Goal: Feedback & Contribution: Contribute content

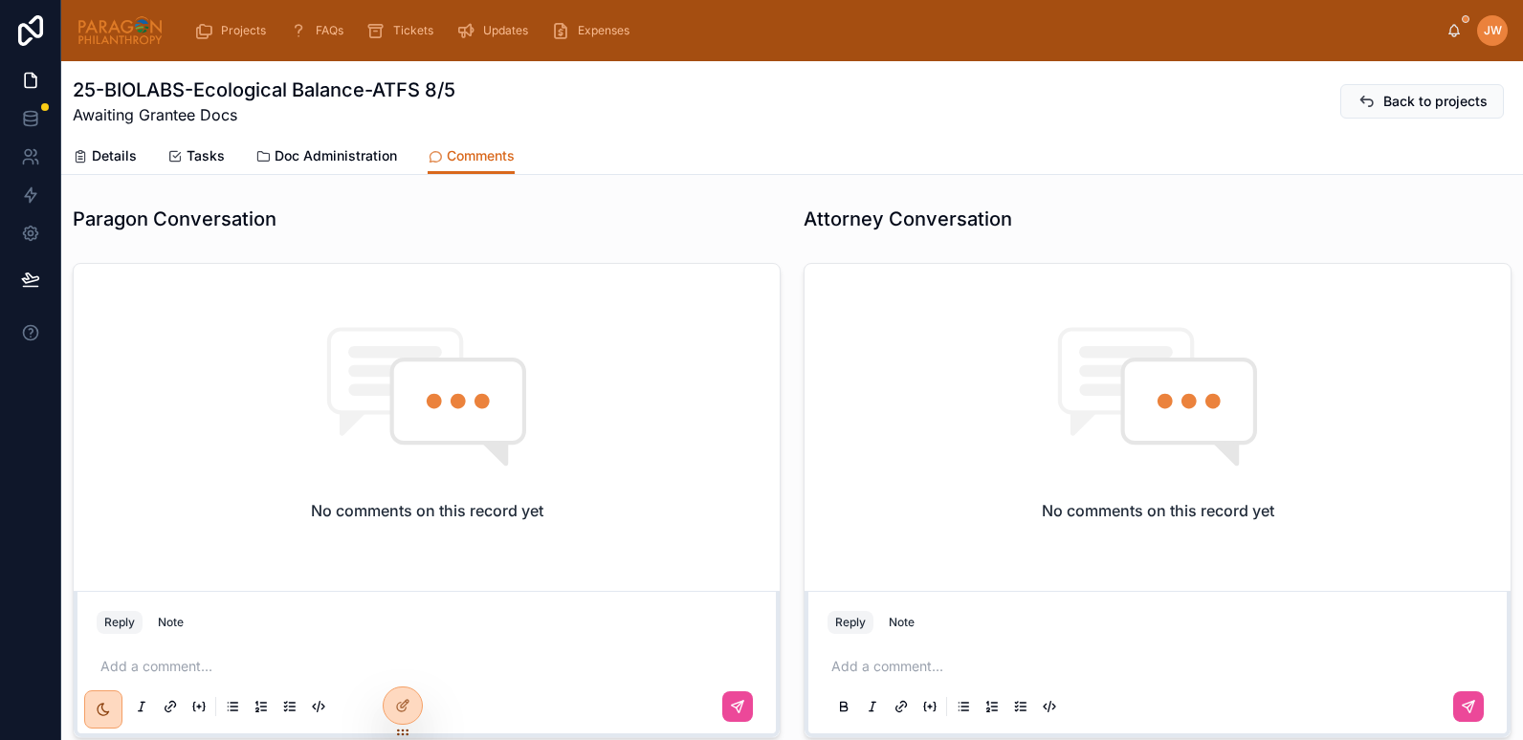
scroll to position [225, 0]
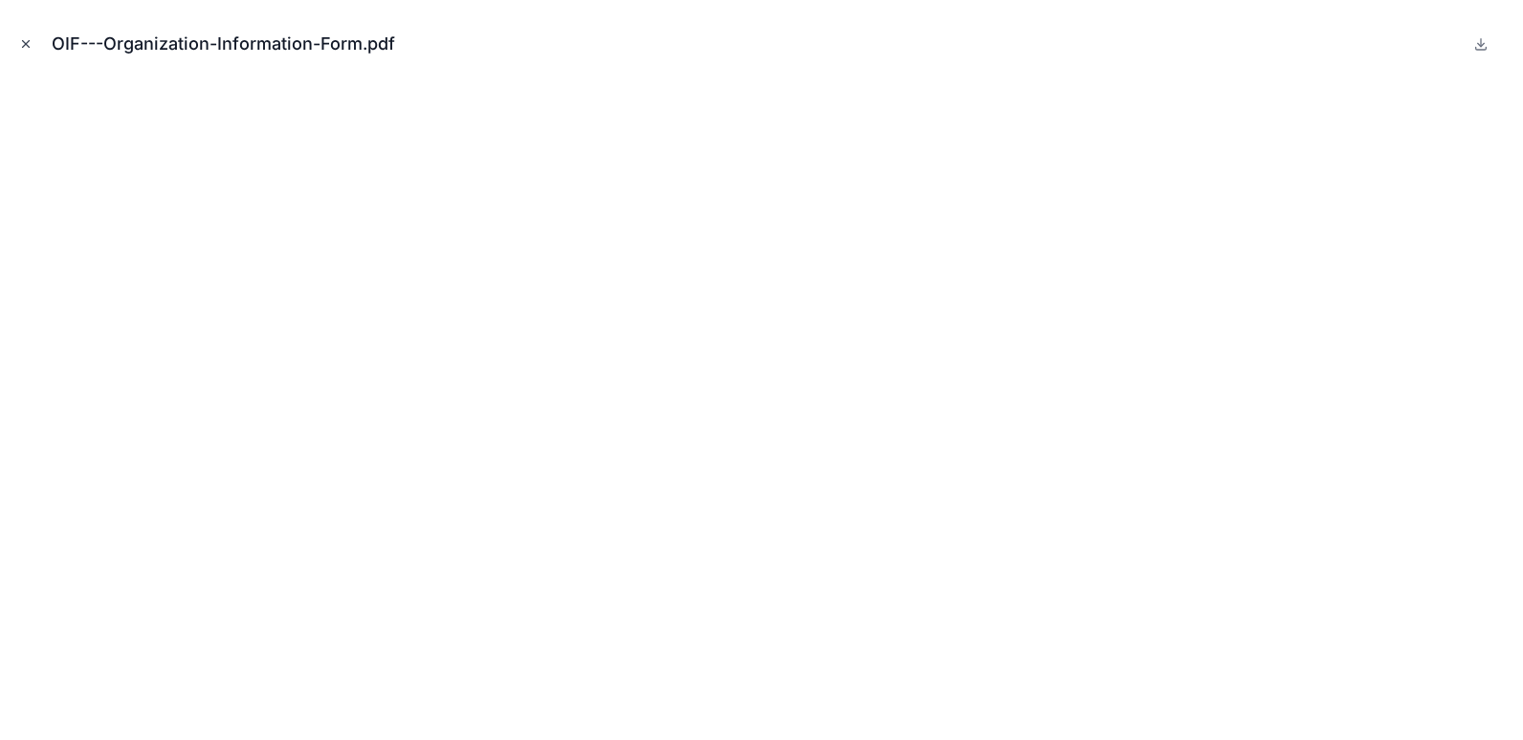
click at [22, 53] on button "Close modal" at bounding box center [25, 43] width 21 height 21
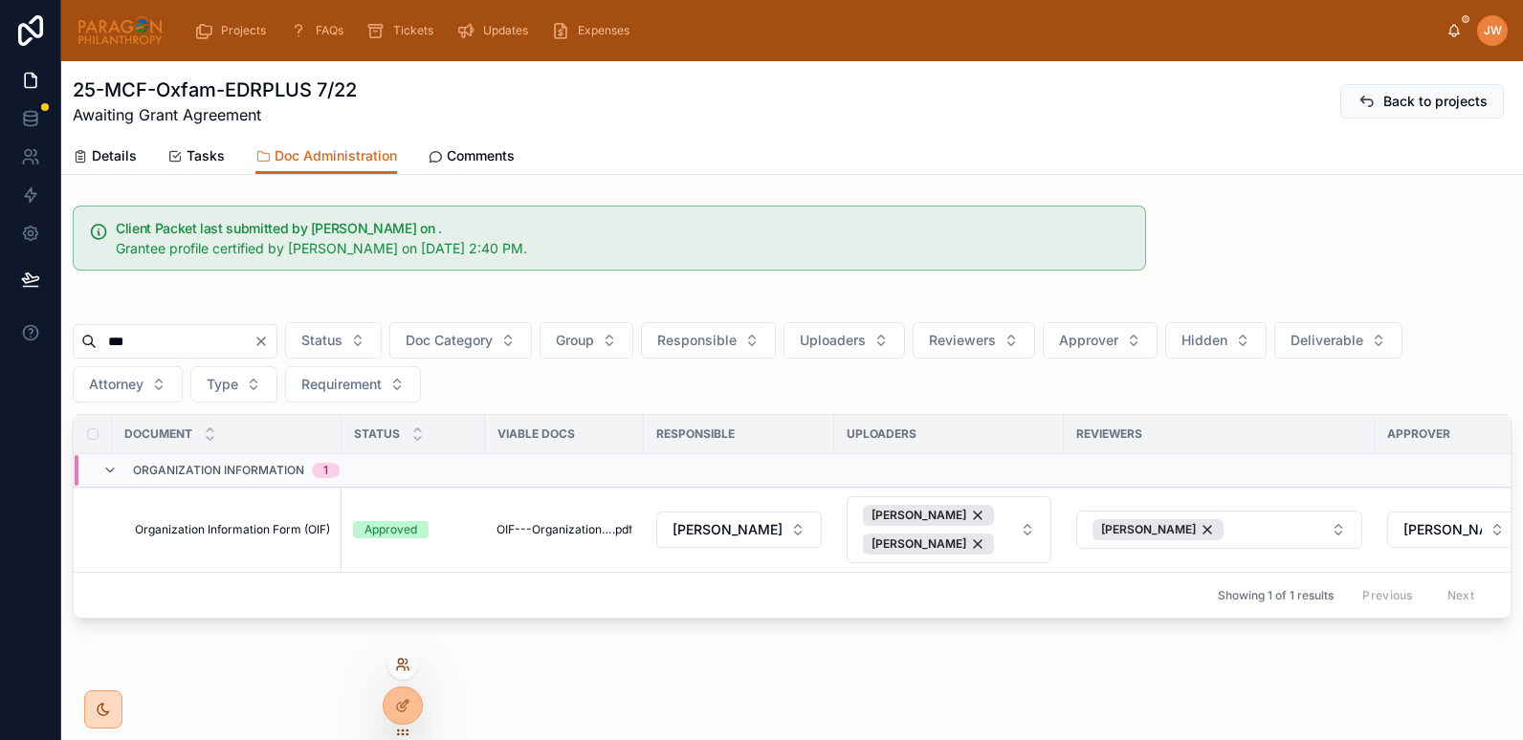
click at [400, 668] on icon at bounding box center [402, 664] width 15 height 15
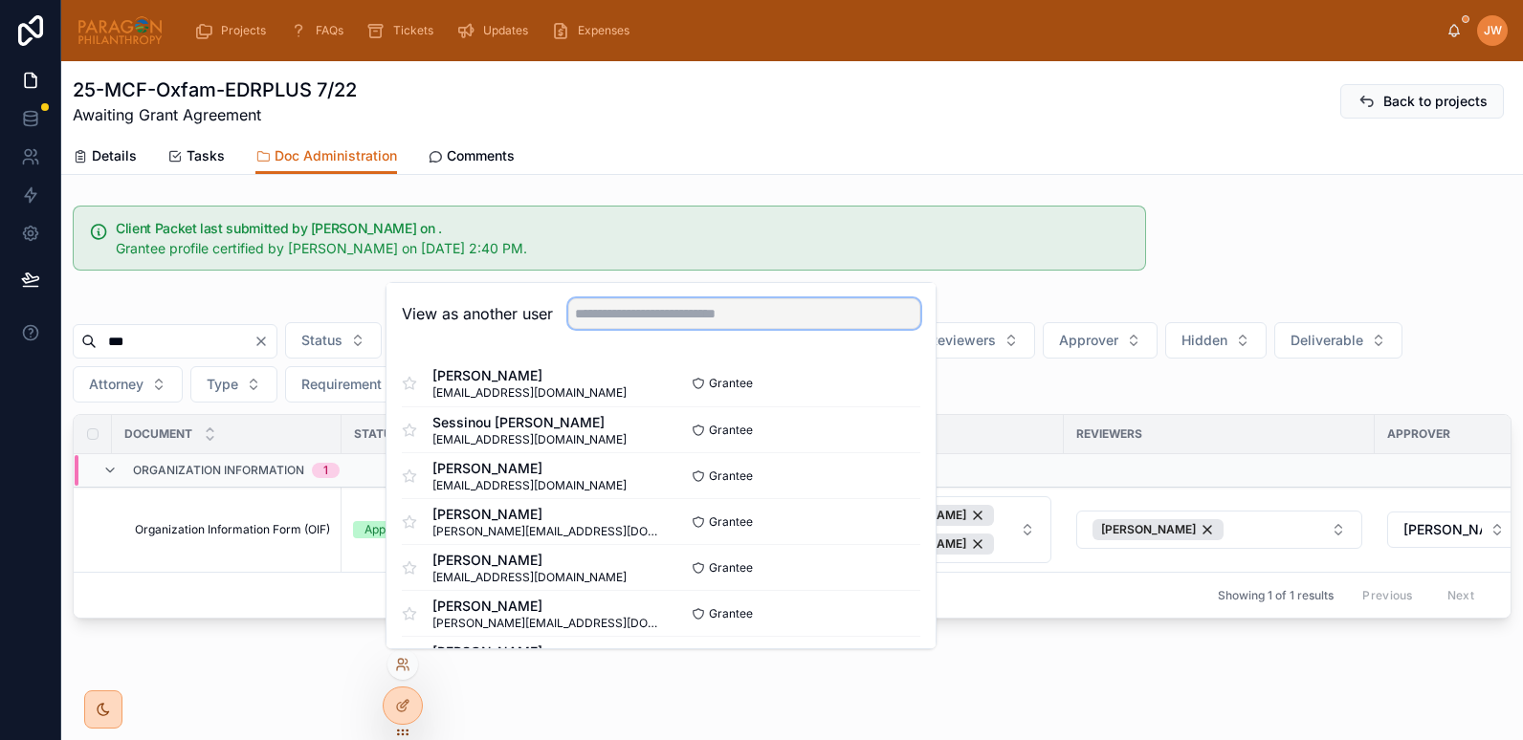
click at [606, 307] on input "text" at bounding box center [744, 313] width 352 height 31
type input "*"
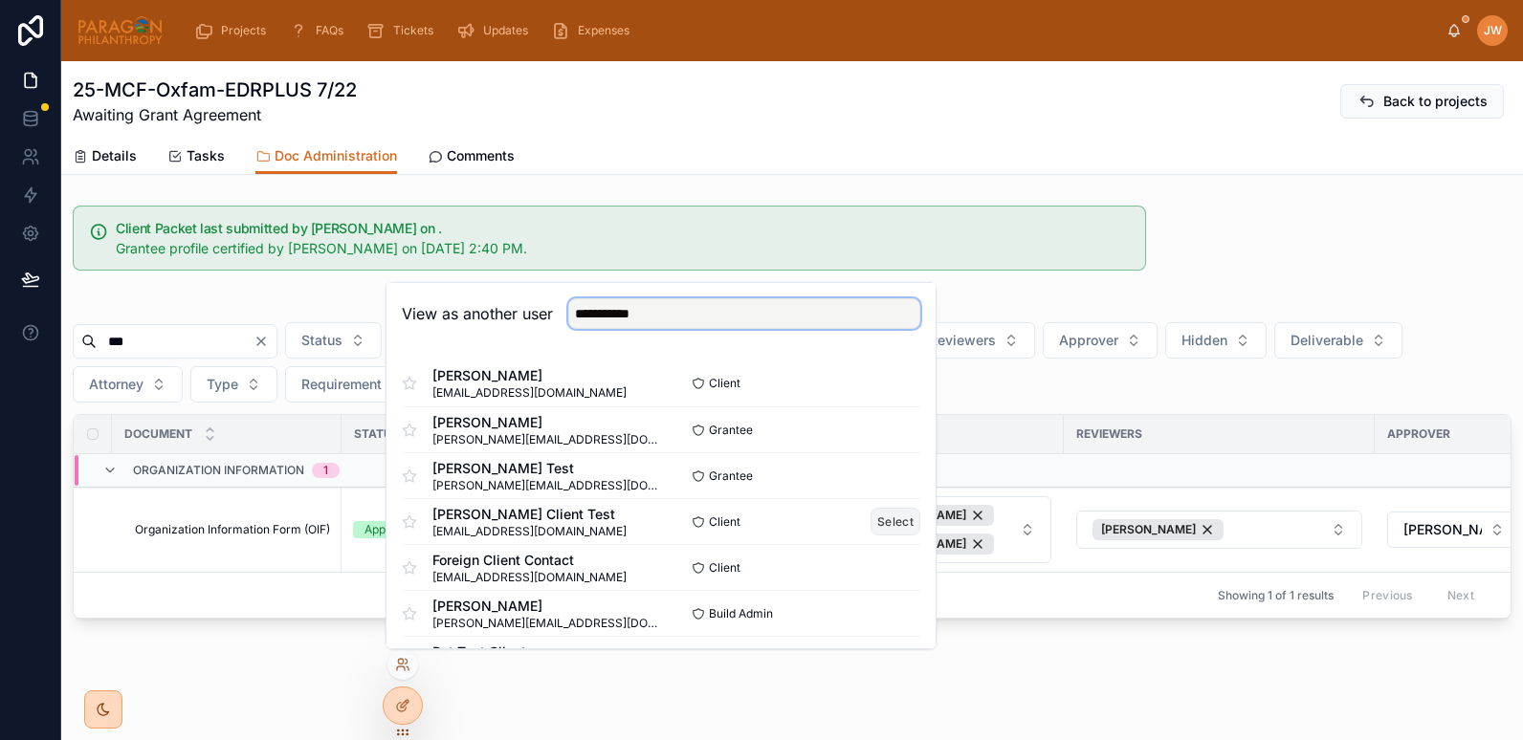
type input "**********"
click at [877, 521] on button "Select" at bounding box center [895, 522] width 50 height 28
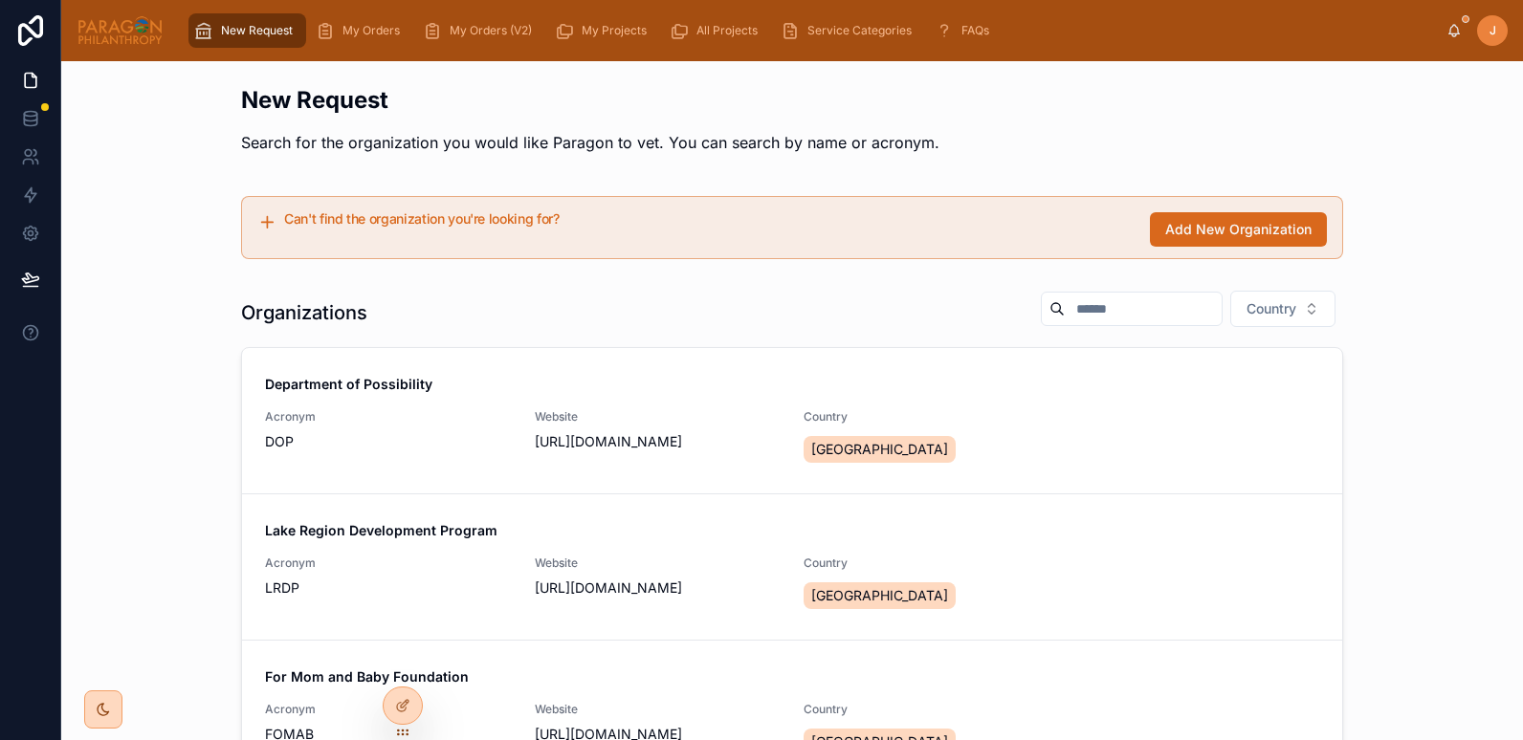
click at [1065, 306] on input "text" at bounding box center [1143, 309] width 157 height 27
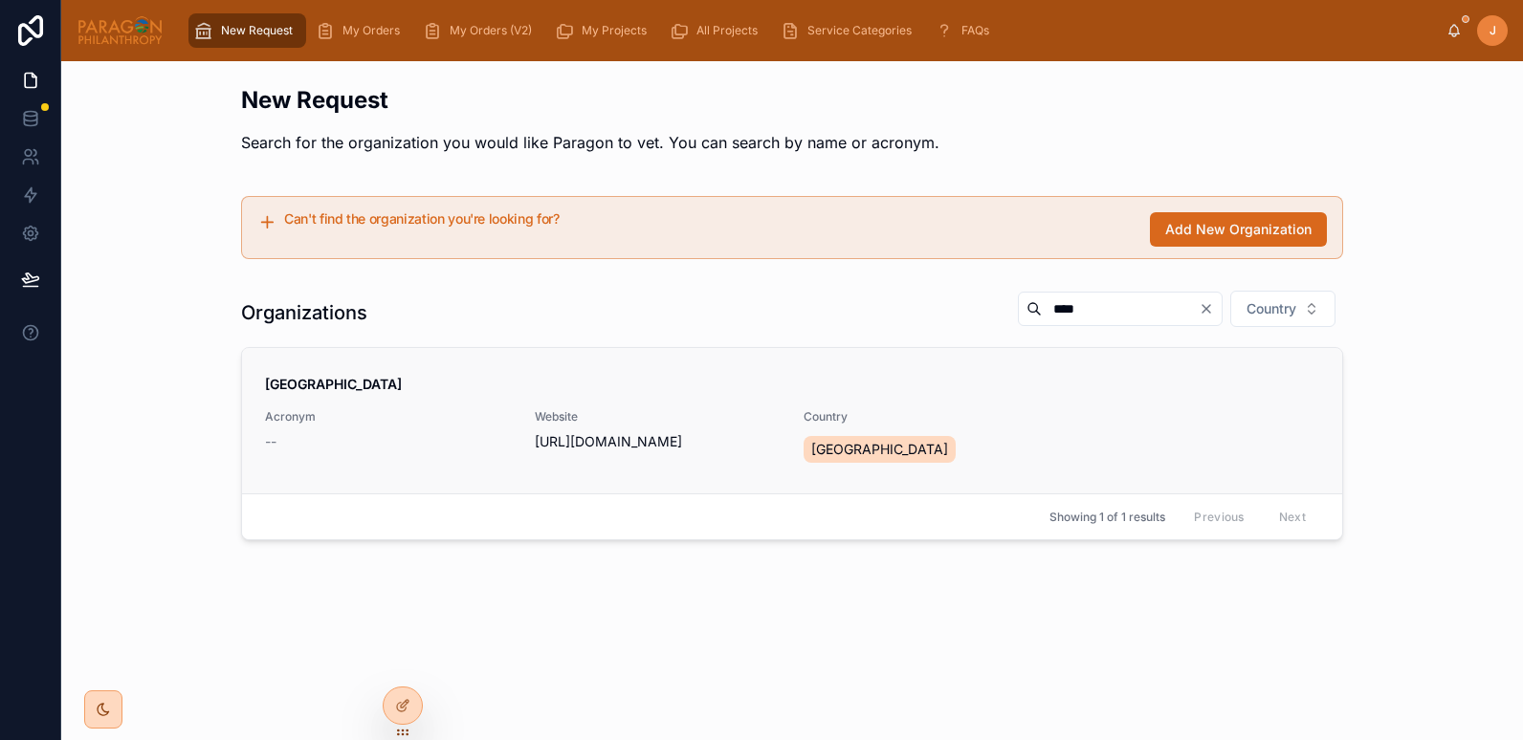
type input "****"
click at [349, 426] on div "Acronym --" at bounding box center [388, 430] width 247 height 42
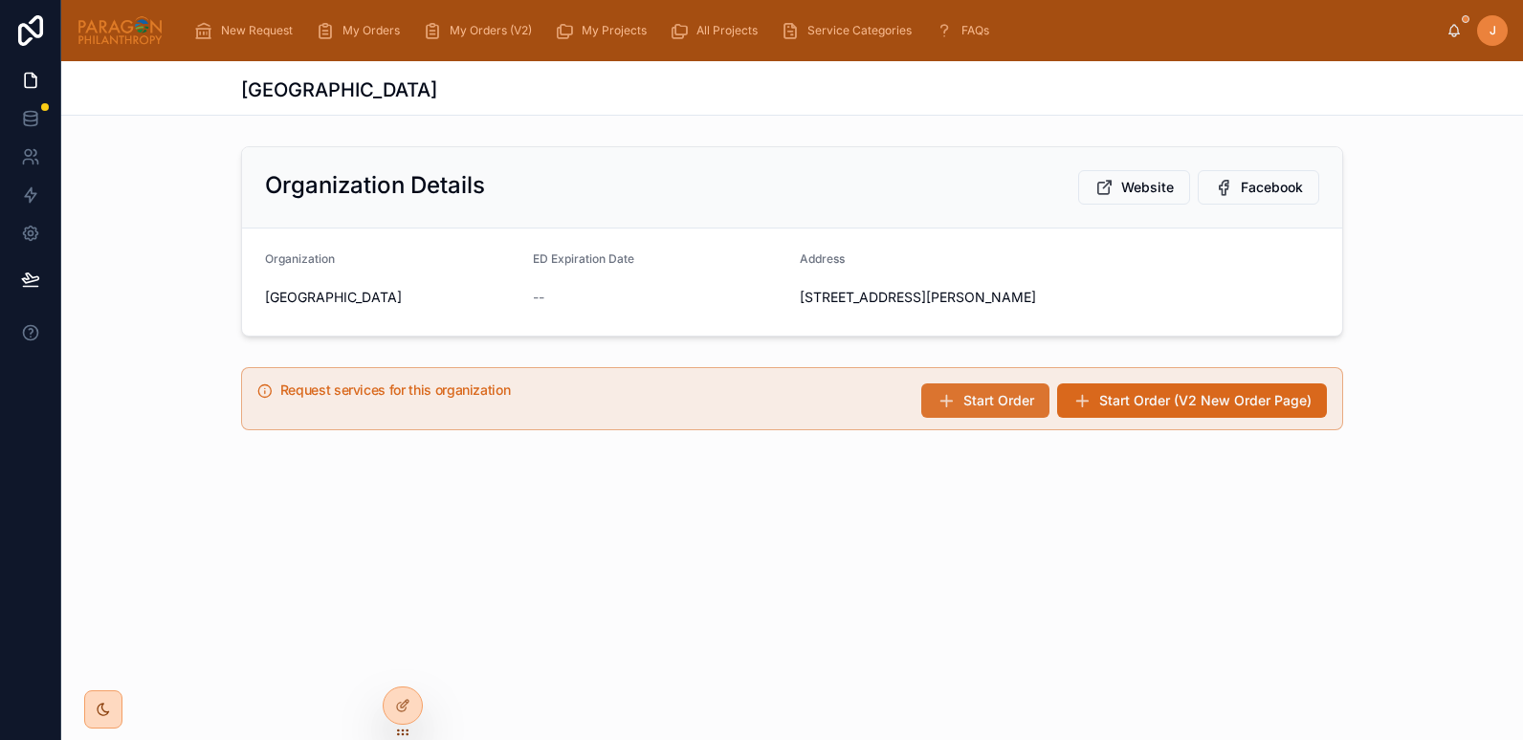
click at [945, 403] on icon at bounding box center [945, 400] width 19 height 19
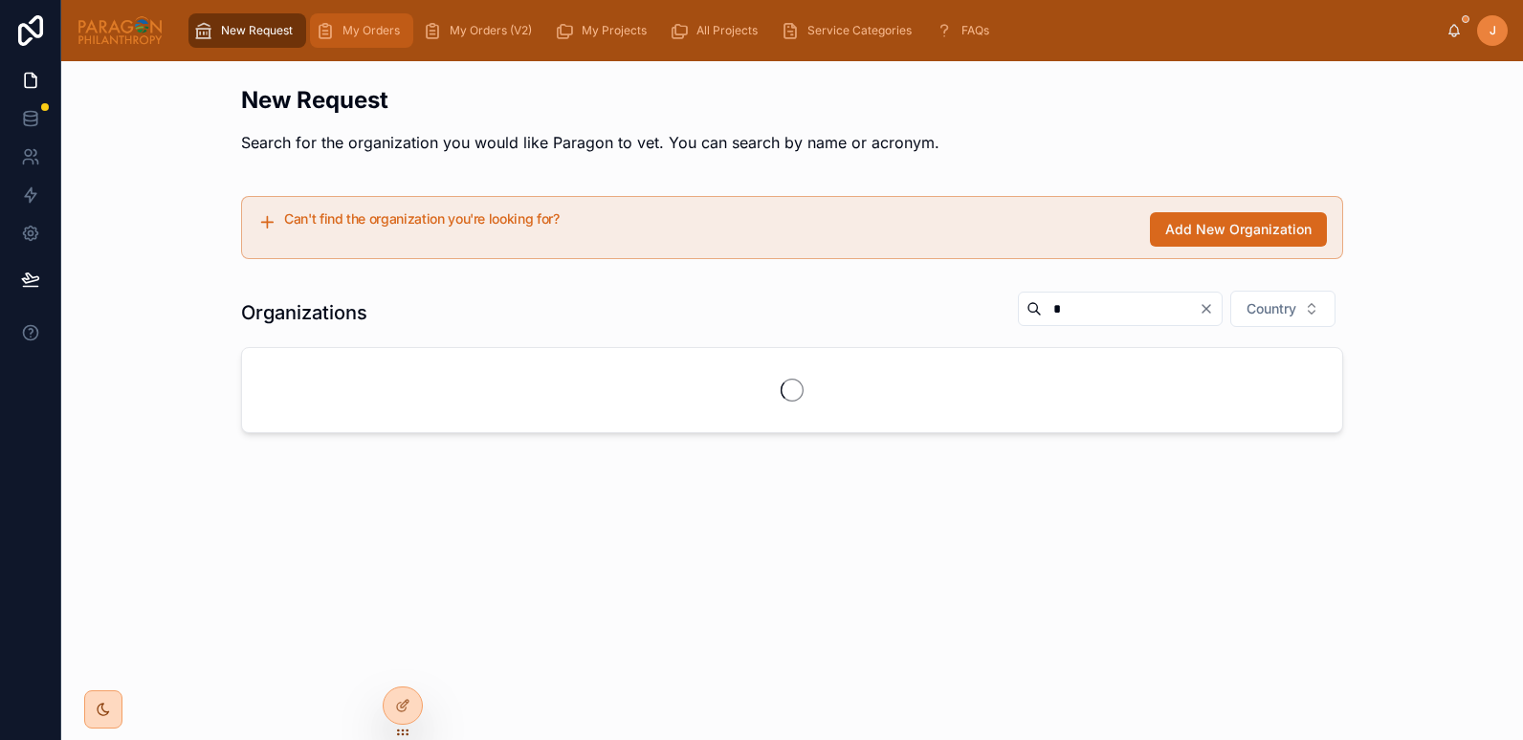
type input "*"
click at [378, 28] on span "My Orders" at bounding box center [370, 30] width 57 height 15
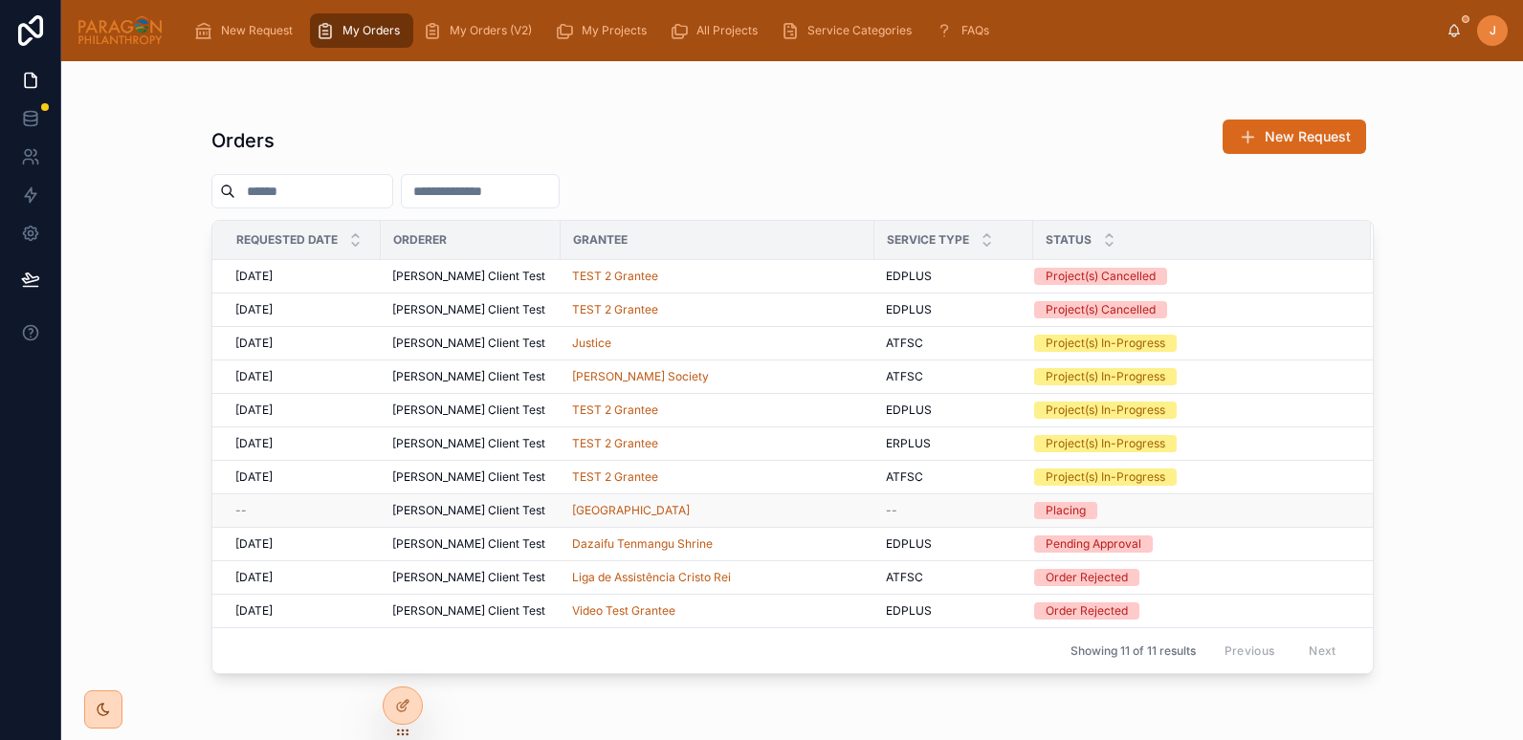
click at [691, 511] on div "Pottersville School" at bounding box center [717, 510] width 291 height 15
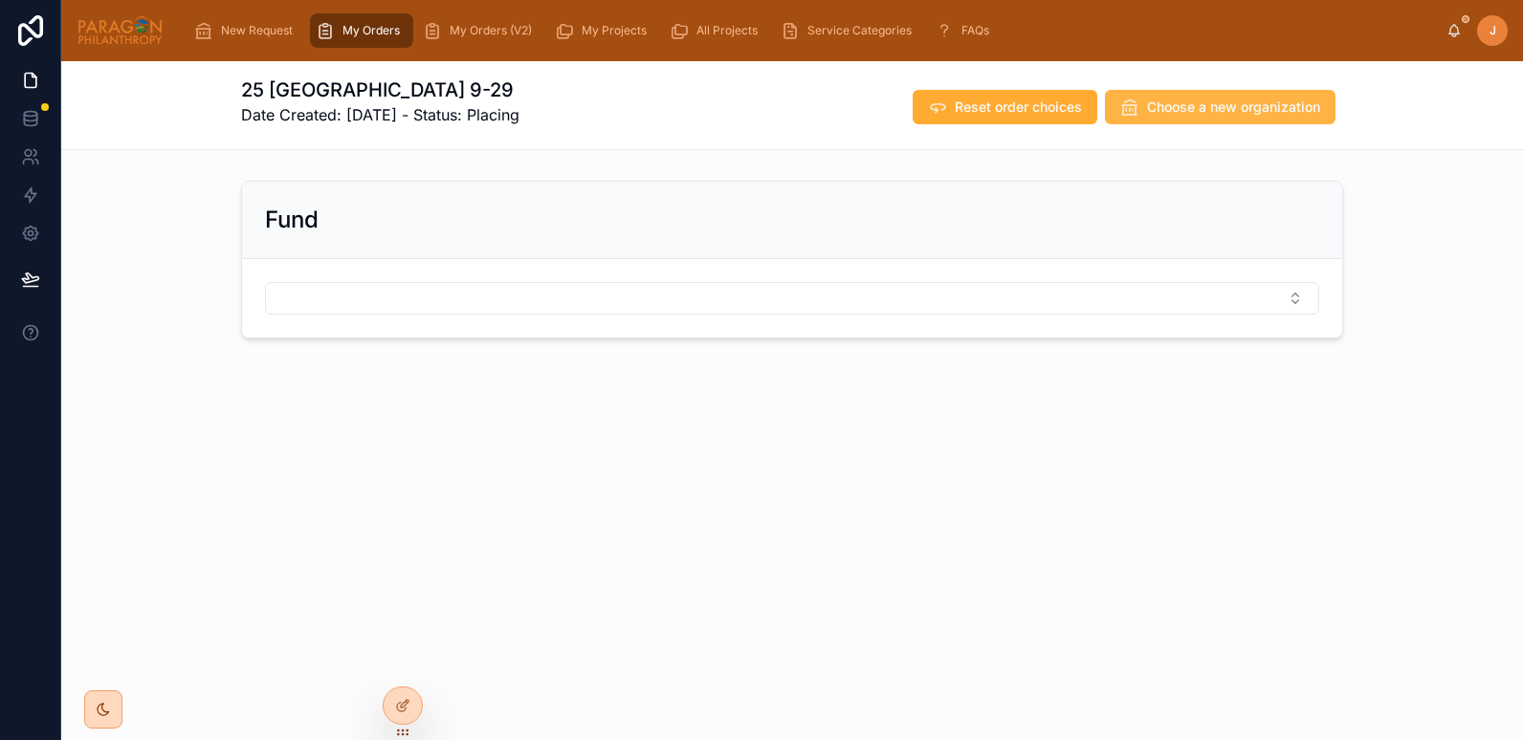
click at [1186, 99] on span "Choose a new organization" at bounding box center [1233, 107] width 173 height 19
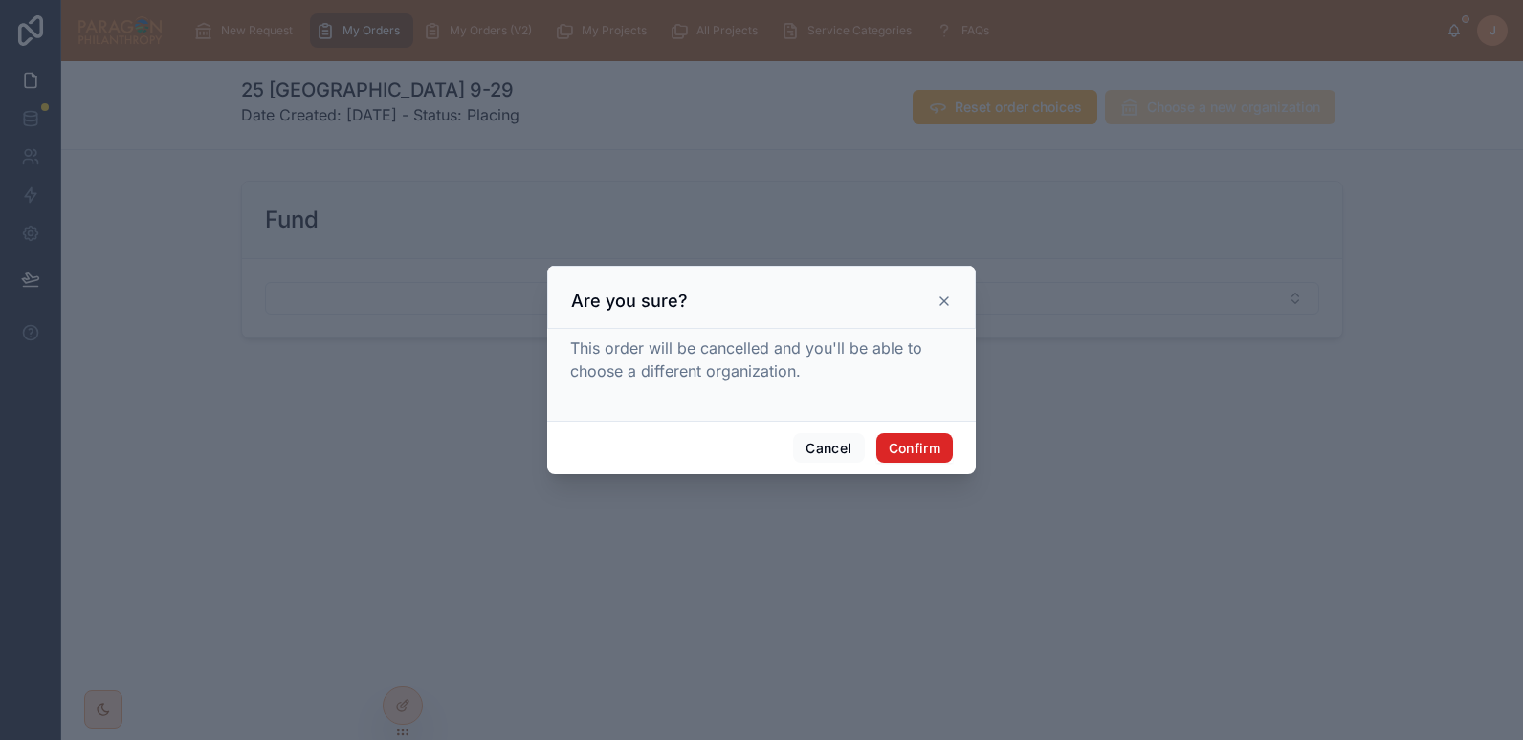
click at [931, 455] on button "Confirm" at bounding box center [914, 448] width 77 height 31
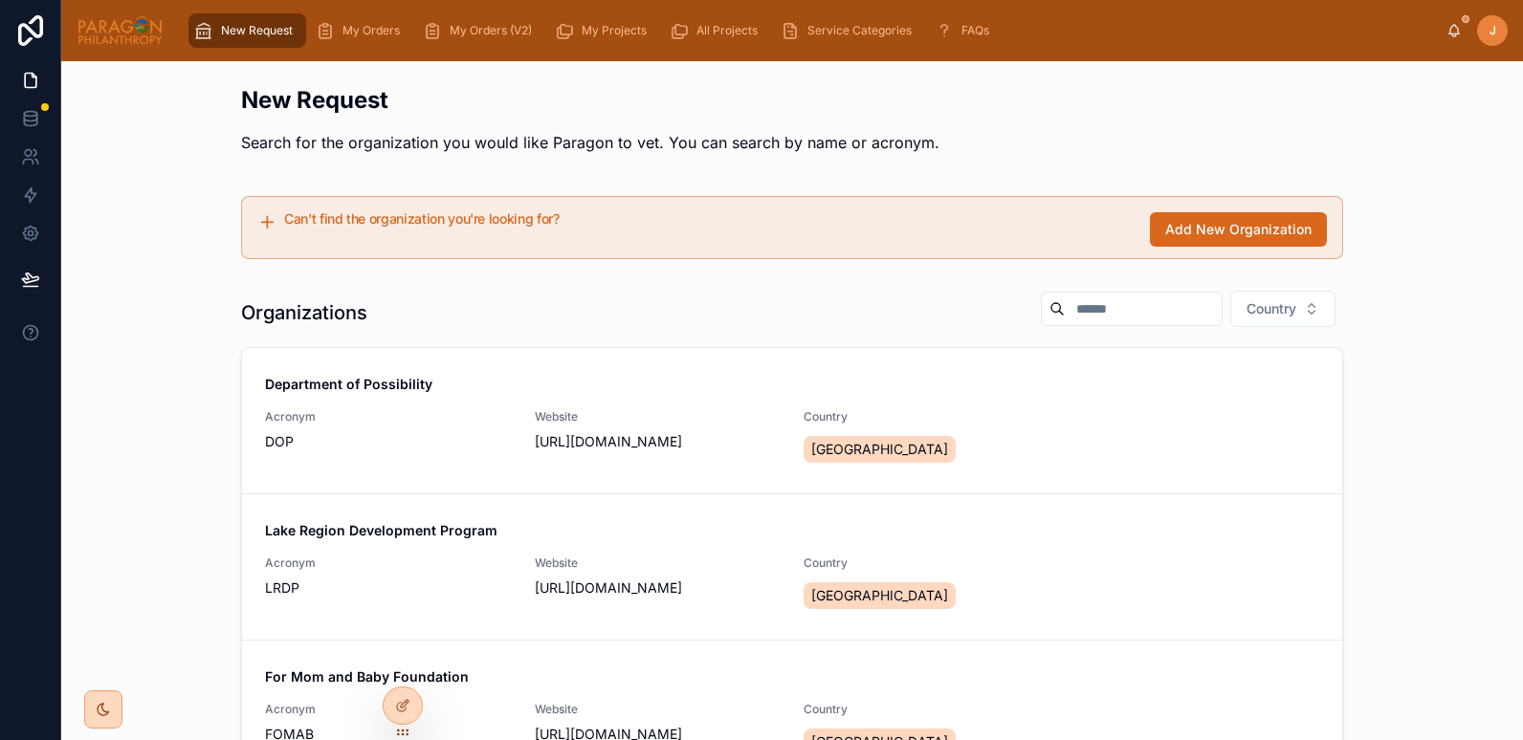
click at [1106, 297] on input "text" at bounding box center [1143, 309] width 157 height 27
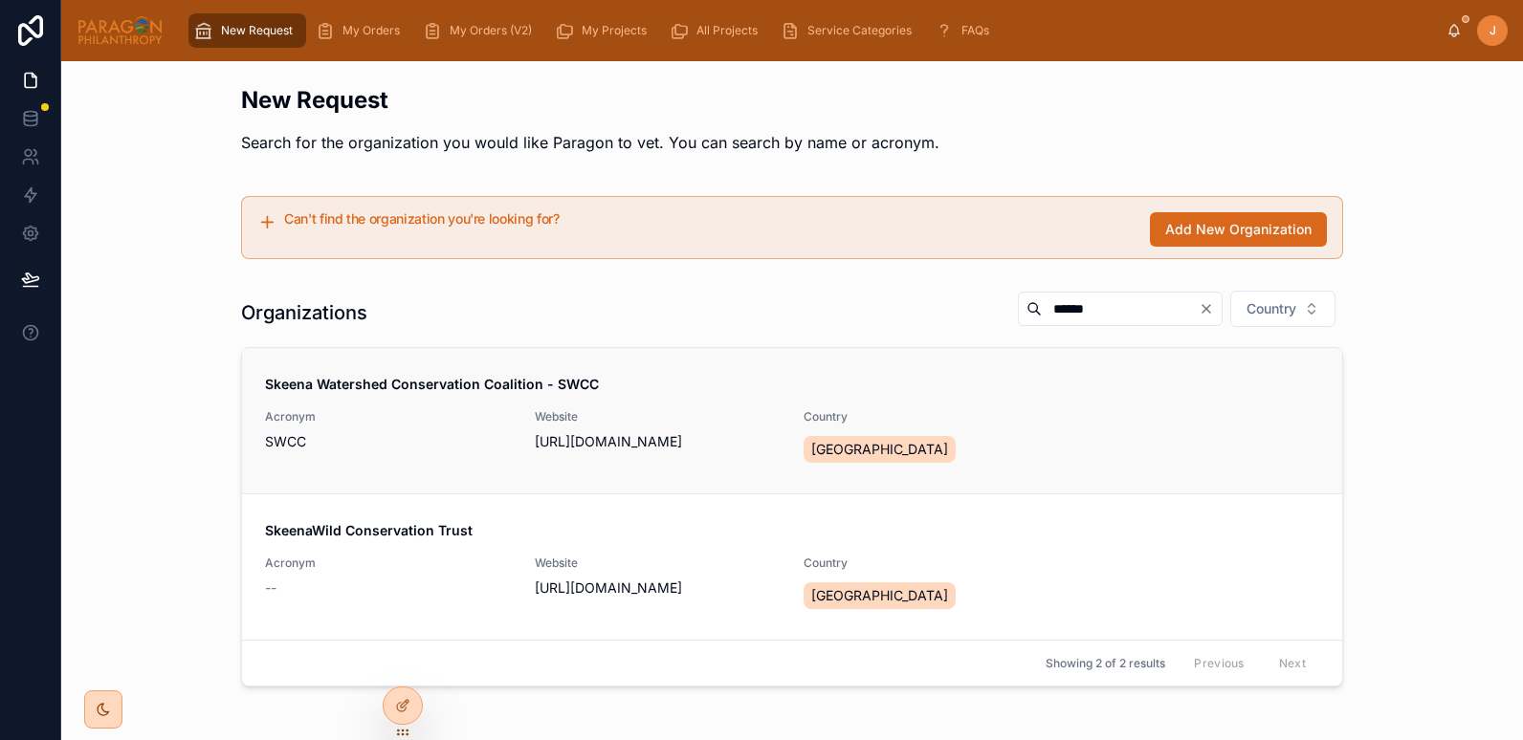
type input "******"
click at [349, 433] on span "SWCC" at bounding box center [388, 441] width 247 height 19
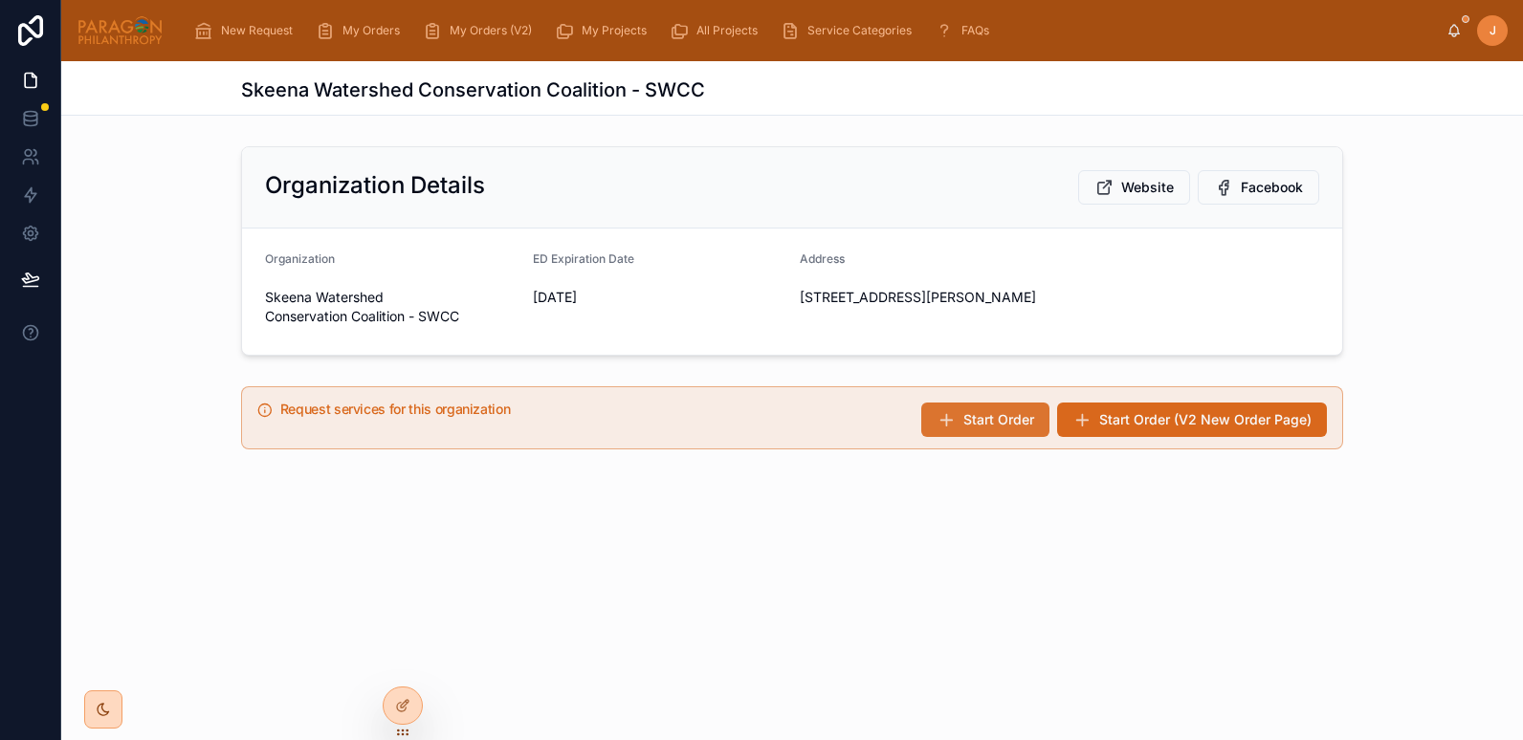
click at [1032, 414] on span "Start Order" at bounding box center [998, 419] width 71 height 19
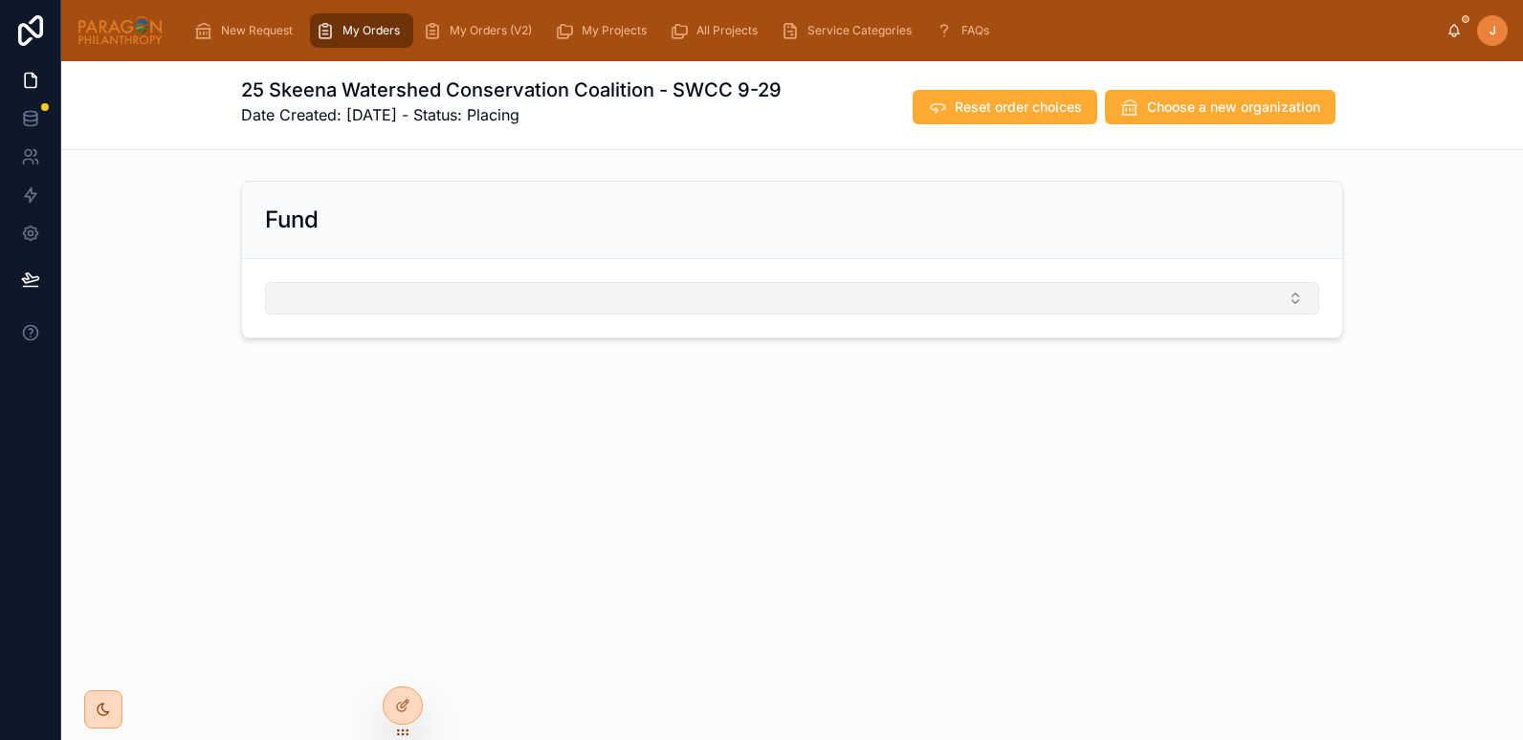
click at [357, 301] on button "Select Button" at bounding box center [792, 298] width 1054 height 33
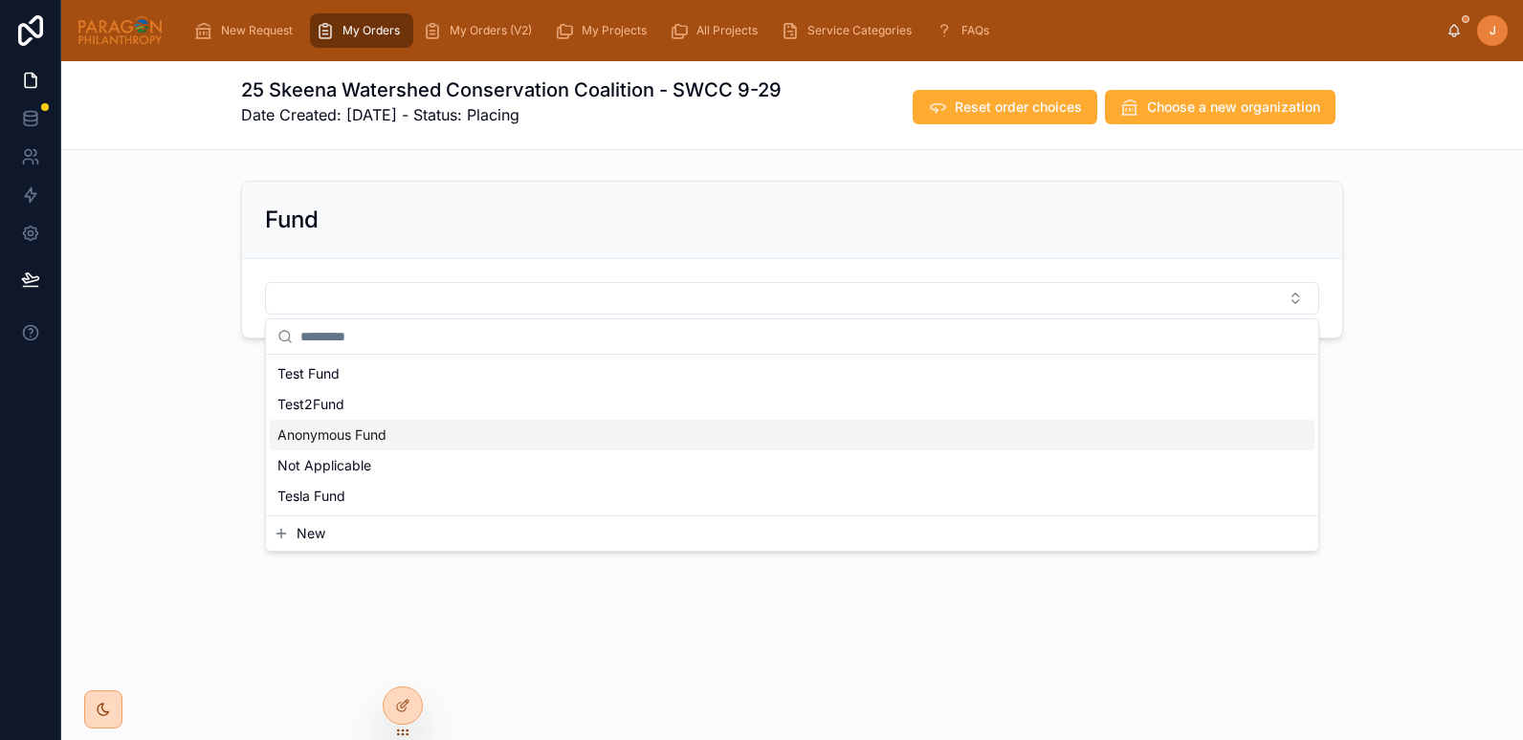
click at [336, 435] on span "Anonymous Fund" at bounding box center [331, 435] width 109 height 19
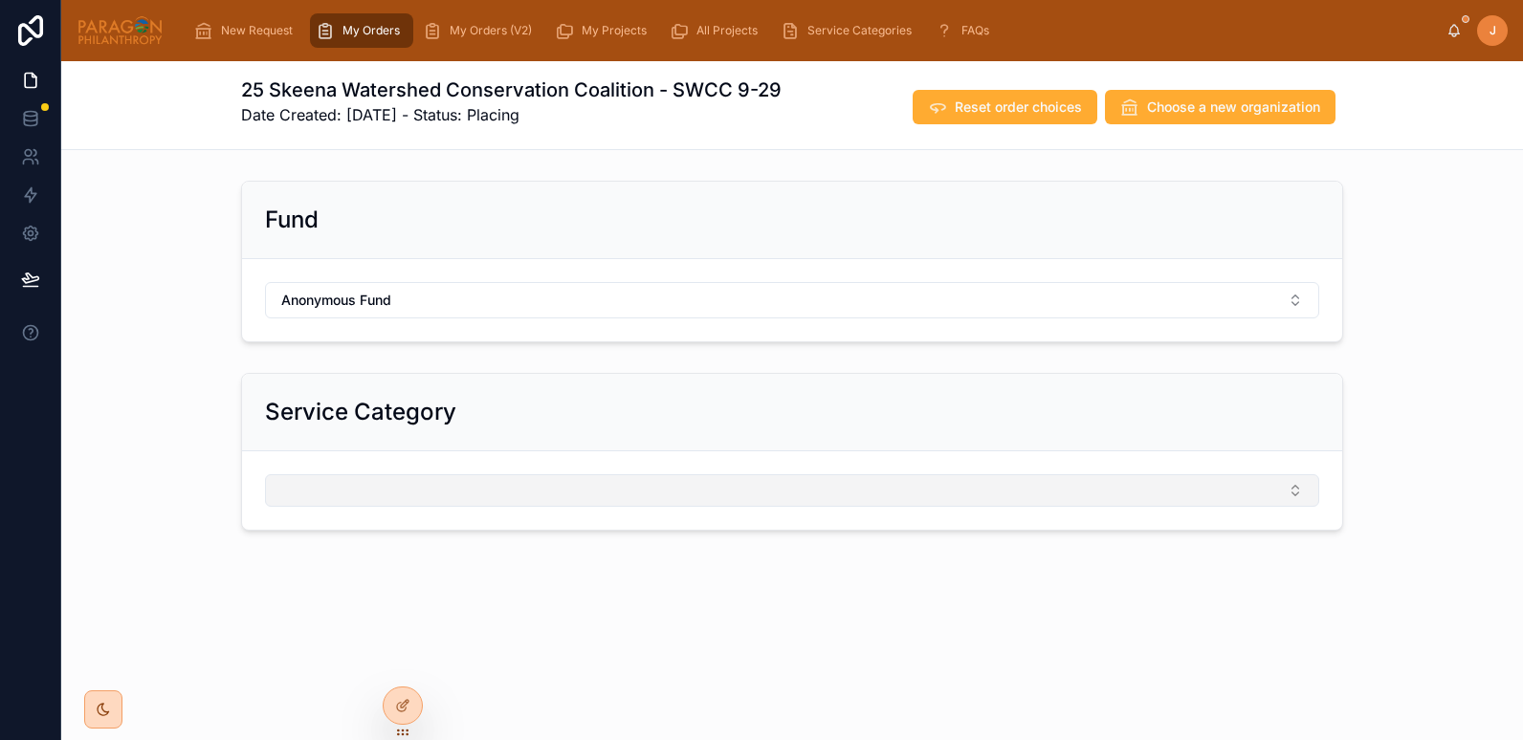
click at [334, 486] on button "Select Button" at bounding box center [792, 490] width 1054 height 33
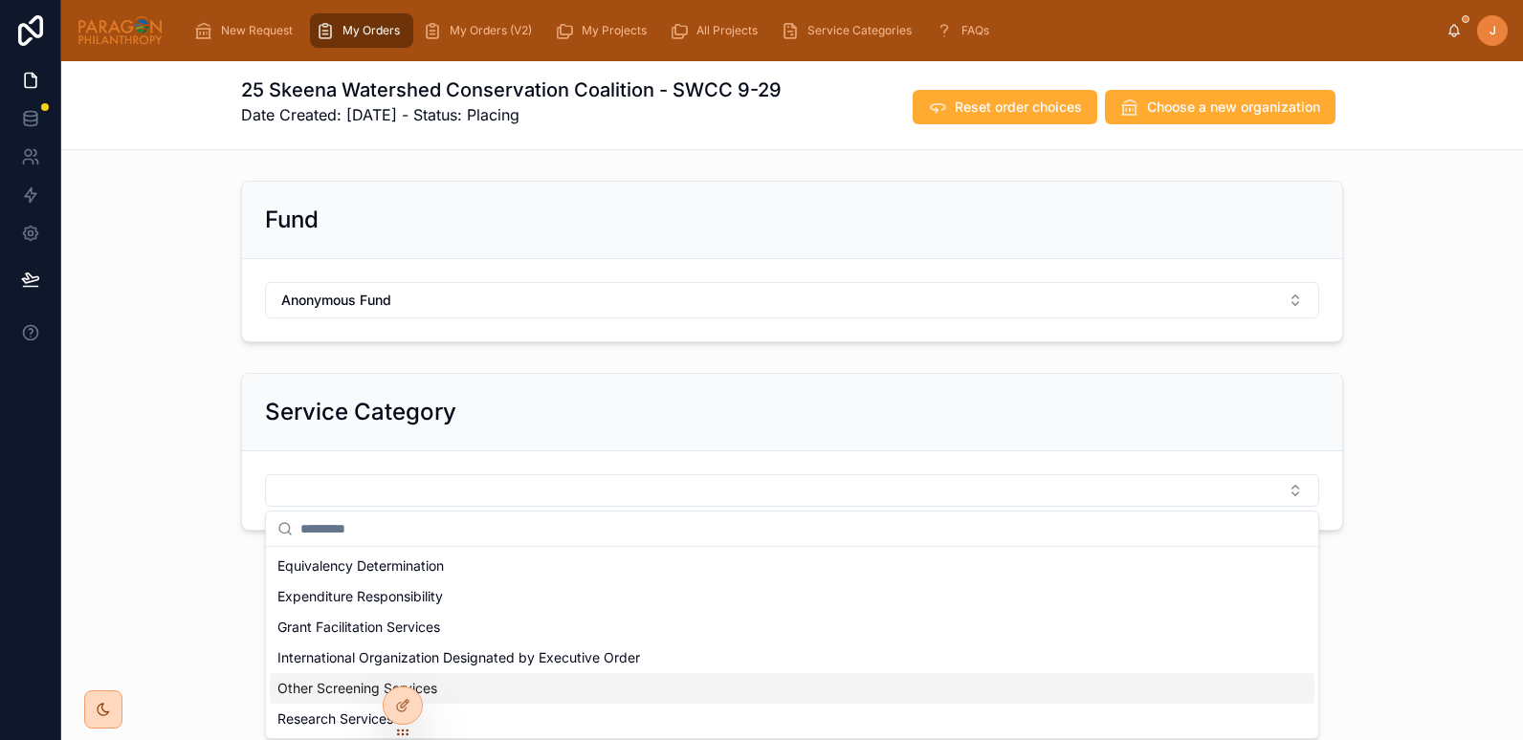
click at [315, 693] on span "Other Screening Services" at bounding box center [357, 688] width 160 height 19
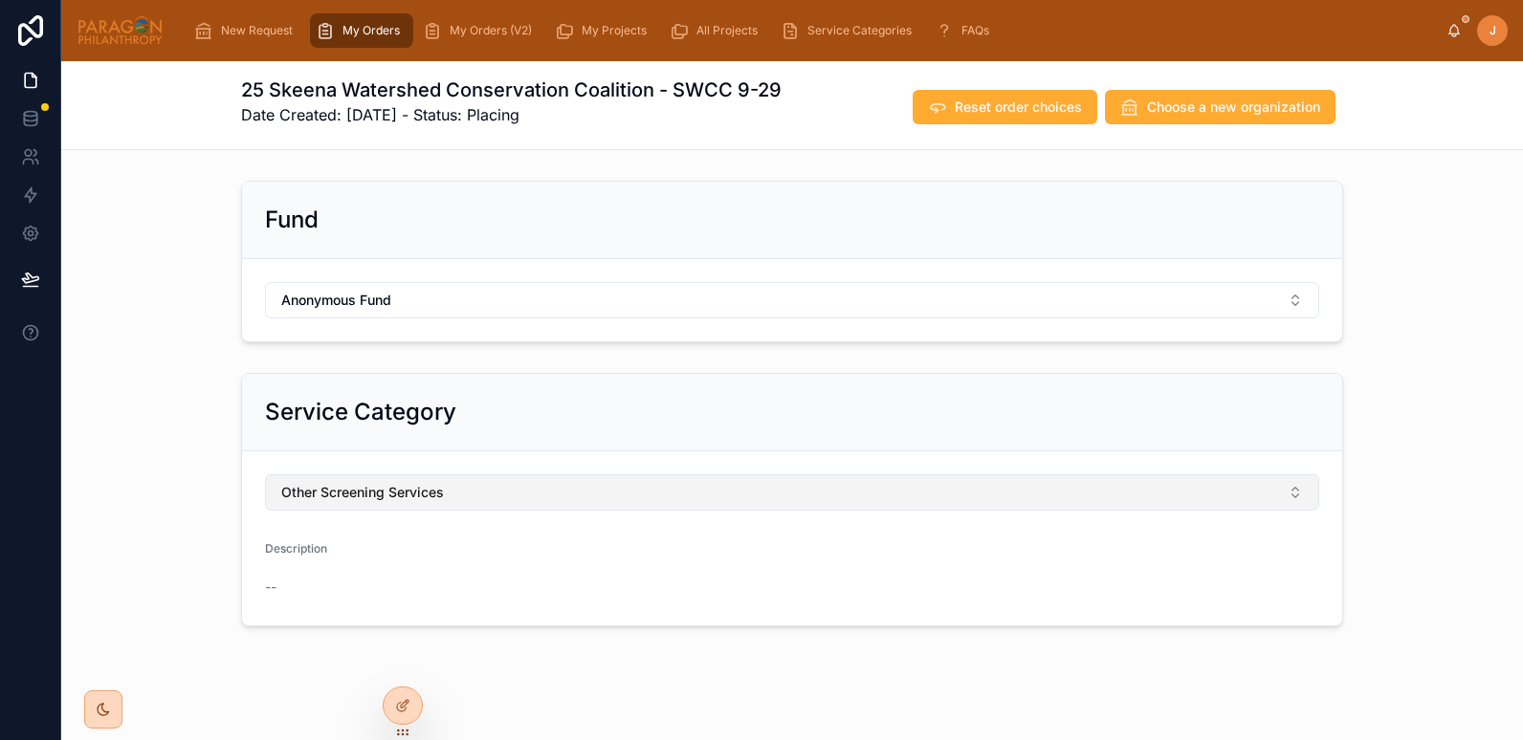
drag, startPoint x: 463, startPoint y: 496, endPoint x: 263, endPoint y: 498, distance: 199.9
click at [265, 498] on button "Other Screening Services" at bounding box center [792, 492] width 1054 height 36
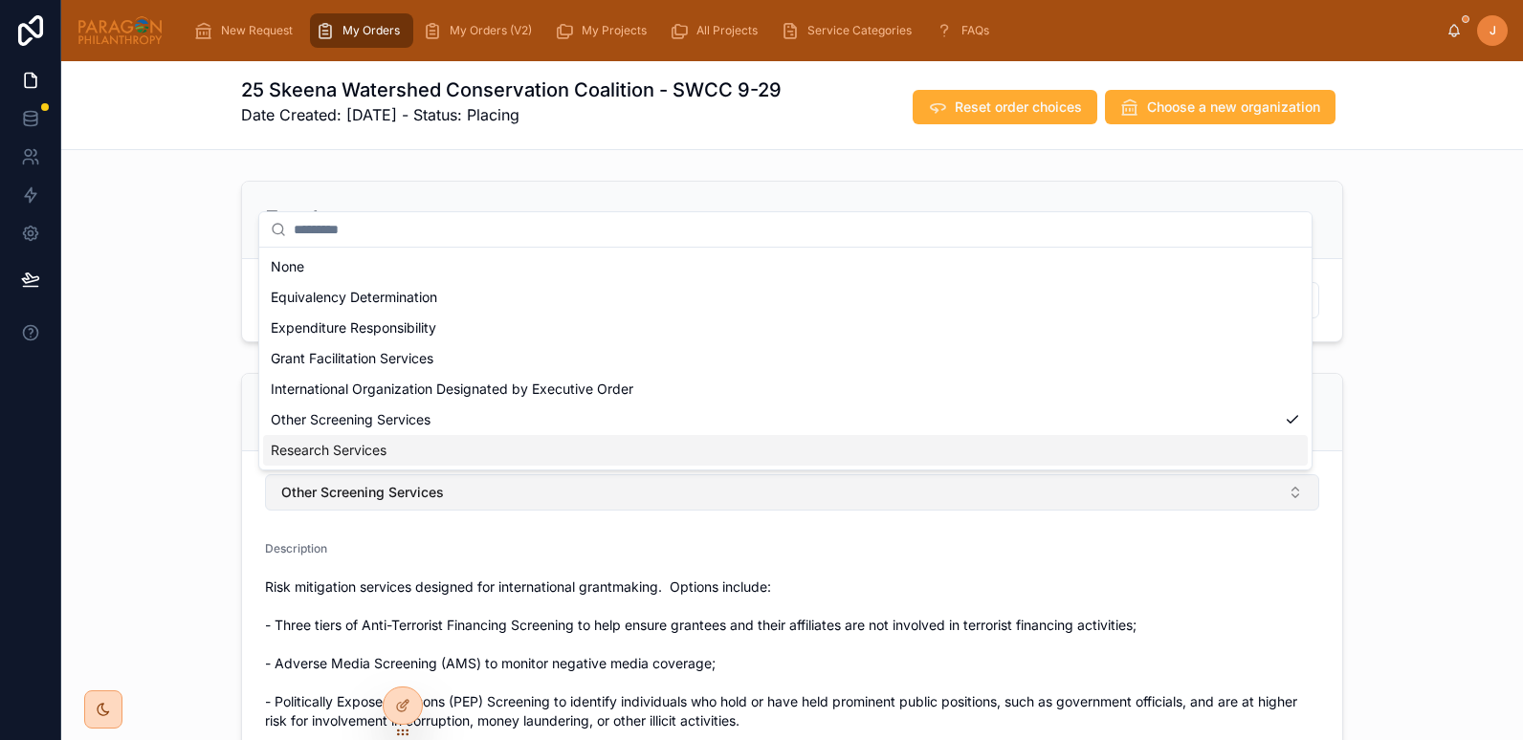
click at [288, 494] on span "Other Screening Services" at bounding box center [362, 492] width 163 height 19
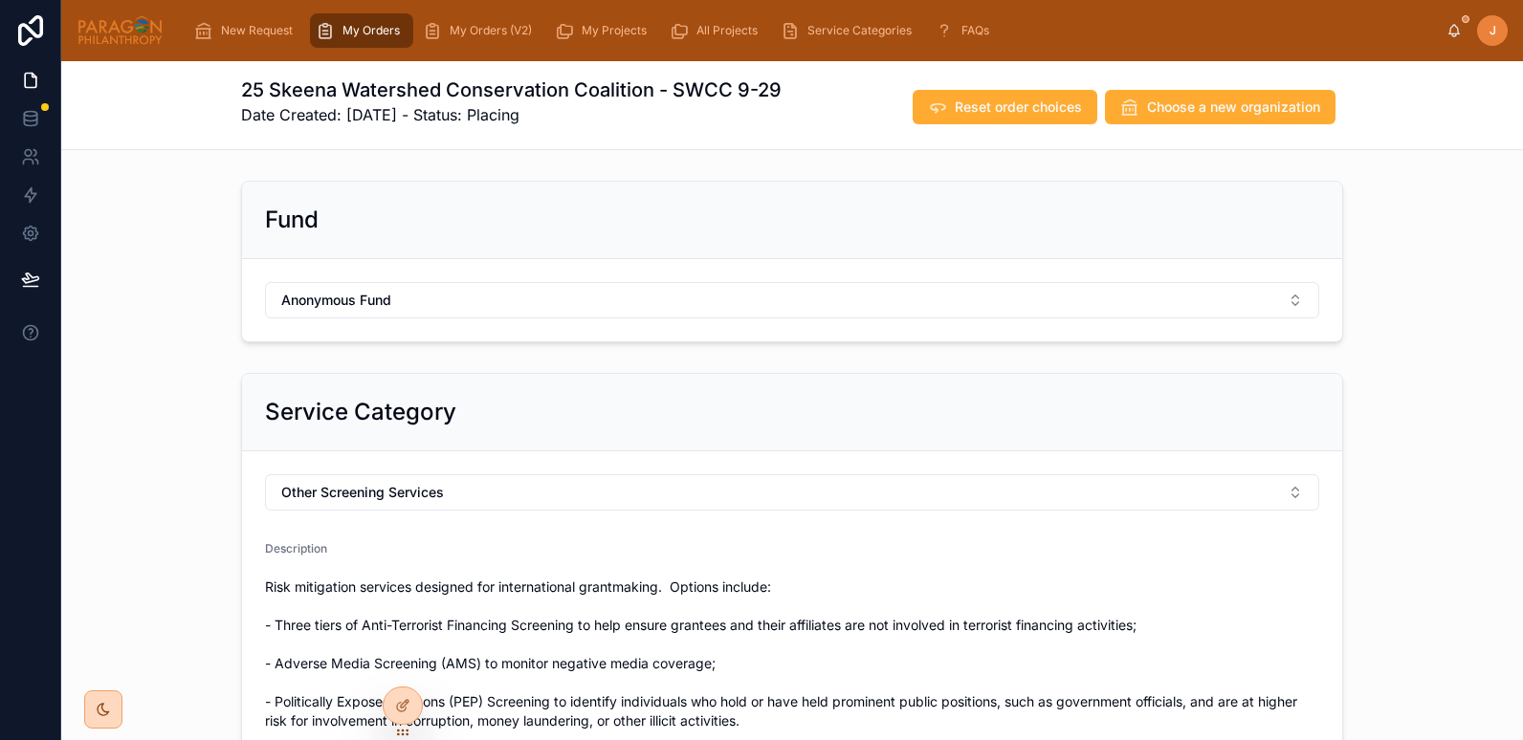
click at [148, 495] on div "Service Category Other Screening Services Description Risk mitigation services …" at bounding box center [792, 566] width 1462 height 403
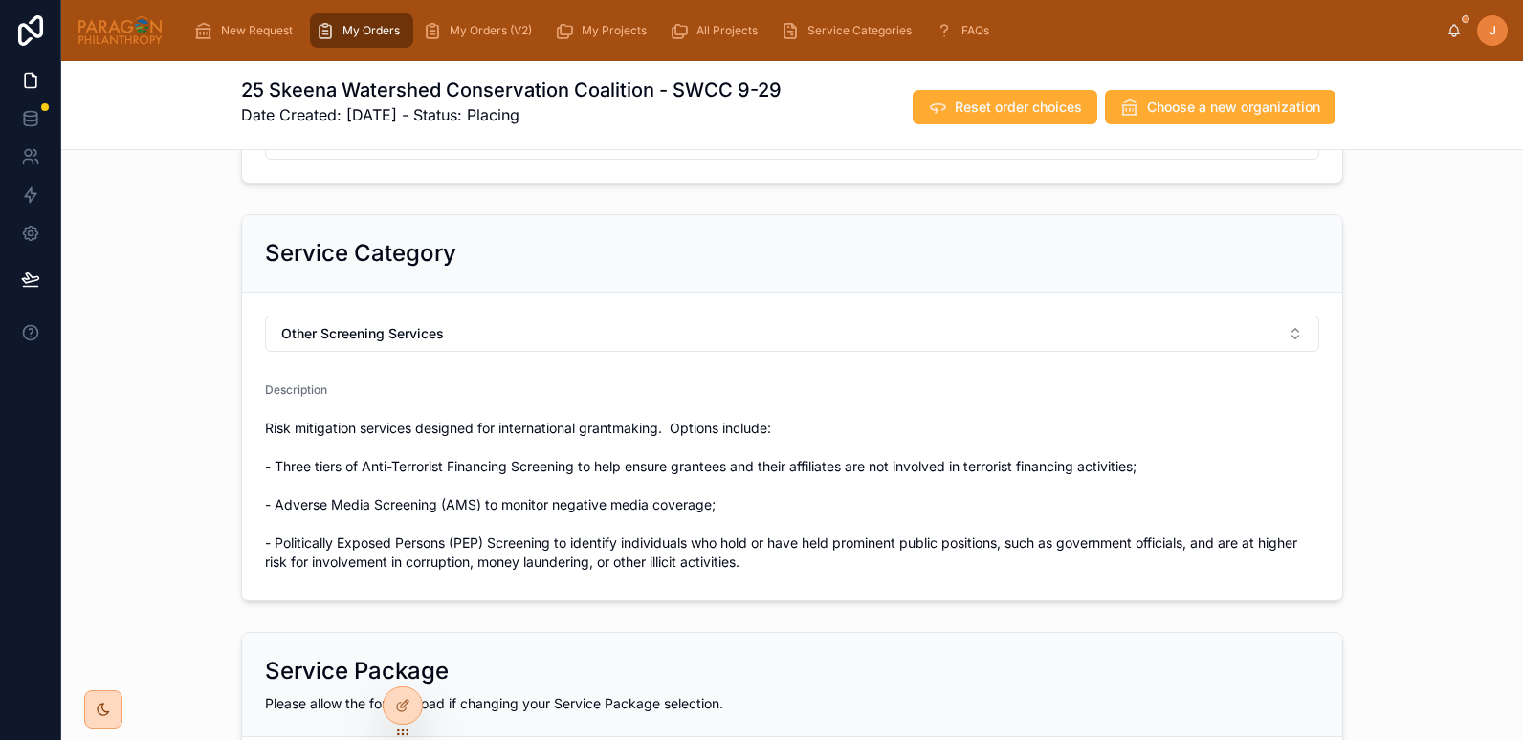
scroll to position [365, 0]
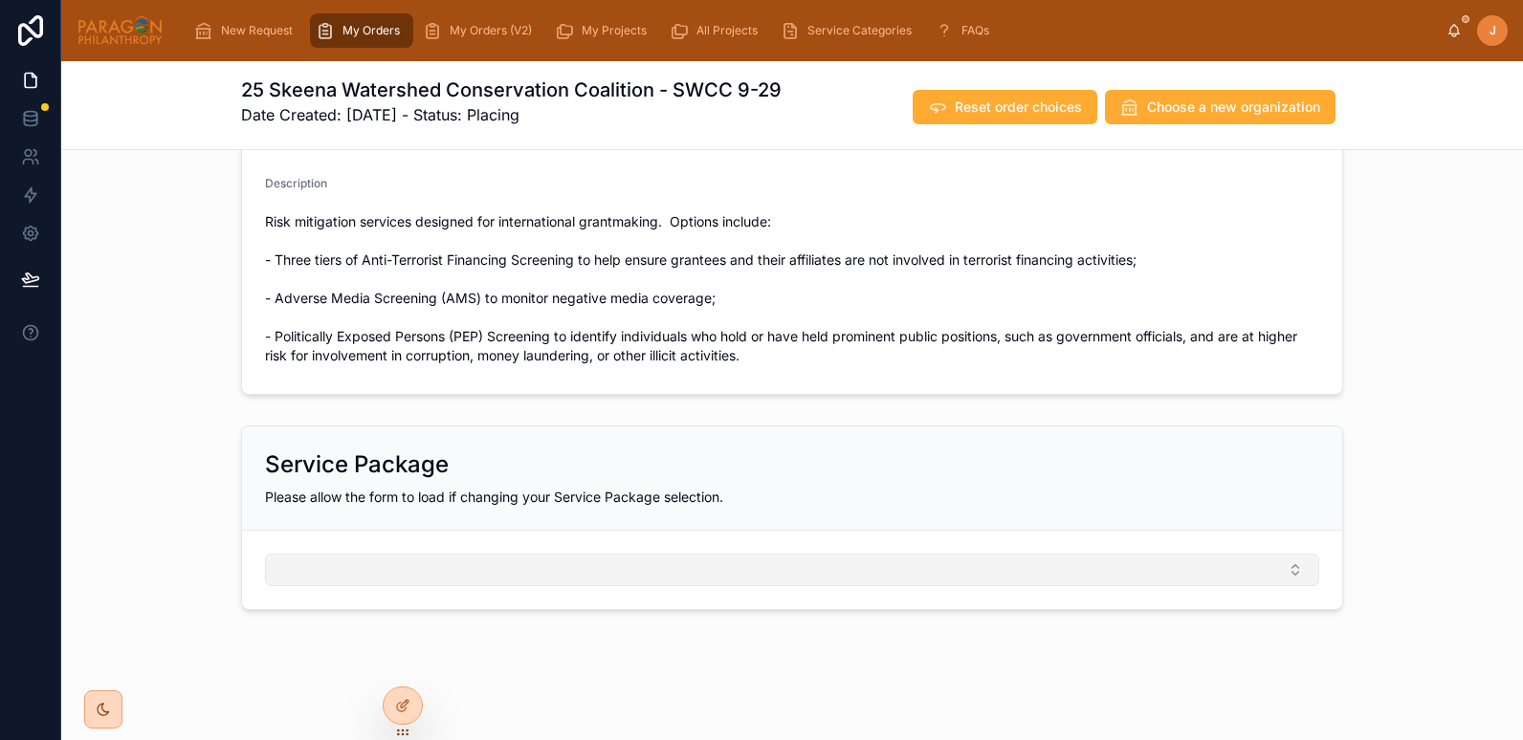
click at [328, 554] on button "Select Button" at bounding box center [792, 570] width 1054 height 33
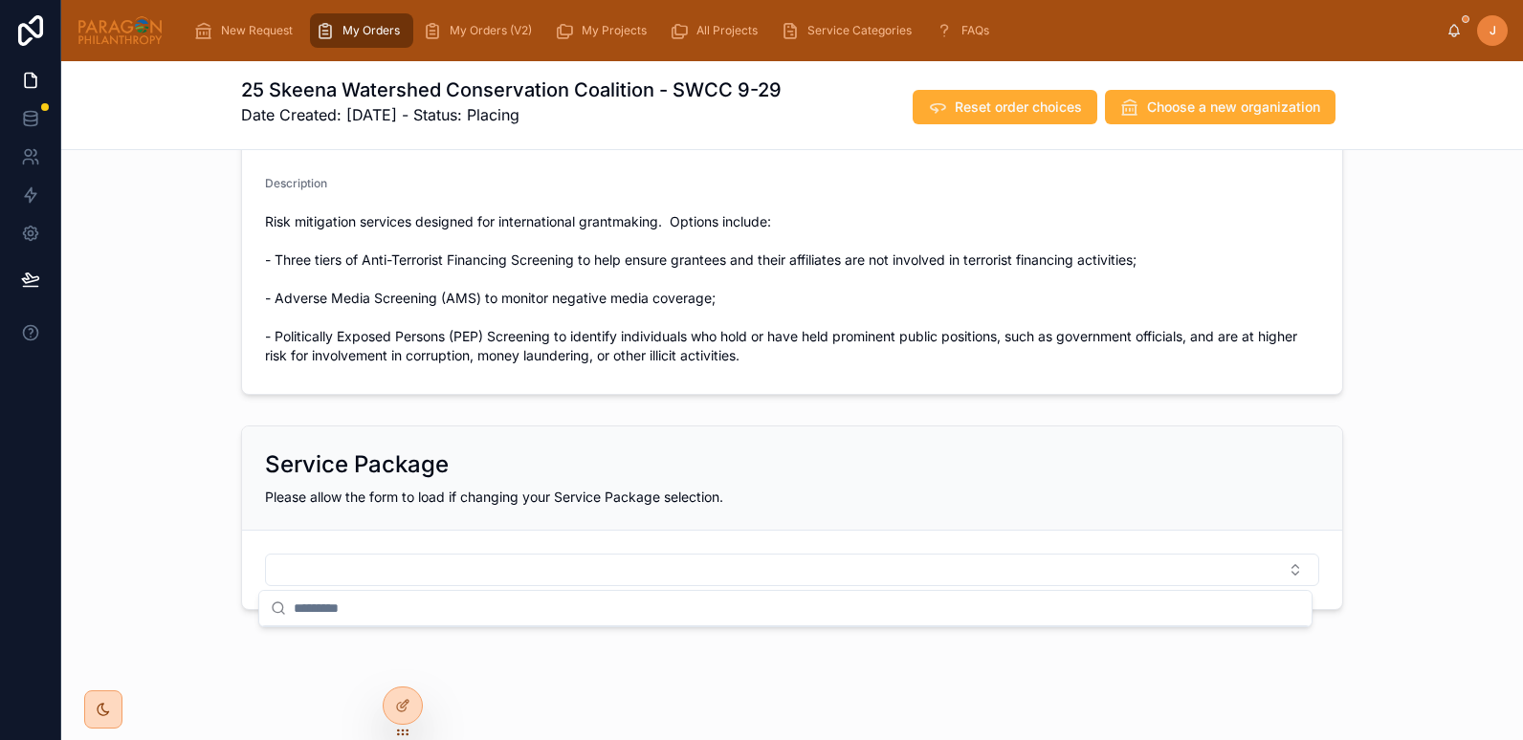
click at [56, 520] on div at bounding box center [30, 370] width 61 height 740
click at [337, 534] on form at bounding box center [792, 570] width 1100 height 78
click at [313, 534] on form at bounding box center [792, 570] width 1100 height 78
click at [315, 553] on form at bounding box center [792, 570] width 1100 height 78
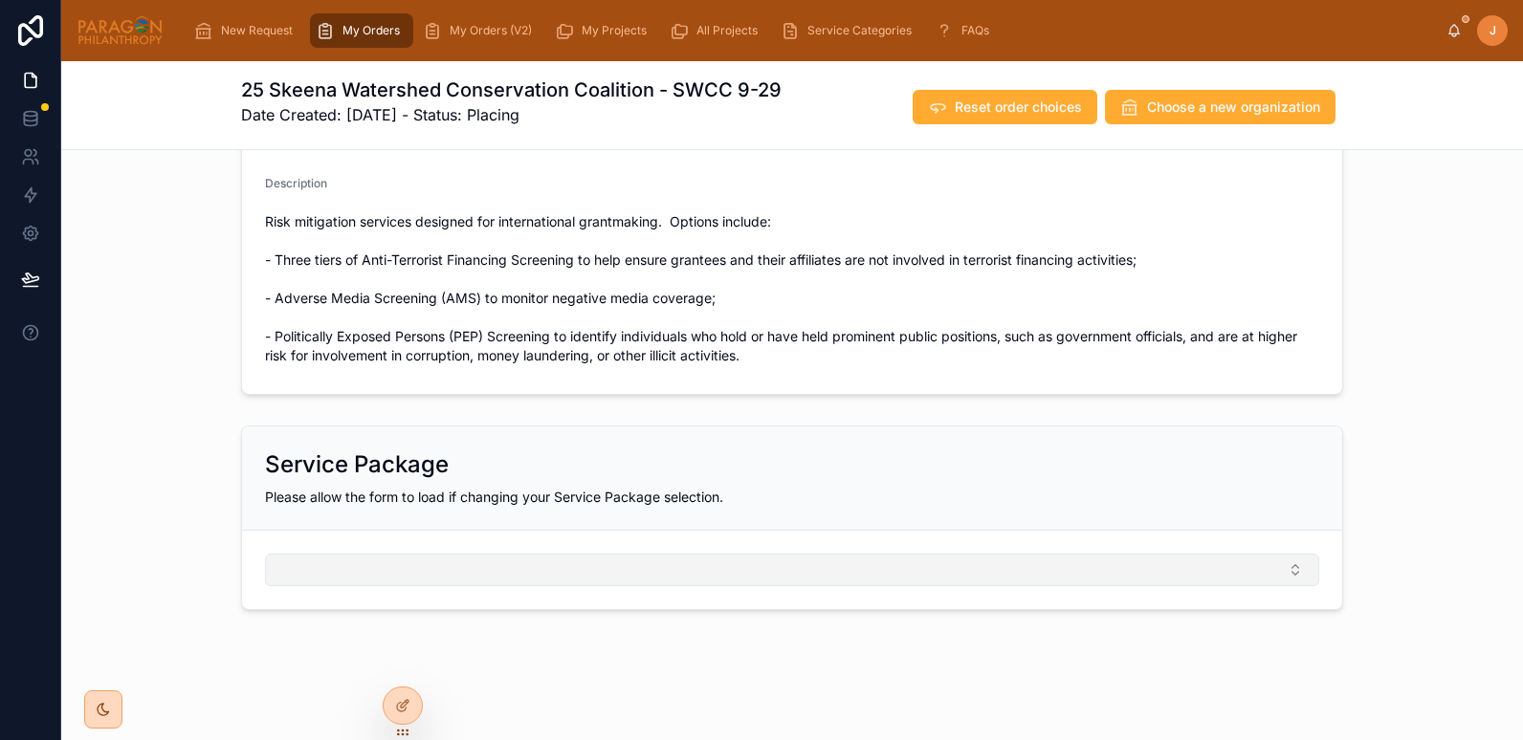
click at [297, 568] on button "Select Button" at bounding box center [792, 570] width 1054 height 33
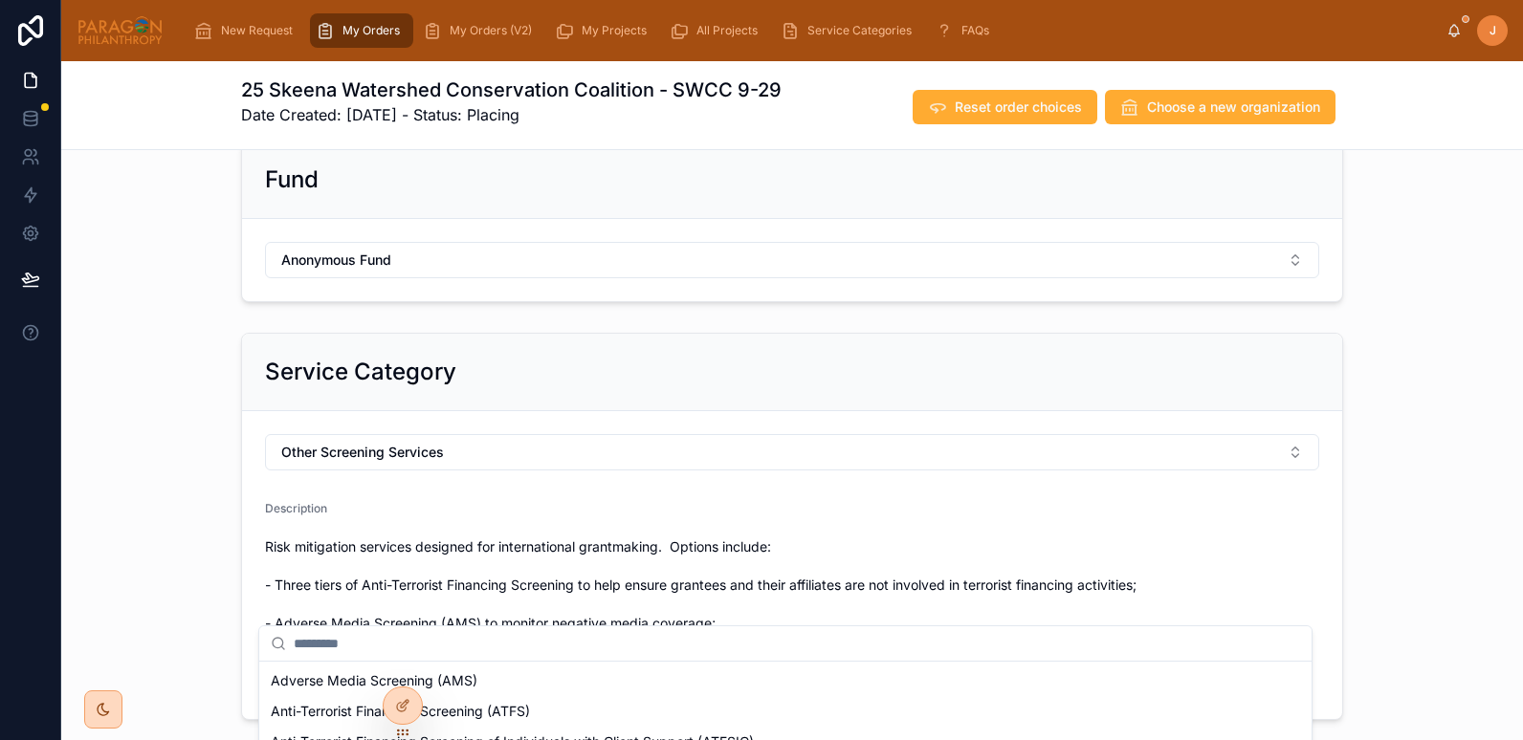
scroll to position [0, 0]
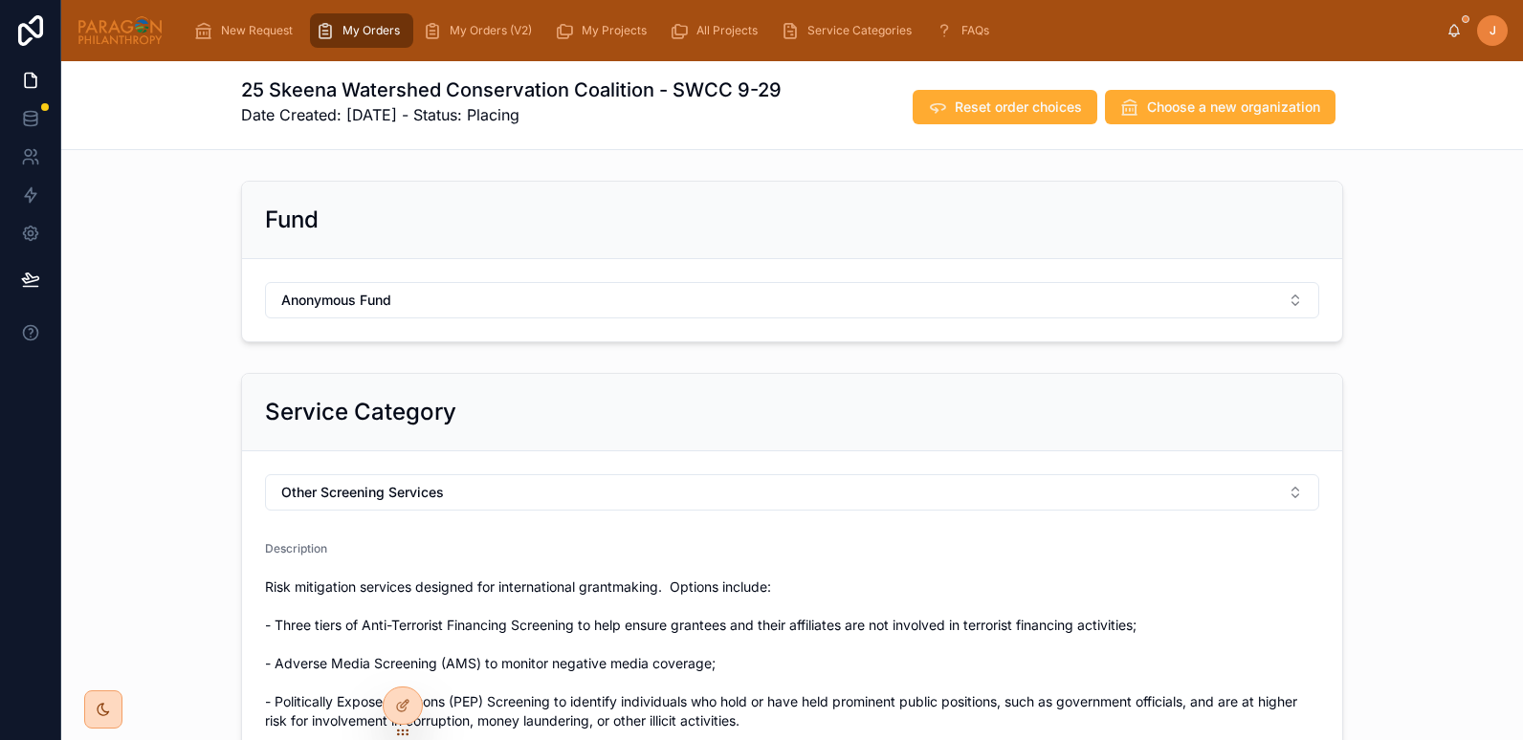
click at [146, 47] on div at bounding box center [120, 30] width 87 height 61
click at [114, 33] on img at bounding box center [120, 30] width 87 height 31
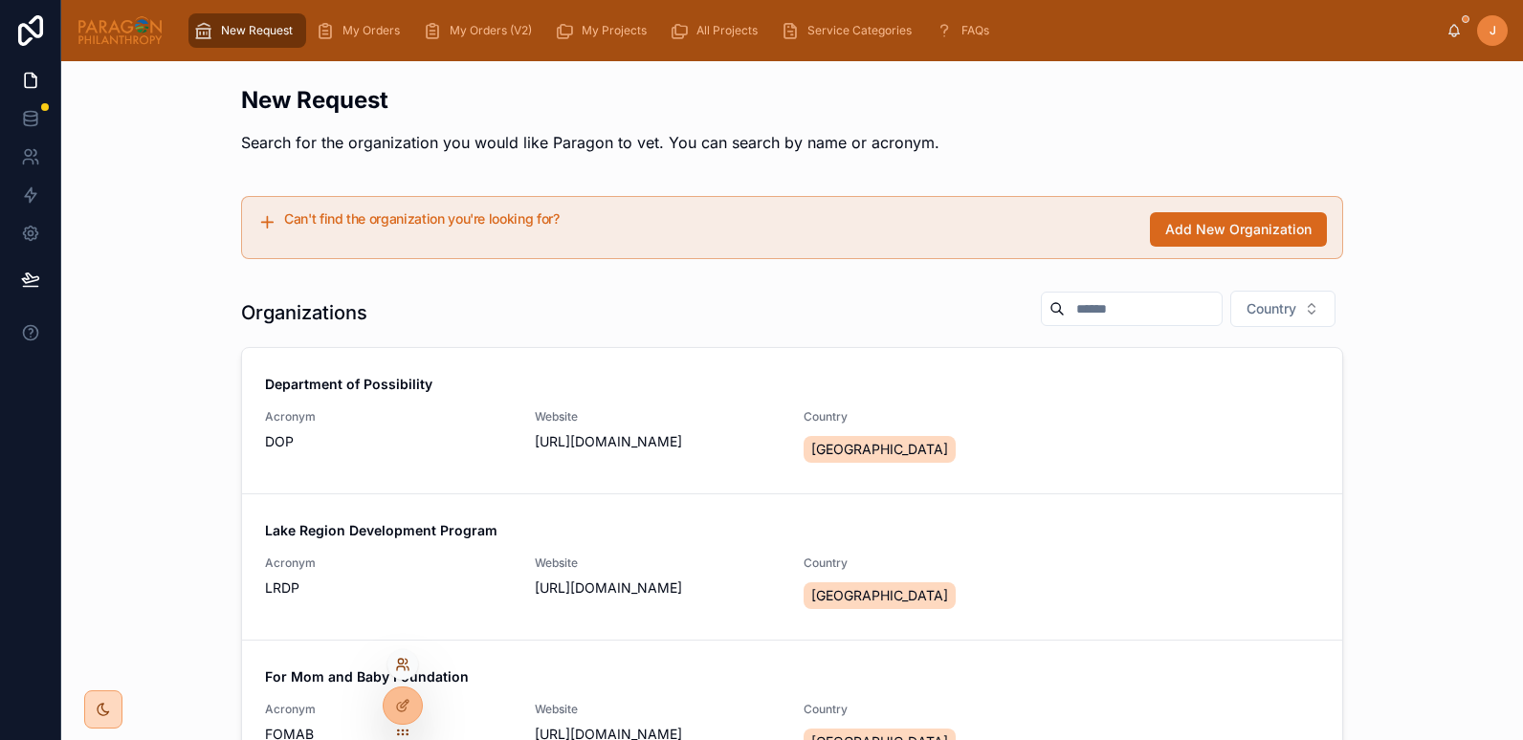
click at [401, 669] on icon at bounding box center [402, 664] width 15 height 15
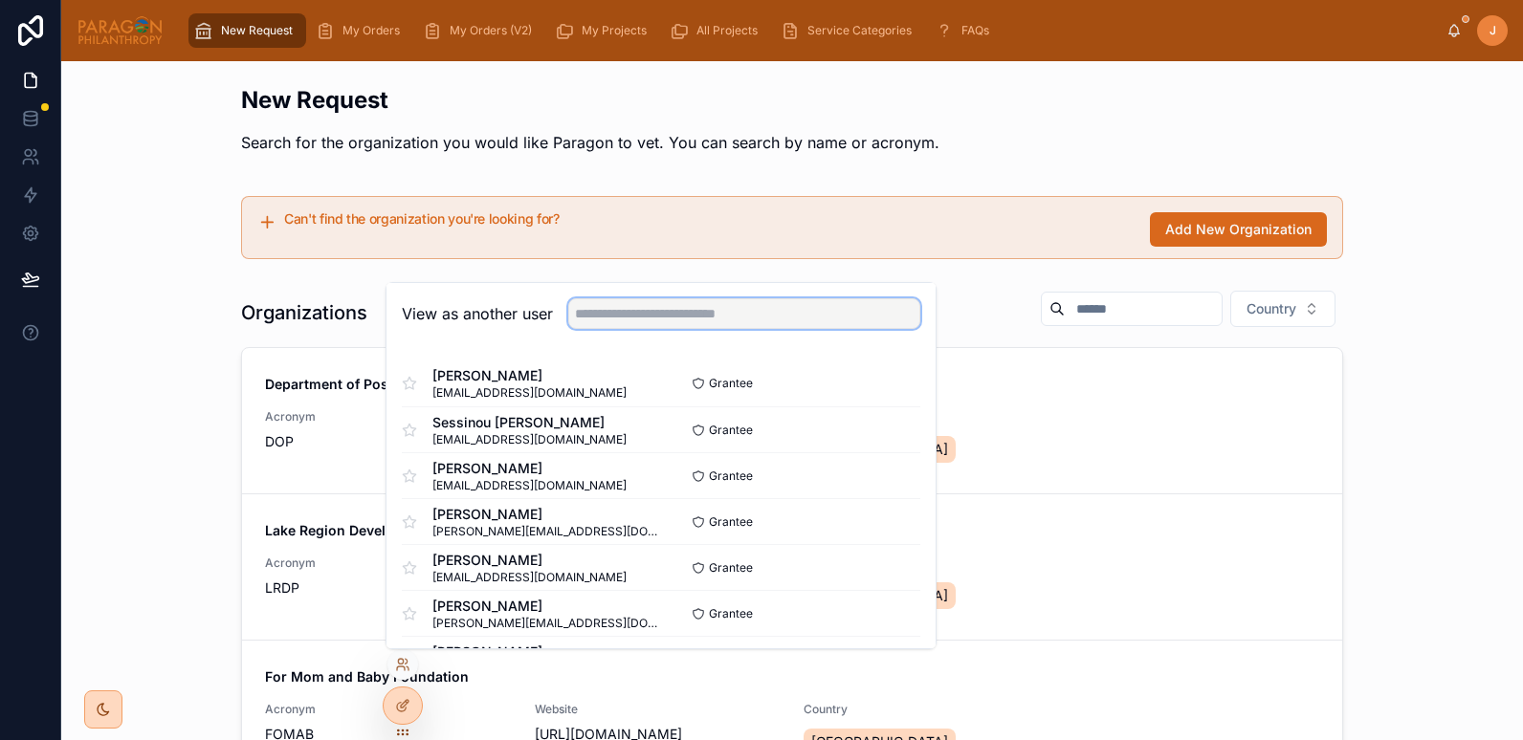
click at [592, 318] on input "text" at bounding box center [744, 313] width 352 height 31
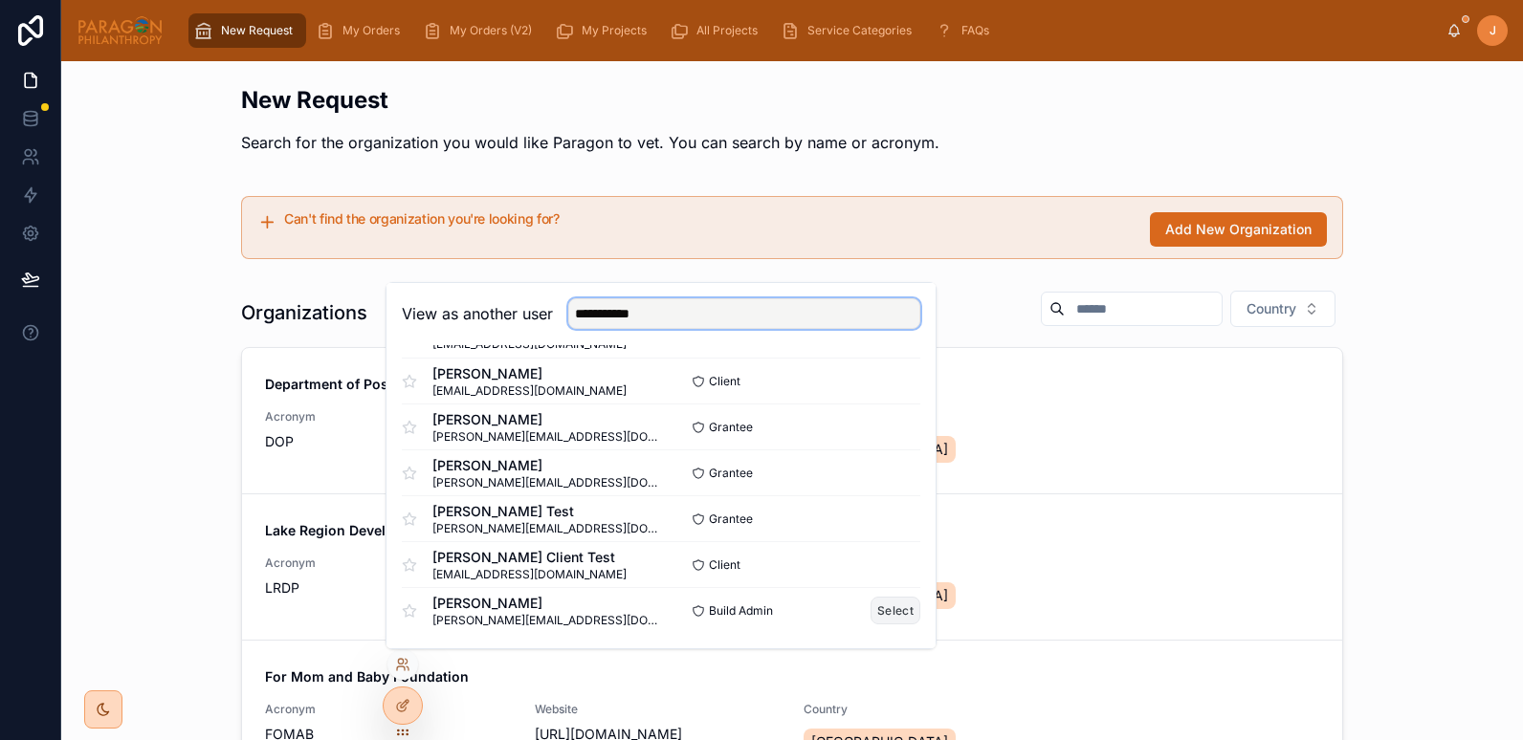
type input "**********"
click at [894, 613] on button "Select" at bounding box center [895, 611] width 50 height 28
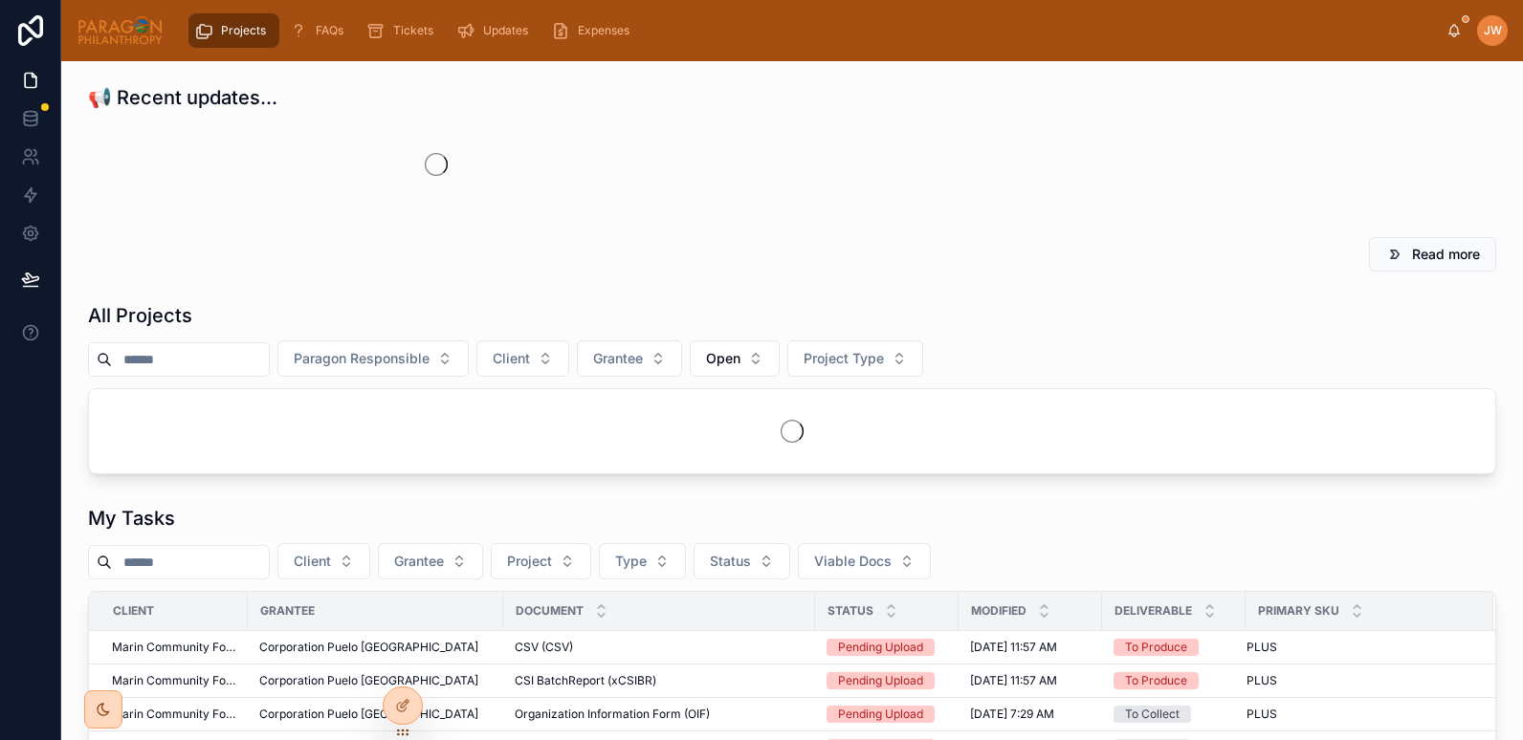
click at [241, 329] on div "All Projects" at bounding box center [792, 315] width 1408 height 27
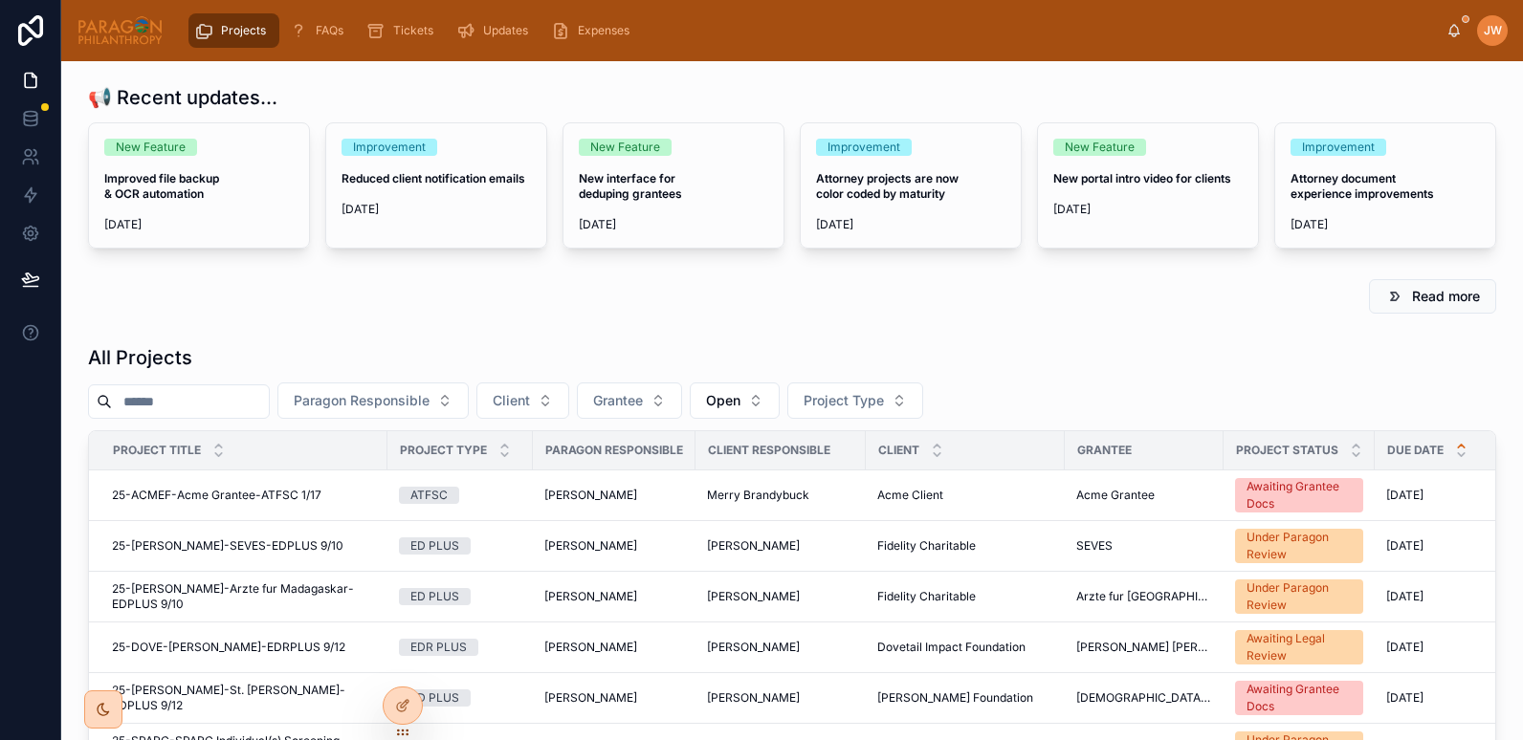
click at [201, 399] on input "text" at bounding box center [190, 401] width 157 height 27
paste input "**********"
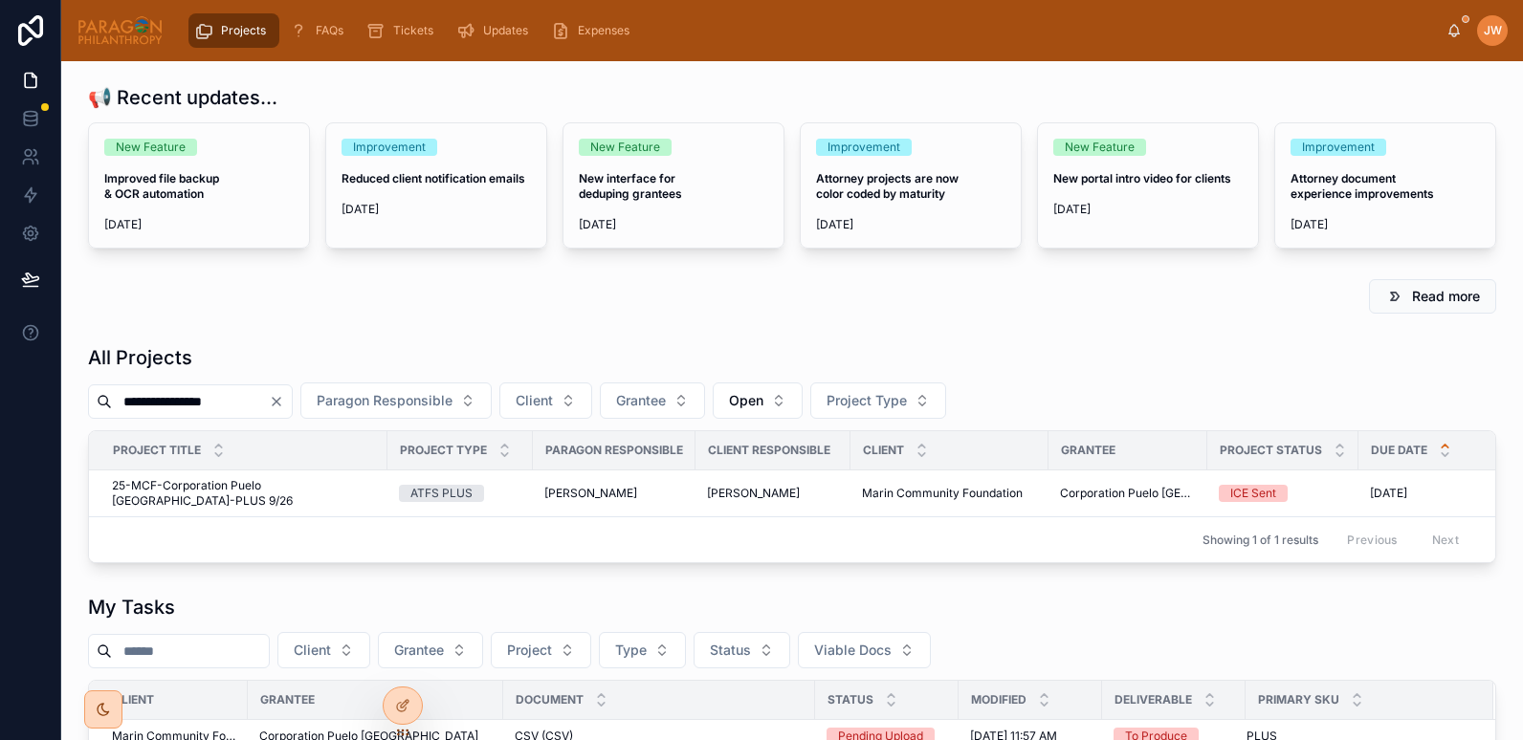
type input "**********"
click at [222, 483] on span "25-MCF-Corporation Puelo Patagonia-PLUS 9/26" at bounding box center [244, 493] width 264 height 31
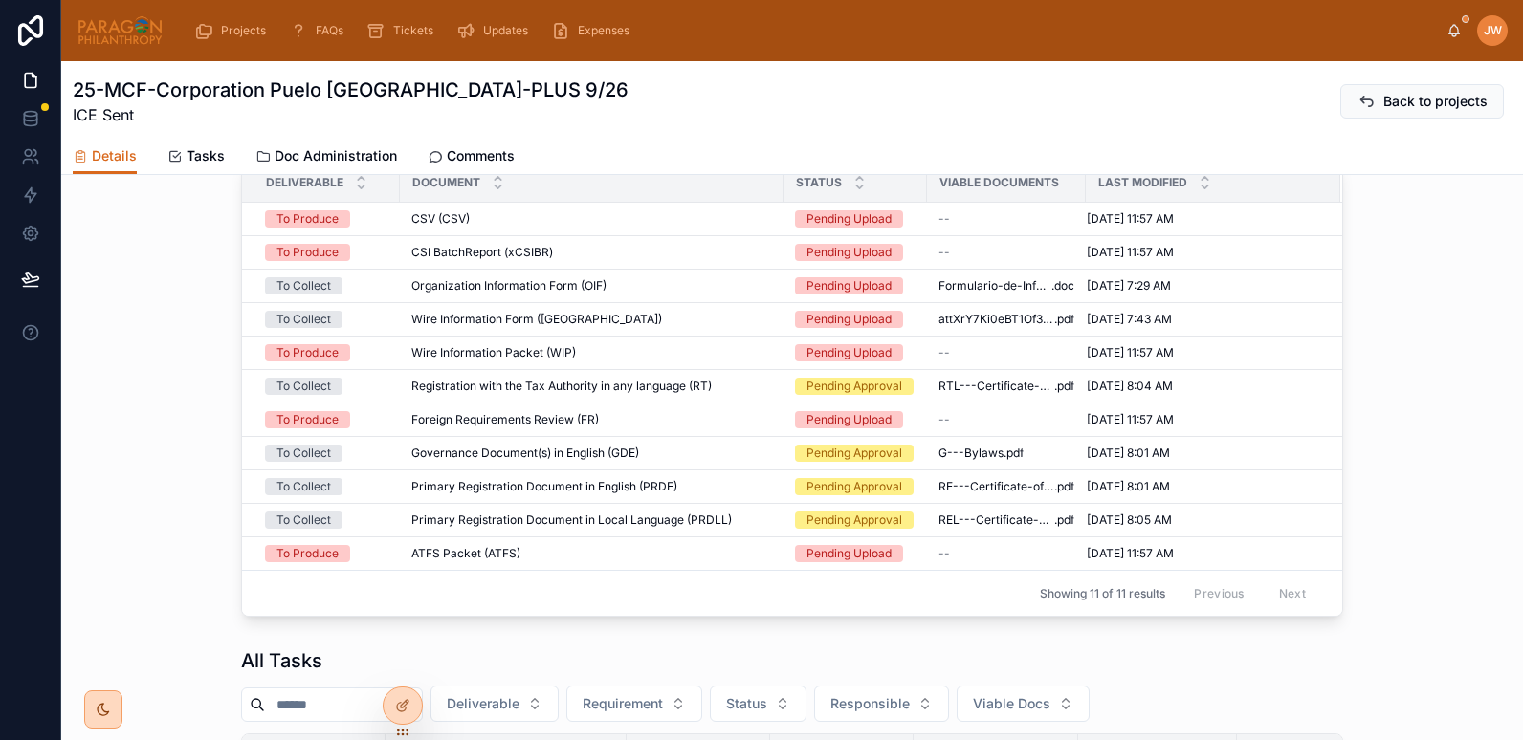
scroll to position [1343, 0]
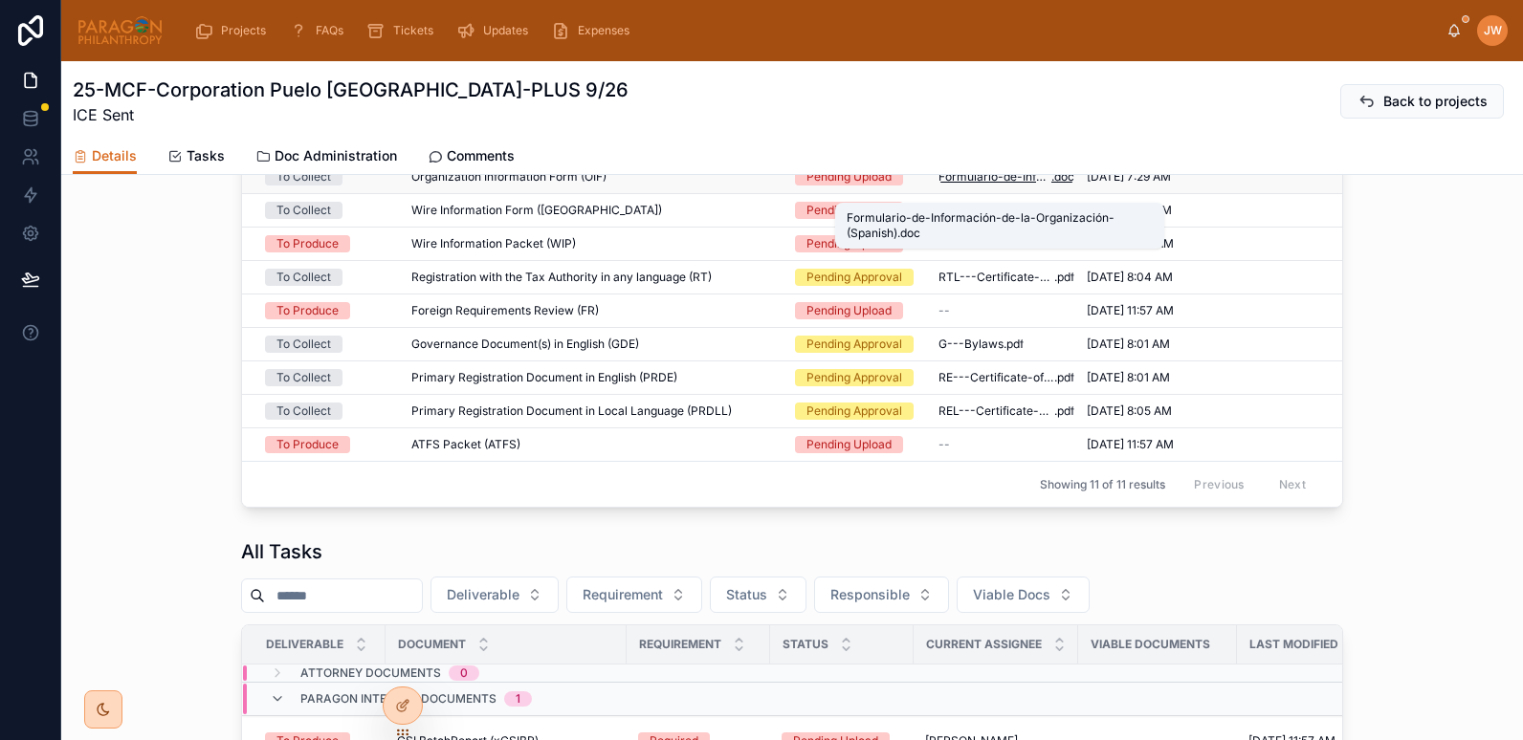
click at [974, 185] on span "Formulario-de-Información-de-la-Organización-(Spanish)" at bounding box center [994, 176] width 113 height 15
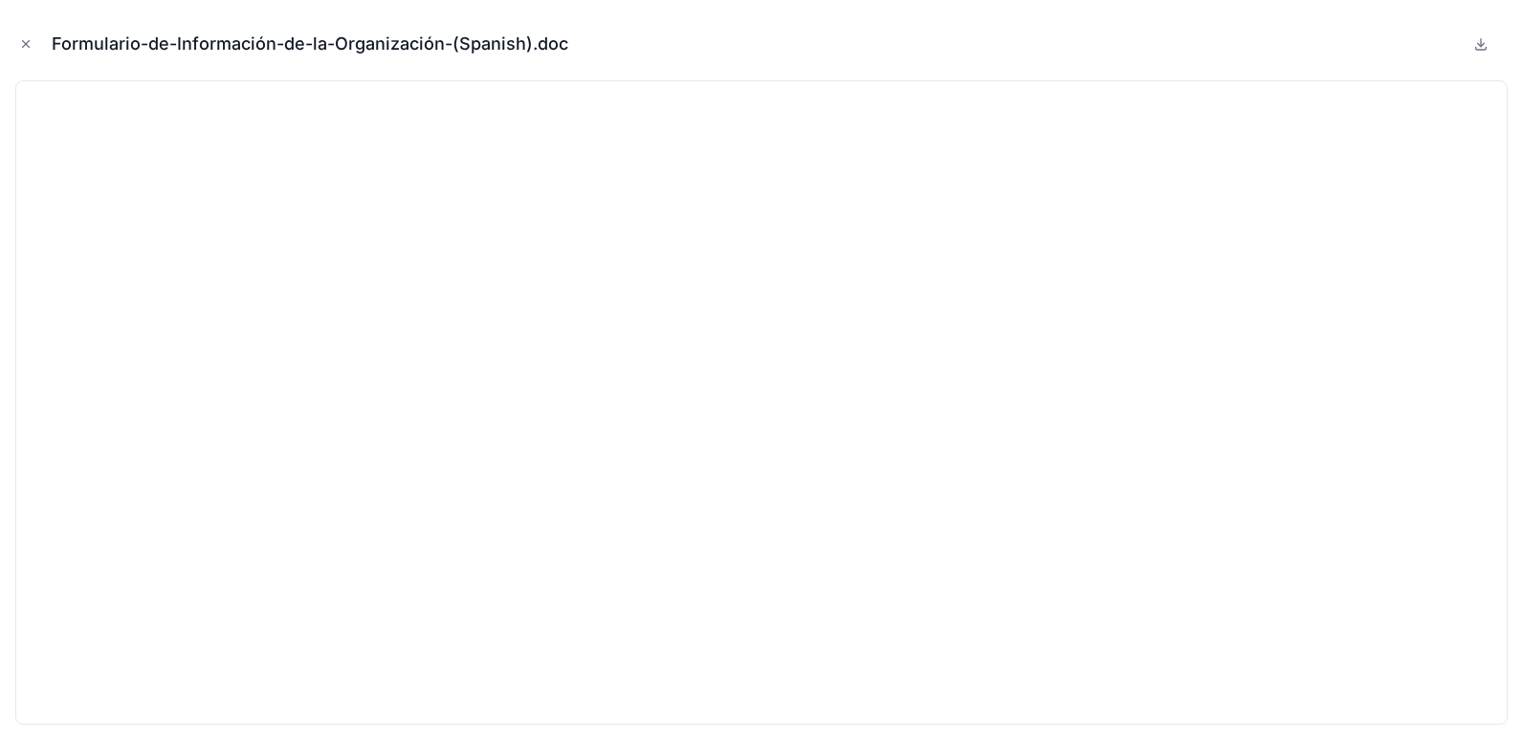
drag, startPoint x: 28, startPoint y: 50, endPoint x: 155, endPoint y: 99, distance: 136.3
click at [28, 50] on icon "Close modal" at bounding box center [25, 43] width 13 height 13
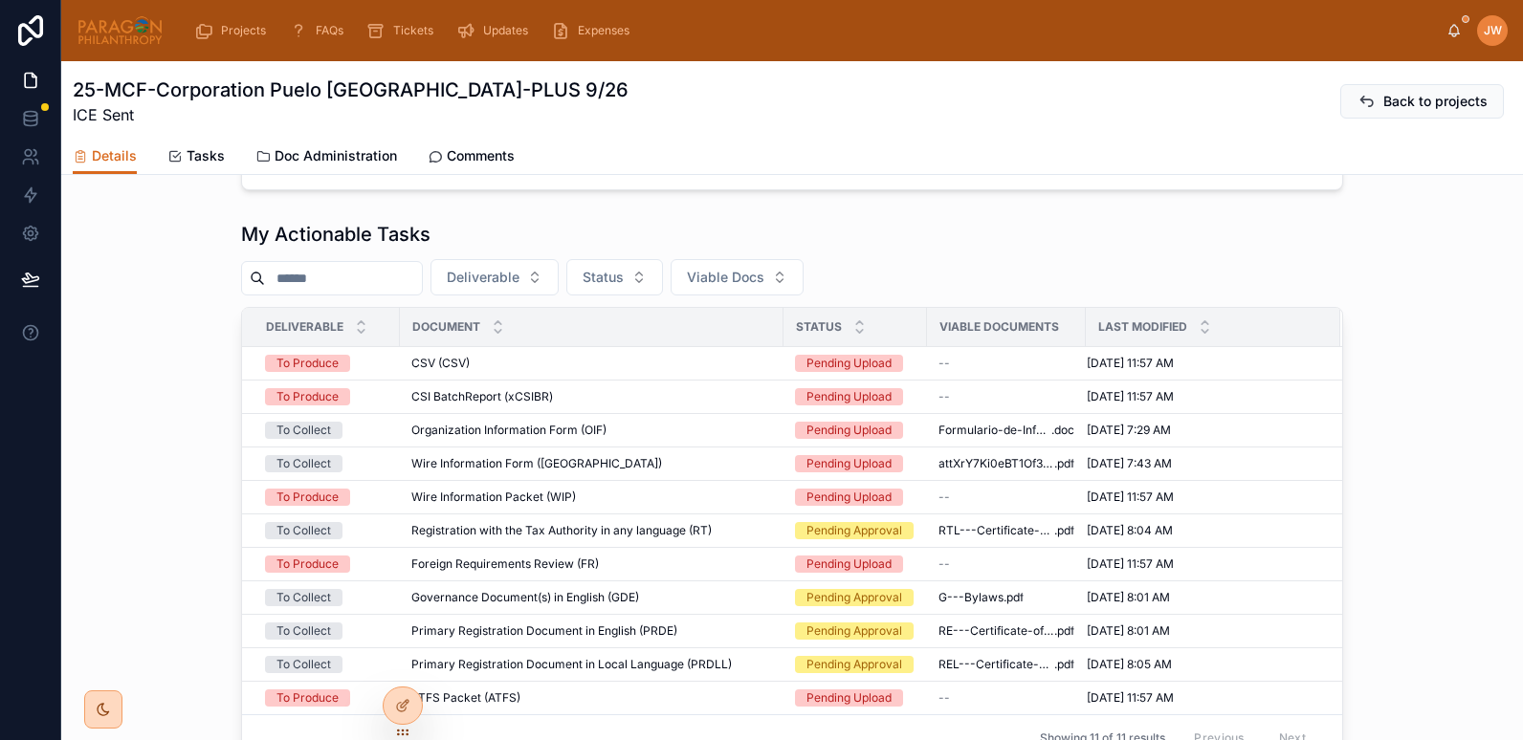
scroll to position [1086, 0]
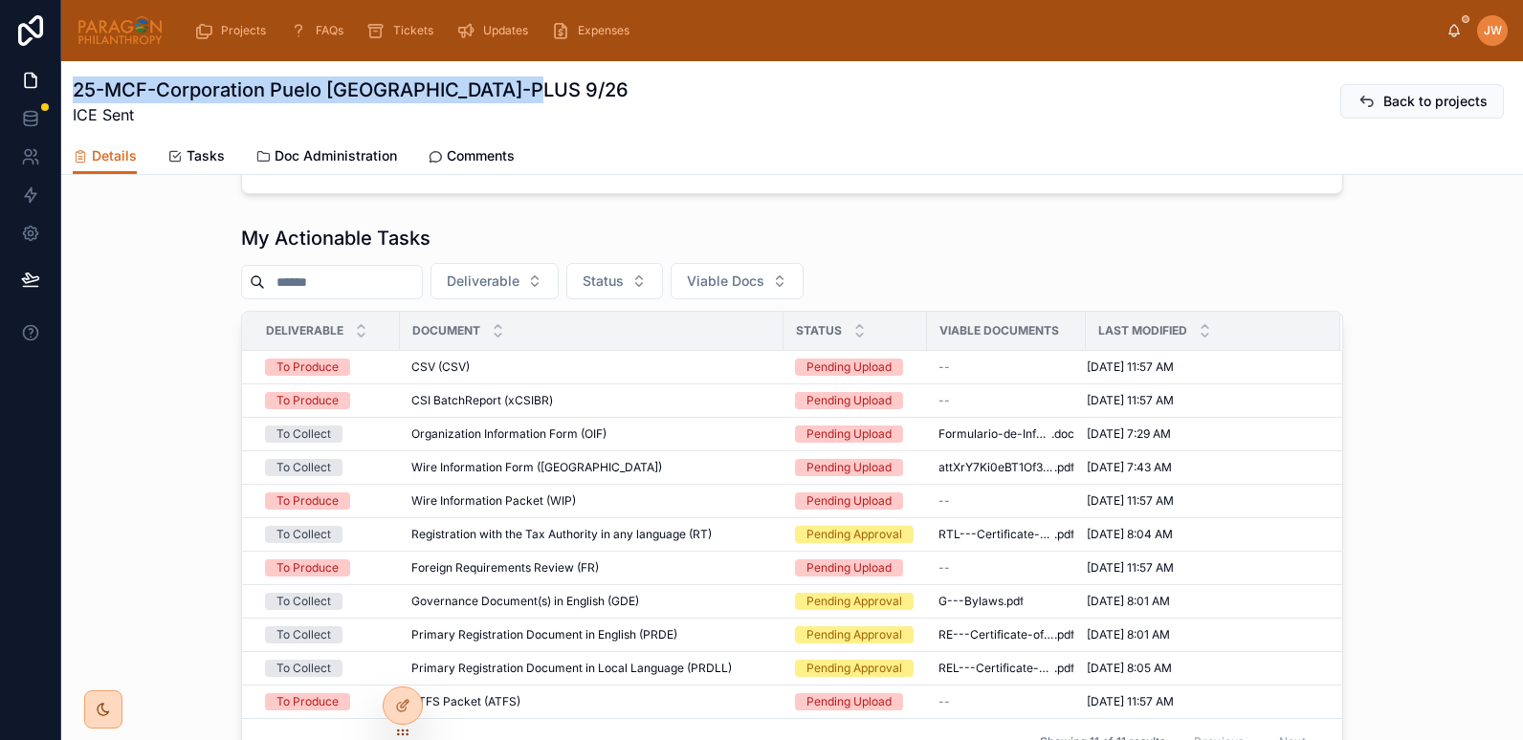
drag, startPoint x: 535, startPoint y: 87, endPoint x: 77, endPoint y: 91, distance: 458.2
click at [77, 91] on div "25-MCF-Corporation Puelo Patagonia-PLUS 9/26 ICE Sent Back to projects" at bounding box center [792, 102] width 1439 height 50
copy h1 "25-MCF-Corporation Puelo [GEOGRAPHIC_DATA]-PLUS 9/26"
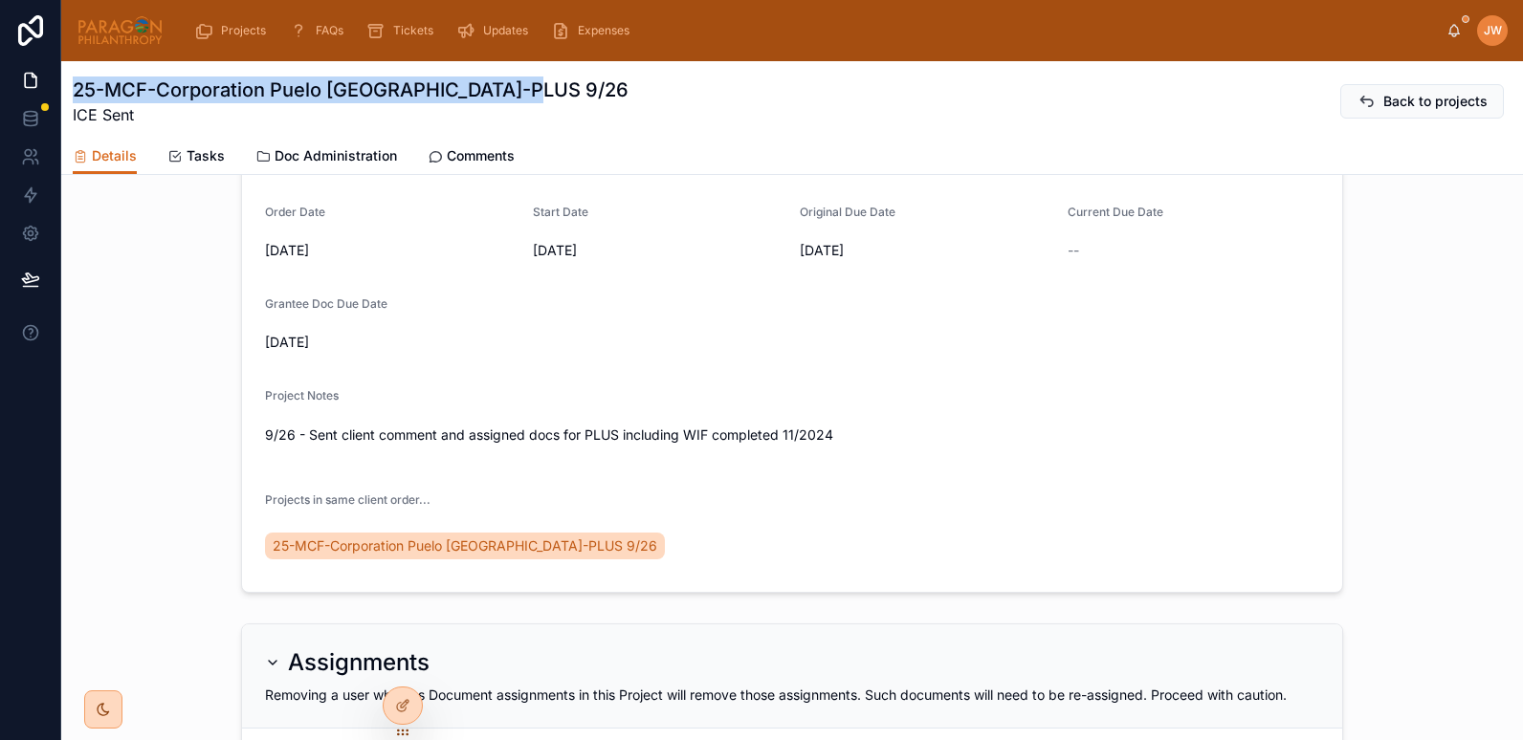
scroll to position [0, 0]
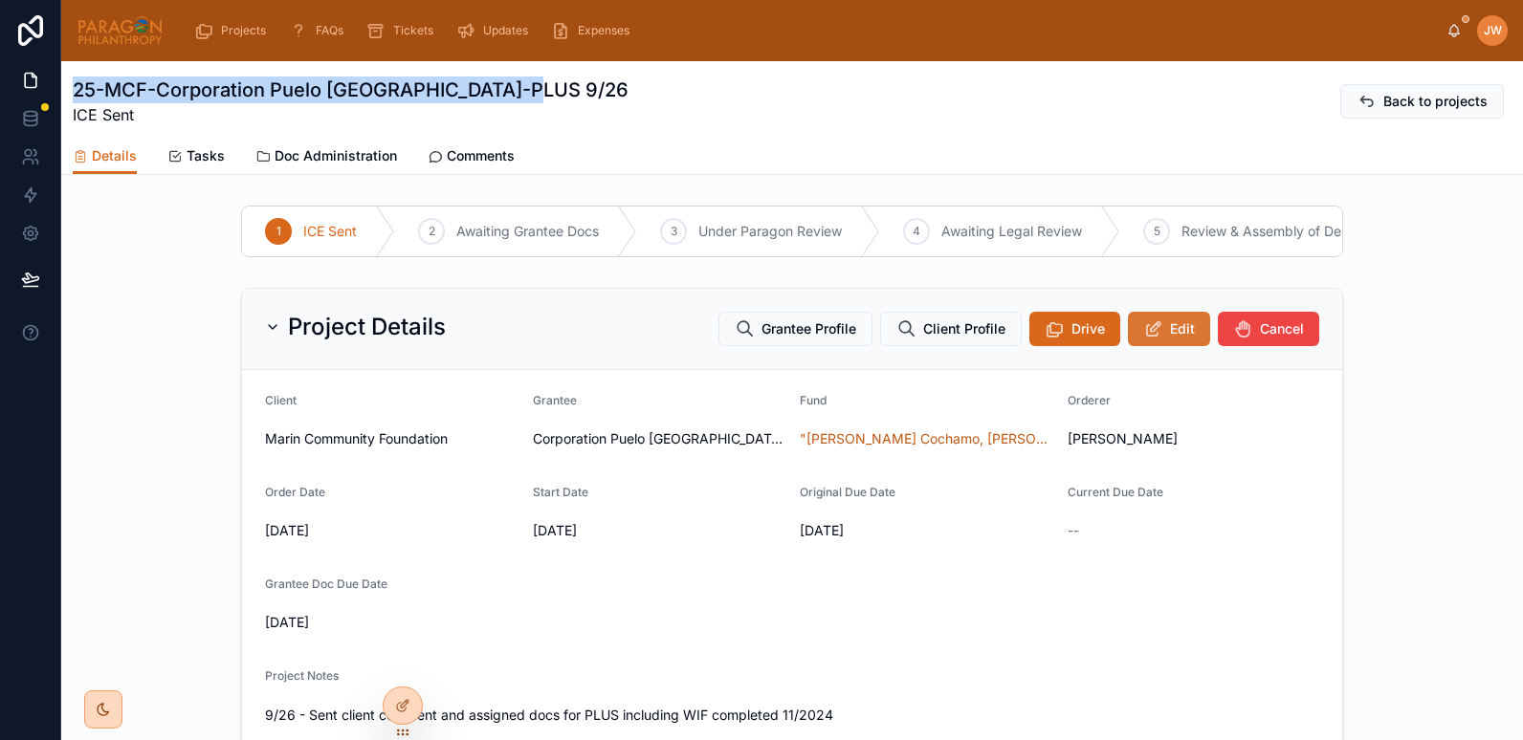
click at [1170, 339] on span "Edit" at bounding box center [1182, 328] width 25 height 19
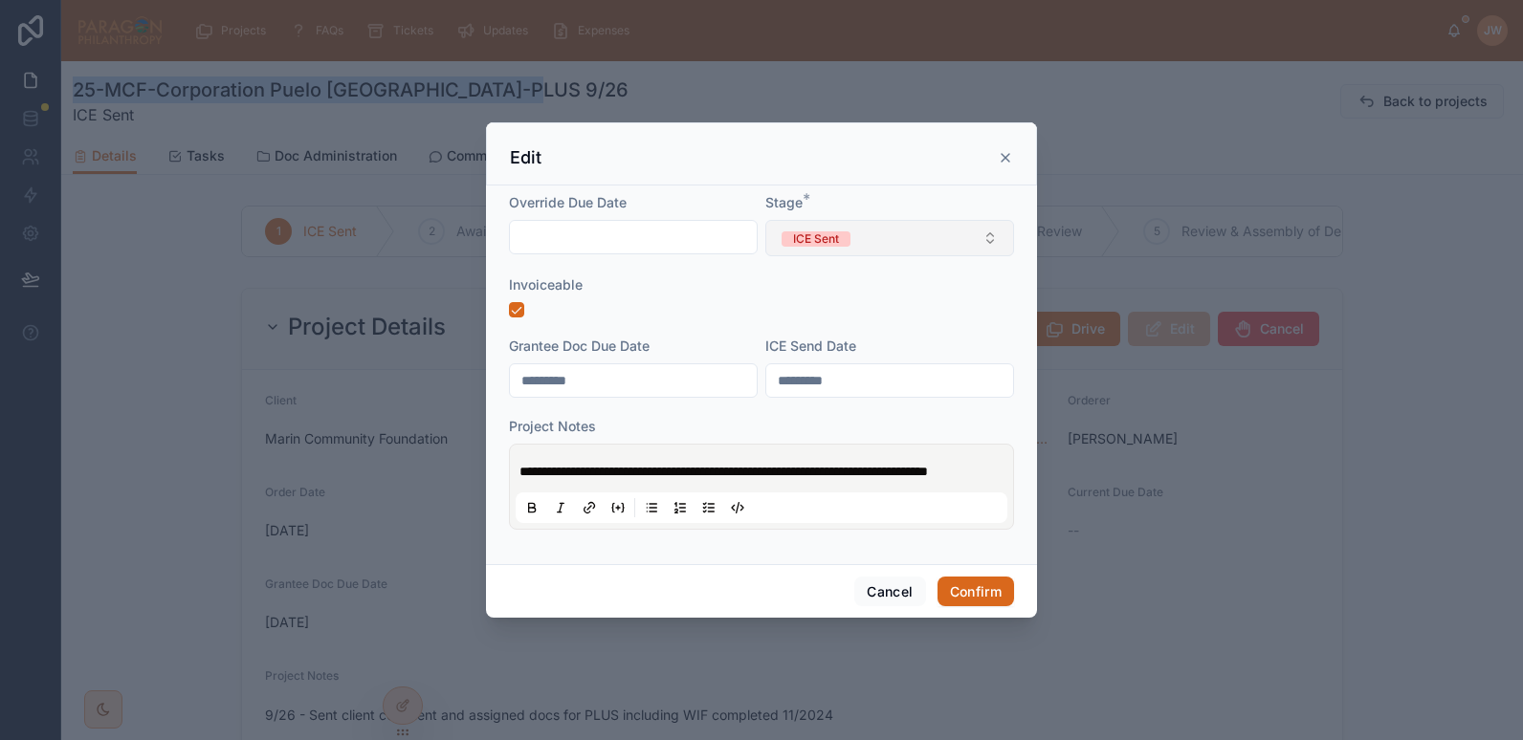
click at [938, 232] on button "ICE Sent" at bounding box center [889, 238] width 249 height 36
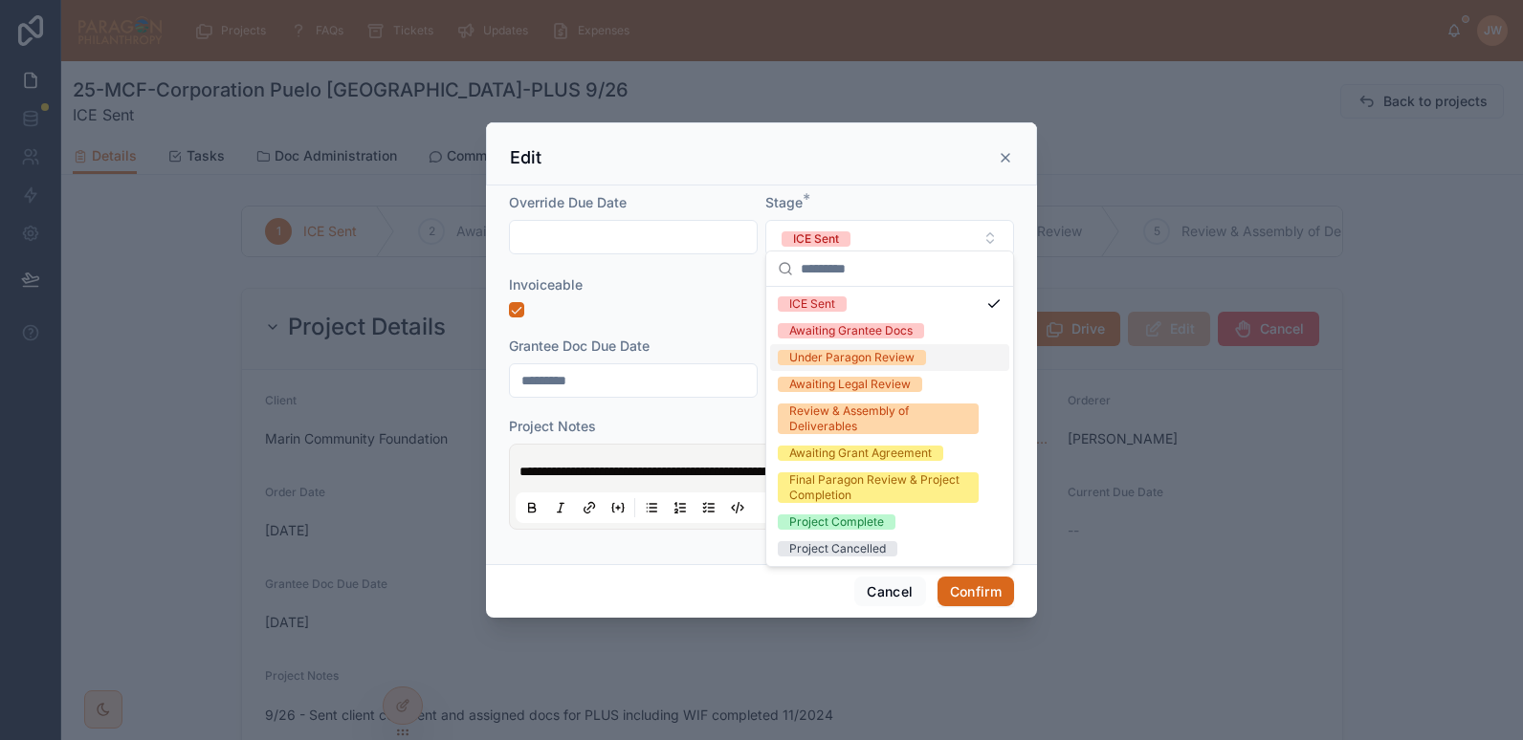
click at [798, 356] on div "Under Paragon Review" at bounding box center [851, 357] width 125 height 15
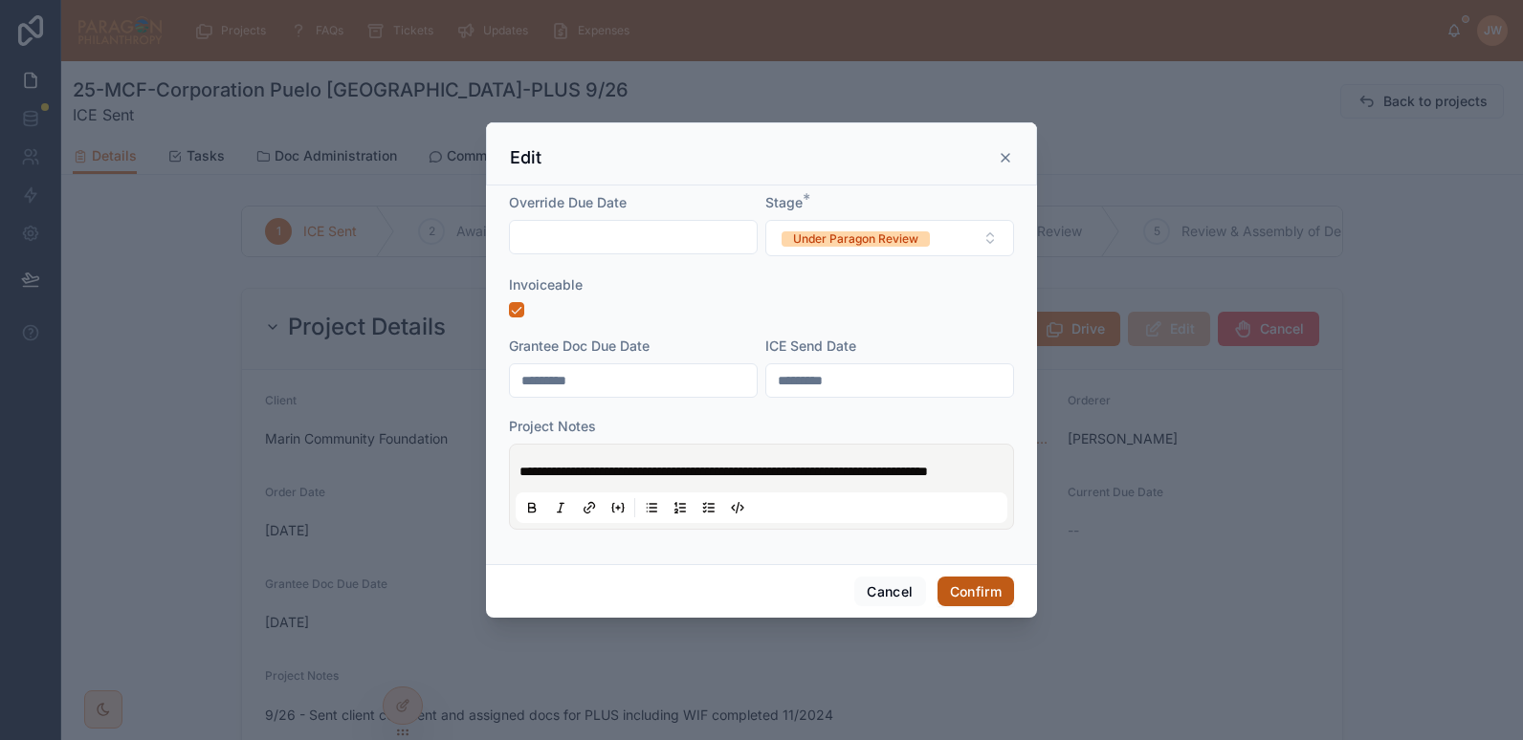
click at [974, 593] on button "Confirm" at bounding box center [975, 592] width 77 height 31
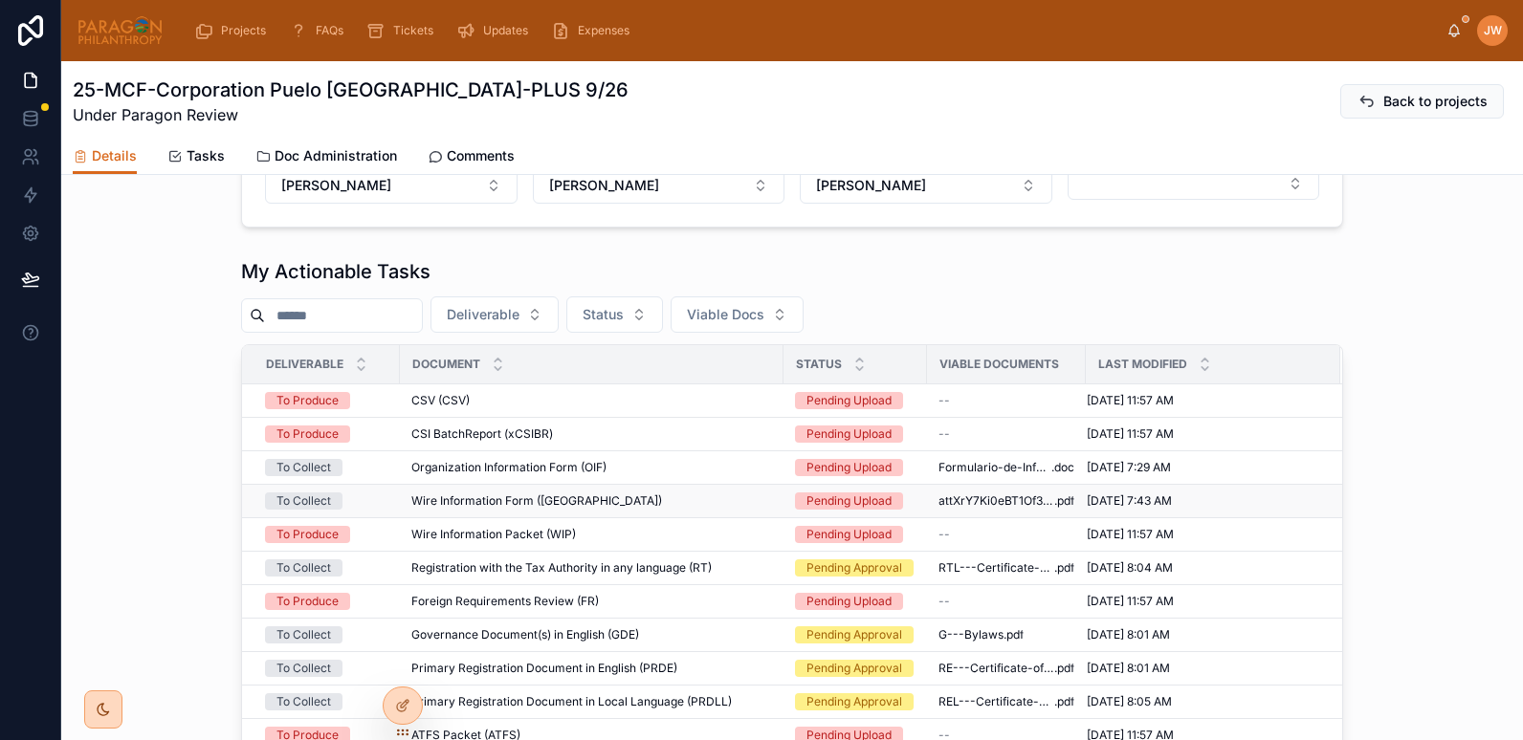
scroll to position [1230, 0]
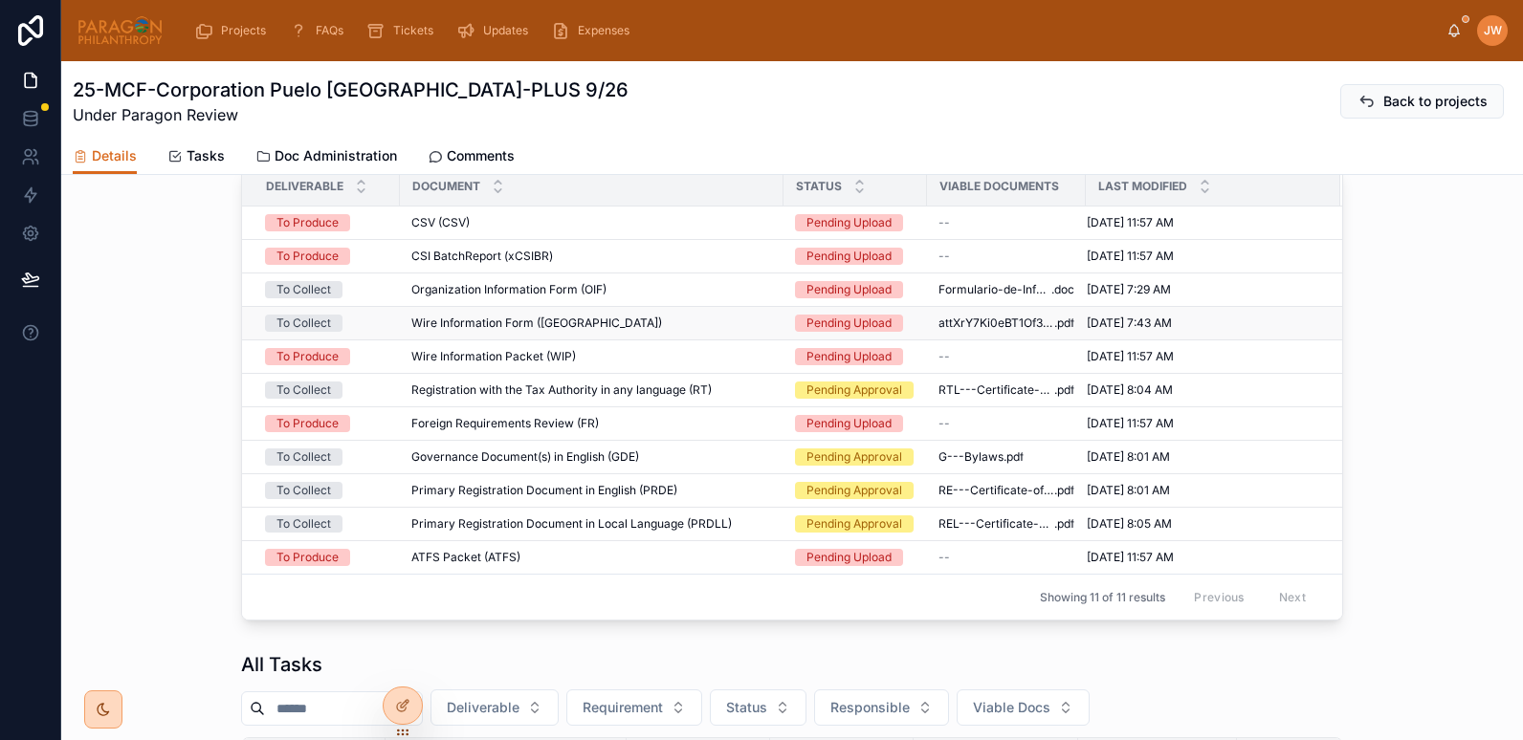
click at [505, 331] on span "Wire Information Form ([GEOGRAPHIC_DATA])" at bounding box center [536, 323] width 251 height 15
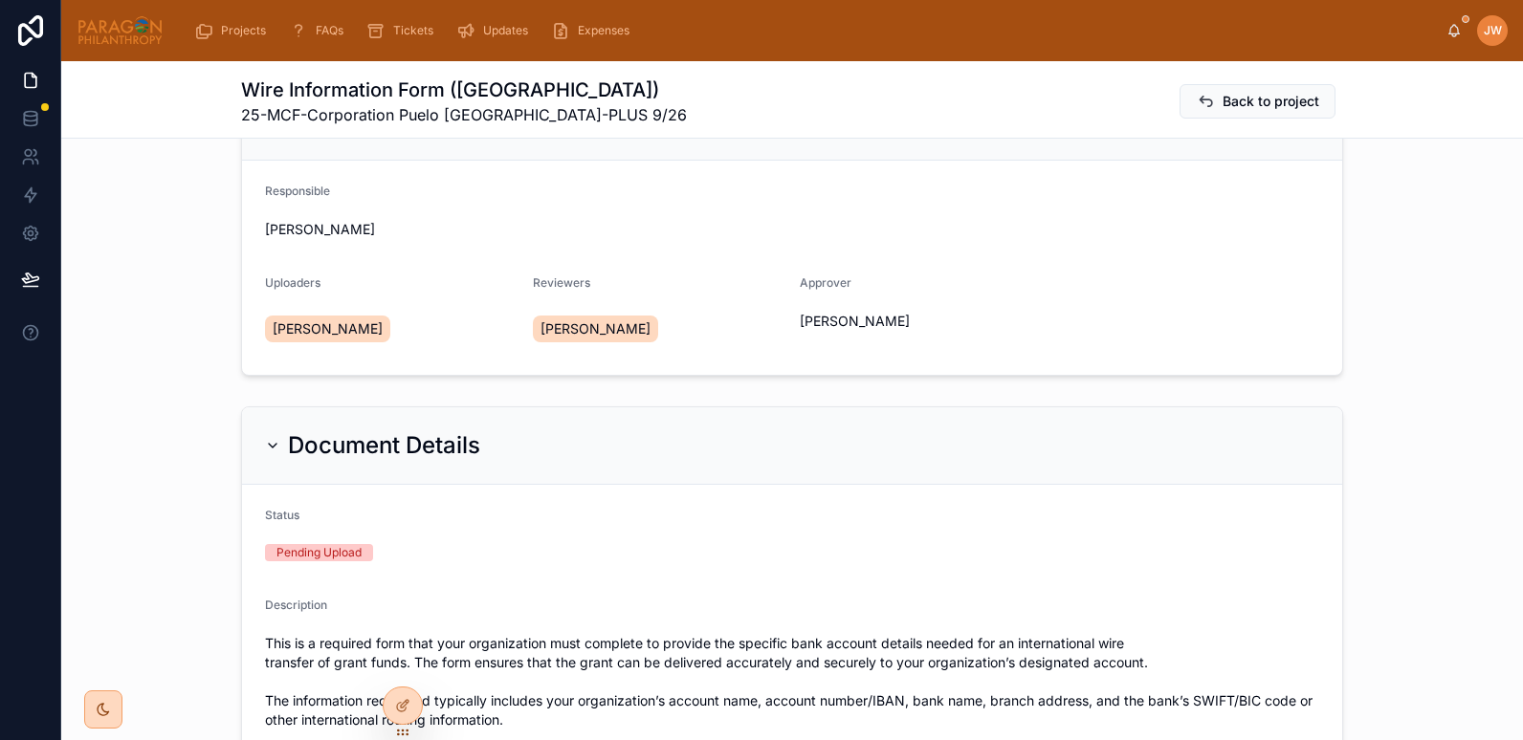
scroll to position [87, 0]
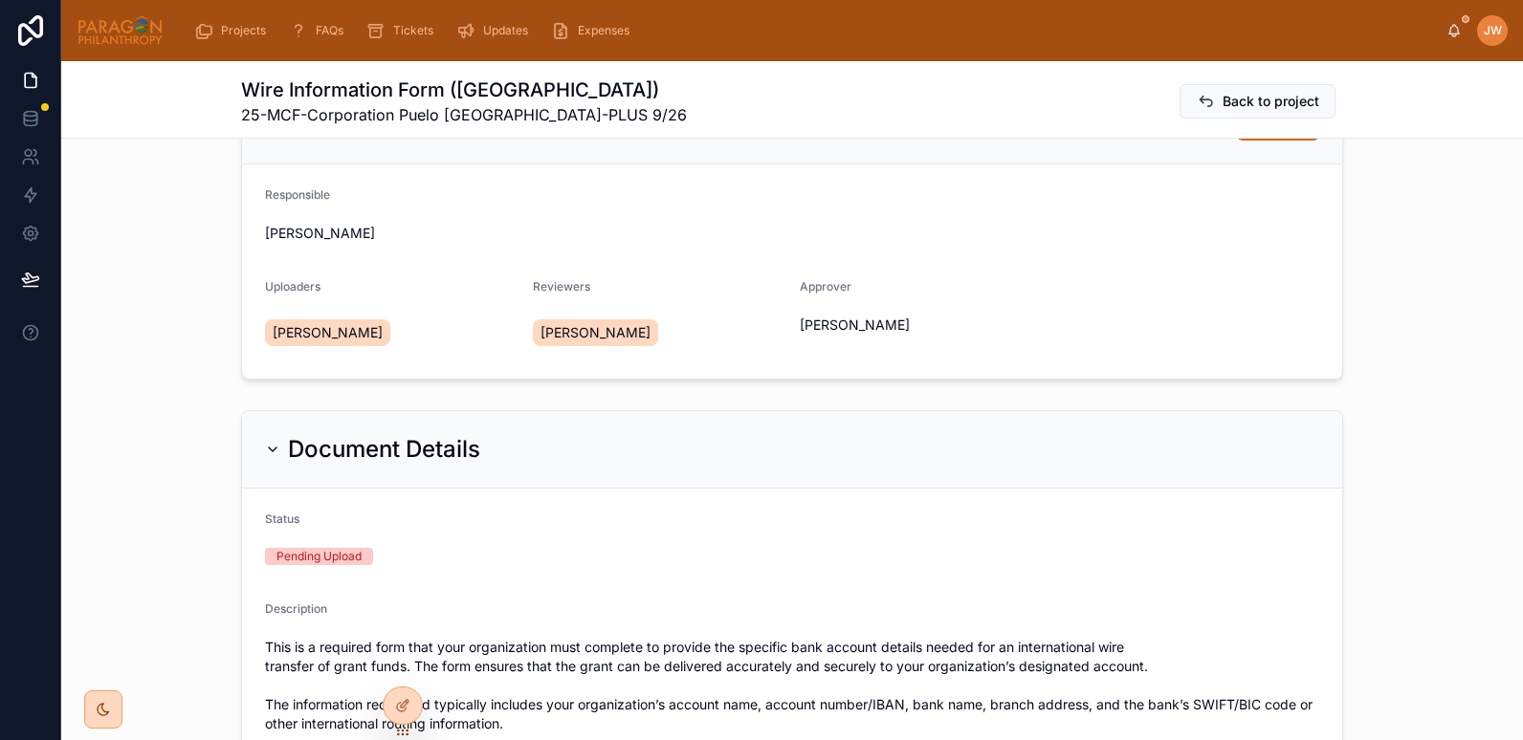
click at [265, 442] on icon at bounding box center [272, 449] width 15 height 15
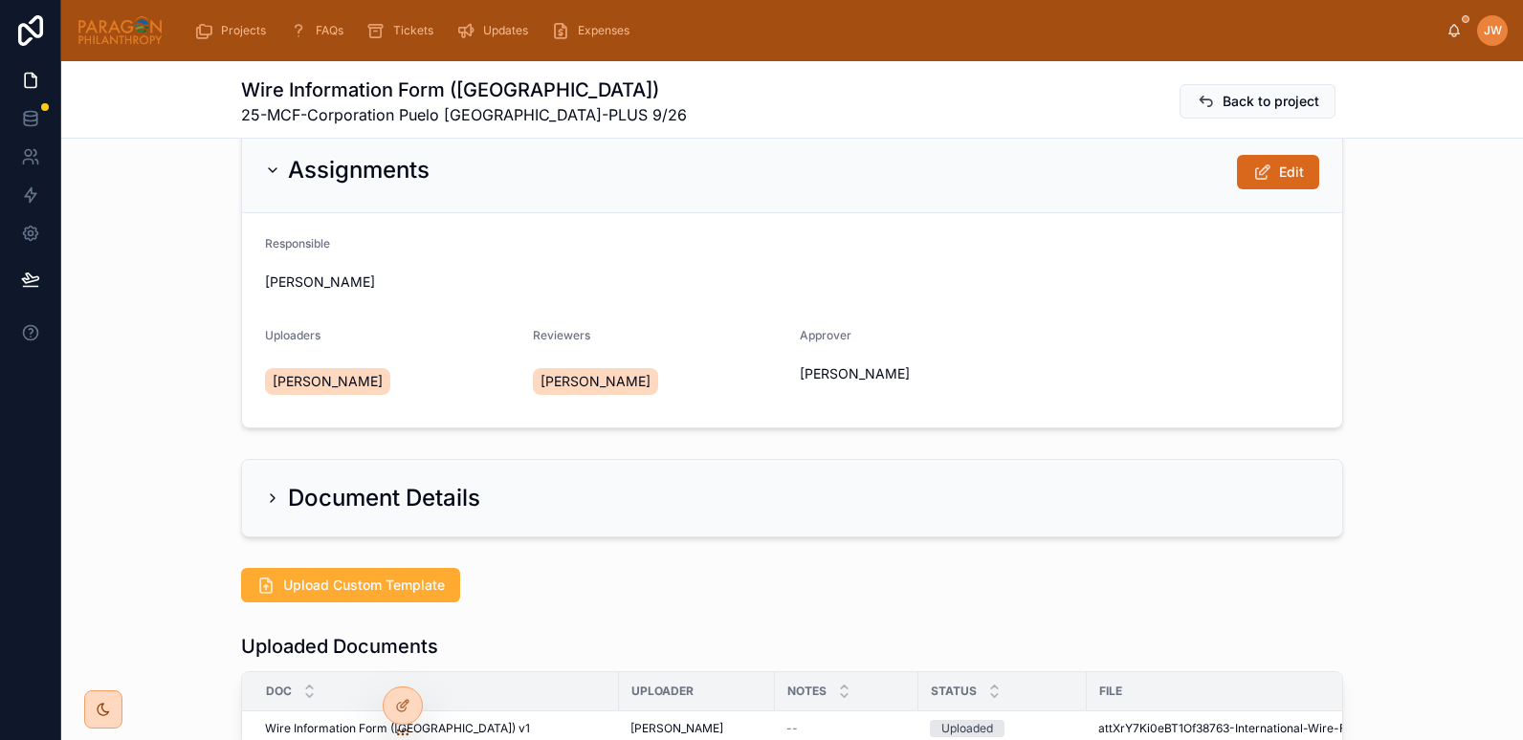
scroll to position [0, 0]
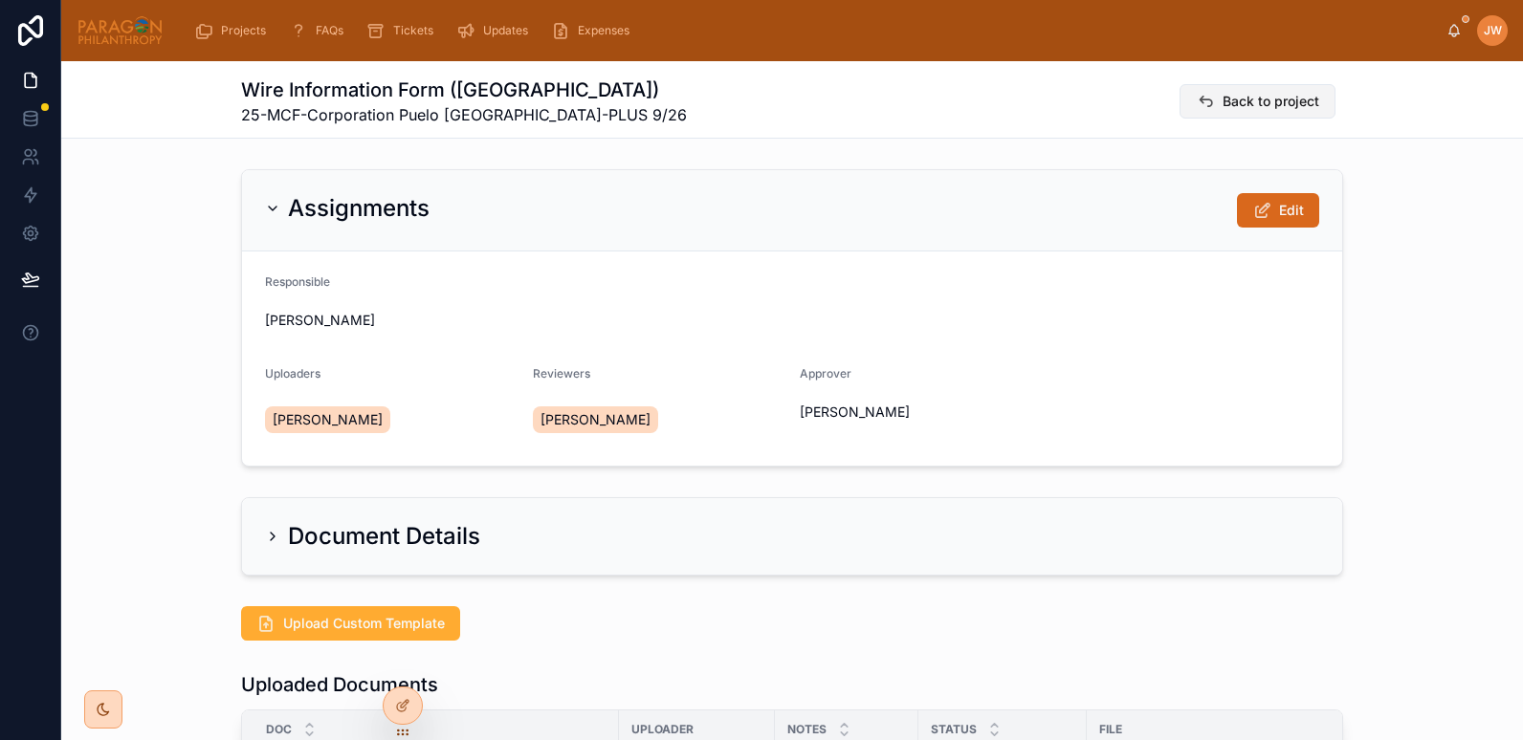
click at [1211, 96] on button "Back to project" at bounding box center [1257, 101] width 156 height 34
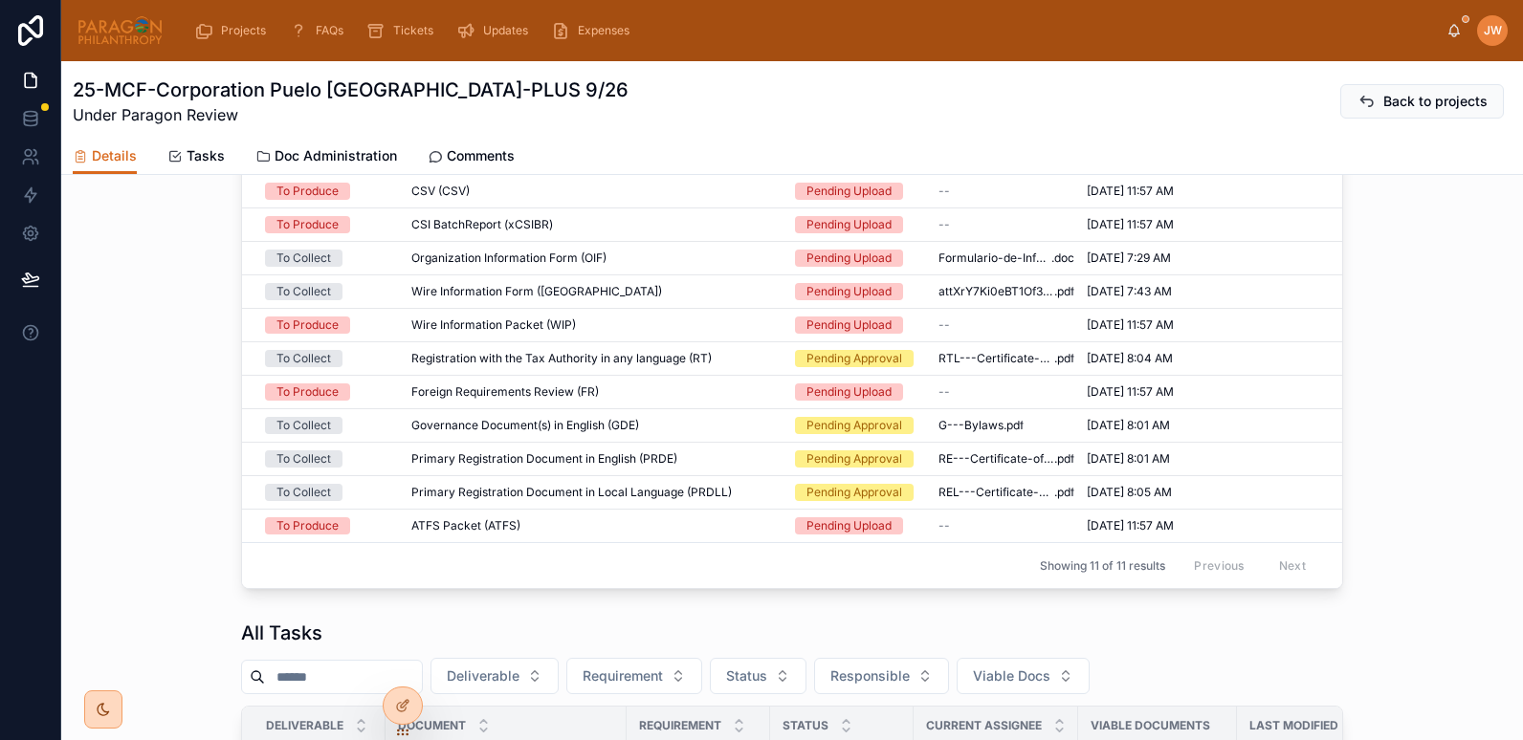
scroll to position [1274, 0]
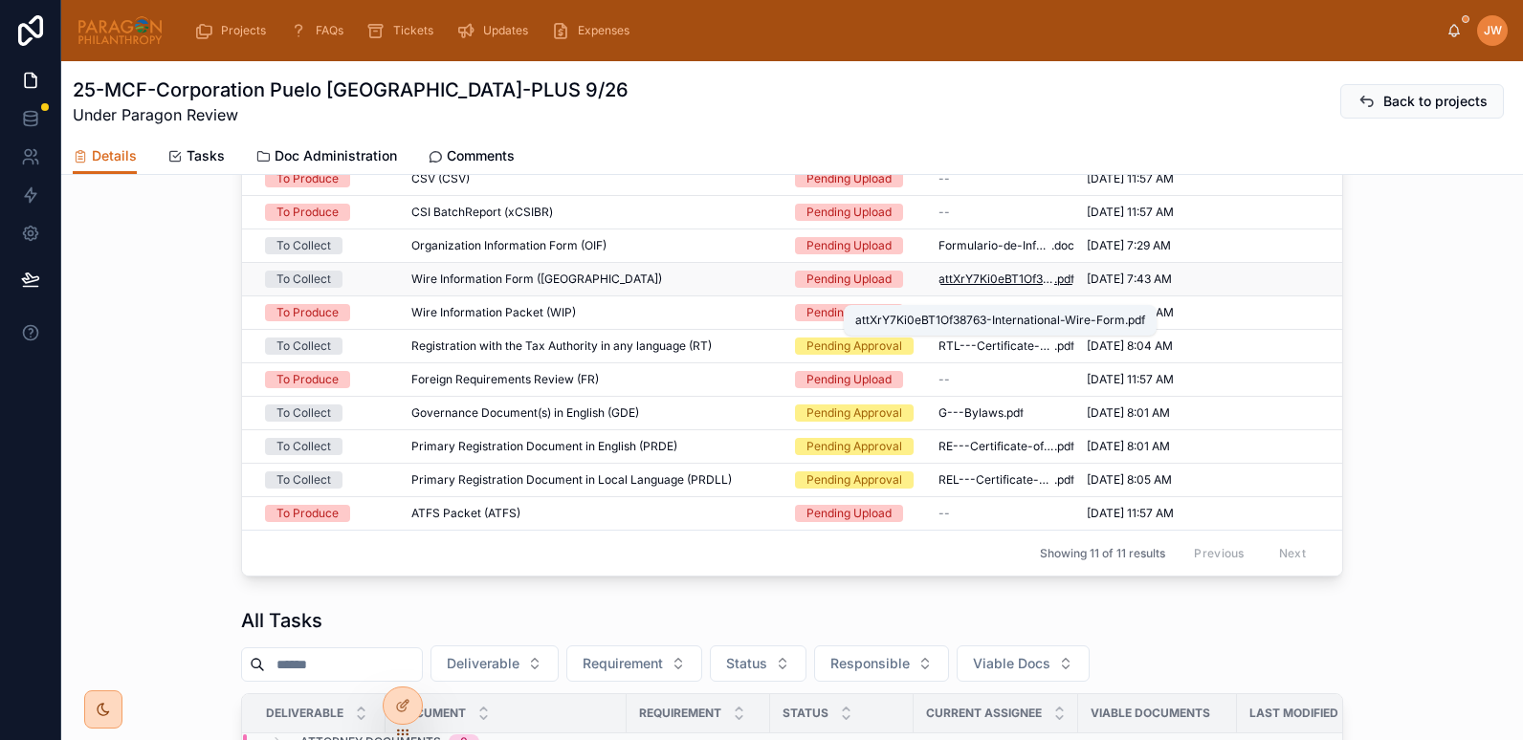
click at [987, 287] on span "attXrY7Ki0eBT1Of38763-International-Wire-Form" at bounding box center [996, 279] width 116 height 15
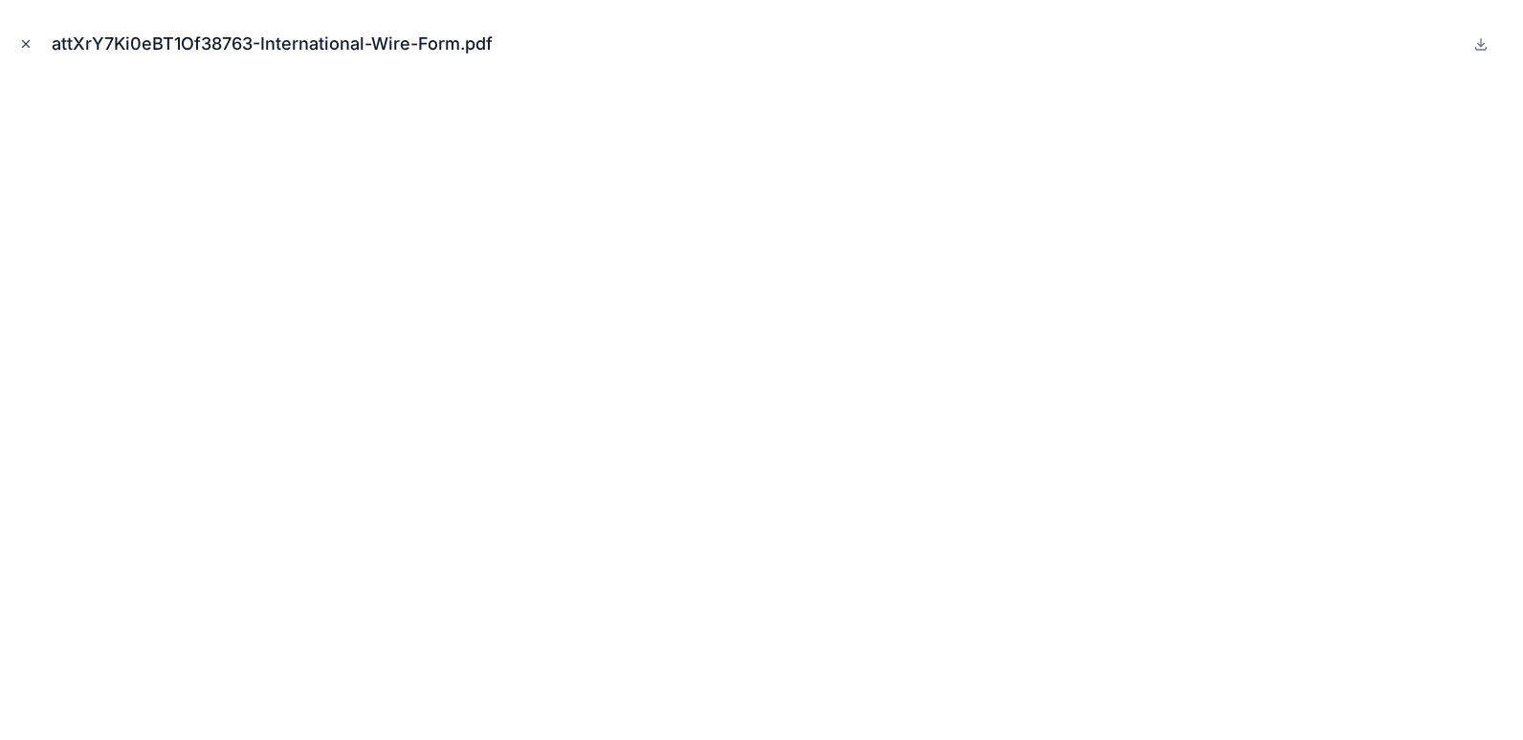
click at [20, 42] on icon "Close modal" at bounding box center [25, 43] width 13 height 13
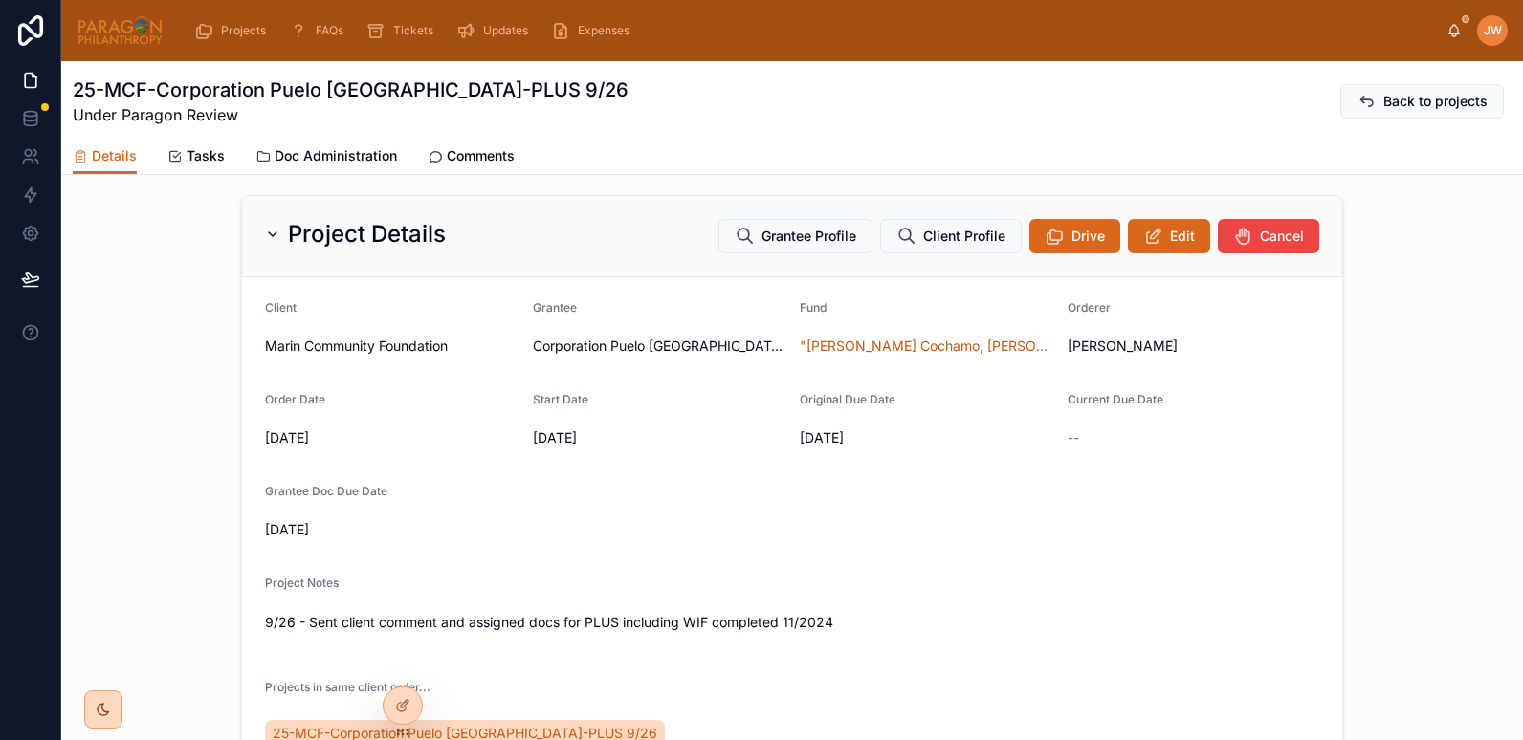
scroll to position [53, 0]
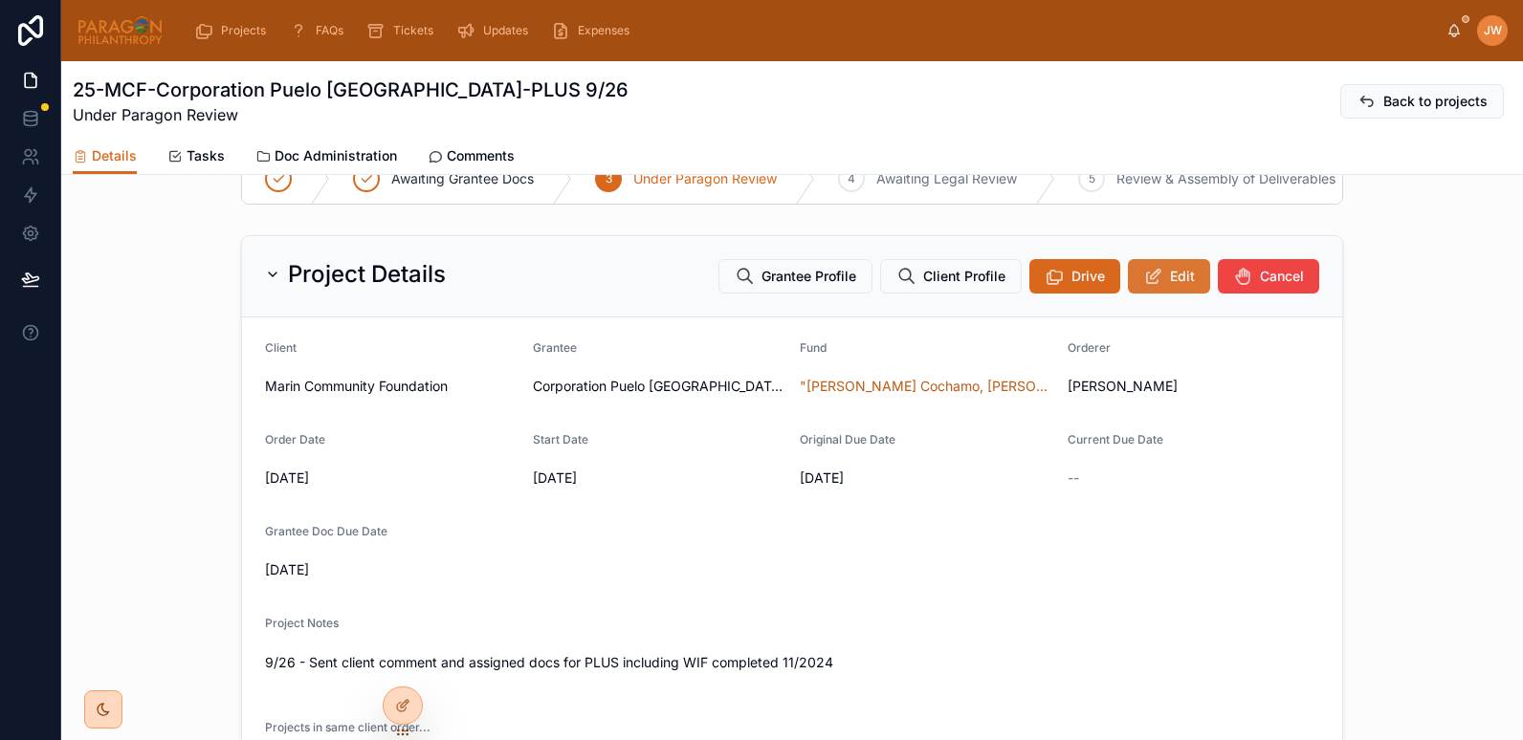
click at [1161, 290] on button "Edit" at bounding box center [1169, 276] width 82 height 34
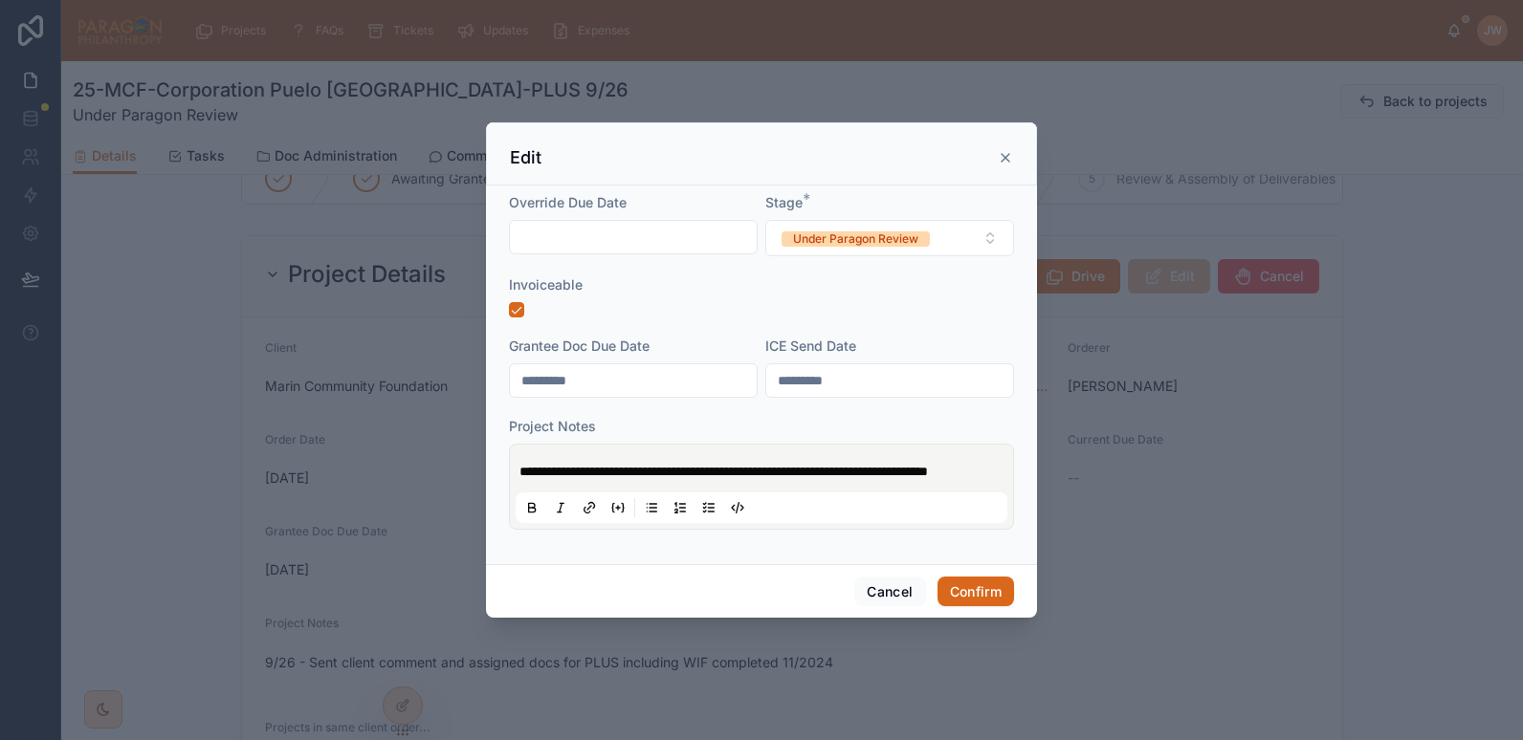
click at [521, 465] on span "**********" at bounding box center [723, 471] width 408 height 13
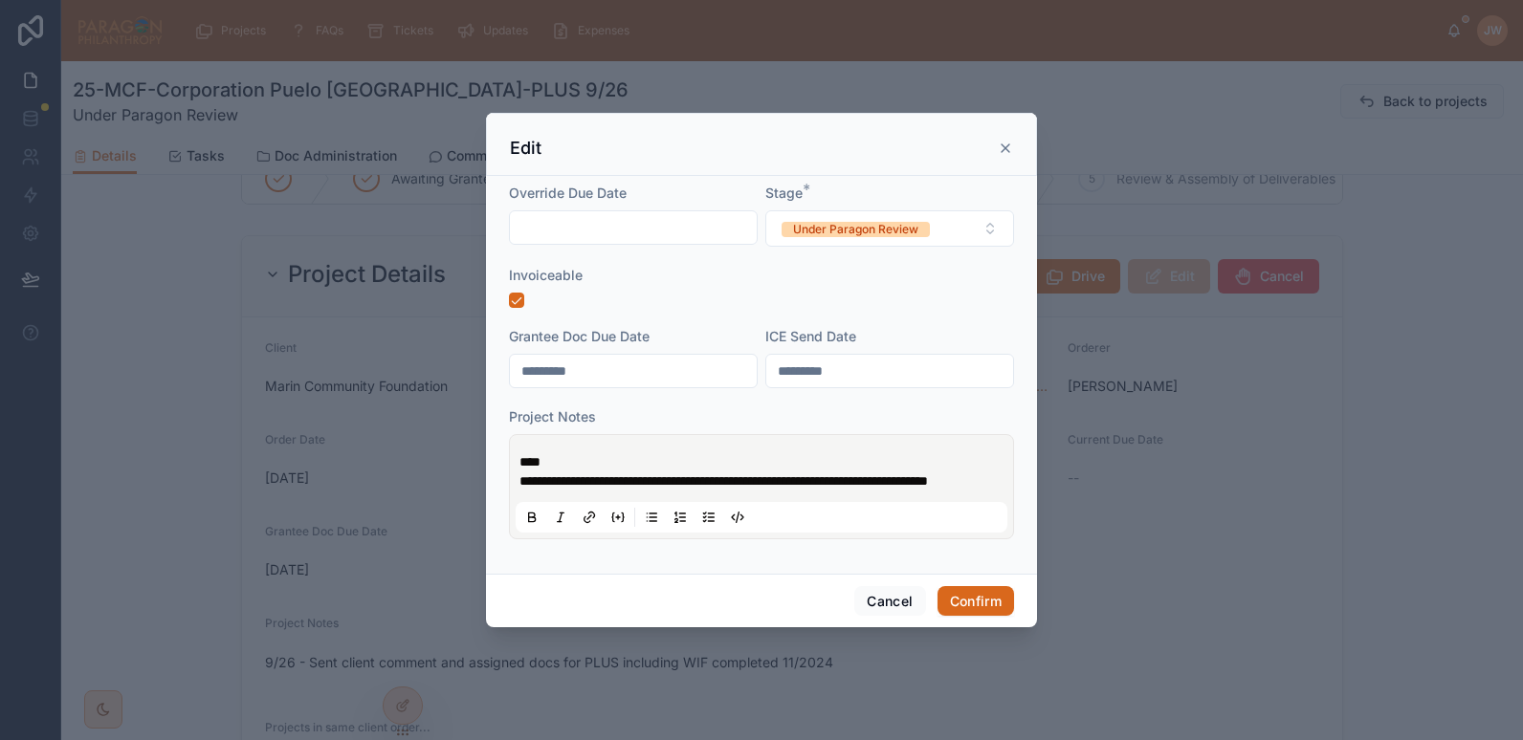
click at [589, 452] on p "****" at bounding box center [765, 461] width 492 height 19
click at [961, 452] on p "**********" at bounding box center [765, 461] width 492 height 19
click at [974, 605] on button "Confirm" at bounding box center [975, 601] width 77 height 31
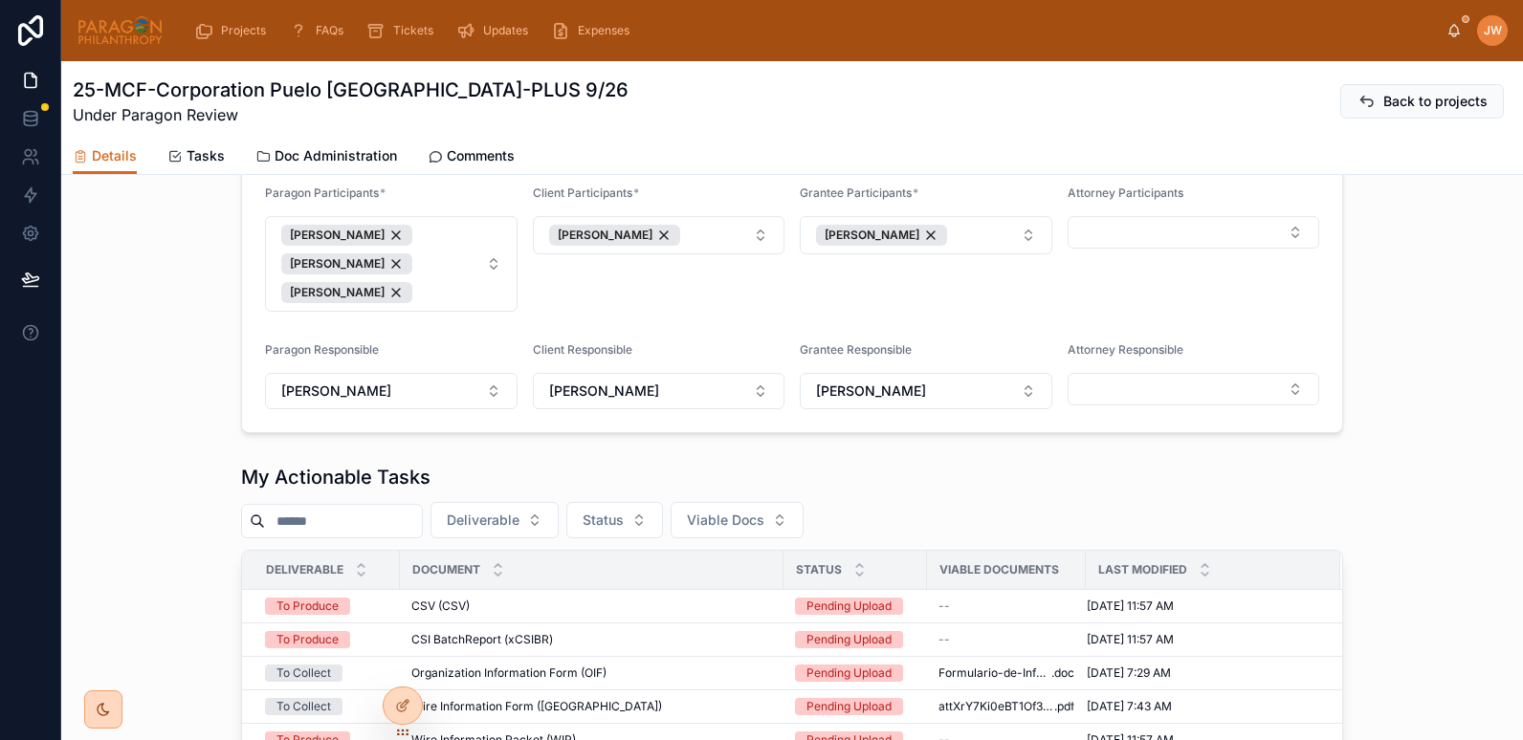
scroll to position [879, 0]
click at [1023, 251] on button "[PERSON_NAME]" at bounding box center [926, 234] width 253 height 38
type input "*"
click at [727, 325] on form "Paragon Participants * Jessica Watkins Daria Kolomiiets Suzanne York Client Par…" at bounding box center [792, 297] width 1100 height 270
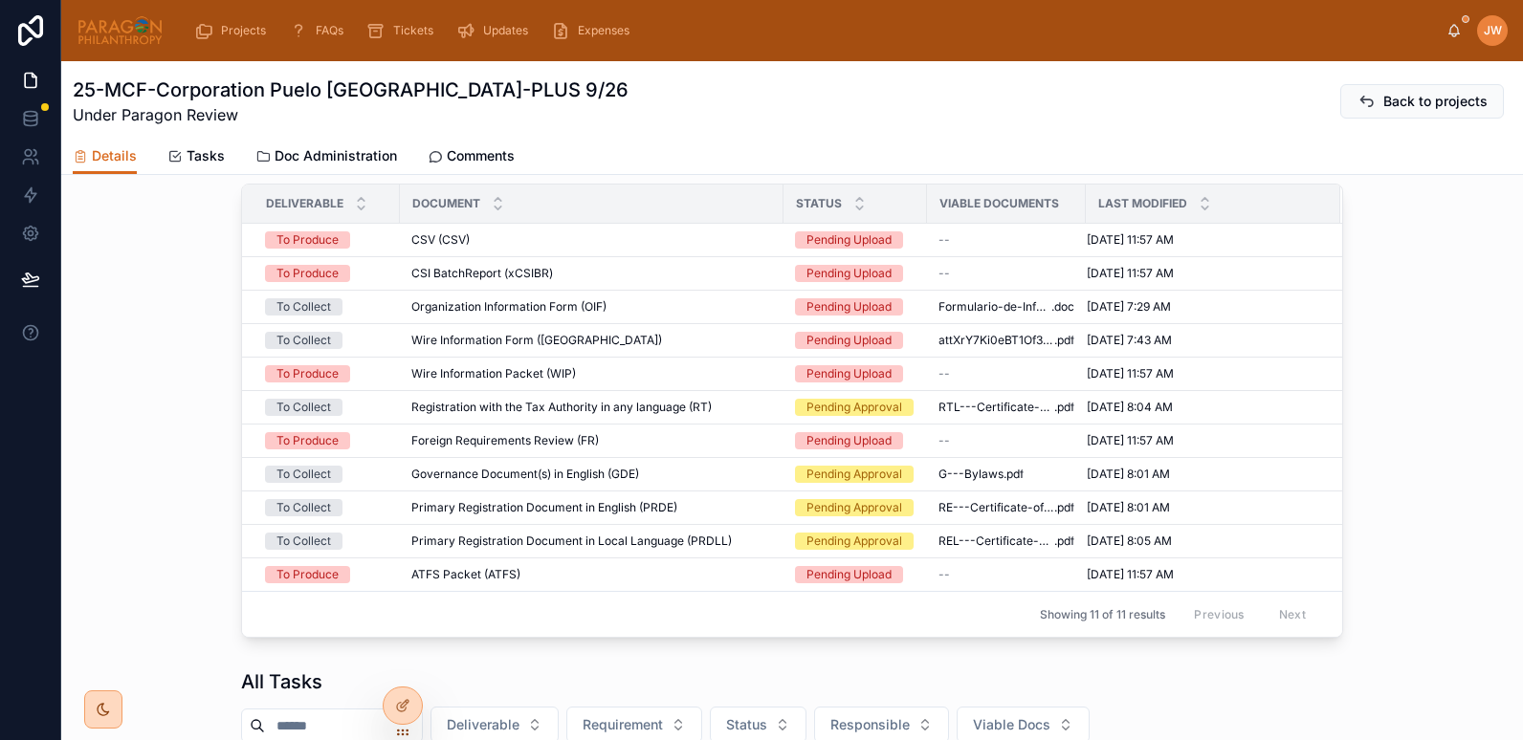
scroll to position [1255, 0]
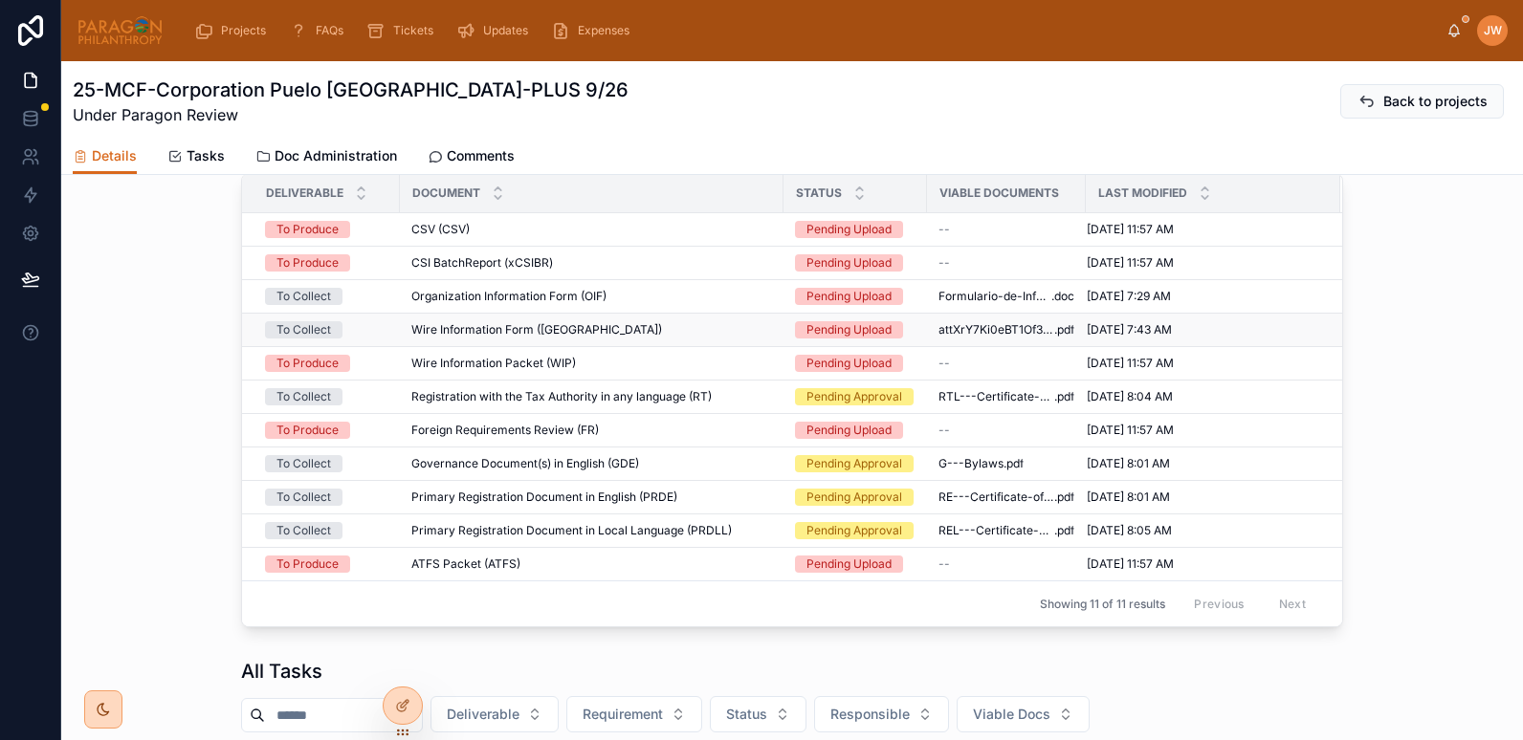
click at [602, 338] on div "Wire Information Form (WI) Wire Information Form (WI)" at bounding box center [591, 329] width 361 height 15
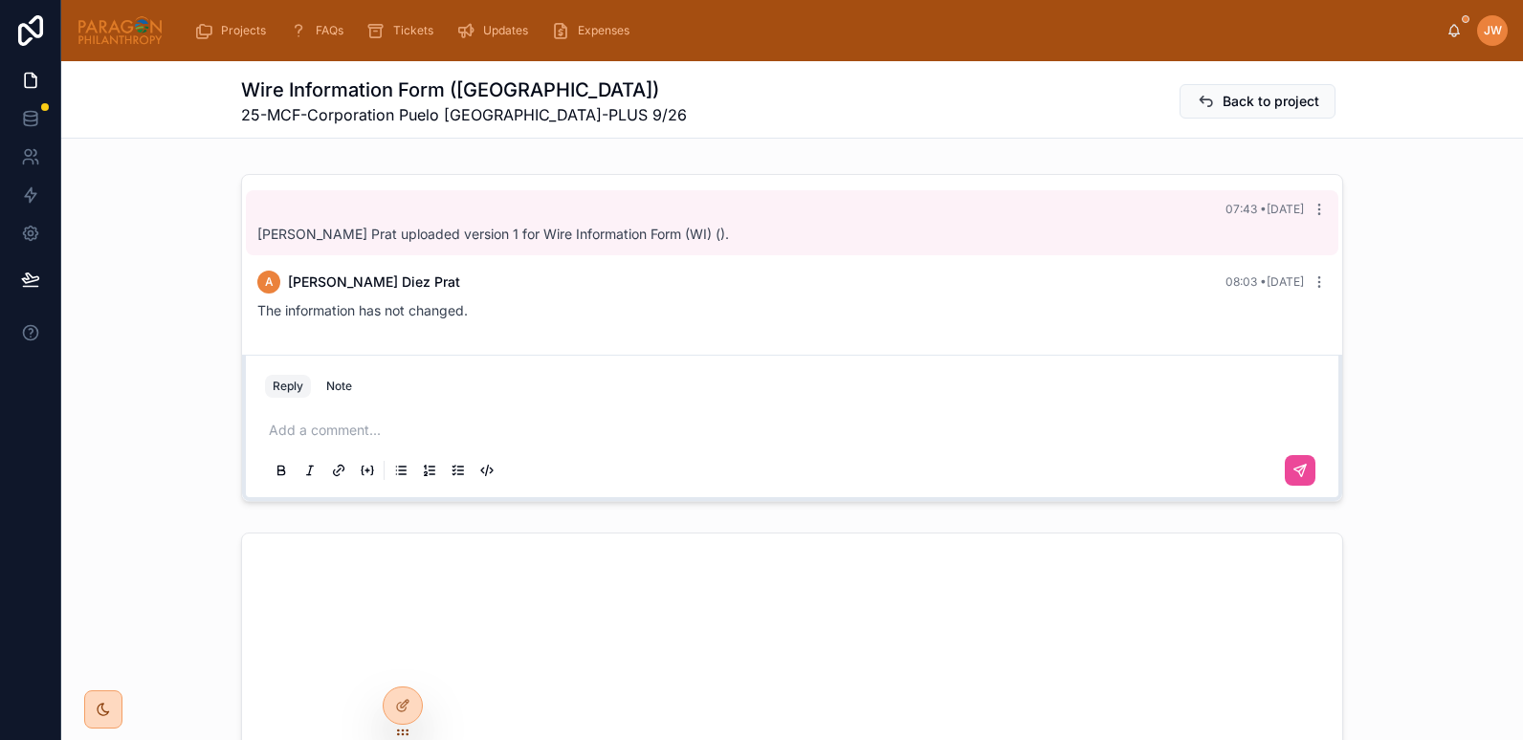
scroll to position [619, 0]
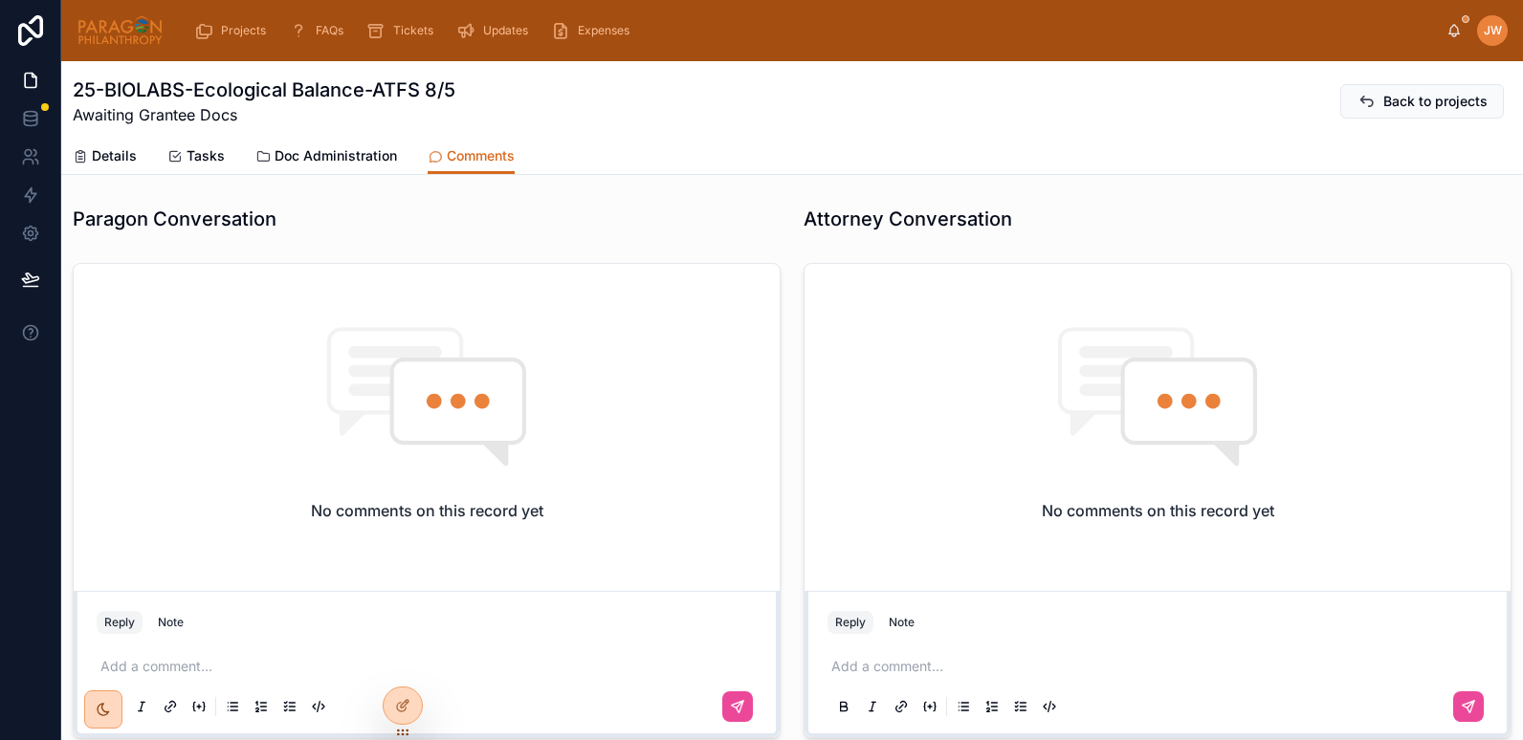
scroll to position [225, 0]
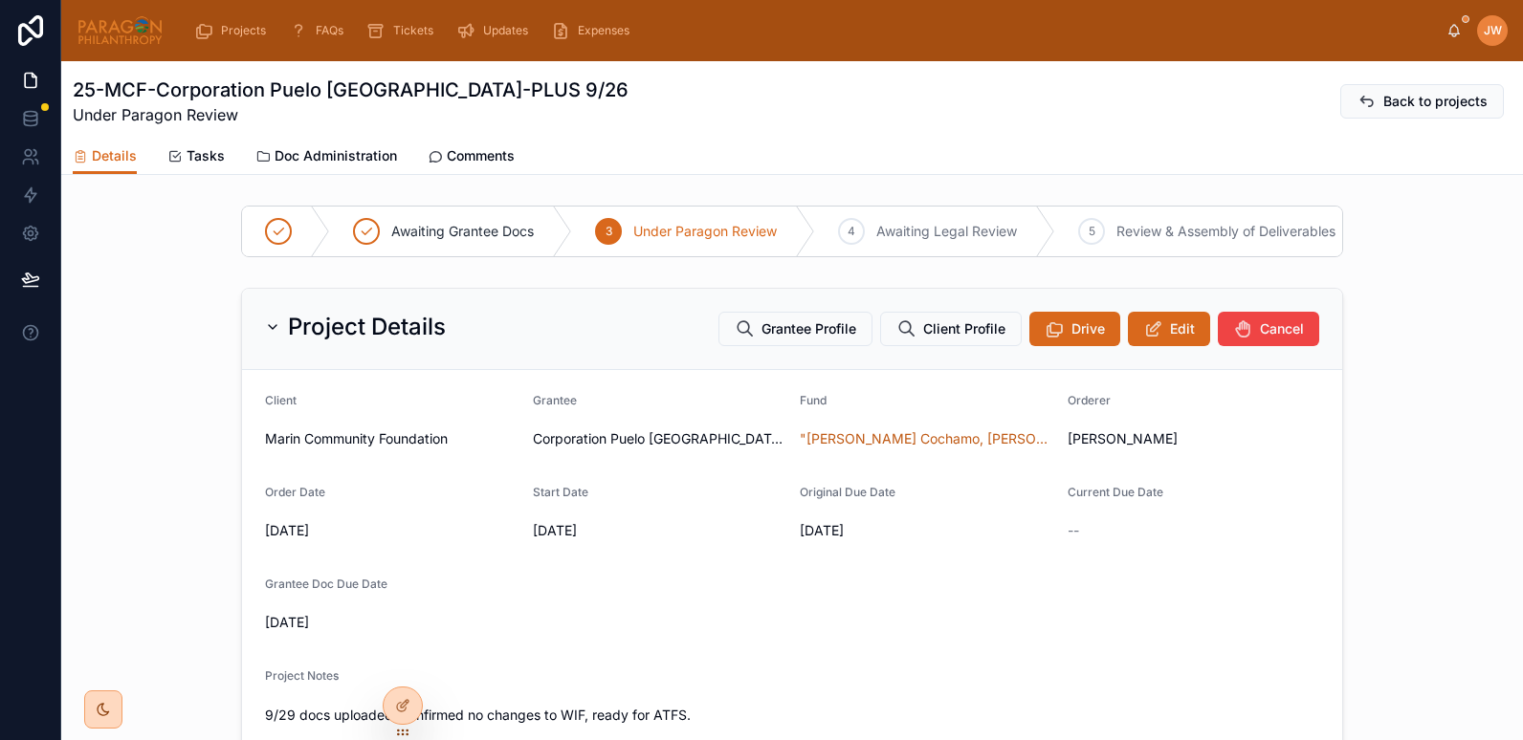
scroll to position [619, 0]
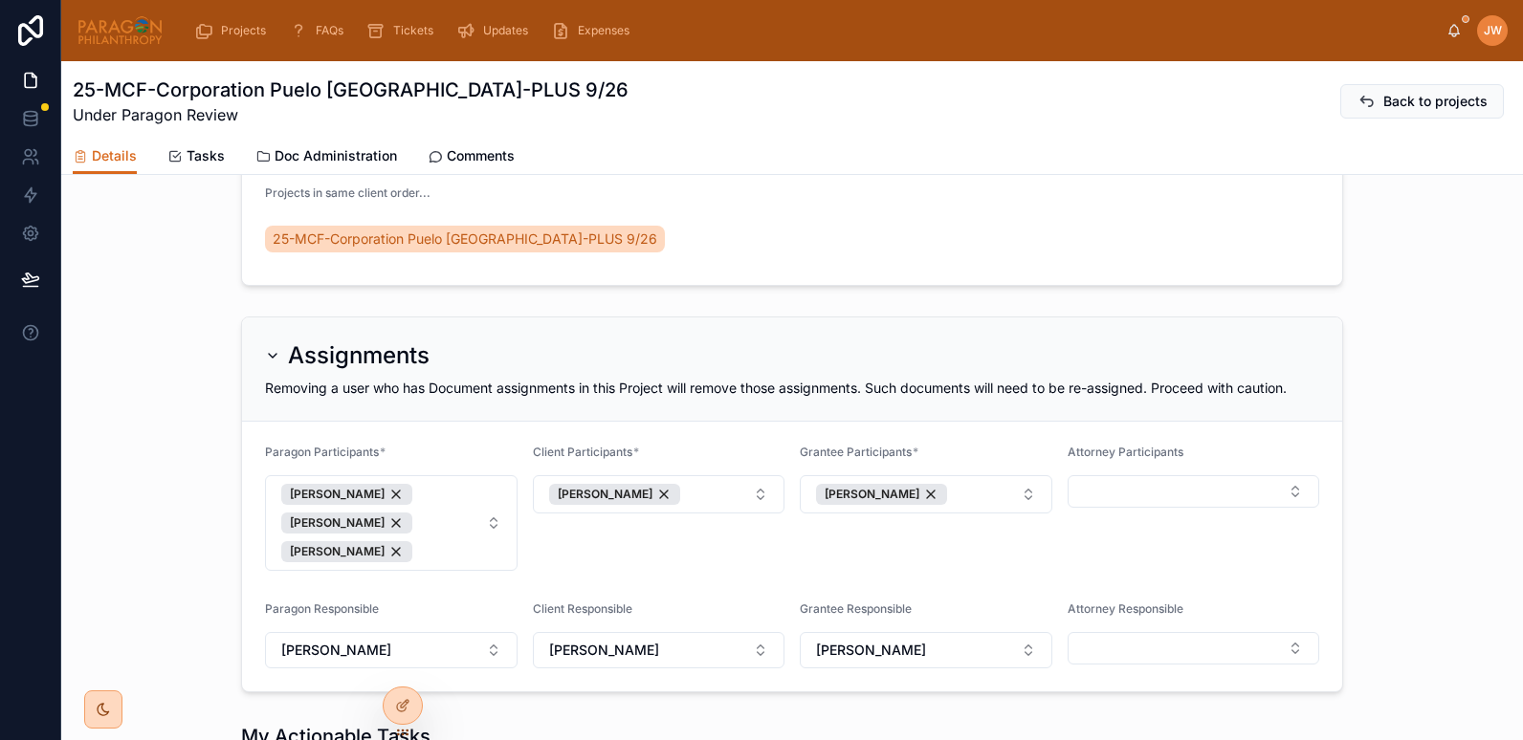
click at [135, 39] on img at bounding box center [120, 30] width 87 height 31
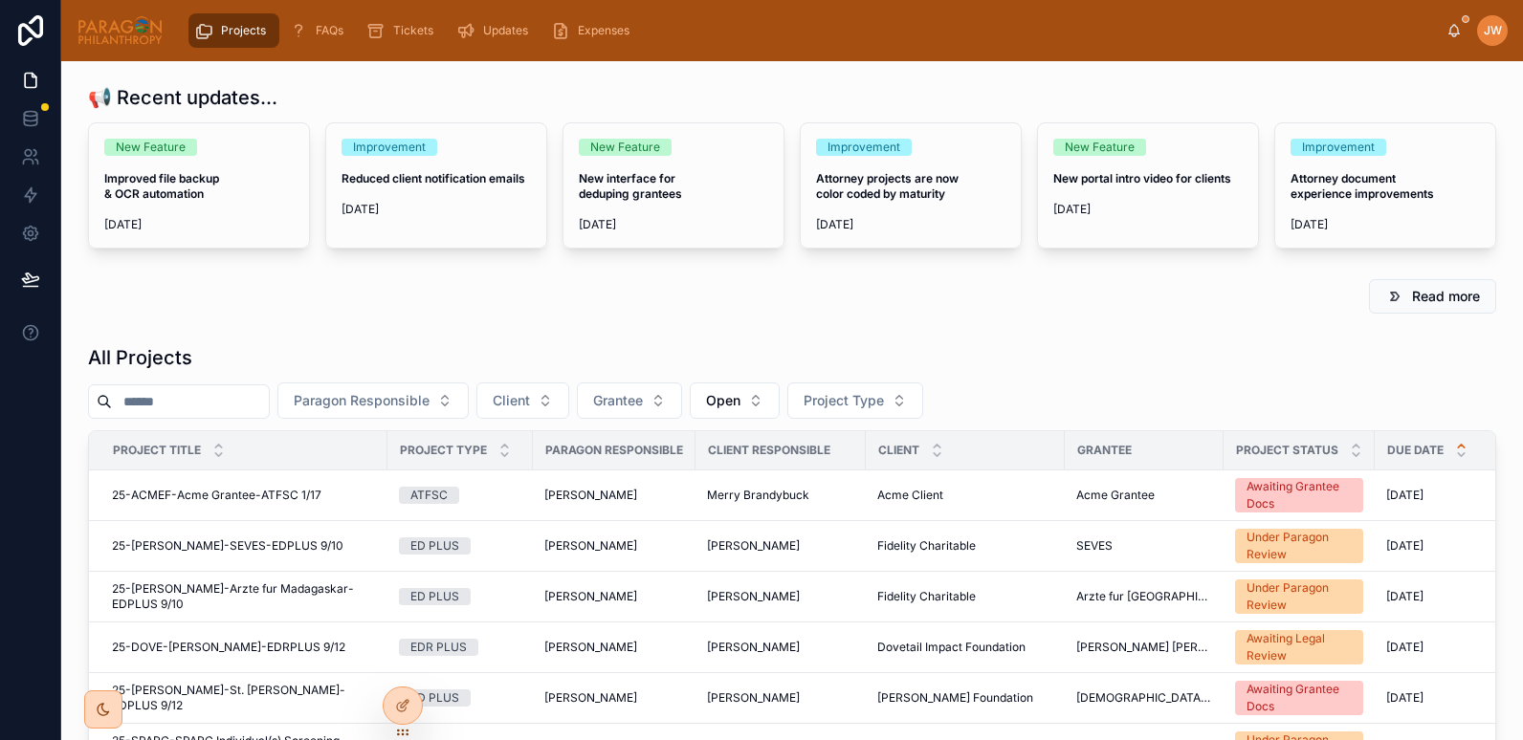
click at [1450, 33] on icon at bounding box center [1454, 29] width 11 height 9
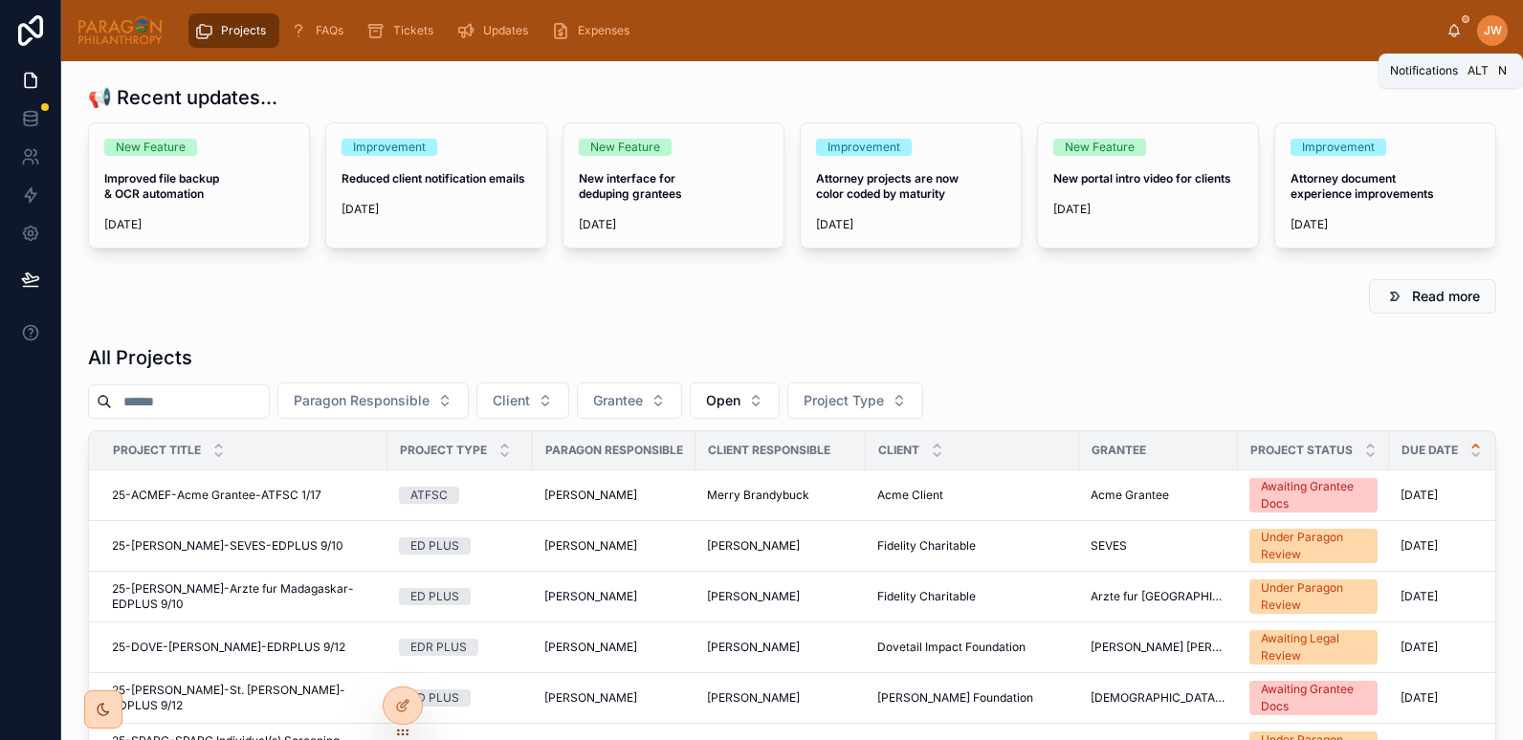
click at [1446, 29] on icon at bounding box center [1453, 30] width 15 height 15
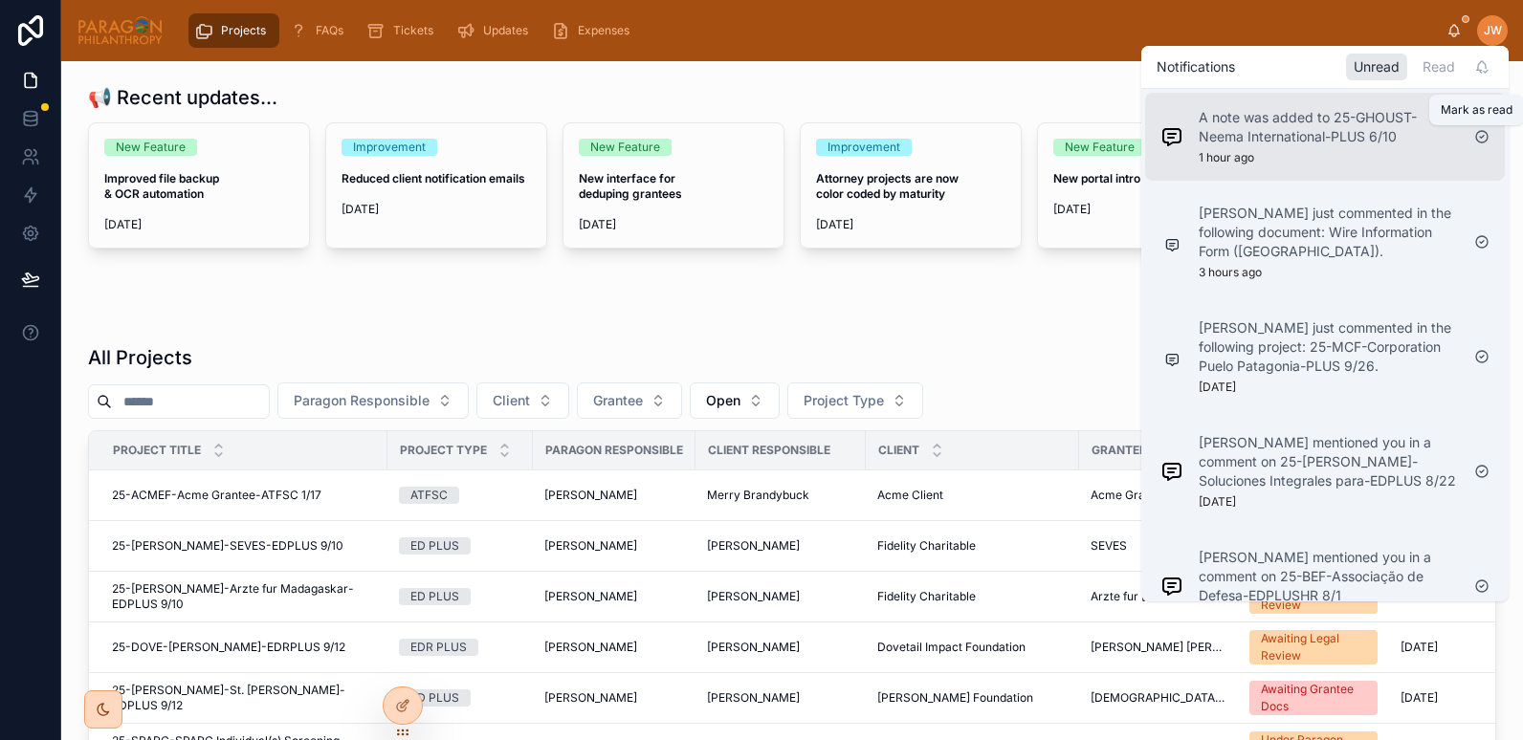
click at [1479, 137] on icon at bounding box center [1481, 136] width 15 height 15
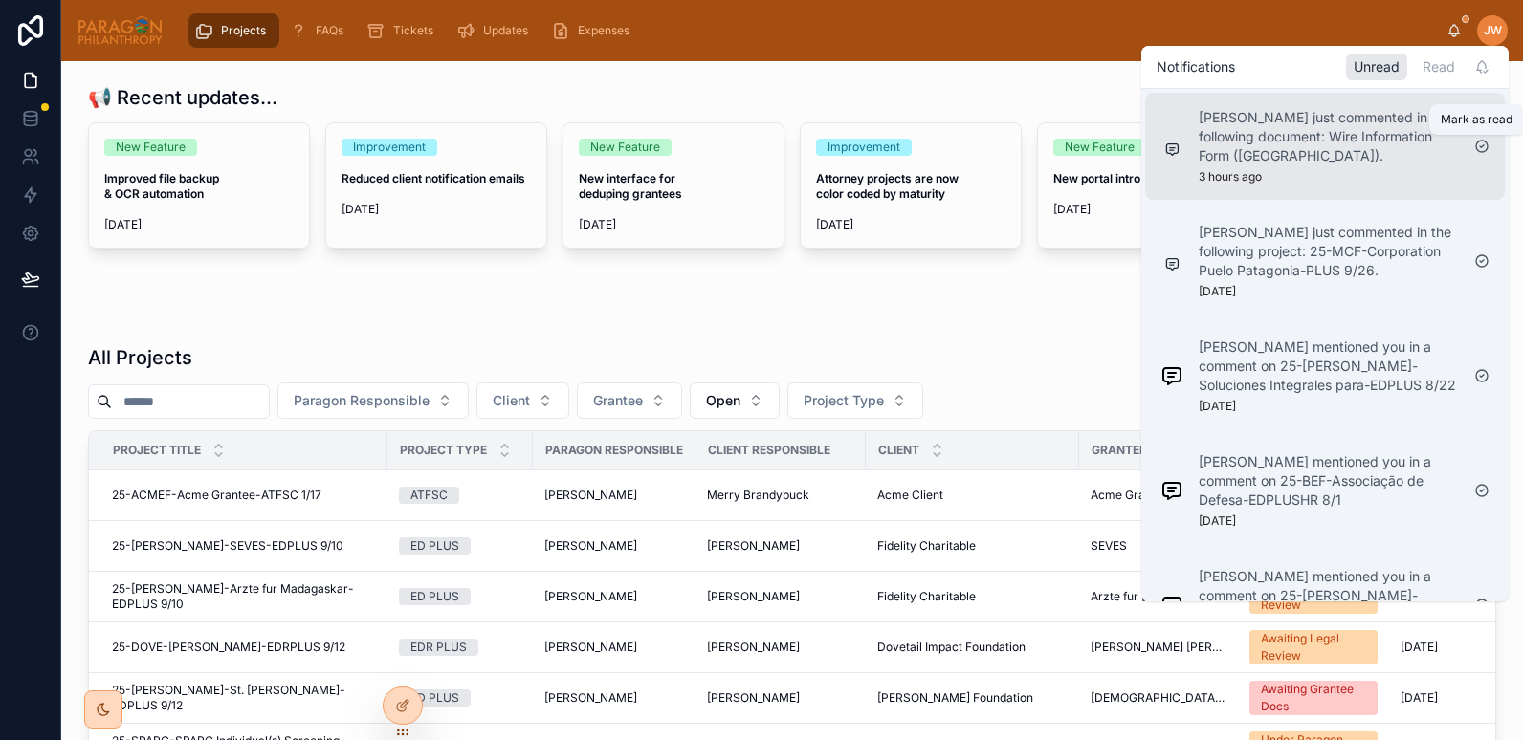
click at [1484, 143] on icon at bounding box center [1481, 146] width 15 height 15
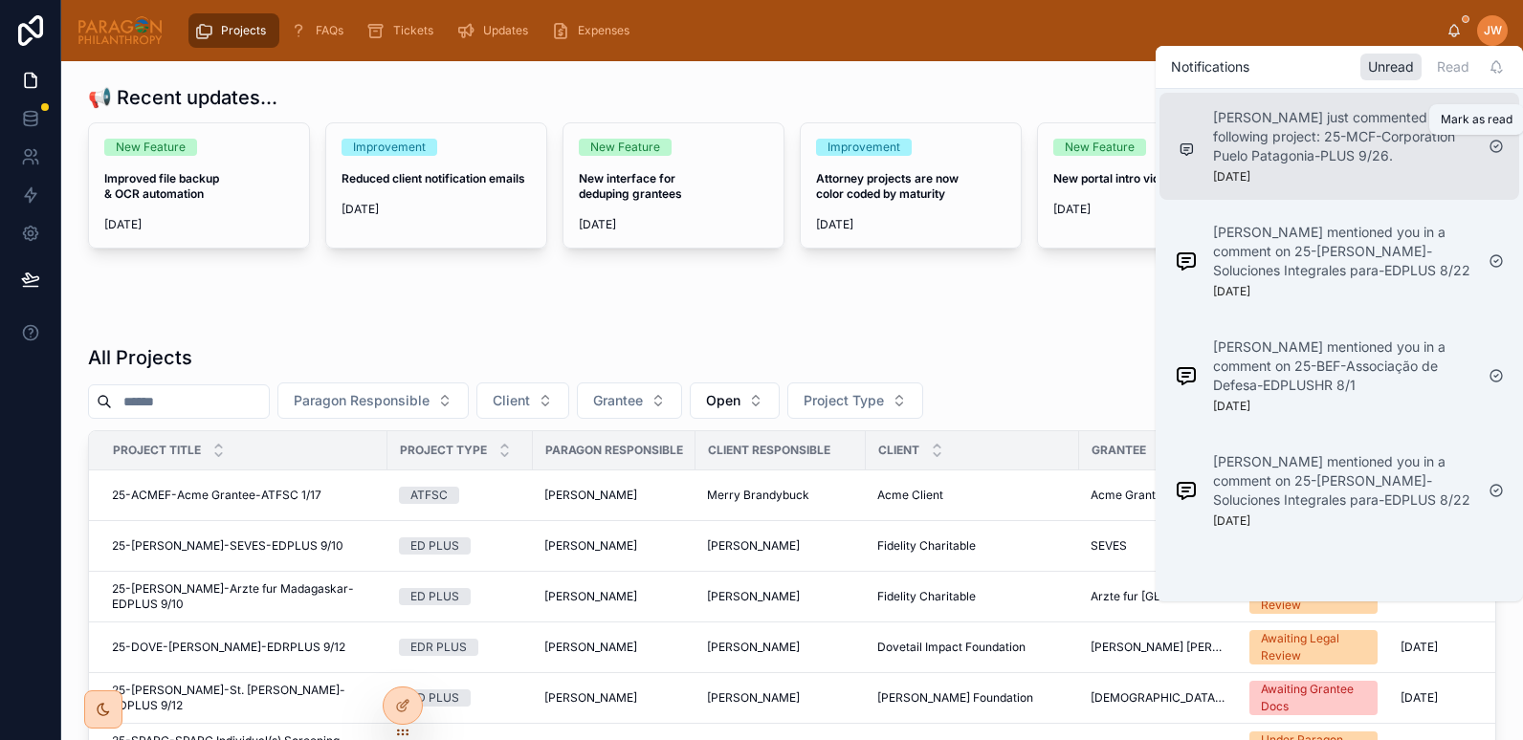
click at [1494, 148] on icon at bounding box center [1495, 146] width 15 height 15
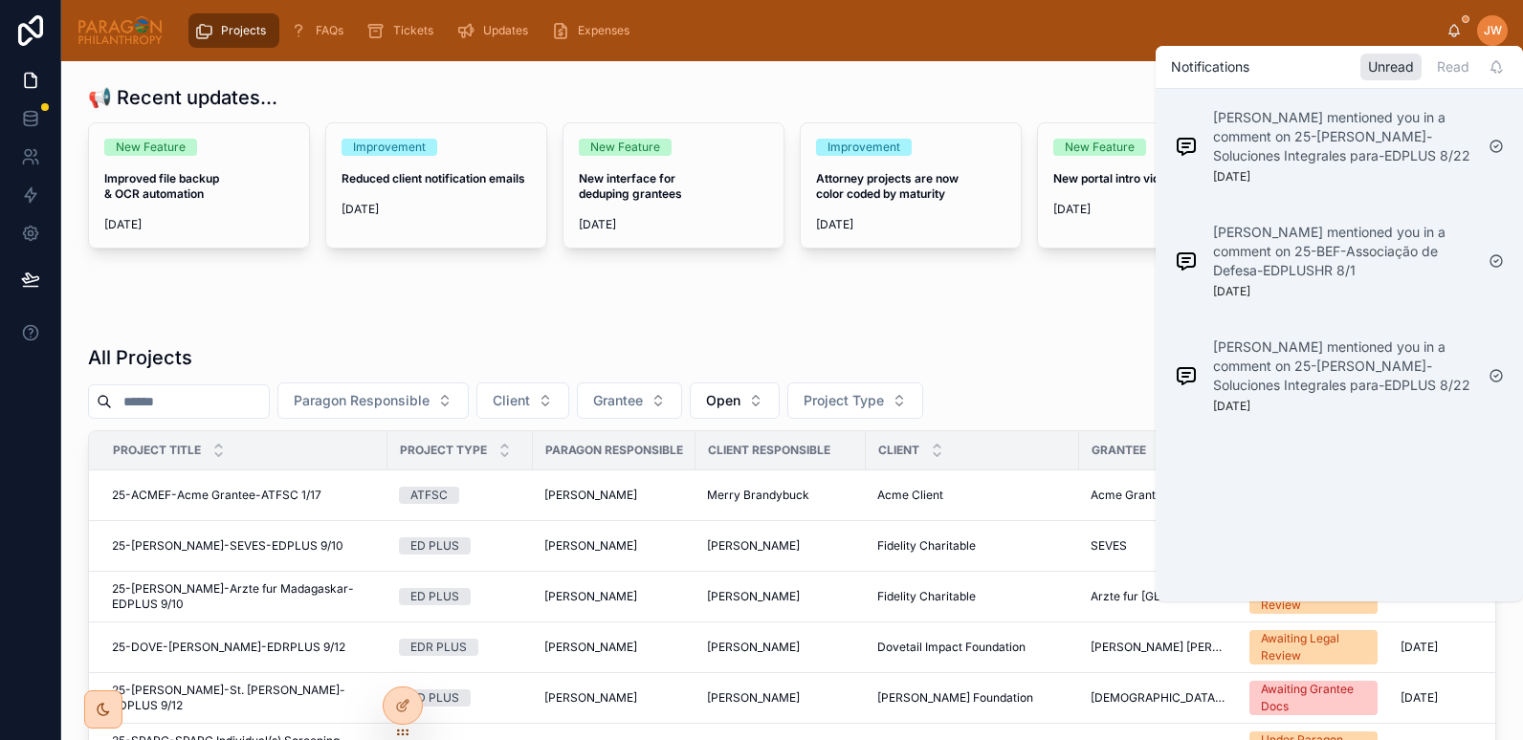
click at [209, 399] on input "text" at bounding box center [190, 401] width 157 height 27
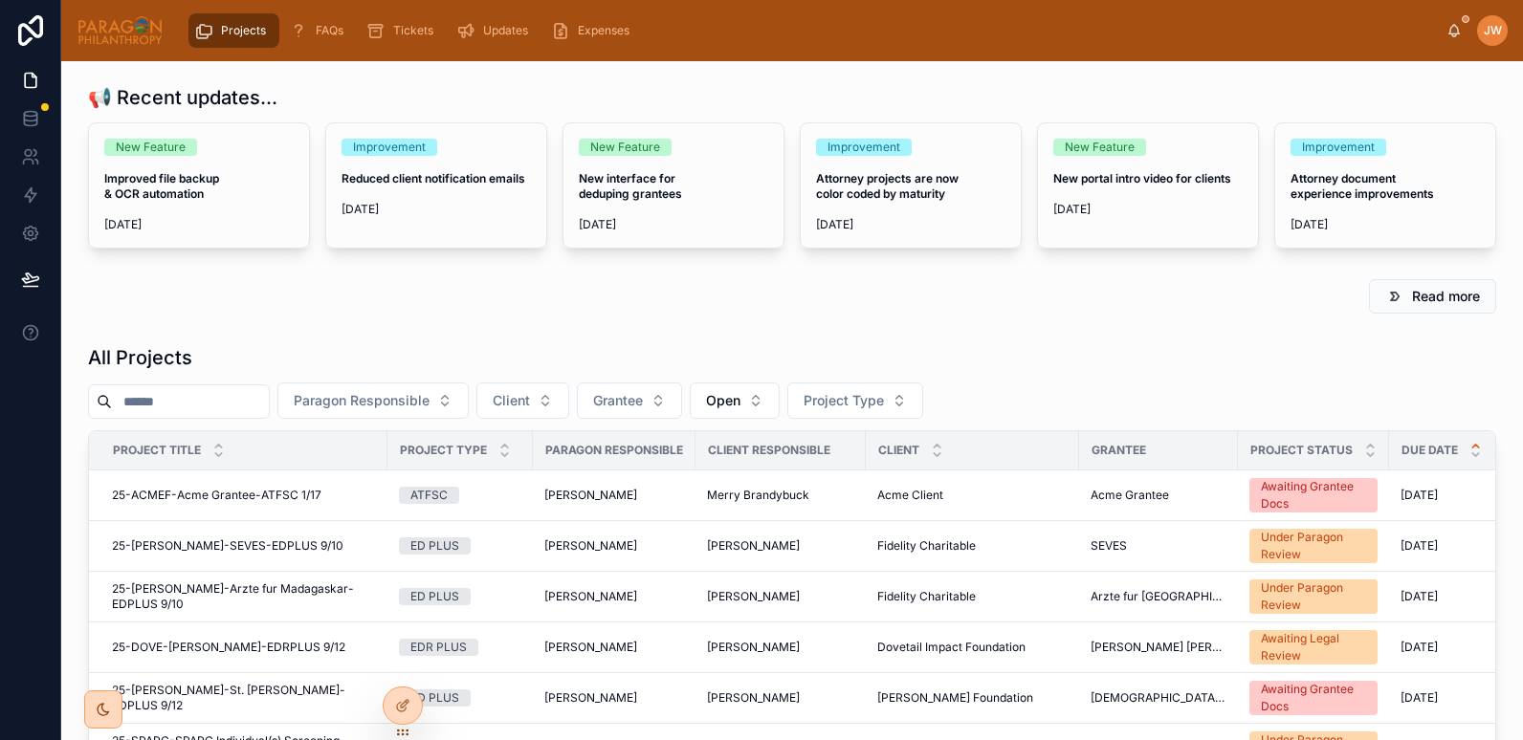
paste input "**********"
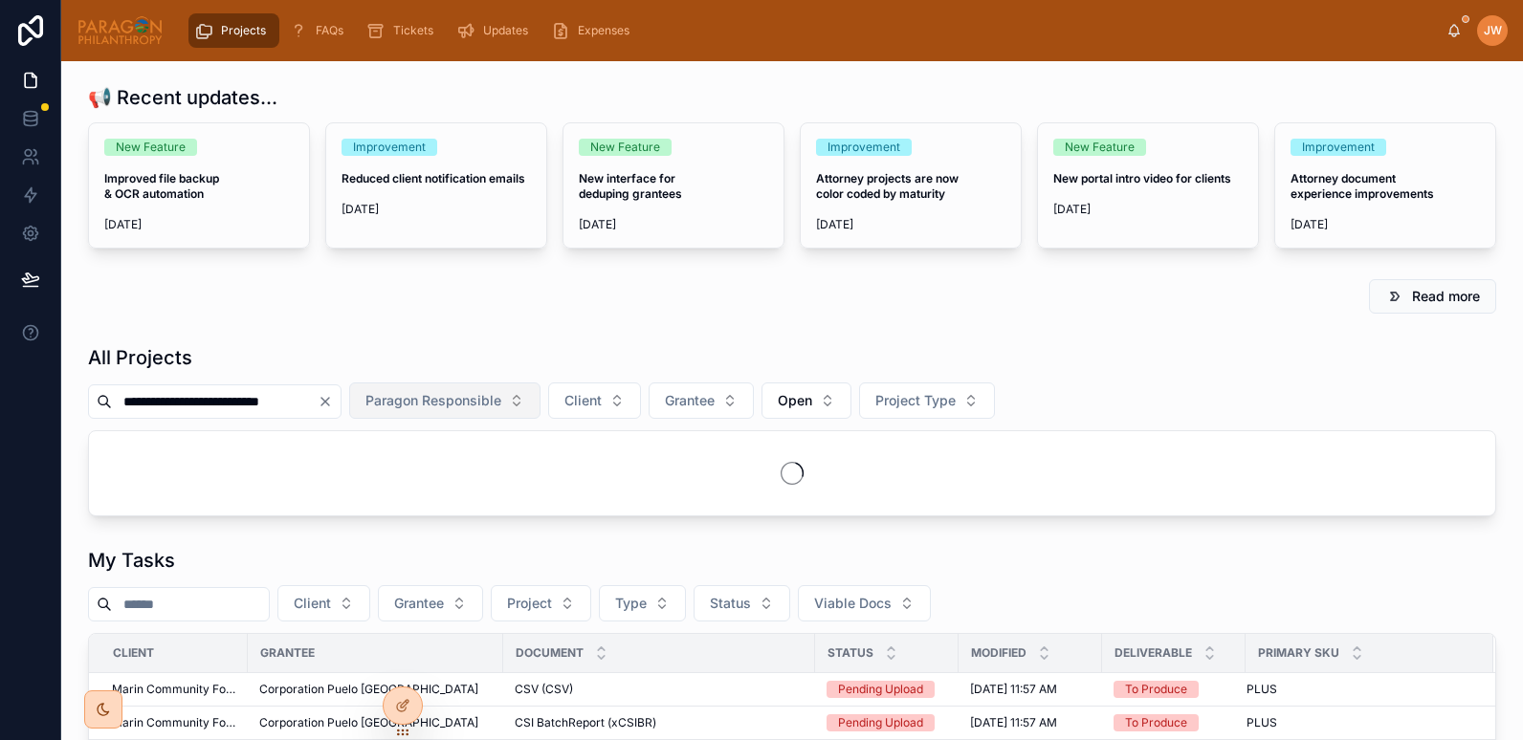
scroll to position [0, 28]
drag, startPoint x: 223, startPoint y: 406, endPoint x: 494, endPoint y: 388, distance: 271.2
click at [494, 388] on div "**********" at bounding box center [792, 401] width 1408 height 36
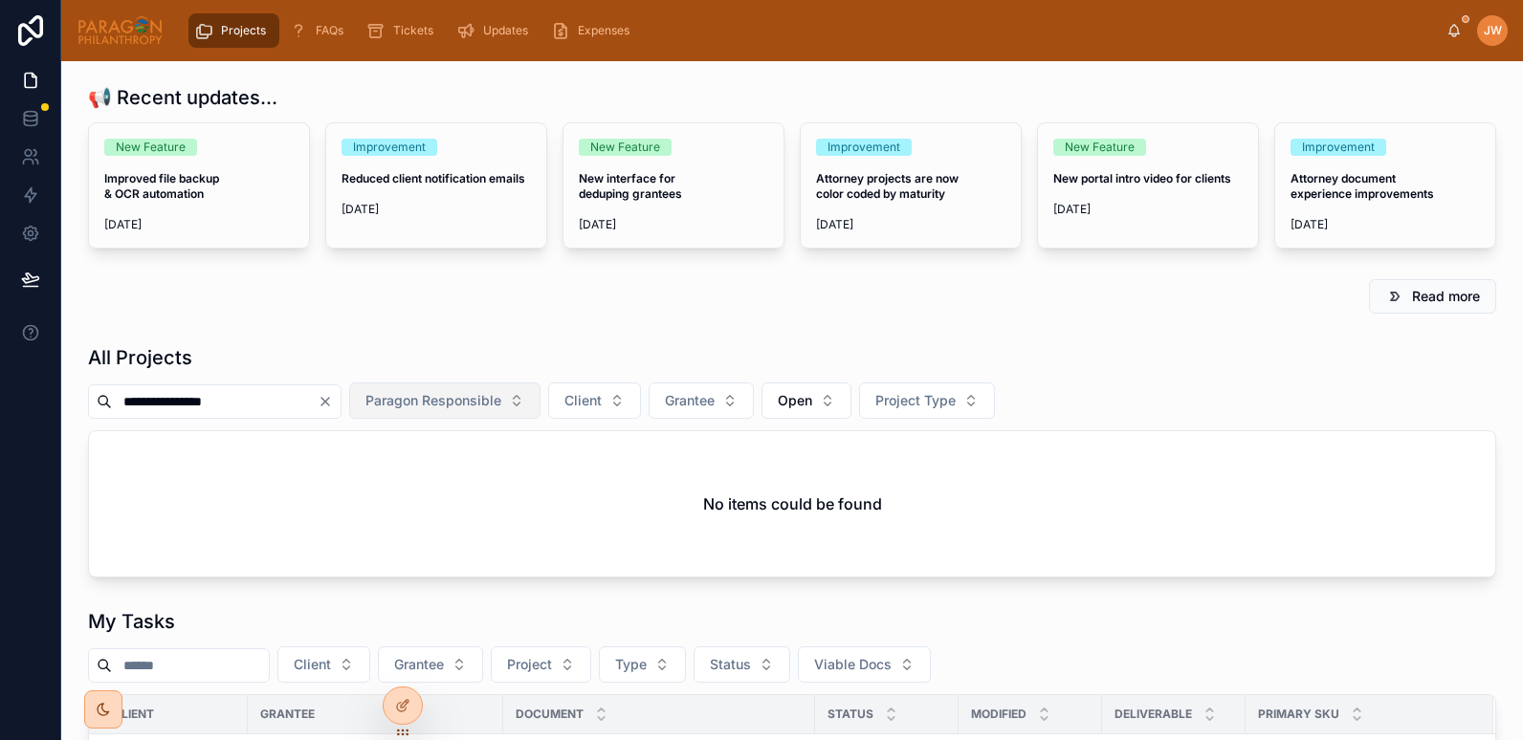
scroll to position [0, 0]
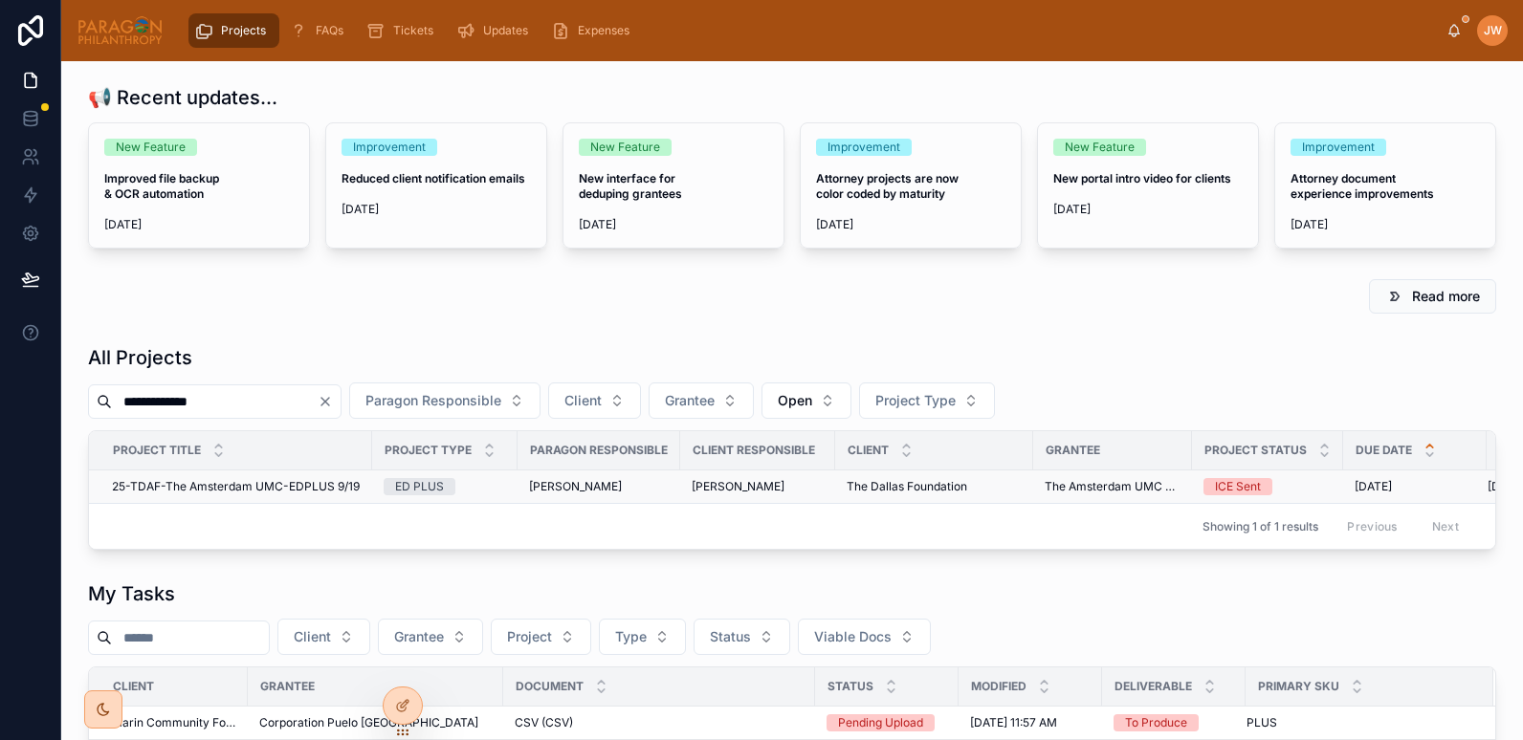
type input "**********"
click at [264, 487] on span "25-TDAF-The Amsterdam UMC-EDPLUS 9/19" at bounding box center [236, 486] width 248 height 15
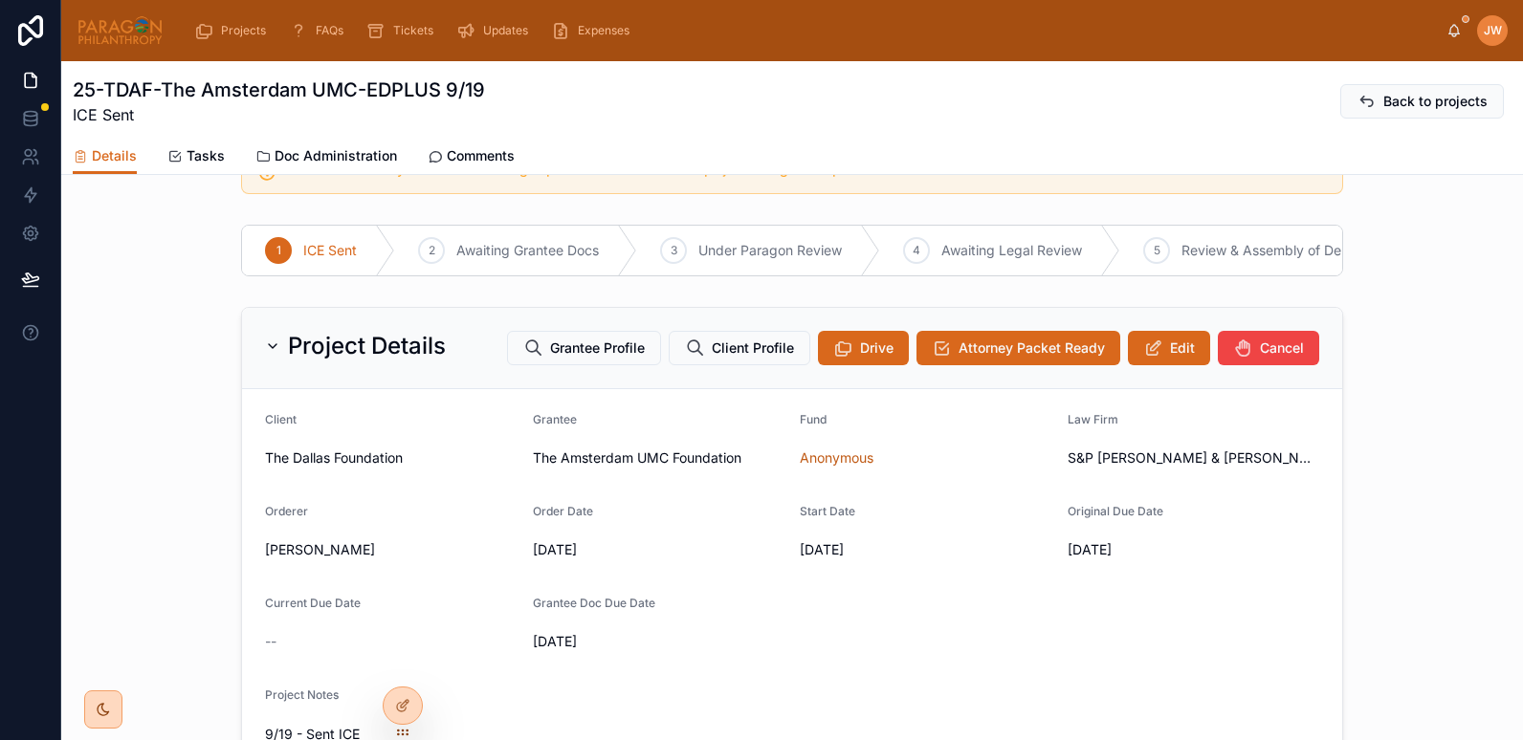
scroll to position [58, 0]
click at [1160, 366] on button "Edit" at bounding box center [1169, 349] width 82 height 34
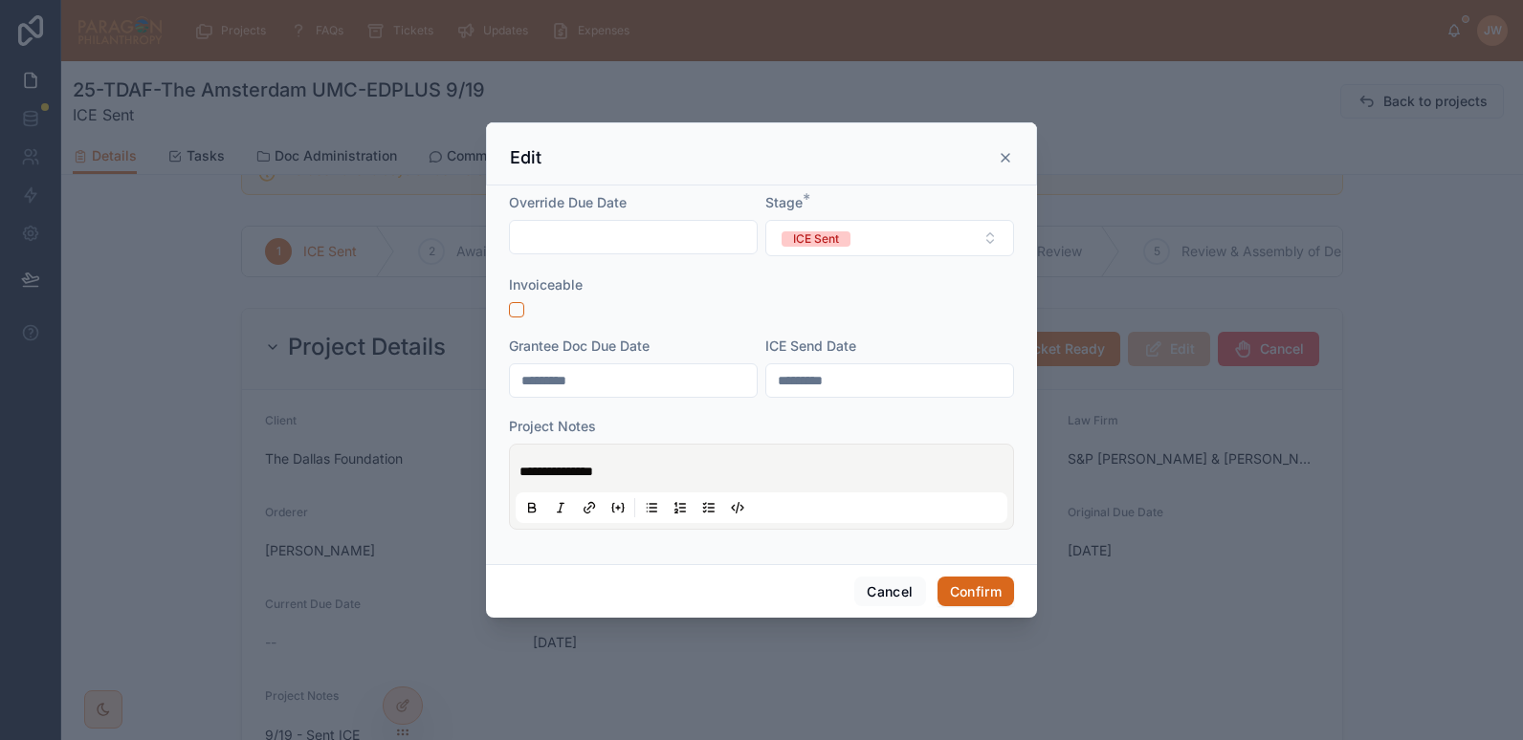
click at [522, 473] on span "**********" at bounding box center [556, 471] width 74 height 13
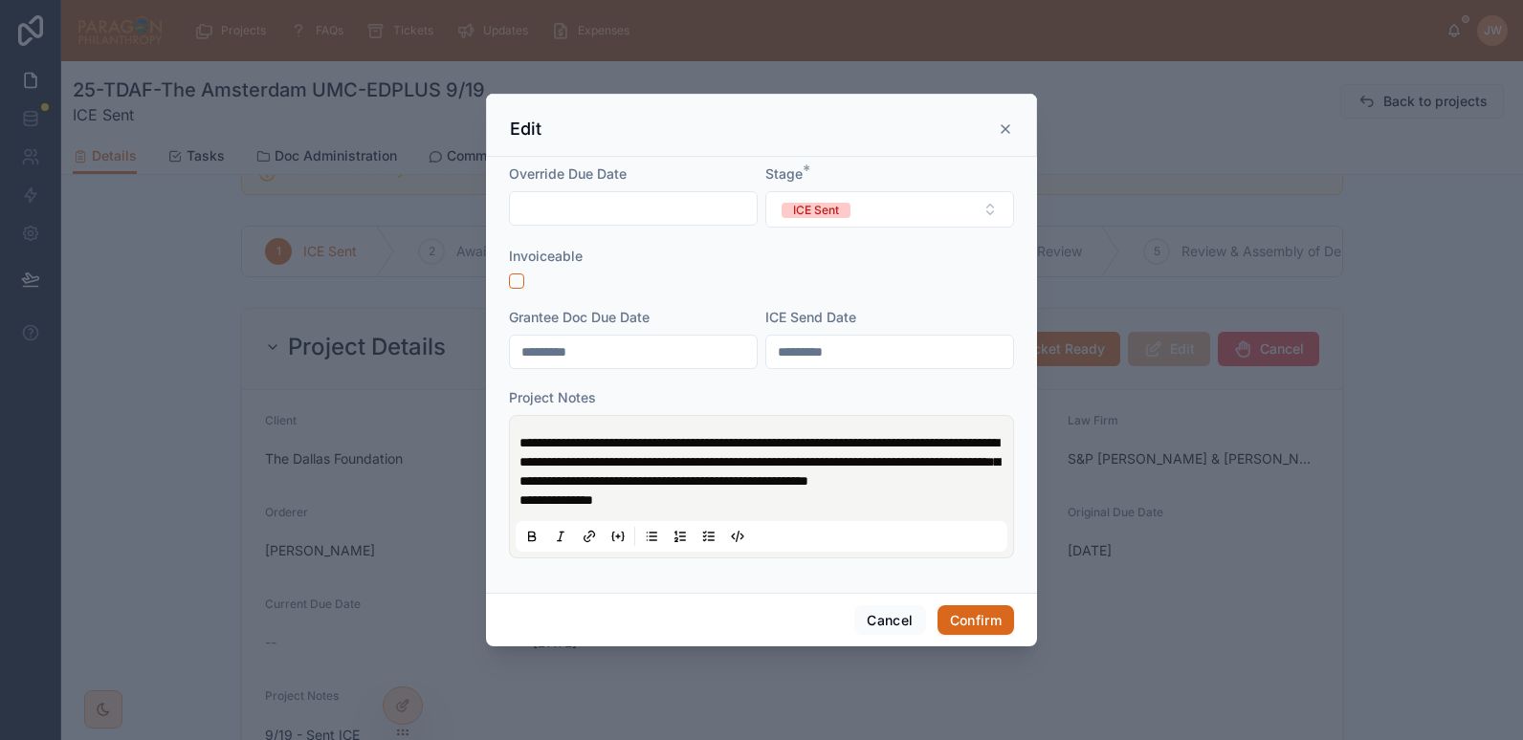
click at [637, 510] on p "**********" at bounding box center [765, 471] width 492 height 77
click at [973, 630] on button "Confirm" at bounding box center [975, 620] width 77 height 31
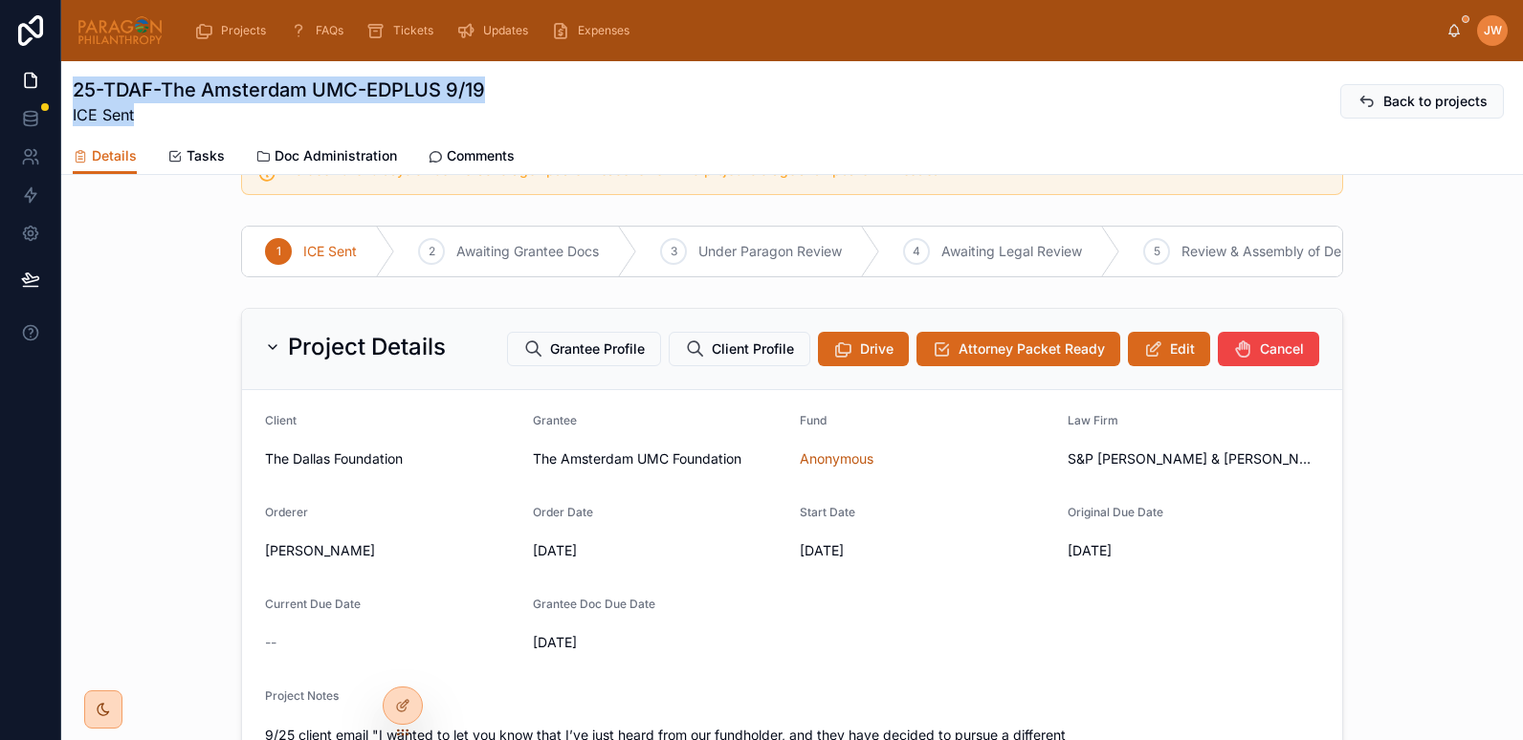
drag, startPoint x: 70, startPoint y: 86, endPoint x: 529, endPoint y: 111, distance: 459.8
click at [529, 111] on div "25-TDAF-The Amsterdam UMC-EDPLUS 9/19 ICE Sent Back to projects Details Details…" at bounding box center [792, 118] width 1462 height 114
drag, startPoint x: 529, startPoint y: 111, endPoint x: 500, endPoint y: 102, distance: 30.0
click at [500, 102] on div "25-TDAF-The Amsterdam UMC-EDPLUS 9/19 ICE Sent Back to projects" at bounding box center [792, 102] width 1439 height 50
drag, startPoint x: 497, startPoint y: 95, endPoint x: 70, endPoint y: 93, distance: 427.6
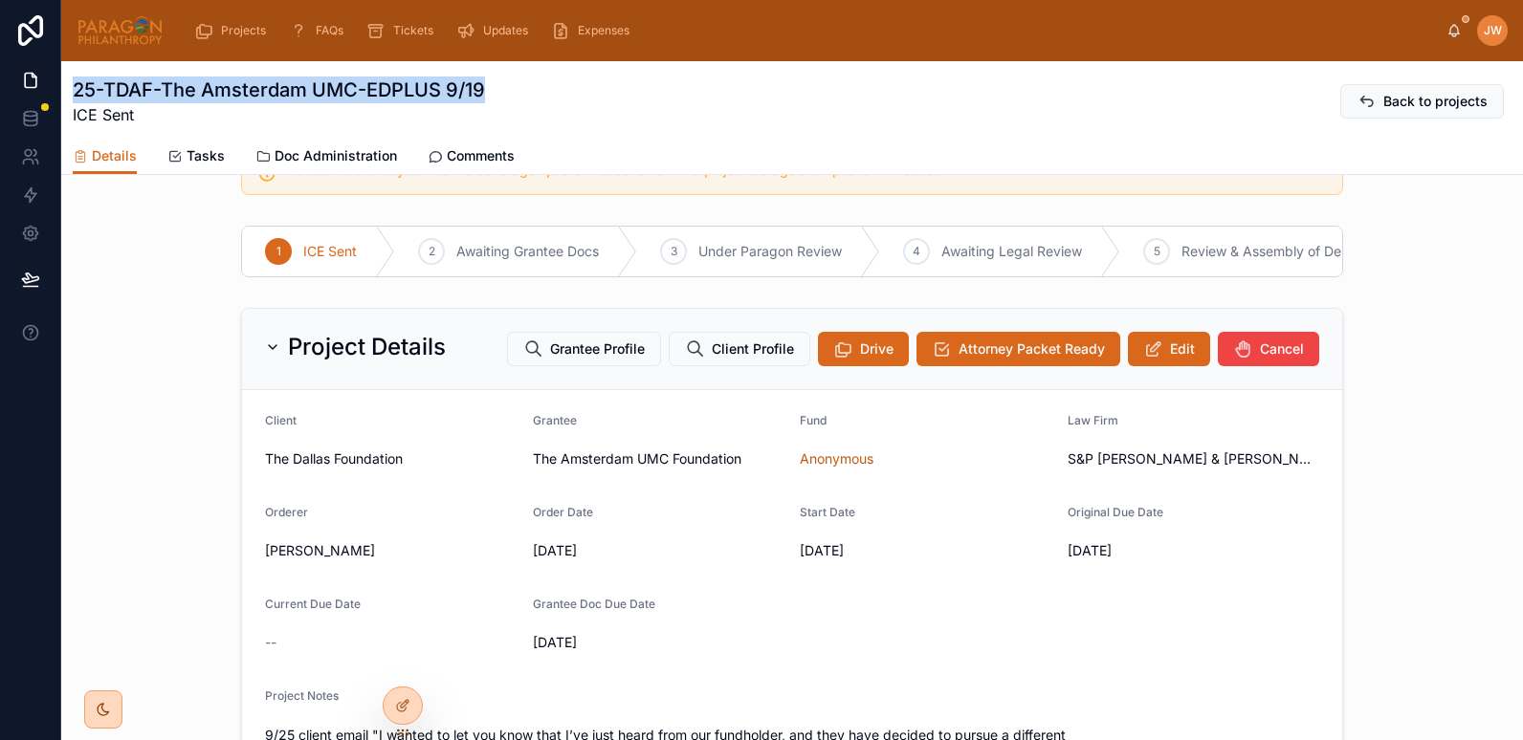
click at [70, 93] on div "25-TDAF-The Amsterdam UMC-EDPLUS 9/19 ICE Sent Back to projects Details Details…" at bounding box center [792, 118] width 1462 height 114
copy h1 "25-TDAF-The Amsterdam UMC-EDPLUS 9/19"
click at [400, 674] on div at bounding box center [402, 664] width 31 height 31
click at [401, 664] on icon at bounding box center [400, 661] width 5 height 5
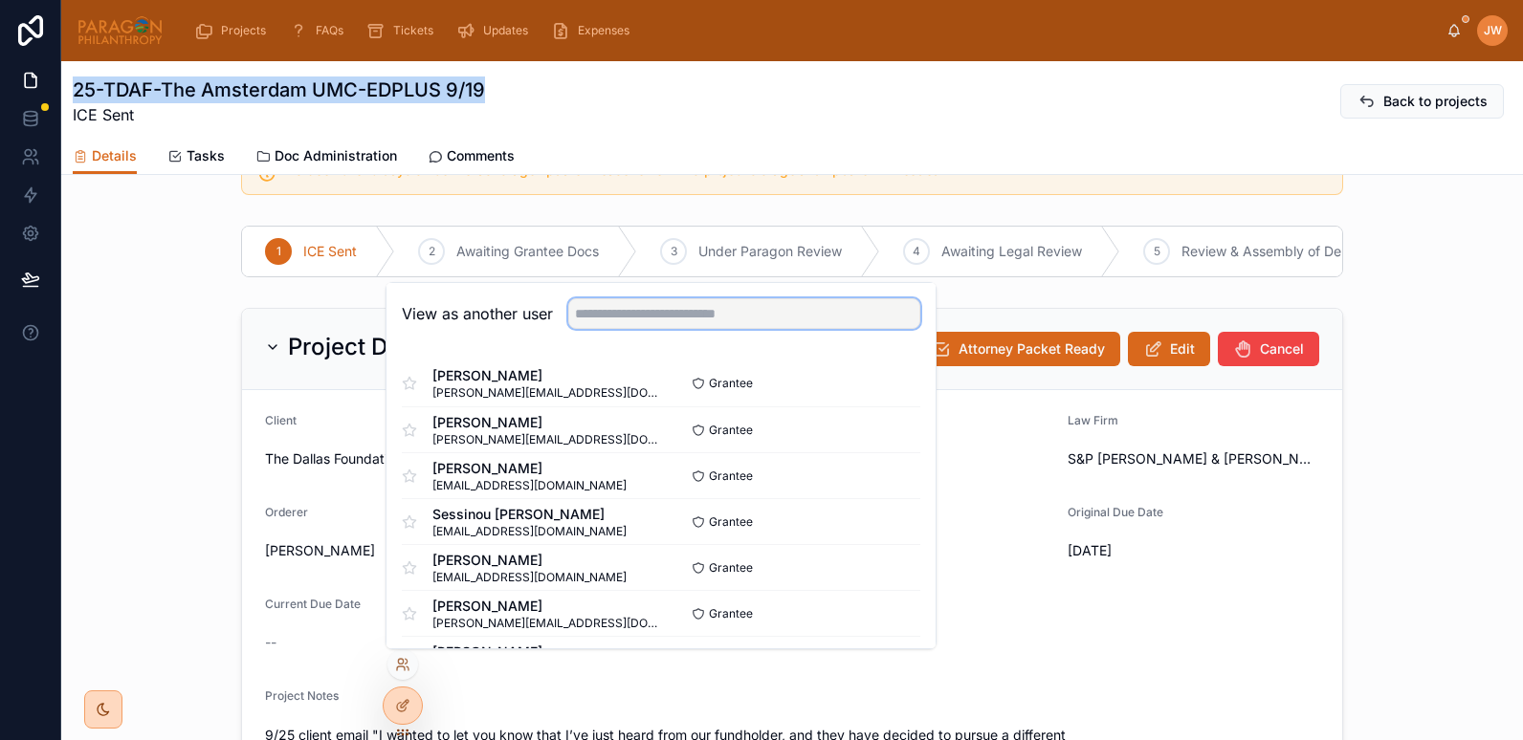
click at [668, 308] on input "text" at bounding box center [744, 313] width 352 height 31
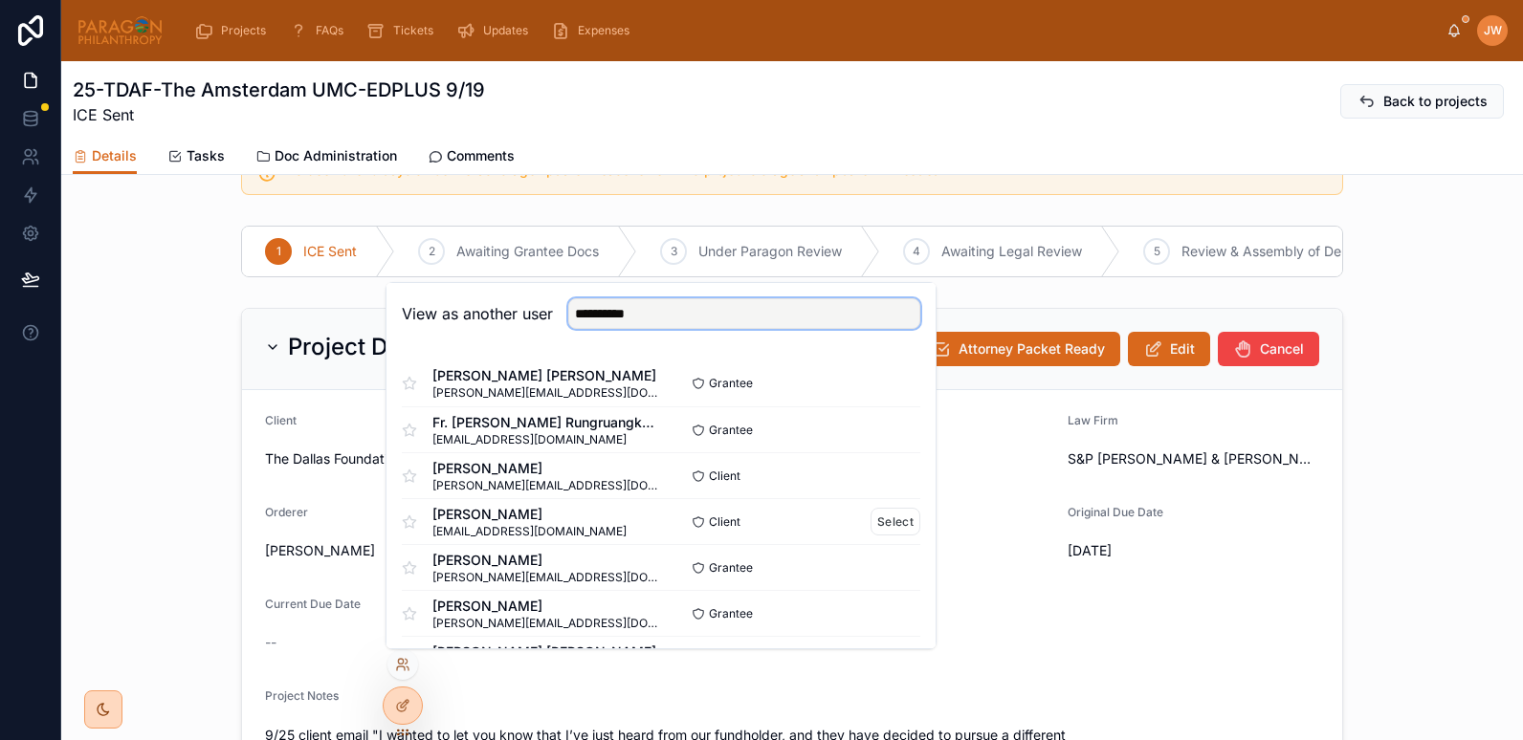
scroll to position [141, 0]
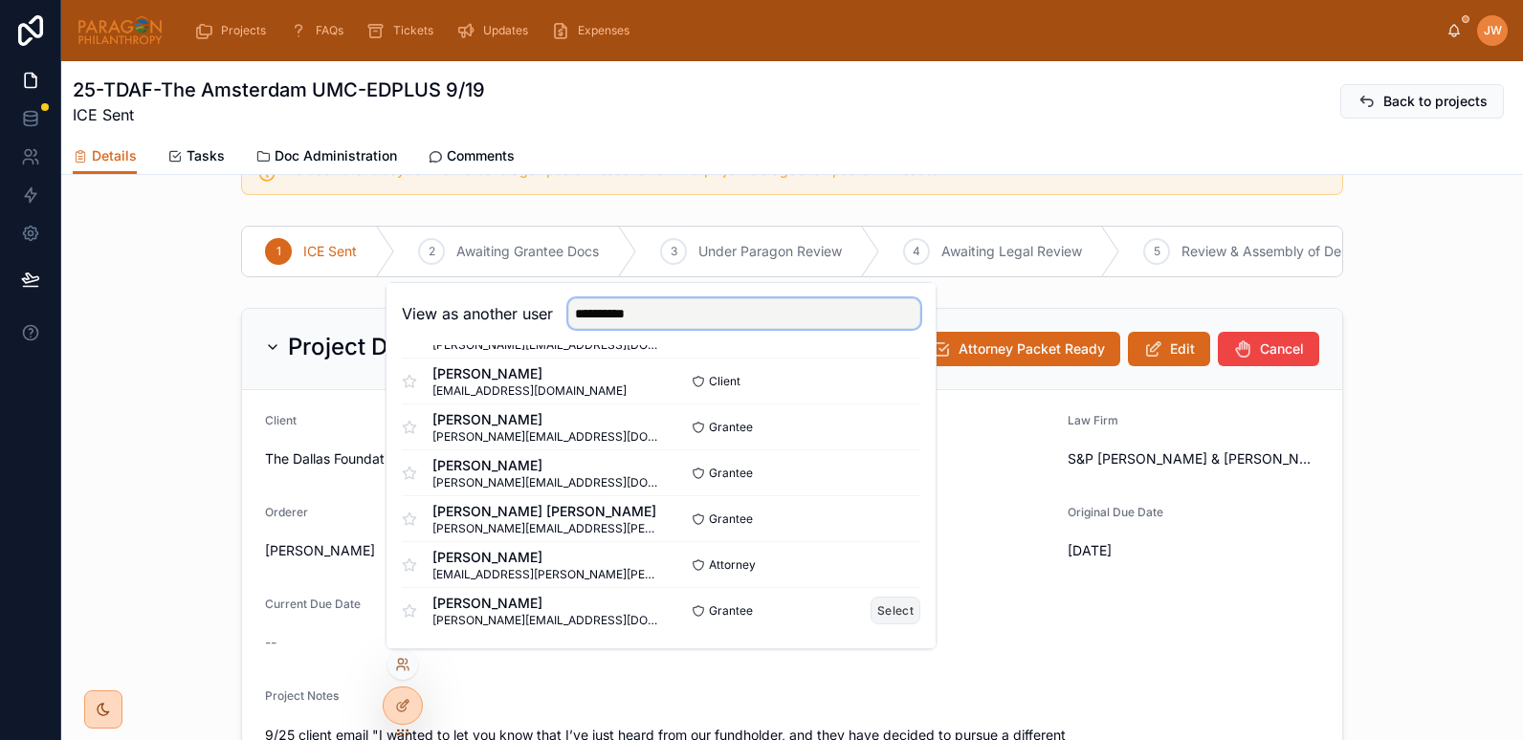
type input "**********"
click at [884, 615] on button "Select" at bounding box center [895, 611] width 50 height 28
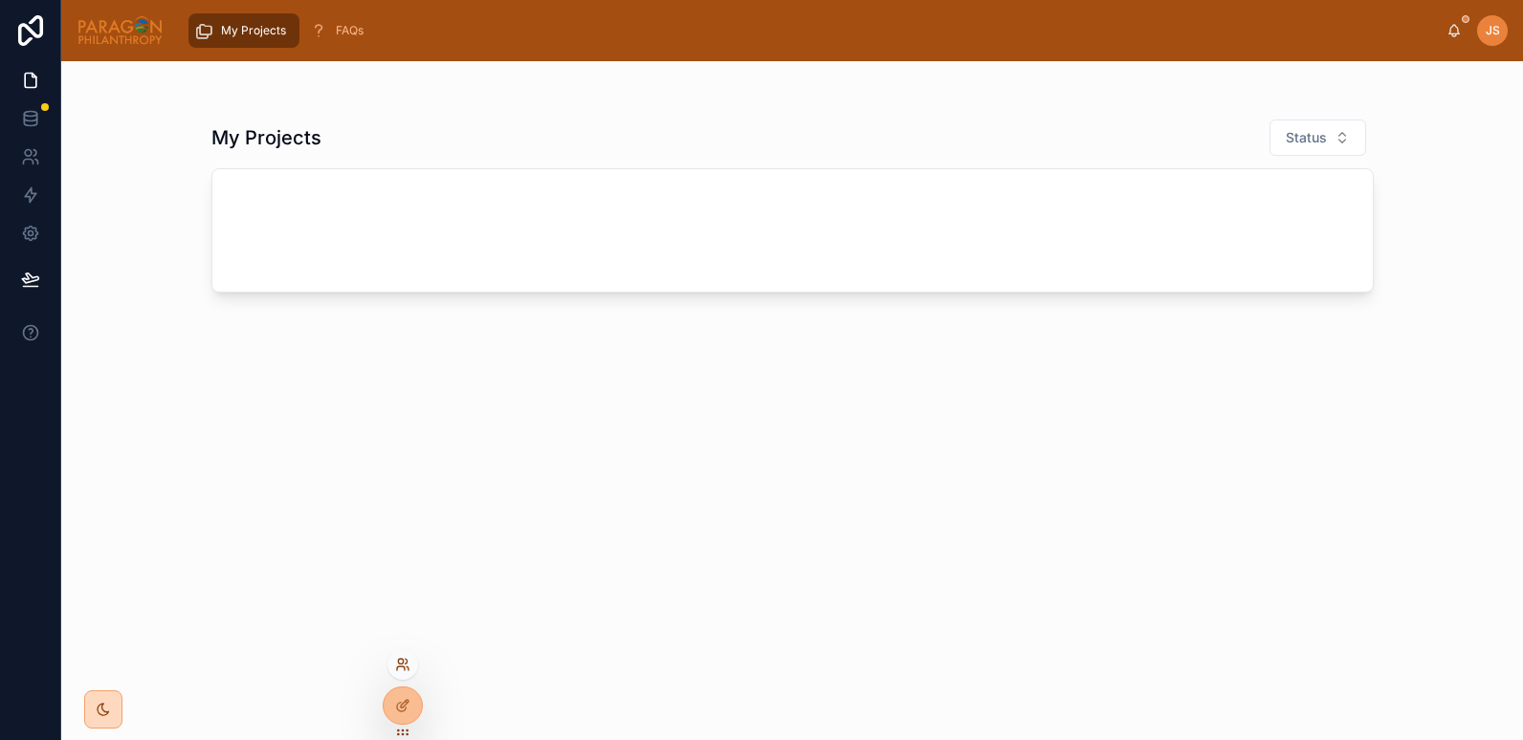
click at [402, 664] on icon at bounding box center [400, 661] width 5 height 5
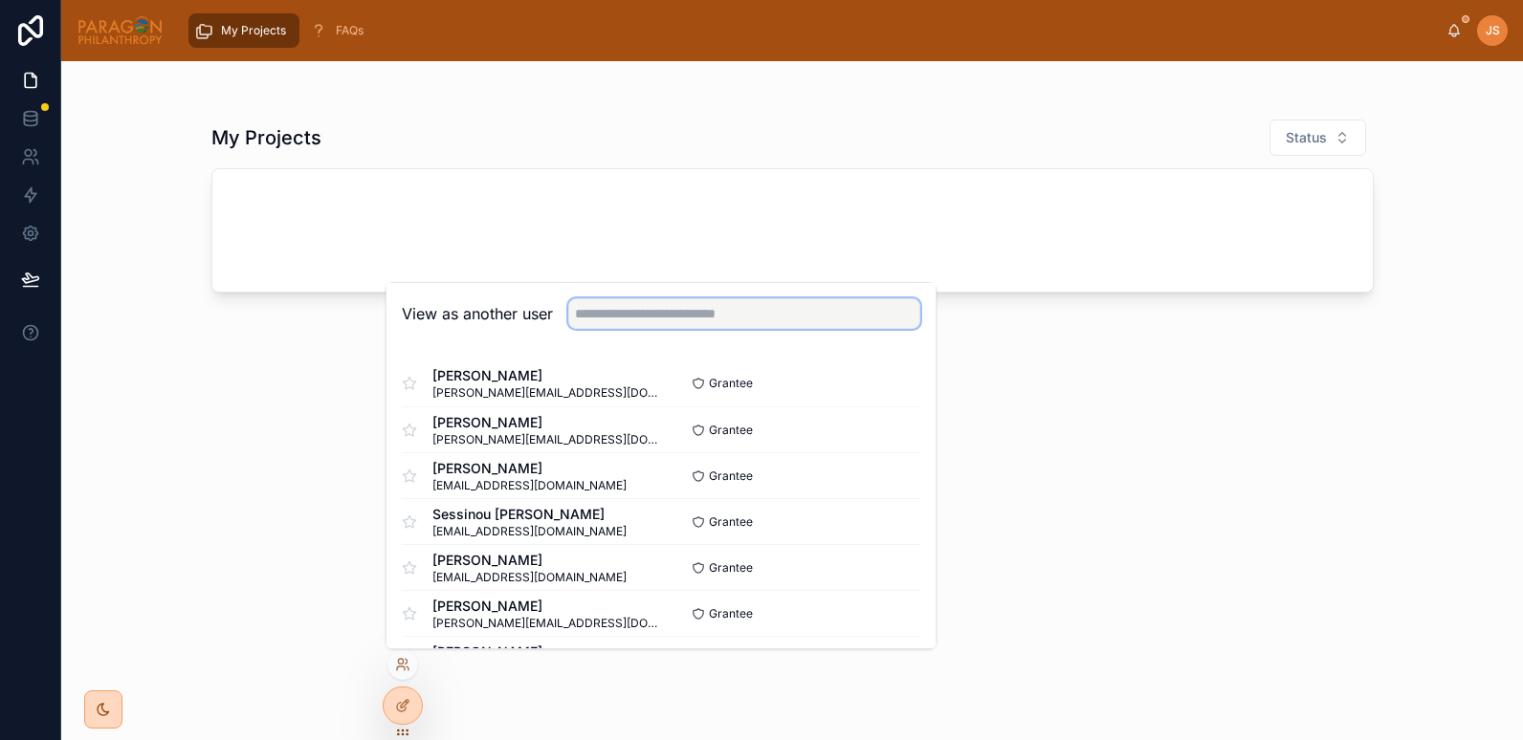
click at [593, 312] on input "text" at bounding box center [744, 313] width 352 height 31
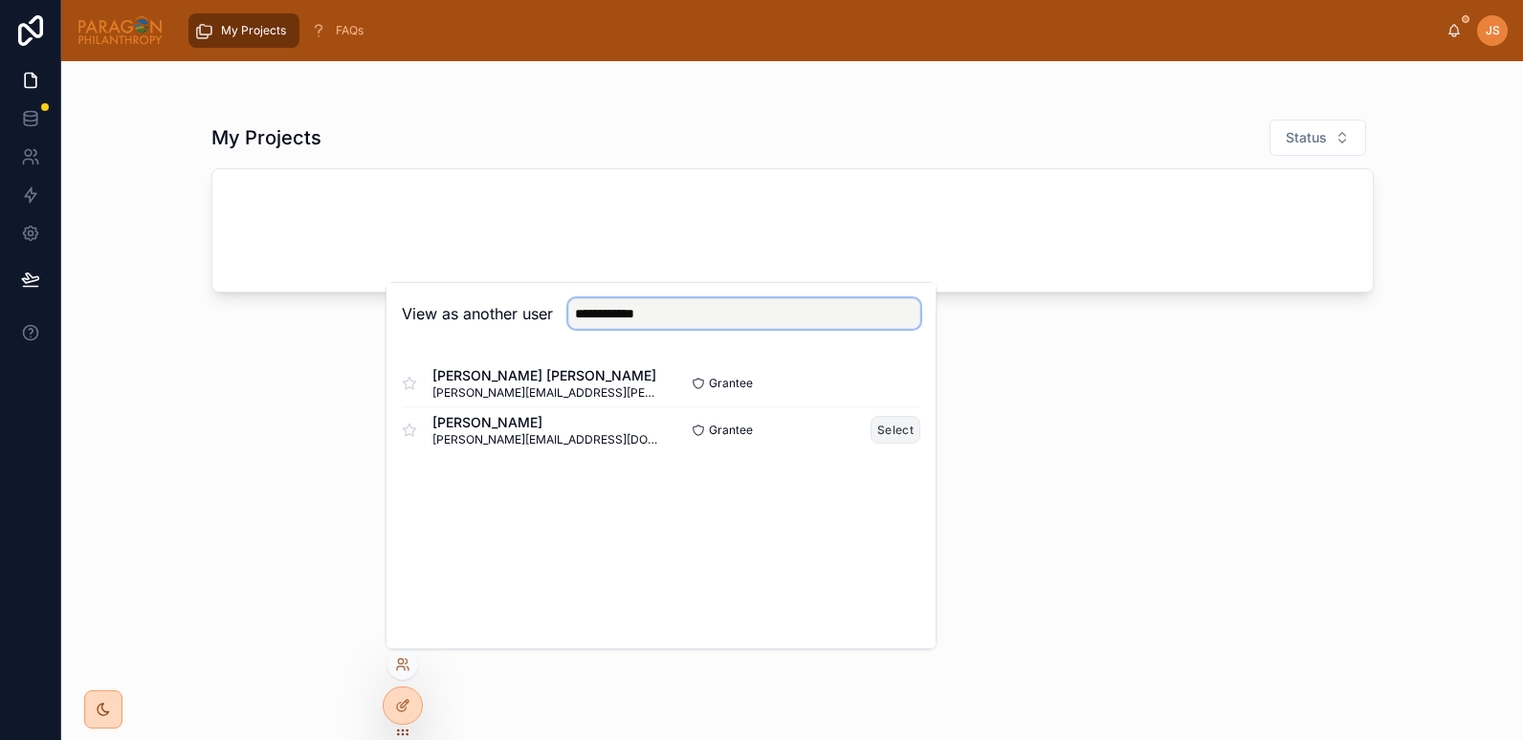
type input "**********"
click at [904, 440] on button "Select" at bounding box center [895, 430] width 50 height 28
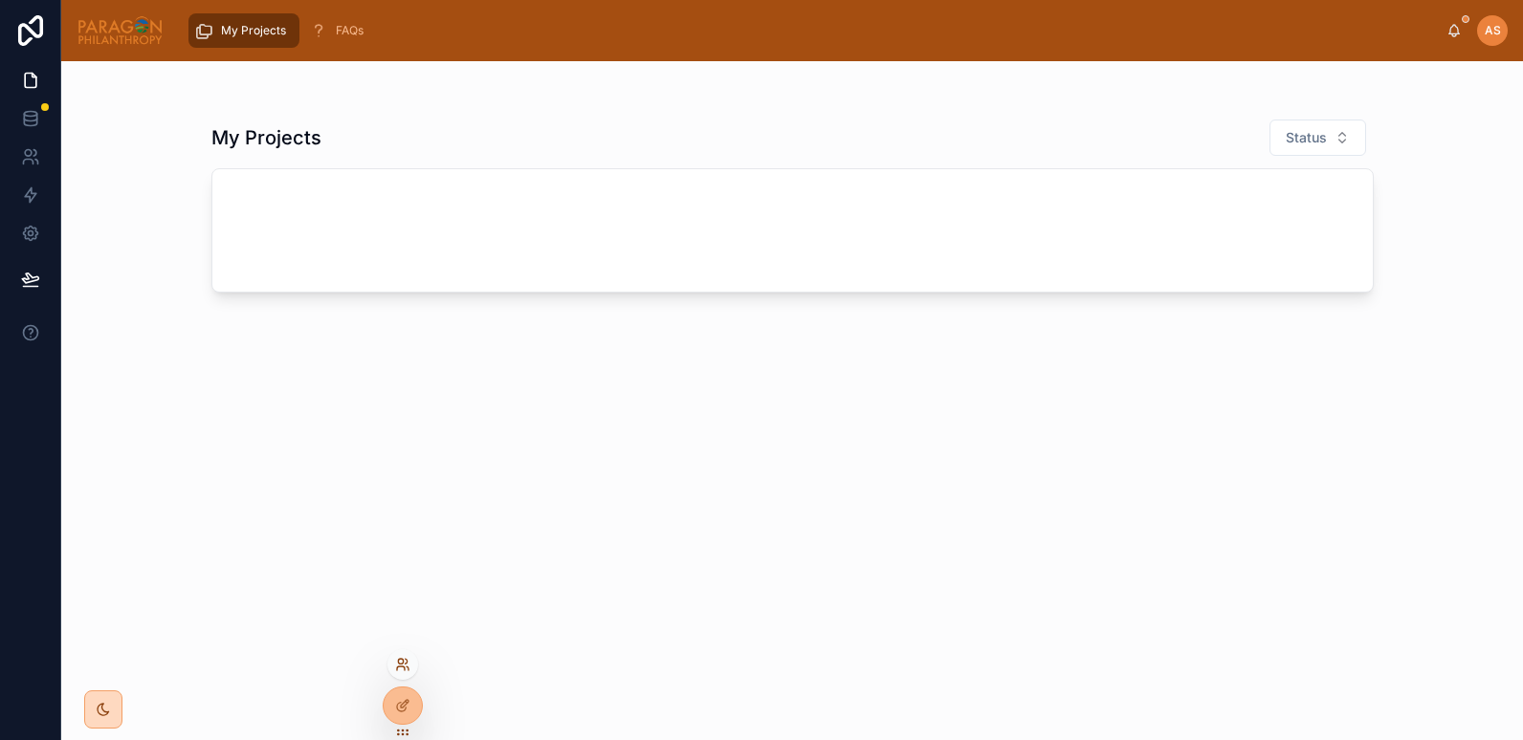
click at [397, 669] on icon at bounding box center [401, 669] width 8 height 4
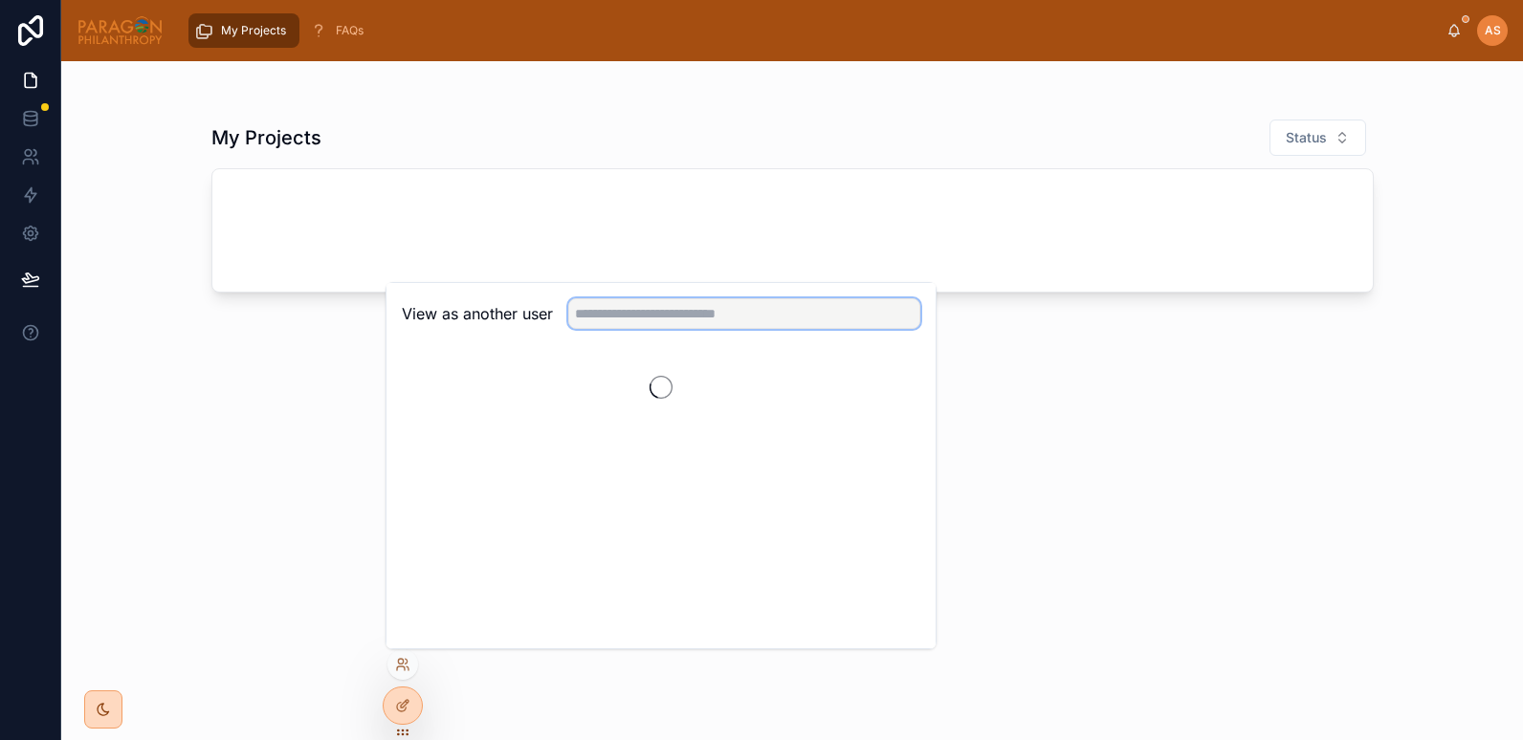
click at [632, 310] on input "text" at bounding box center [744, 313] width 352 height 31
type input "********"
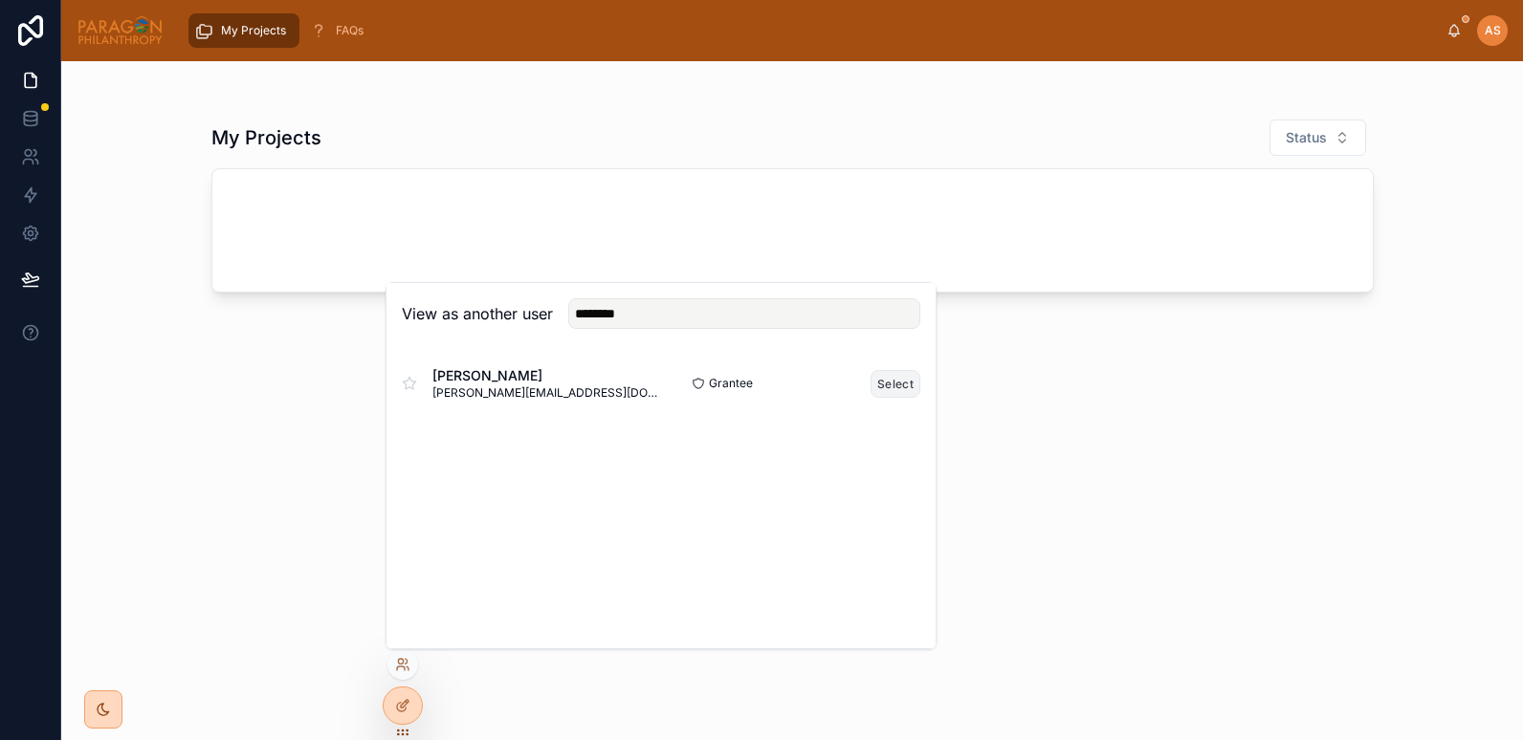
click at [887, 387] on button "Select" at bounding box center [895, 384] width 50 height 28
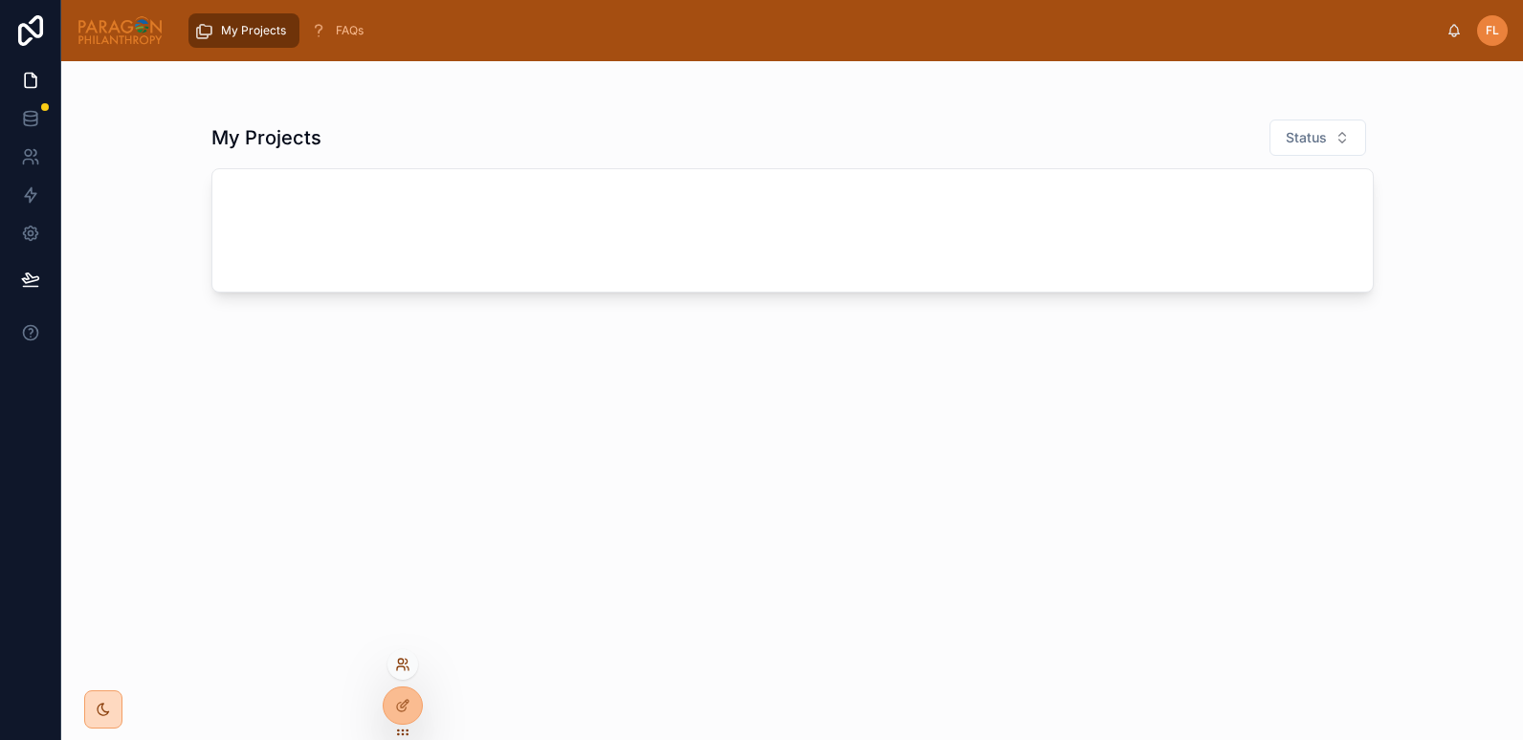
click at [399, 667] on icon at bounding box center [401, 669] width 8 height 4
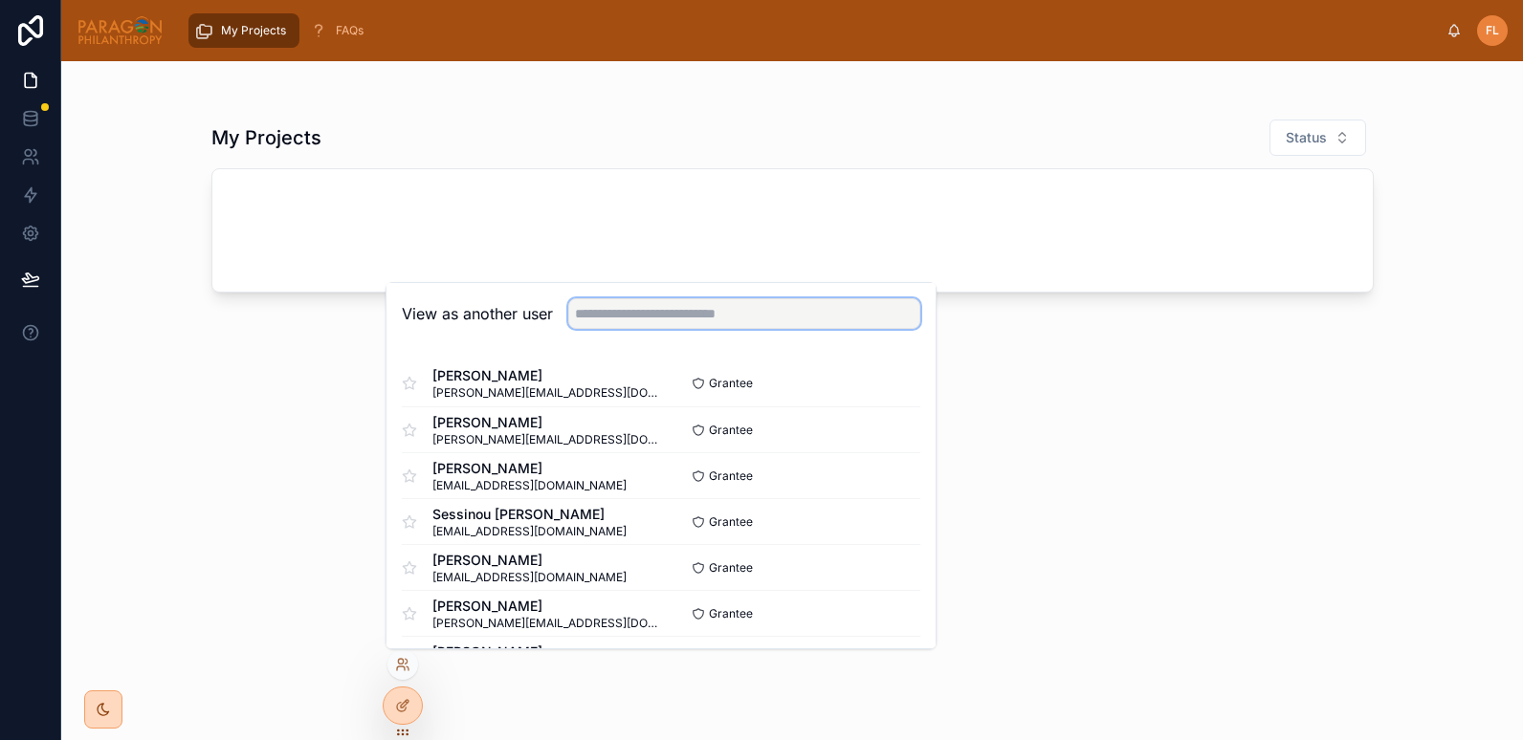
click at [595, 318] on input "text" at bounding box center [744, 313] width 352 height 31
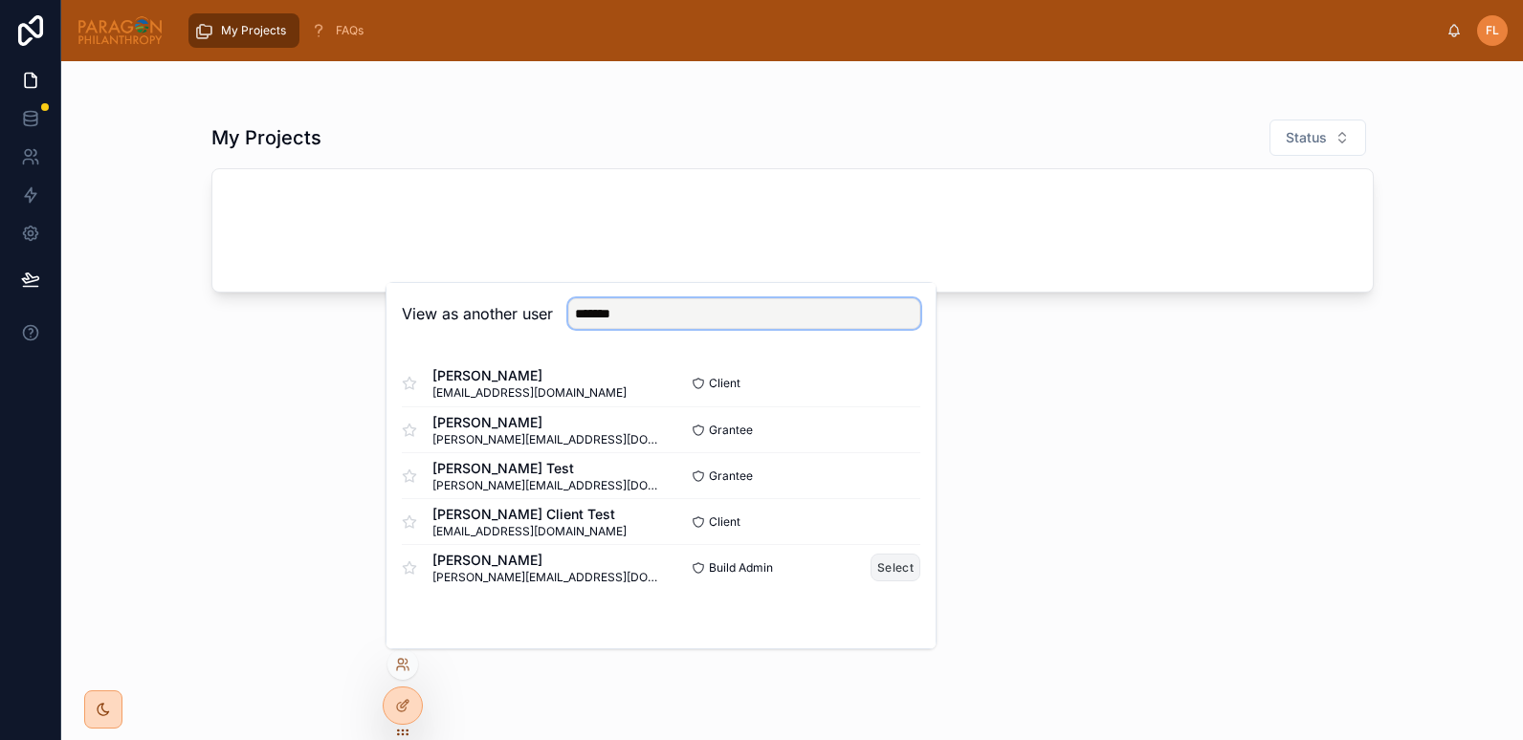
type input "*******"
click at [904, 570] on button "Select" at bounding box center [895, 568] width 50 height 28
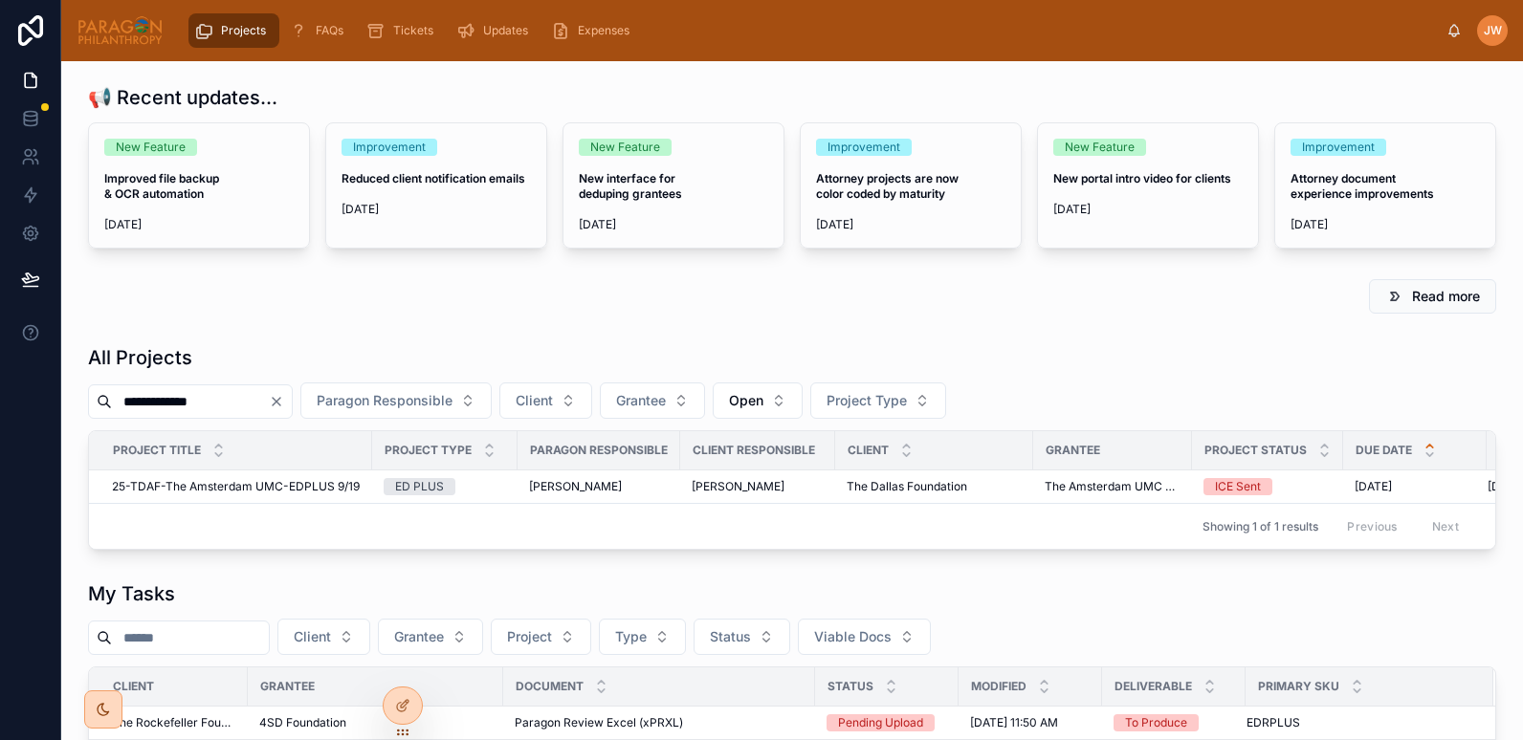
drag, startPoint x: 108, startPoint y: 408, endPoint x: 13, endPoint y: 407, distance: 94.7
click at [13, 407] on div "**********" at bounding box center [761, 370] width 1523 height 740
type input "***"
click at [173, 489] on span "25-RF-4SD Foundation-EDRPLUS 9/29" at bounding box center [218, 486] width 212 height 15
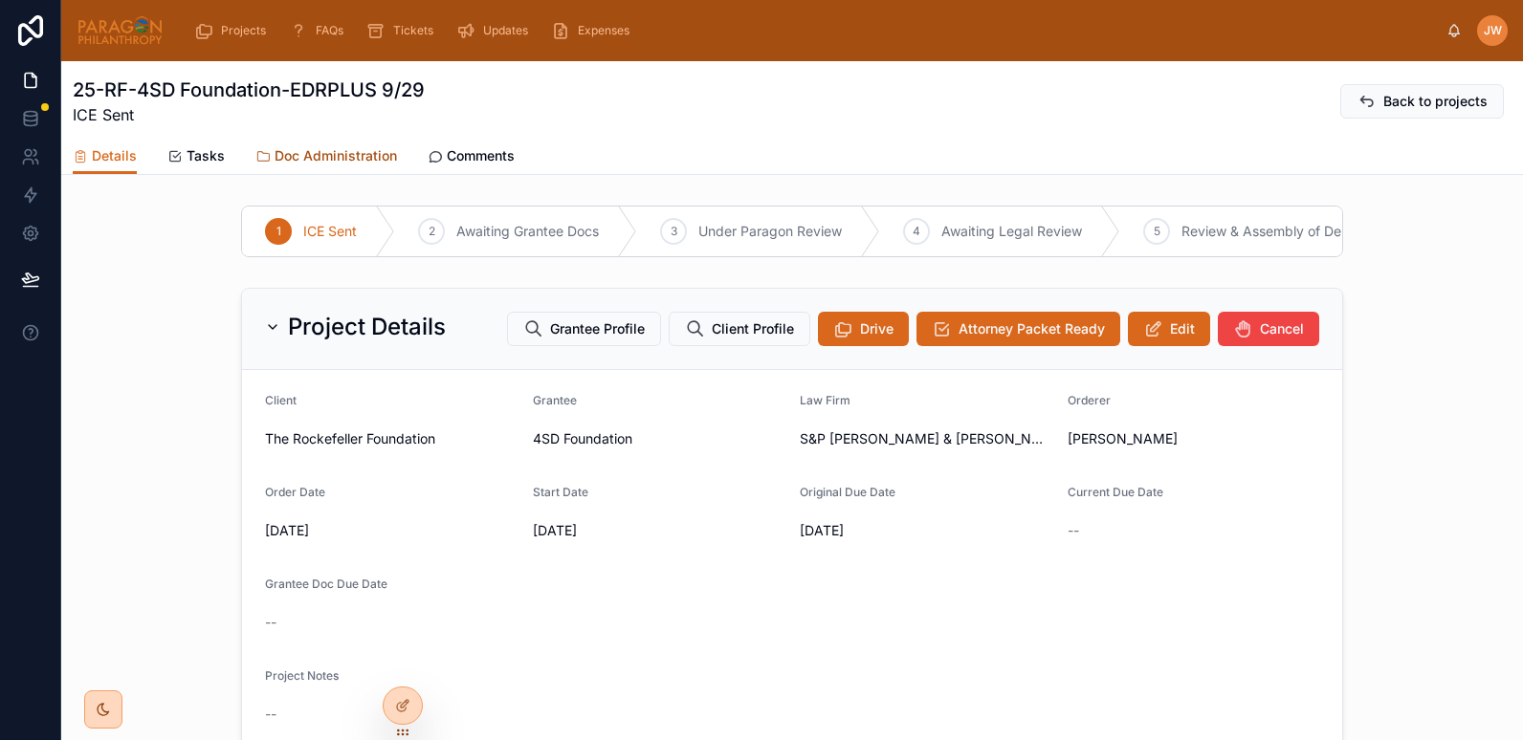
click at [325, 159] on span "Doc Administration" at bounding box center [336, 155] width 122 height 19
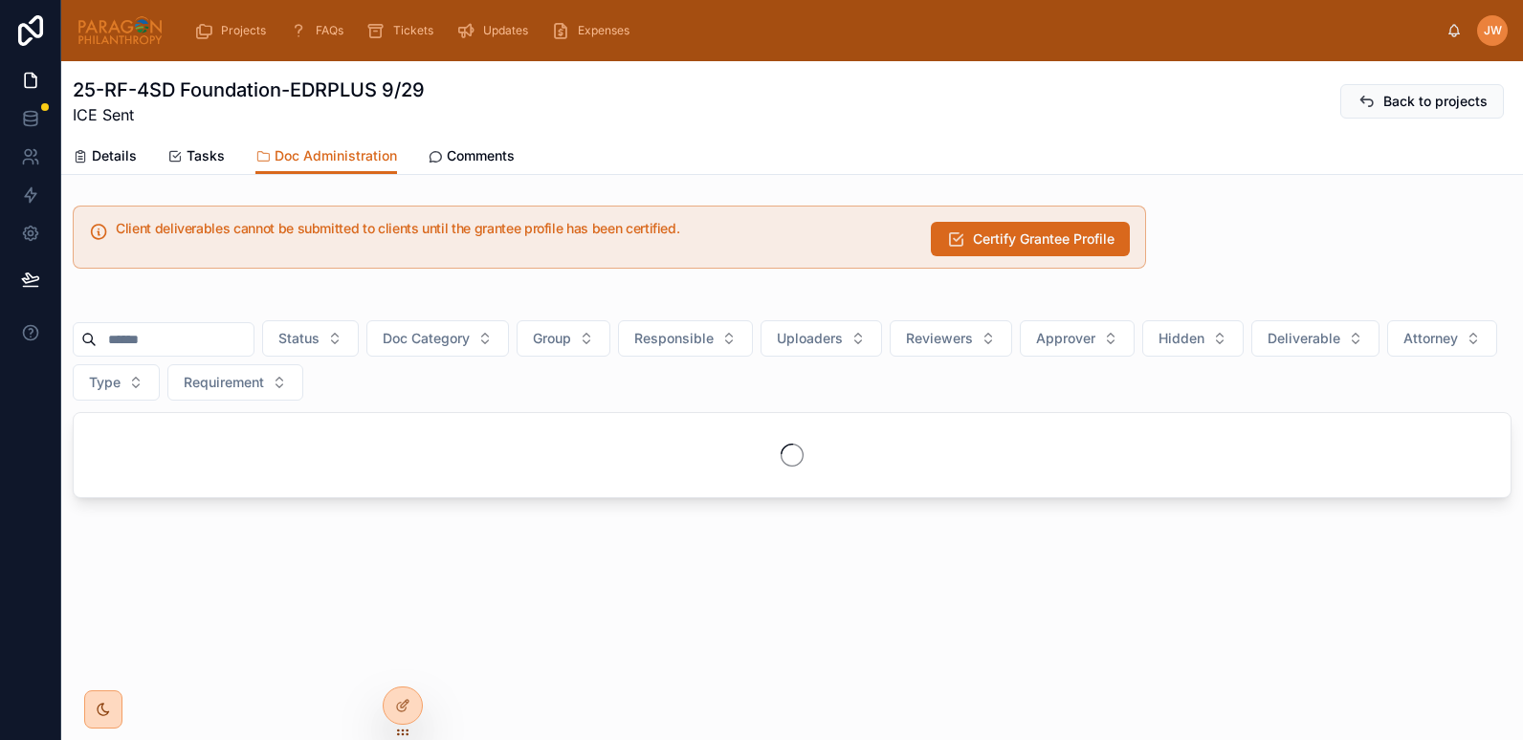
click at [172, 337] on input "text" at bounding box center [175, 339] width 157 height 27
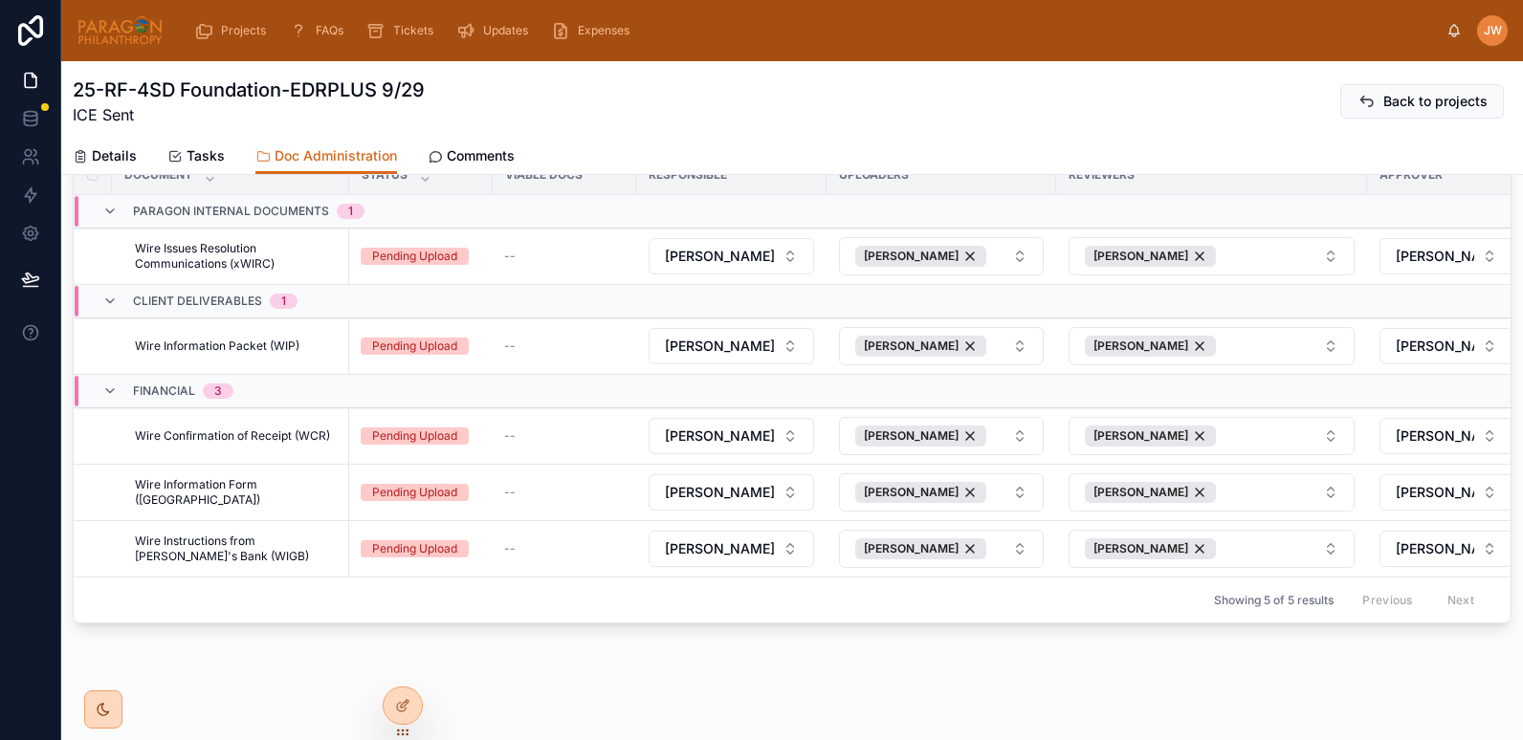
scroll to position [260, 0]
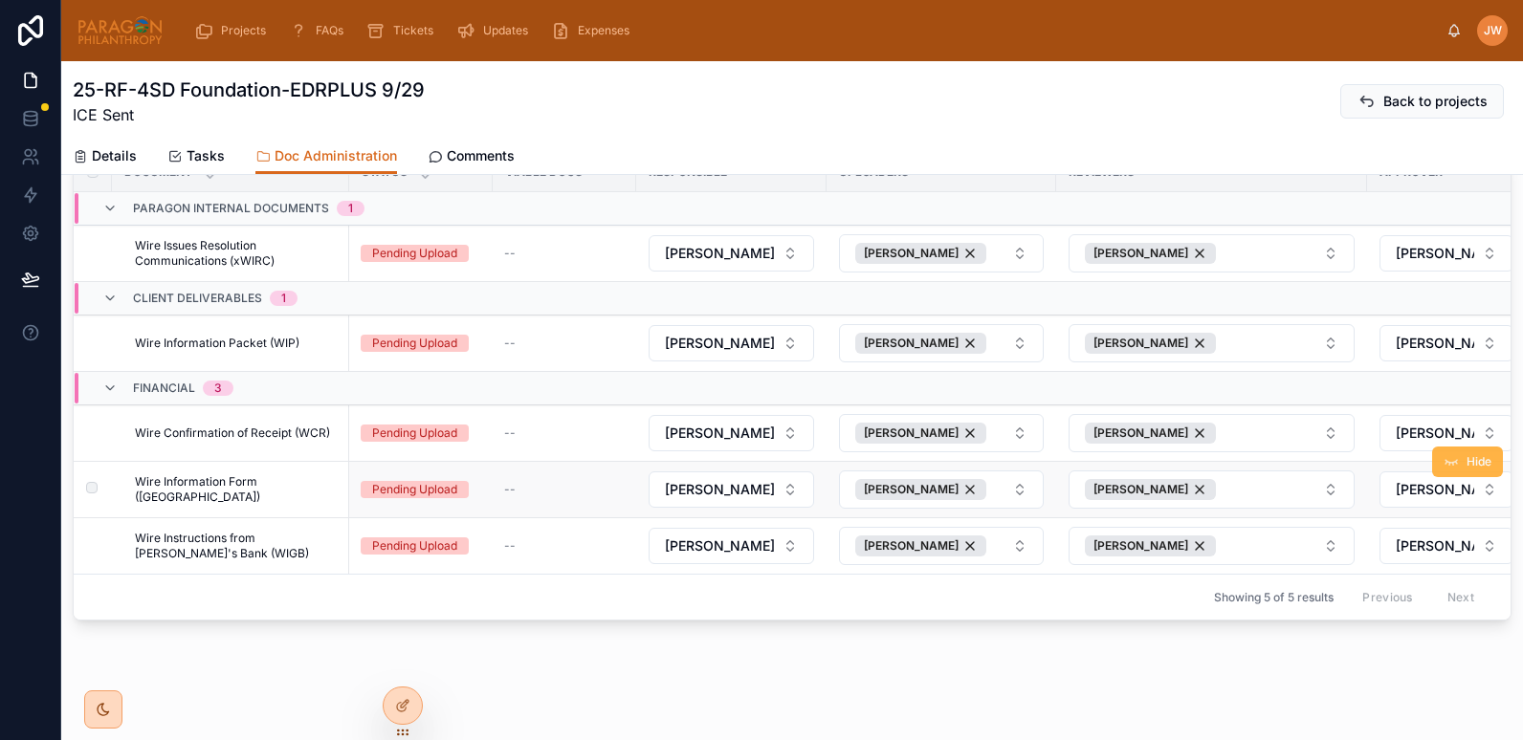
click at [1443, 459] on icon at bounding box center [1450, 461] width 15 height 15
click at [1478, 517] on button "Hide" at bounding box center [1467, 518] width 71 height 31
click at [1446, 320] on button "Hide" at bounding box center [1467, 315] width 71 height 31
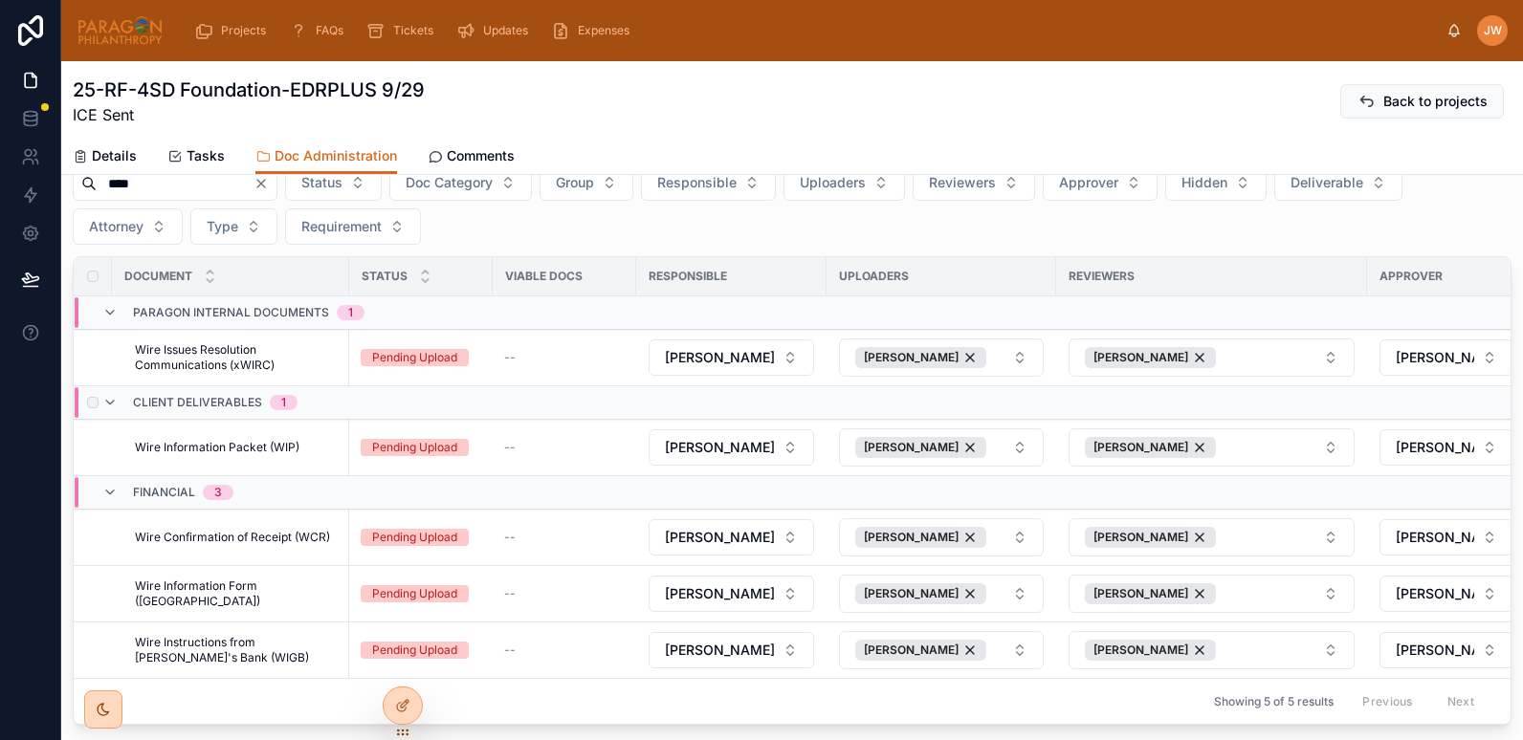
scroll to position [0, 0]
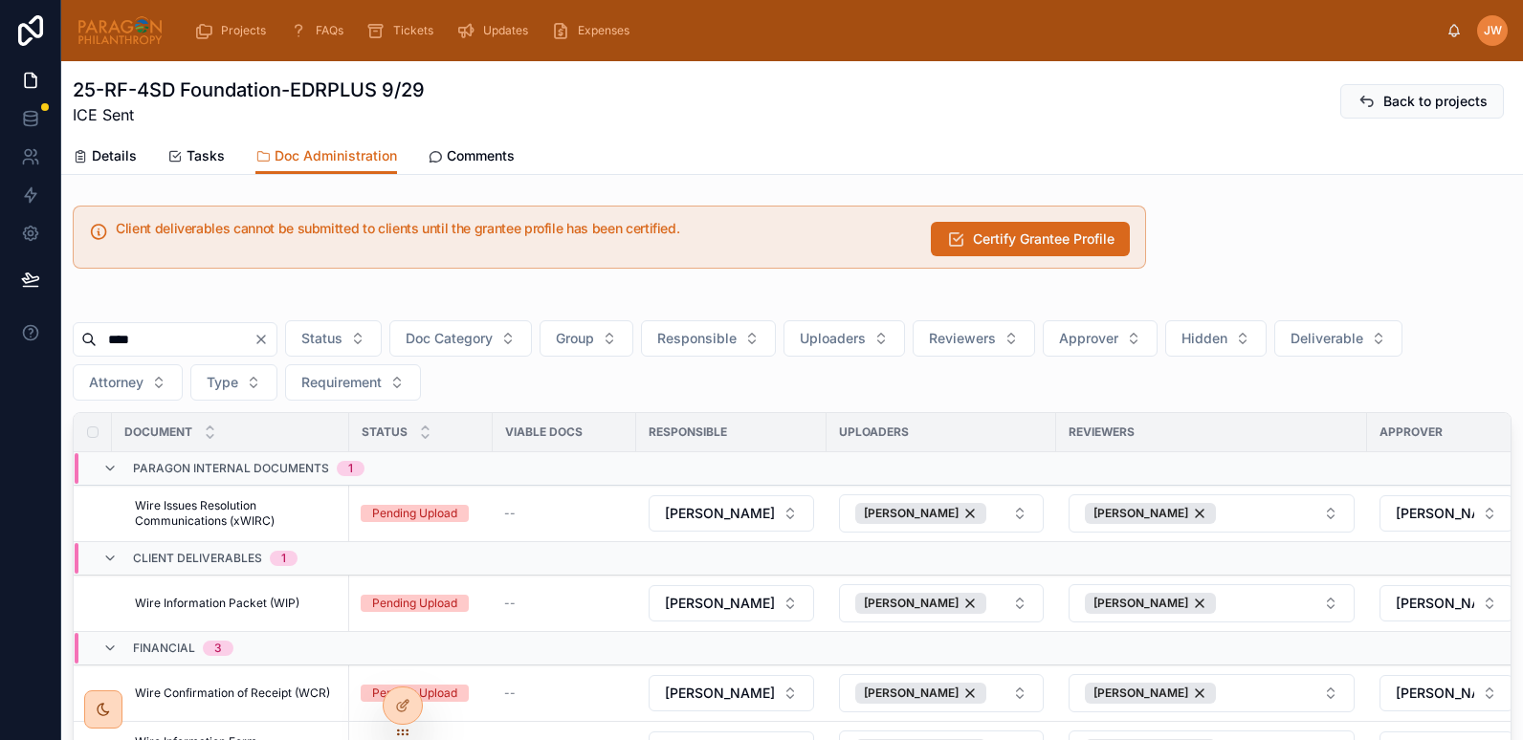
click at [188, 342] on input "****" at bounding box center [175, 339] width 157 height 27
type input "*"
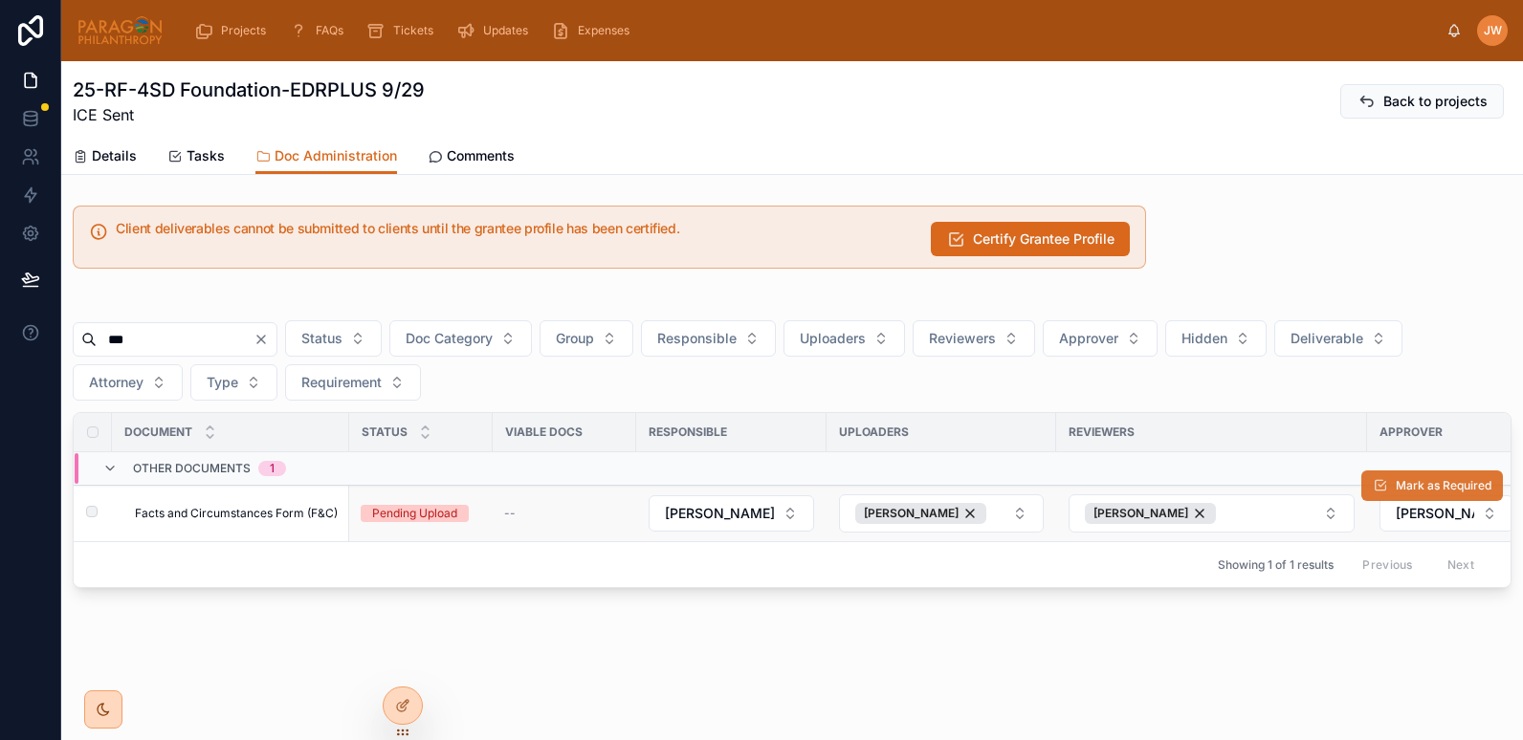
type input "***"
click at [1411, 494] on button "Mark as Required" at bounding box center [1432, 486] width 142 height 31
click at [115, 159] on span "Details" at bounding box center [114, 155] width 45 height 19
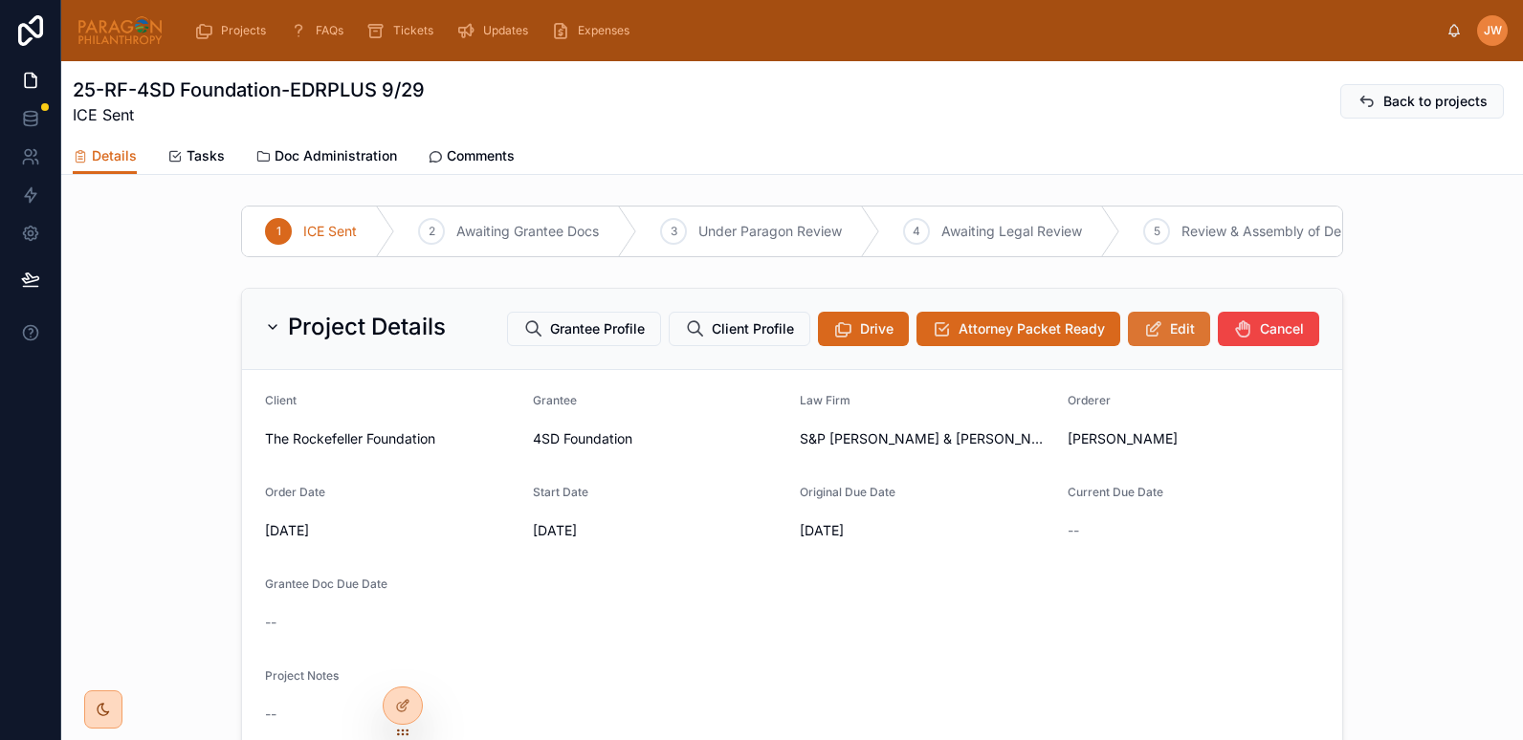
click at [1170, 339] on span "Edit" at bounding box center [1182, 328] width 25 height 19
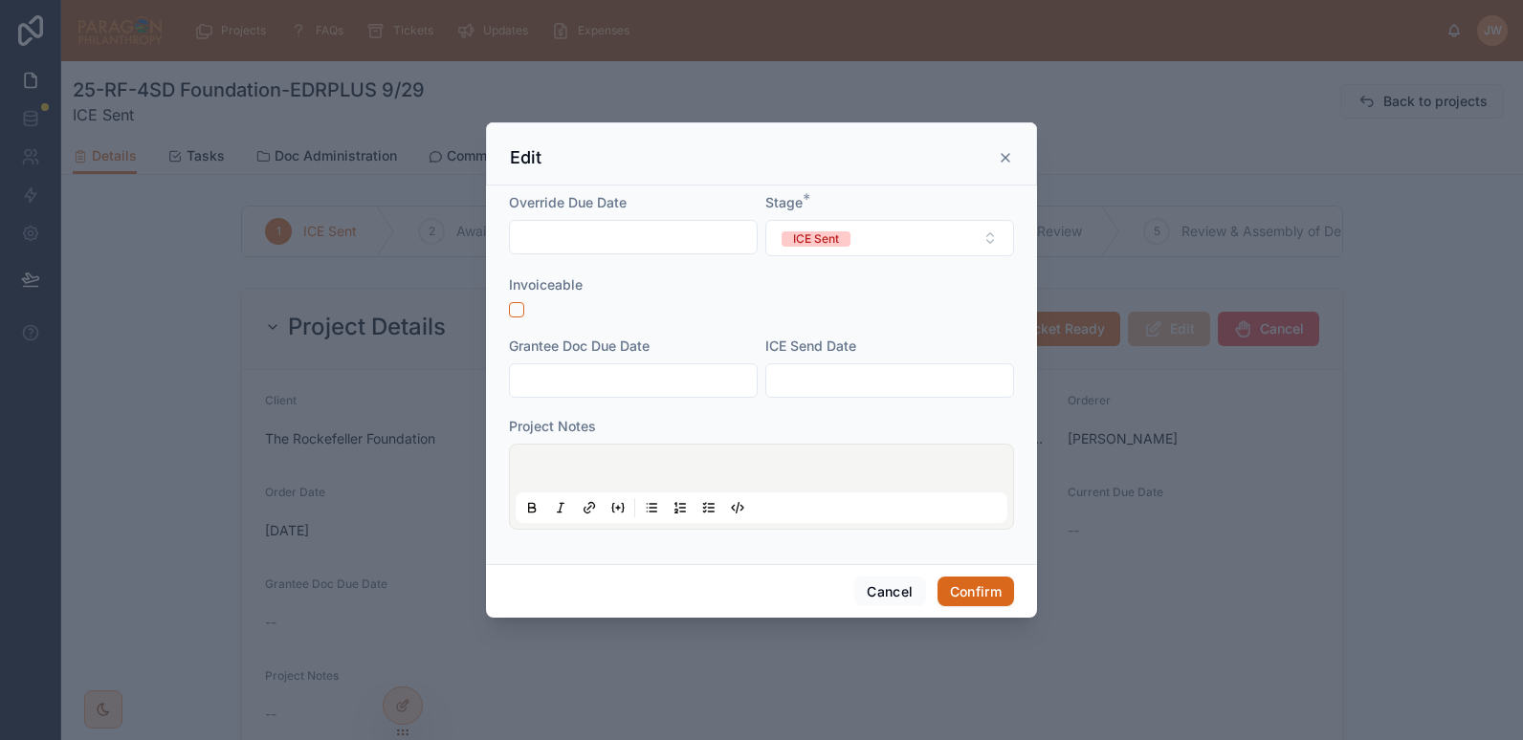
click at [858, 370] on input "text" at bounding box center [889, 380] width 247 height 27
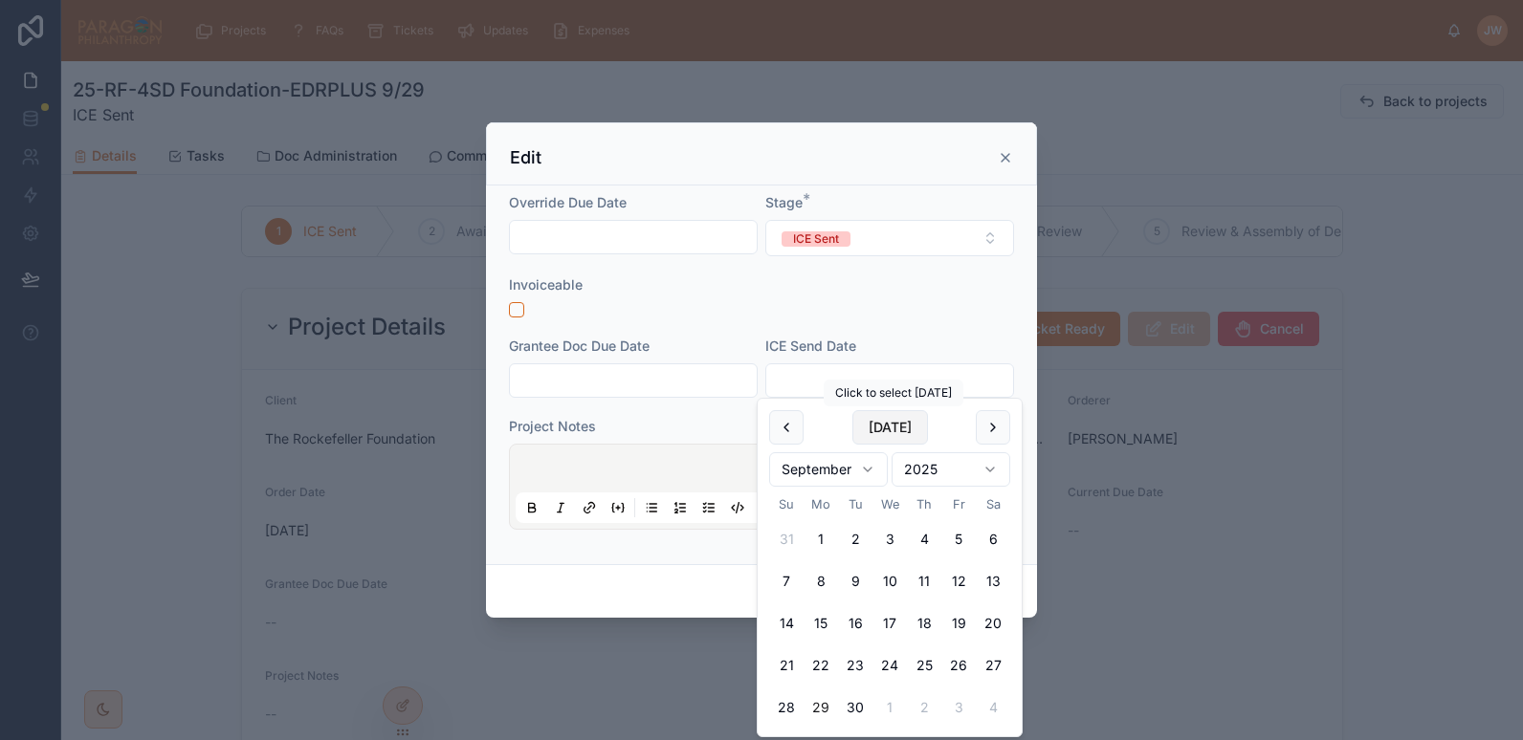
click at [881, 430] on button "Today" at bounding box center [890, 427] width 76 height 34
type input "*********"
click at [618, 385] on input "text" at bounding box center [633, 380] width 247 height 27
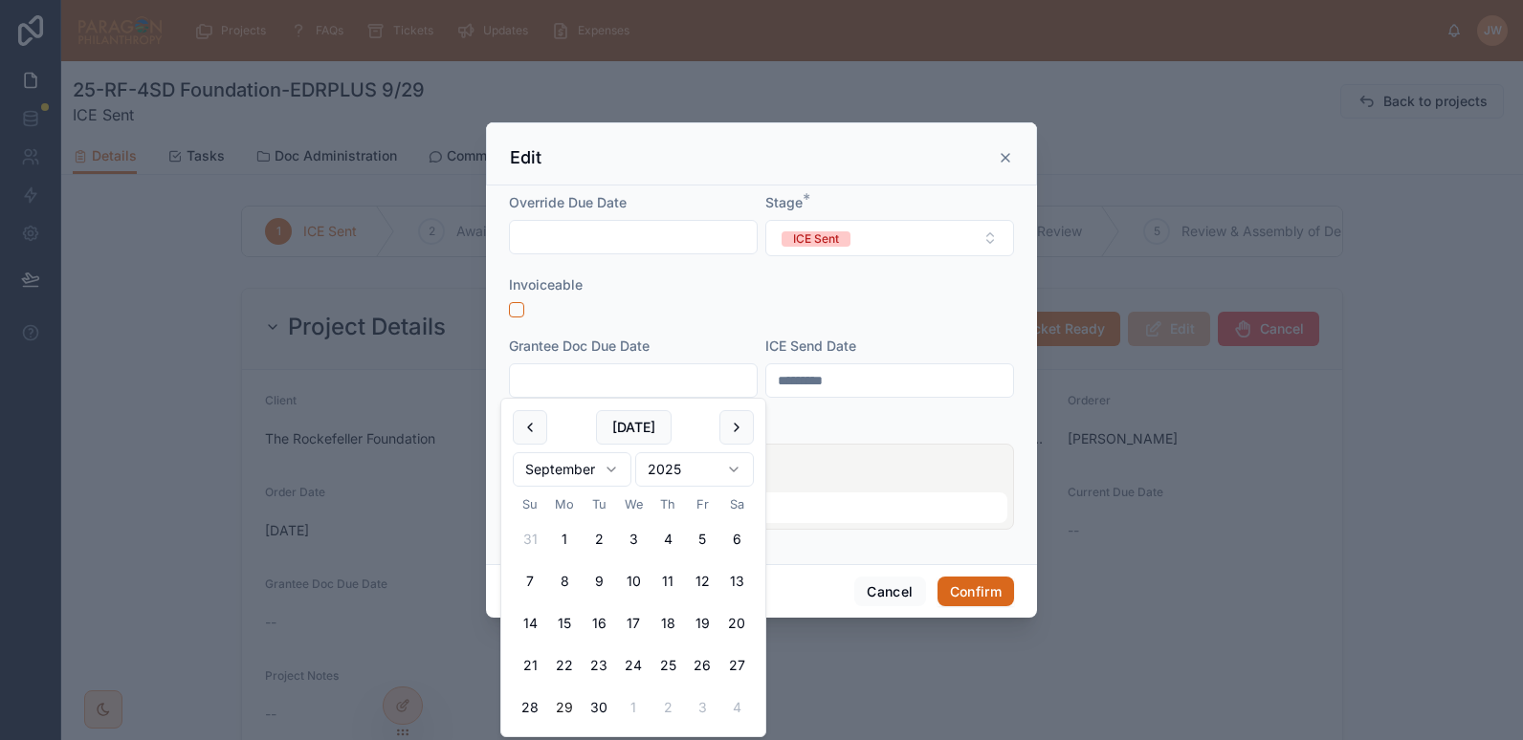
click at [744, 409] on div "Today September 2025 Su Mo Tu We Th Fr Sa 31 1 2 3 4 5 6 7 8 9 10 11 12 13 14 1…" at bounding box center [633, 568] width 264 height 338
click at [610, 468] on html "Projects FAQs Tickets Updates Expenses JW Jessica Watkins 25-RF-4SD Foundation-…" at bounding box center [761, 370] width 1523 height 740
click at [701, 583] on button "10" at bounding box center [702, 581] width 34 height 34
type input "**********"
click at [852, 451] on div at bounding box center [762, 487] width 492 height 73
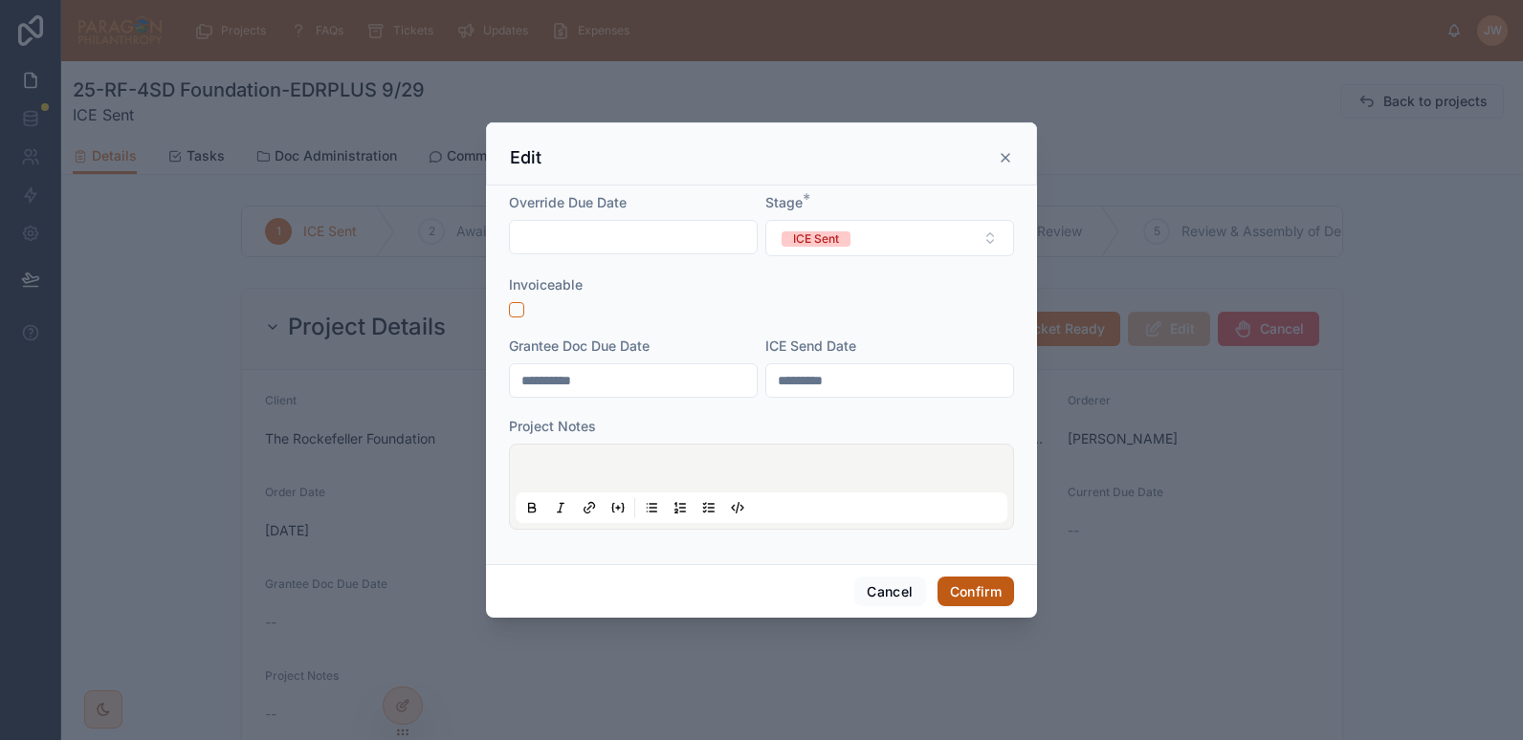
click at [962, 594] on button "Confirm" at bounding box center [975, 592] width 77 height 31
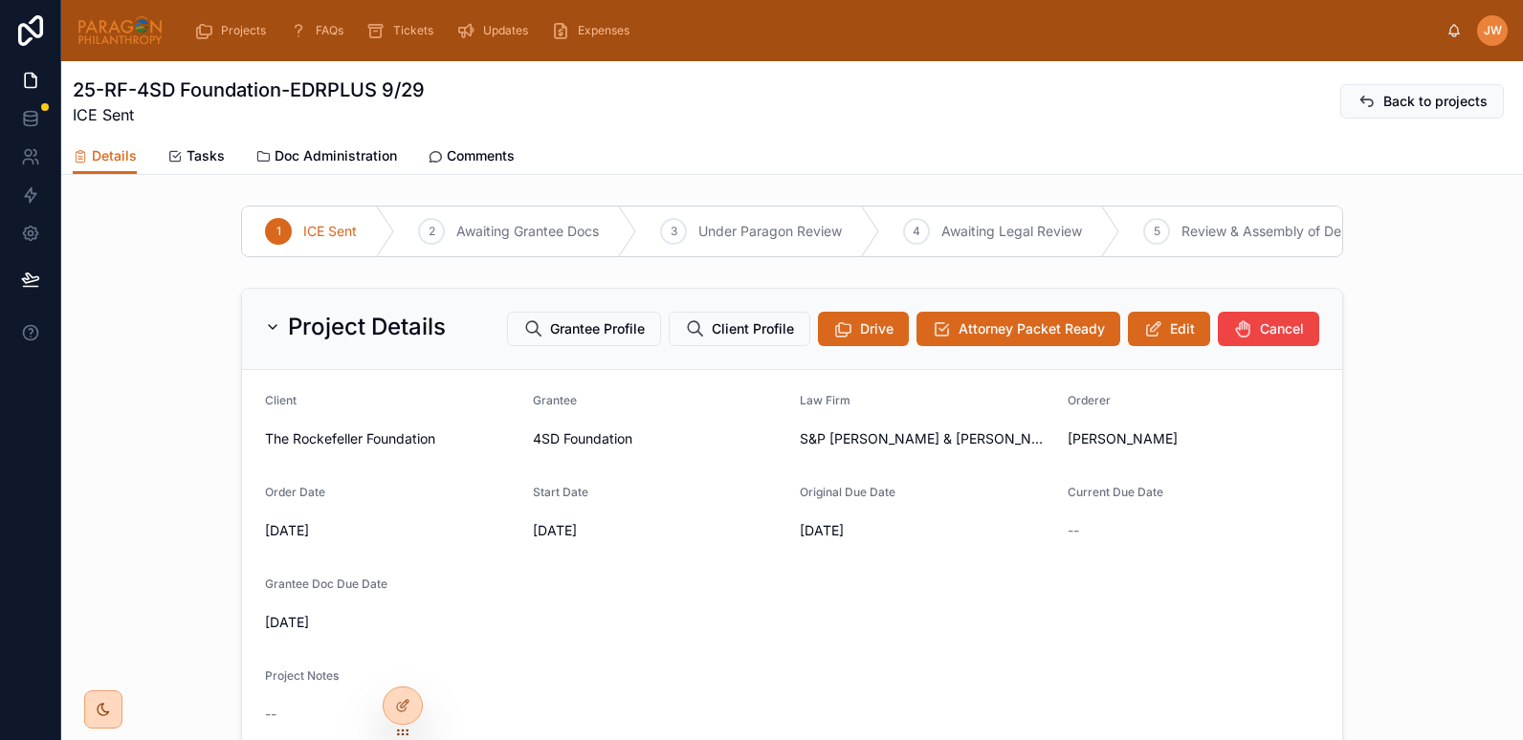
click at [962, 594] on form "Client The Rockefeller Foundation Grantee 4SD Foundation Law Firm S&P Silverste…" at bounding box center [792, 615] width 1100 height 490
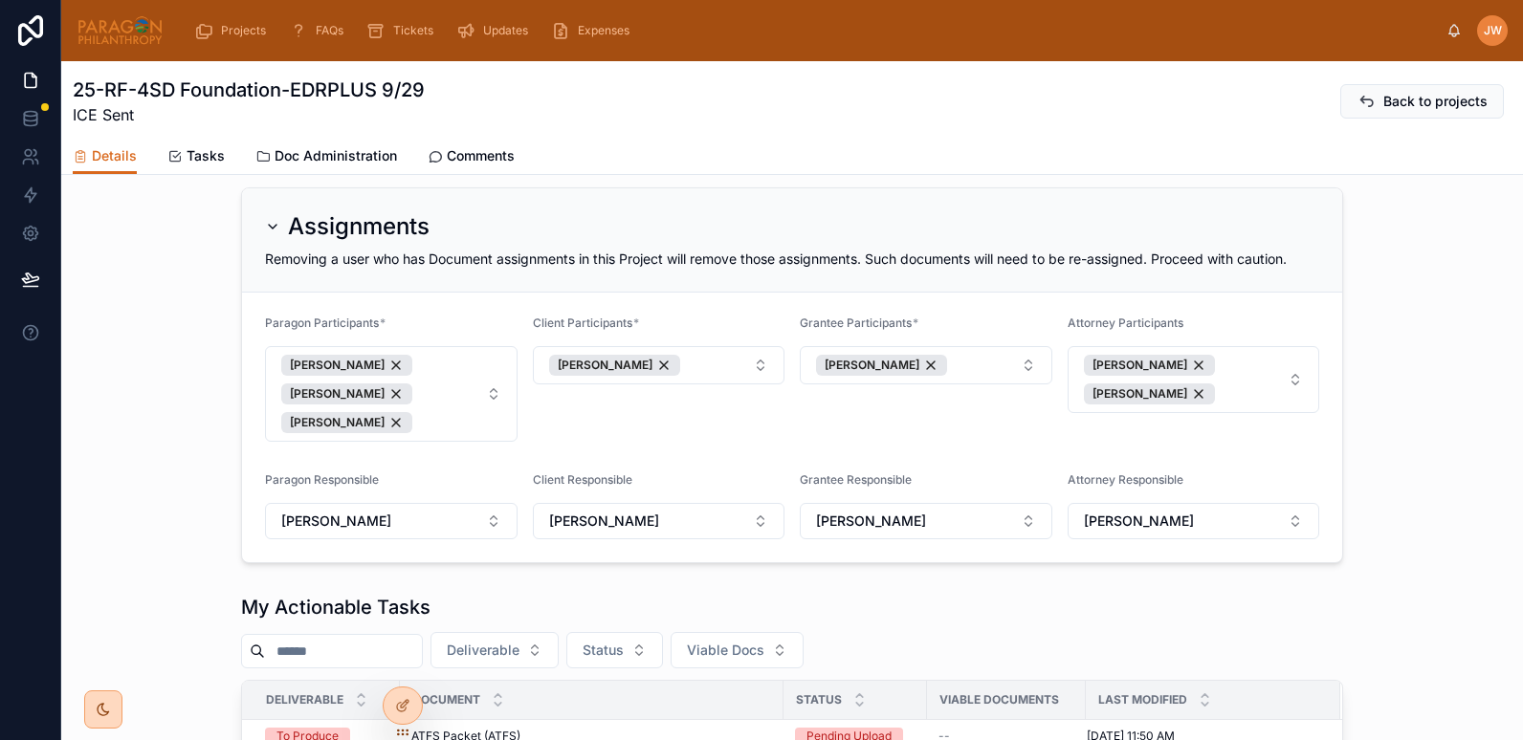
scroll to position [705, 0]
click at [180, 506] on div "Assignments Removing a user who has Document assignments in this Project will r…" at bounding box center [792, 374] width 1462 height 391
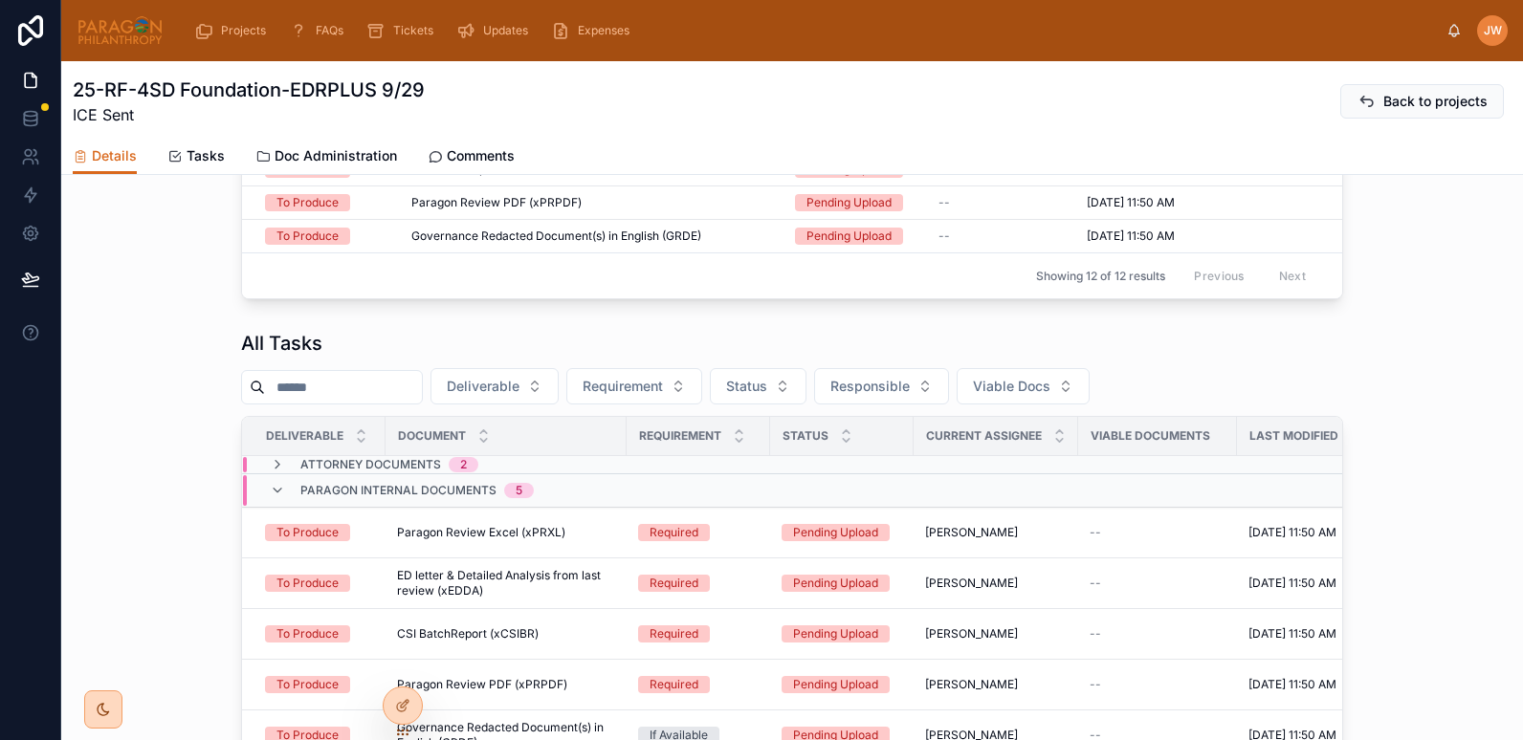
scroll to position [1572, 0]
click at [1080, 406] on button "Viable Docs" at bounding box center [1023, 387] width 133 height 36
click at [974, 495] on div "No docs" at bounding box center [1063, 510] width 230 height 31
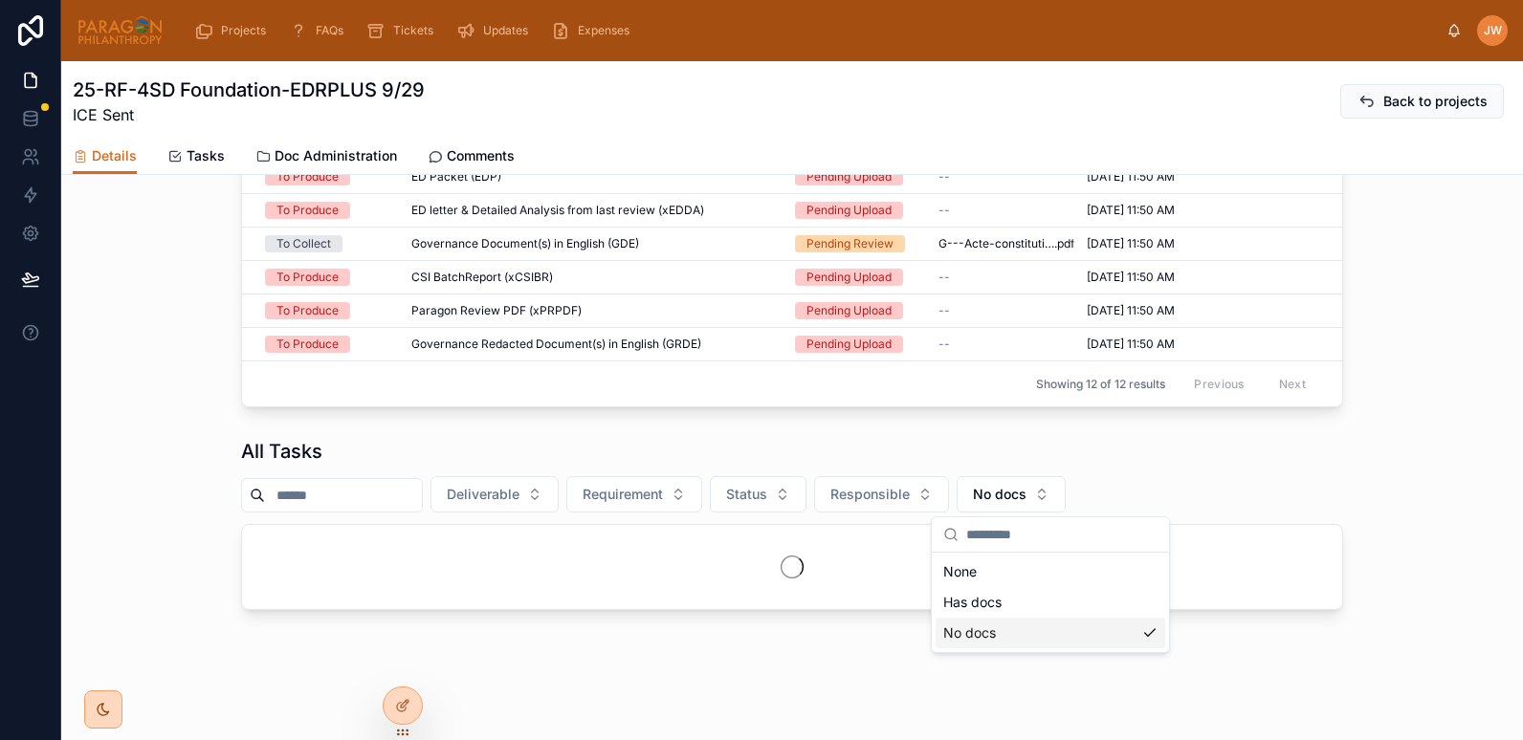
scroll to position [1479, 0]
click at [1045, 484] on button "No docs" at bounding box center [1011, 494] width 109 height 36
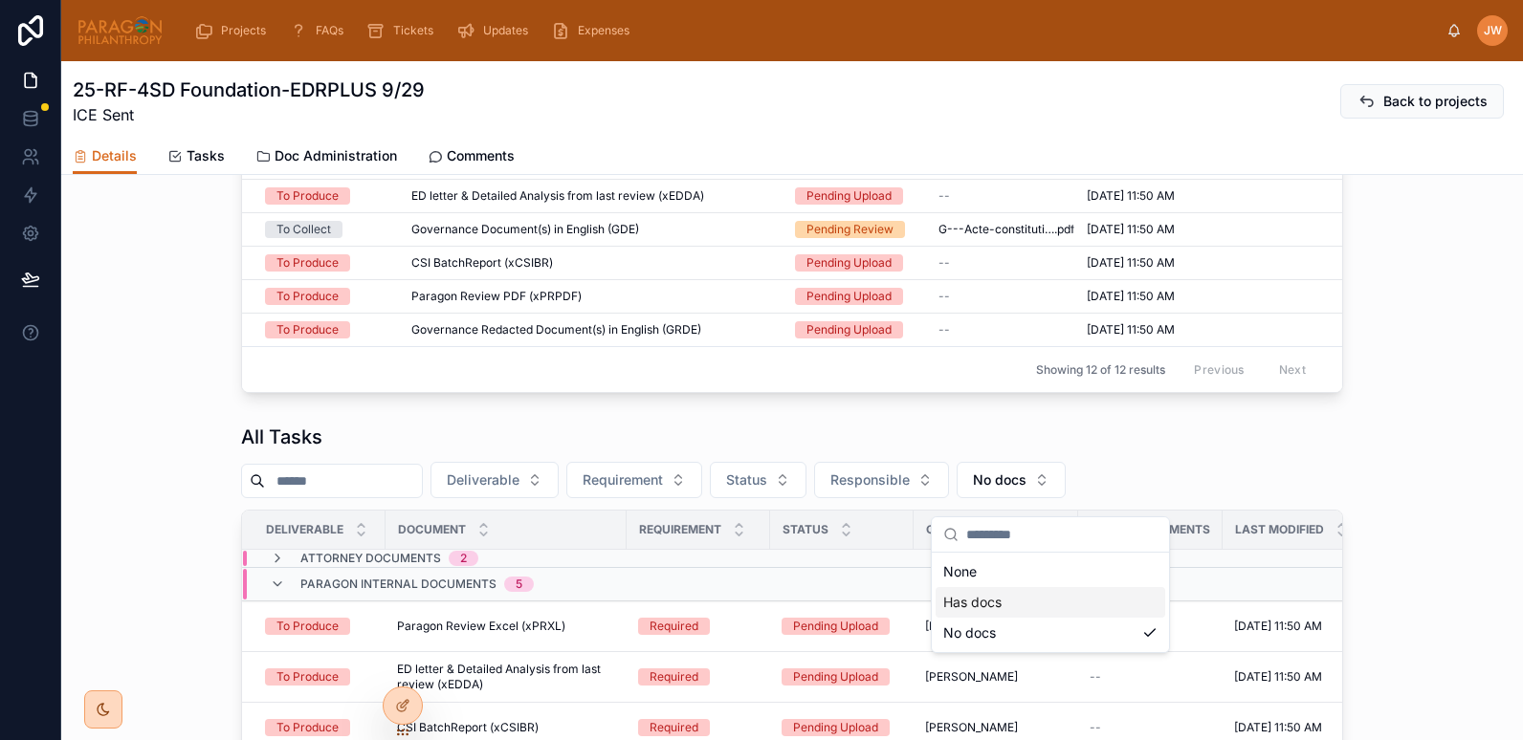
click at [972, 603] on div "Has docs" at bounding box center [1050, 602] width 230 height 31
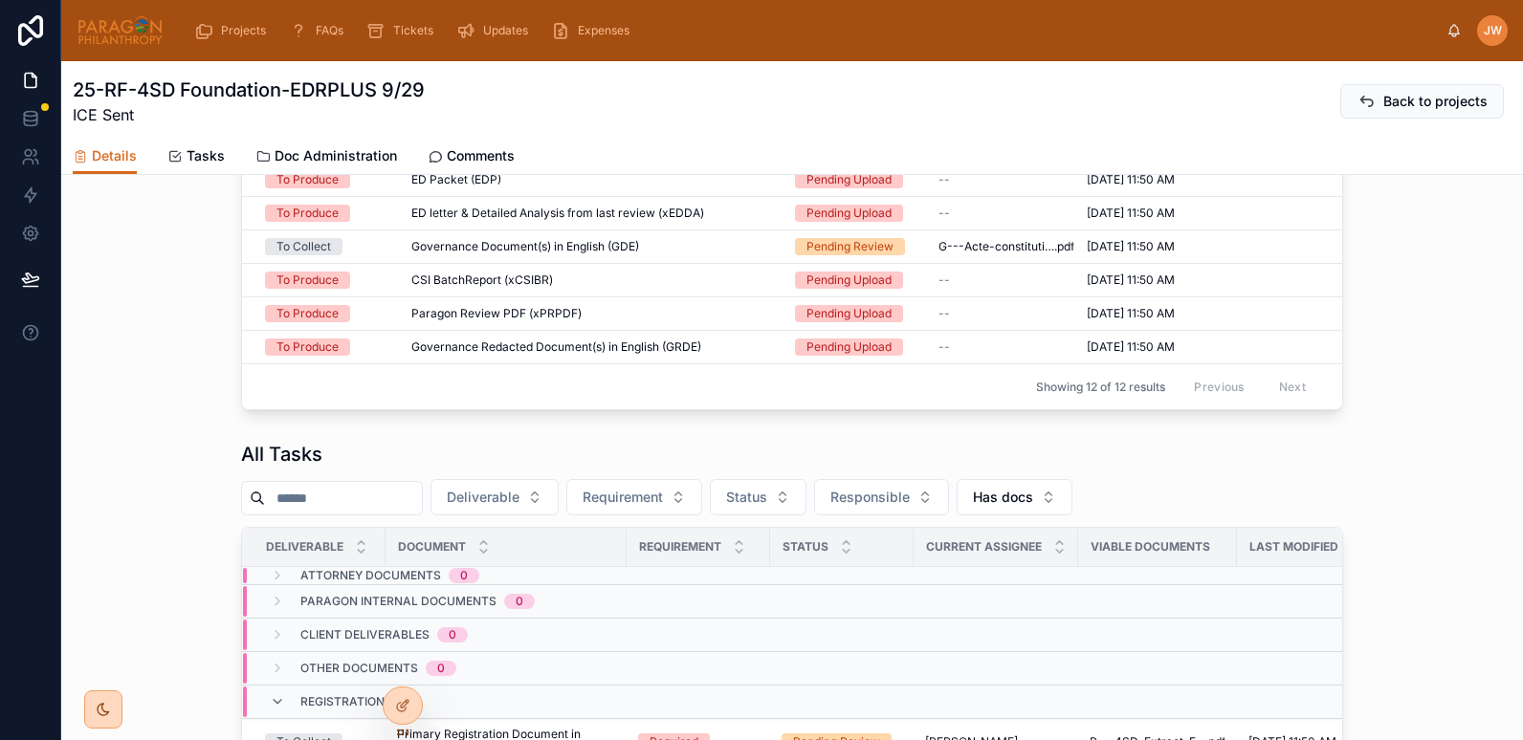
scroll to position [1461, 0]
click at [1072, 513] on button "Has docs" at bounding box center [1015, 498] width 116 height 36
click at [958, 586] on div "None" at bounding box center [1054, 590] width 230 height 31
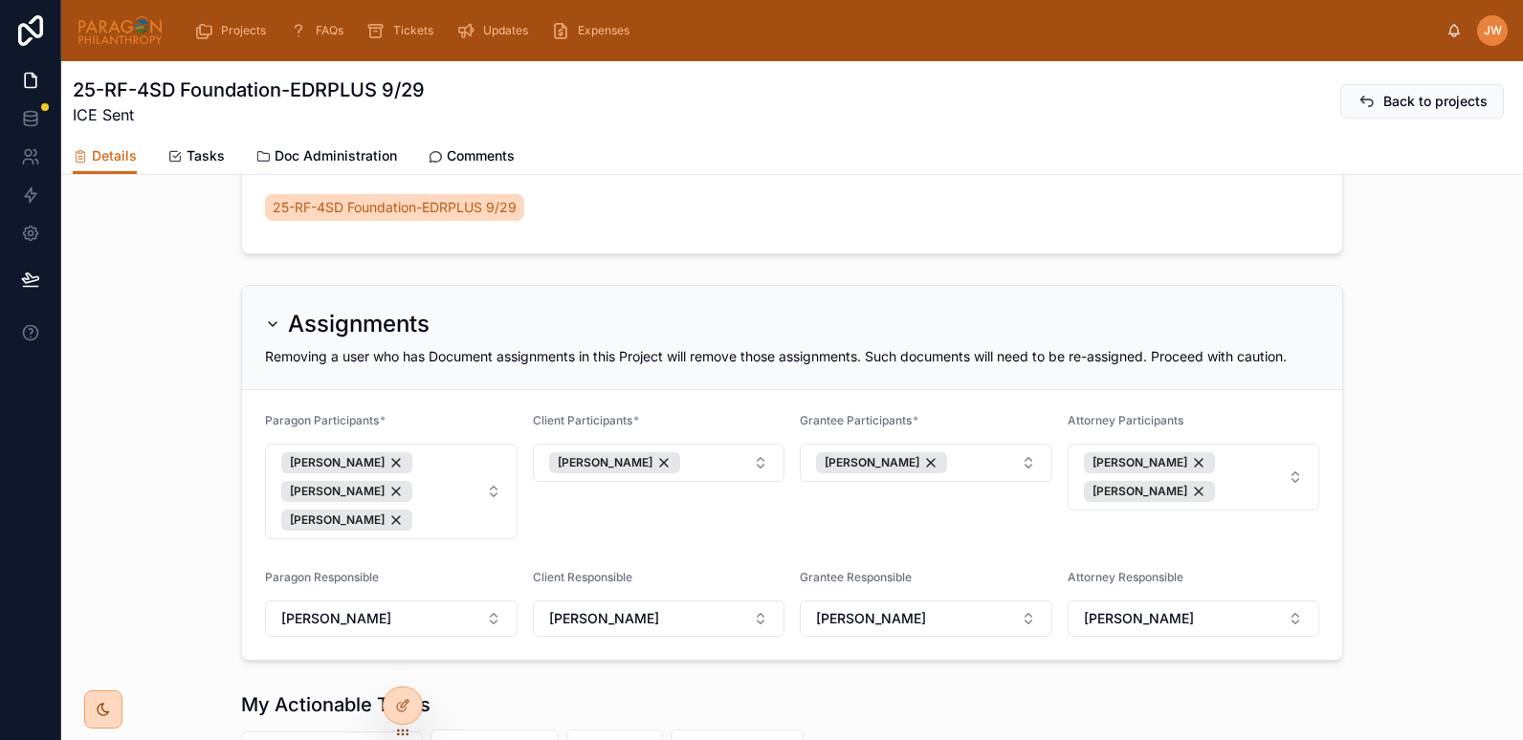
scroll to position [592, 0]
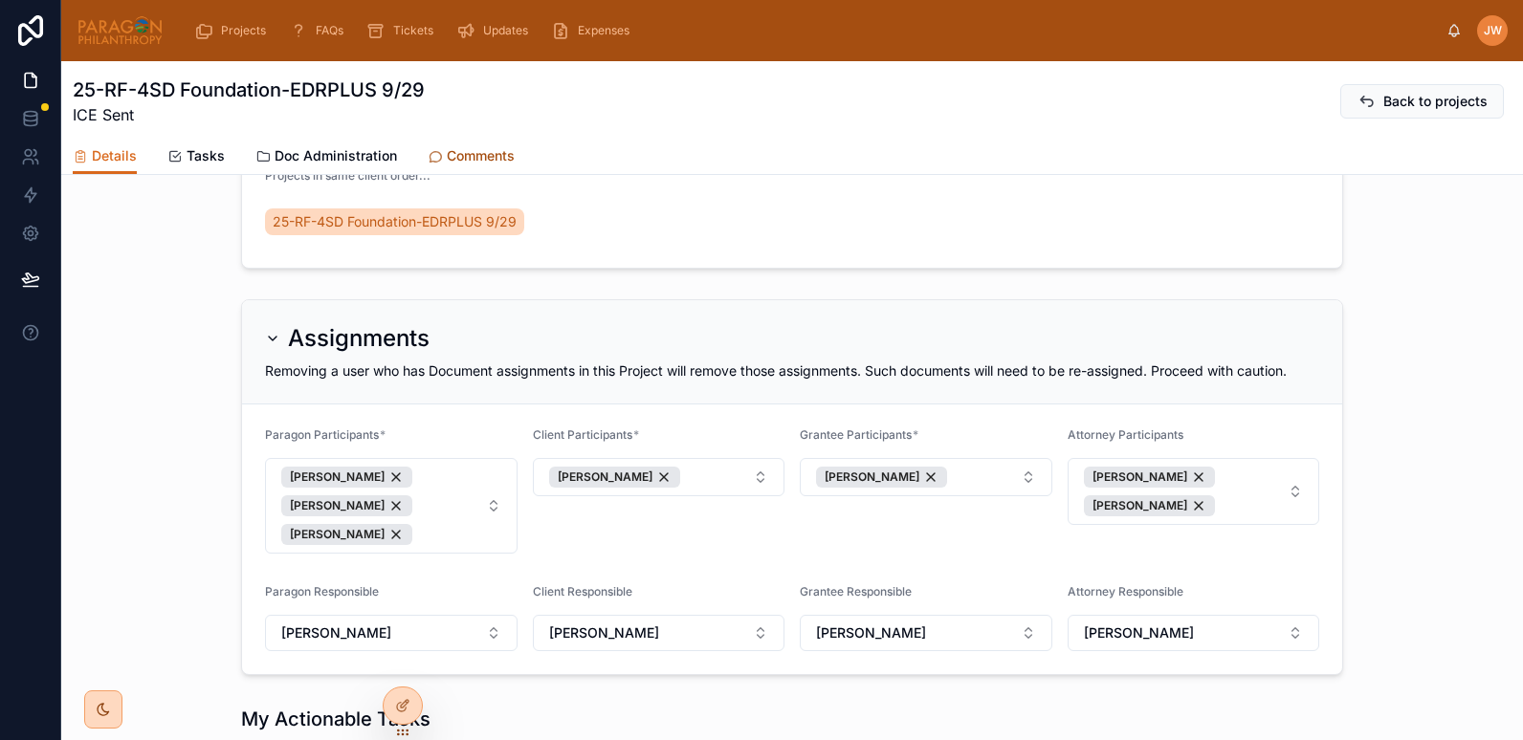
click at [459, 148] on span "Comments" at bounding box center [481, 155] width 68 height 19
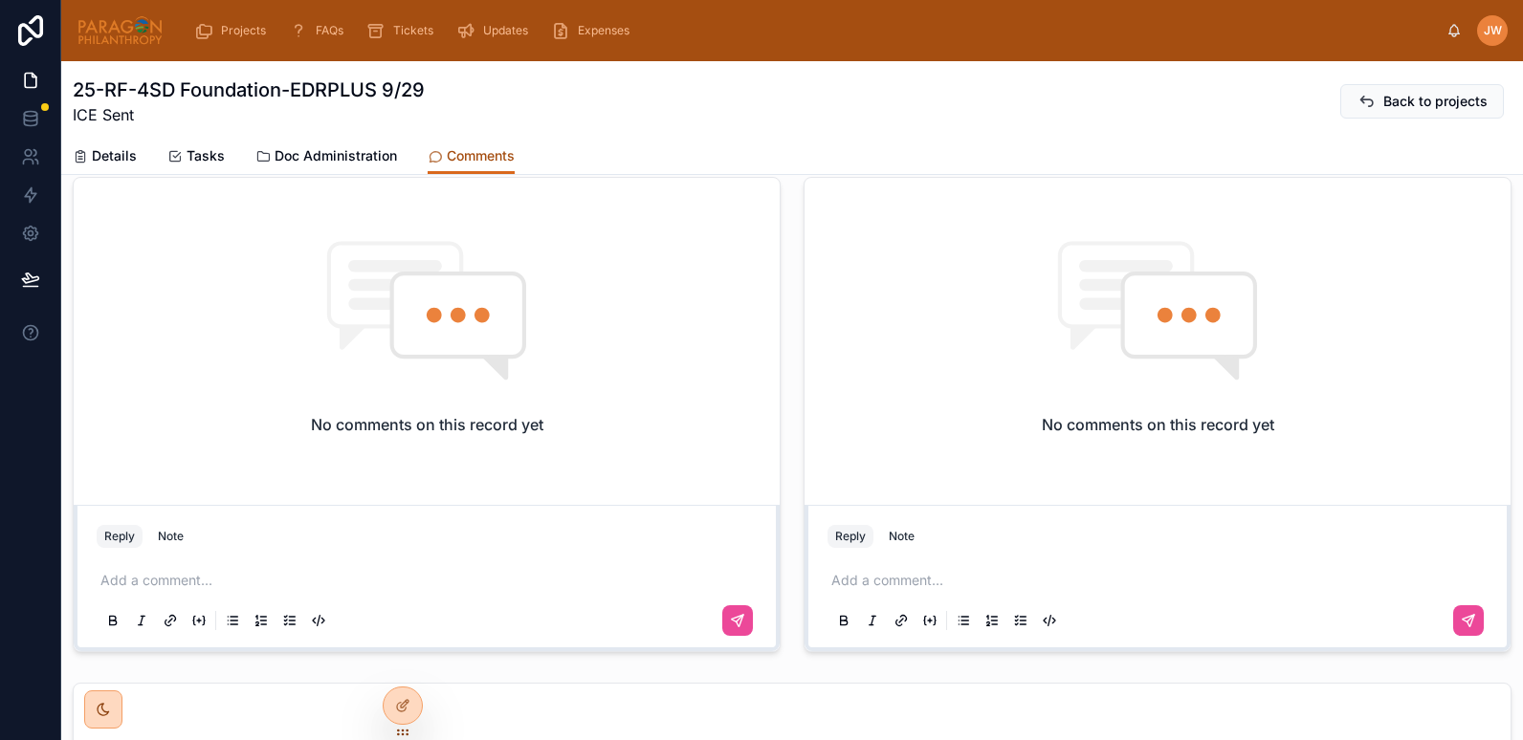
scroll to position [741, 0]
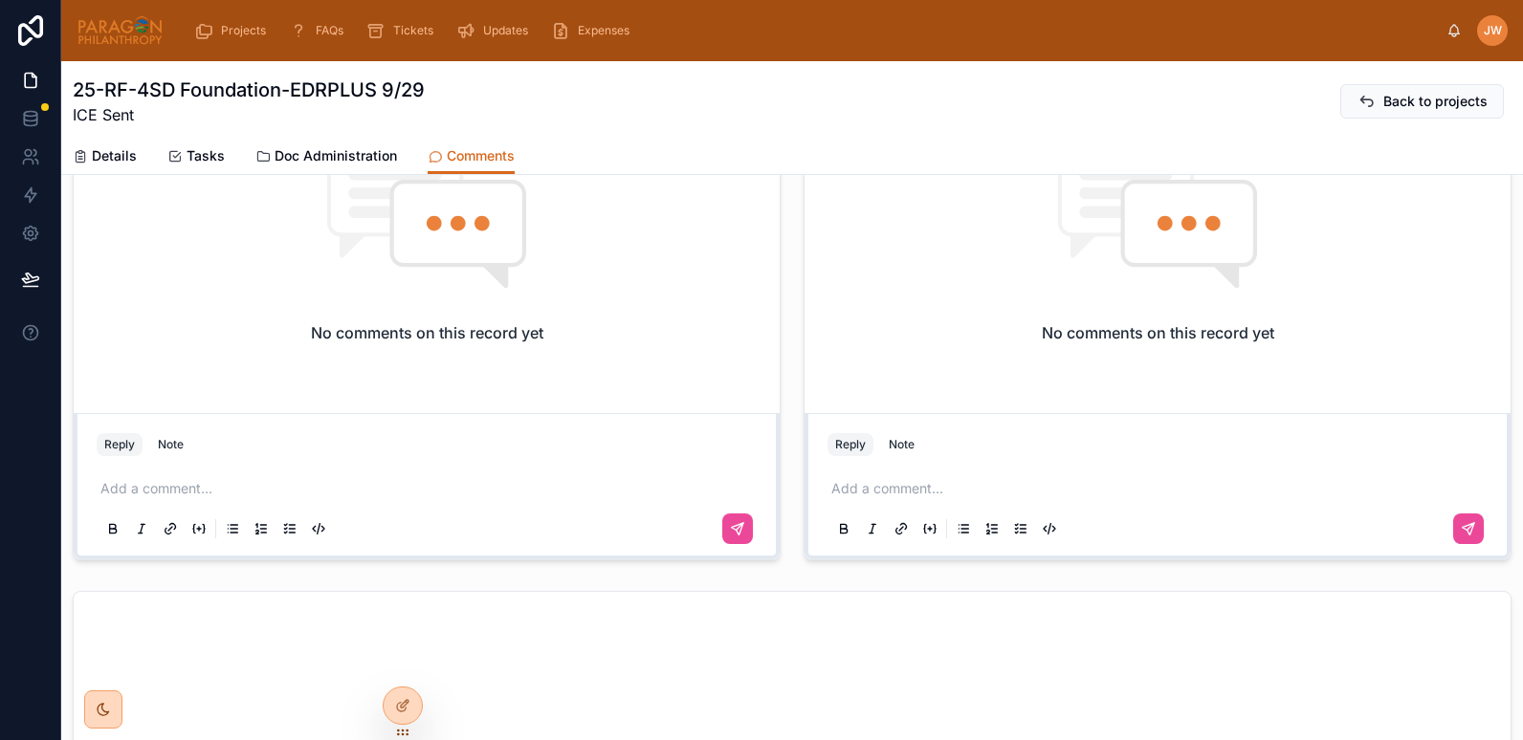
click at [860, 495] on p at bounding box center [1161, 488] width 660 height 19
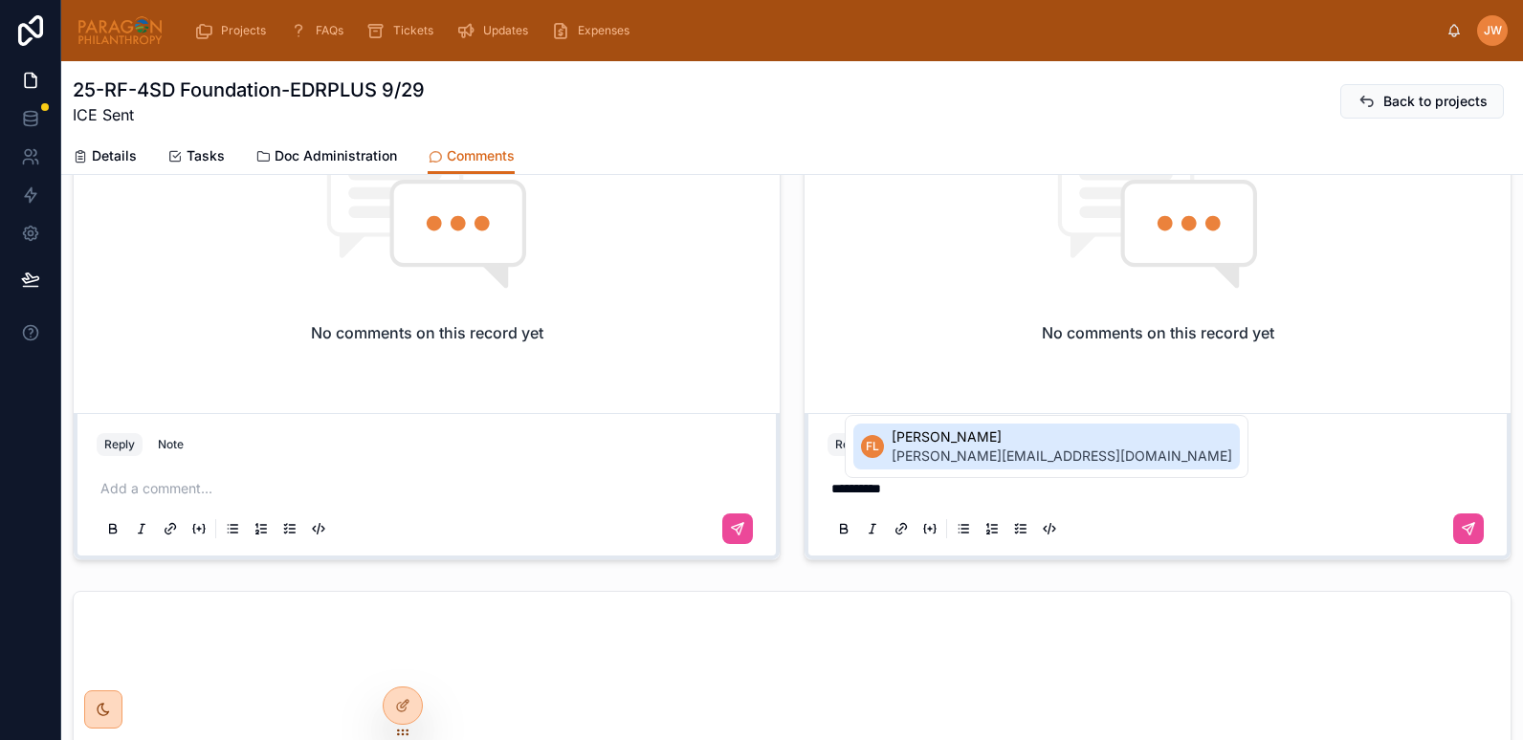
click at [915, 458] on span "florence@4sd.org" at bounding box center [1061, 456] width 341 height 19
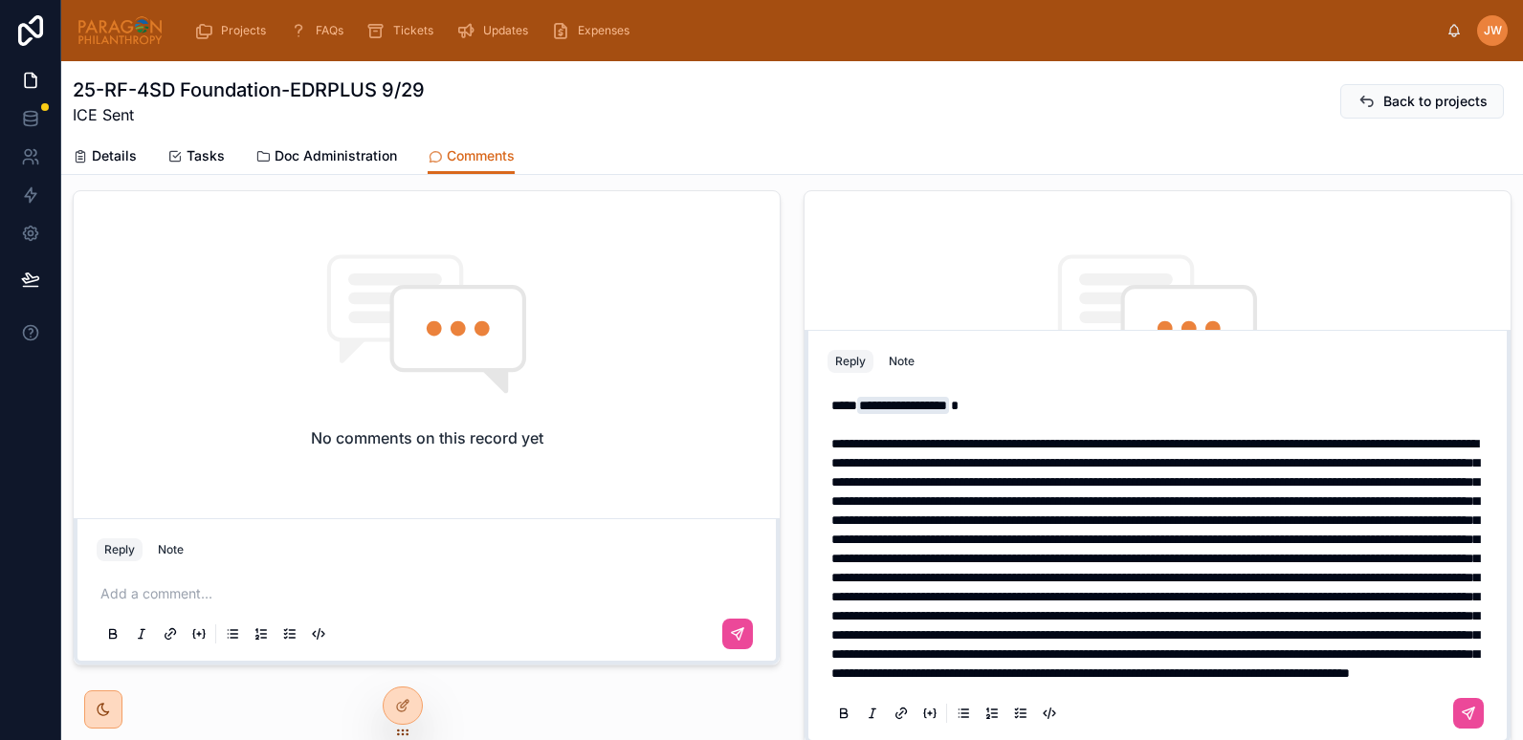
scroll to position [0, 0]
drag, startPoint x: 978, startPoint y: 436, endPoint x: 823, endPoint y: 431, distance: 155.0
click at [827, 431] on div "**********" at bounding box center [1157, 559] width 660 height 348
click at [974, 459] on span at bounding box center [1155, 558] width 648 height 243
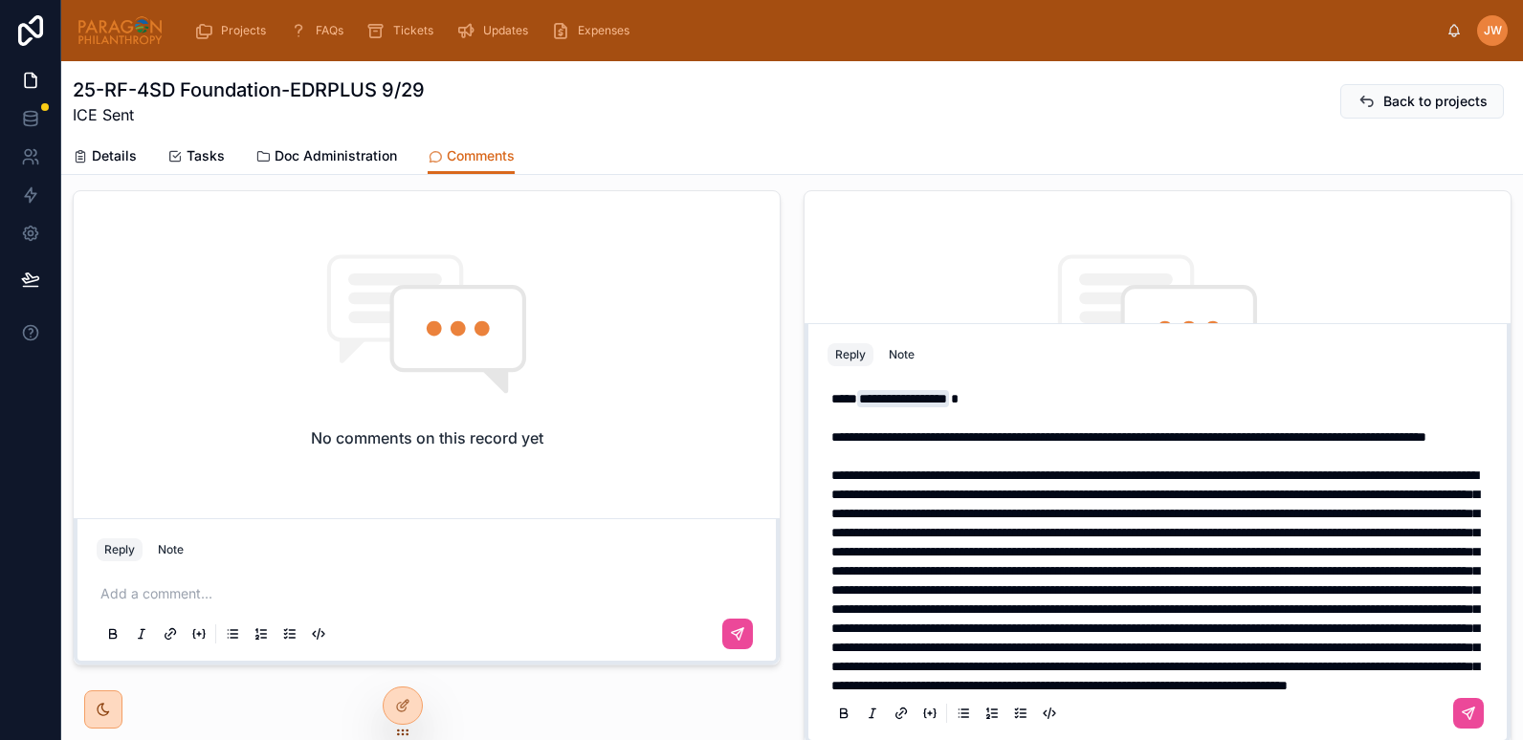
scroll to position [26, 0]
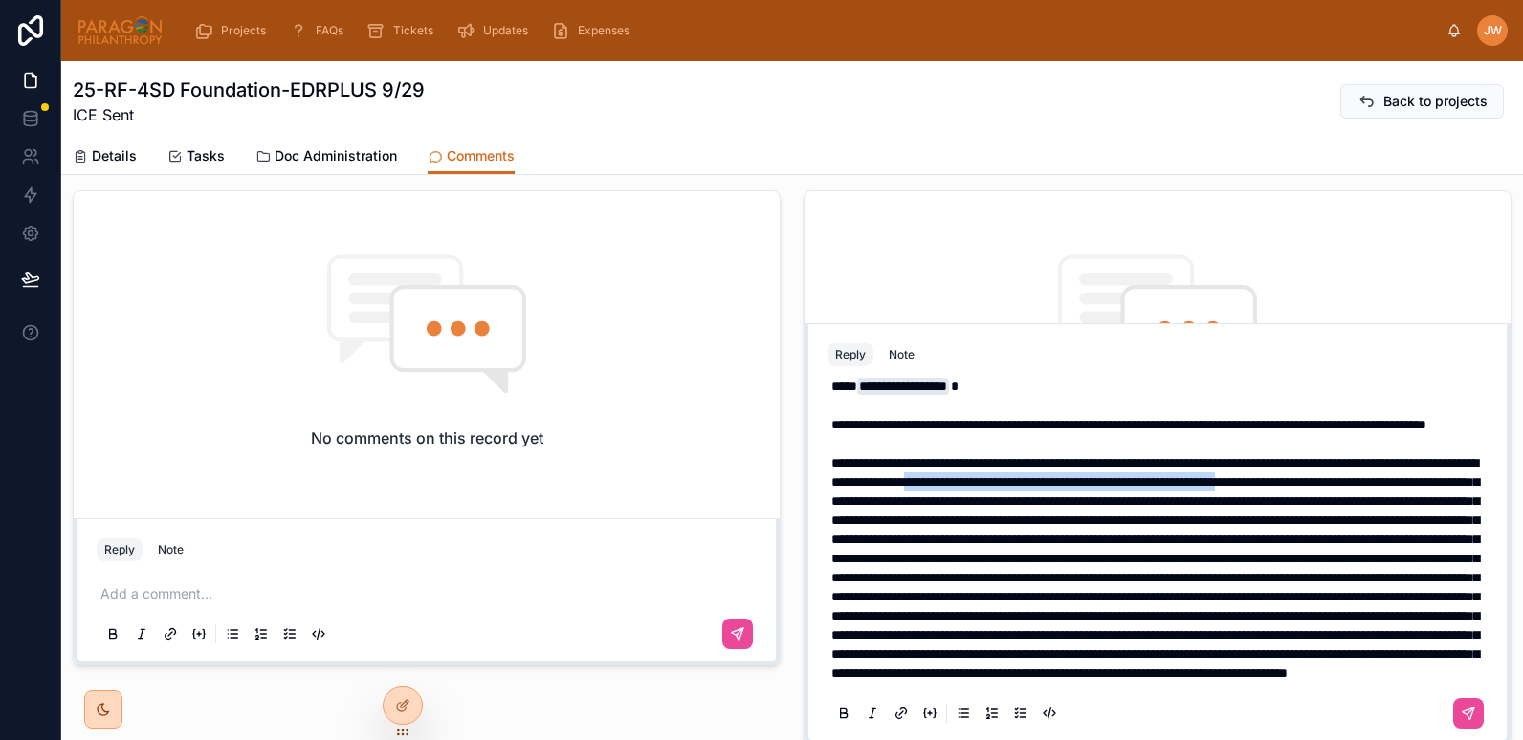
drag, startPoint x: 954, startPoint y: 504, endPoint x: 1174, endPoint y: 487, distance: 220.7
click at [1174, 487] on span at bounding box center [1155, 568] width 648 height 224
click at [1134, 567] on span at bounding box center [1155, 568] width 648 height 224
click at [1405, 485] on span at bounding box center [1155, 568] width 648 height 224
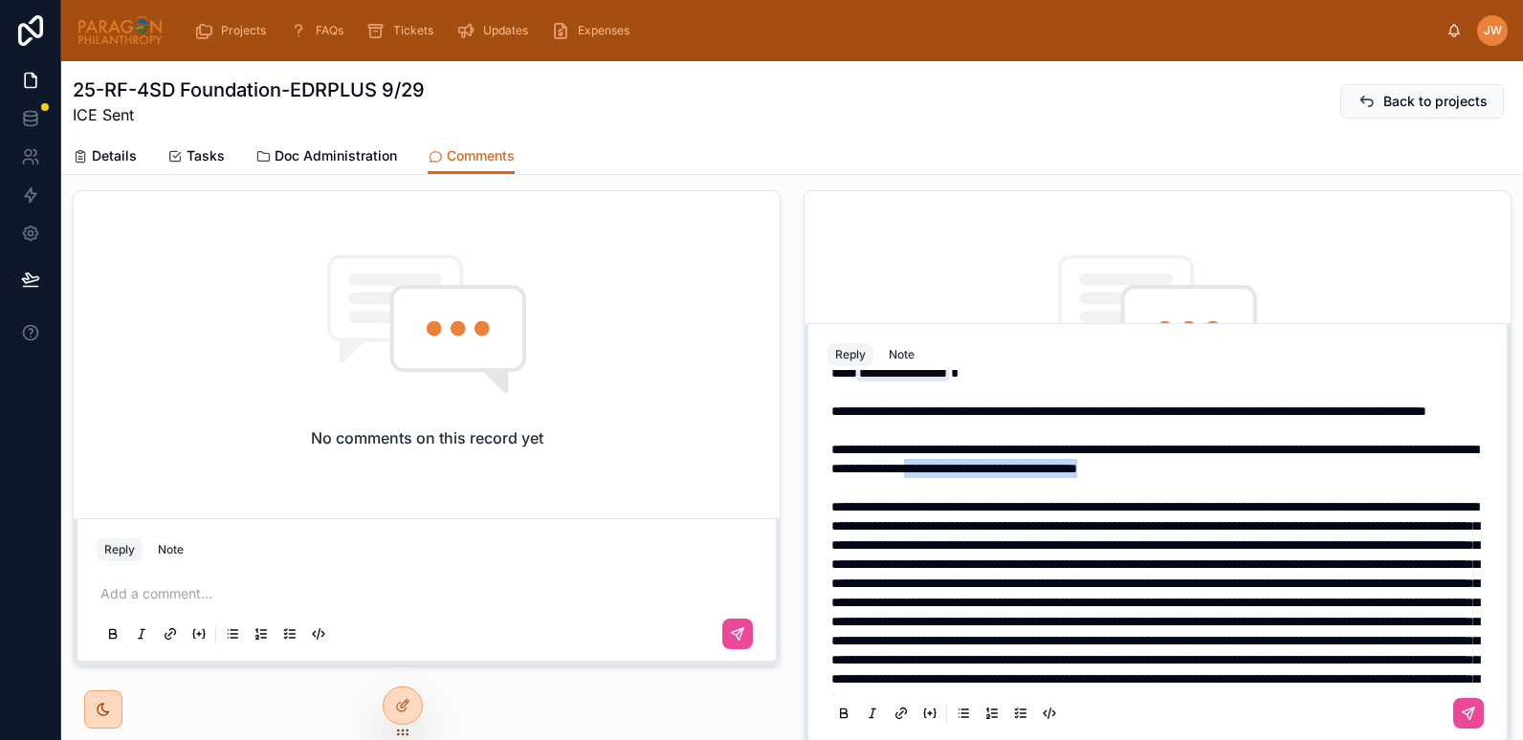
drag, startPoint x: 1405, startPoint y: 485, endPoint x: 1175, endPoint y: 489, distance: 230.6
click at [1175, 475] on span "**********" at bounding box center [1154, 459] width 647 height 33
click at [1082, 546] on span at bounding box center [1155, 602] width 648 height 205
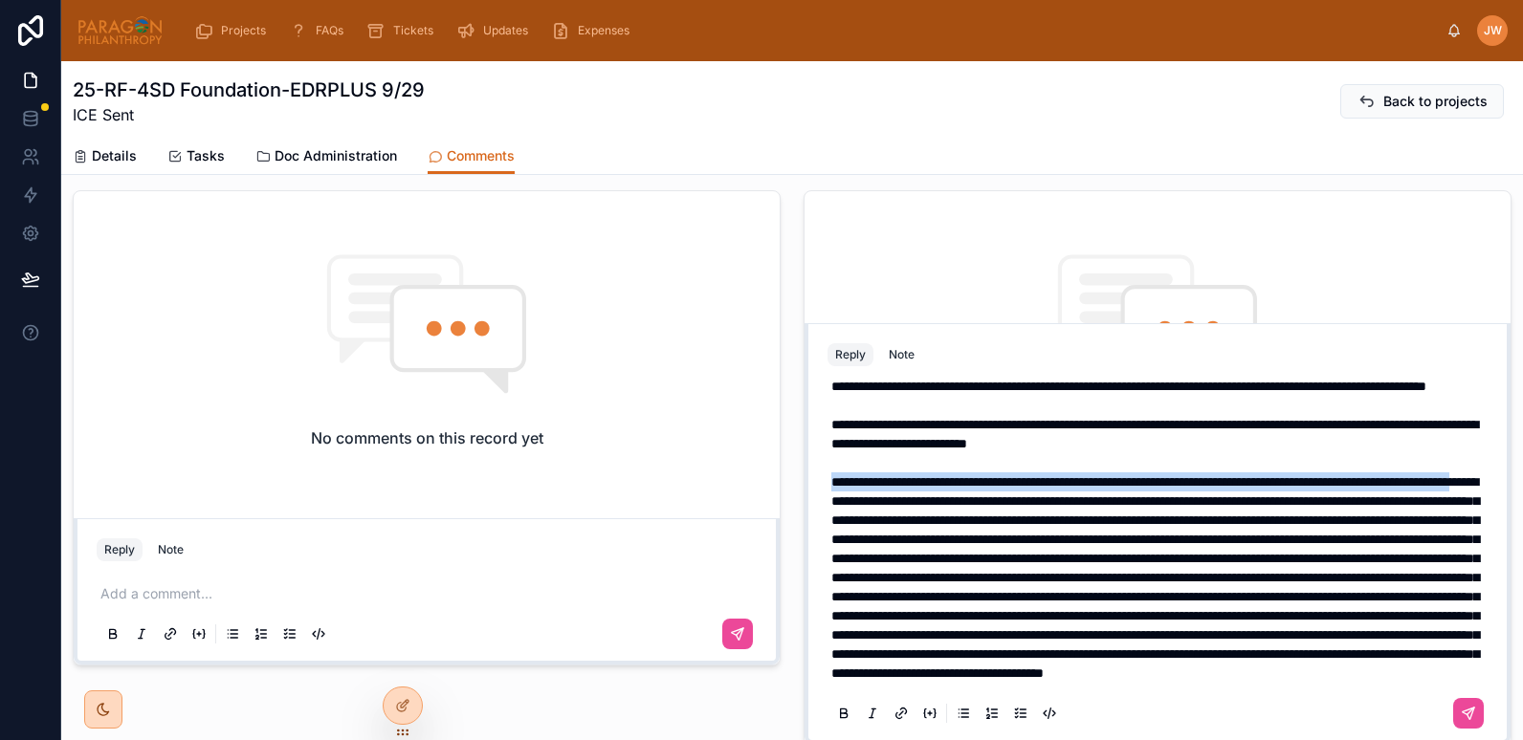
drag, startPoint x: 1023, startPoint y: 485, endPoint x: 824, endPoint y: 463, distance: 201.1
click at [831, 475] on span at bounding box center [1155, 577] width 648 height 205
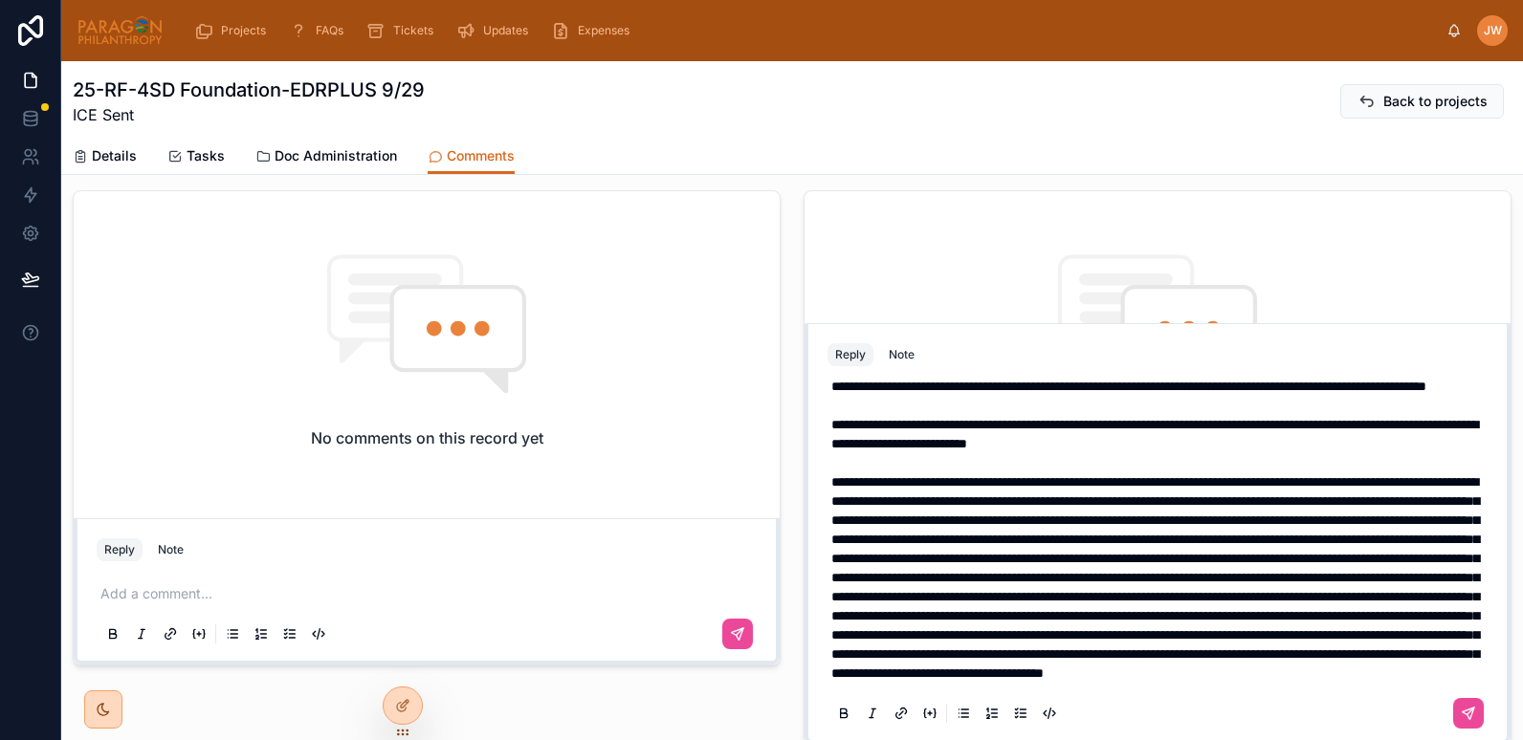
click at [1058, 501] on span at bounding box center [1155, 577] width 648 height 205
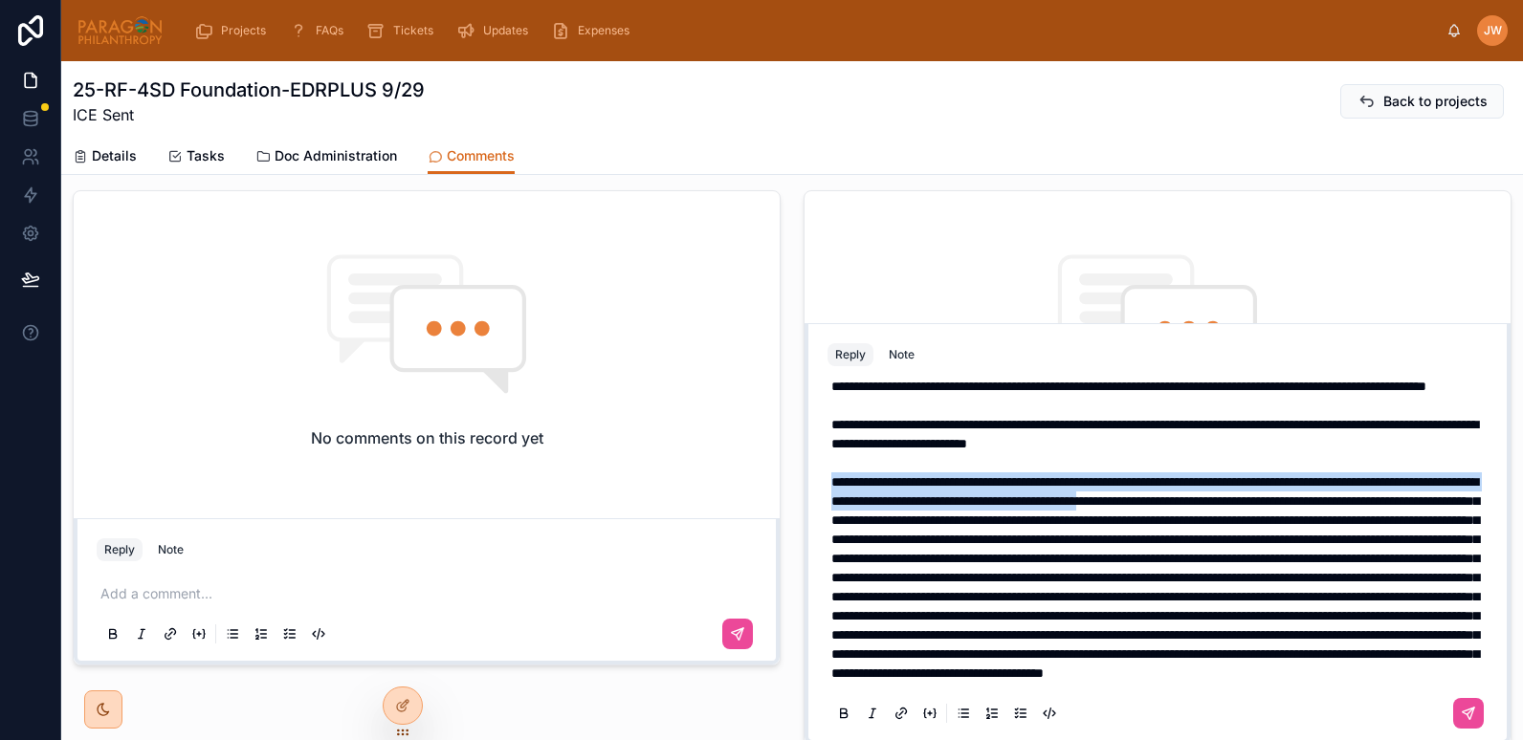
drag, startPoint x: 1398, startPoint y: 489, endPoint x: 810, endPoint y: 464, distance: 588.8
click at [816, 464] on div "**********" at bounding box center [1157, 555] width 683 height 370
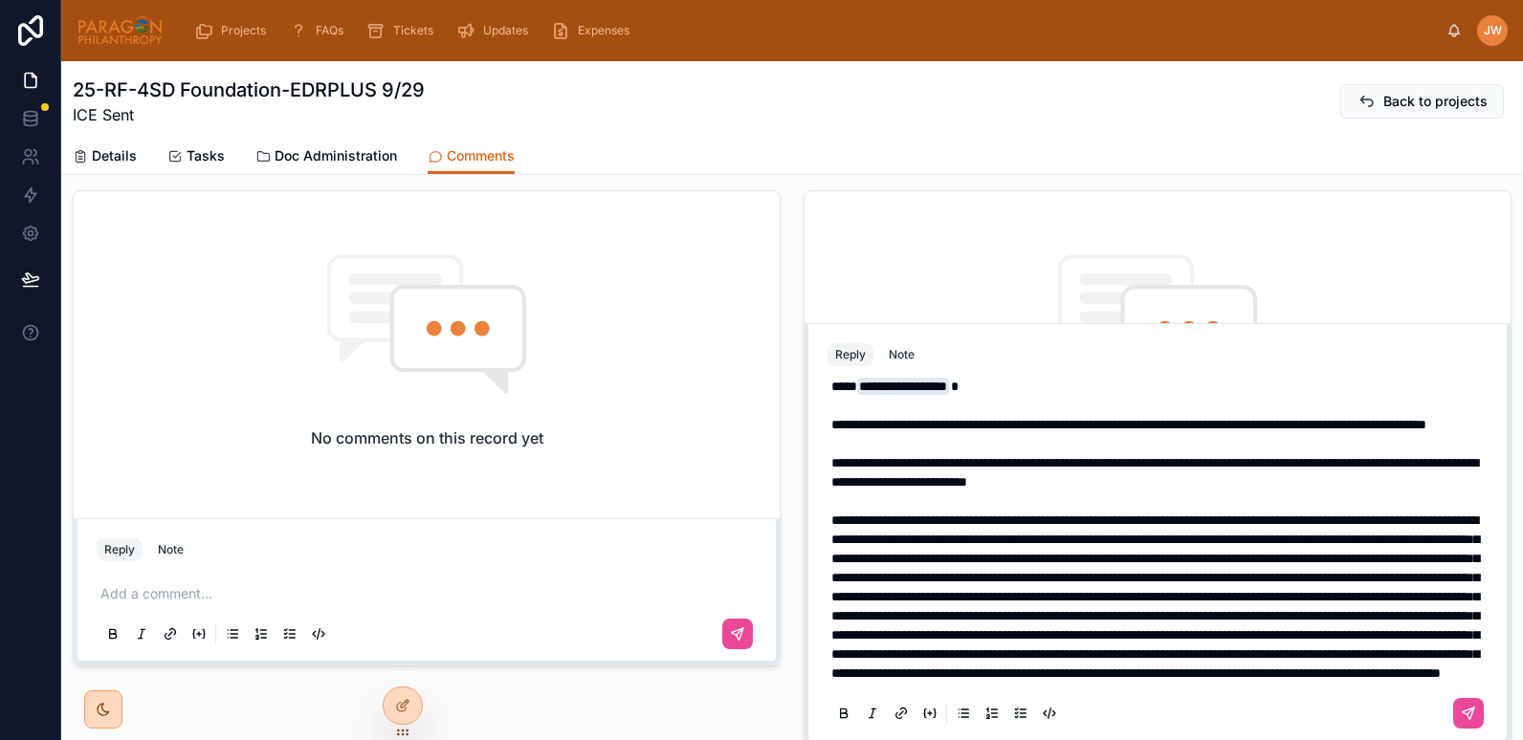
click at [1115, 514] on span at bounding box center [1155, 597] width 648 height 166
click at [1250, 514] on span at bounding box center [1155, 597] width 648 height 166
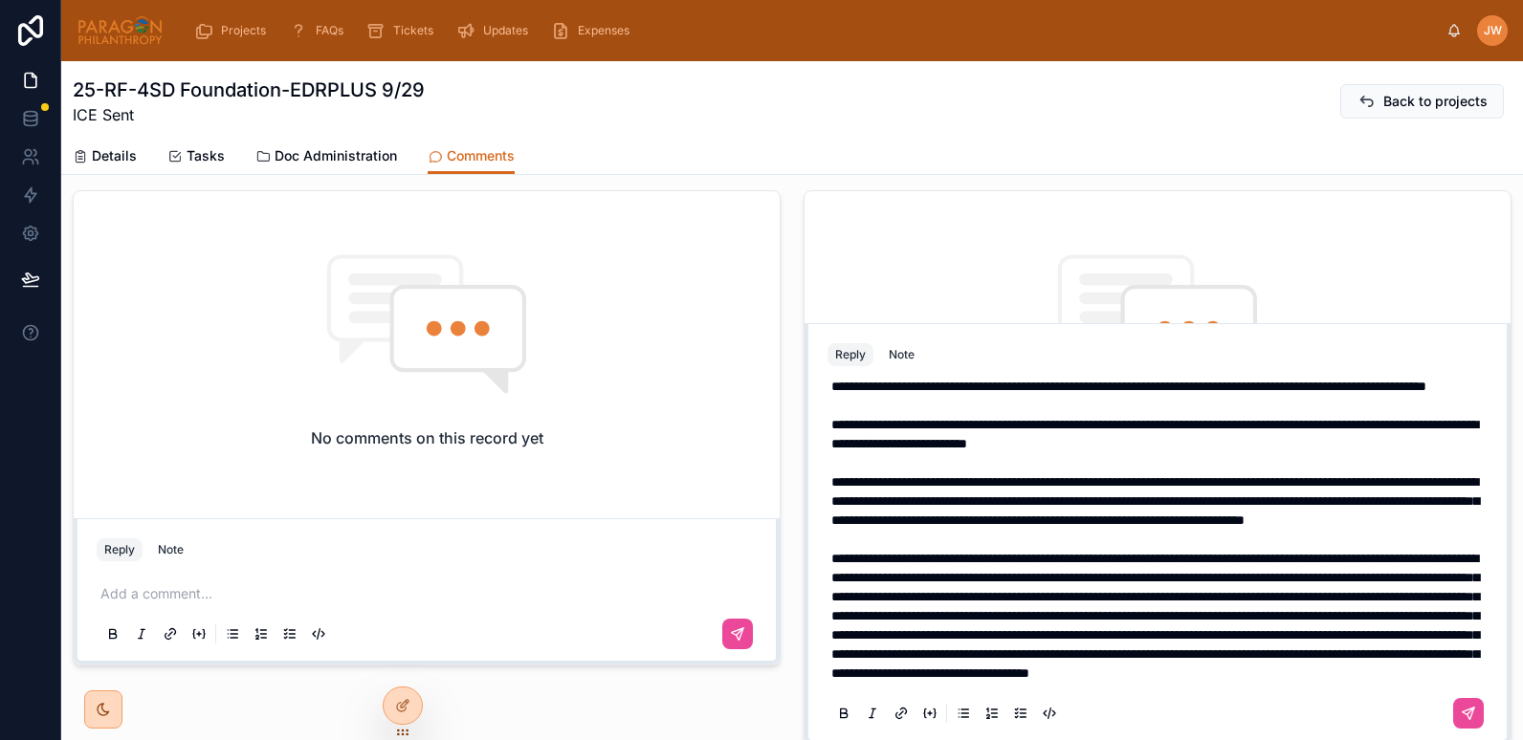
scroll to position [127, 0]
click at [903, 555] on span "**********" at bounding box center [1155, 616] width 648 height 128
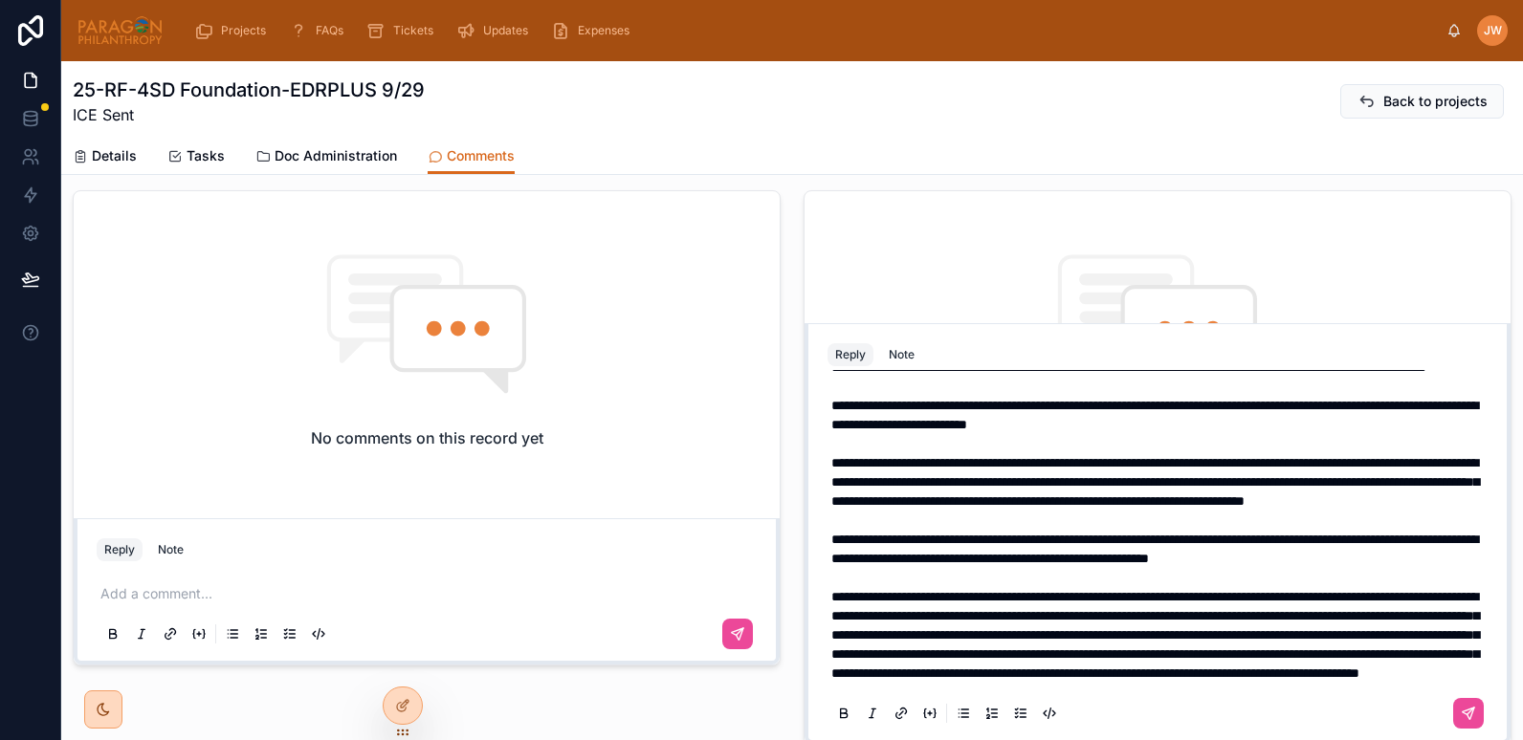
scroll to position [165, 0]
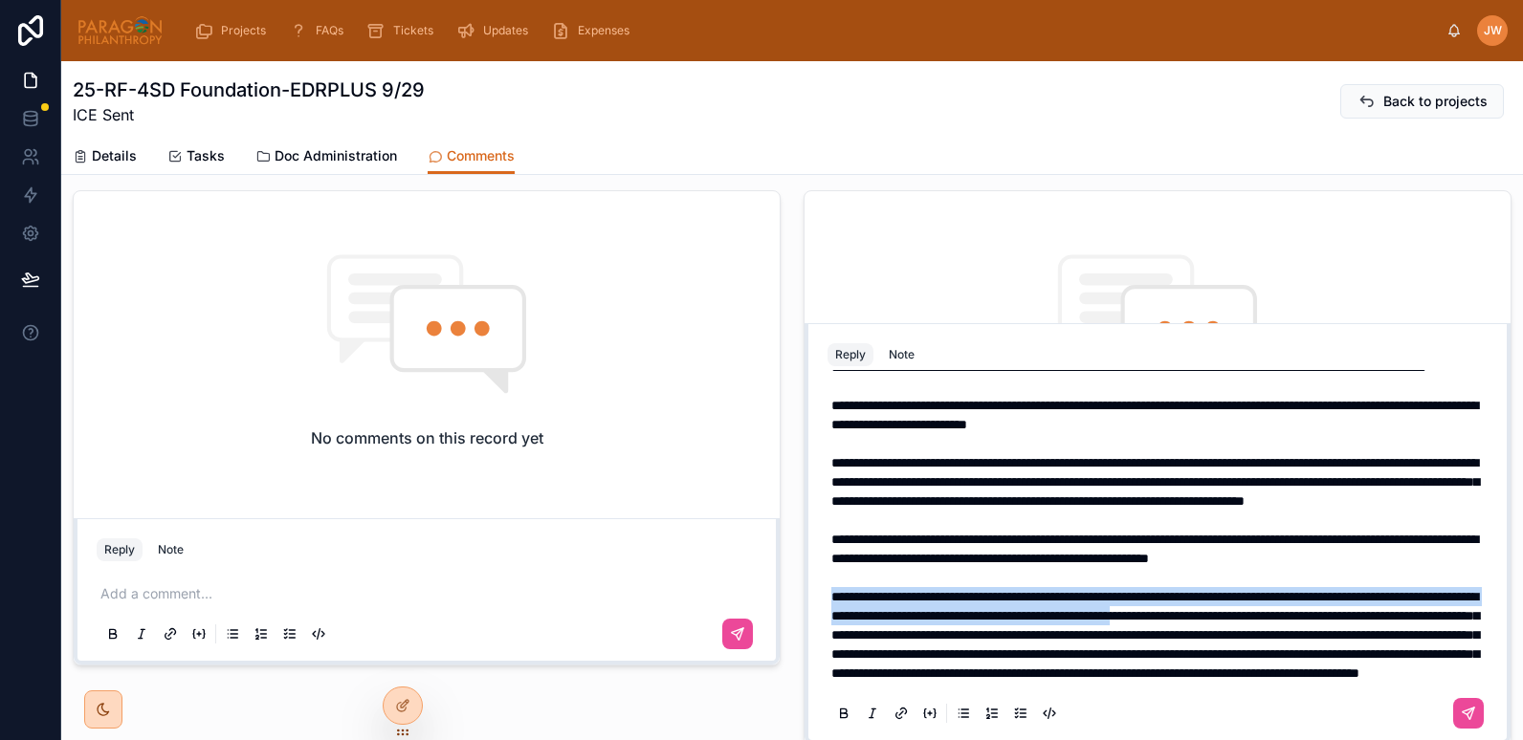
drag, startPoint x: 825, startPoint y: 555, endPoint x: 1419, endPoint y: 579, distance: 595.4
click at [1419, 590] on span "**********" at bounding box center [1155, 635] width 648 height 90
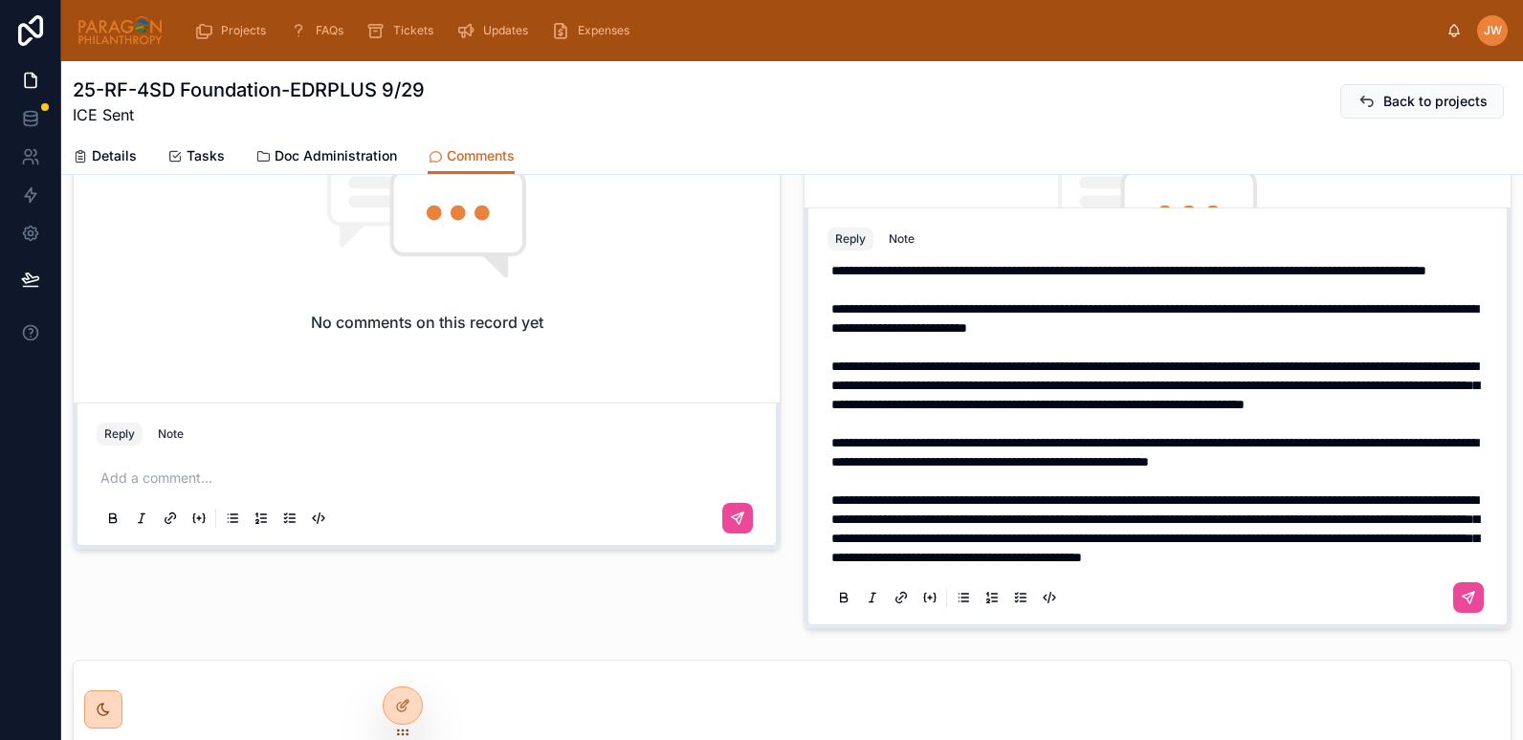
scroll to position [753, 0]
click at [1303, 493] on span "**********" at bounding box center [1155, 528] width 648 height 71
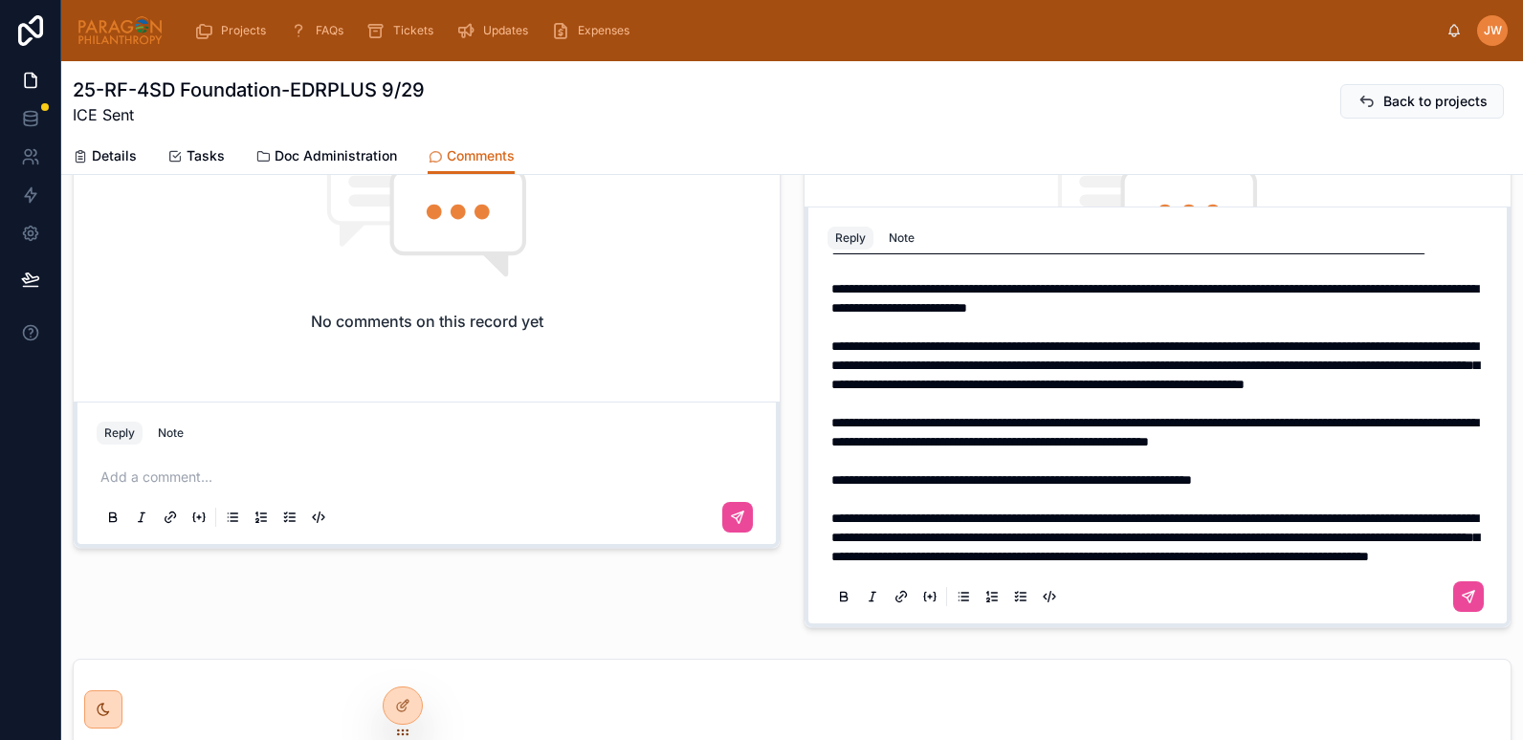
scroll to position [146, 0]
click at [1224, 512] on span "**********" at bounding box center [1155, 538] width 648 height 52
click at [996, 535] on span "**********" at bounding box center [1155, 538] width 648 height 52
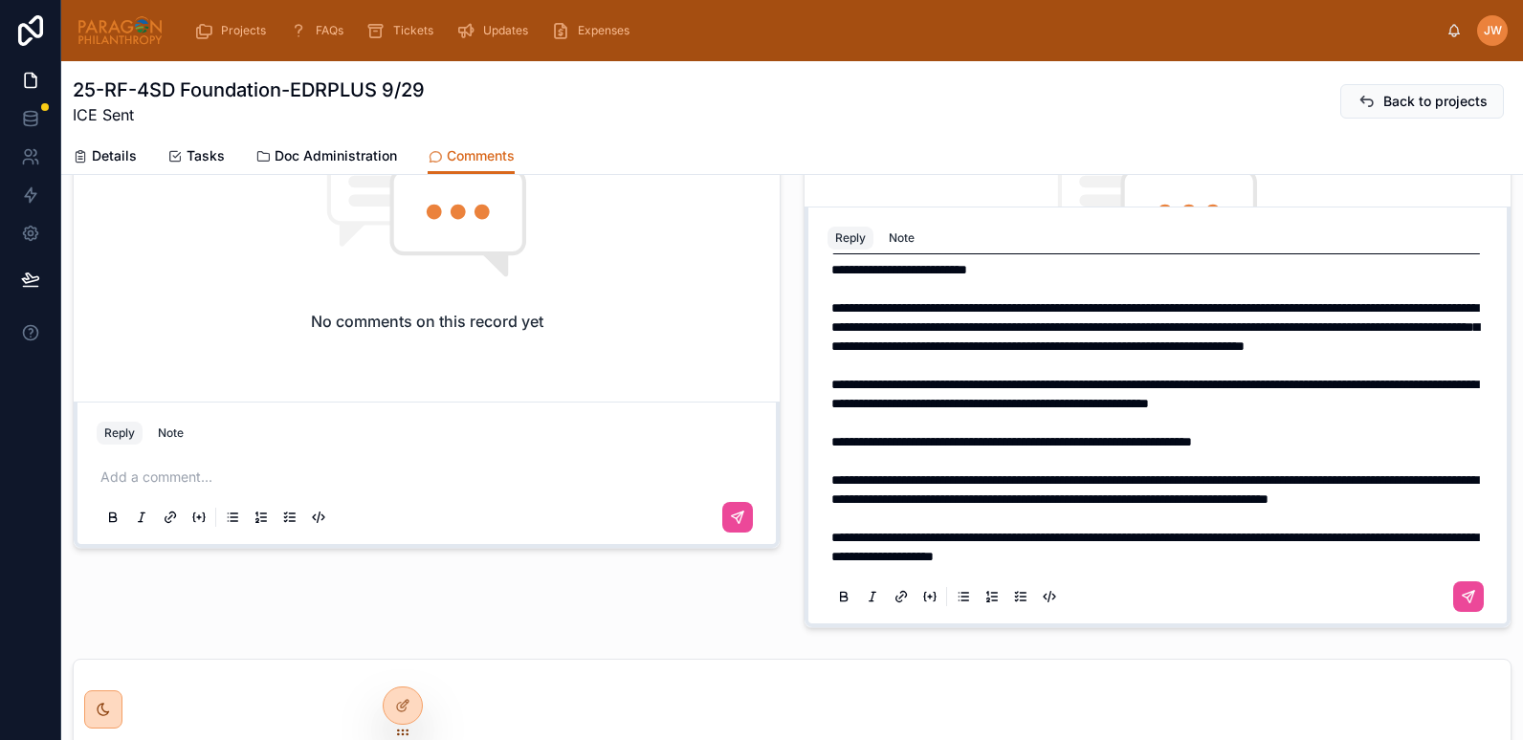
scroll to position [185, 0]
click at [1163, 559] on span "**********" at bounding box center [1154, 547] width 647 height 33
click at [1001, 558] on span "**********" at bounding box center [1154, 547] width 647 height 33
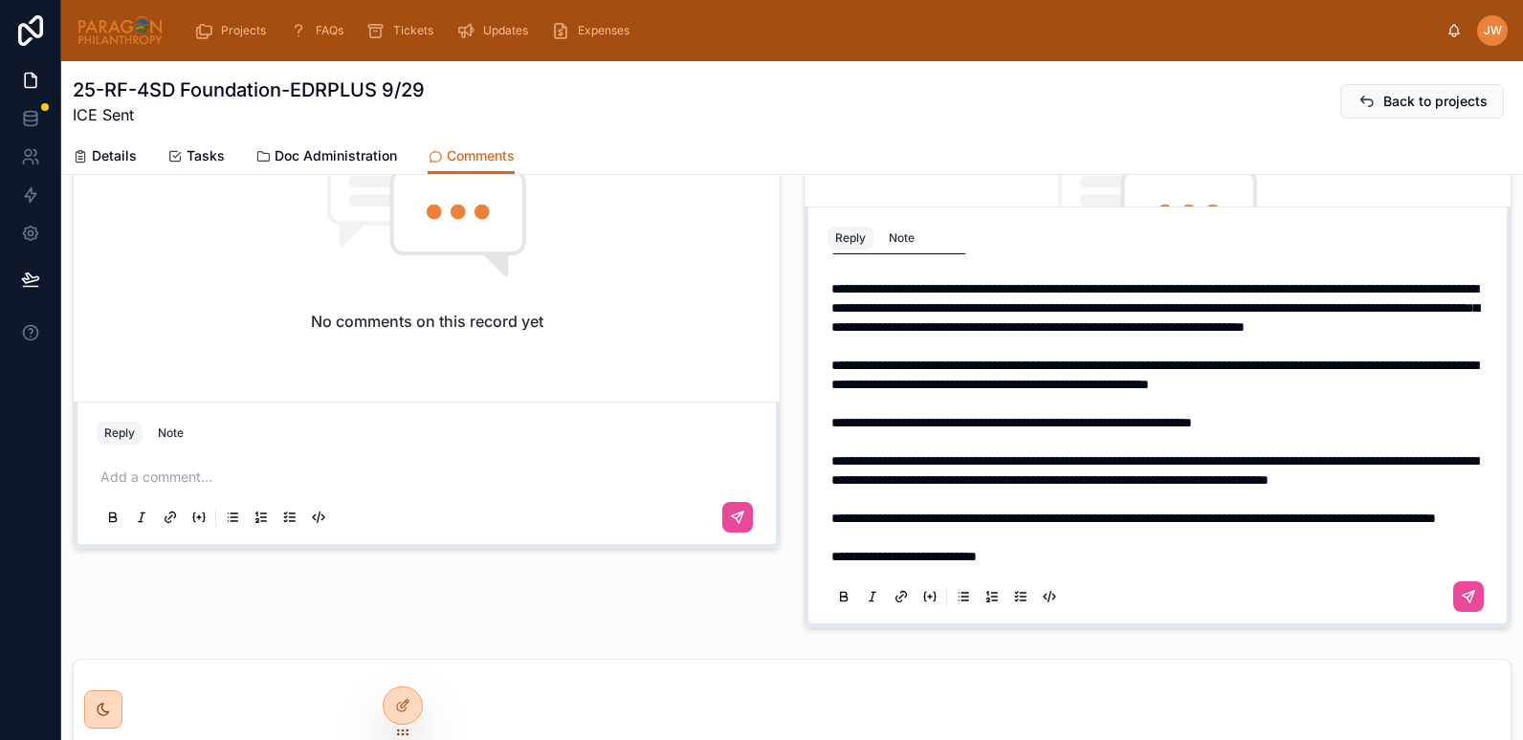
scroll to position [223, 0]
click at [1080, 557] on p "**********" at bounding box center [1161, 355] width 660 height 421
click at [1051, 468] on p "**********" at bounding box center [1161, 355] width 660 height 421
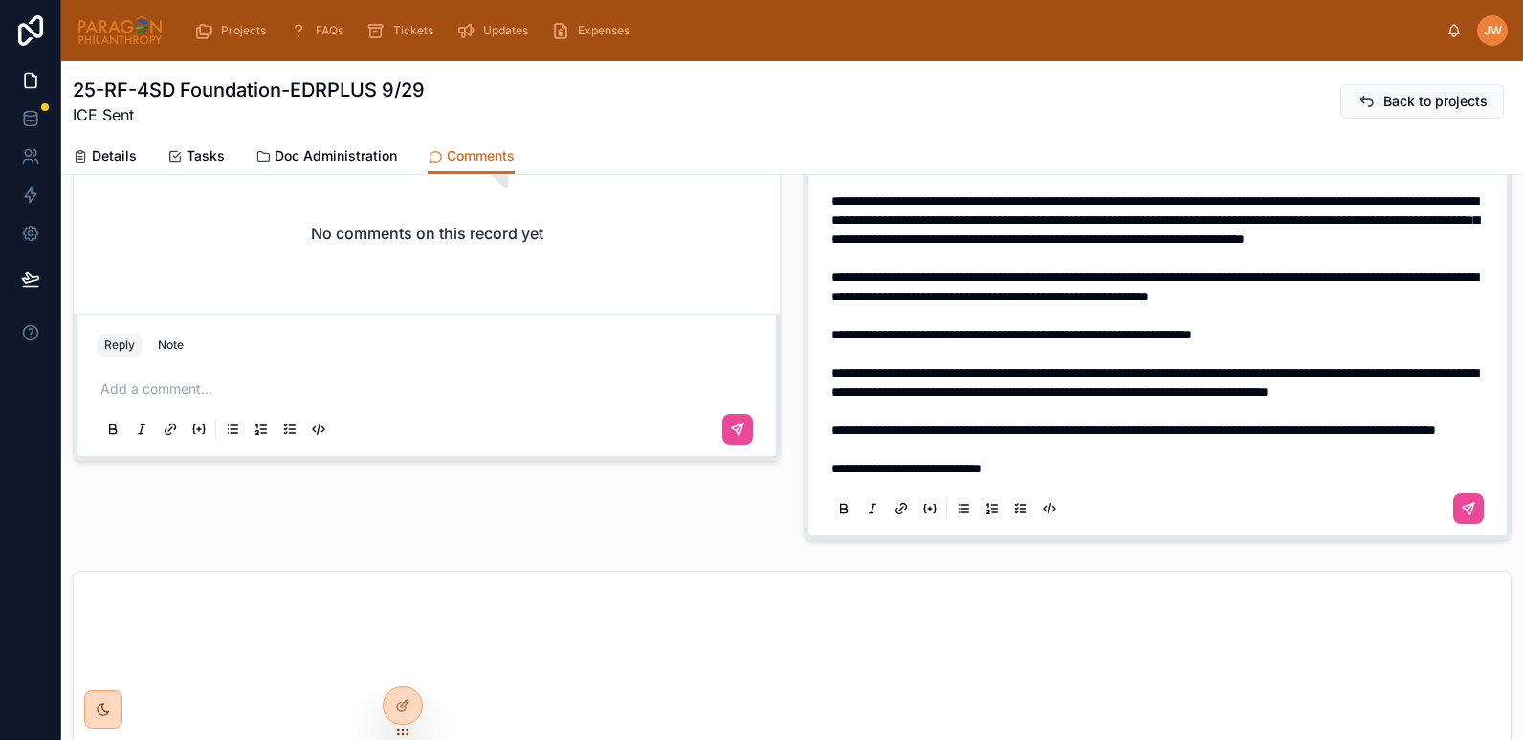
click at [981, 466] on span "**********" at bounding box center [906, 468] width 150 height 13
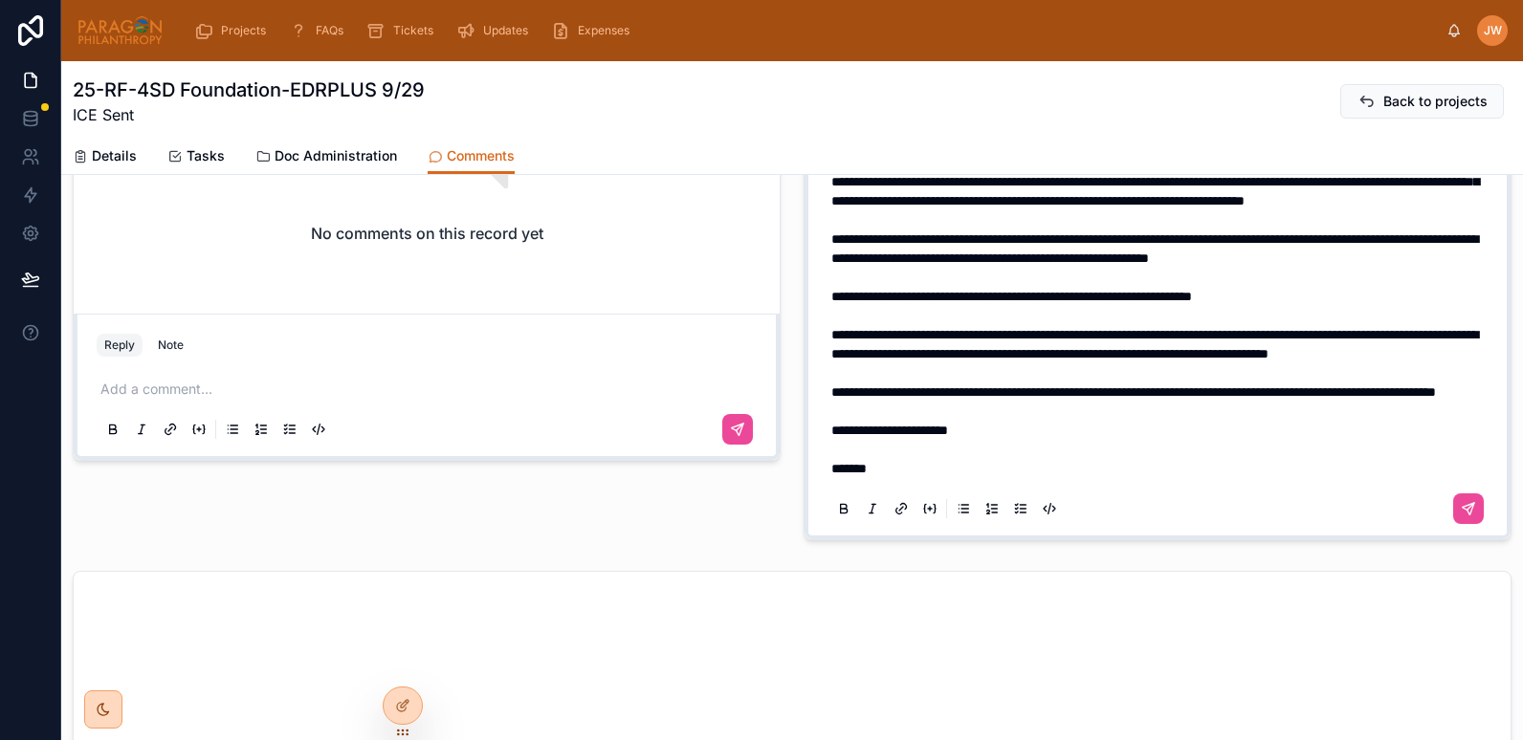
scroll to position [261, 0]
click at [1053, 385] on p "**********" at bounding box center [1161, 248] width 660 height 459
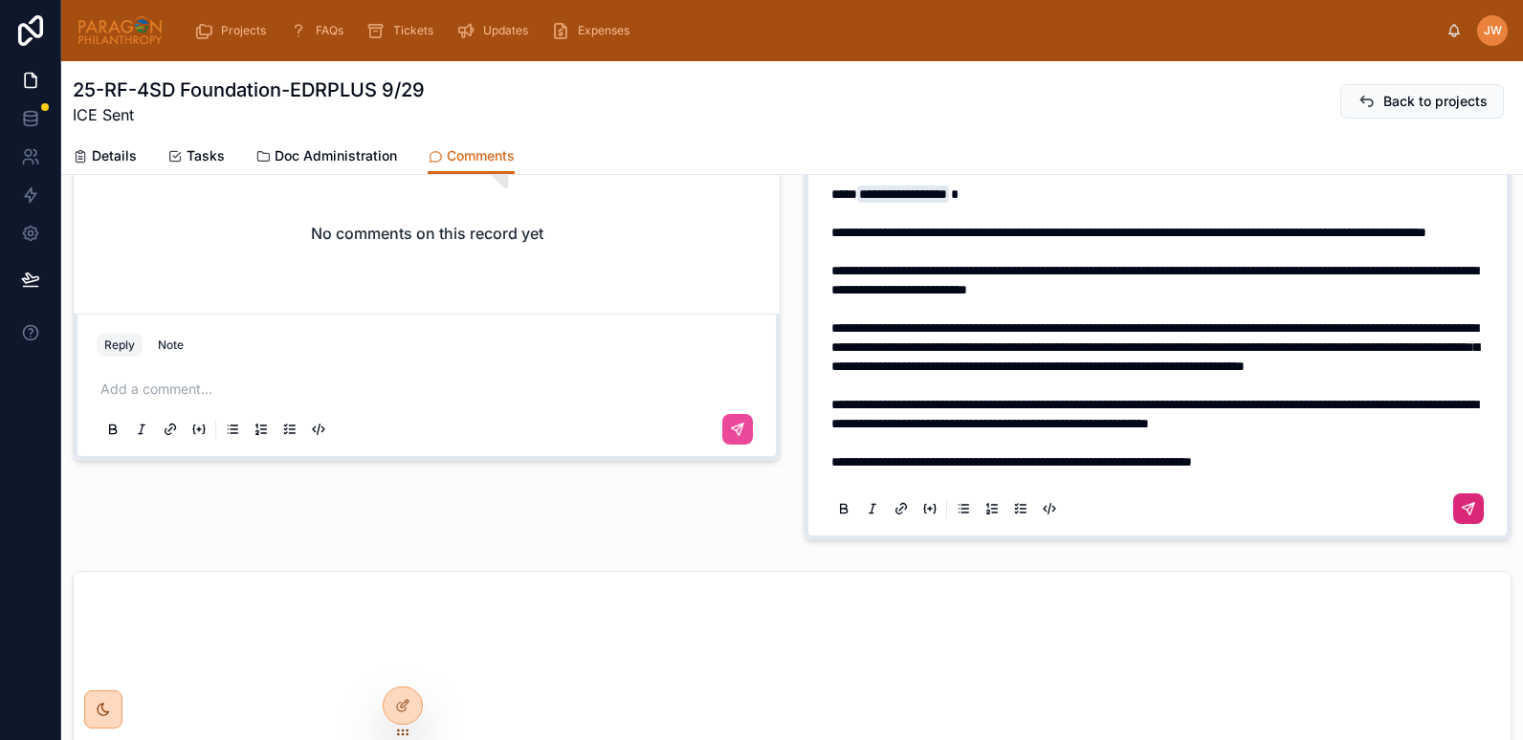
click at [1461, 511] on icon at bounding box center [1468, 508] width 15 height 15
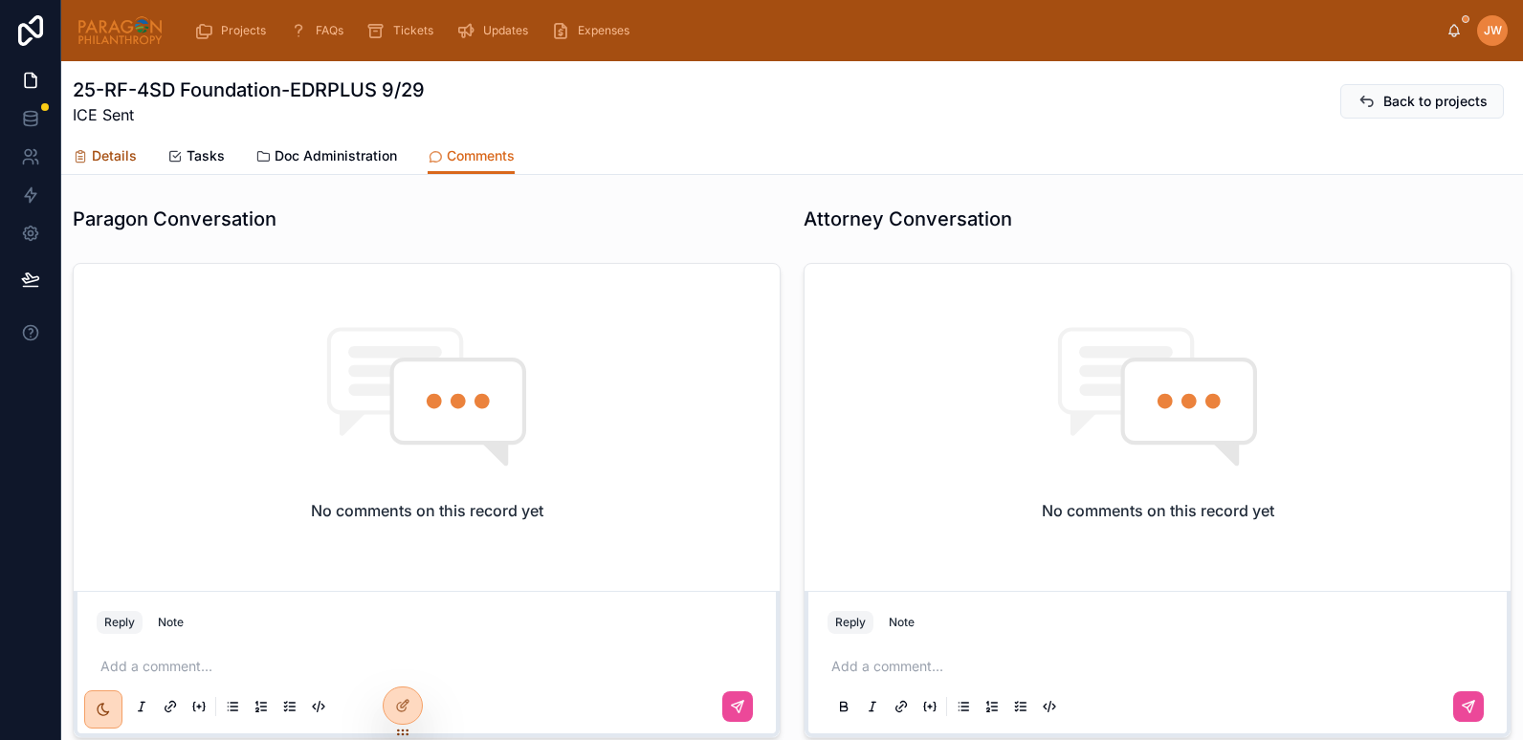
click at [116, 160] on span "Details" at bounding box center [114, 155] width 45 height 19
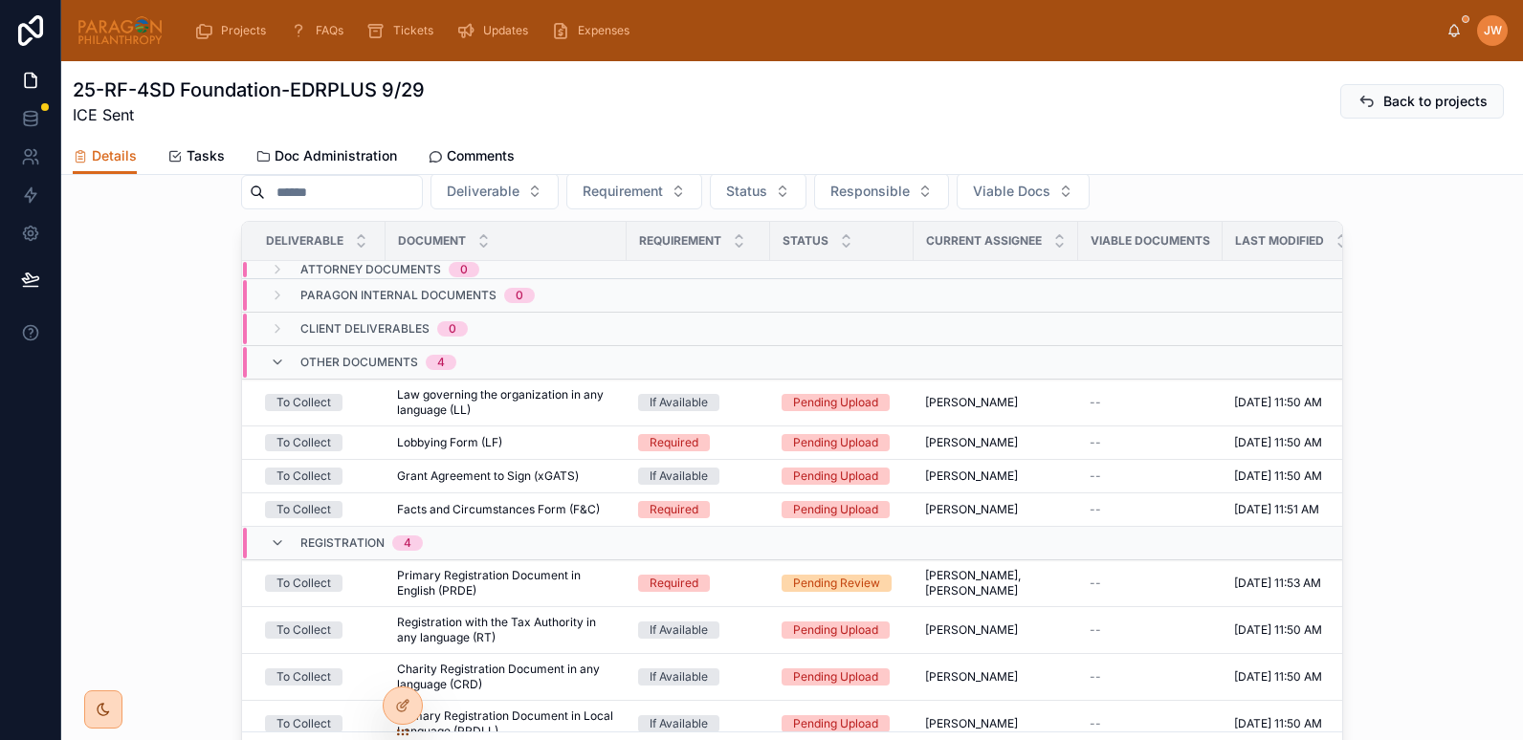
scroll to position [1616, 0]
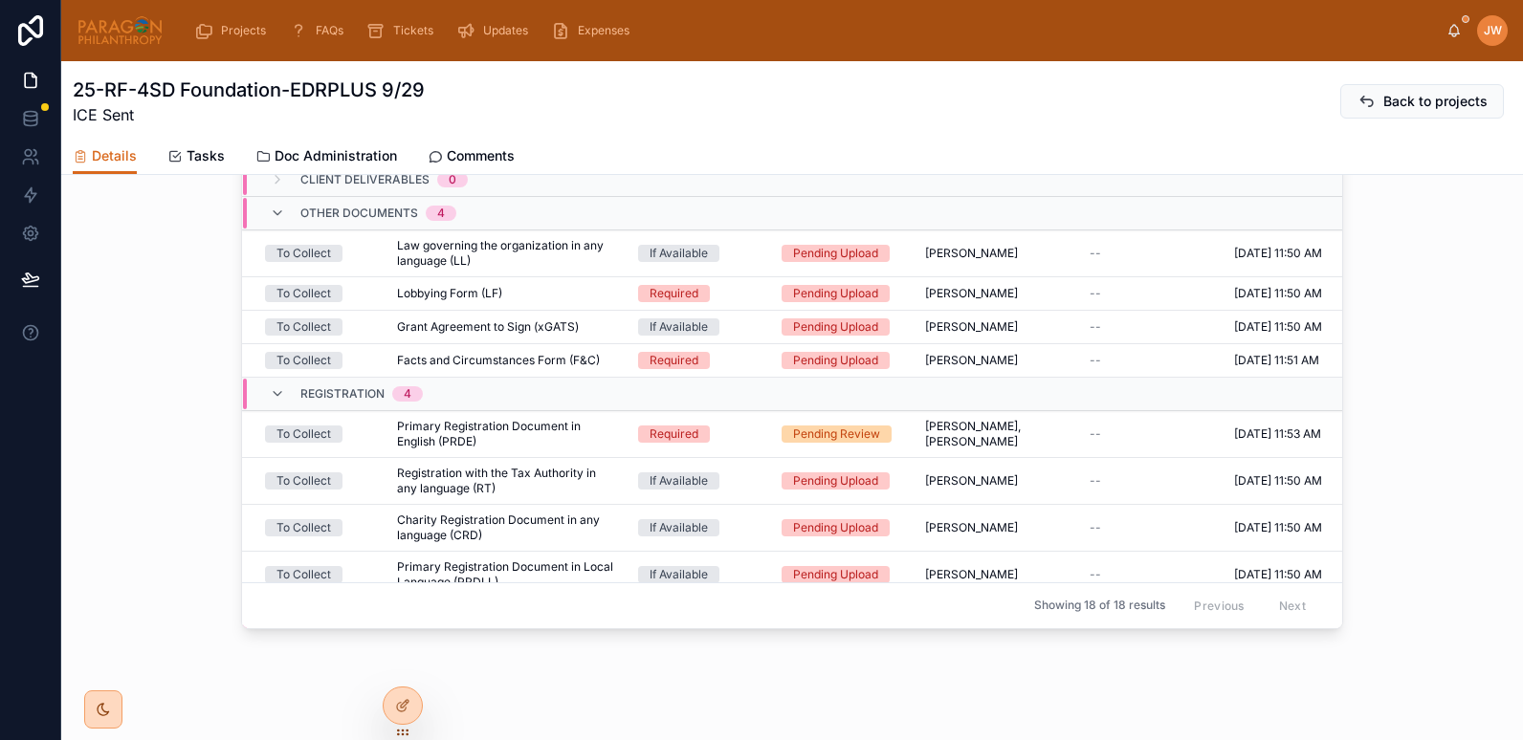
click at [118, 47] on div at bounding box center [120, 30] width 87 height 61
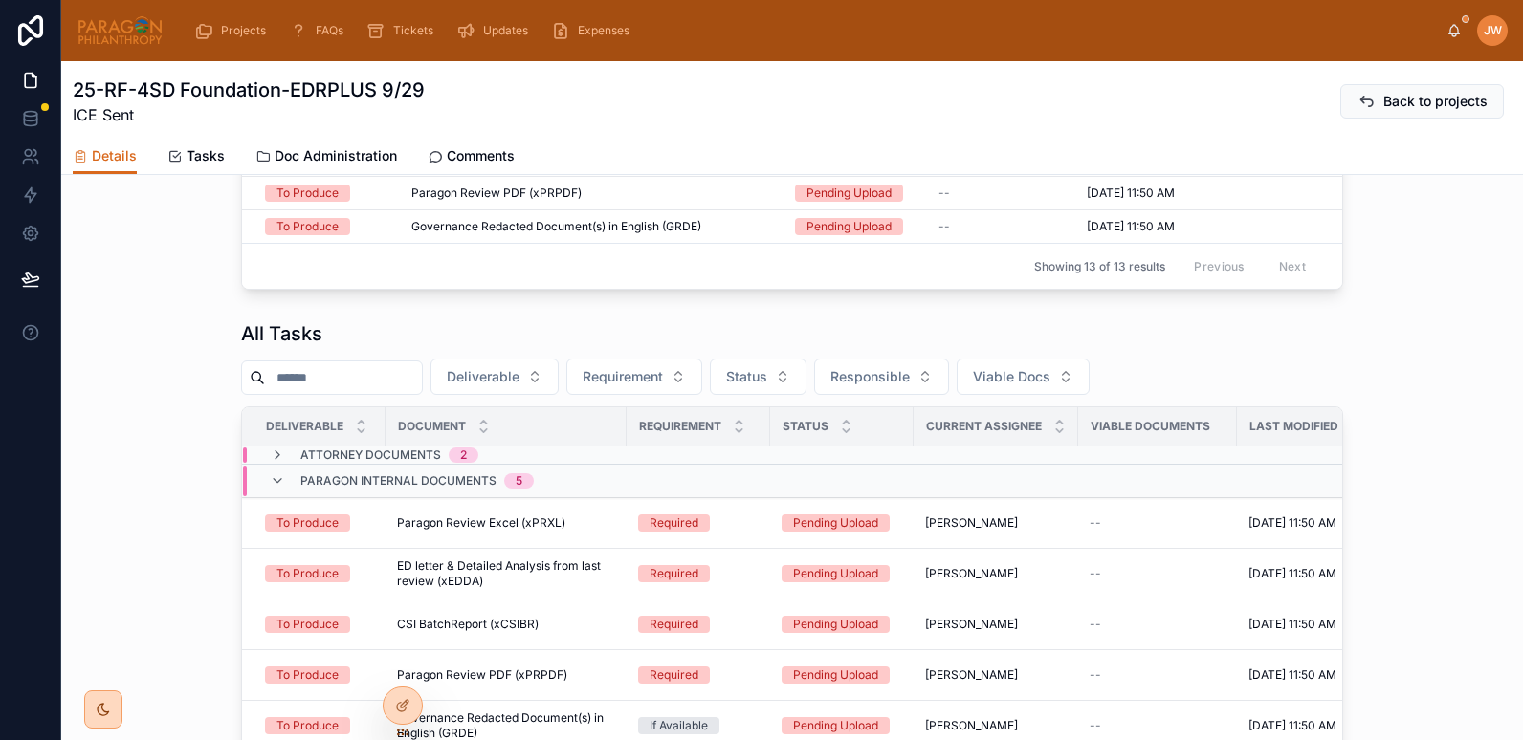
scroll to position [1950, 0]
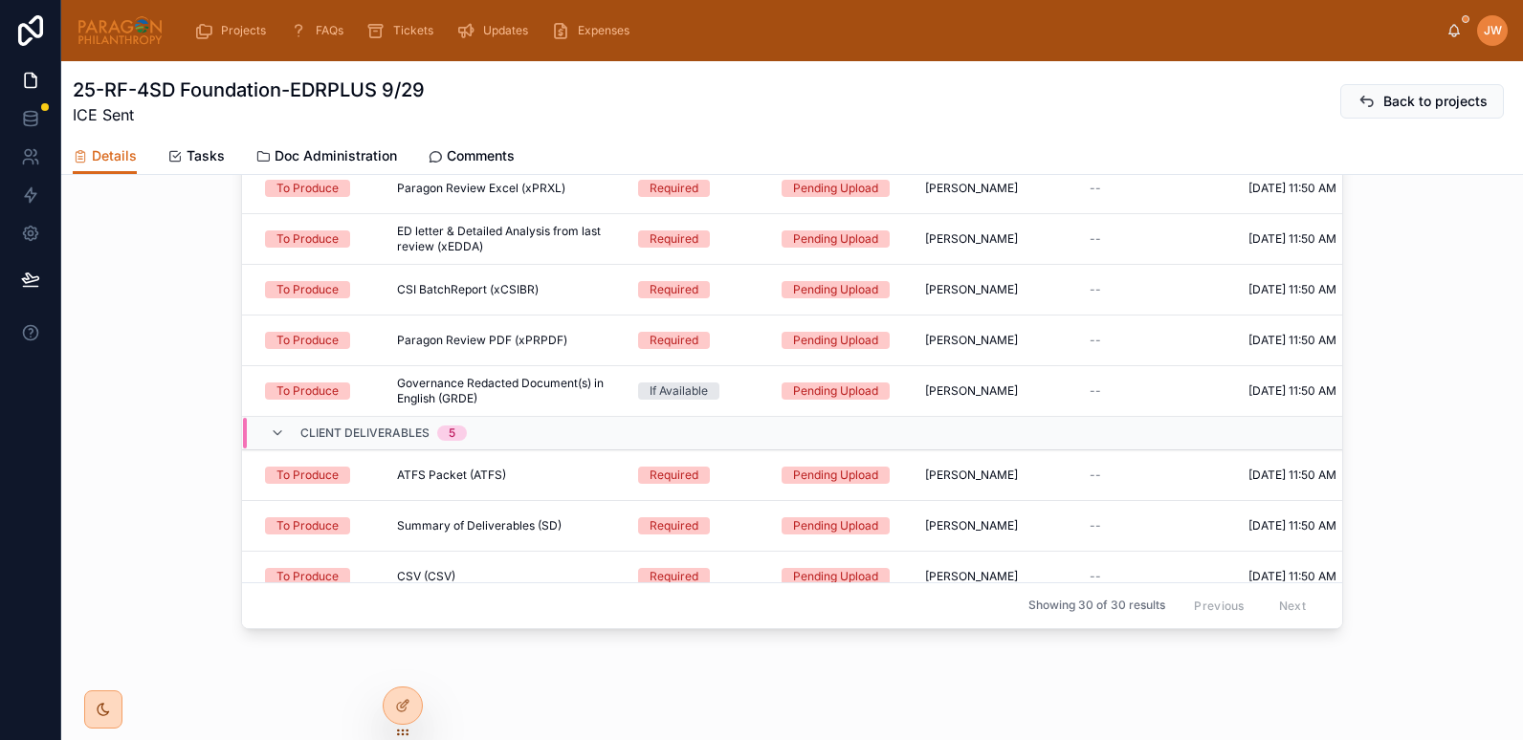
click at [113, 30] on img at bounding box center [120, 30] width 87 height 31
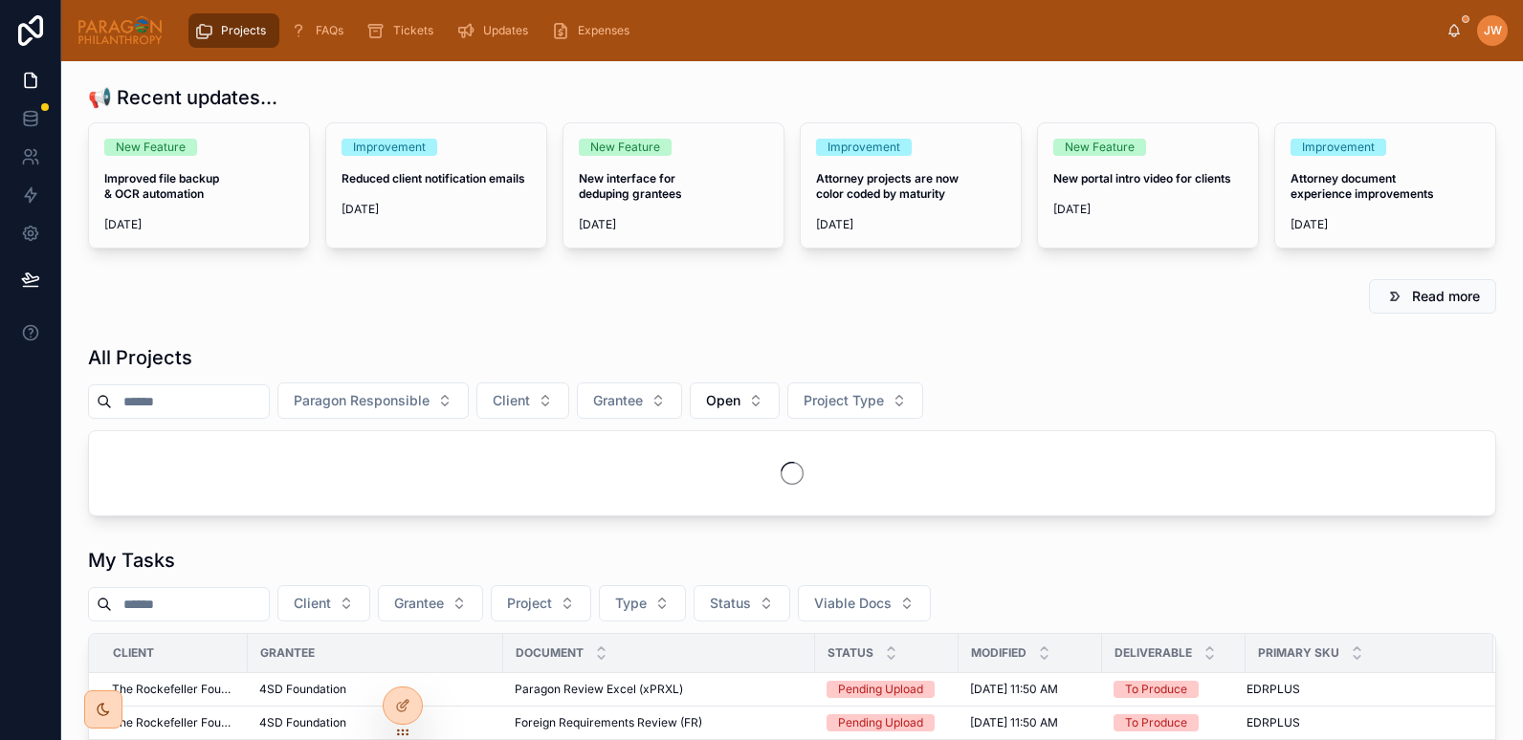
click at [237, 391] on input "text" at bounding box center [190, 401] width 157 height 27
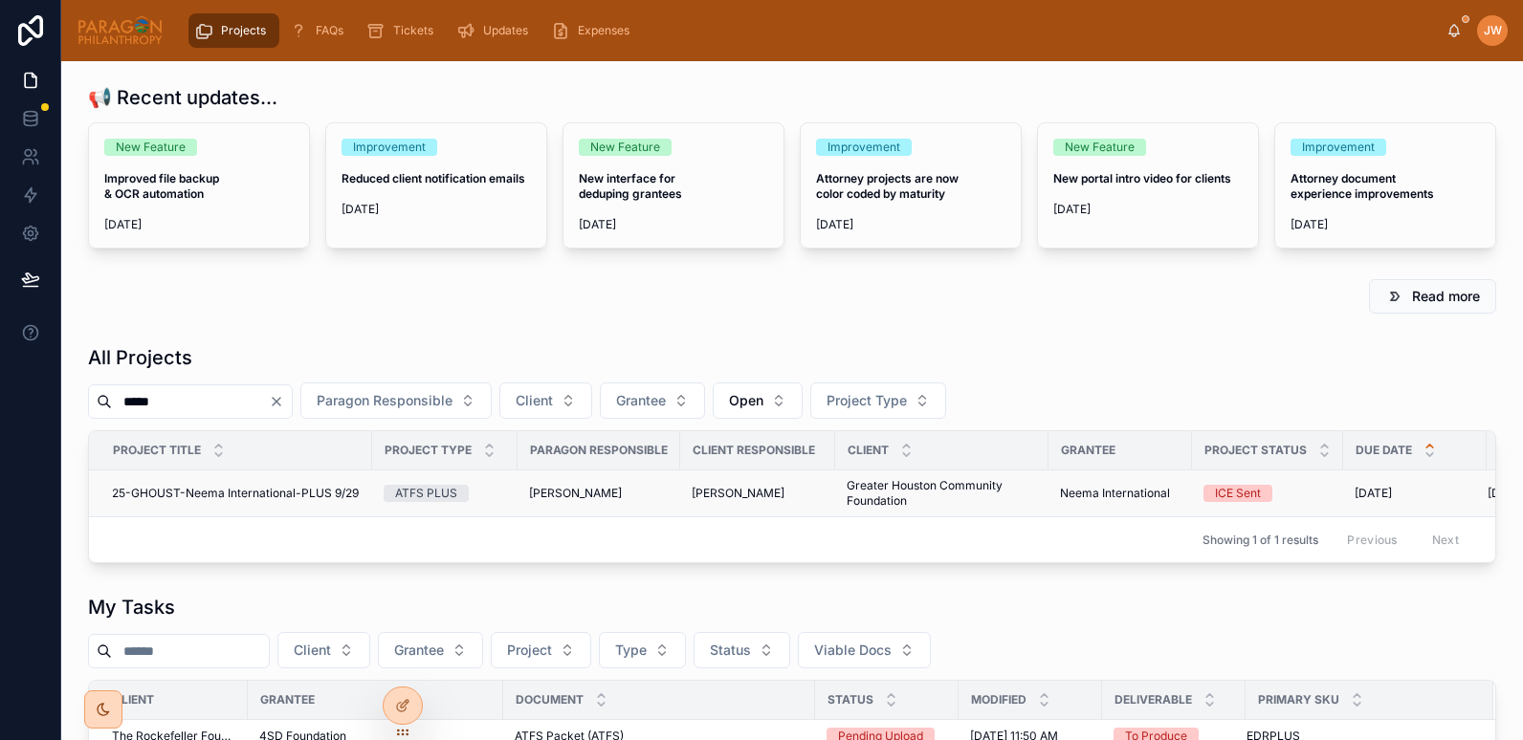
type input "*****"
click at [173, 496] on span "25-GHOUST-Neema International-PLUS 9/29" at bounding box center [235, 493] width 247 height 15
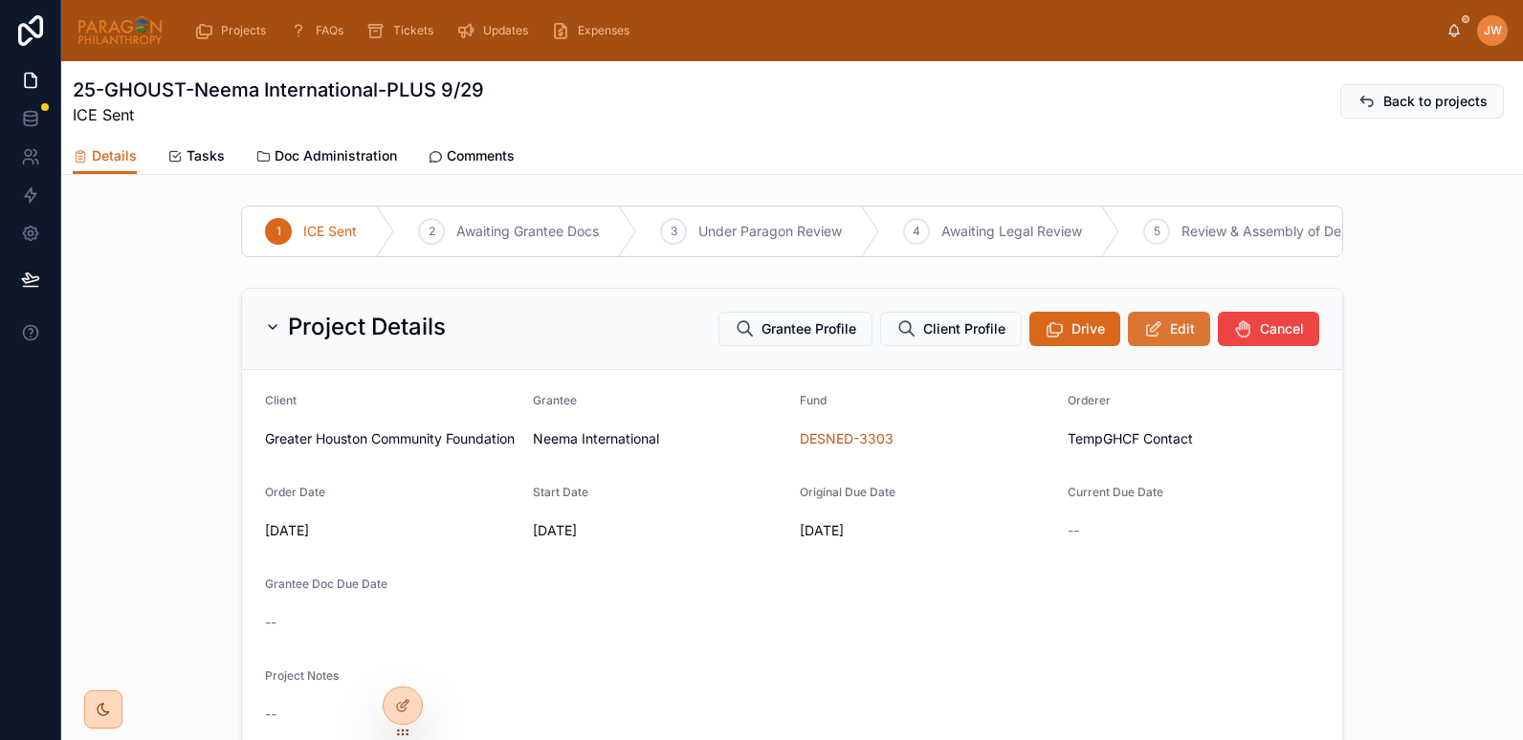
click at [1171, 339] on span "Edit" at bounding box center [1182, 328] width 25 height 19
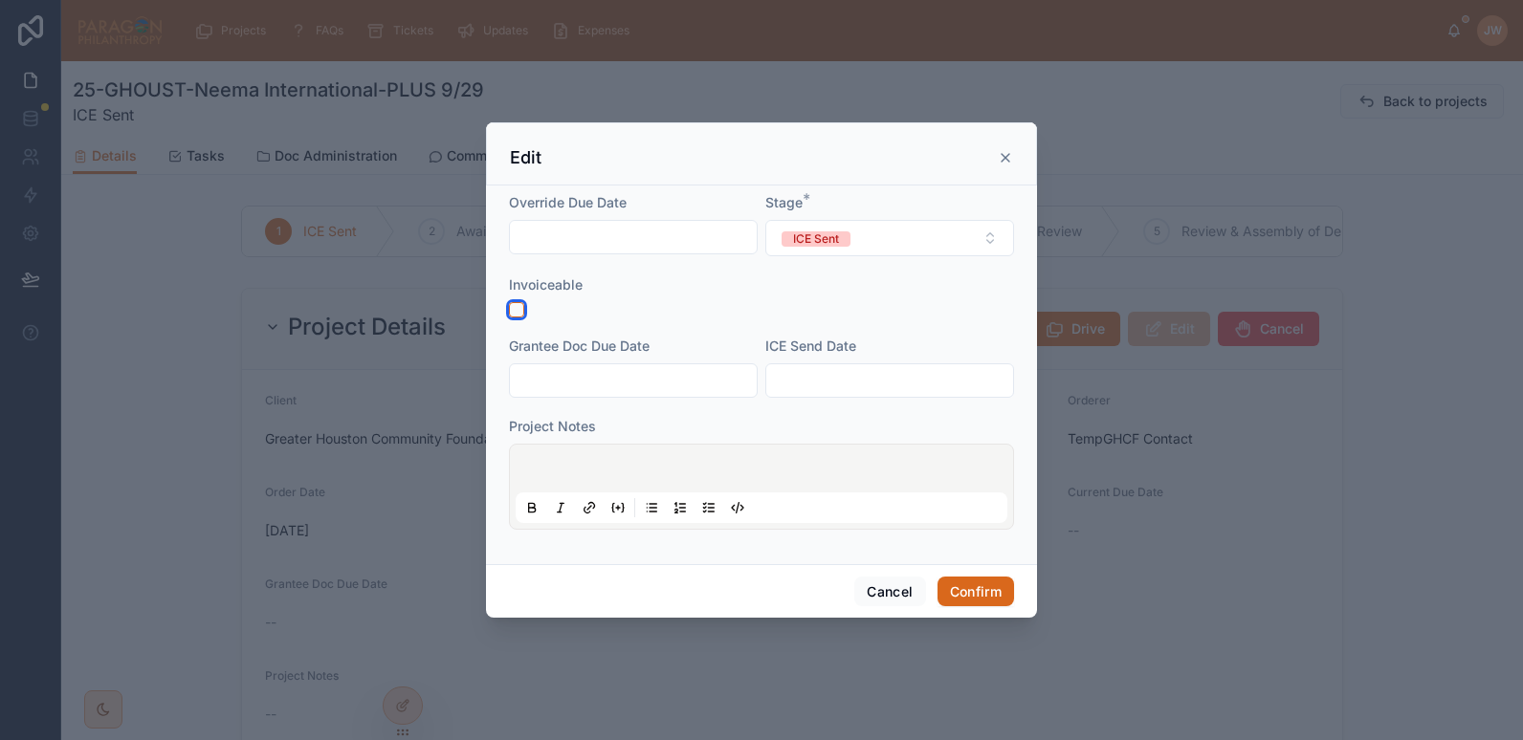
click at [520, 313] on button "button" at bounding box center [516, 309] width 15 height 15
click at [824, 388] on input "text" at bounding box center [889, 380] width 247 height 27
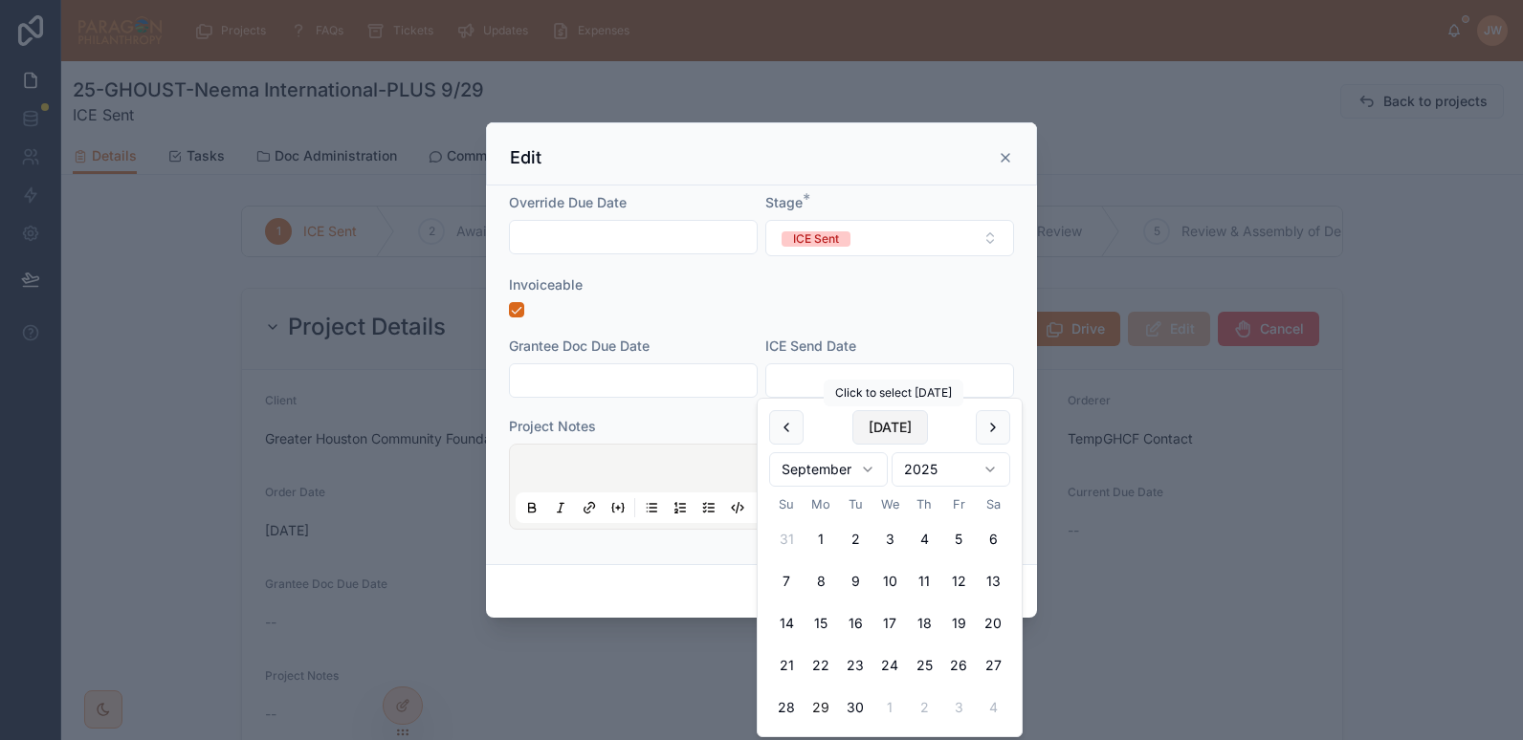
click at [872, 431] on button "Today" at bounding box center [890, 427] width 76 height 34
type input "*********"
click at [631, 385] on input "text" at bounding box center [633, 380] width 247 height 27
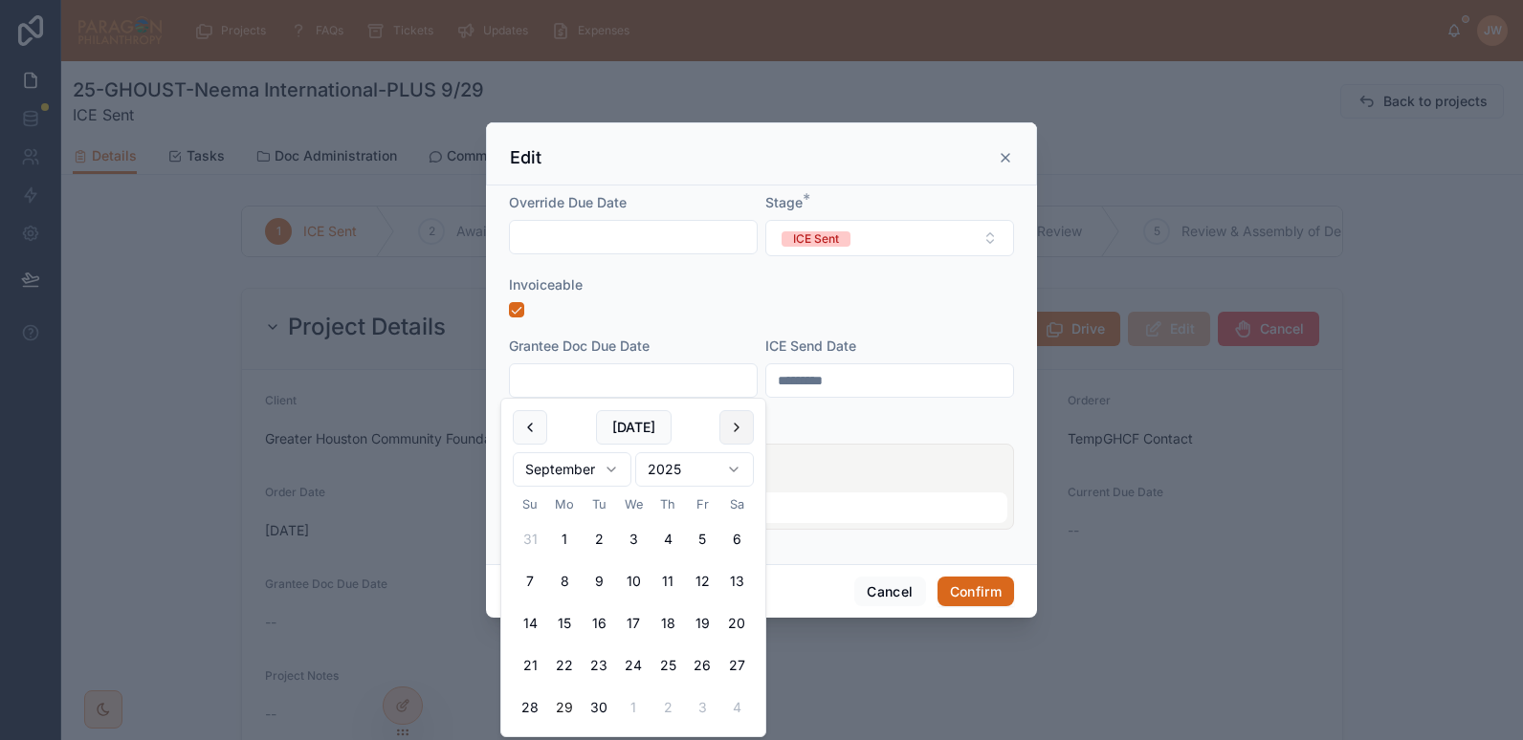
click at [738, 430] on button at bounding box center [736, 427] width 34 height 34
click at [604, 584] on button "7" at bounding box center [599, 581] width 34 height 34
type input "*********"
click at [756, 315] on div at bounding box center [761, 309] width 505 height 15
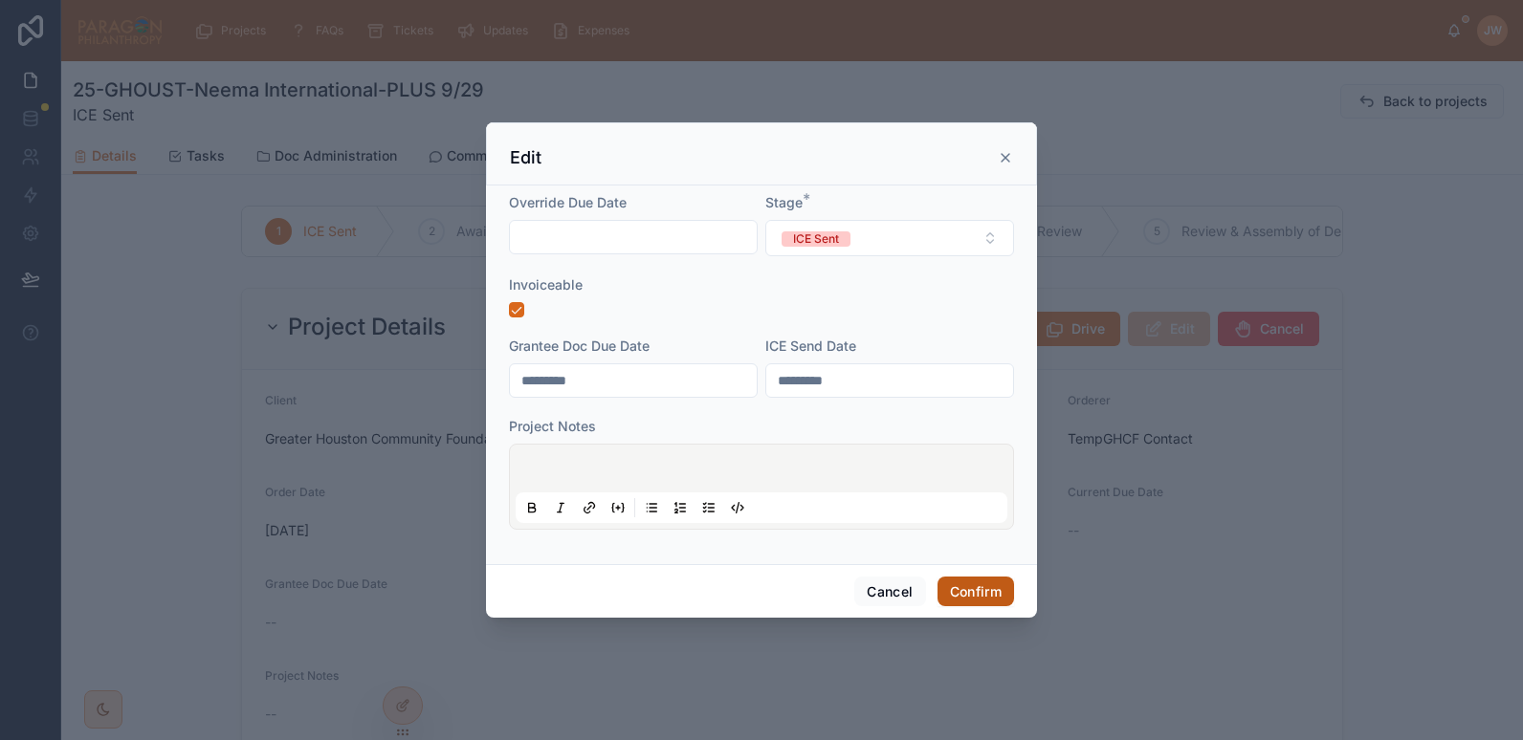
click at [981, 594] on button "Confirm" at bounding box center [975, 592] width 77 height 31
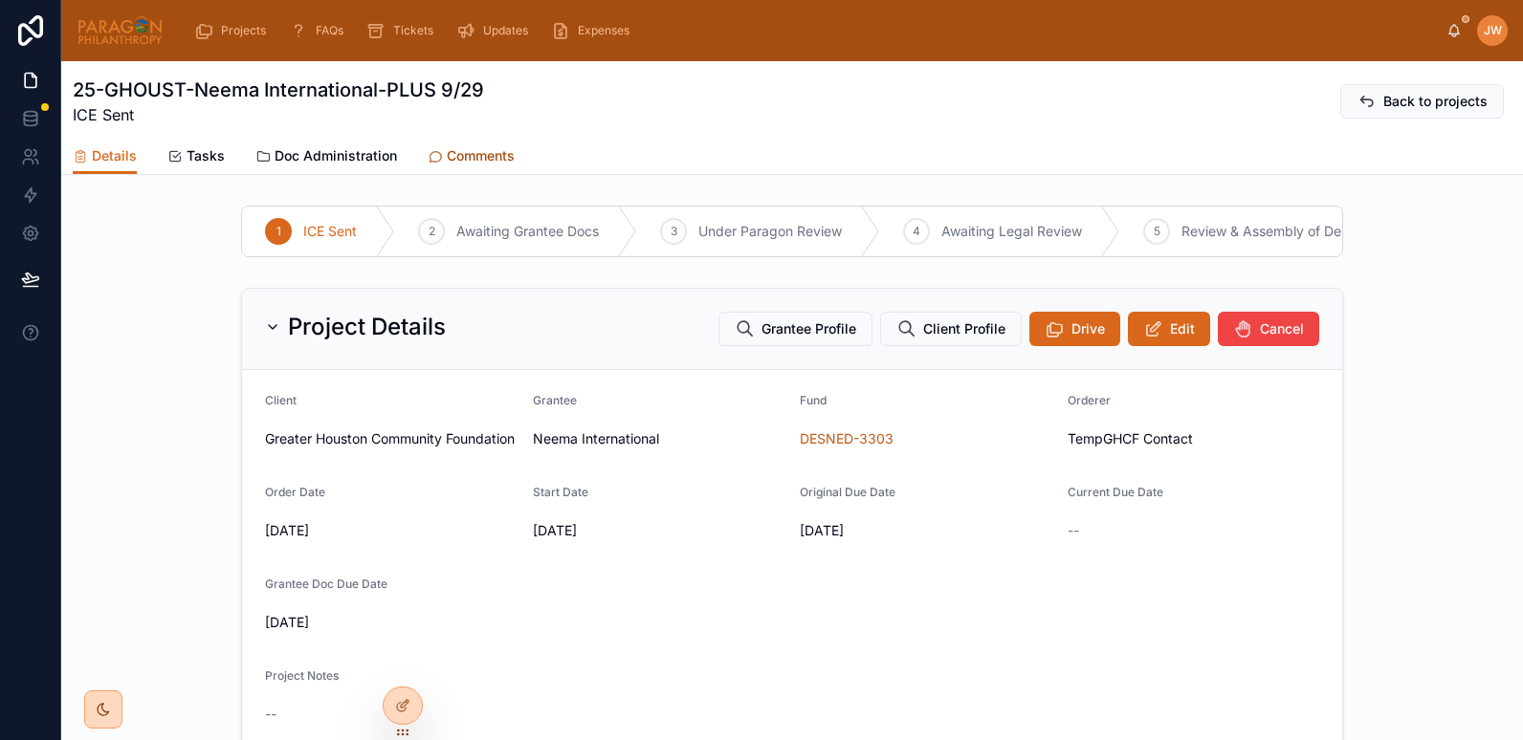
click at [475, 152] on span "Comments" at bounding box center [481, 155] width 68 height 19
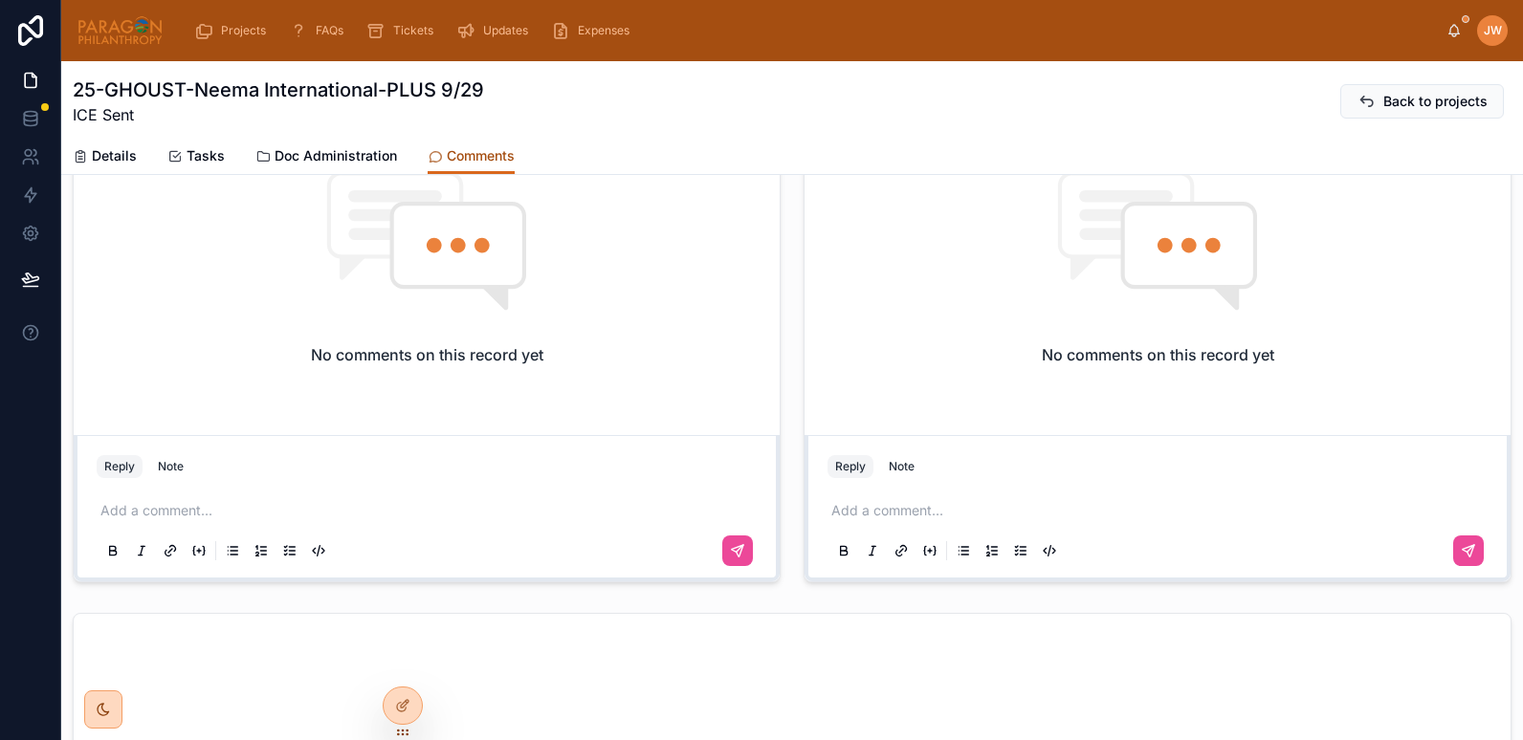
scroll to position [720, 0]
click at [864, 523] on div "Add a comment..." at bounding box center [1157, 529] width 660 height 80
click at [862, 514] on p at bounding box center [1161, 509] width 660 height 19
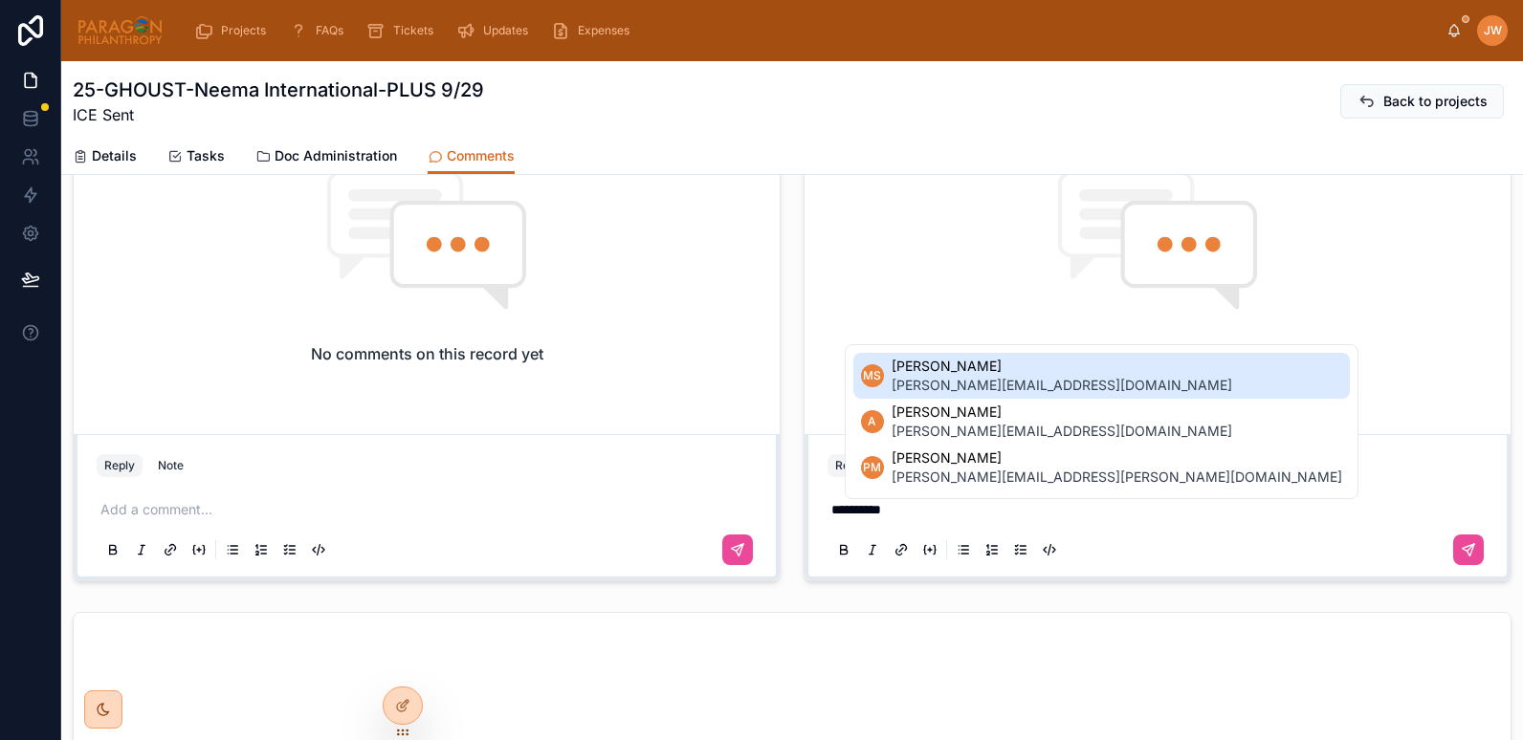
click at [944, 381] on span "mandy@neemainternational.org" at bounding box center [1061, 385] width 341 height 19
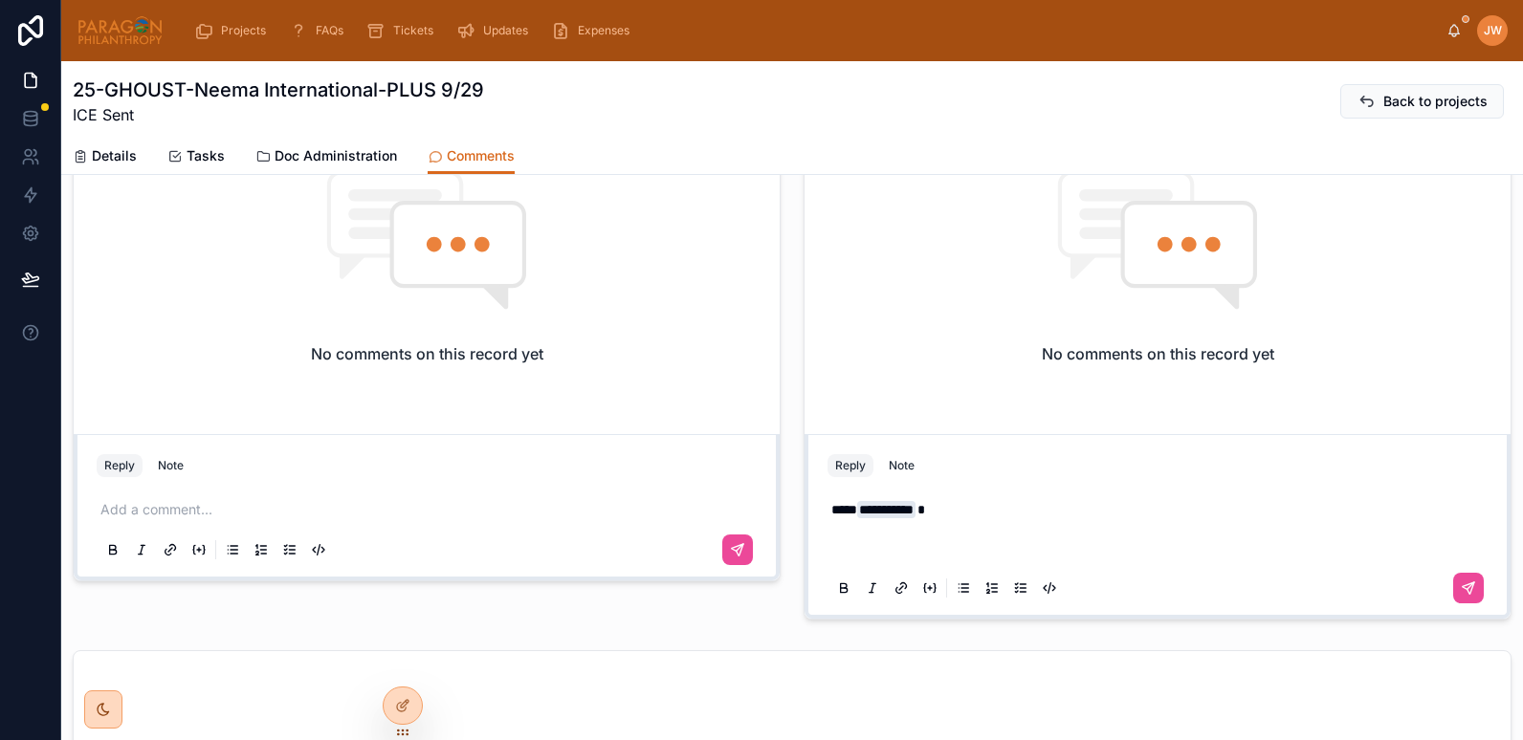
scroll to position [636, 0]
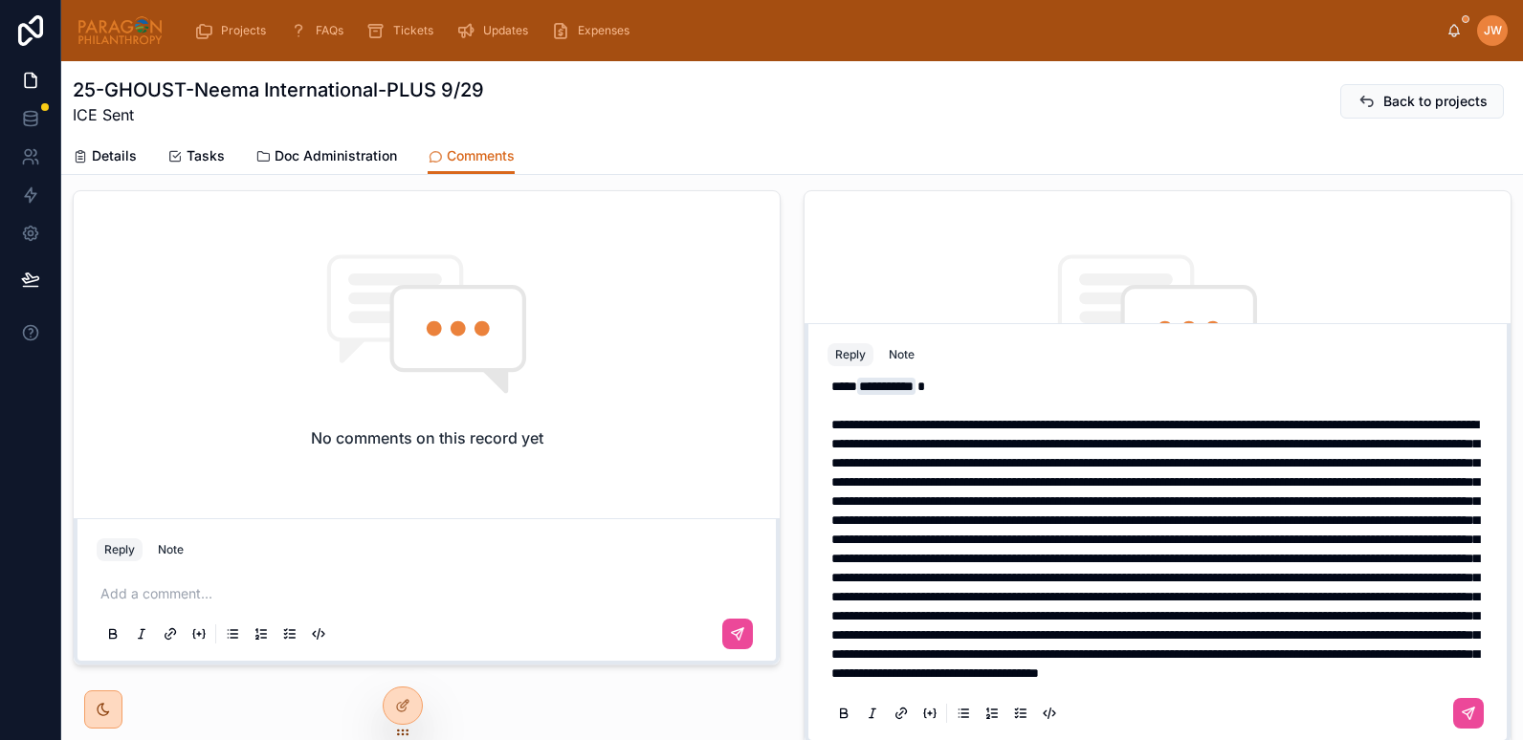
click at [974, 418] on span at bounding box center [1155, 549] width 648 height 262
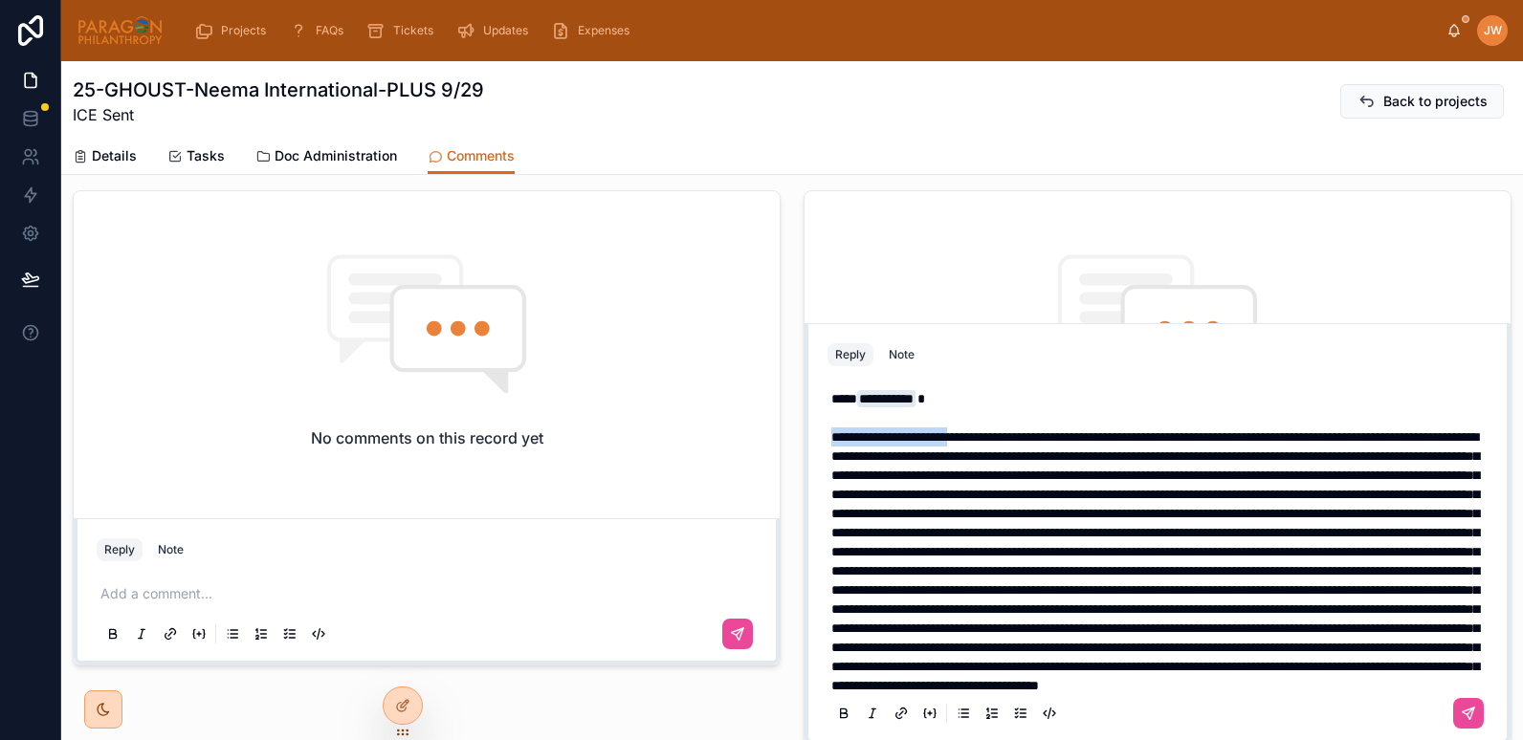
drag, startPoint x: 979, startPoint y: 386, endPoint x: 821, endPoint y: 434, distance: 164.9
click at [827, 434] on div "**********" at bounding box center [1157, 561] width 660 height 367
drag, startPoint x: 1047, startPoint y: 435, endPoint x: 1265, endPoint y: 439, distance: 218.1
click at [1265, 439] on span at bounding box center [1155, 561] width 648 height 262
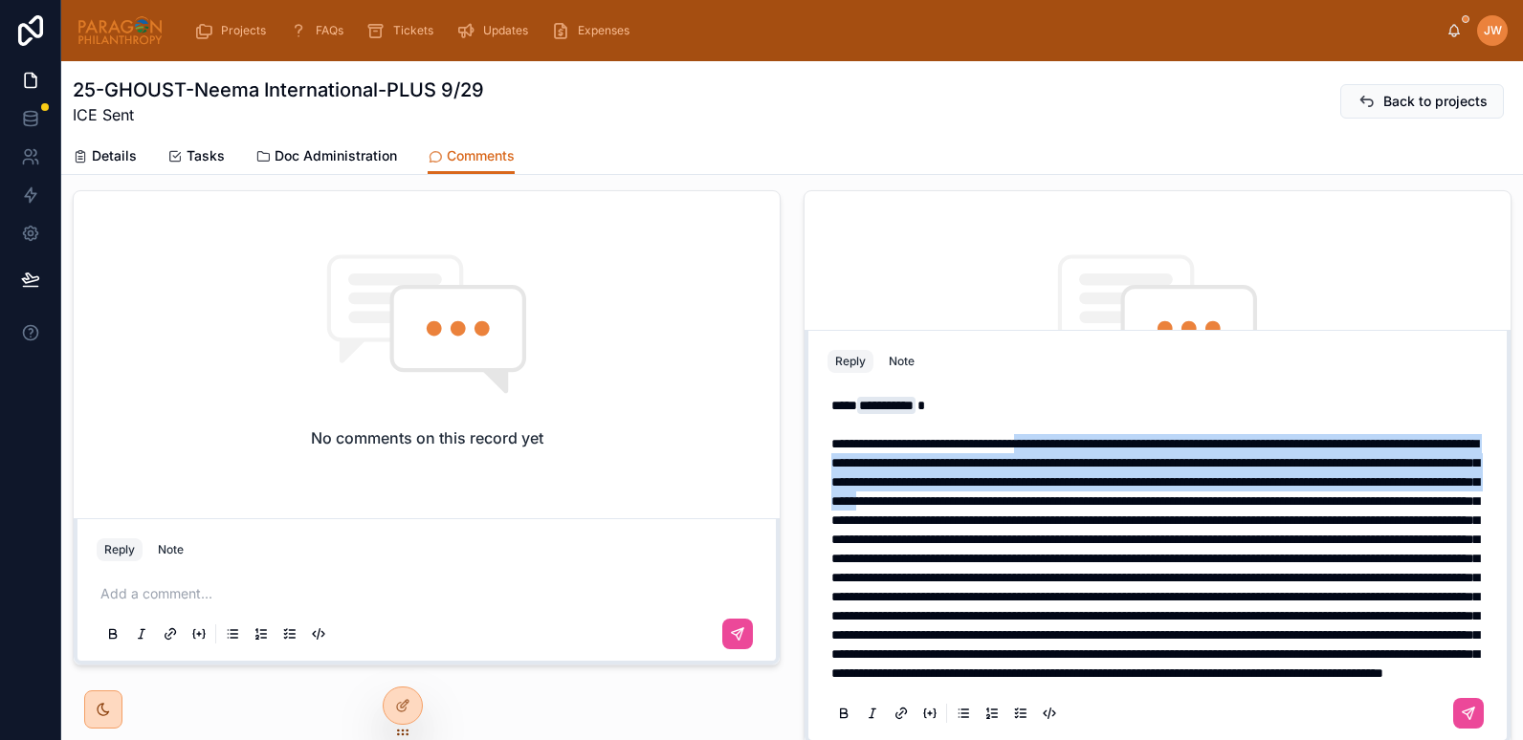
drag, startPoint x: 1048, startPoint y: 436, endPoint x: 956, endPoint y: 513, distance: 120.3
click at [956, 513] on span at bounding box center [1155, 558] width 648 height 243
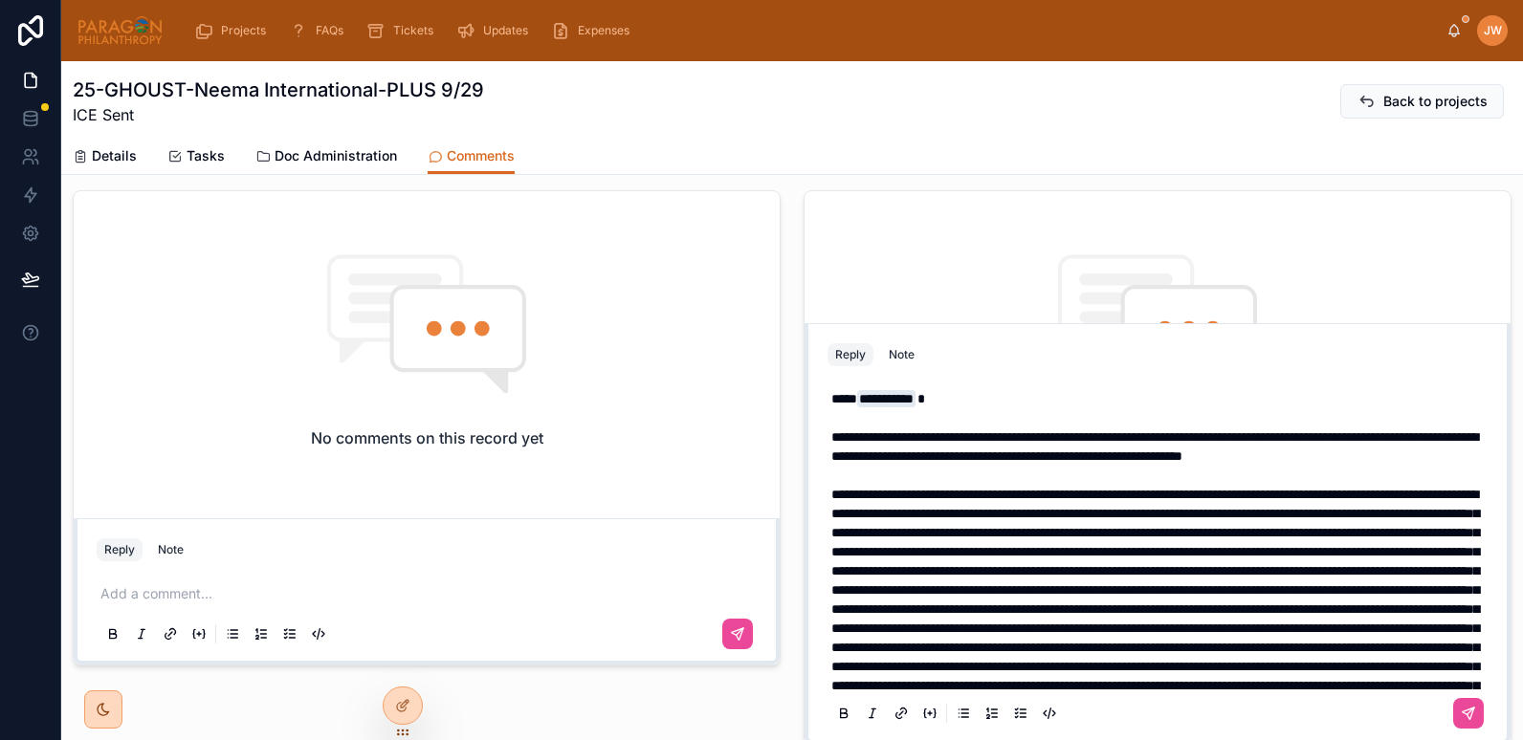
click at [1045, 439] on span "**********" at bounding box center [1154, 446] width 647 height 33
click at [1160, 554] on span at bounding box center [1155, 600] width 648 height 224
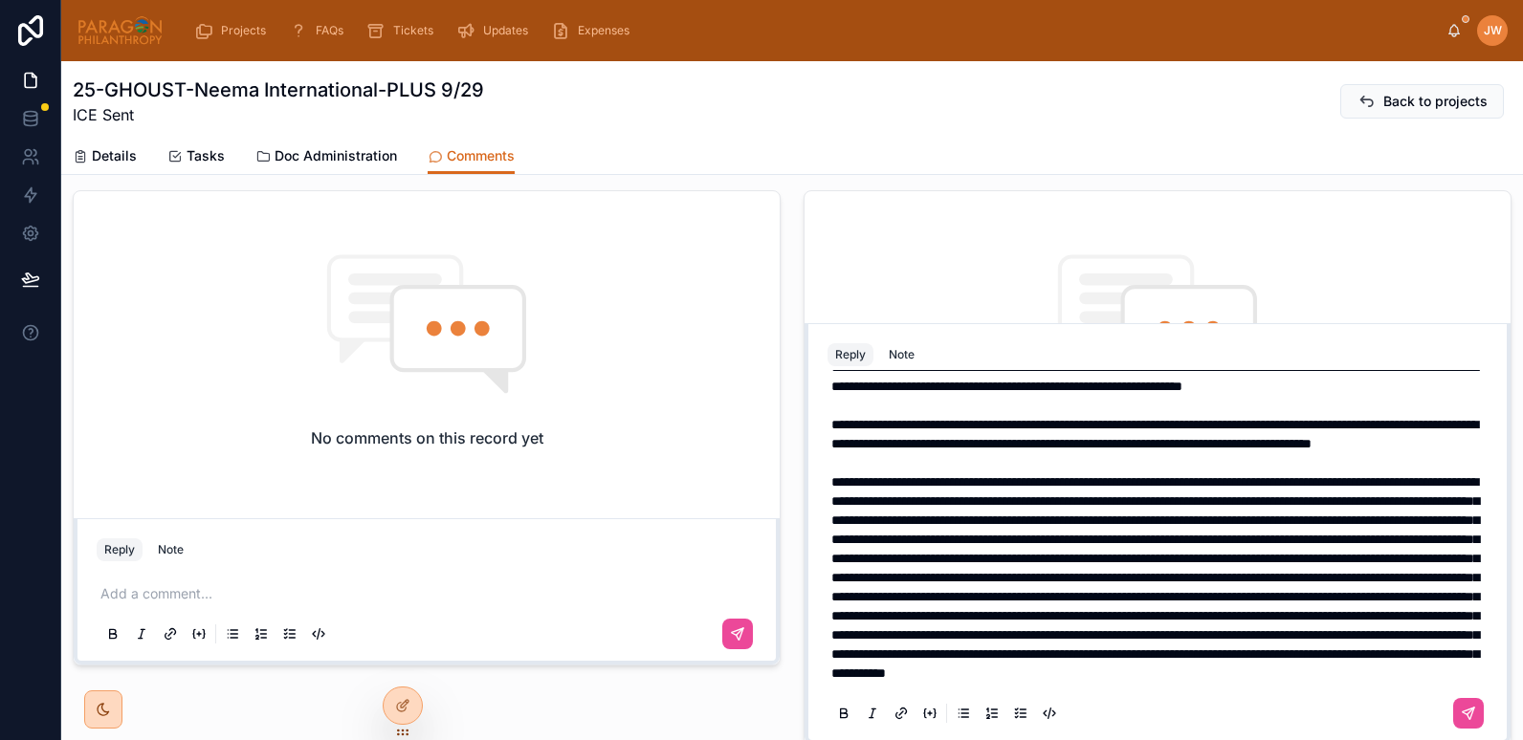
scroll to position [93, 0]
drag, startPoint x: 1055, startPoint y: 497, endPoint x: 825, endPoint y: 497, distance: 230.5
click at [831, 497] on span at bounding box center [1155, 577] width 648 height 205
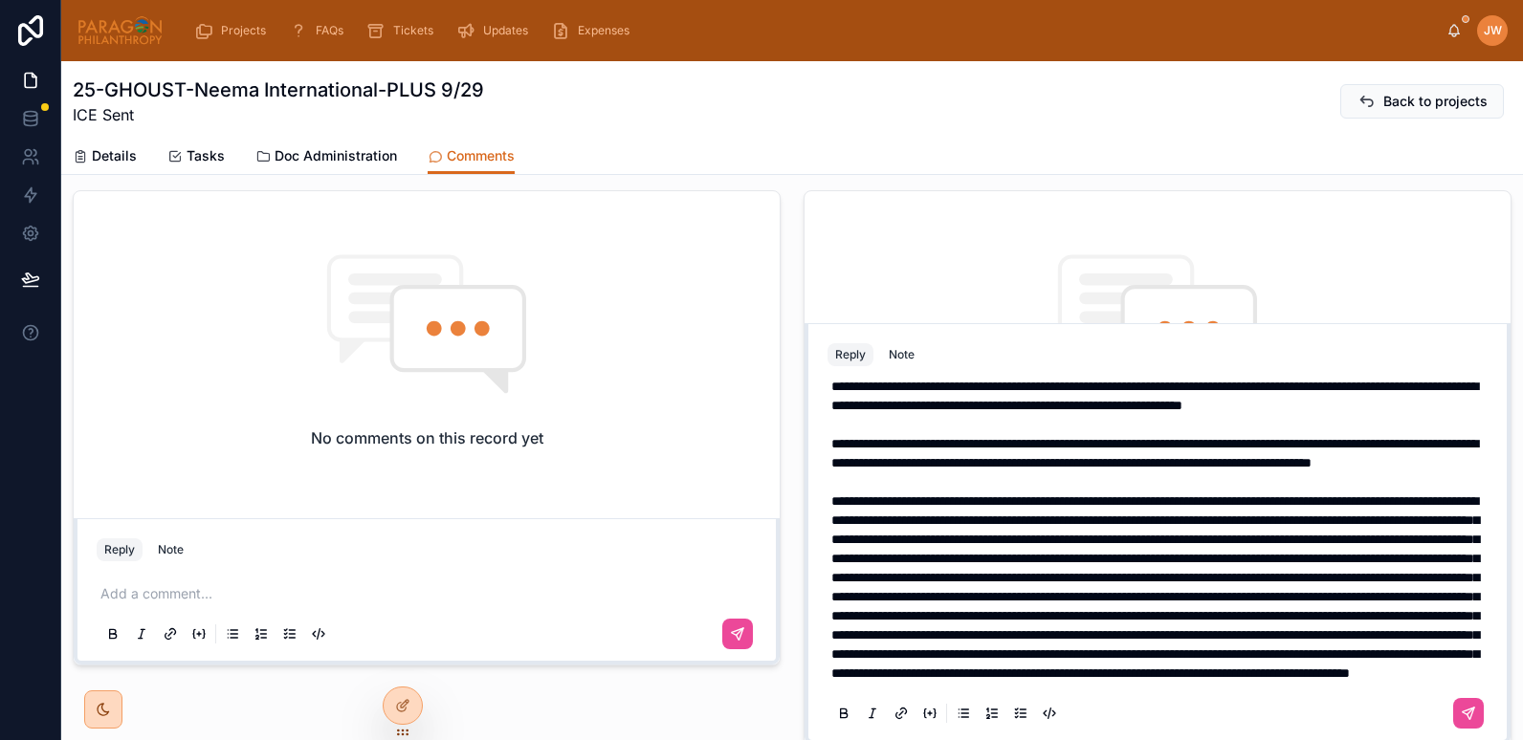
click at [989, 517] on span at bounding box center [1155, 588] width 648 height 186
click at [1123, 512] on span at bounding box center [1155, 588] width 648 height 186
click at [831, 534] on span at bounding box center [1155, 588] width 648 height 186
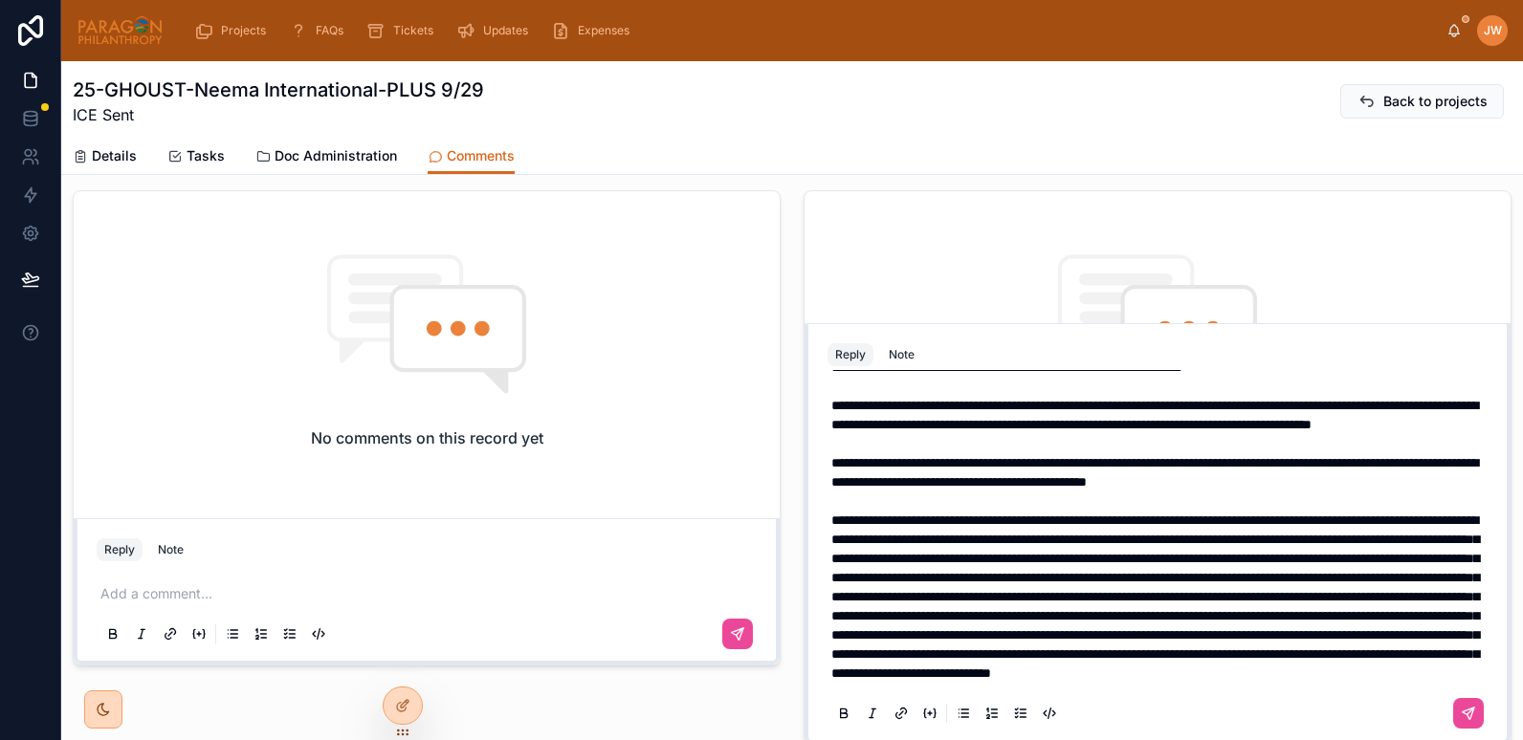
click at [1056, 556] on span at bounding box center [1155, 597] width 648 height 166
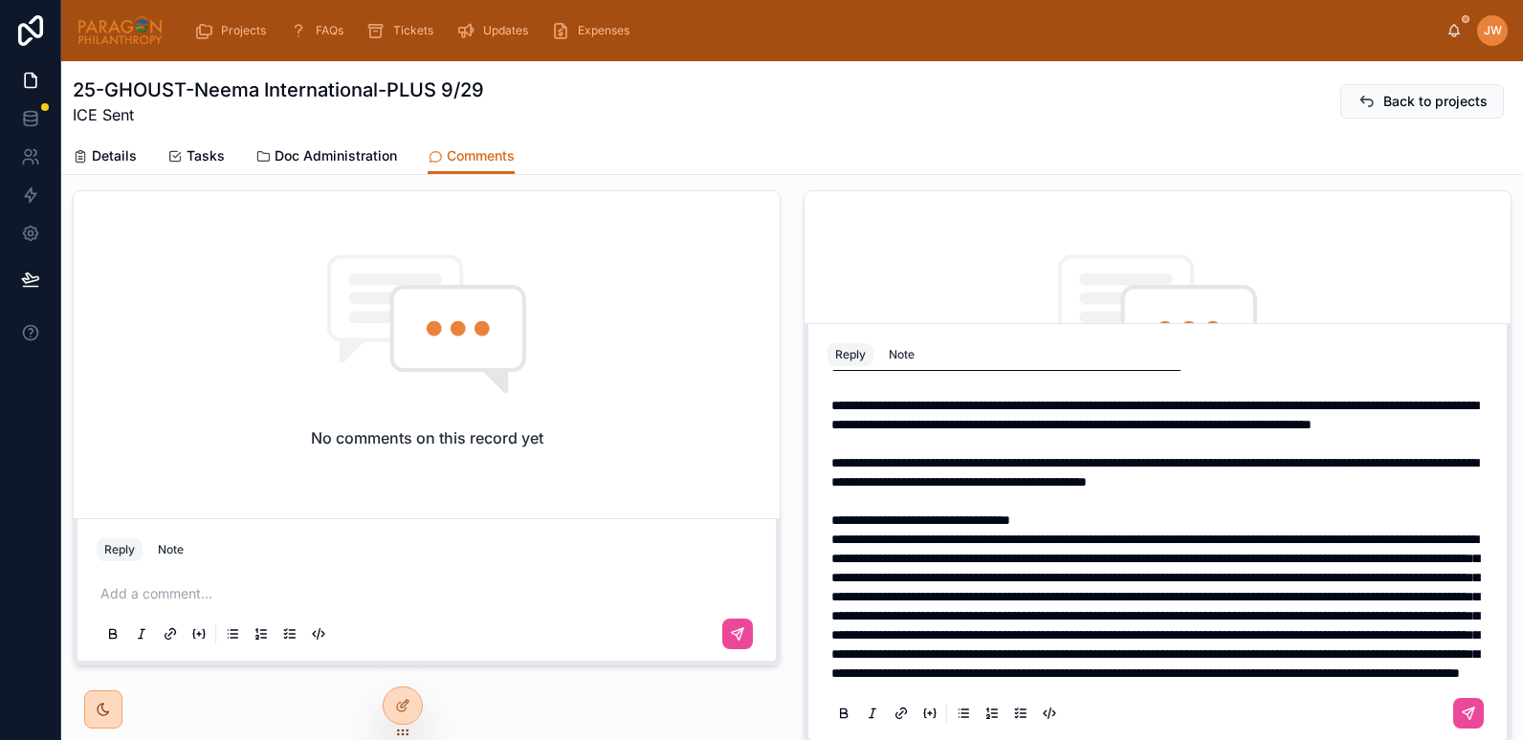
scroll to position [160, 0]
click at [1133, 548] on span at bounding box center [1155, 606] width 648 height 147
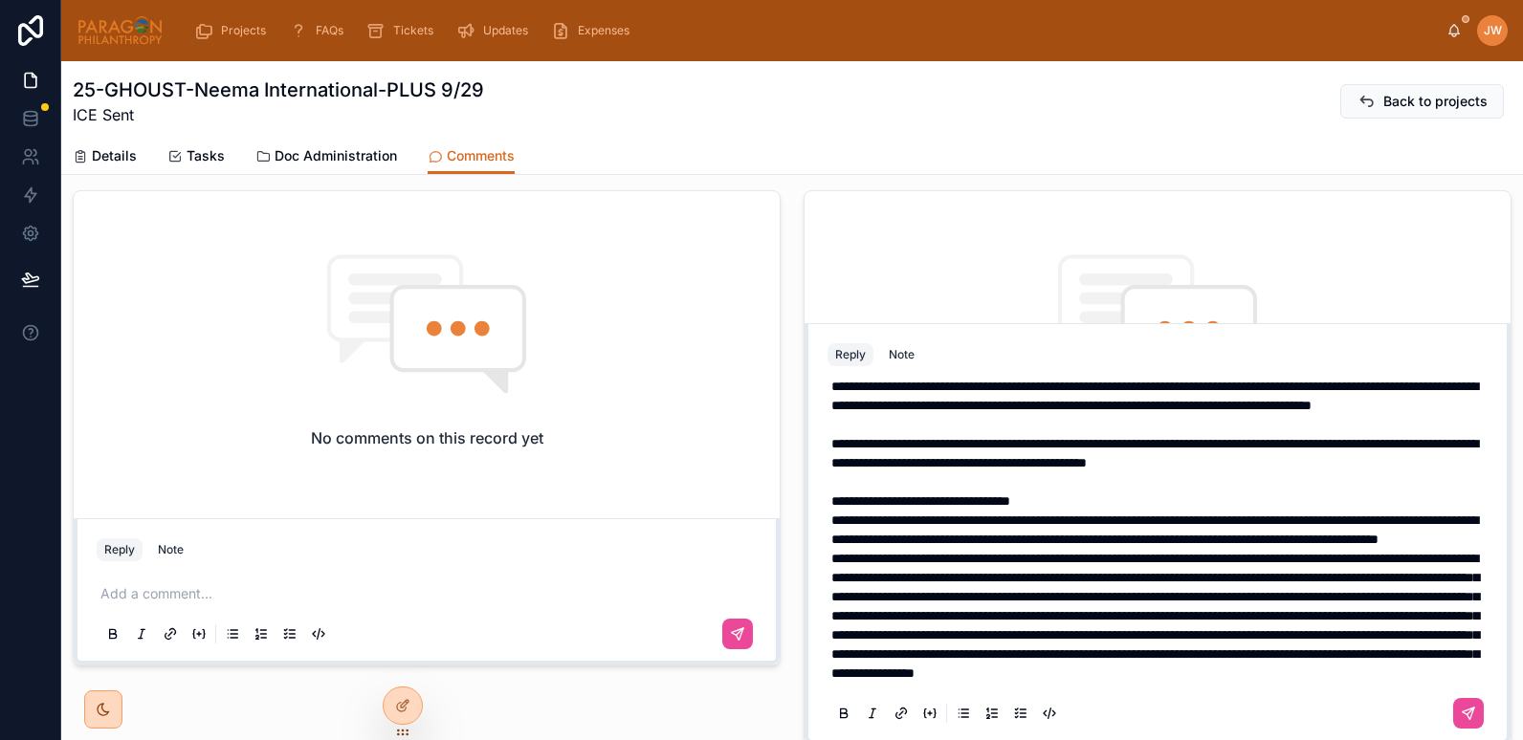
scroll to position [199, 0]
click at [973, 552] on span "**********" at bounding box center [1155, 616] width 648 height 128
drag, startPoint x: 1122, startPoint y: 567, endPoint x: 841, endPoint y: 566, distance: 281.2
click at [841, 571] on span "**********" at bounding box center [1155, 625] width 648 height 109
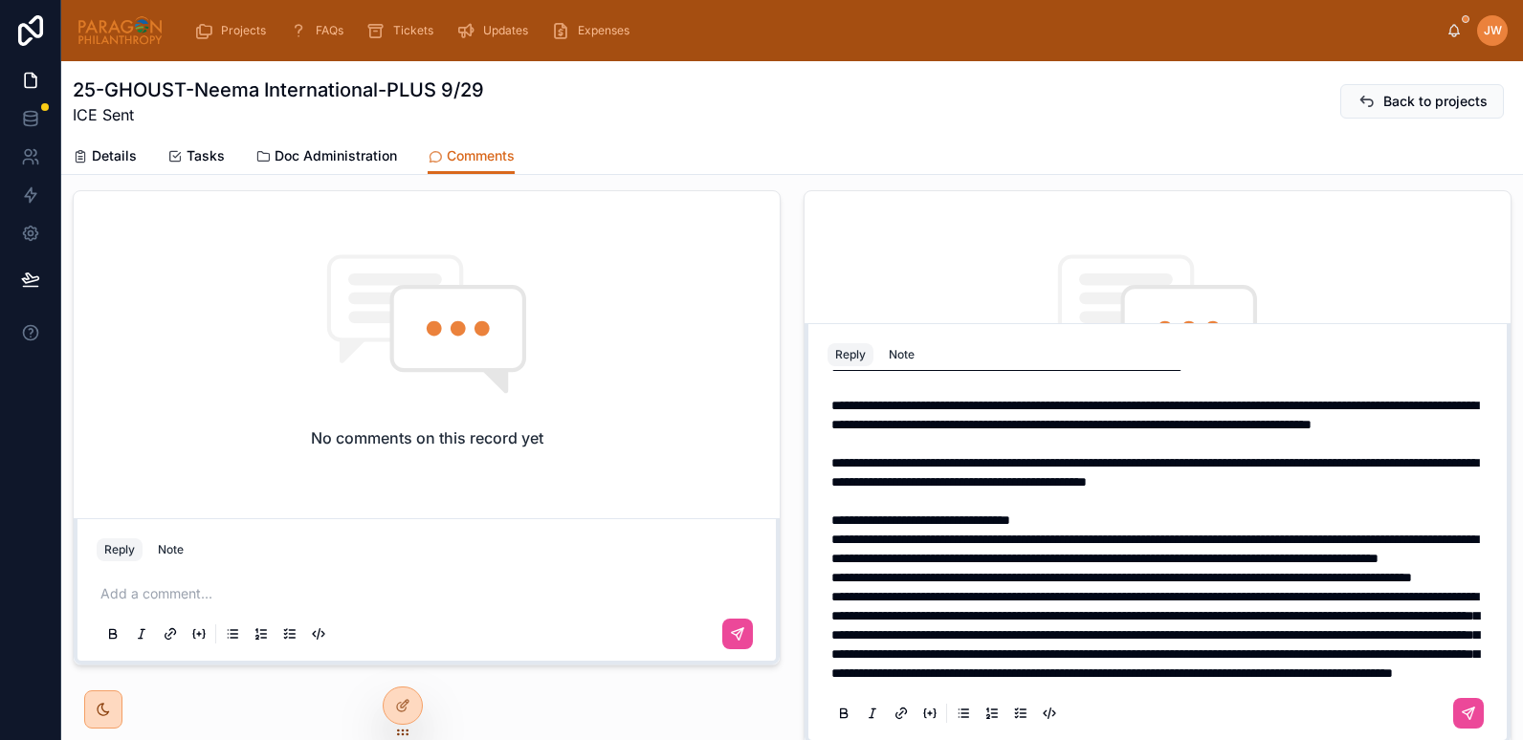
scroll to position [204, 0]
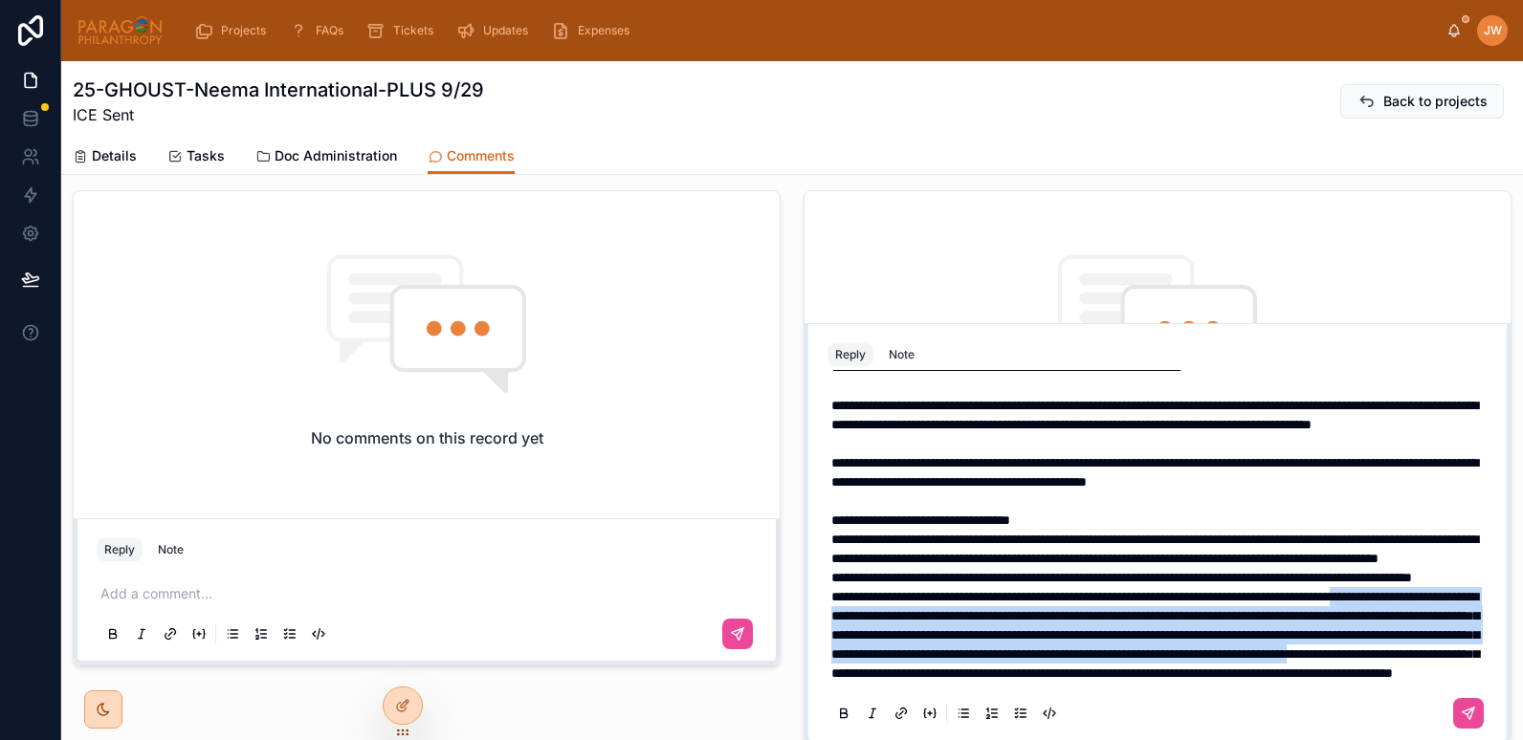
drag, startPoint x: 824, startPoint y: 572, endPoint x: 1415, endPoint y: 635, distance: 594.5
click at [1415, 635] on span "**********" at bounding box center [1155, 635] width 648 height 90
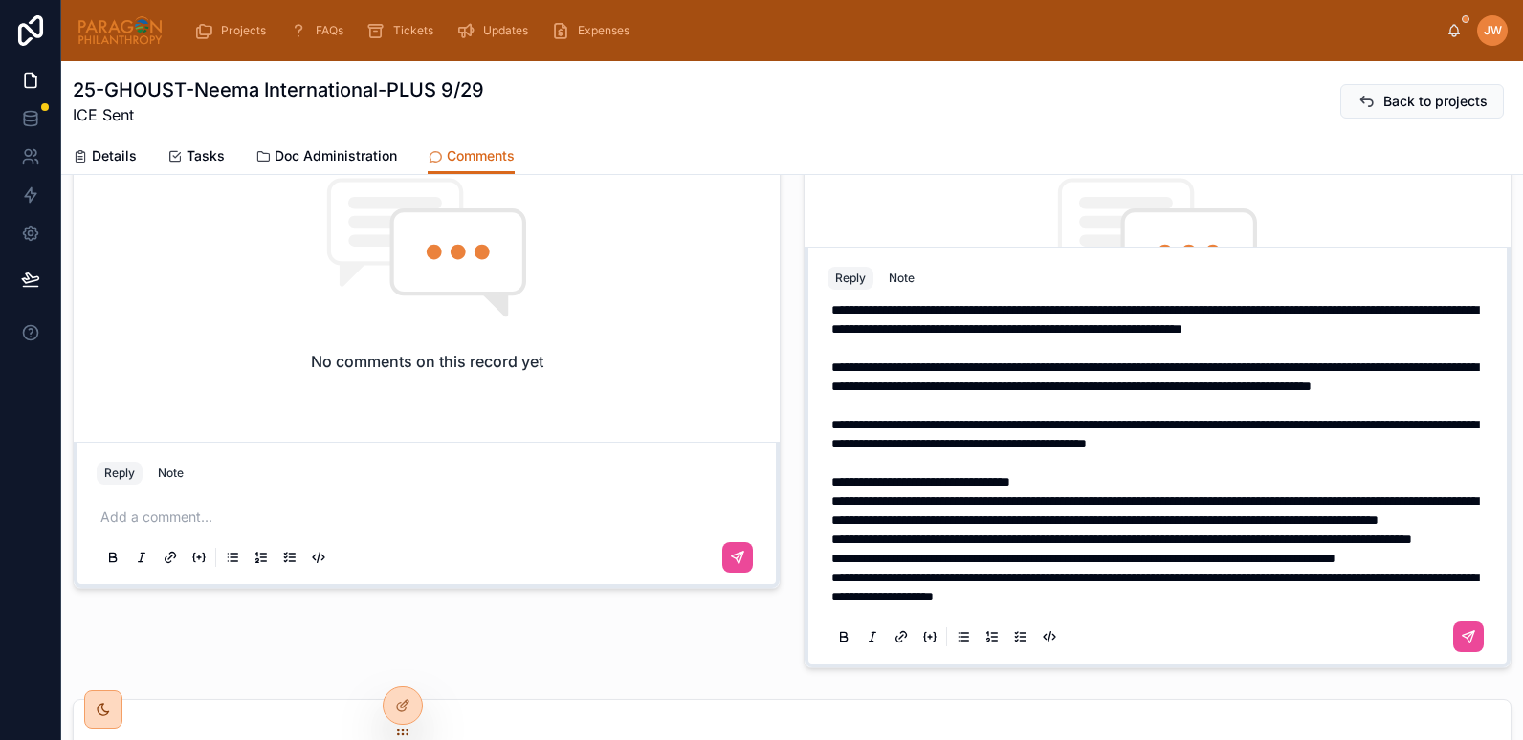
scroll to position [146, 0]
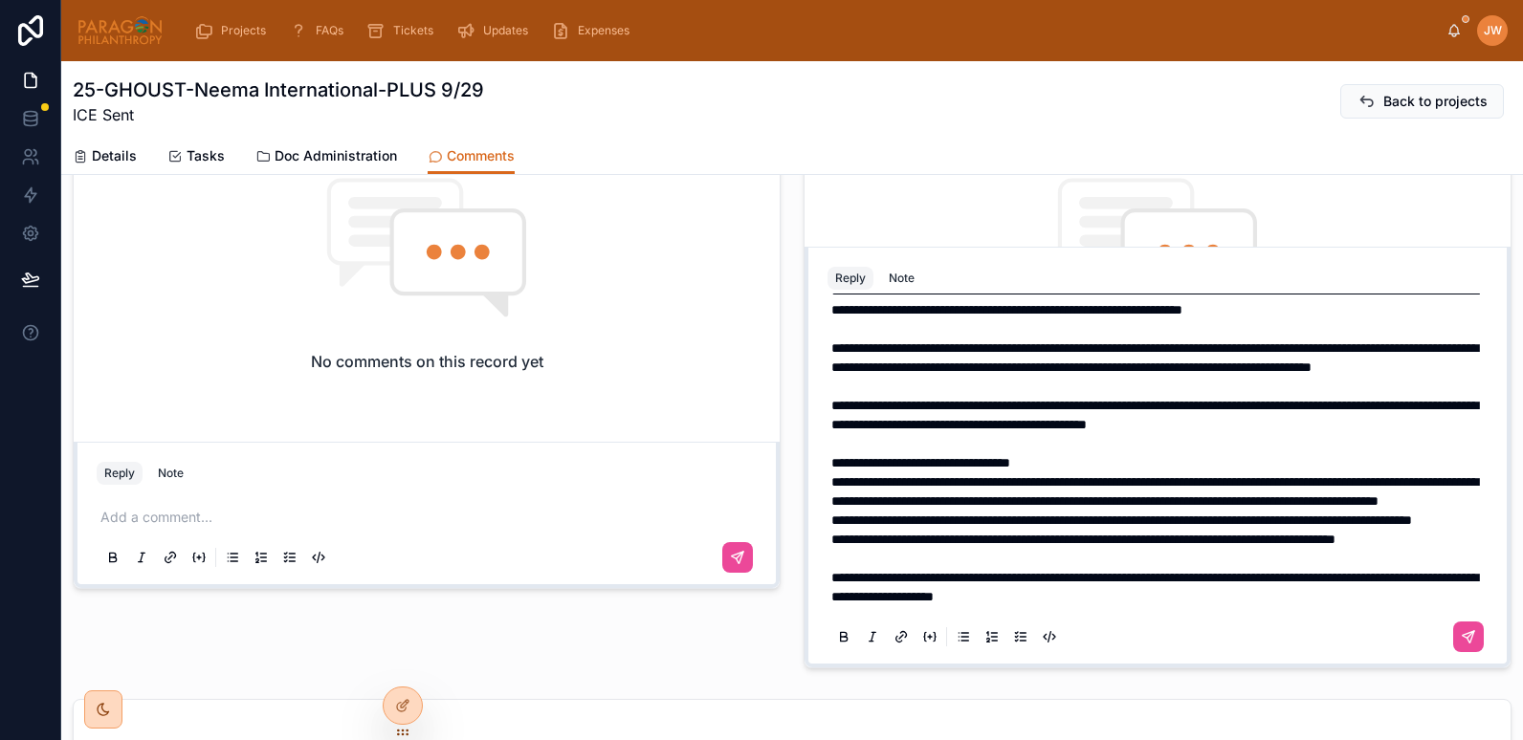
click at [1004, 597] on span "**********" at bounding box center [1154, 587] width 647 height 33
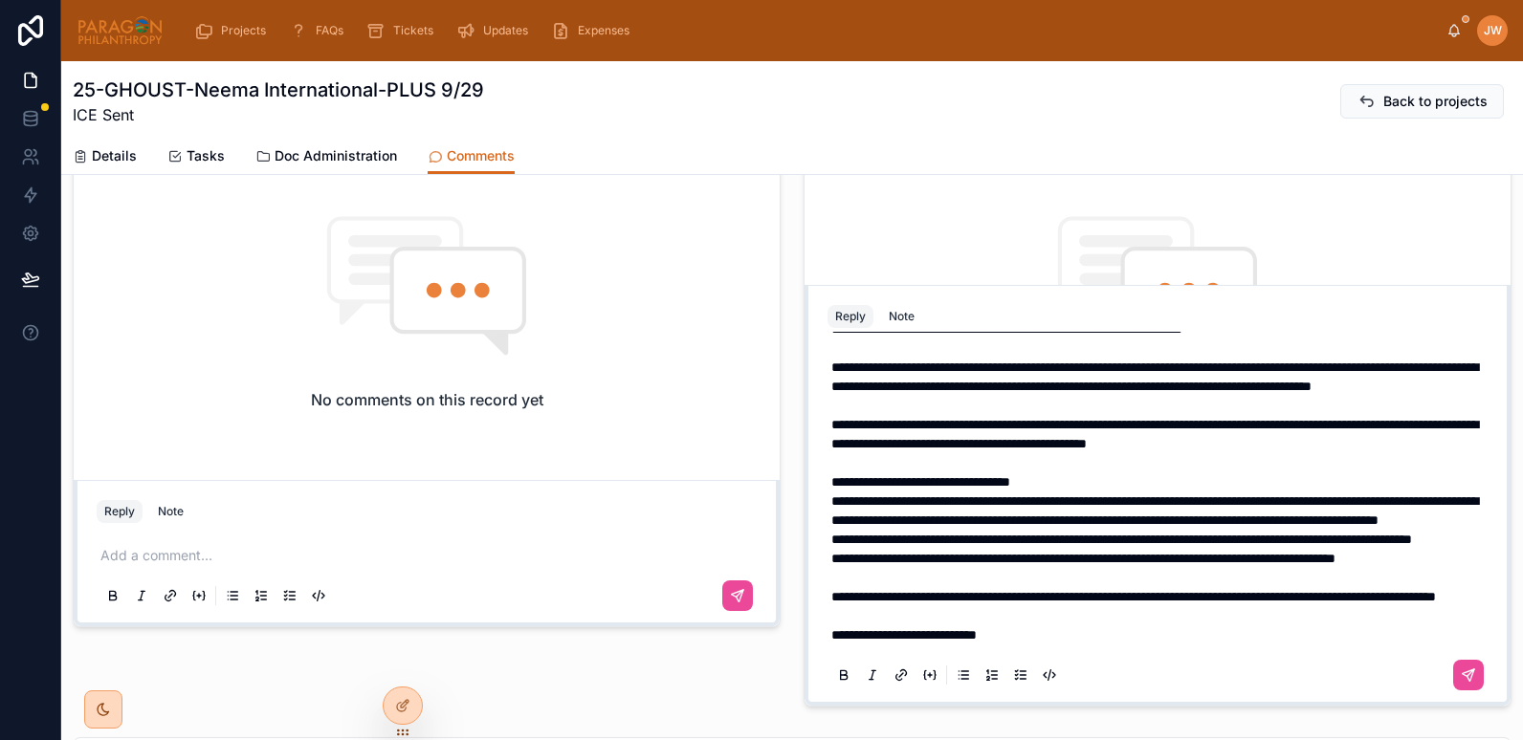
click at [977, 630] on span "**********" at bounding box center [903, 634] width 145 height 13
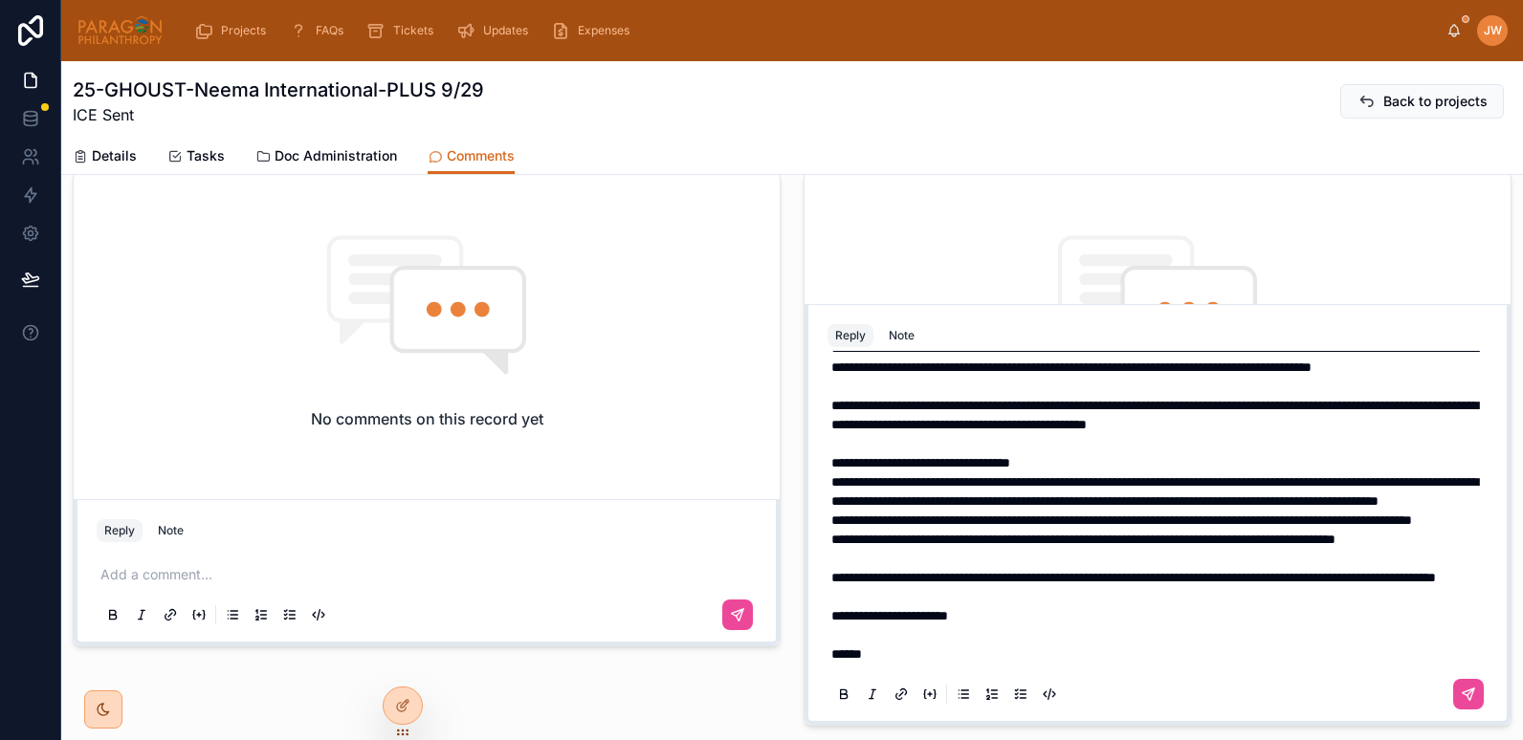
scroll to position [636, 0]
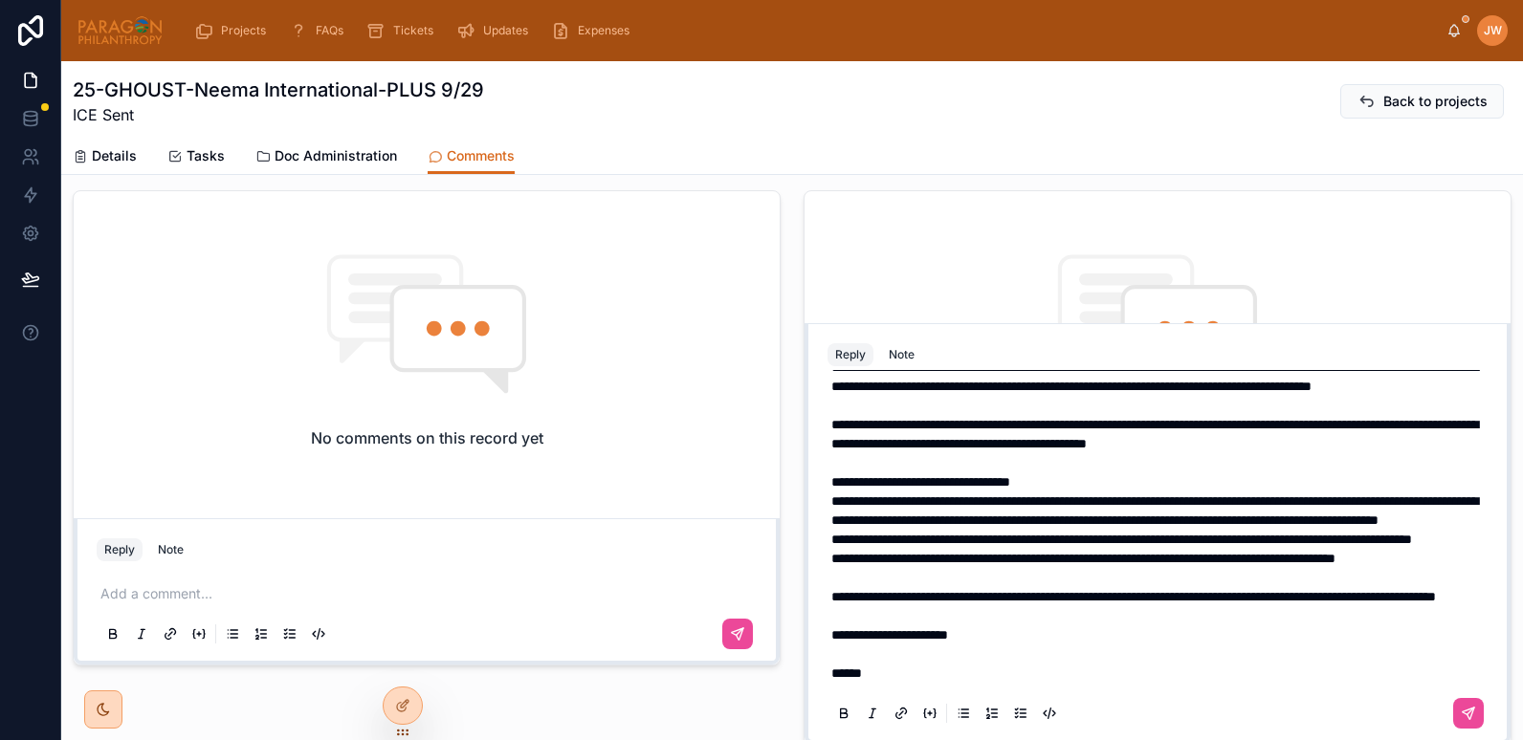
click at [890, 683] on p "**********" at bounding box center [1161, 520] width 660 height 325
click at [976, 574] on p "**********" at bounding box center [1161, 520] width 660 height 325
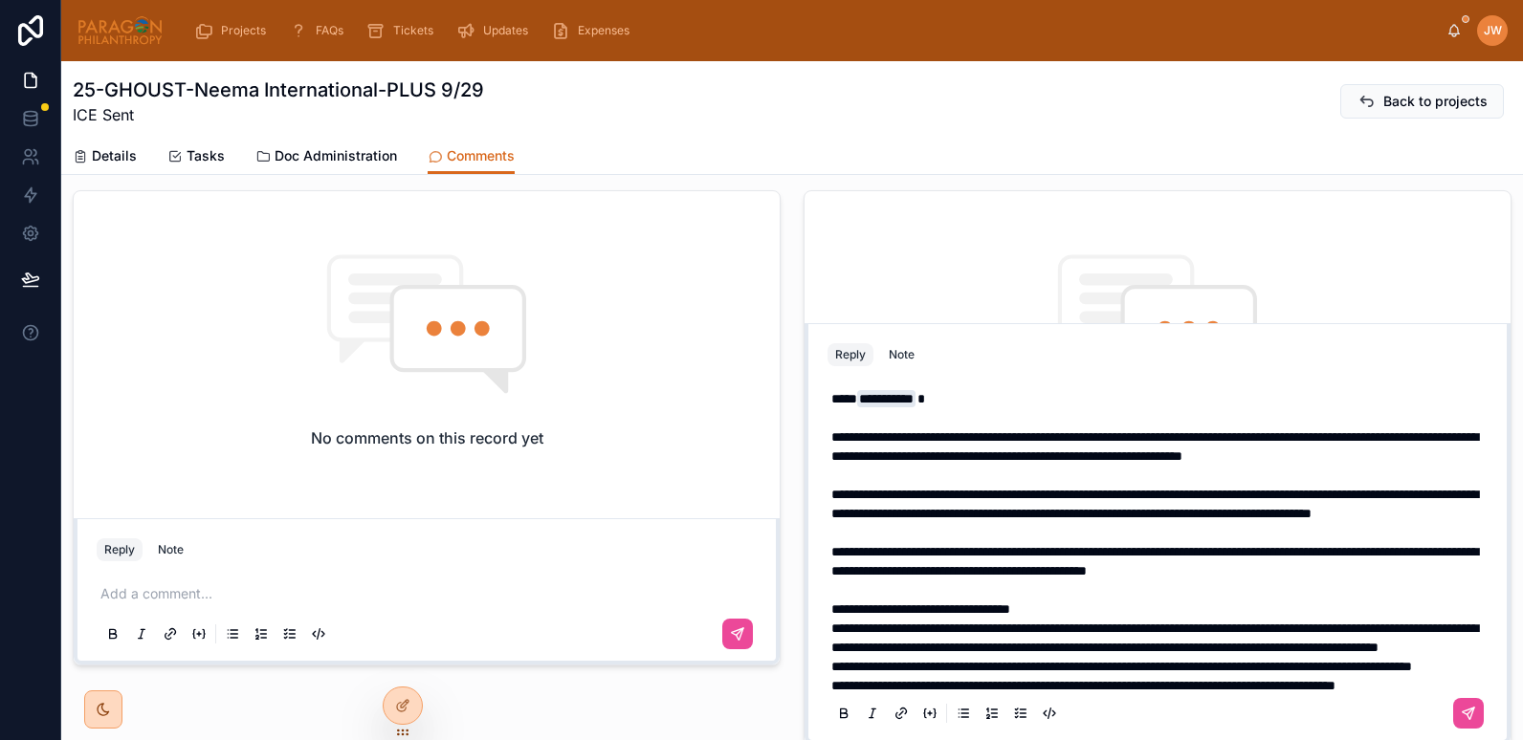
click at [1074, 466] on p "**********" at bounding box center [1161, 427] width 660 height 77
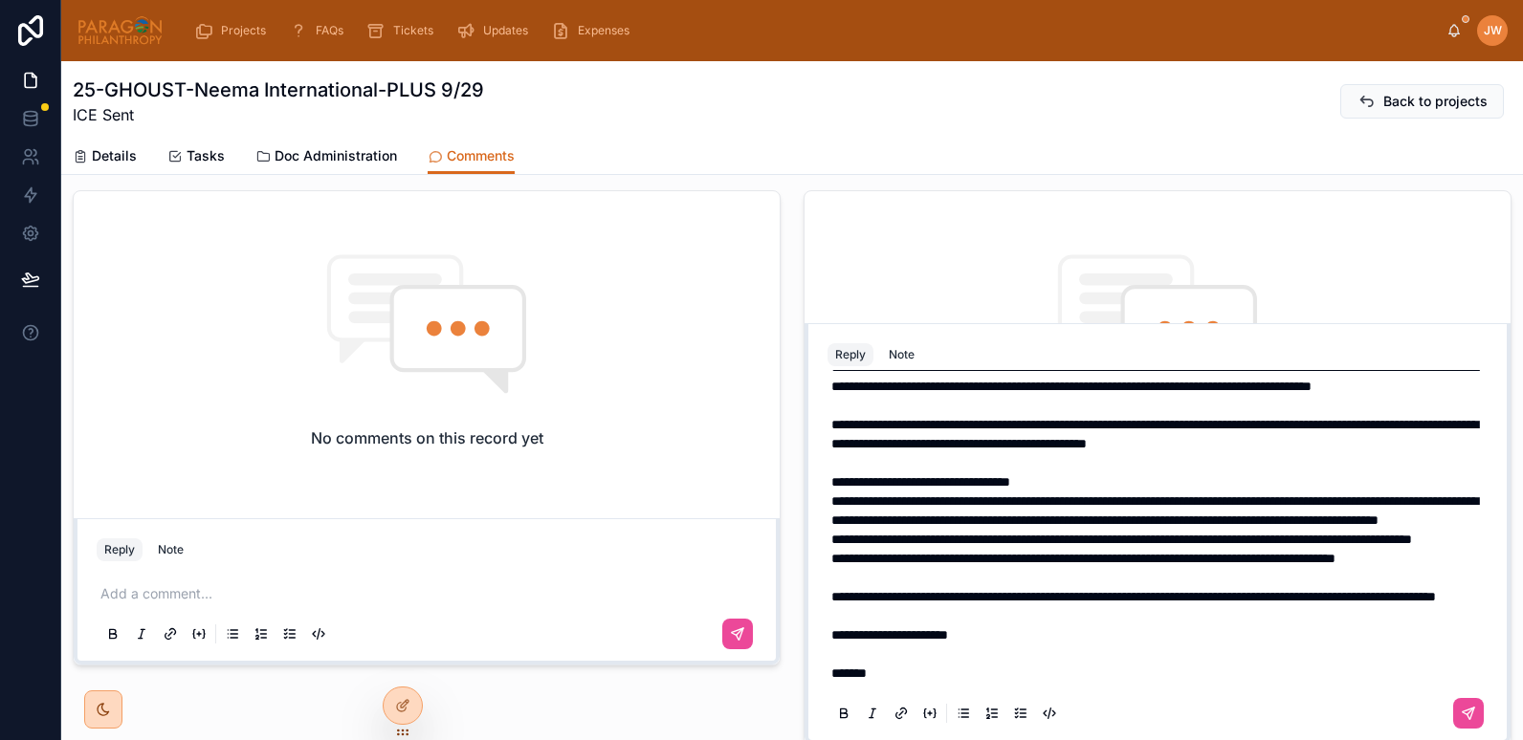
scroll to position [164, 0]
click at [1068, 491] on p "**********" at bounding box center [1161, 520] width 660 height 325
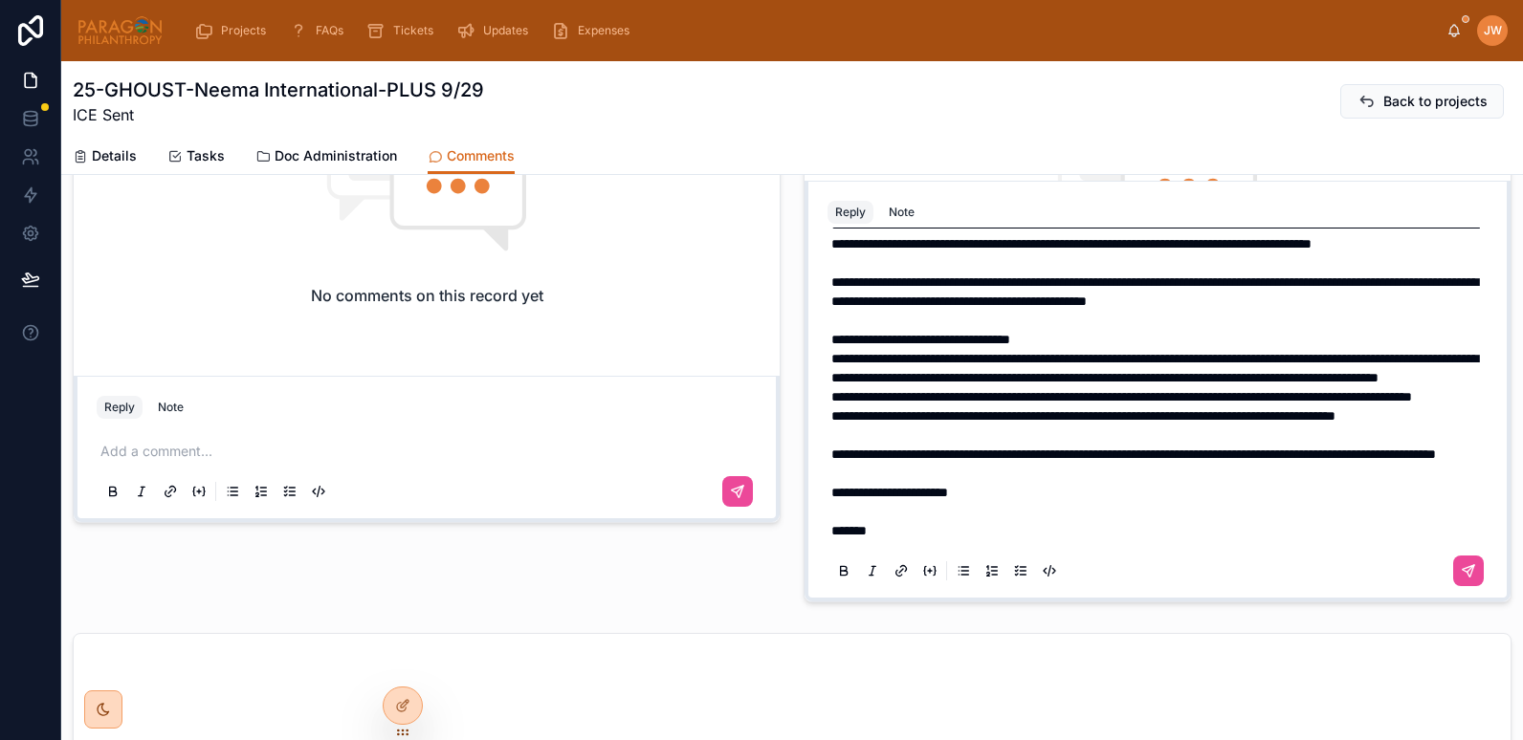
scroll to position [0, 0]
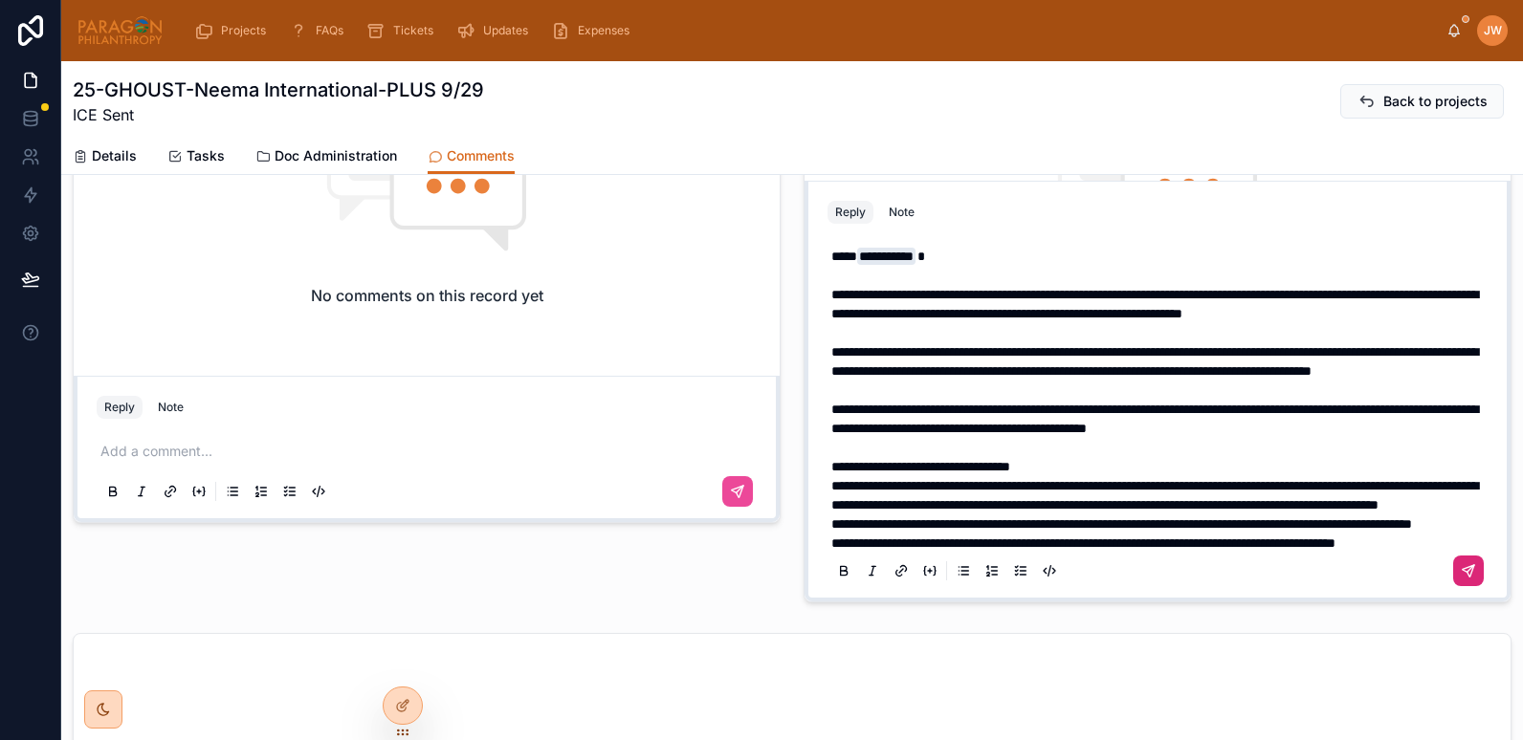
click at [1463, 568] on icon at bounding box center [1468, 570] width 11 height 11
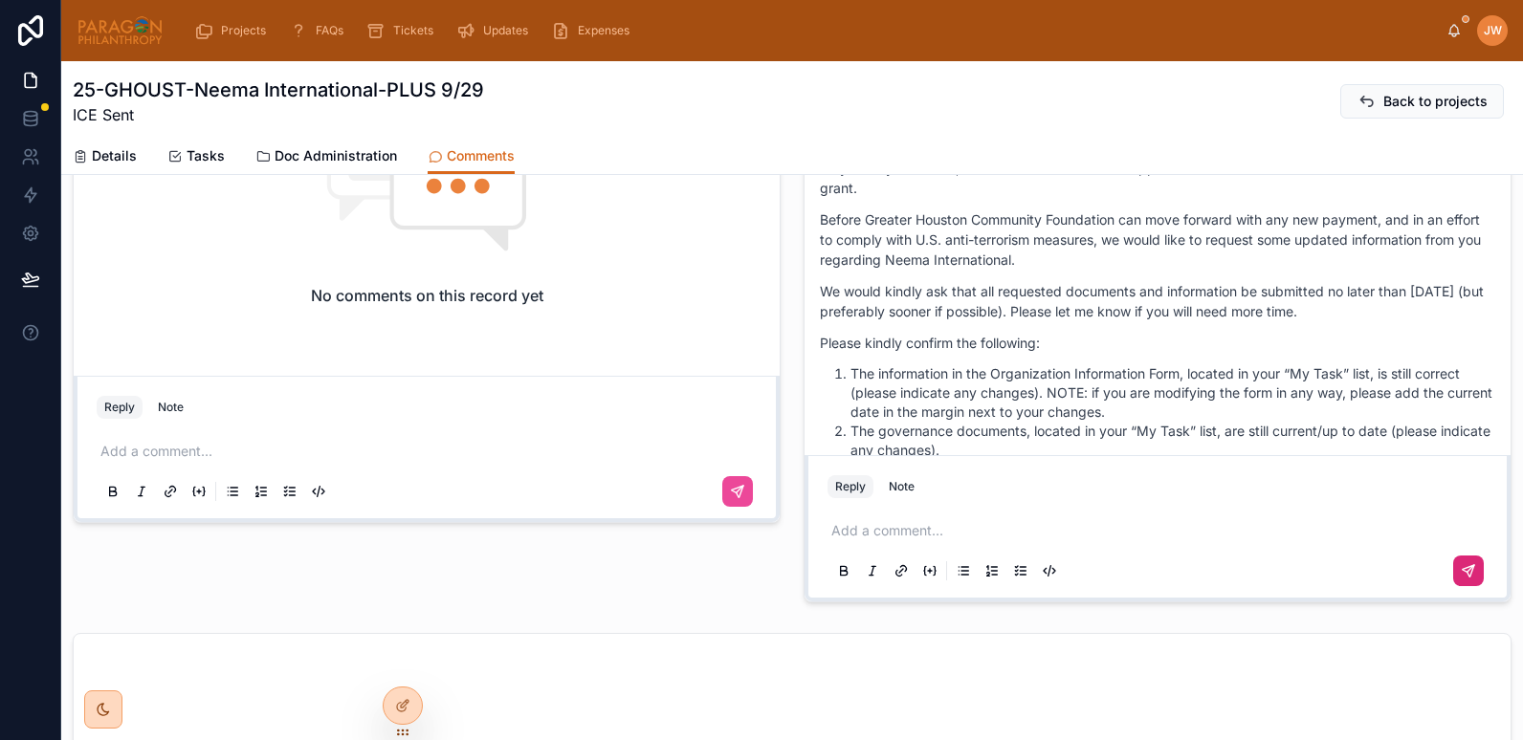
scroll to position [165, 0]
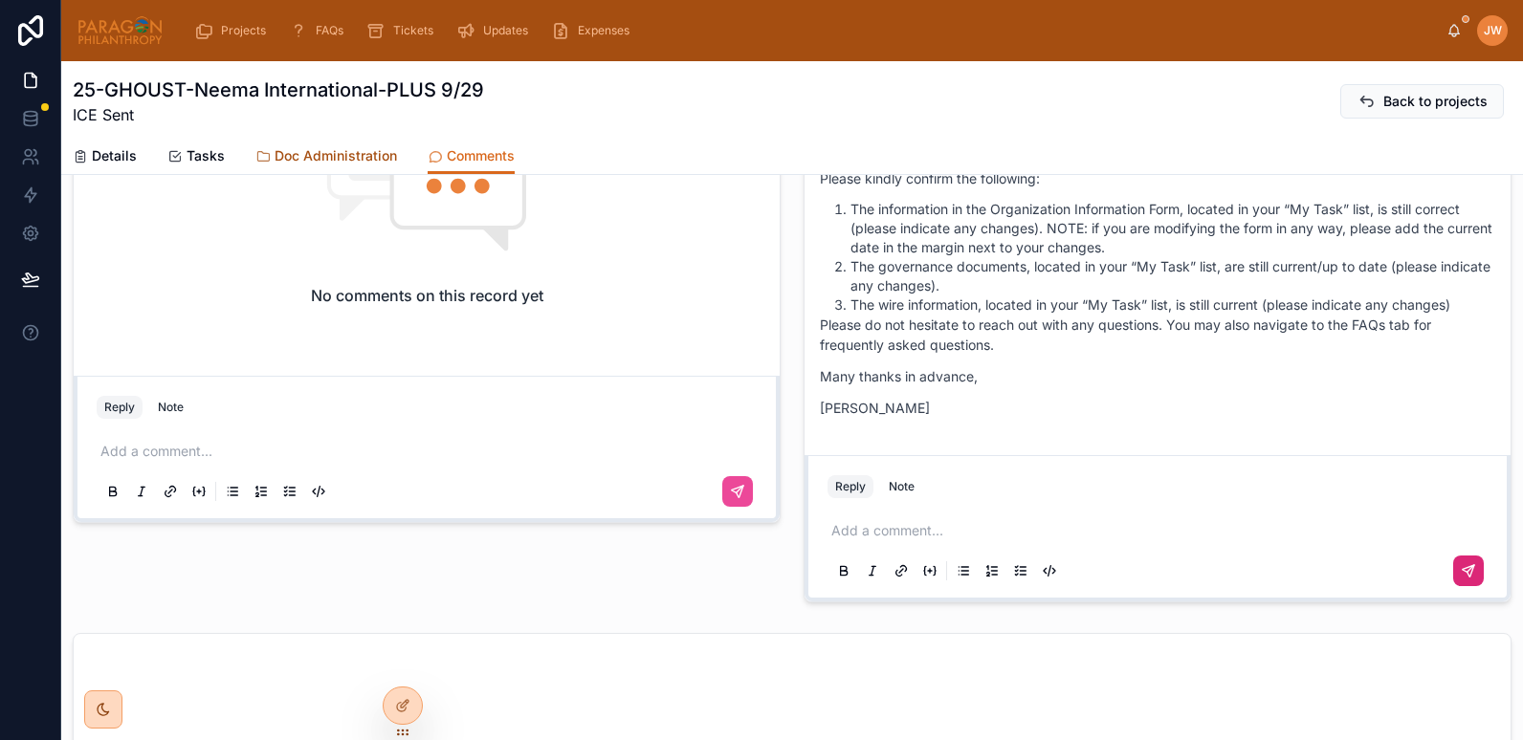
click at [305, 155] on span "Doc Administration" at bounding box center [336, 155] width 122 height 19
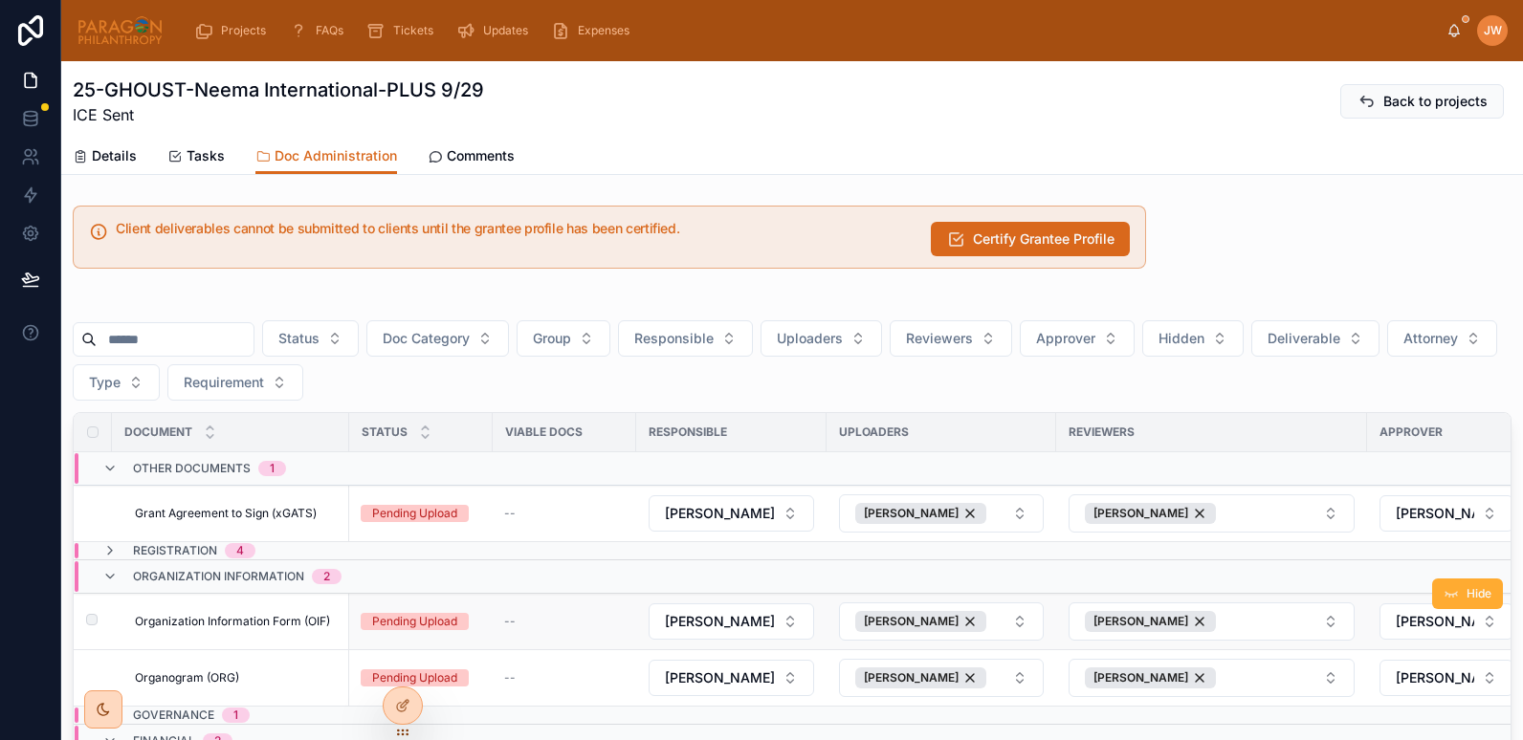
click at [259, 621] on span "Organization Information Form (OIF)" at bounding box center [232, 621] width 195 height 15
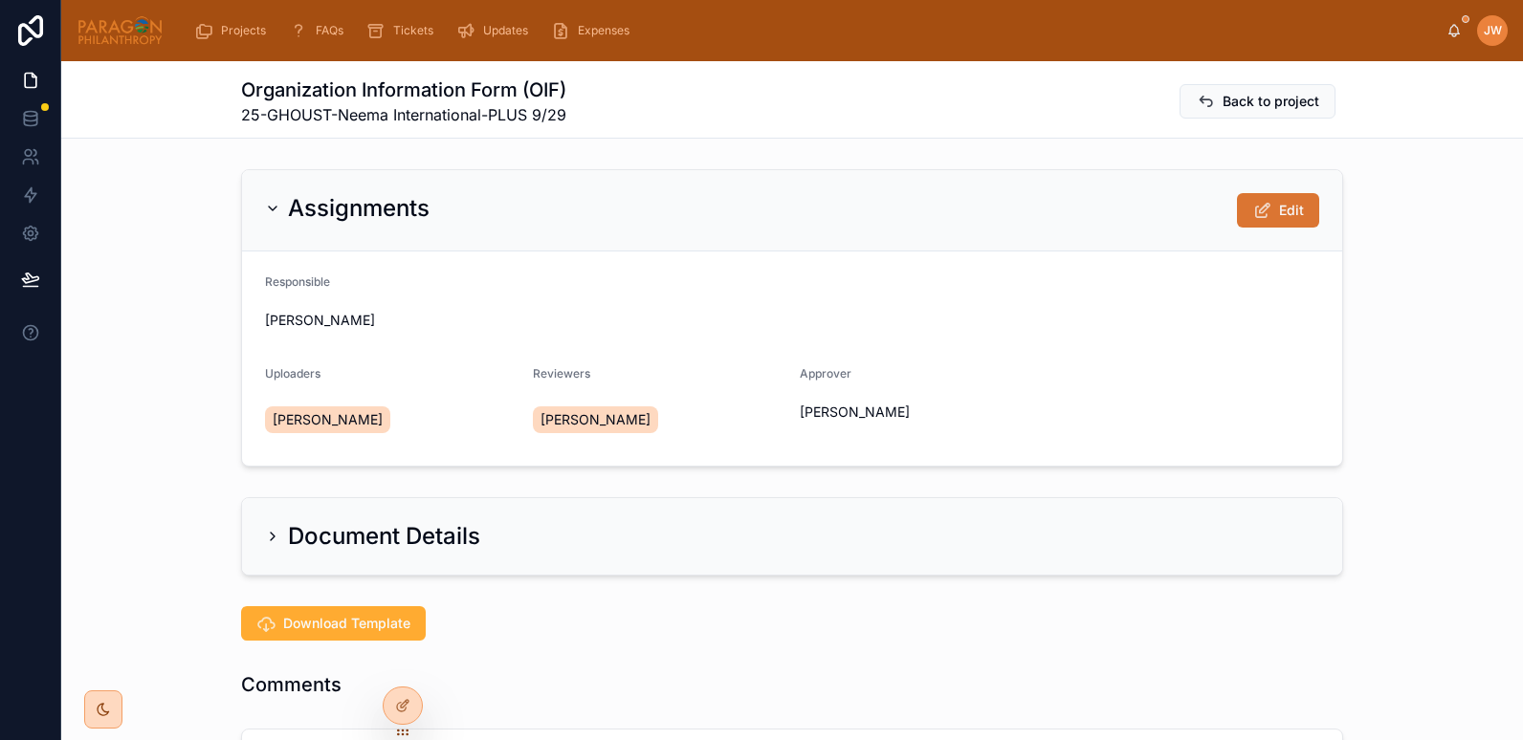
click at [1279, 214] on span "Edit" at bounding box center [1291, 210] width 25 height 19
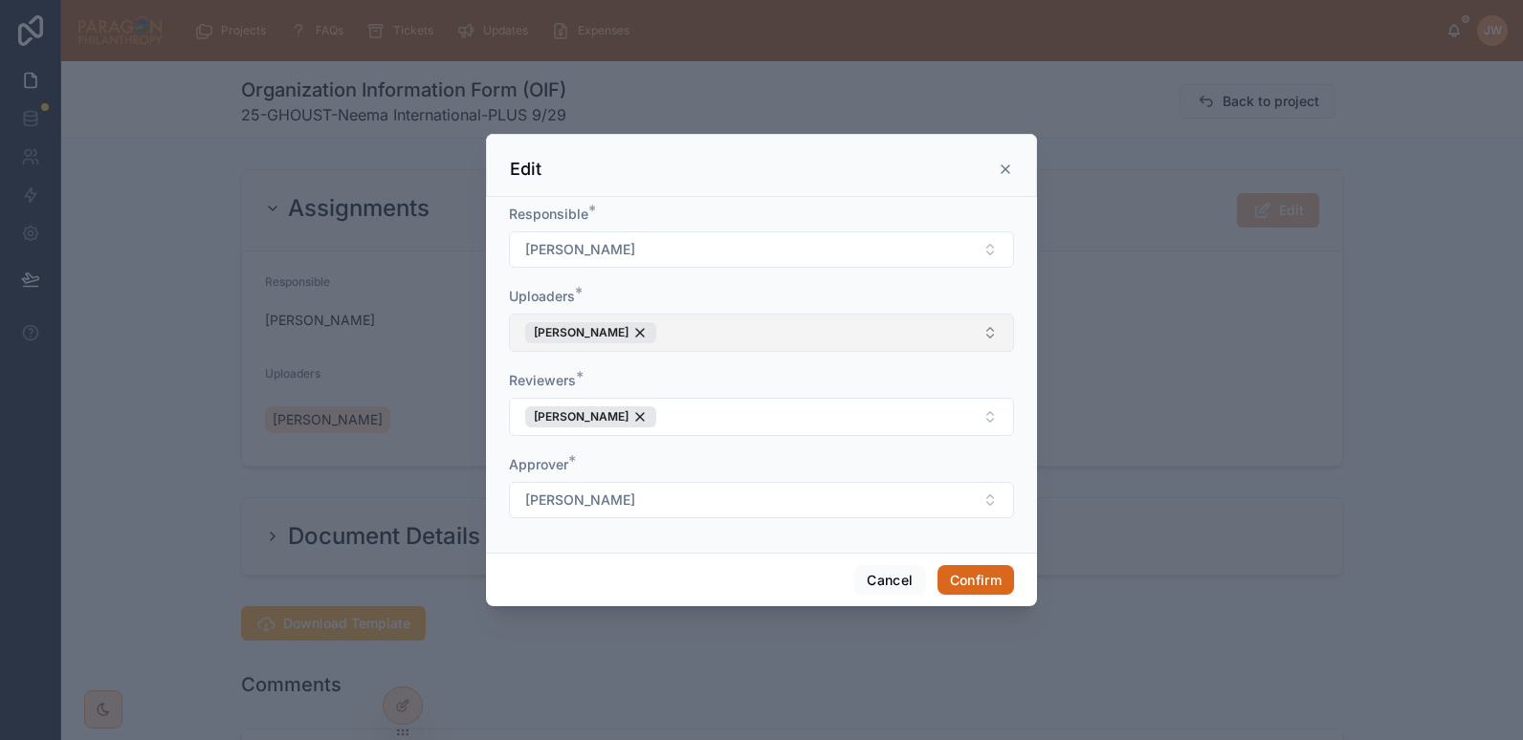
click at [693, 339] on button "[PERSON_NAME]" at bounding box center [761, 333] width 505 height 38
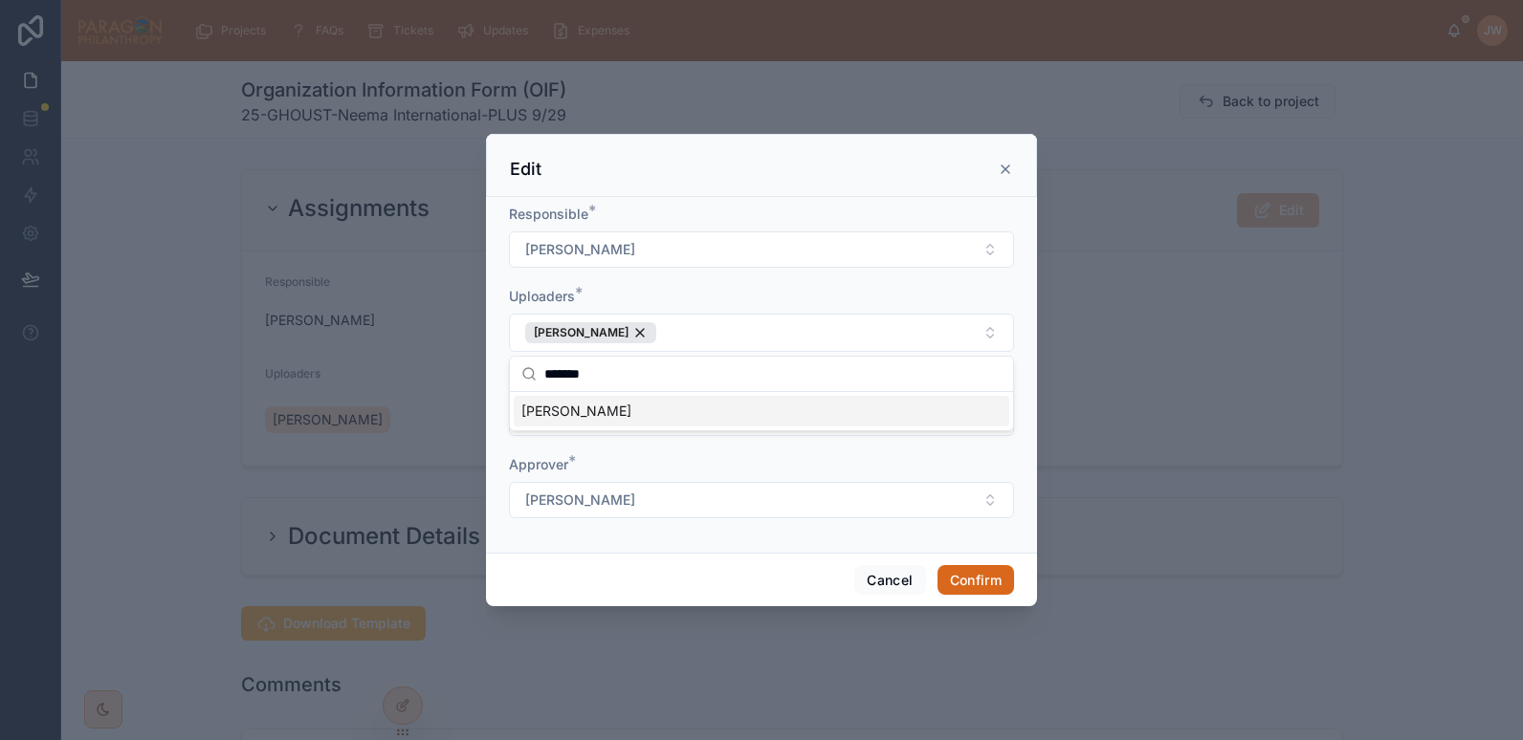
type input "*******"
click at [558, 411] on span "[PERSON_NAME]" at bounding box center [576, 411] width 110 height 19
click at [652, 280] on form "Responsible * Jessica Watkins Uploaders * Jessica Watkins Mandy Stein Reviewers…" at bounding box center [761, 371] width 505 height 333
click at [976, 580] on button "Confirm" at bounding box center [975, 580] width 77 height 31
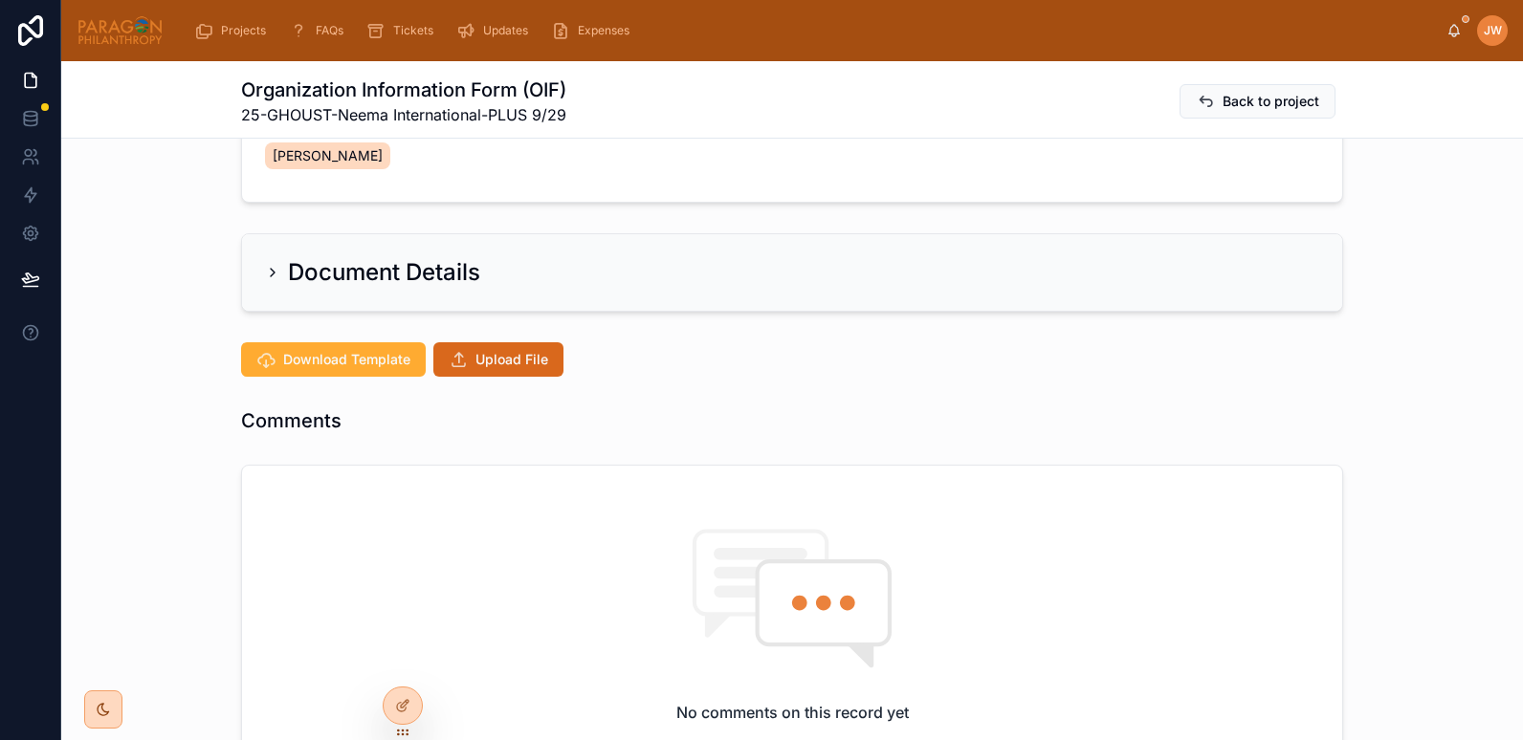
scroll to position [299, 0]
click at [516, 349] on span "Upload File" at bounding box center [511, 358] width 73 height 19
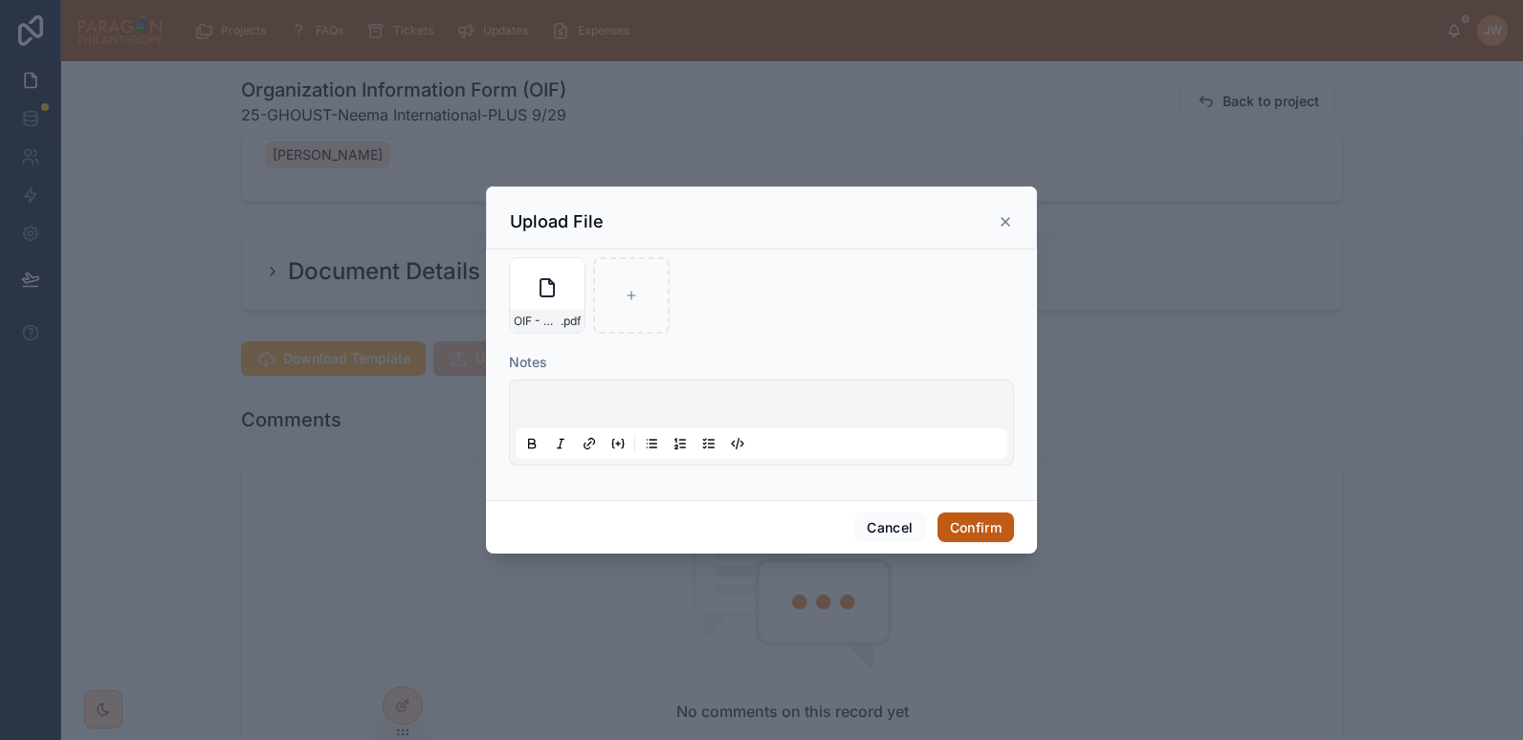
click at [981, 533] on button "Confirm" at bounding box center [975, 528] width 77 height 31
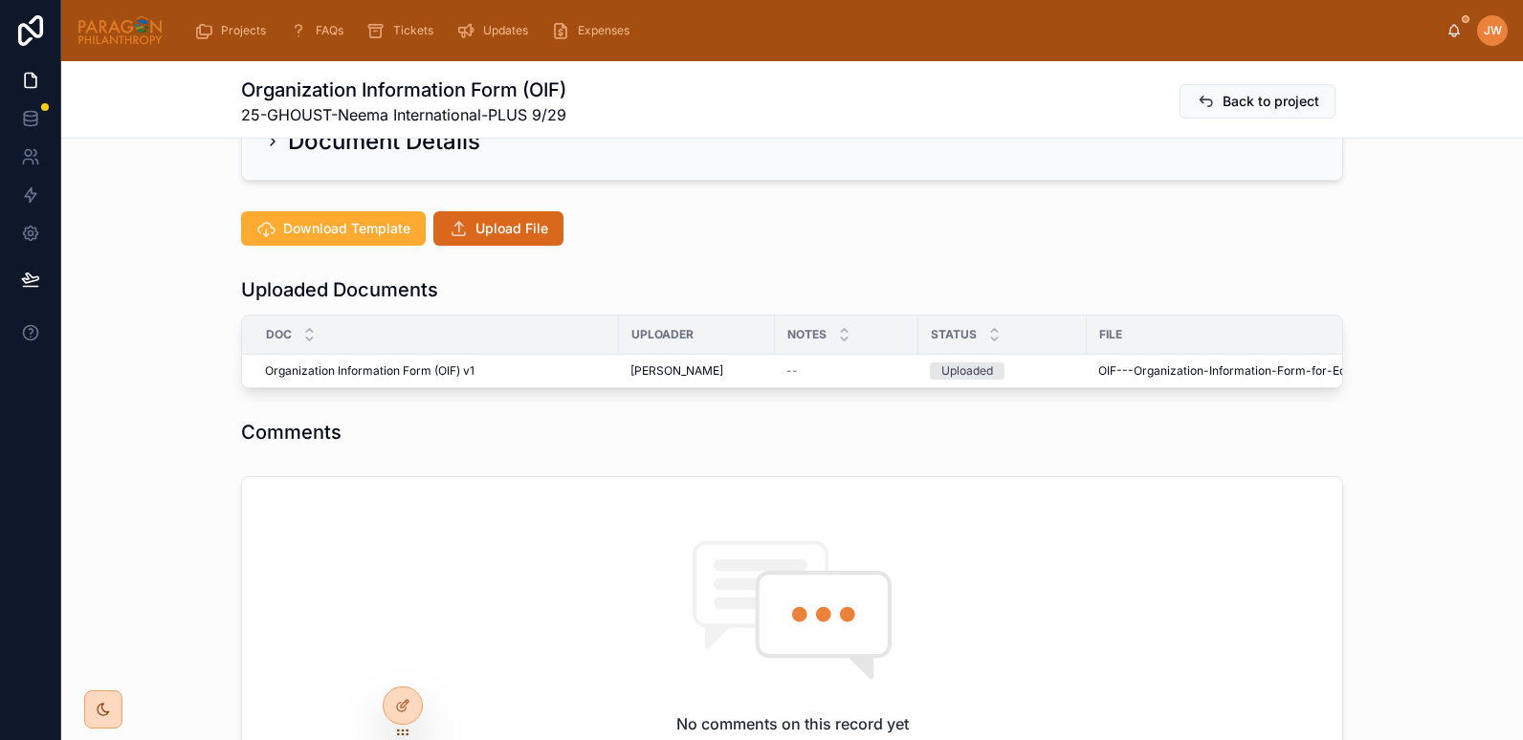
scroll to position [434, 0]
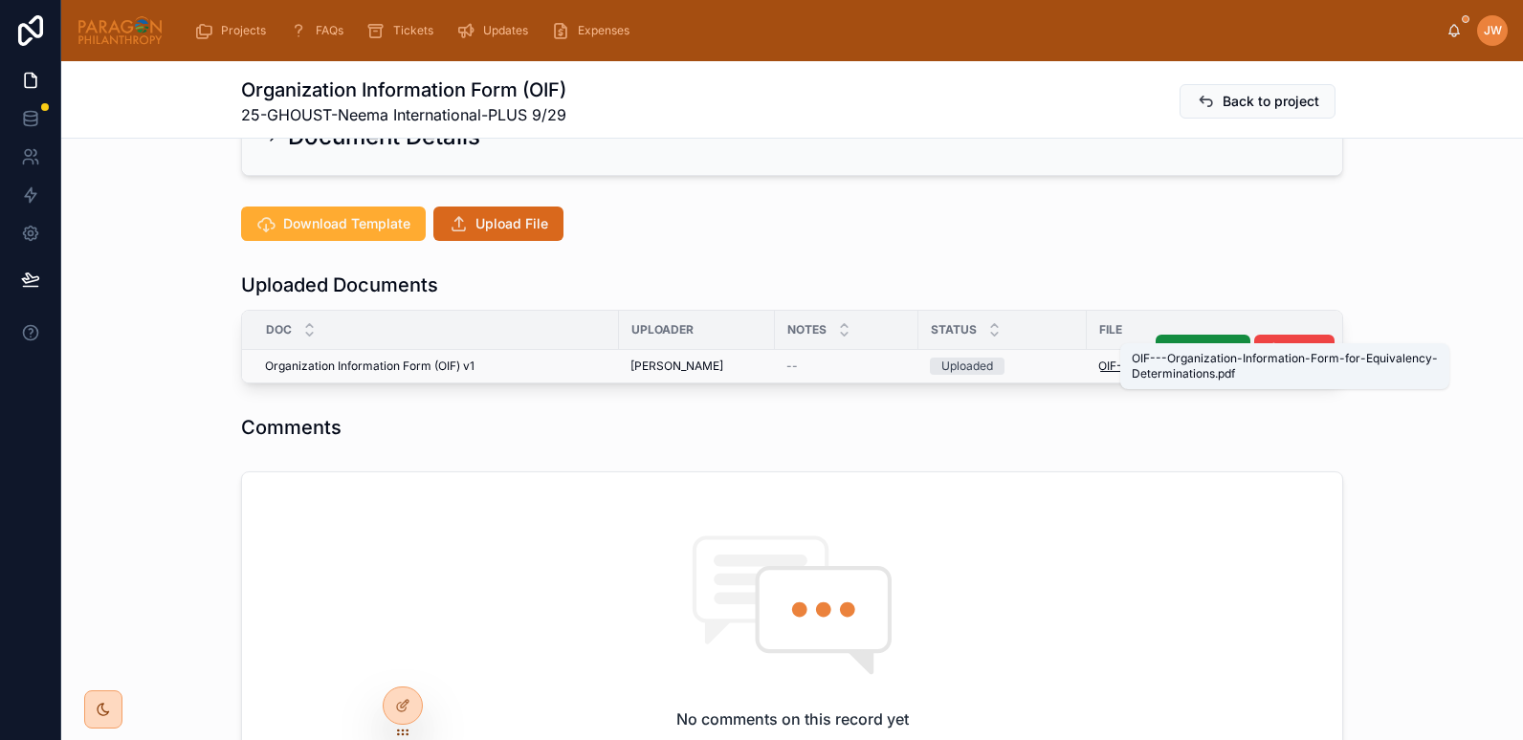
click at [1125, 359] on span "OIF---Organization-Information-Form-for-Equivalency-Determinations" at bounding box center [1281, 366] width 366 height 15
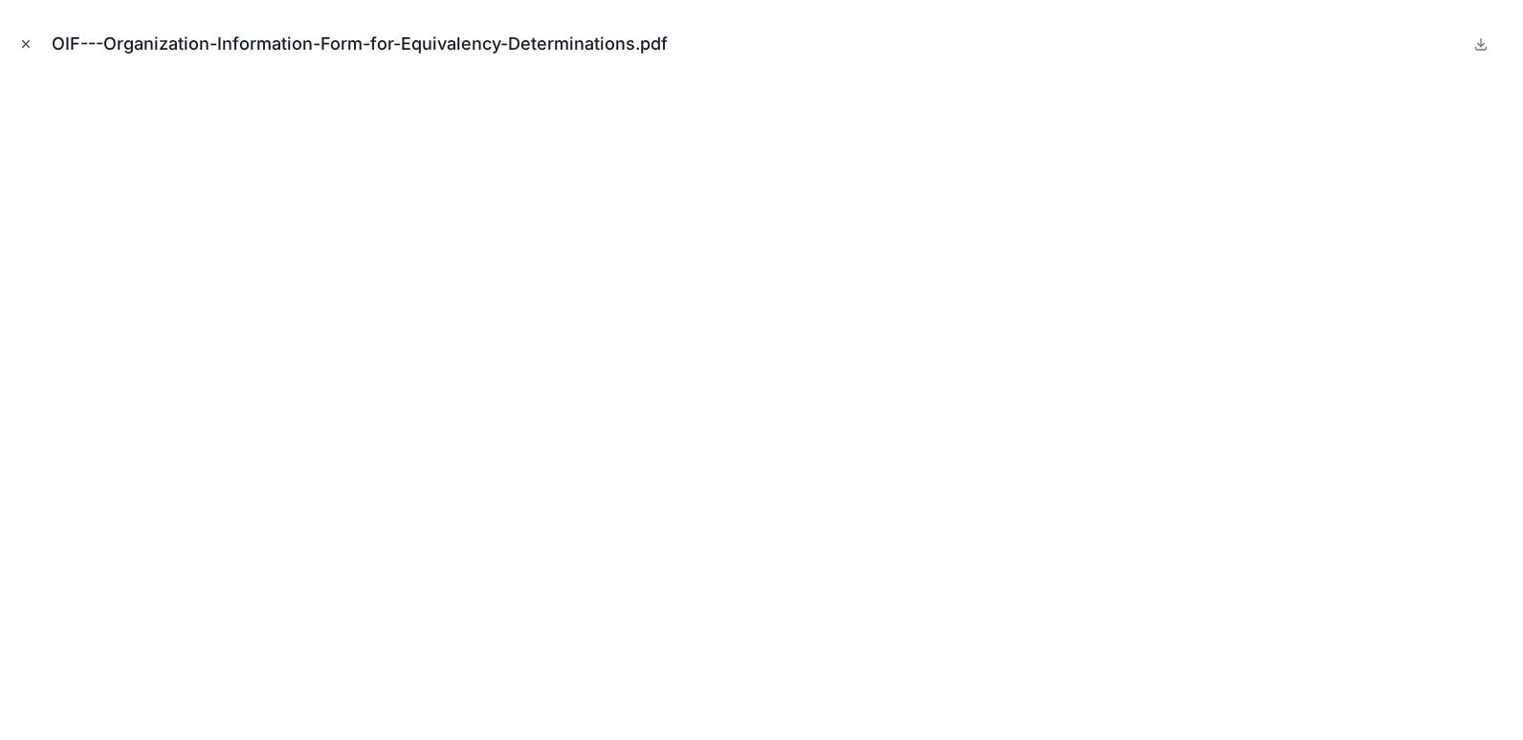
click at [24, 42] on icon "Close modal" at bounding box center [26, 44] width 7 height 7
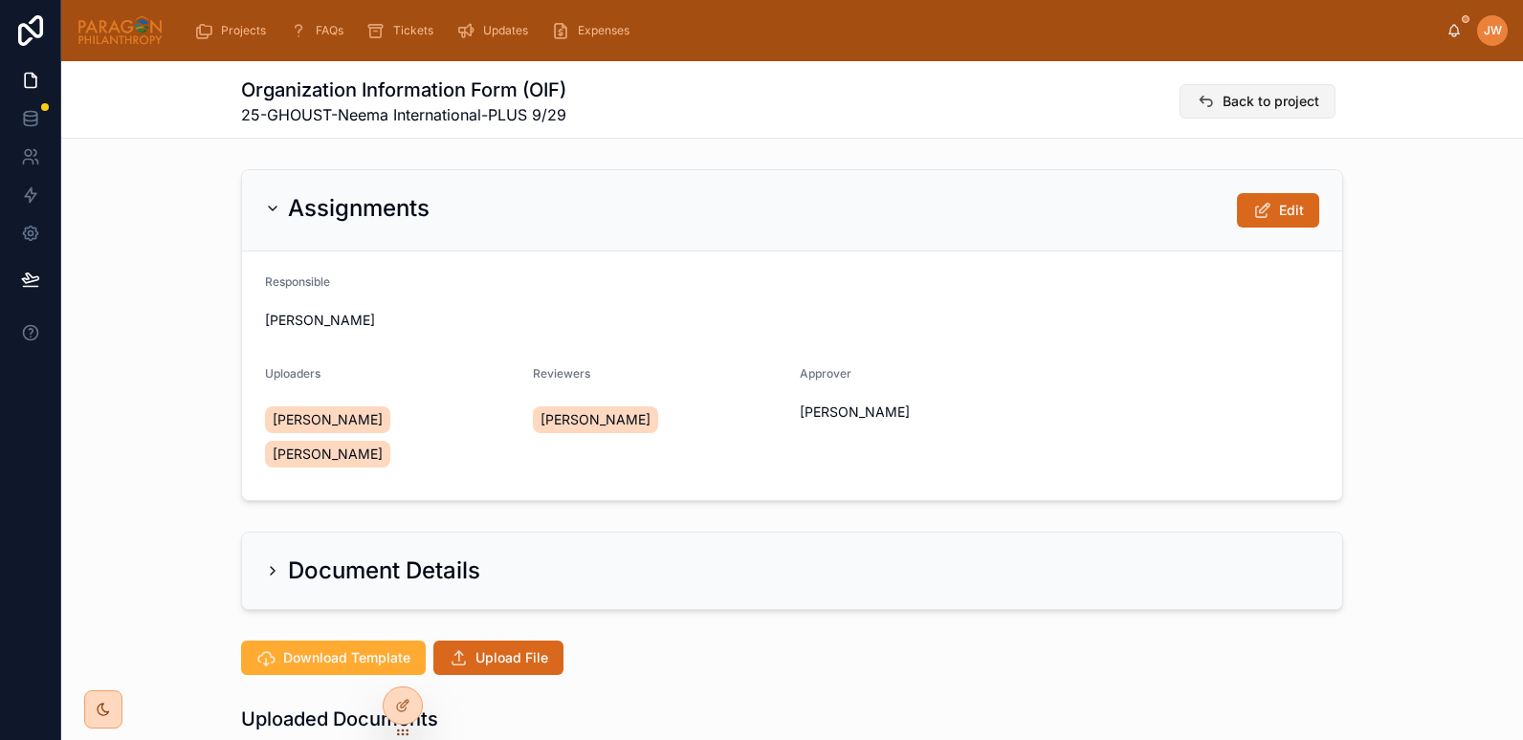
click at [1229, 107] on span "Back to project" at bounding box center [1270, 101] width 97 height 19
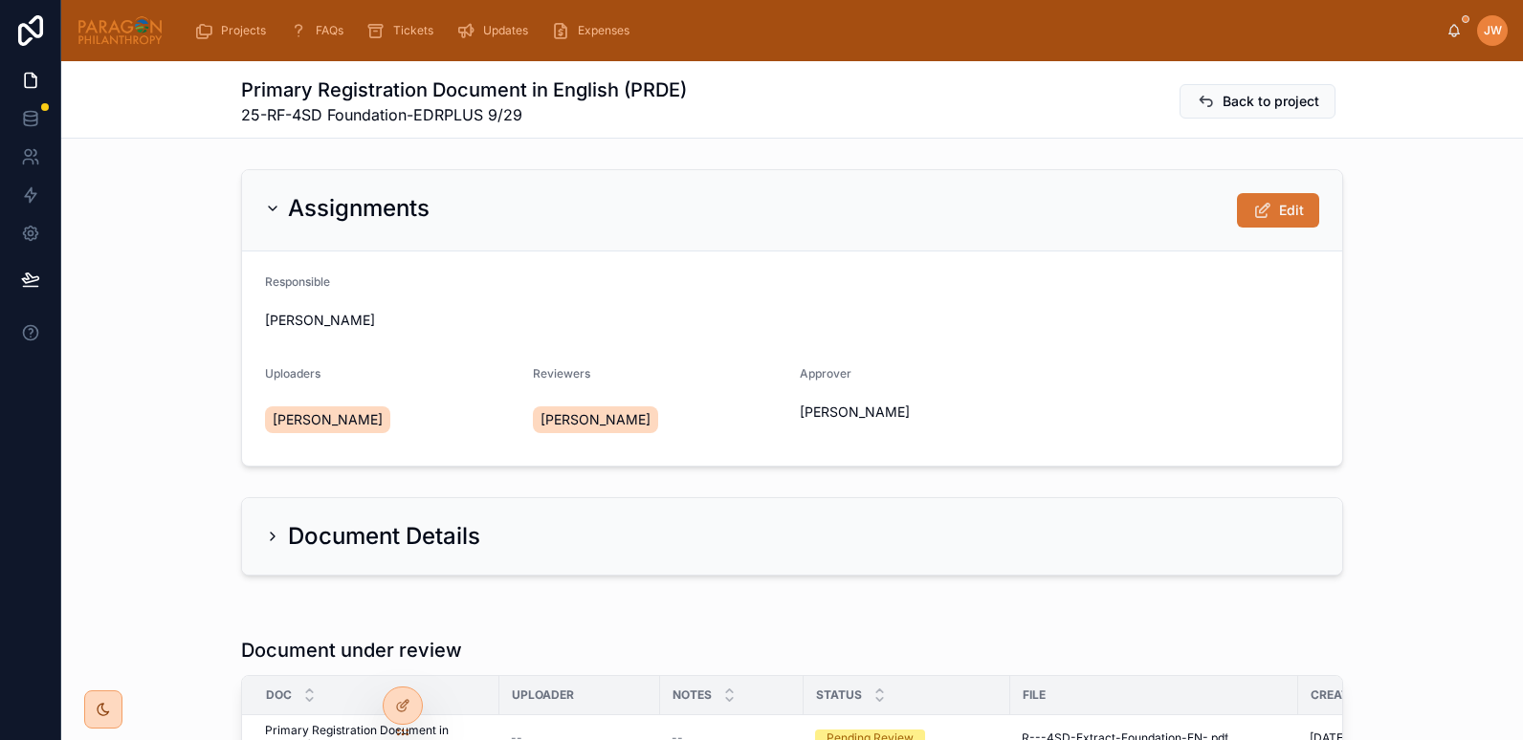
click at [1279, 215] on span "Edit" at bounding box center [1291, 210] width 25 height 19
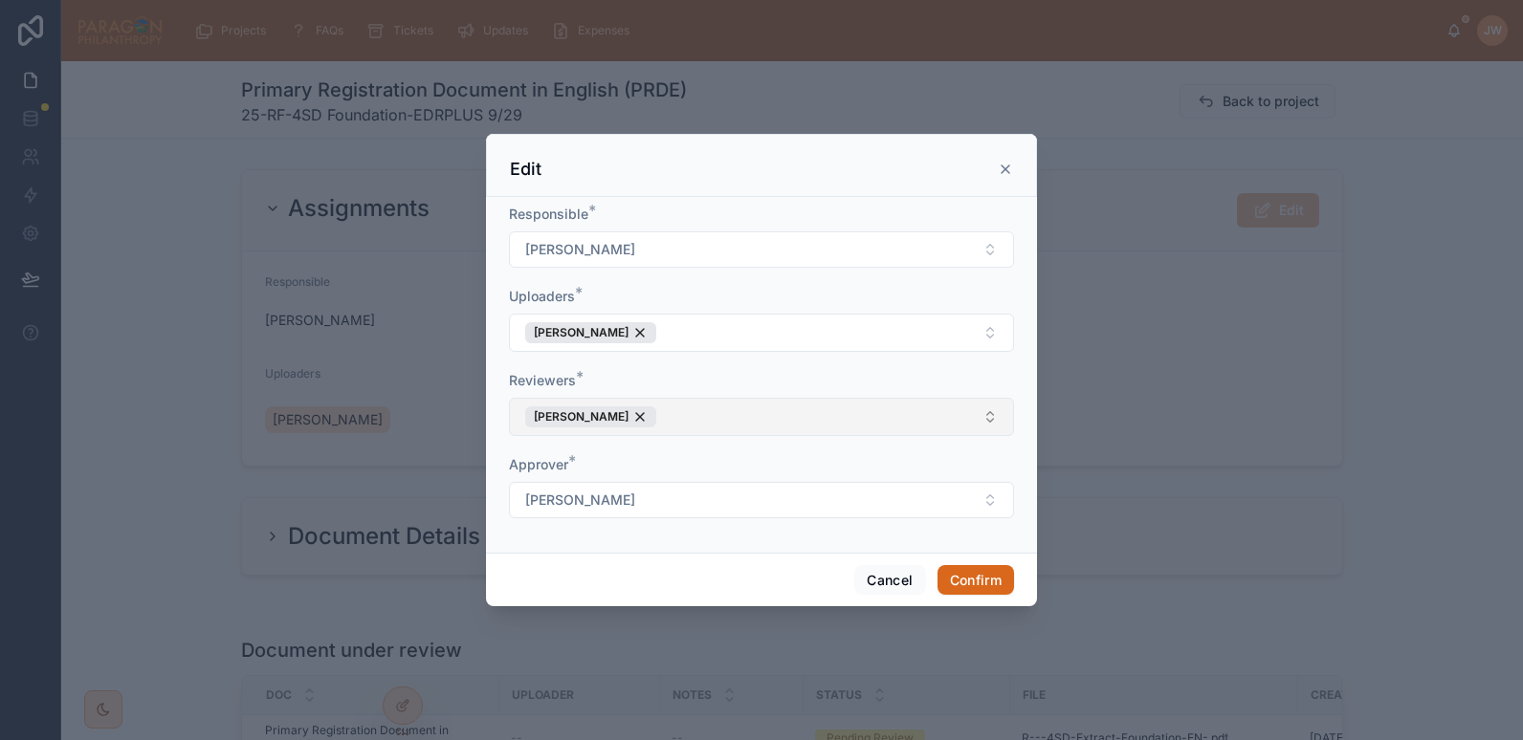
click at [858, 420] on button "[PERSON_NAME]" at bounding box center [761, 417] width 505 height 38
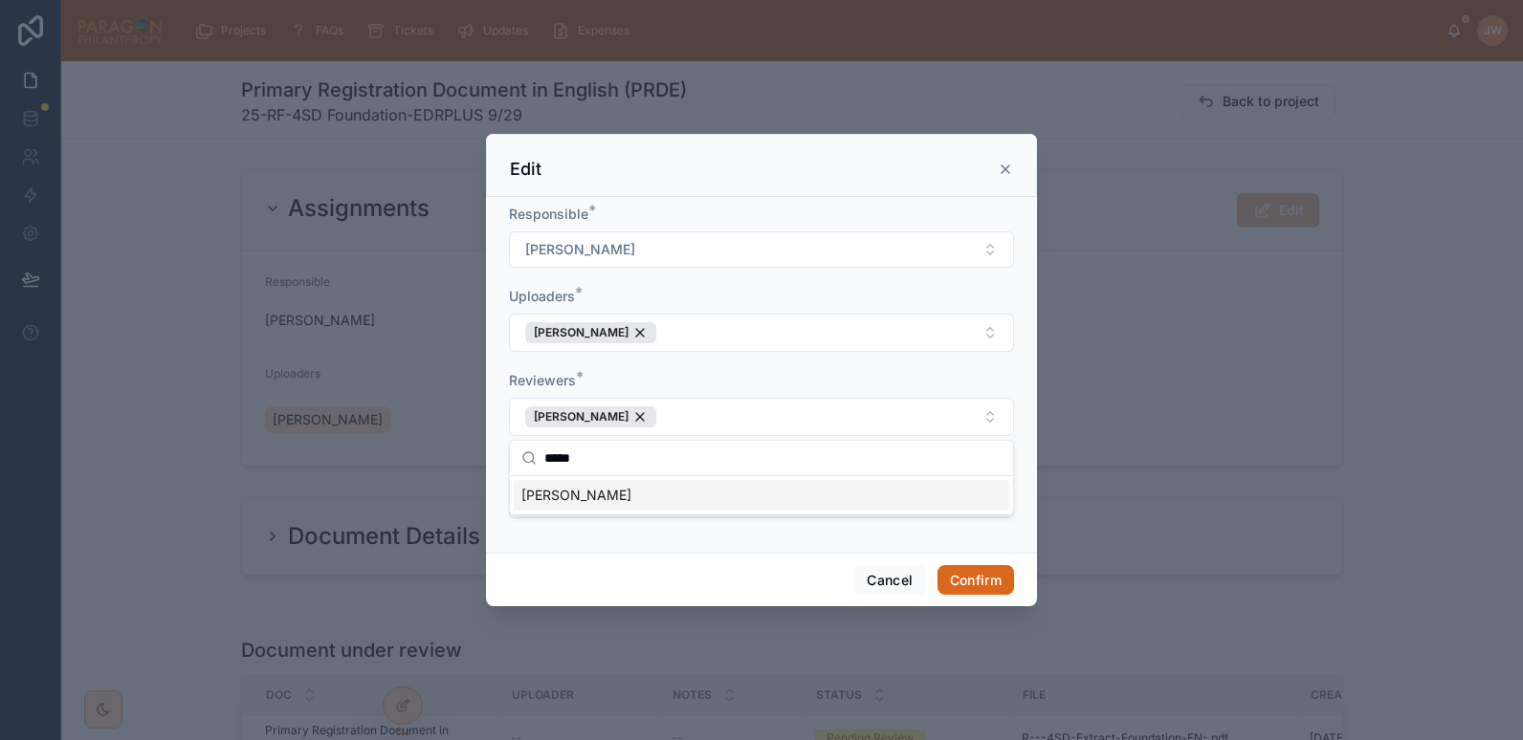
type input "*****"
click at [594, 499] on span "[PERSON_NAME]" at bounding box center [576, 495] width 110 height 19
click at [1002, 576] on button "Confirm" at bounding box center [975, 580] width 77 height 31
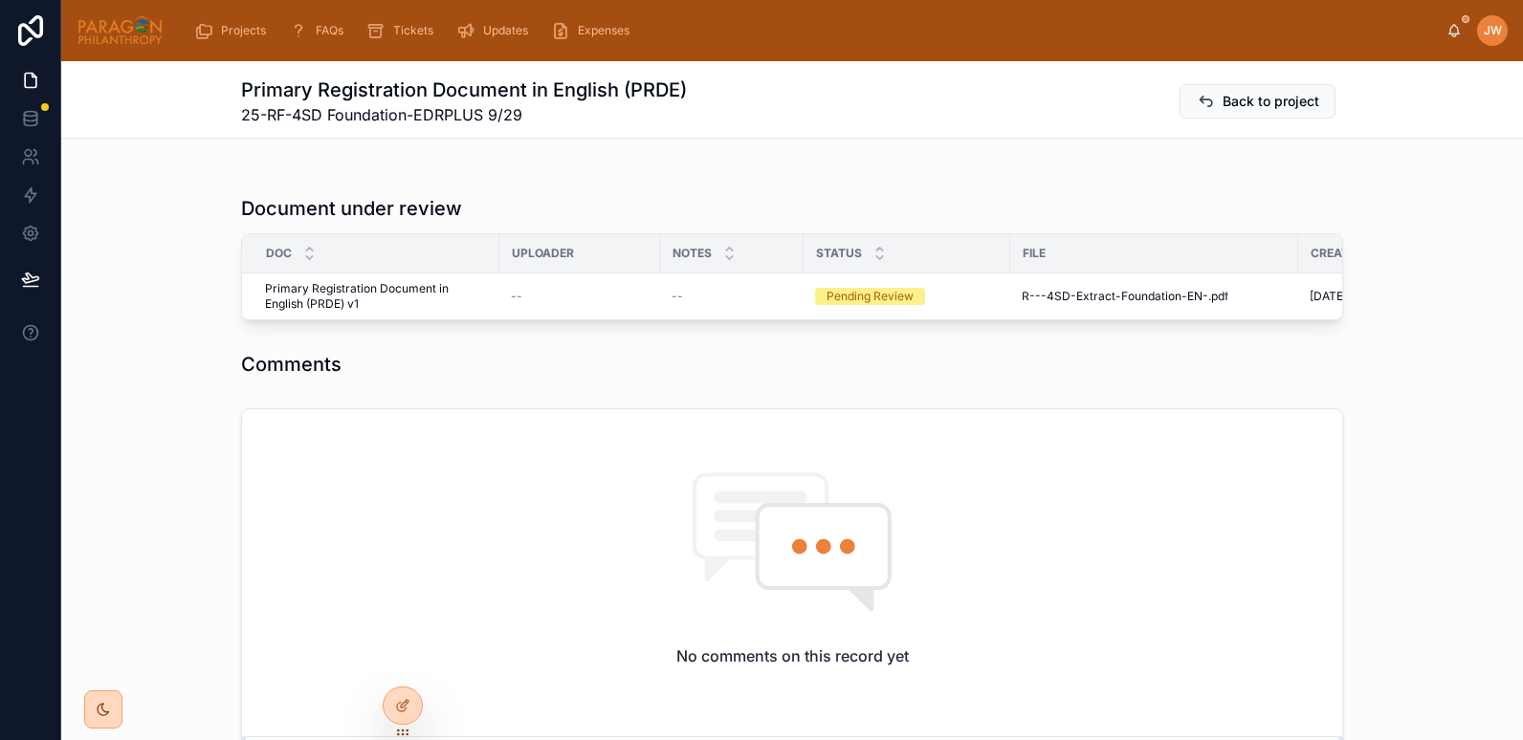
scroll to position [477, 0]
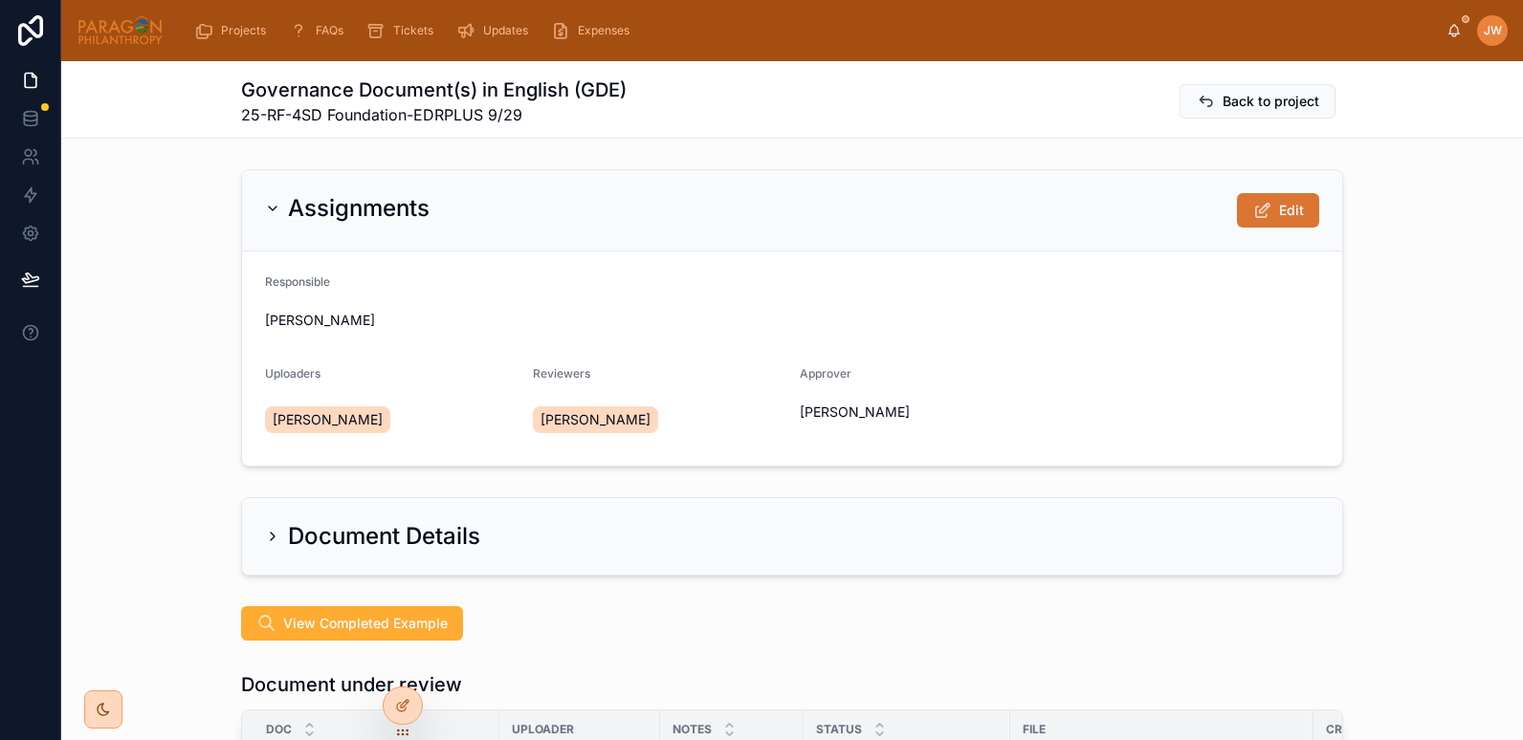
click at [1271, 223] on button "Edit" at bounding box center [1278, 210] width 82 height 34
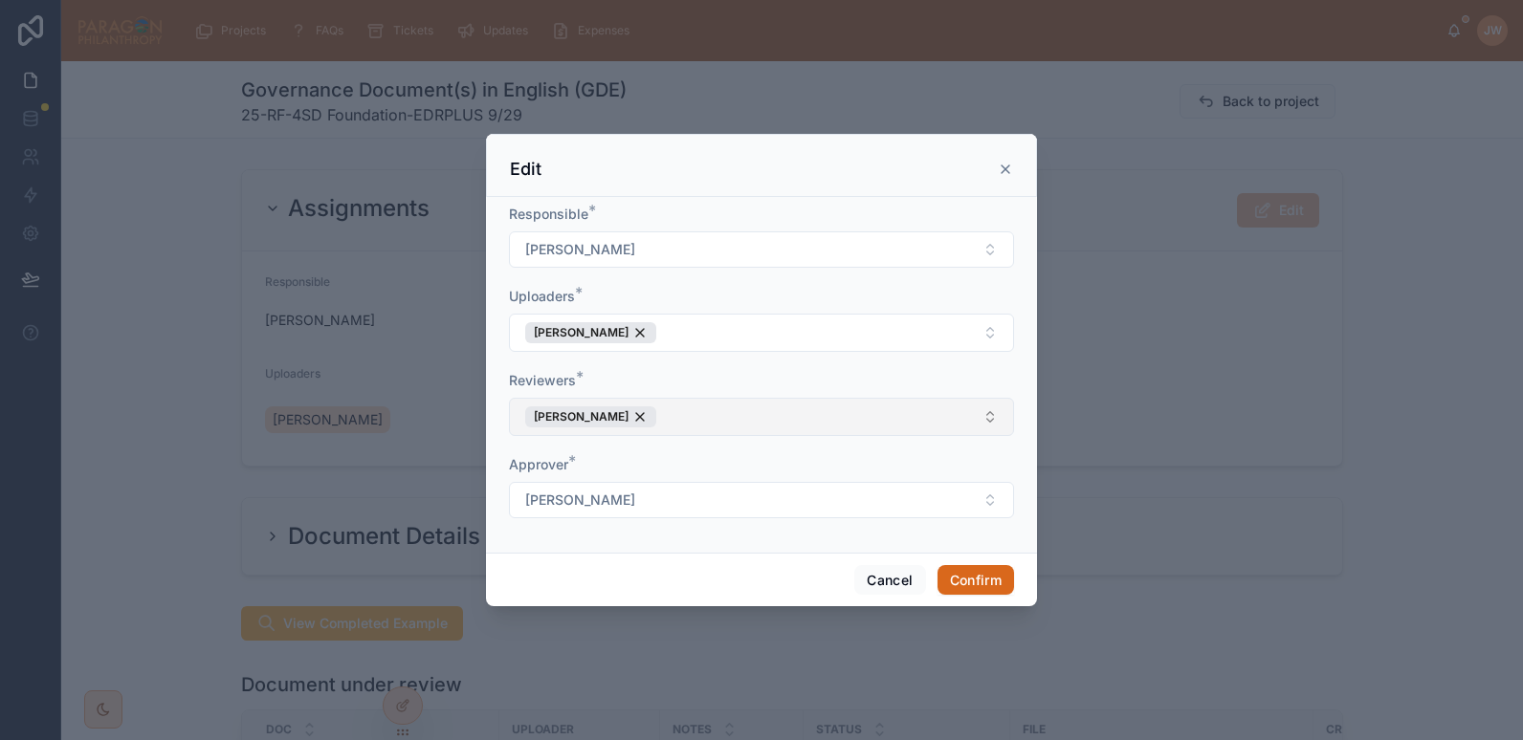
click at [804, 409] on button "[PERSON_NAME]" at bounding box center [761, 417] width 505 height 38
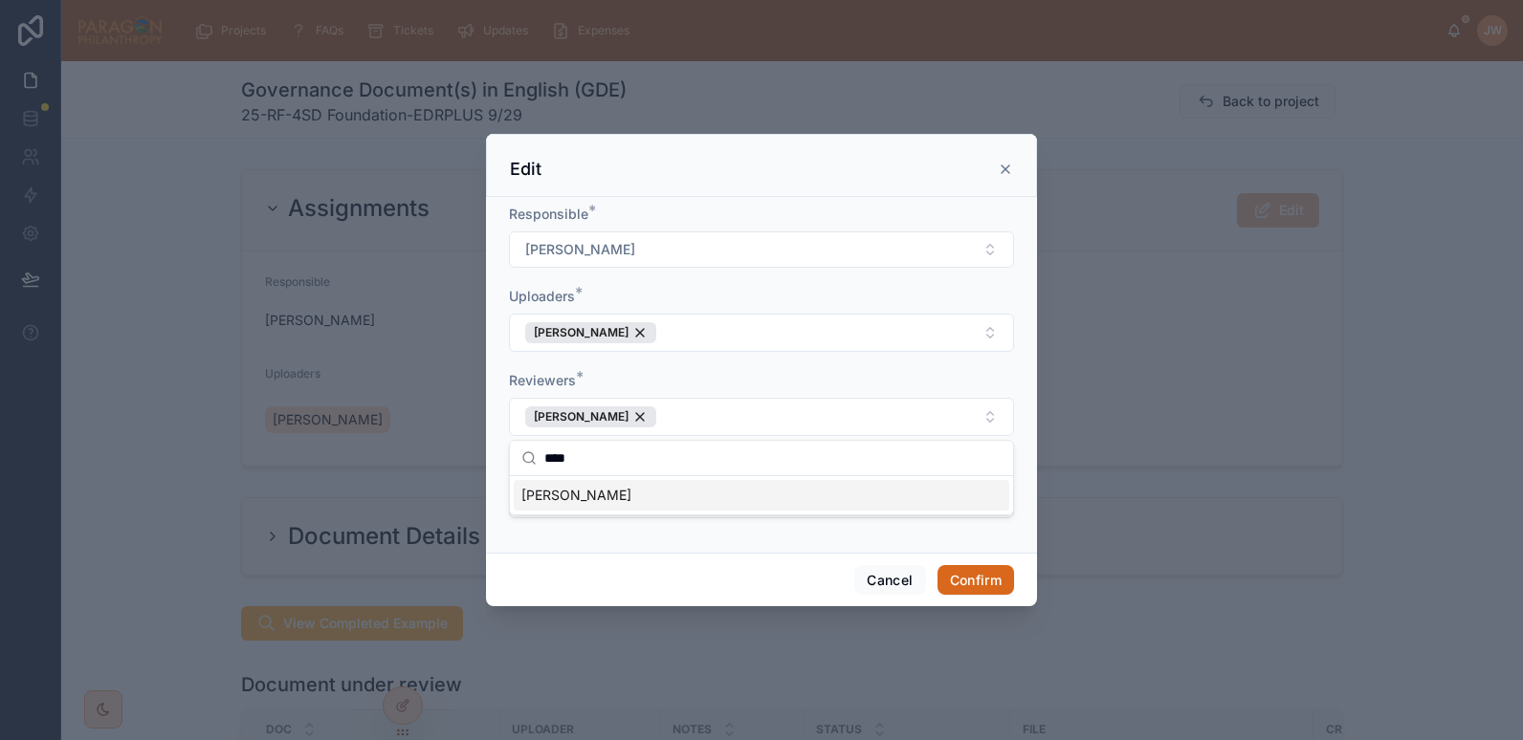
type input "****"
click at [605, 496] on span "[PERSON_NAME]" at bounding box center [576, 495] width 110 height 19
click at [984, 573] on button "Confirm" at bounding box center [975, 580] width 77 height 31
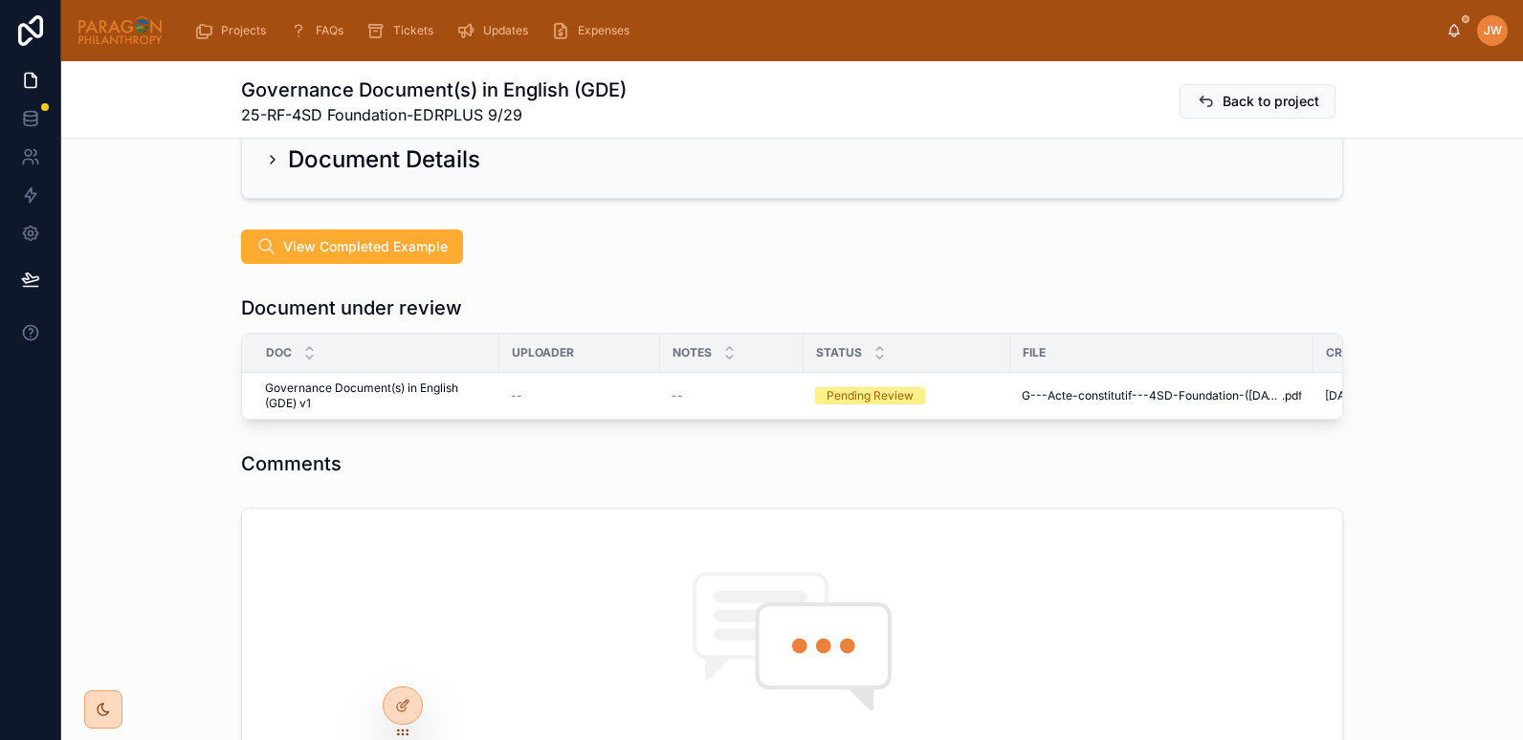
scroll to position [415, 0]
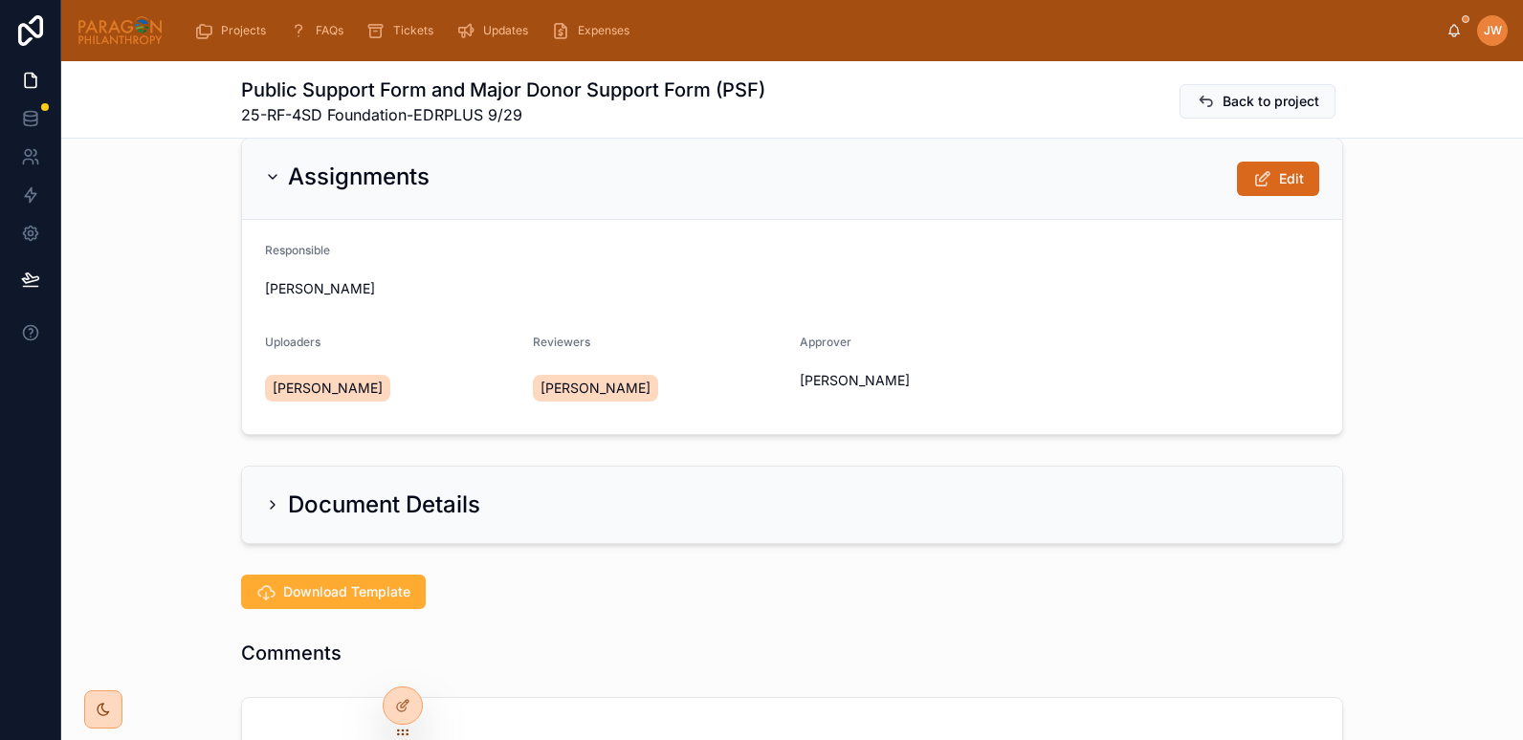
scroll to position [31, 0]
click at [1258, 174] on icon at bounding box center [1262, 179] width 20 height 19
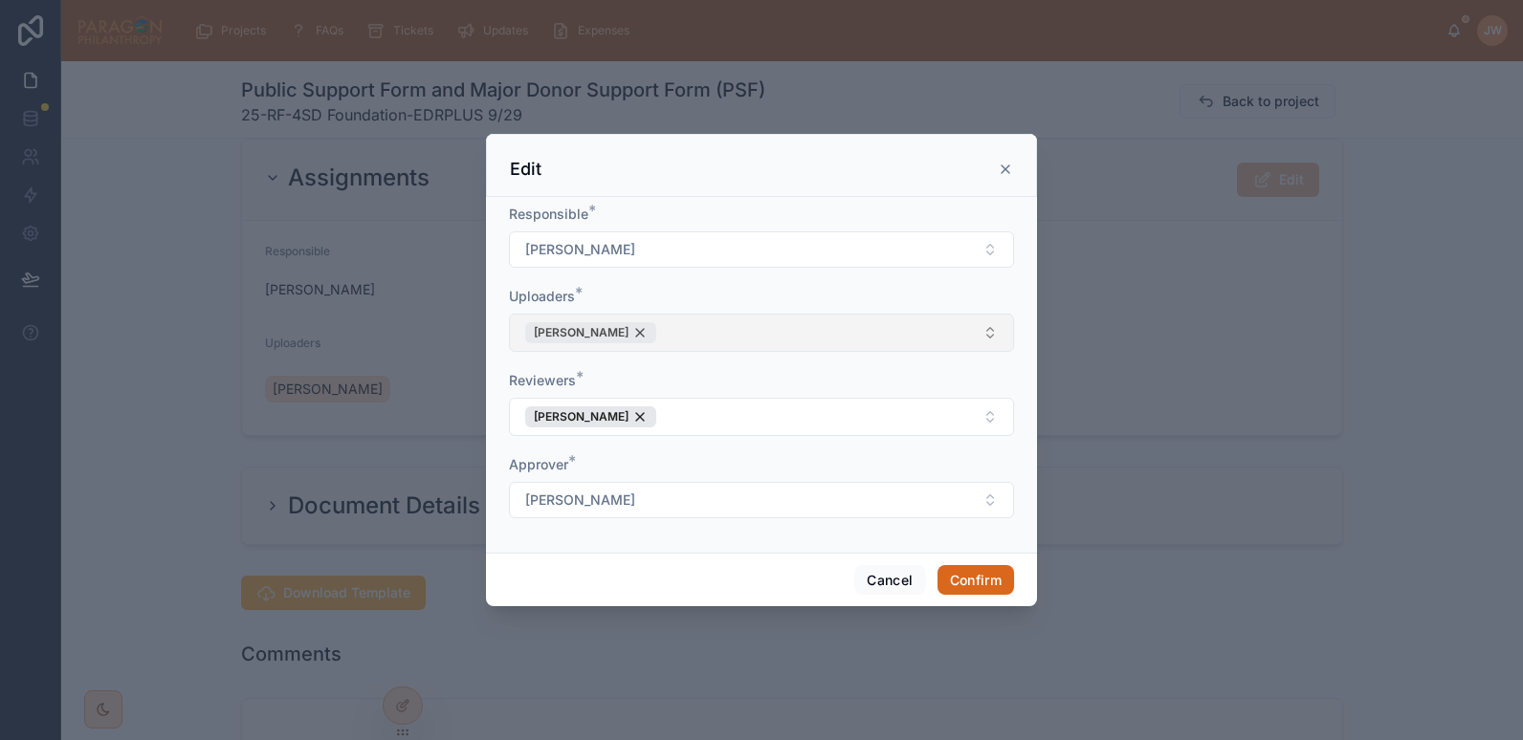
click at [656, 331] on div "[PERSON_NAME]" at bounding box center [590, 332] width 131 height 21
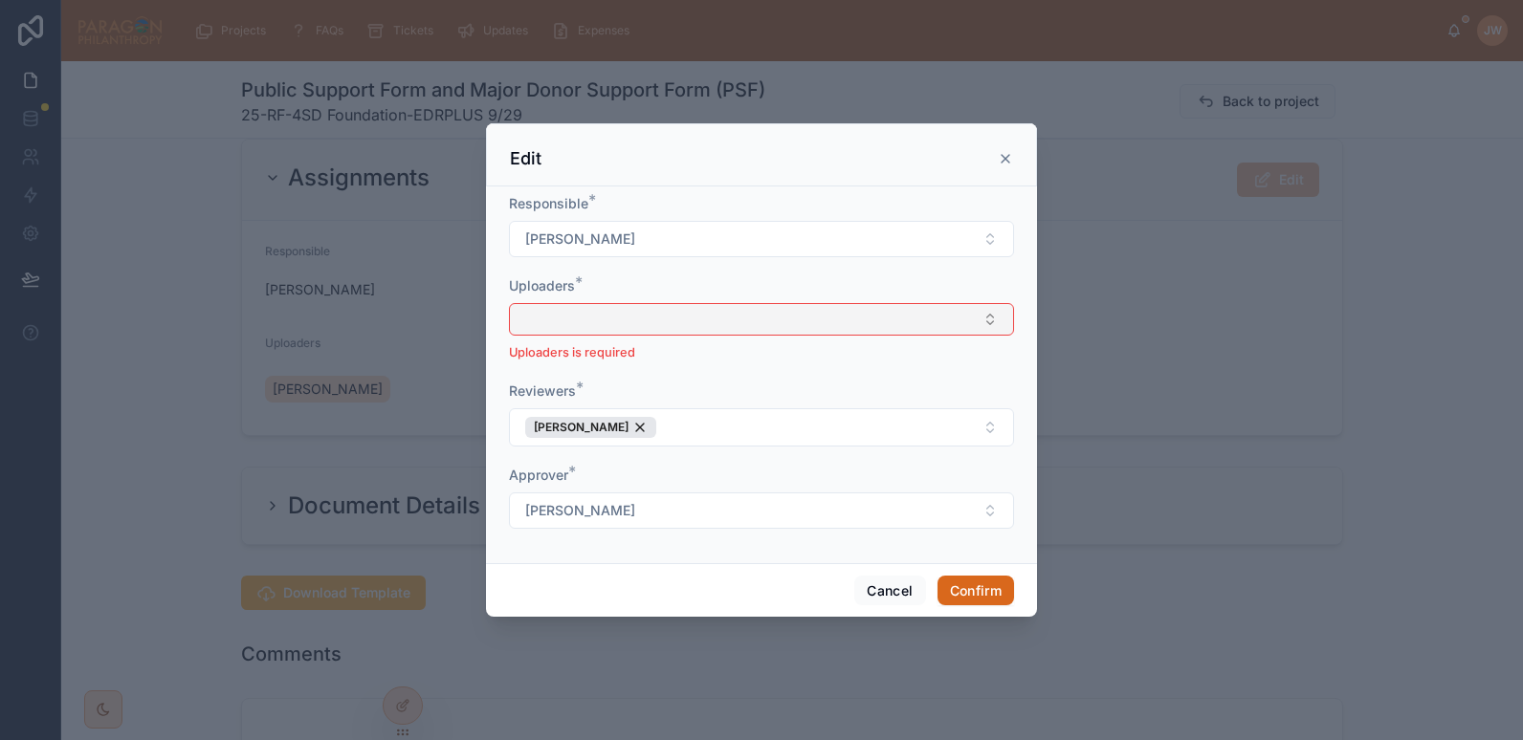
click at [734, 327] on button "Select Button" at bounding box center [761, 319] width 505 height 33
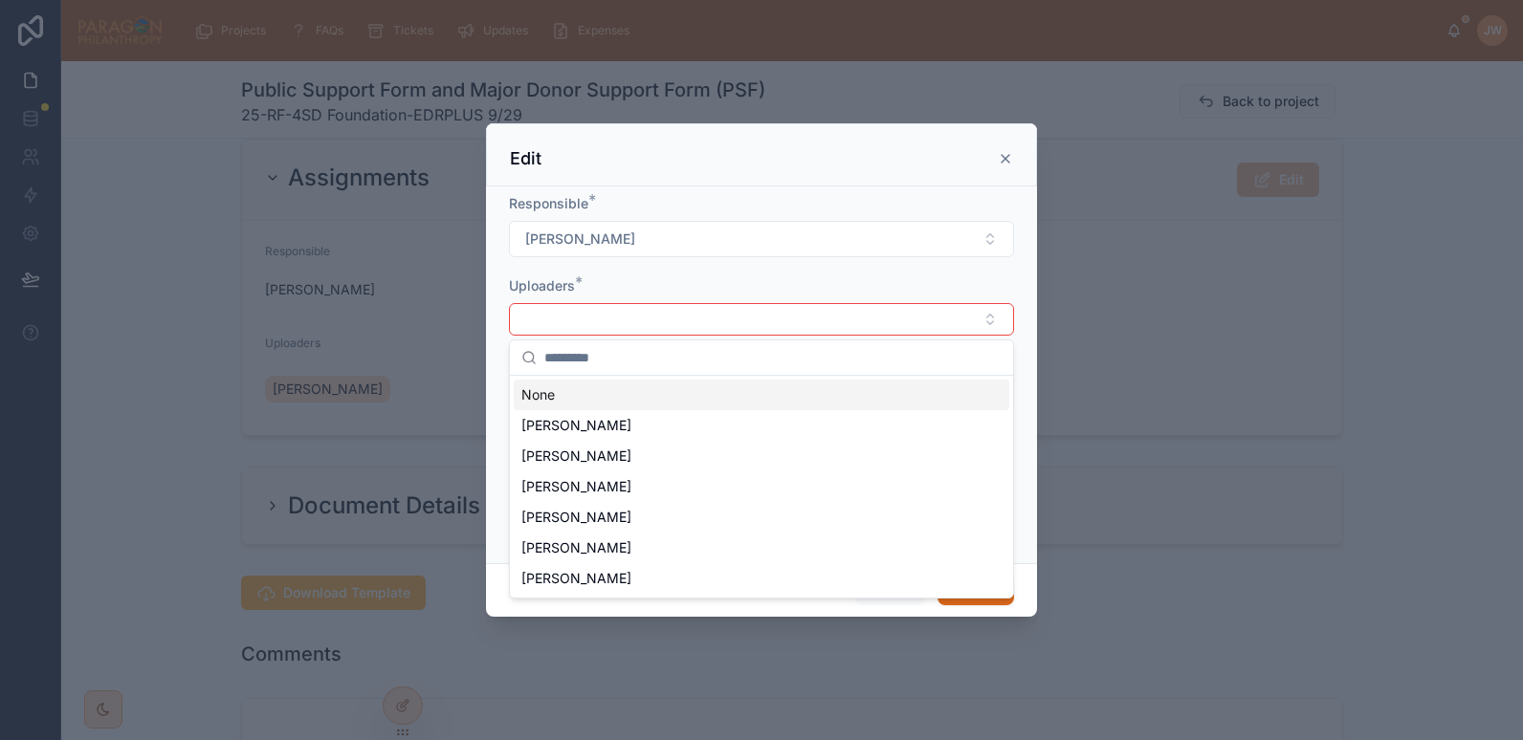
click at [812, 187] on div "Responsible * [PERSON_NAME] Uploaders * Uploaders is required Reviewers * [PERS…" at bounding box center [761, 375] width 551 height 377
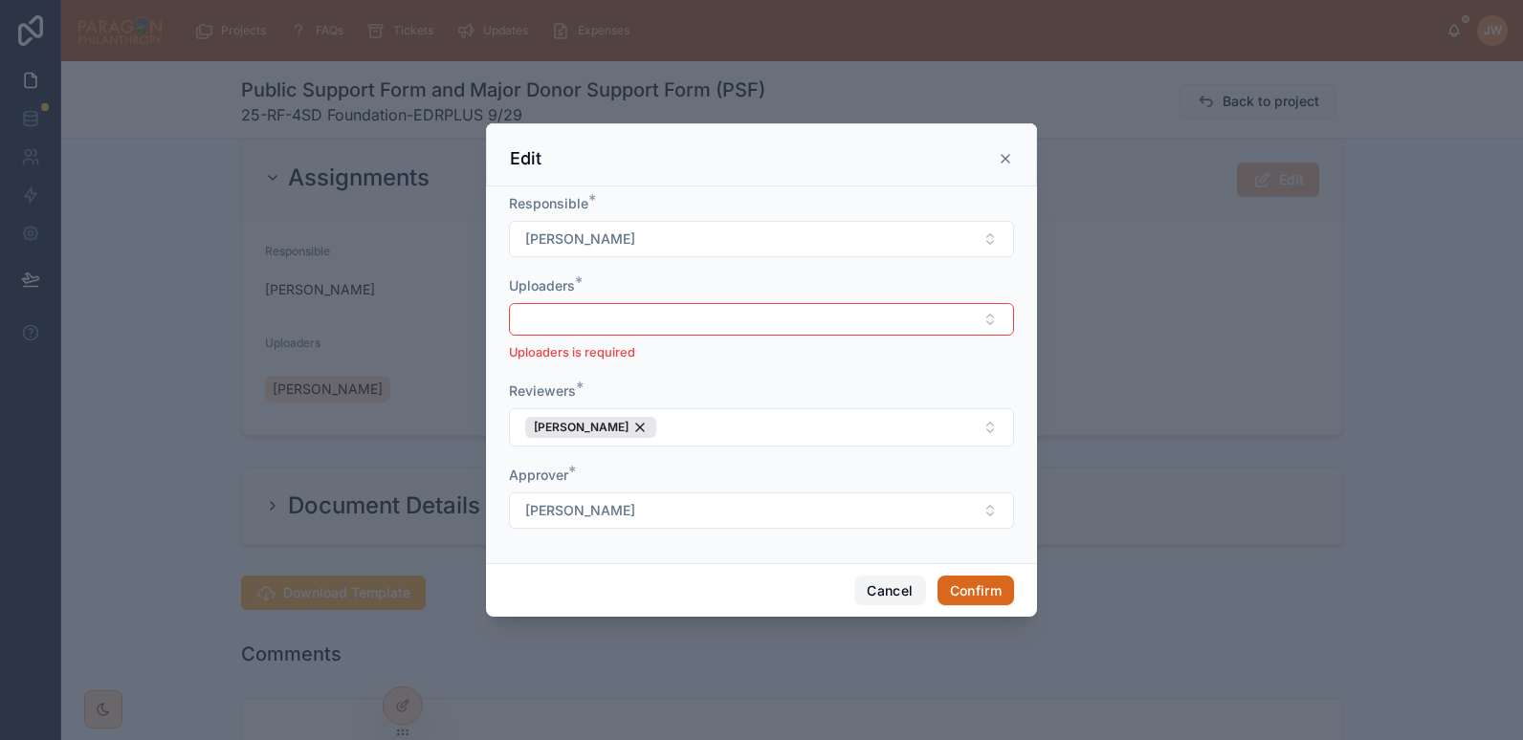
click at [894, 579] on button "Cancel" at bounding box center [889, 591] width 71 height 31
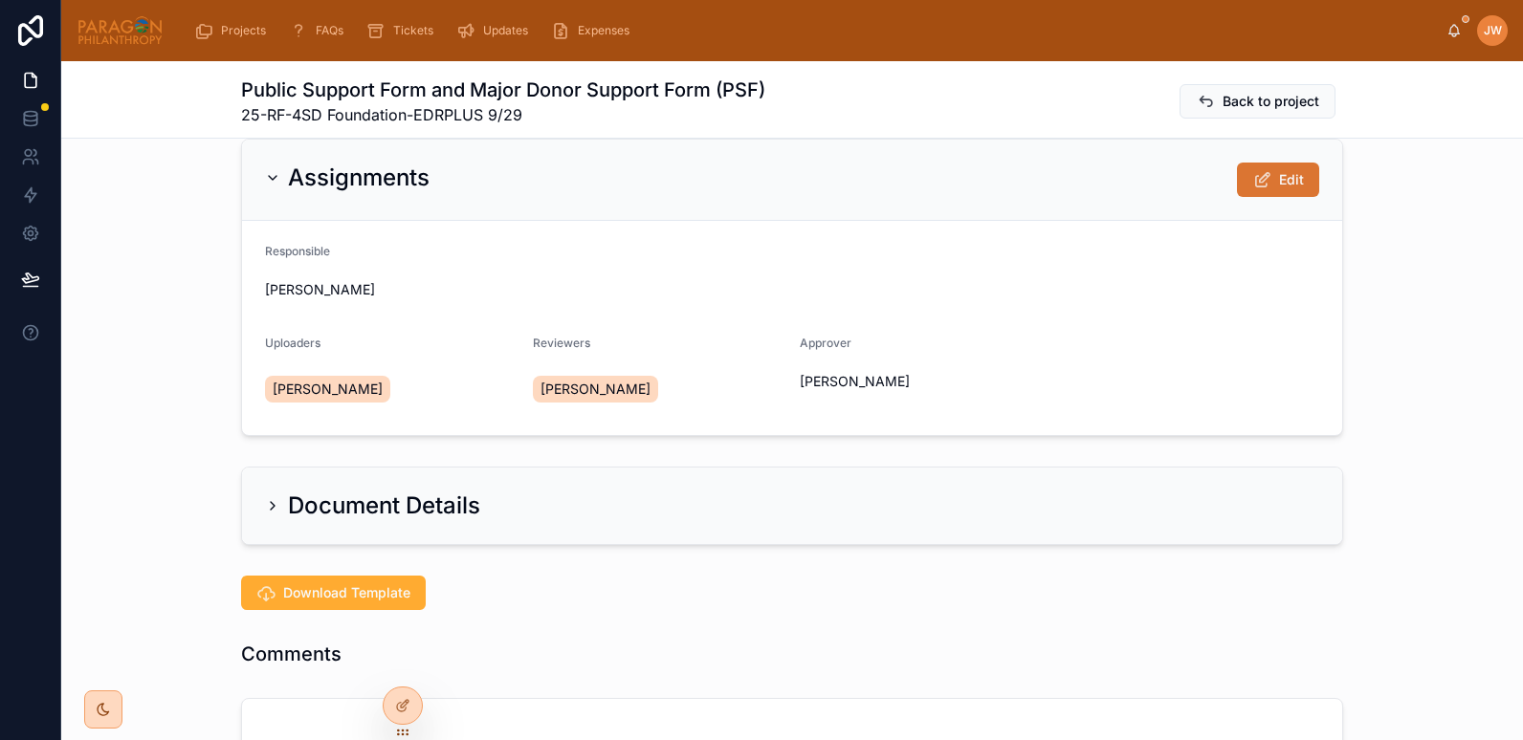
click at [1284, 190] on button "Edit" at bounding box center [1278, 180] width 82 height 34
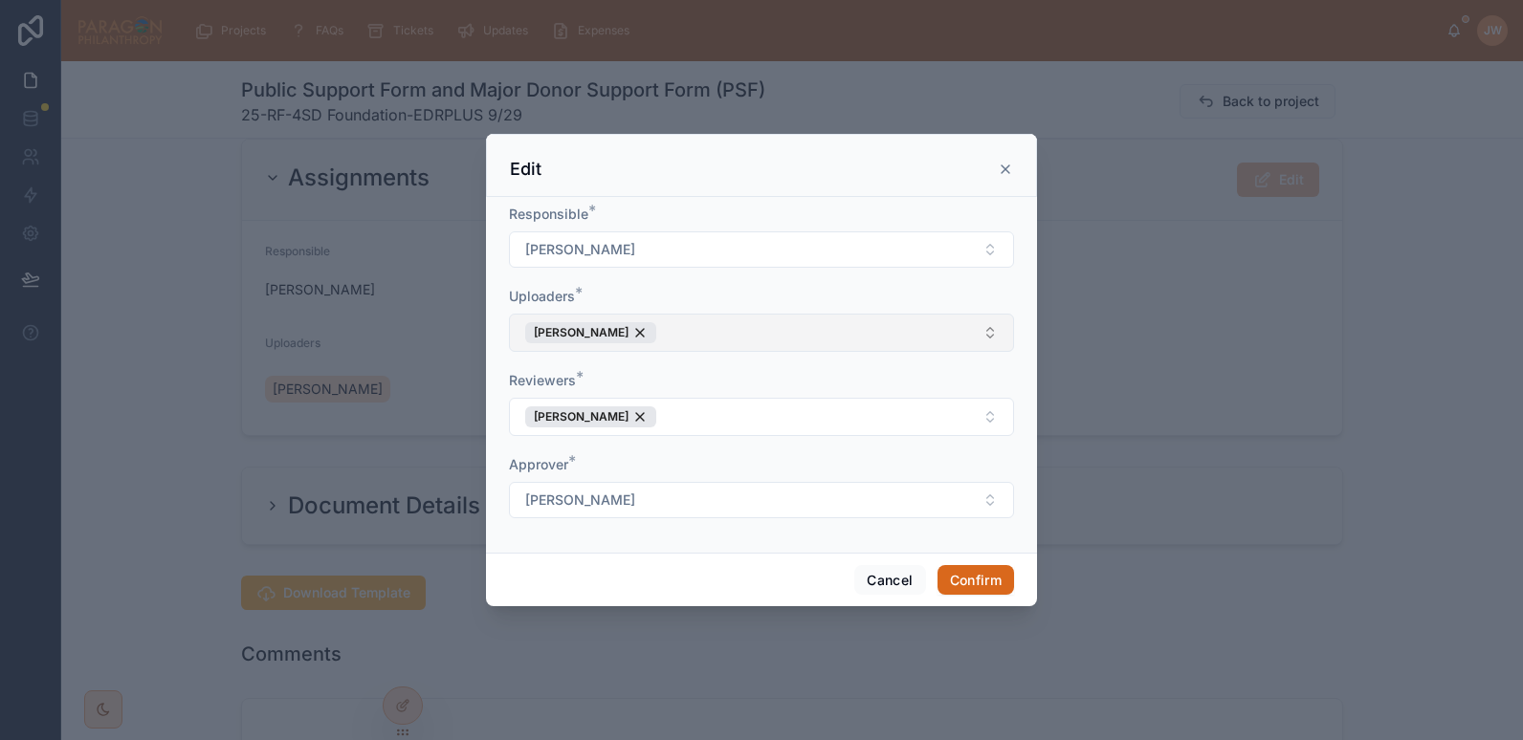
click at [744, 324] on button "[PERSON_NAME]" at bounding box center [761, 333] width 505 height 38
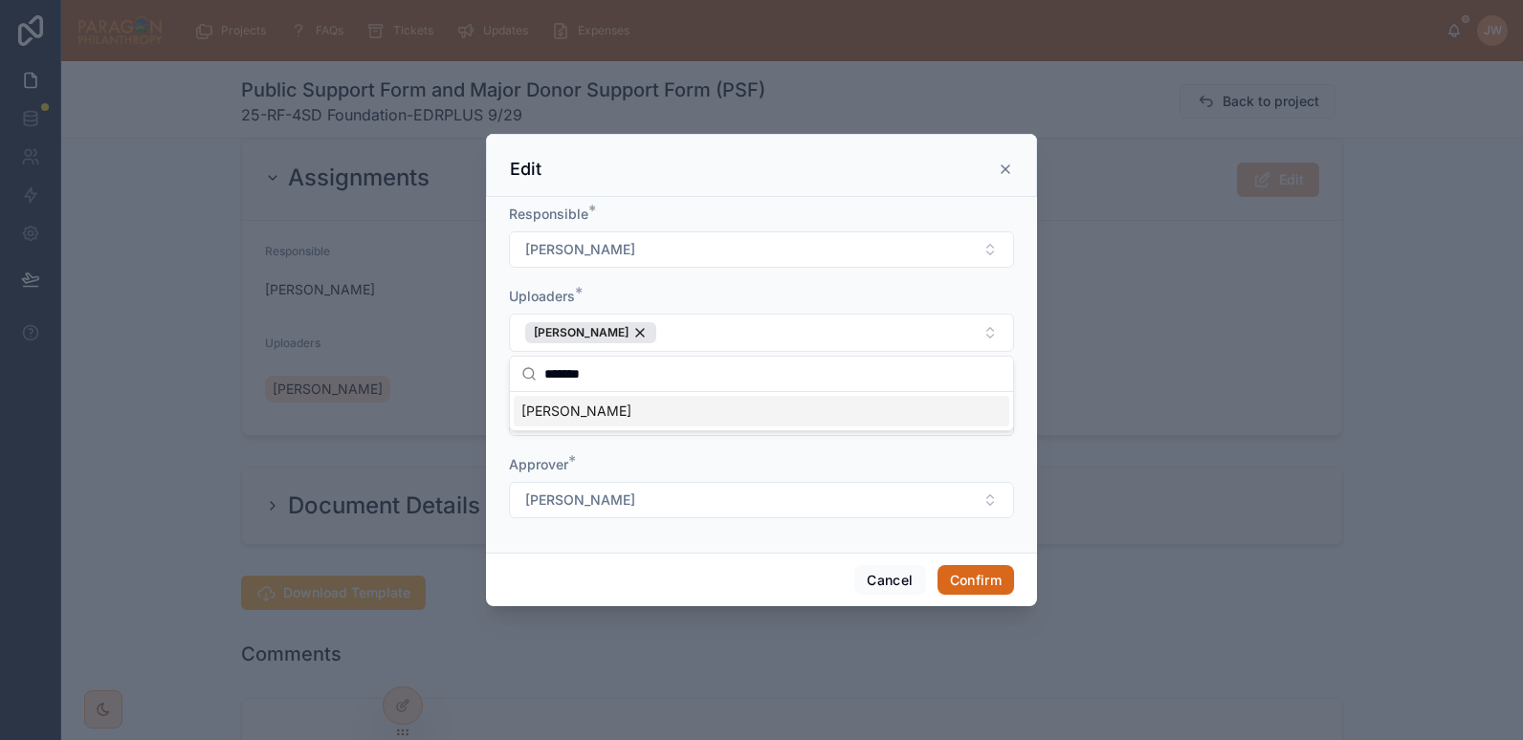
type input "*******"
click at [569, 406] on span "[PERSON_NAME]" at bounding box center [576, 411] width 110 height 19
click at [991, 580] on button "Confirm" at bounding box center [975, 580] width 77 height 31
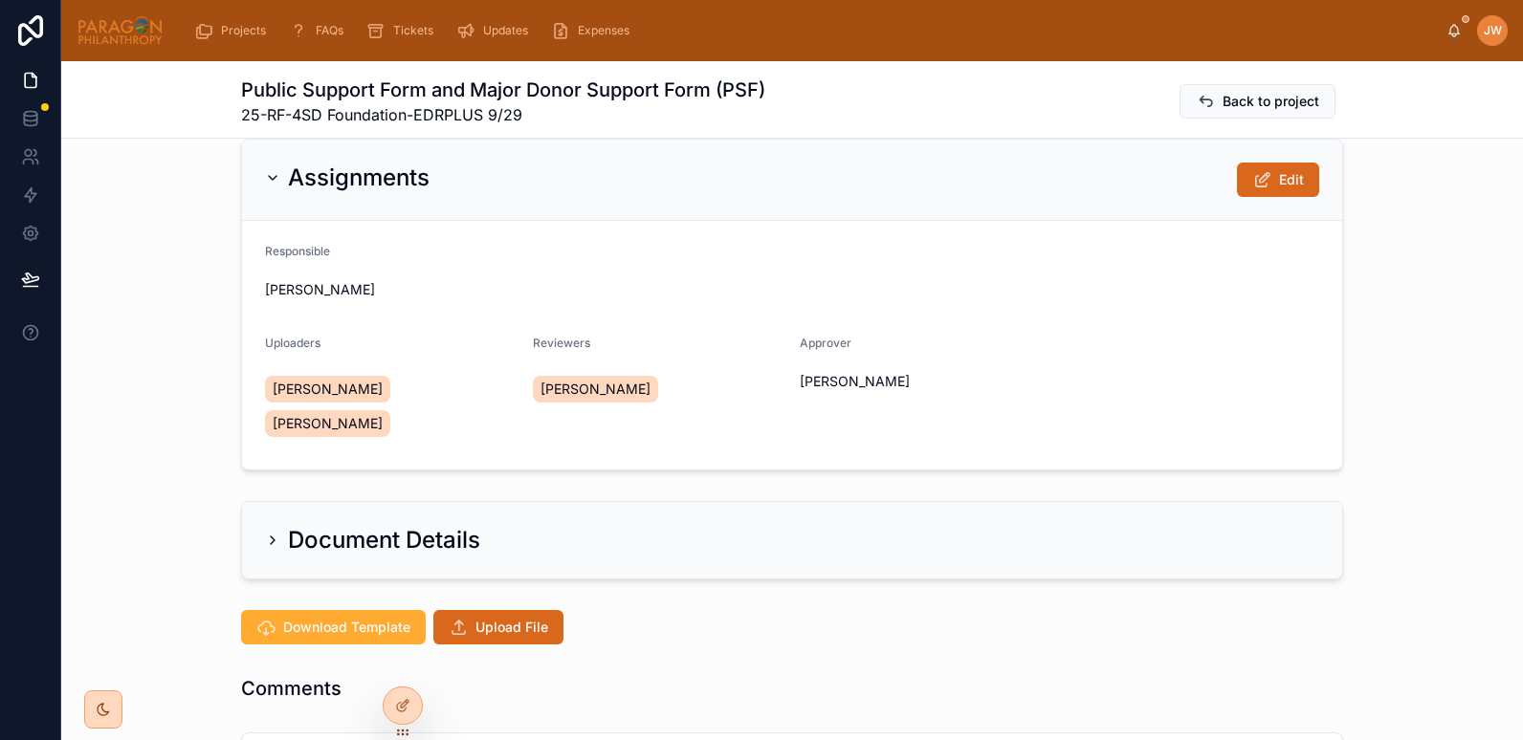
click at [149, 432] on div "Assignments Edit Responsible Jessica Watkins Uploaders Florence Lasbennes Jessi…" at bounding box center [792, 304] width 1462 height 347
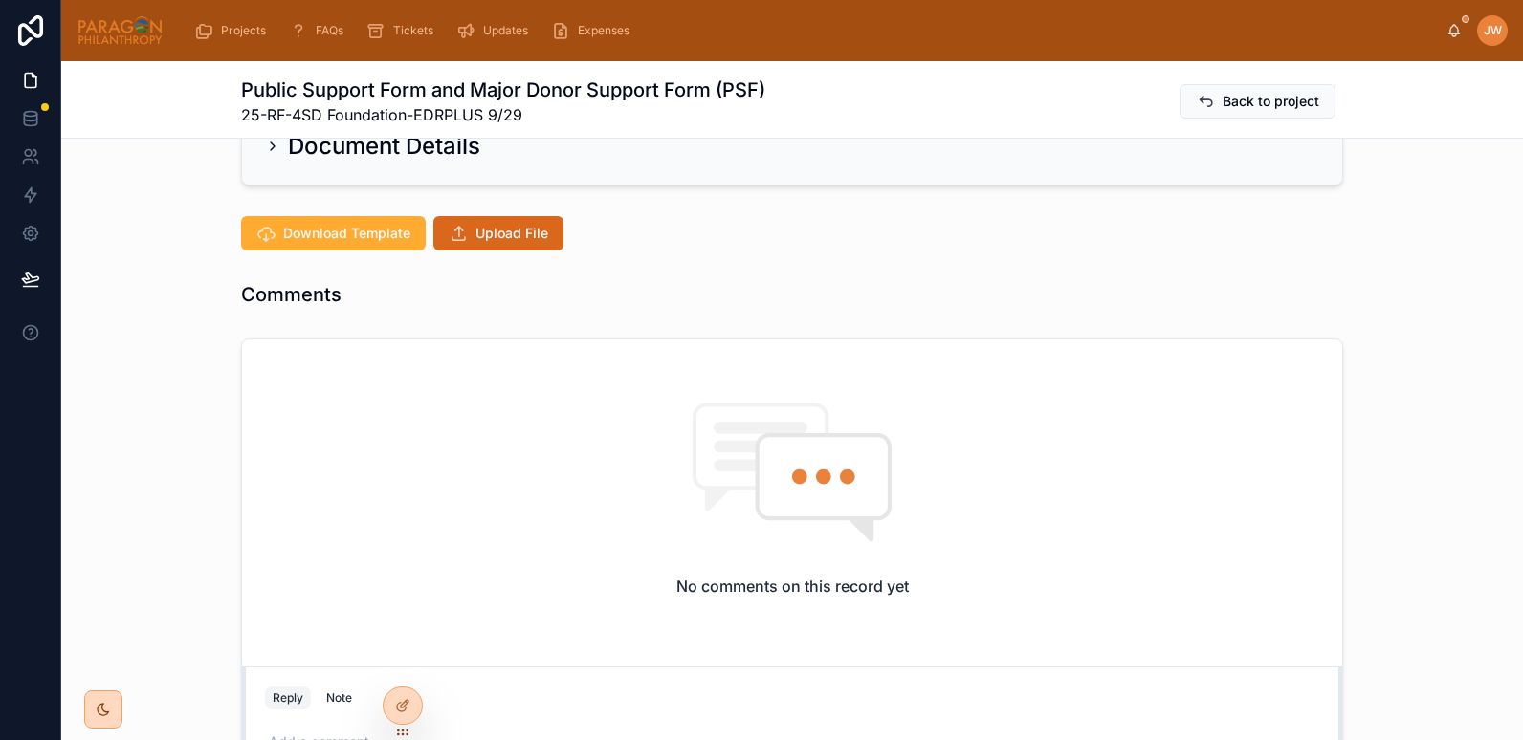
scroll to position [420, 0]
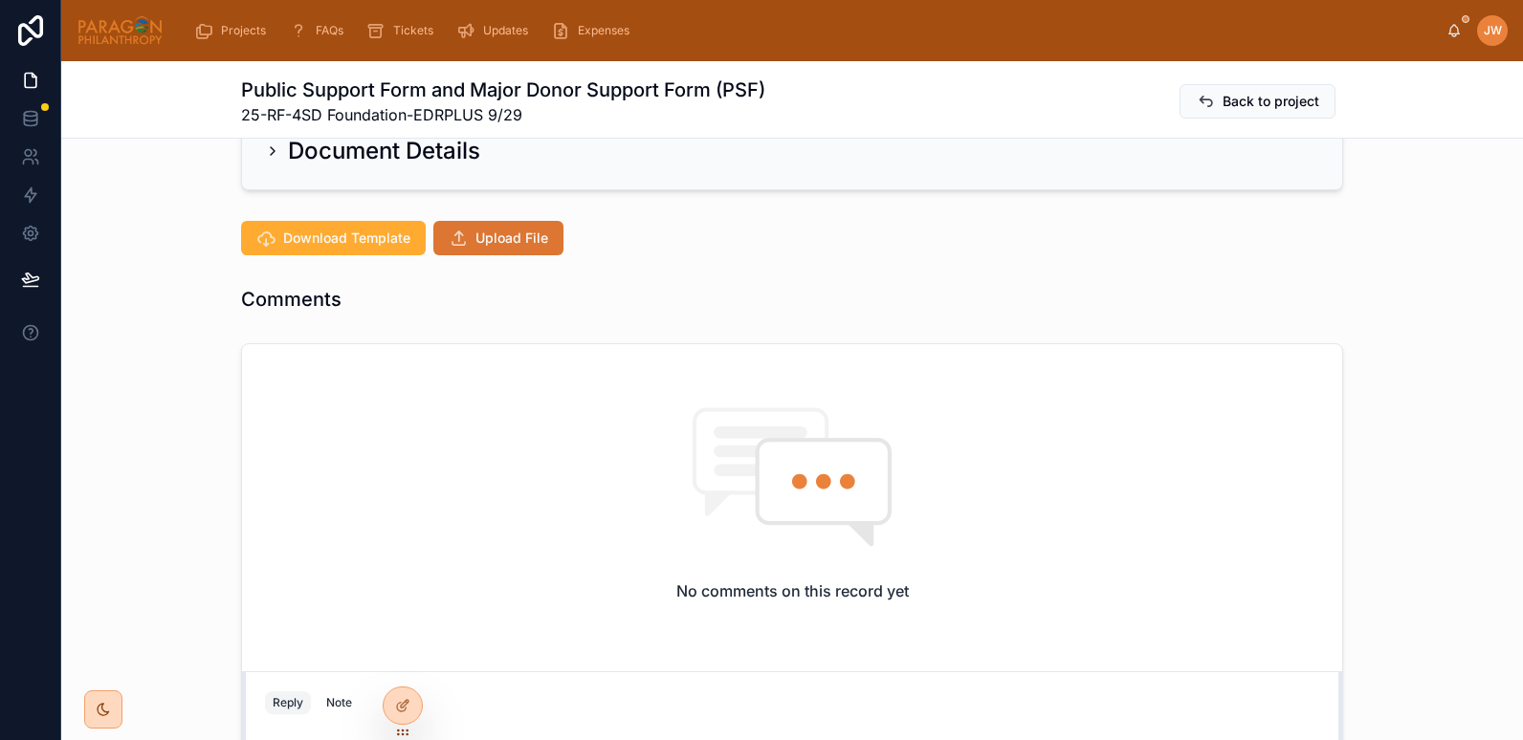
click at [503, 249] on button "Upload File" at bounding box center [498, 238] width 130 height 34
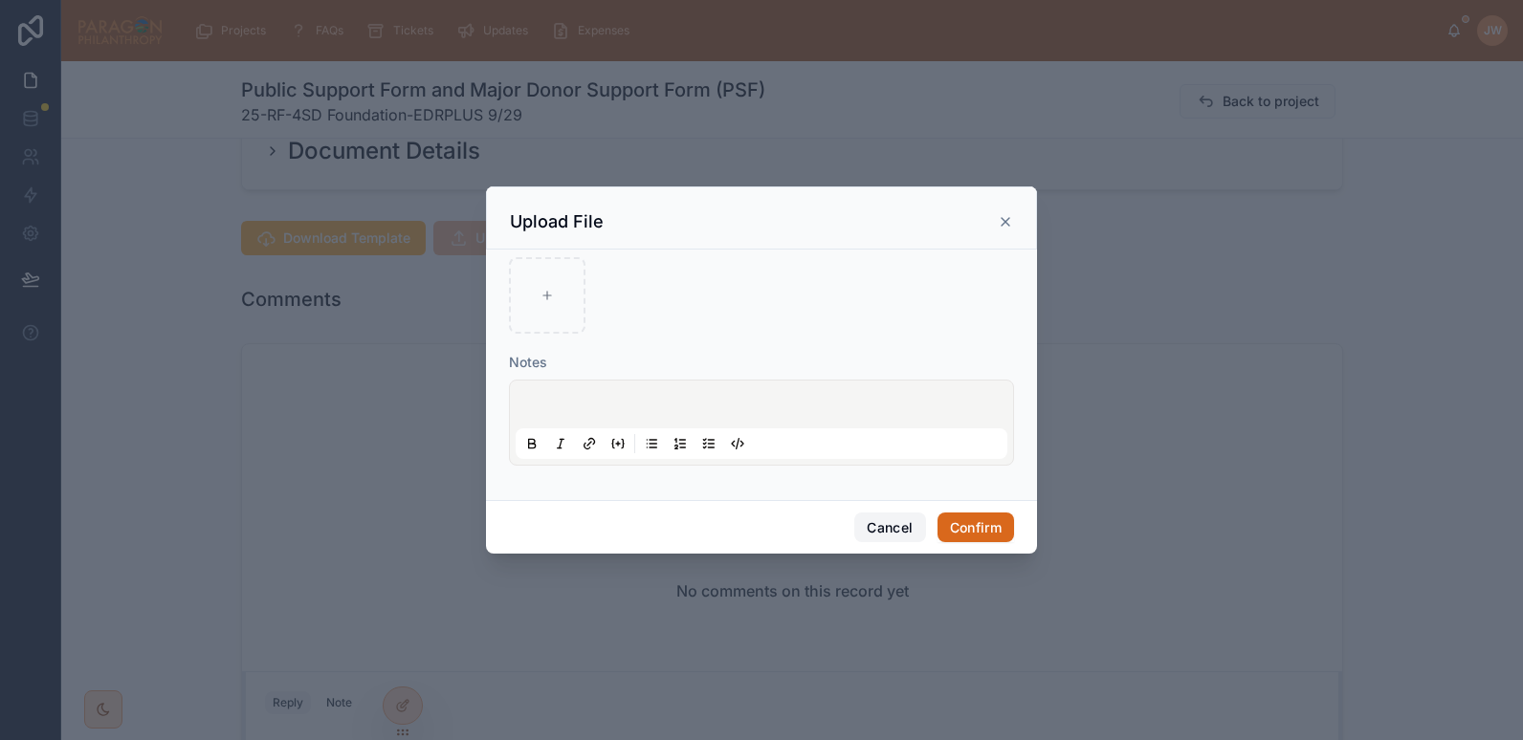
click at [898, 533] on button "Cancel" at bounding box center [889, 528] width 71 height 31
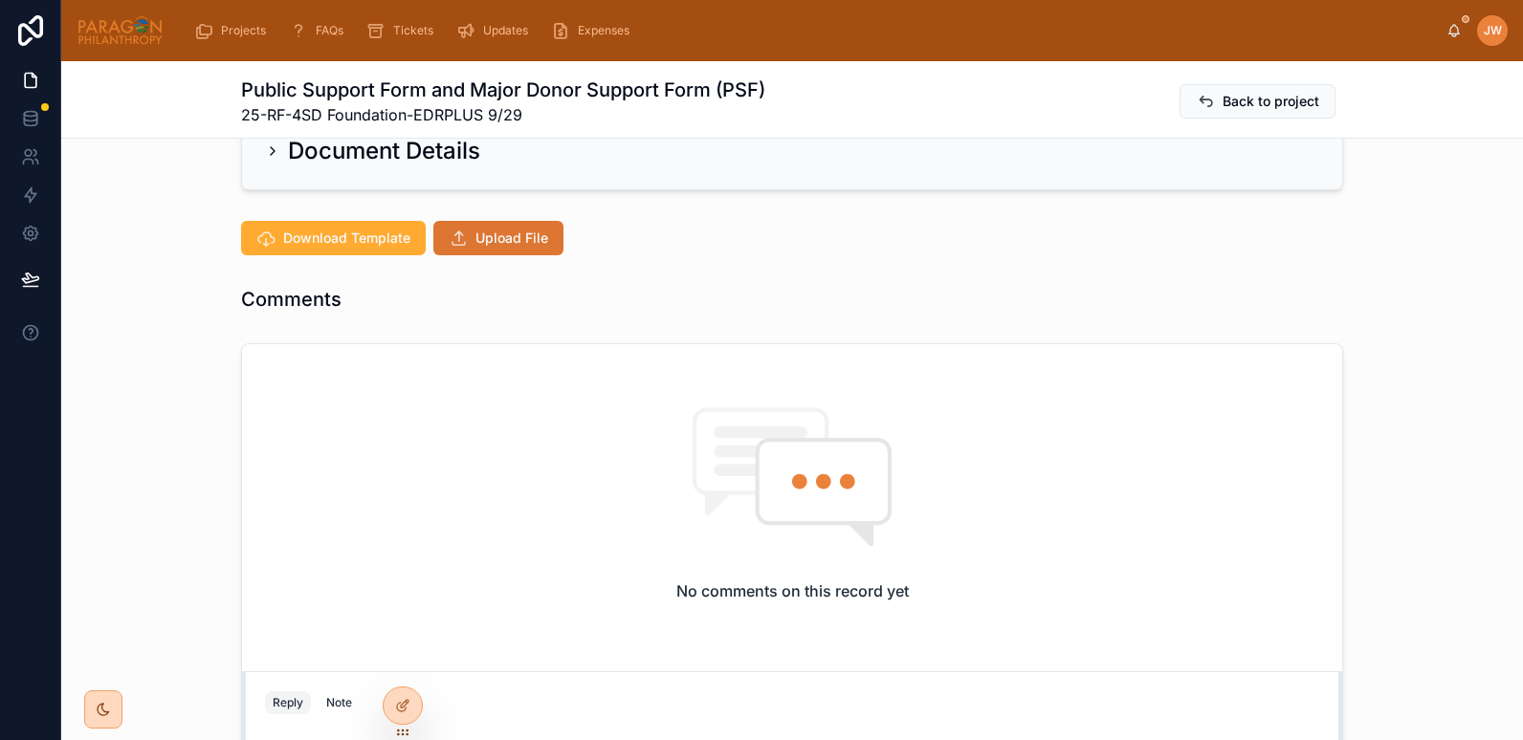
click at [471, 248] on button "Upload File" at bounding box center [498, 238] width 130 height 34
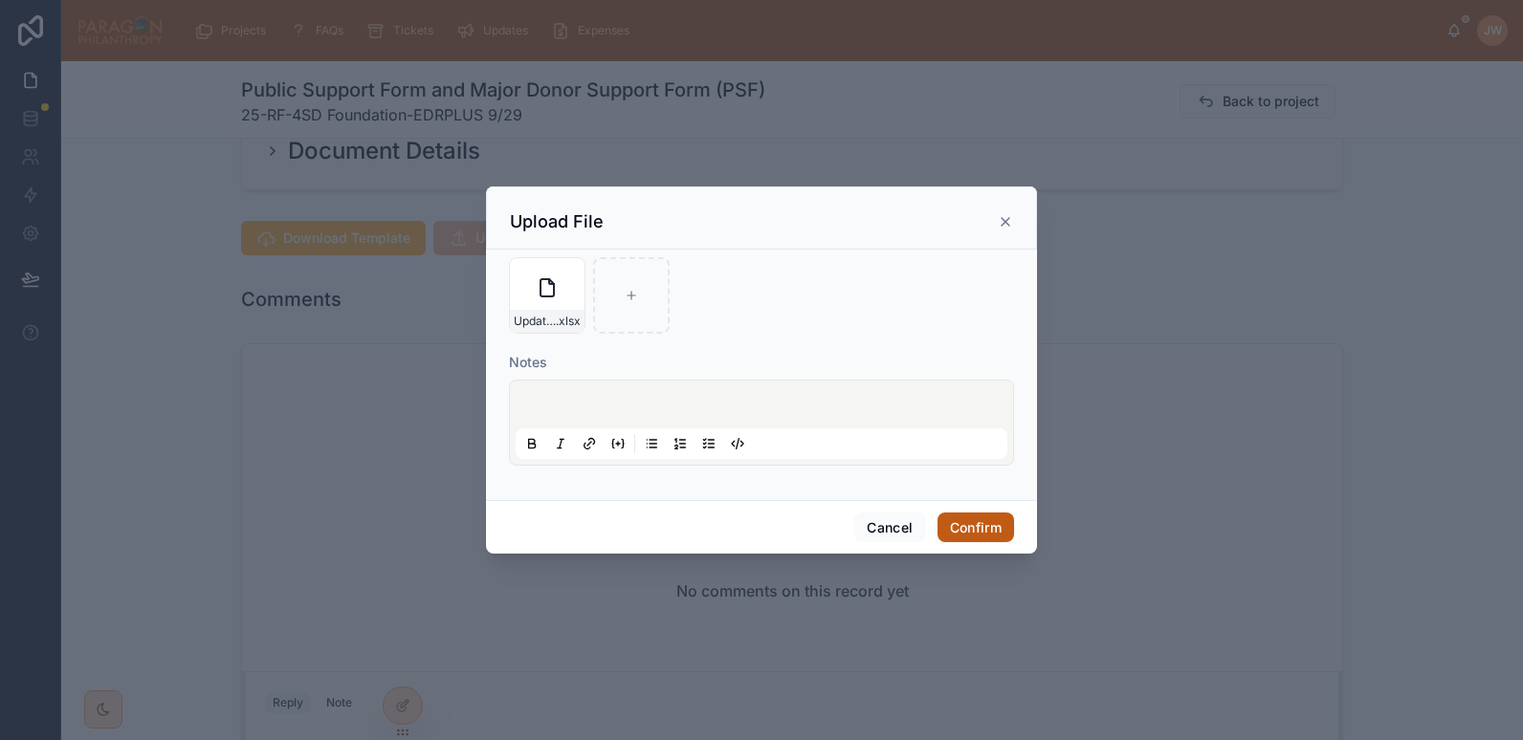
click at [975, 532] on button "Confirm" at bounding box center [975, 528] width 77 height 31
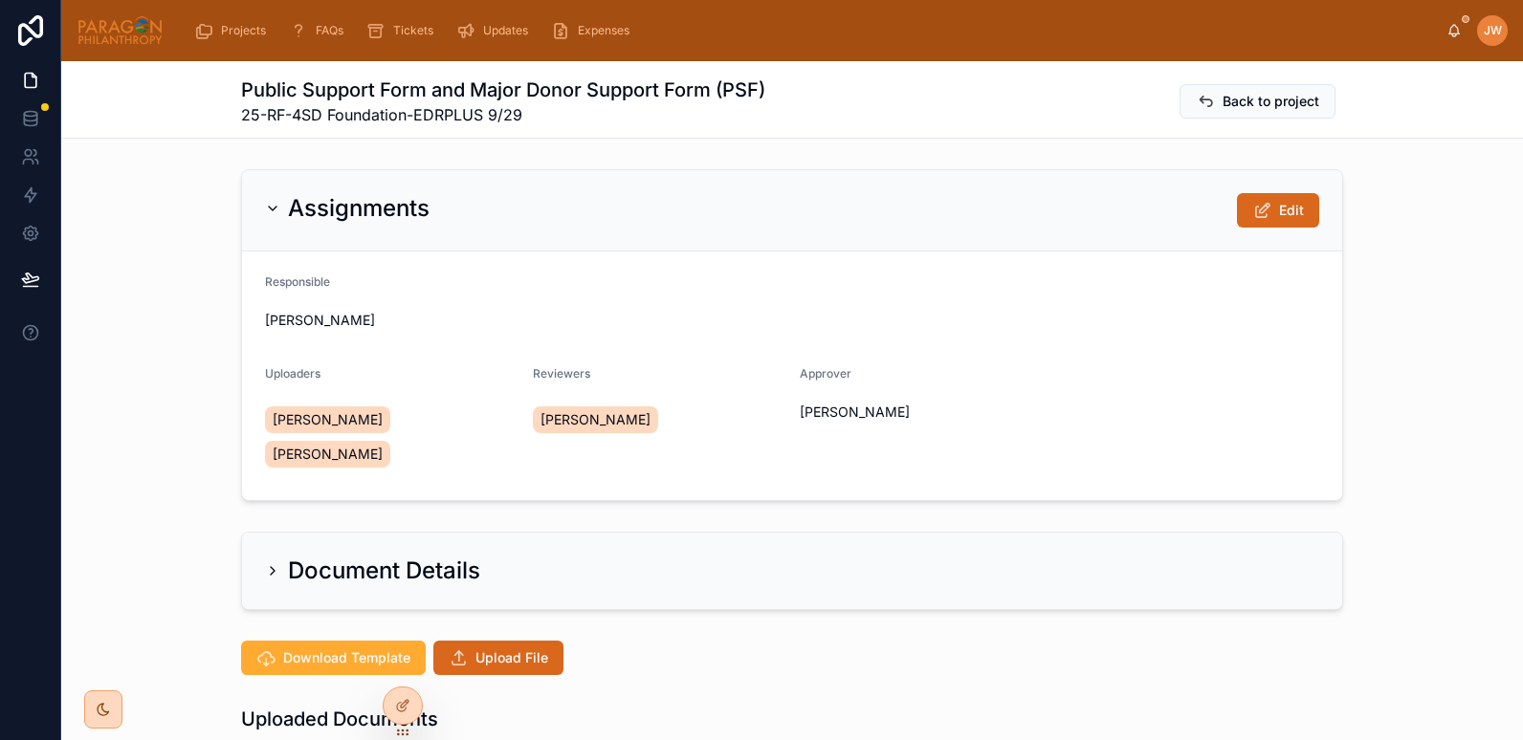
scroll to position [171, 0]
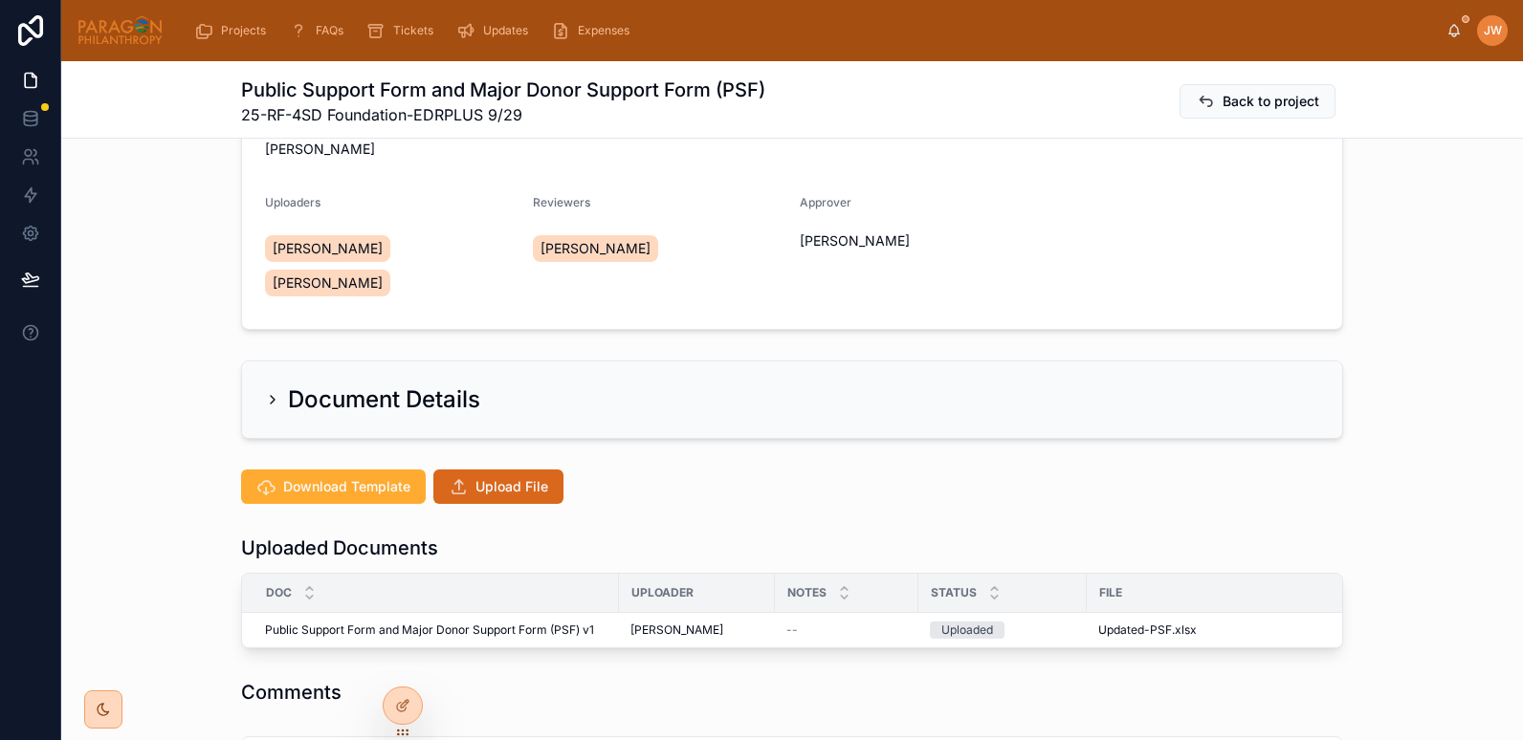
click at [268, 406] on icon at bounding box center [272, 399] width 15 height 15
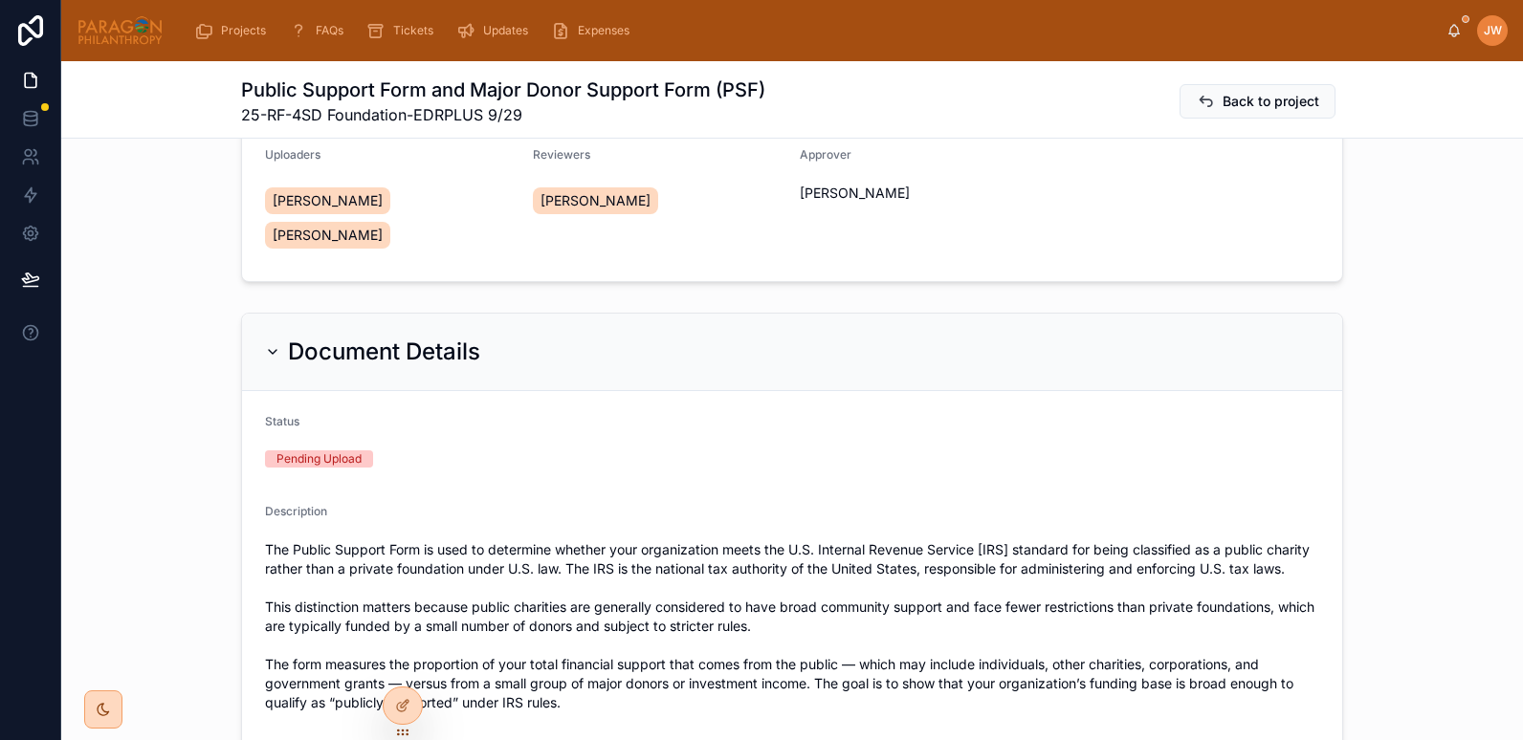
scroll to position [218, 0]
click at [269, 354] on icon at bounding box center [273, 353] width 8 height 4
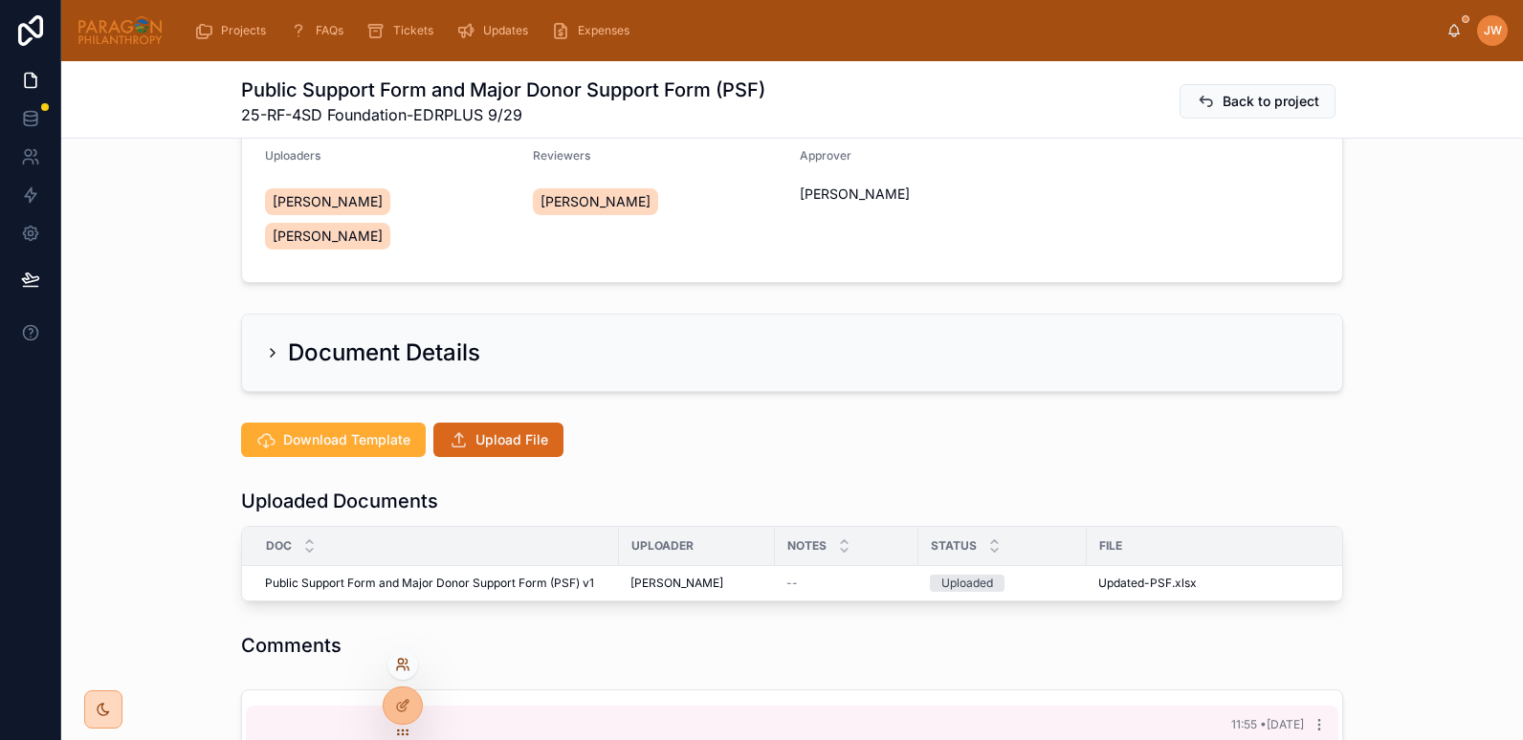
click at [401, 670] on icon at bounding box center [402, 664] width 15 height 15
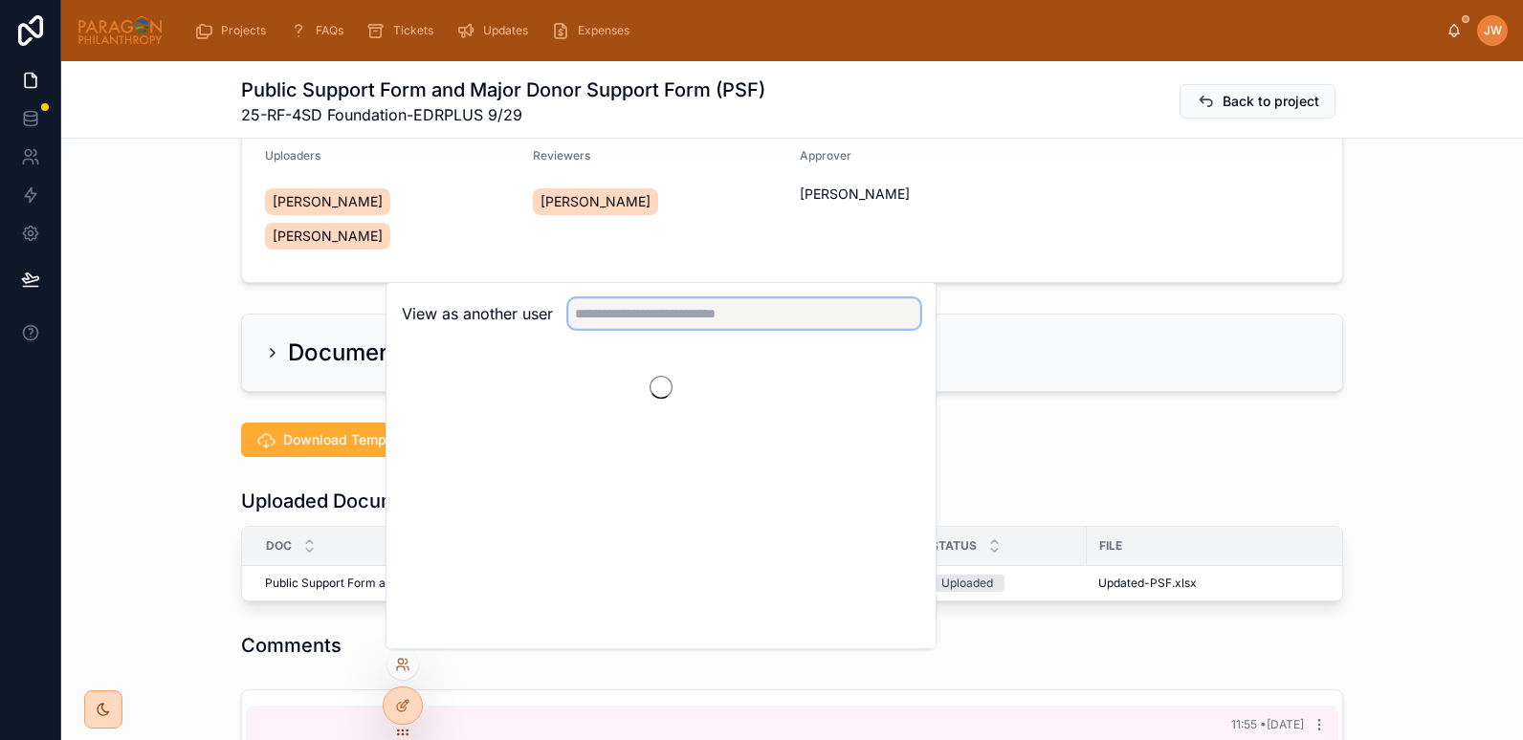
click at [625, 322] on input "text" at bounding box center [744, 313] width 352 height 31
type input "********"
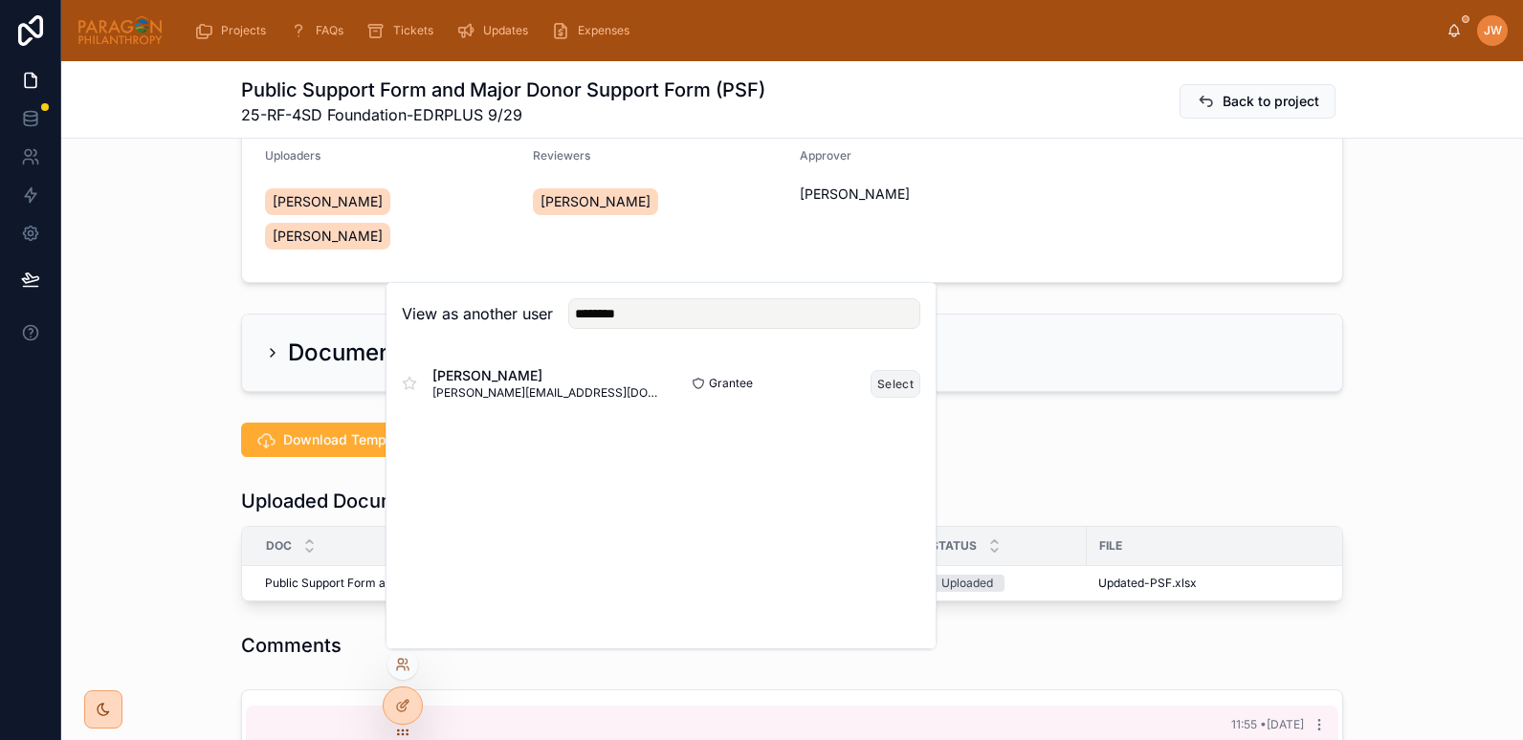
click at [889, 386] on button "Select" at bounding box center [895, 384] width 50 height 28
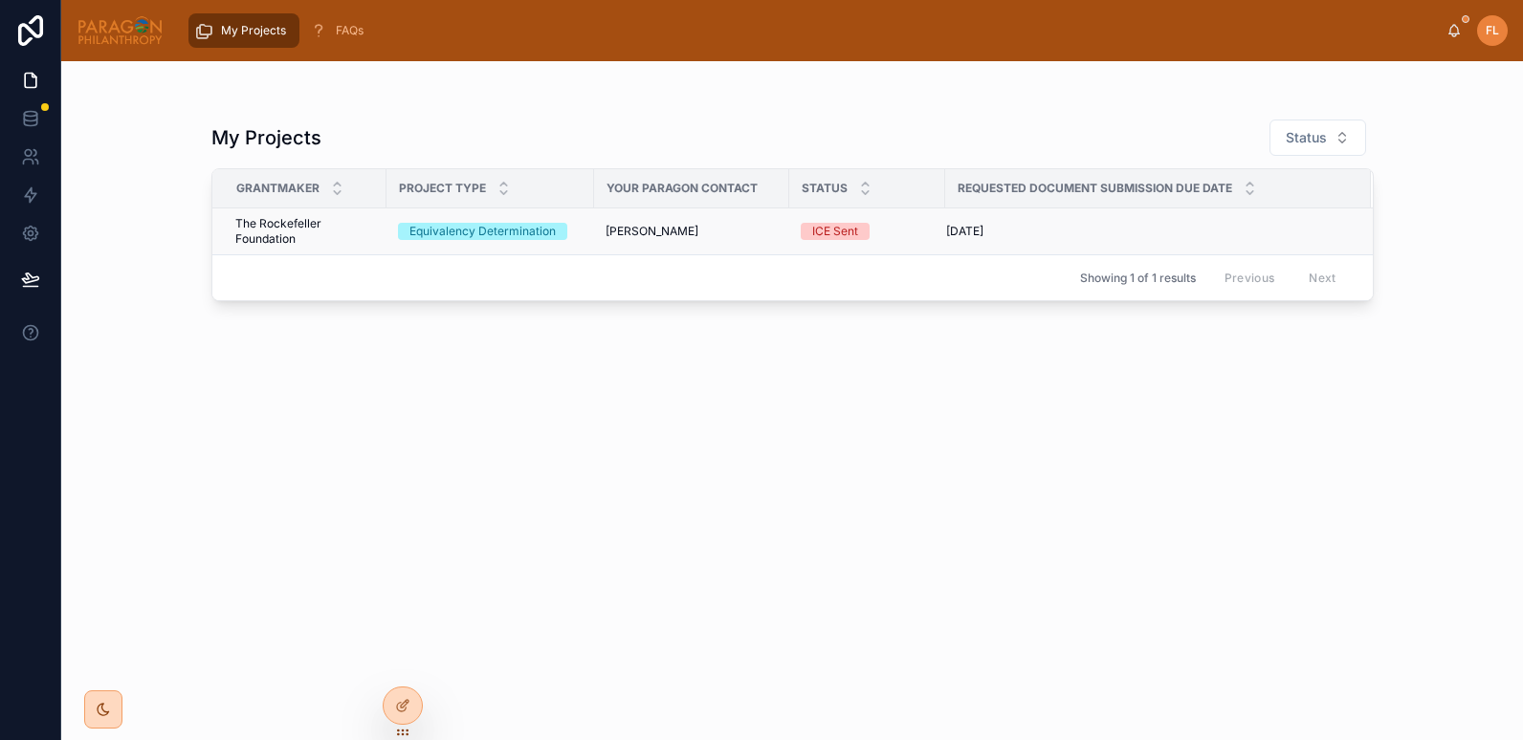
click at [743, 242] on td "[PERSON_NAME]" at bounding box center [691, 232] width 195 height 47
click at [358, 226] on span "The Rockefeller Foundation" at bounding box center [305, 231] width 140 height 31
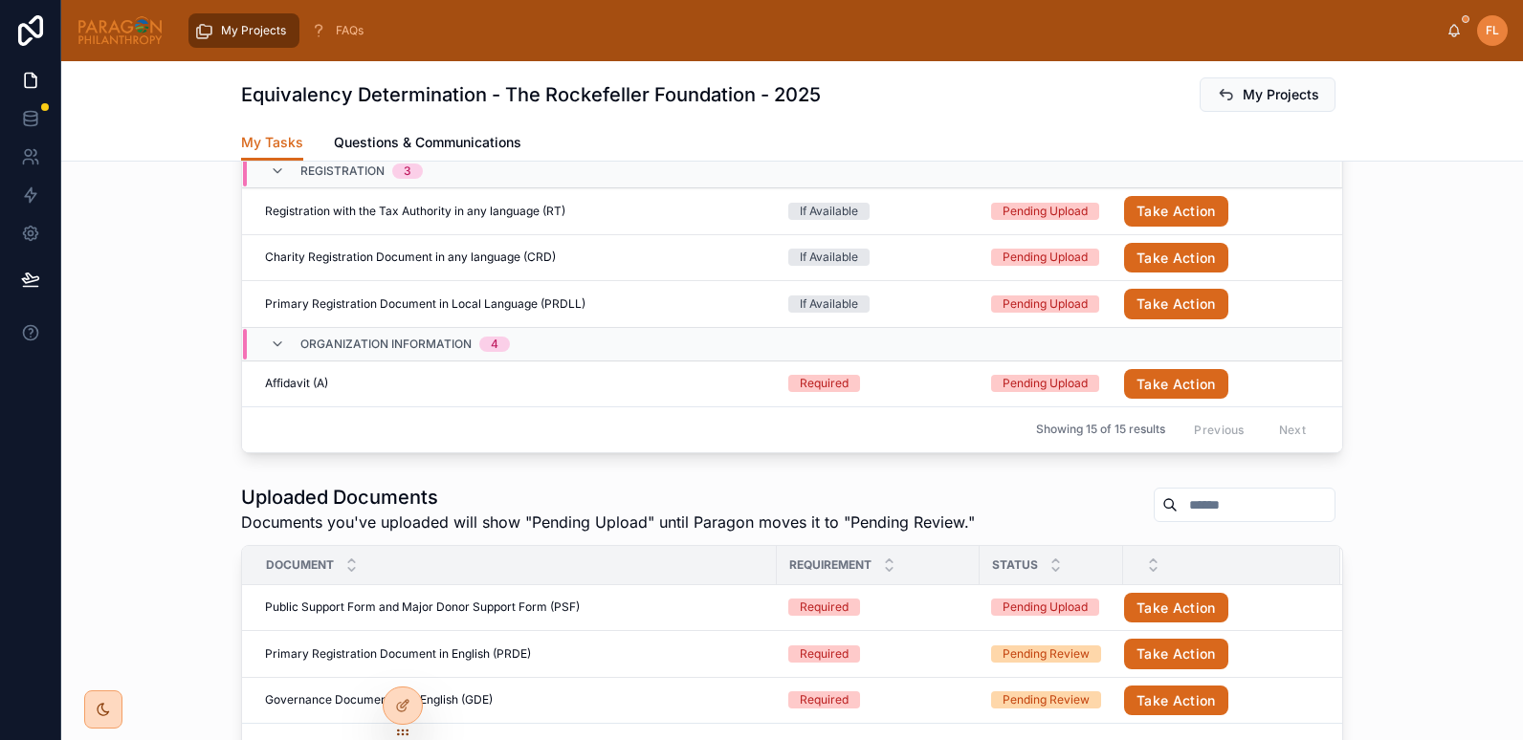
scroll to position [950, 0]
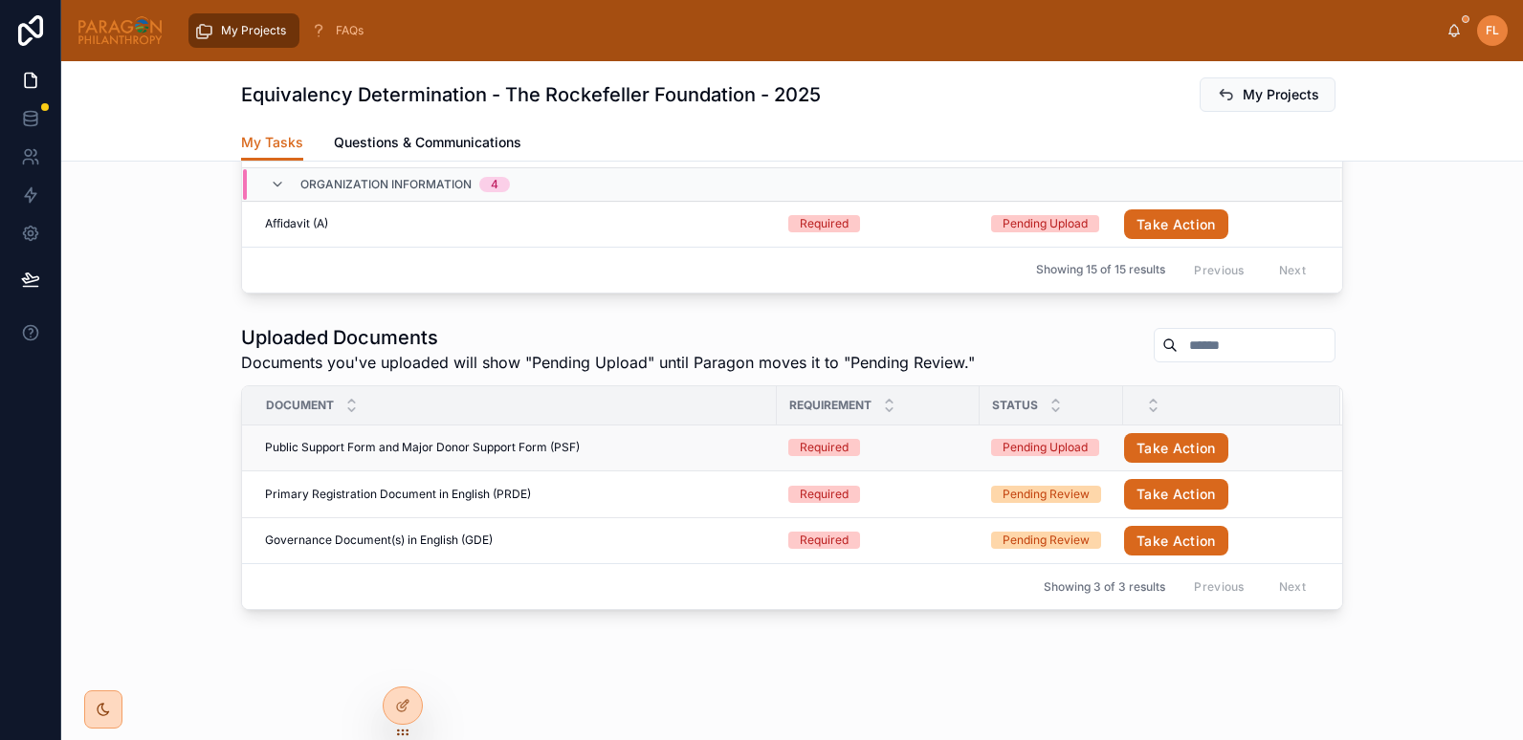
click at [611, 449] on div "Public Support Form and Major Donor Support Form (PSF) Public Support Form and …" at bounding box center [515, 447] width 500 height 15
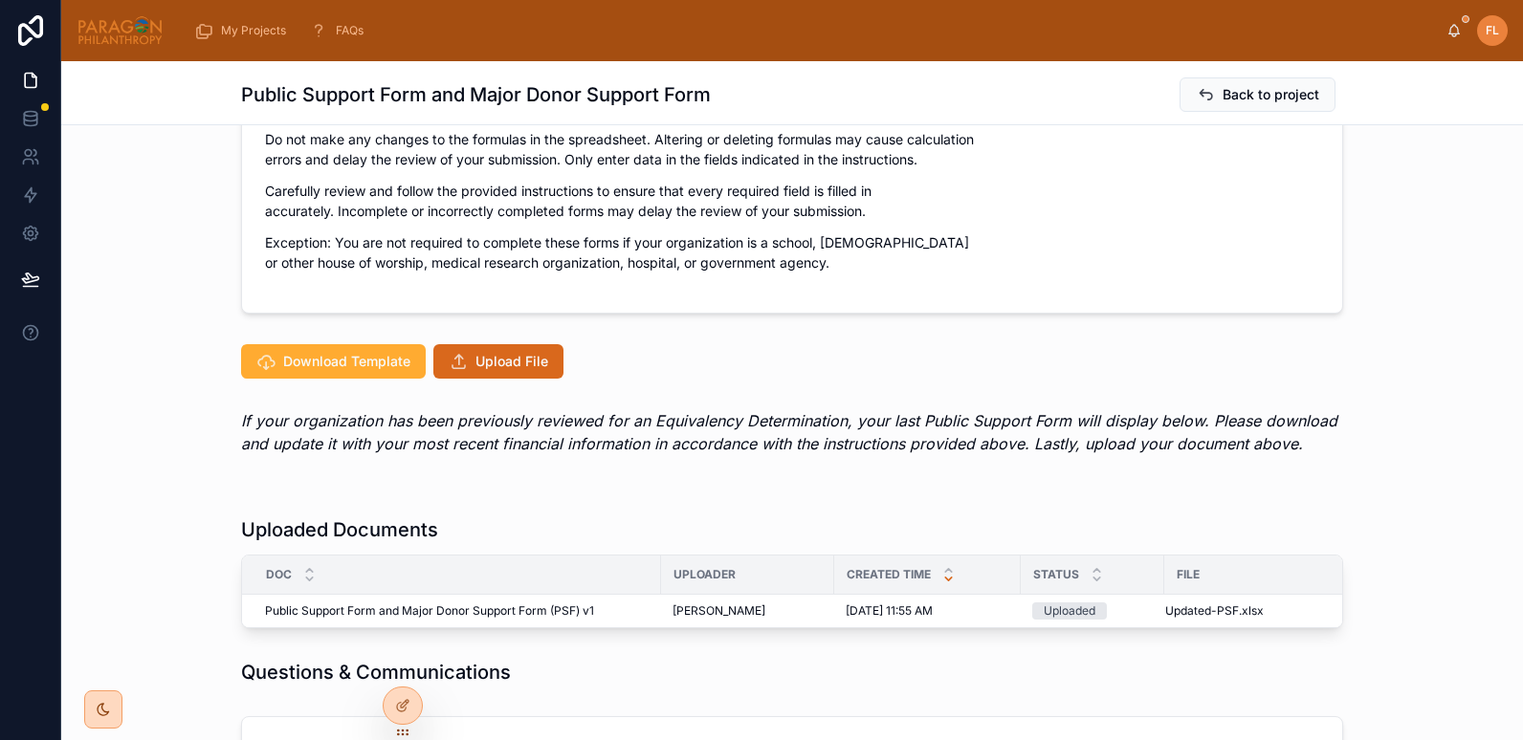
scroll to position [620, 0]
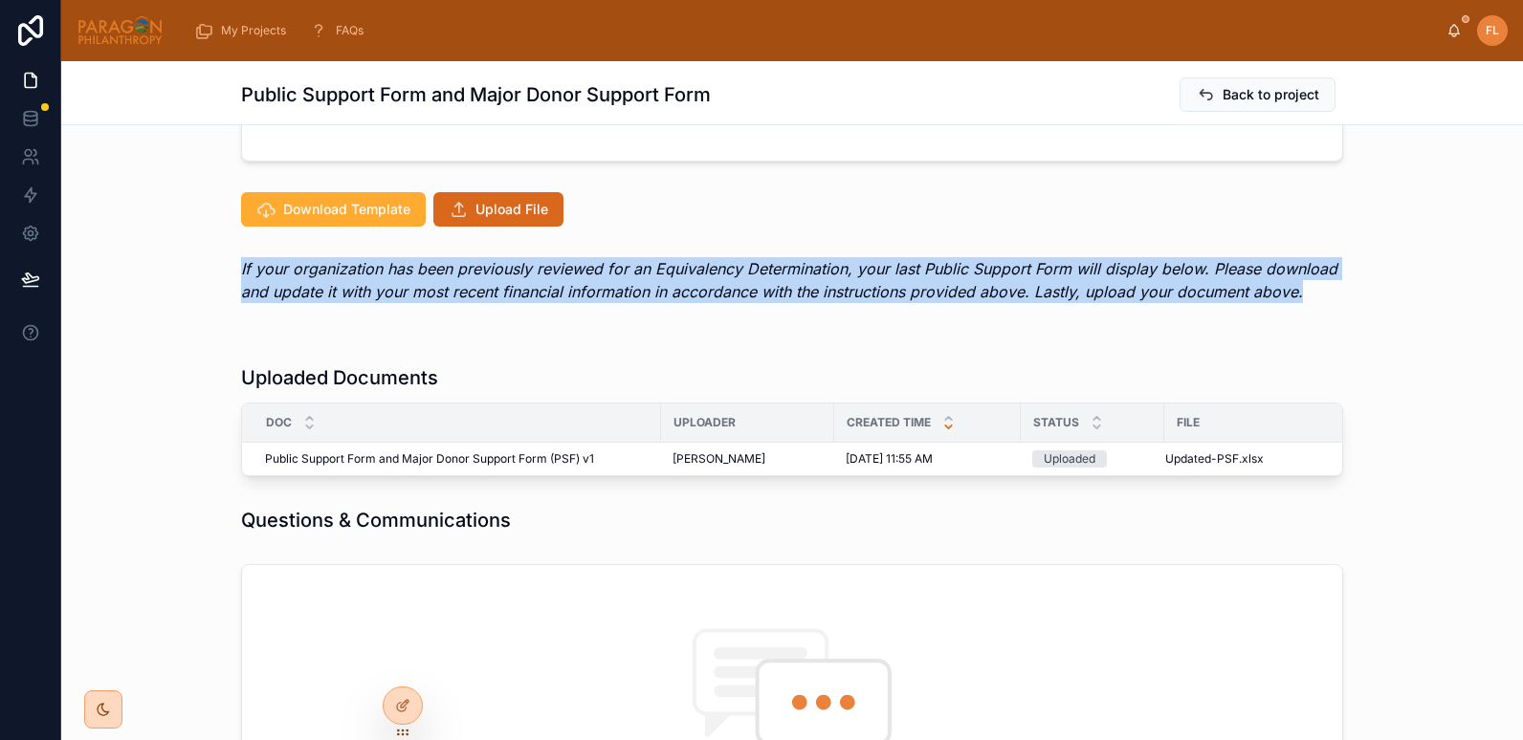
drag, startPoint x: 226, startPoint y: 279, endPoint x: 1331, endPoint y: 319, distance: 1105.5
click at [1331, 311] on div "If your organization has been previously reviewed for an Equivalency Determinat…" at bounding box center [792, 280] width 1462 height 61
copy em "If your organization has been previously reviewed for an Equivalency Determinat…"
click at [400, 670] on icon at bounding box center [402, 664] width 15 height 15
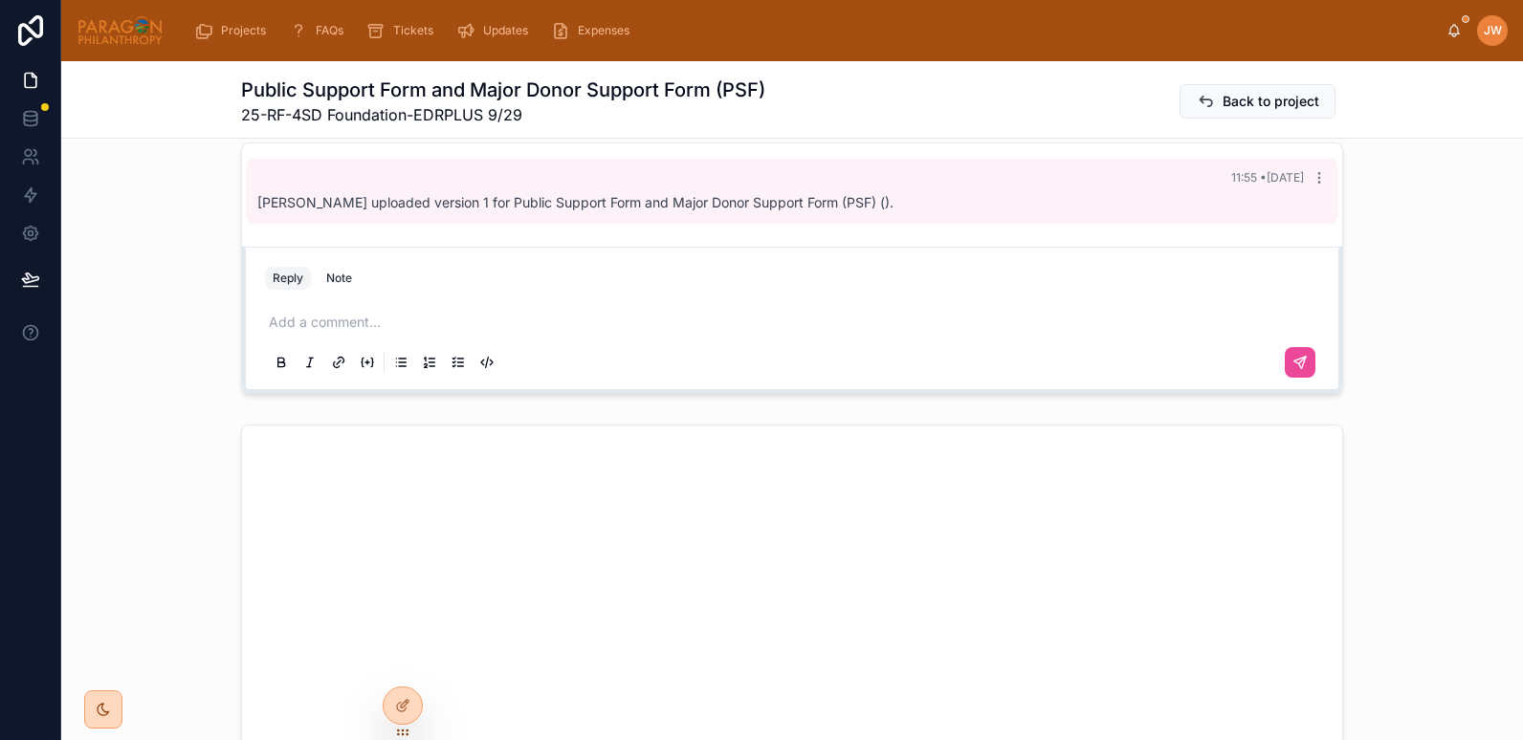
scroll to position [773, 0]
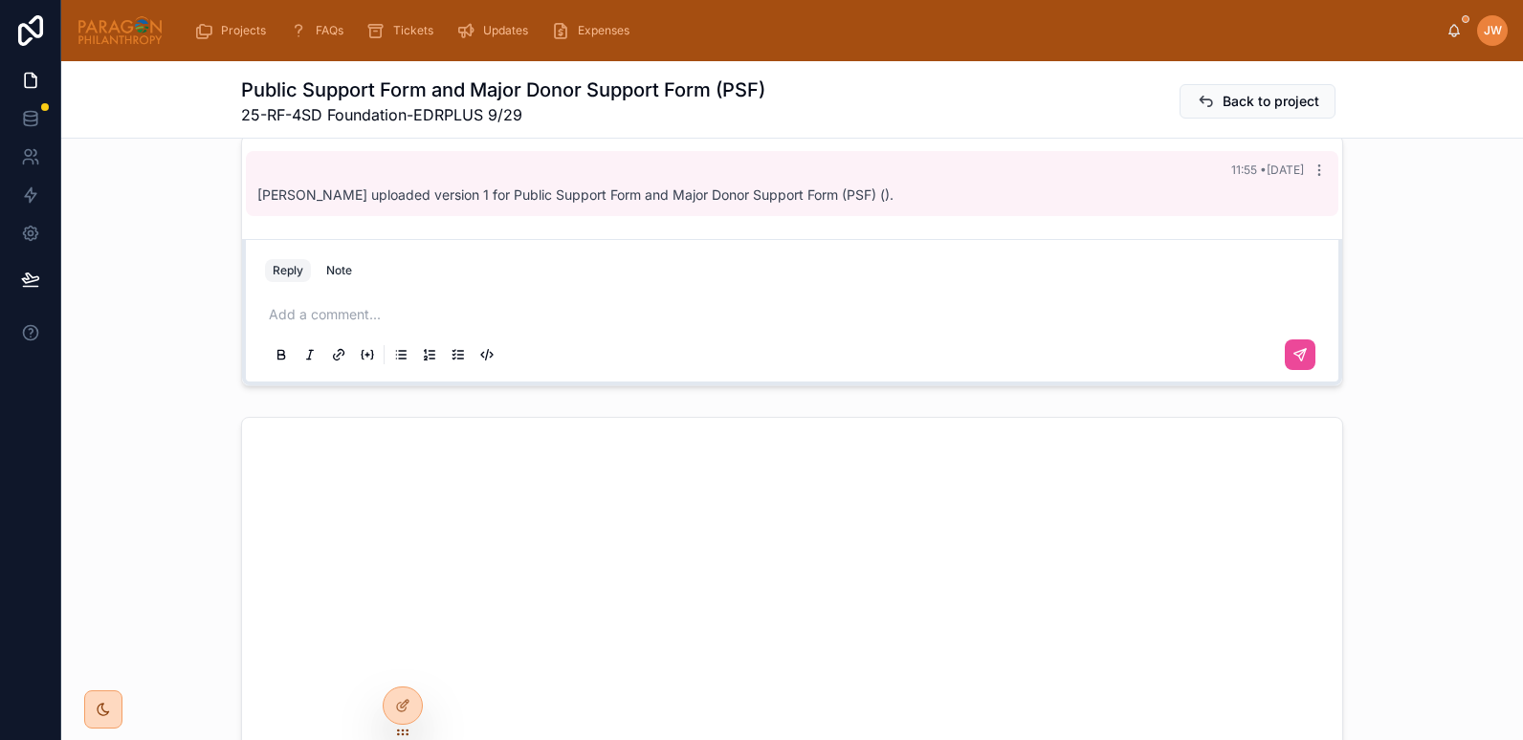
click at [296, 339] on div "Add a comment..." at bounding box center [792, 334] width 1054 height 80
click at [289, 324] on p at bounding box center [796, 314] width 1054 height 19
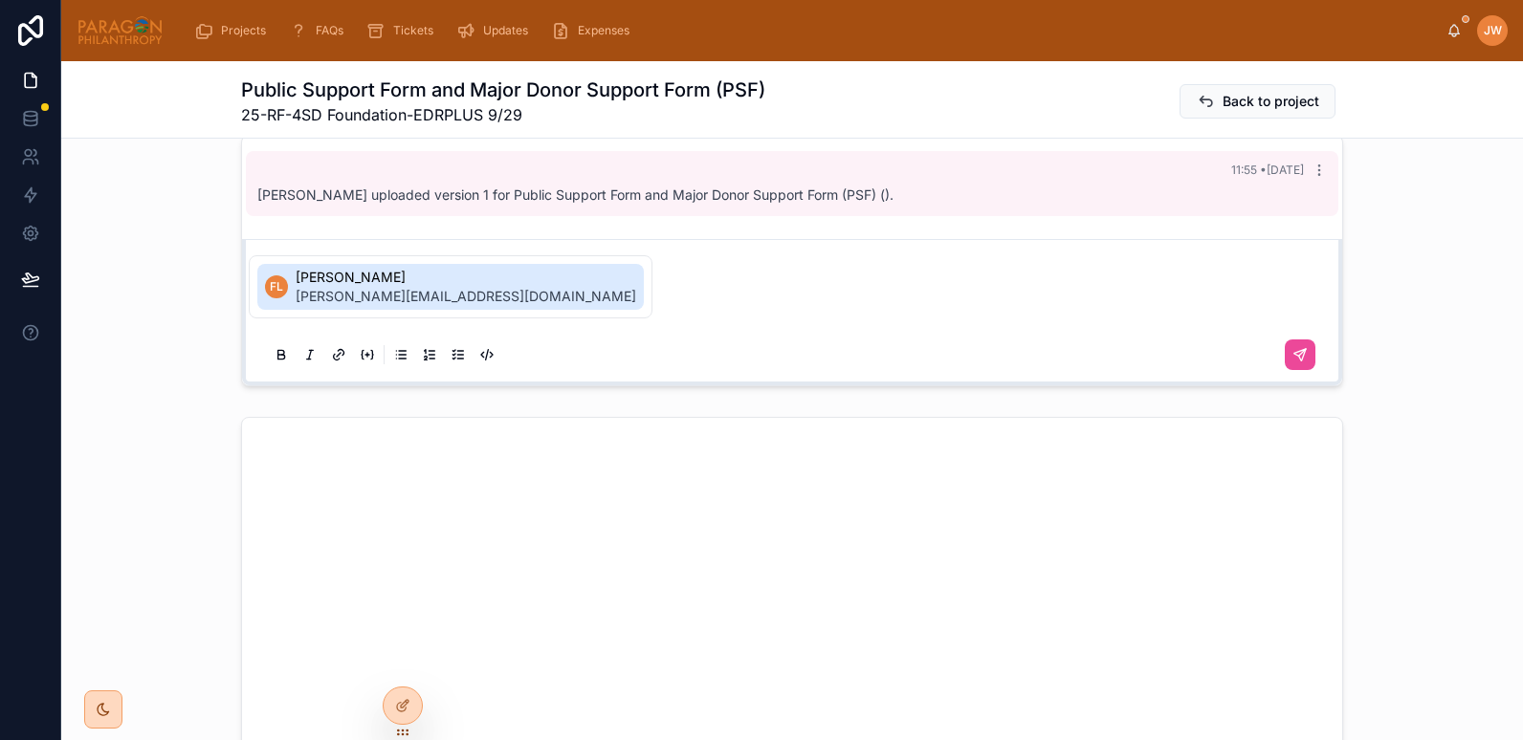
click at [304, 293] on span "florence@4sd.org" at bounding box center [466, 296] width 341 height 19
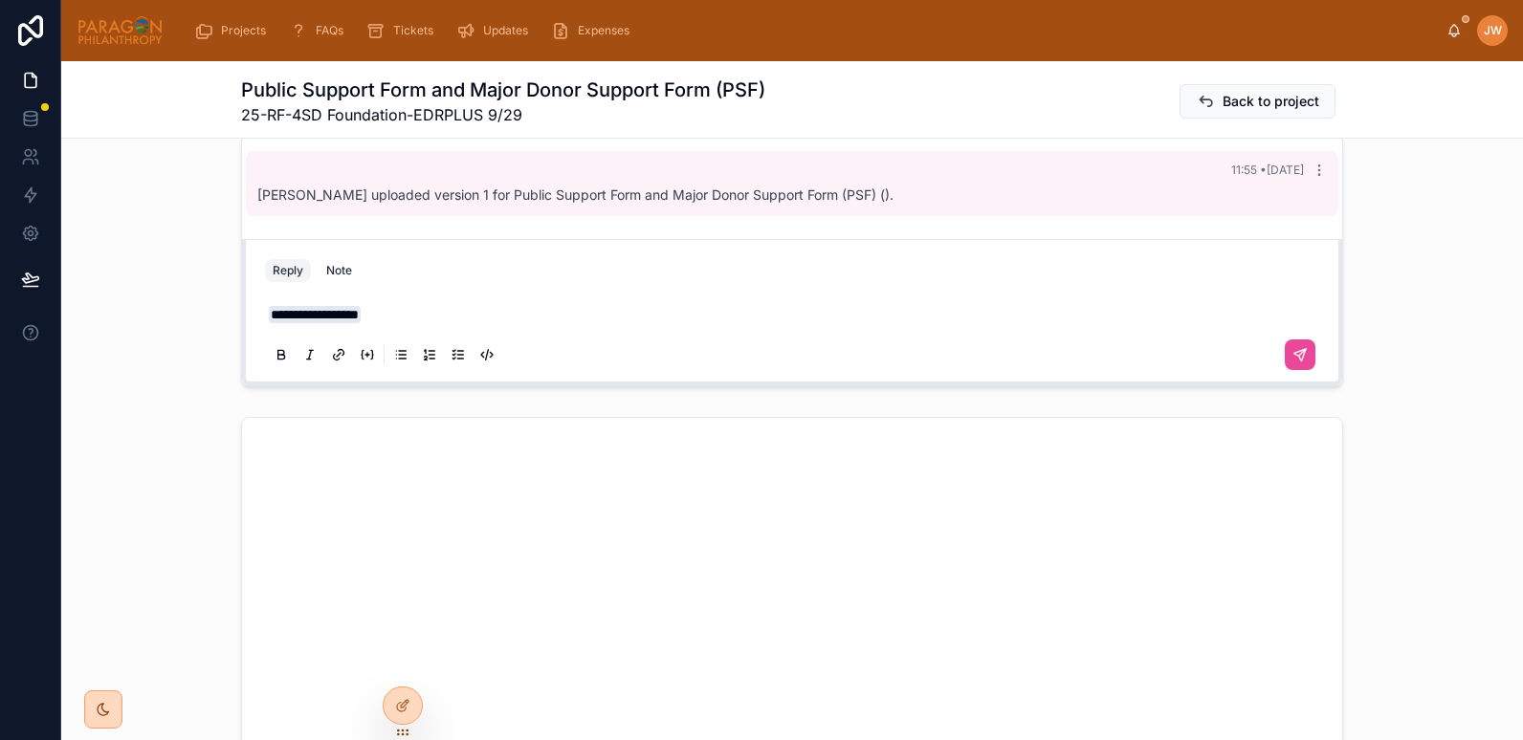
click at [265, 331] on div "**********" at bounding box center [792, 334] width 1054 height 80
click at [269, 323] on span "**********" at bounding box center [315, 314] width 92 height 17
click at [493, 324] on p "**********" at bounding box center [796, 314] width 1054 height 19
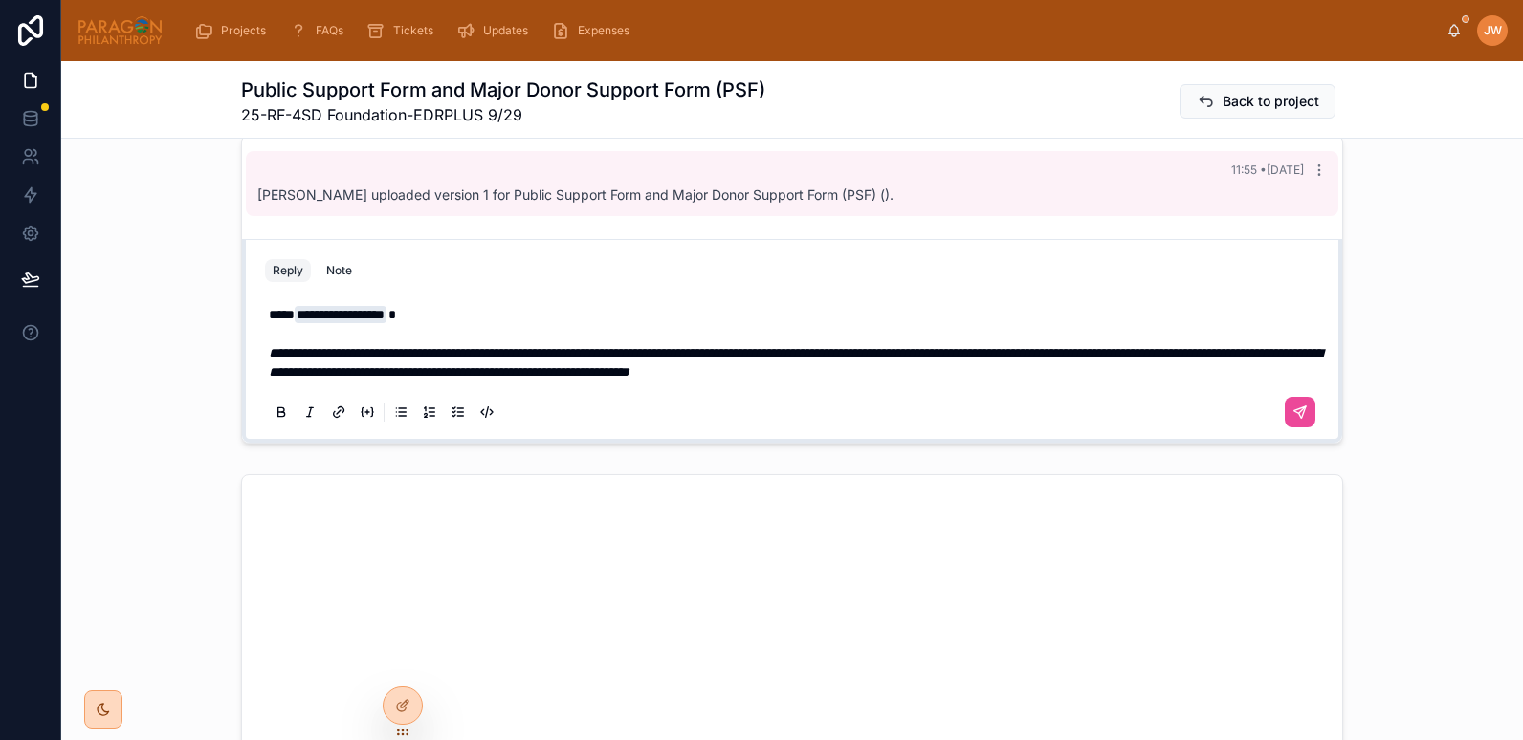
click at [297, 368] on em "**********" at bounding box center [795, 362] width 1053 height 33
click at [275, 367] on em "**********" at bounding box center [795, 362] width 1053 height 33
click at [1126, 369] on em "**********" at bounding box center [795, 362] width 1053 height 33
click at [1186, 382] on p "**********" at bounding box center [796, 343] width 1054 height 77
click at [1183, 382] on p "**********" at bounding box center [796, 343] width 1054 height 77
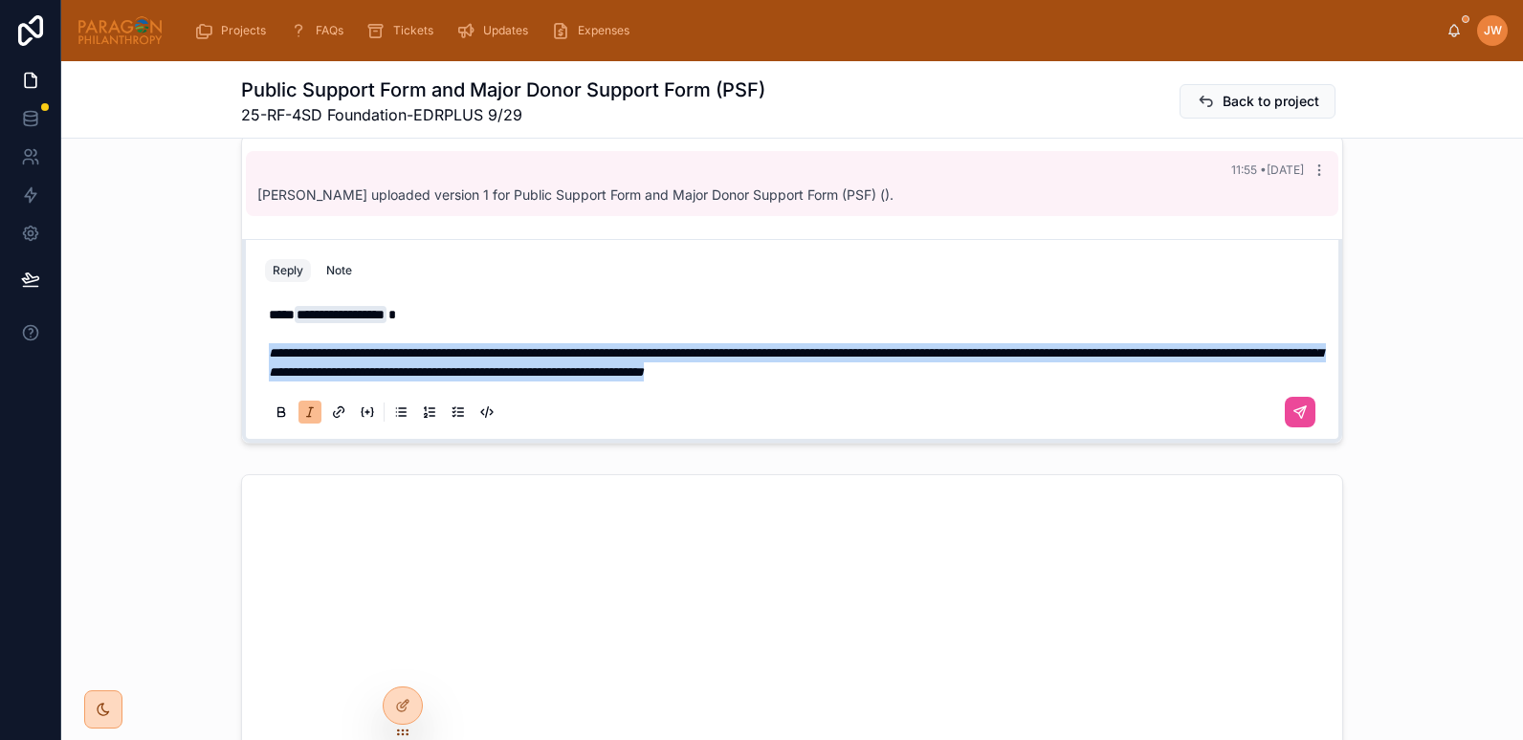
drag, startPoint x: 1180, startPoint y: 389, endPoint x: 218, endPoint y: 366, distance: 962.5
click at [218, 366] on div "**********" at bounding box center [792, 289] width 1462 height 324
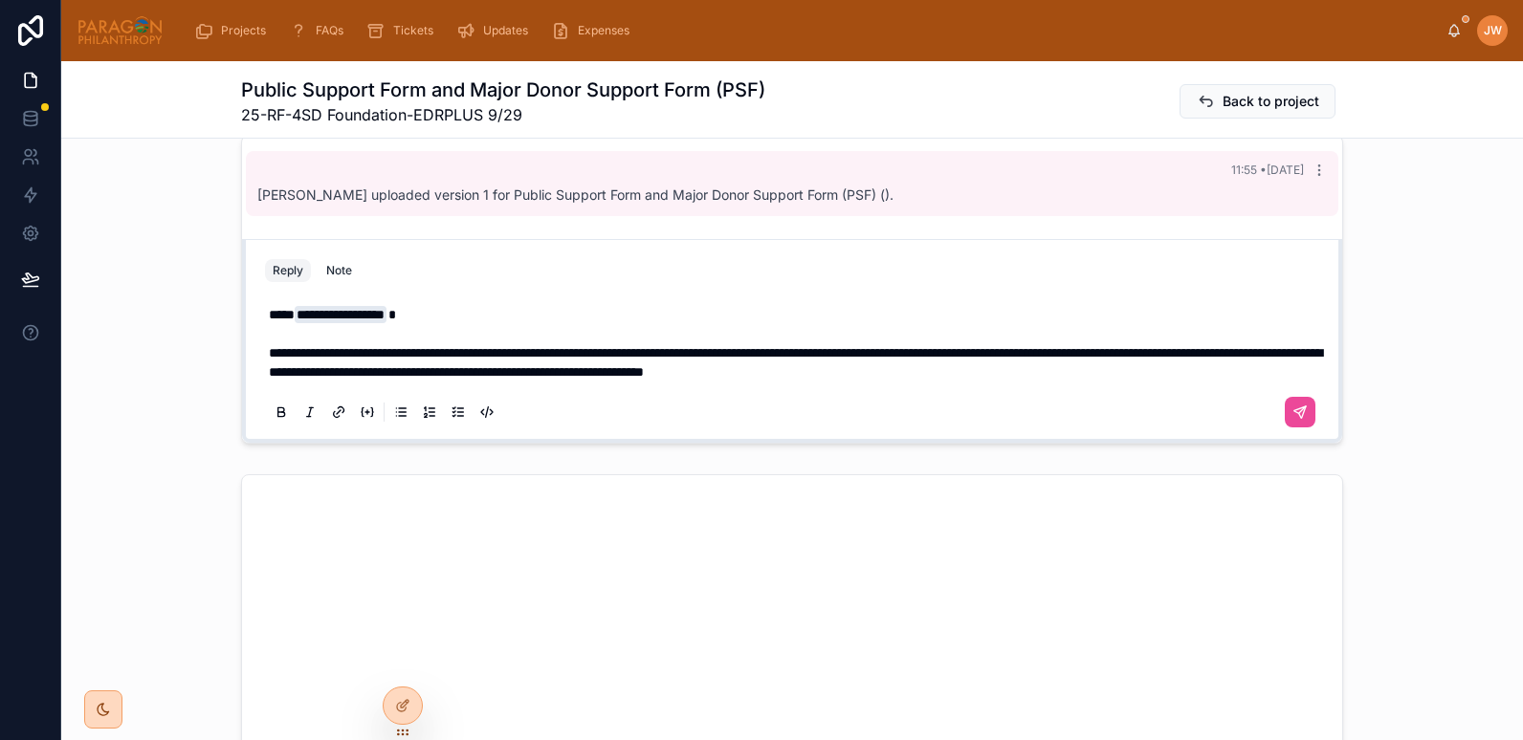
click at [1161, 399] on div "**********" at bounding box center [792, 363] width 1054 height 138
click at [1174, 382] on p "**********" at bounding box center [796, 343] width 1054 height 77
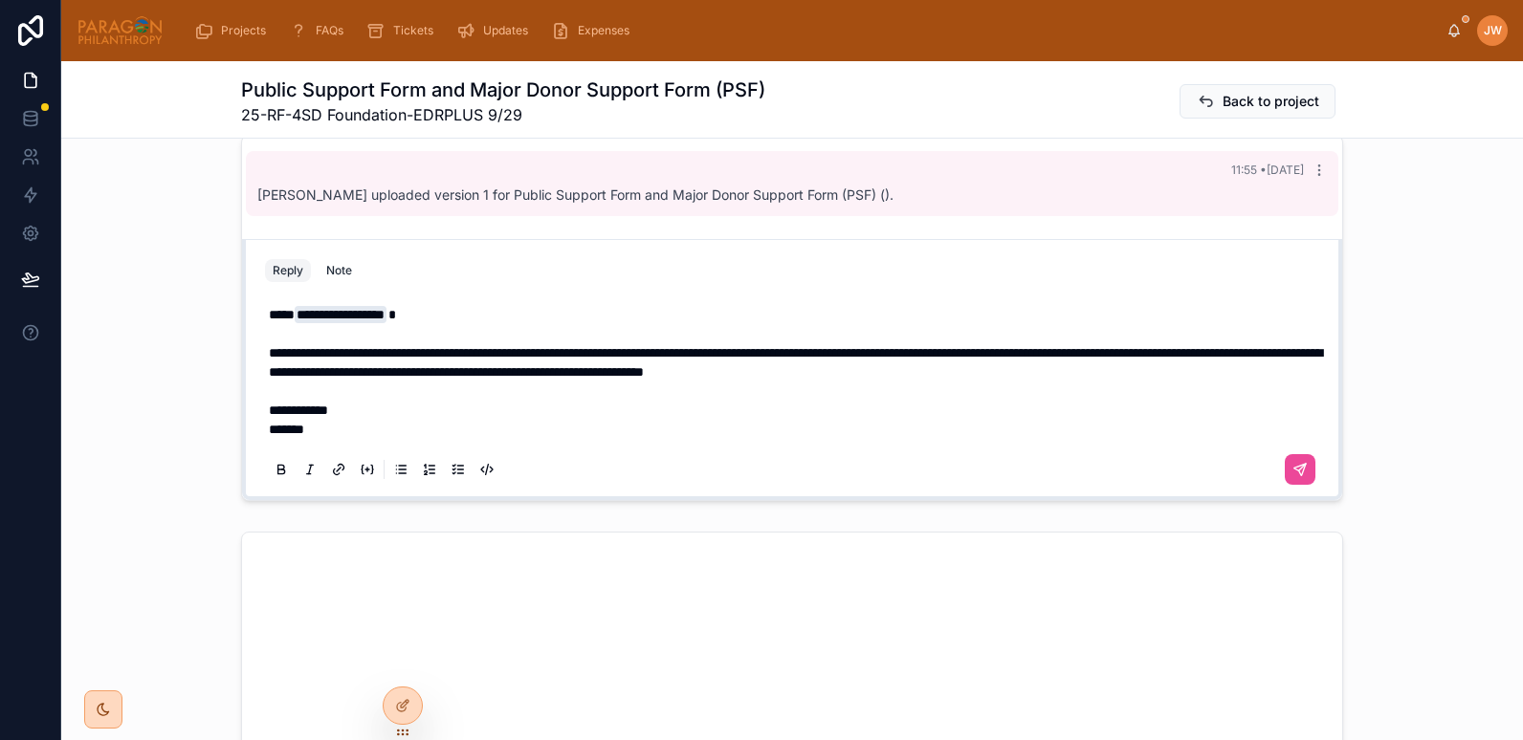
click at [401, 439] on p "**********" at bounding box center [796, 372] width 1054 height 134
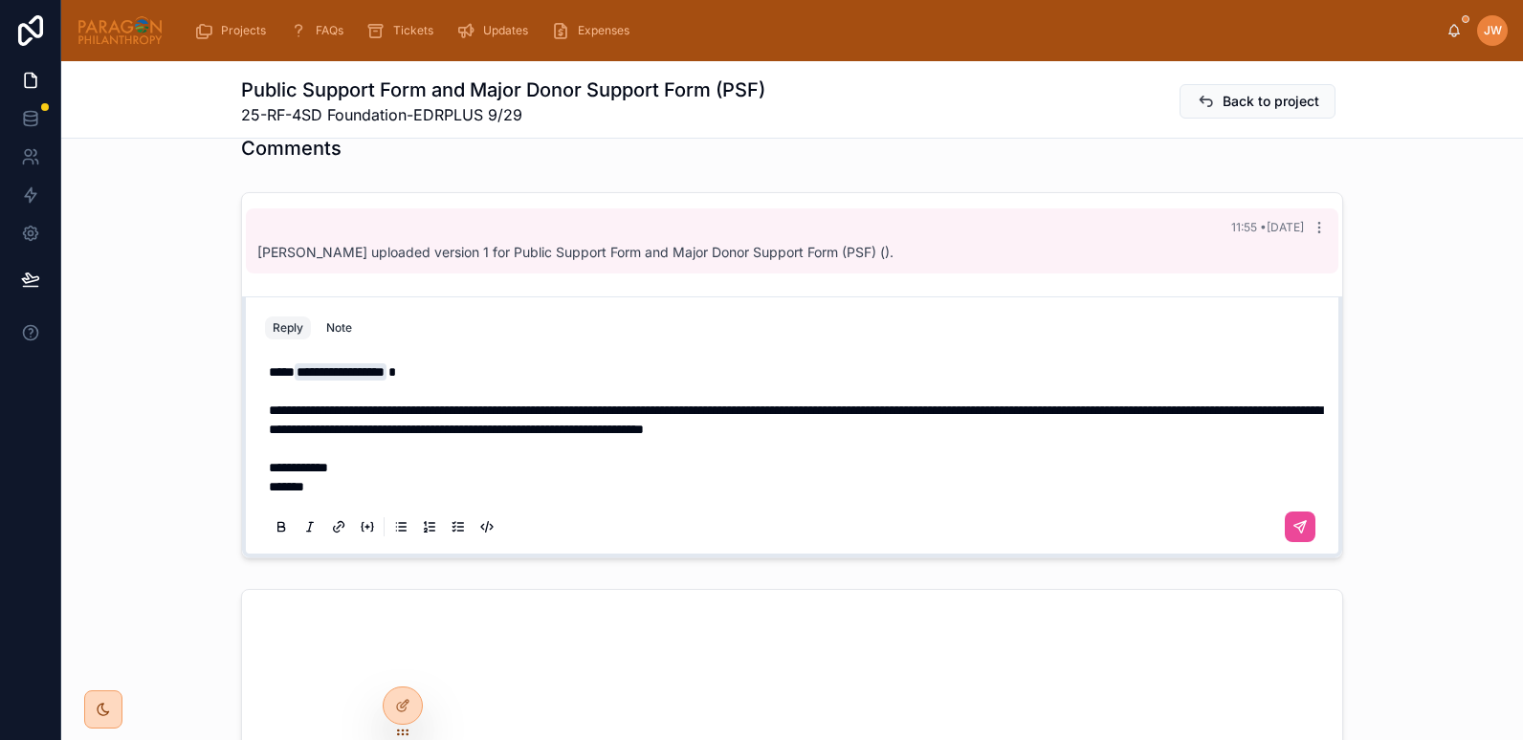
scroll to position [744, 0]
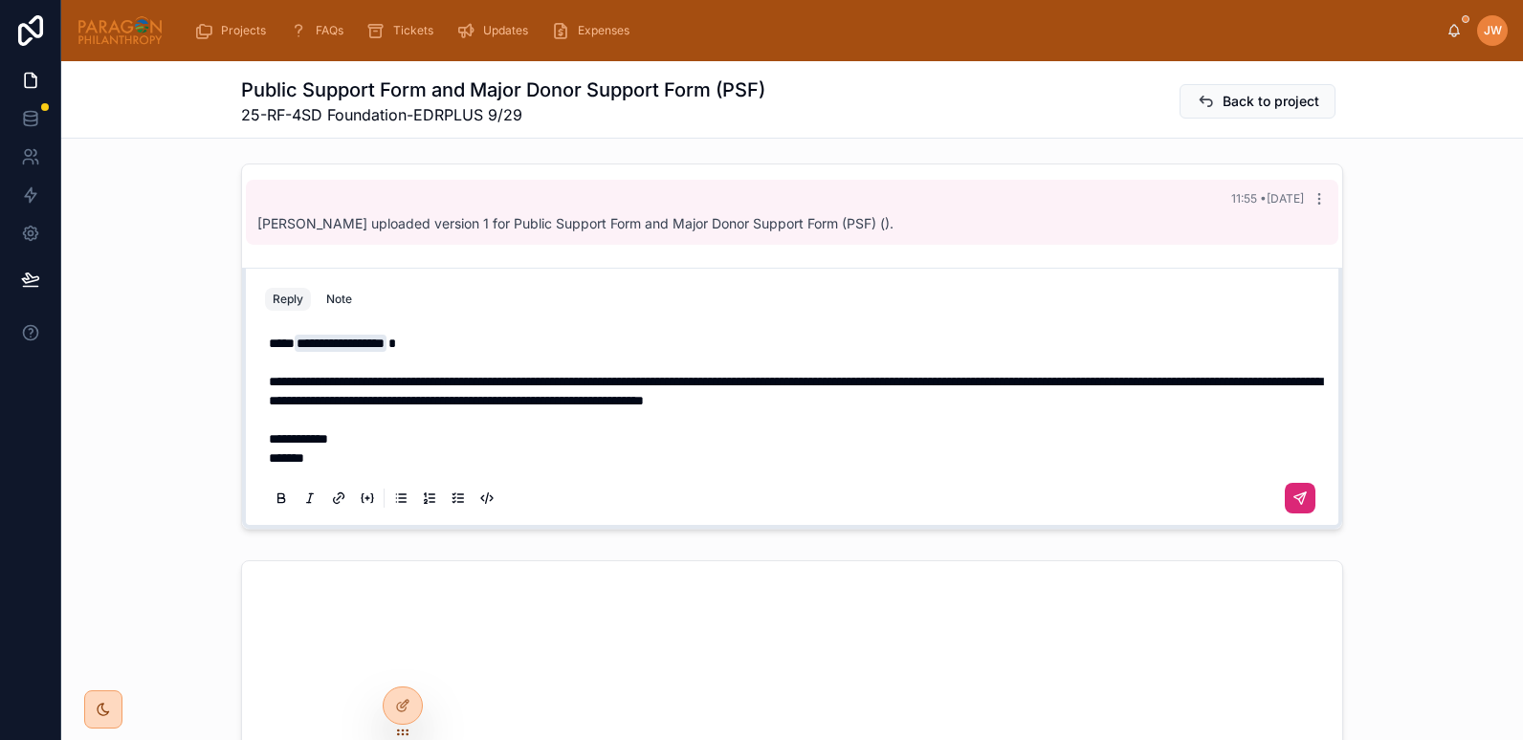
click at [1301, 512] on button at bounding box center [1300, 498] width 31 height 31
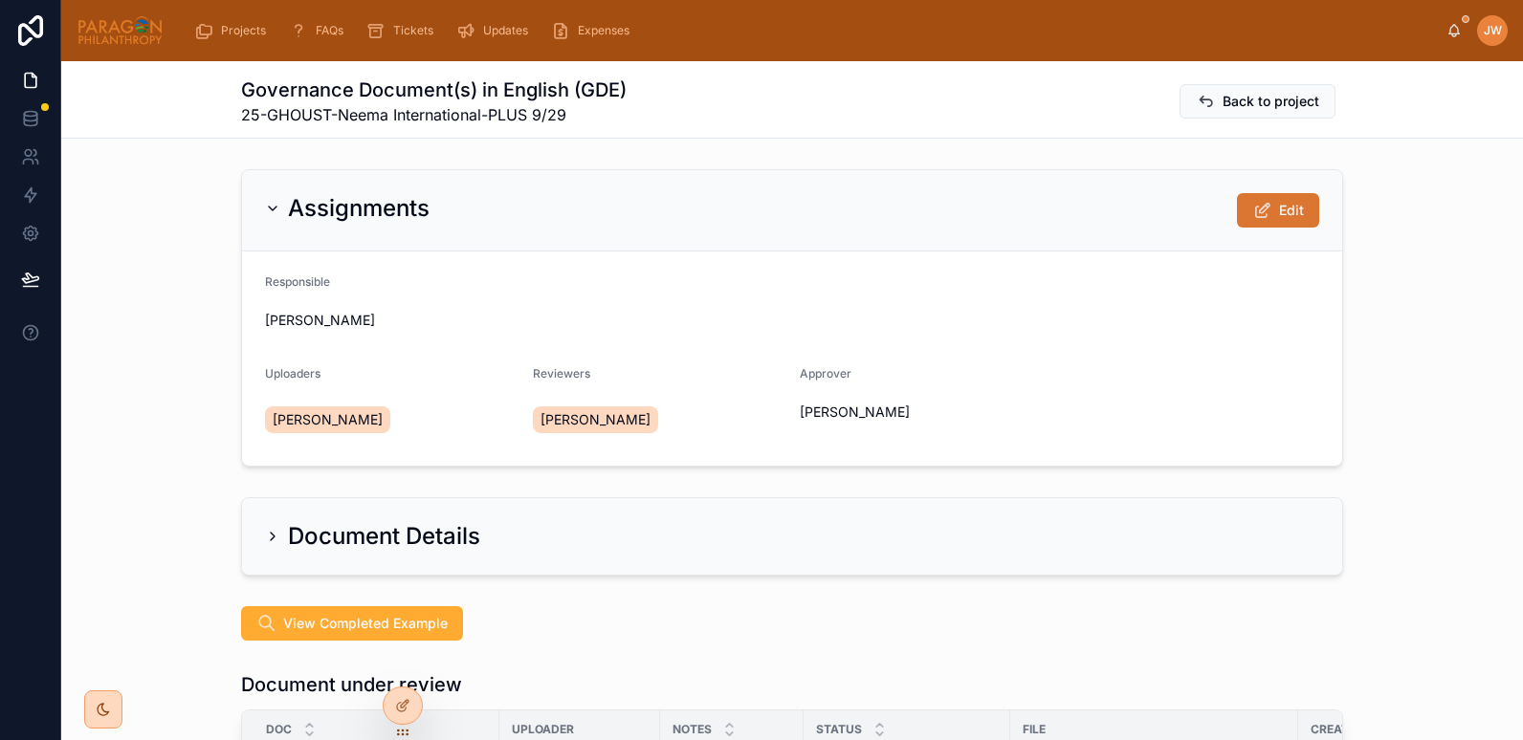
click at [1267, 209] on button "Edit" at bounding box center [1278, 210] width 82 height 34
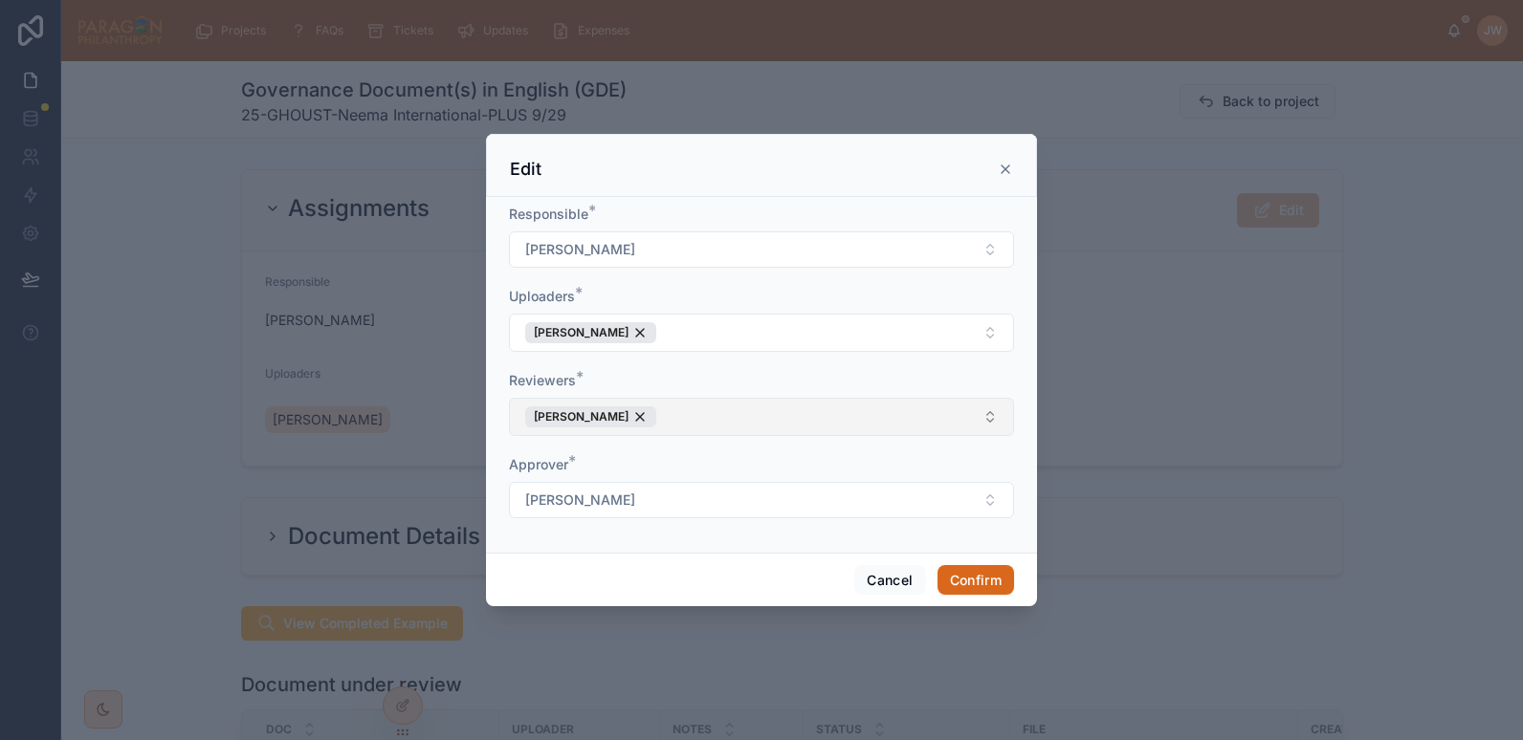
click at [703, 408] on button "[PERSON_NAME]" at bounding box center [761, 417] width 505 height 38
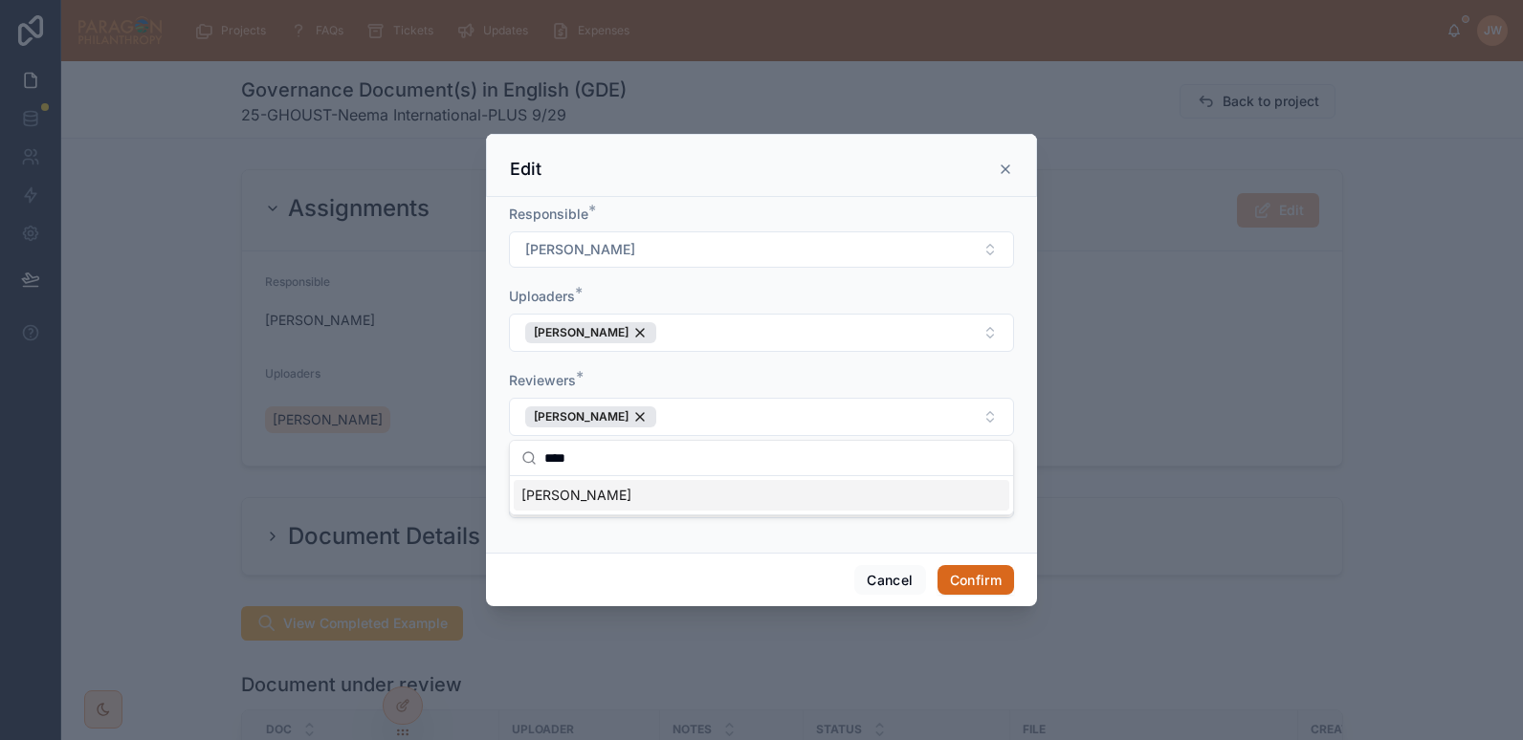
type input "****"
click at [577, 492] on span "[PERSON_NAME]" at bounding box center [576, 495] width 110 height 19
click at [973, 575] on button "Confirm" at bounding box center [975, 580] width 77 height 31
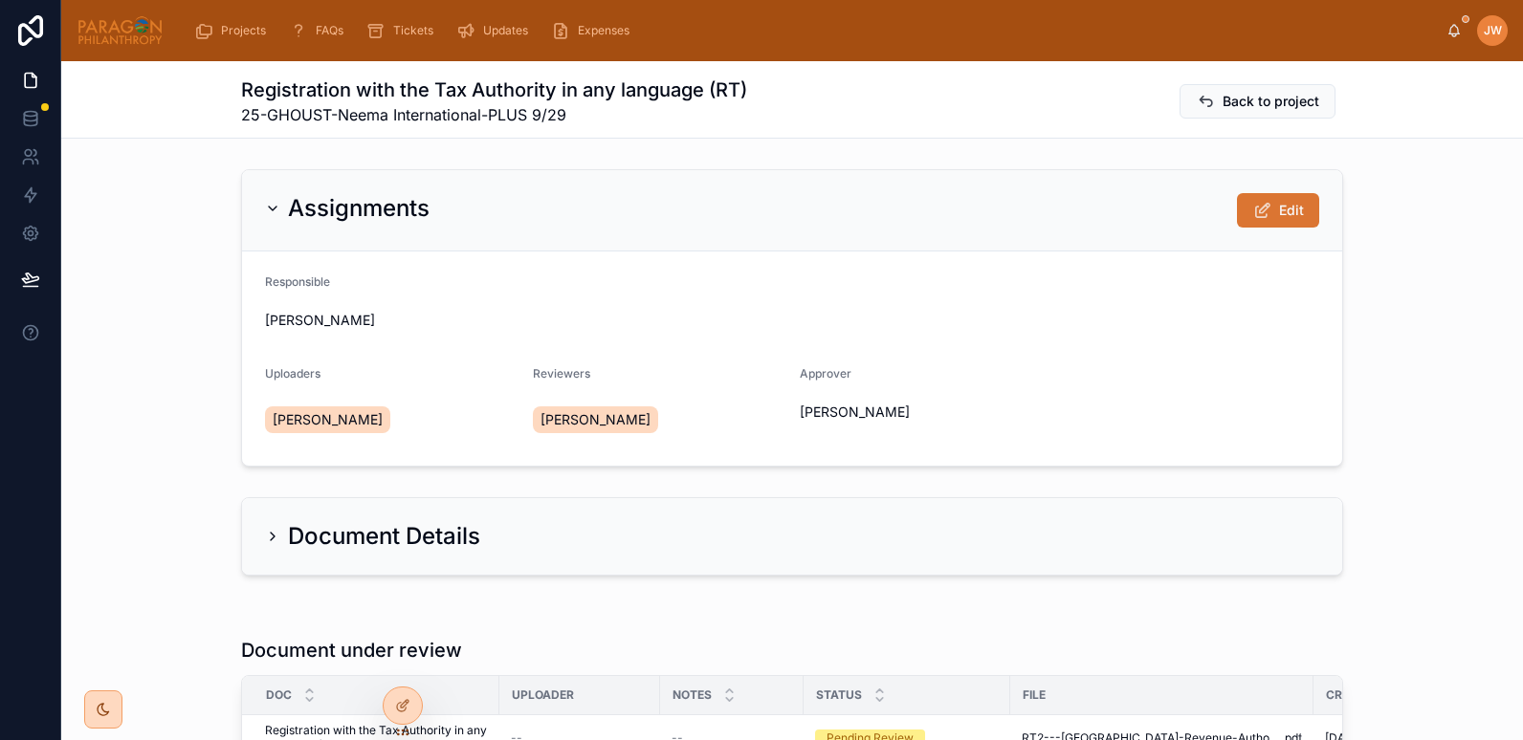
click at [1309, 202] on button "Edit" at bounding box center [1278, 210] width 82 height 34
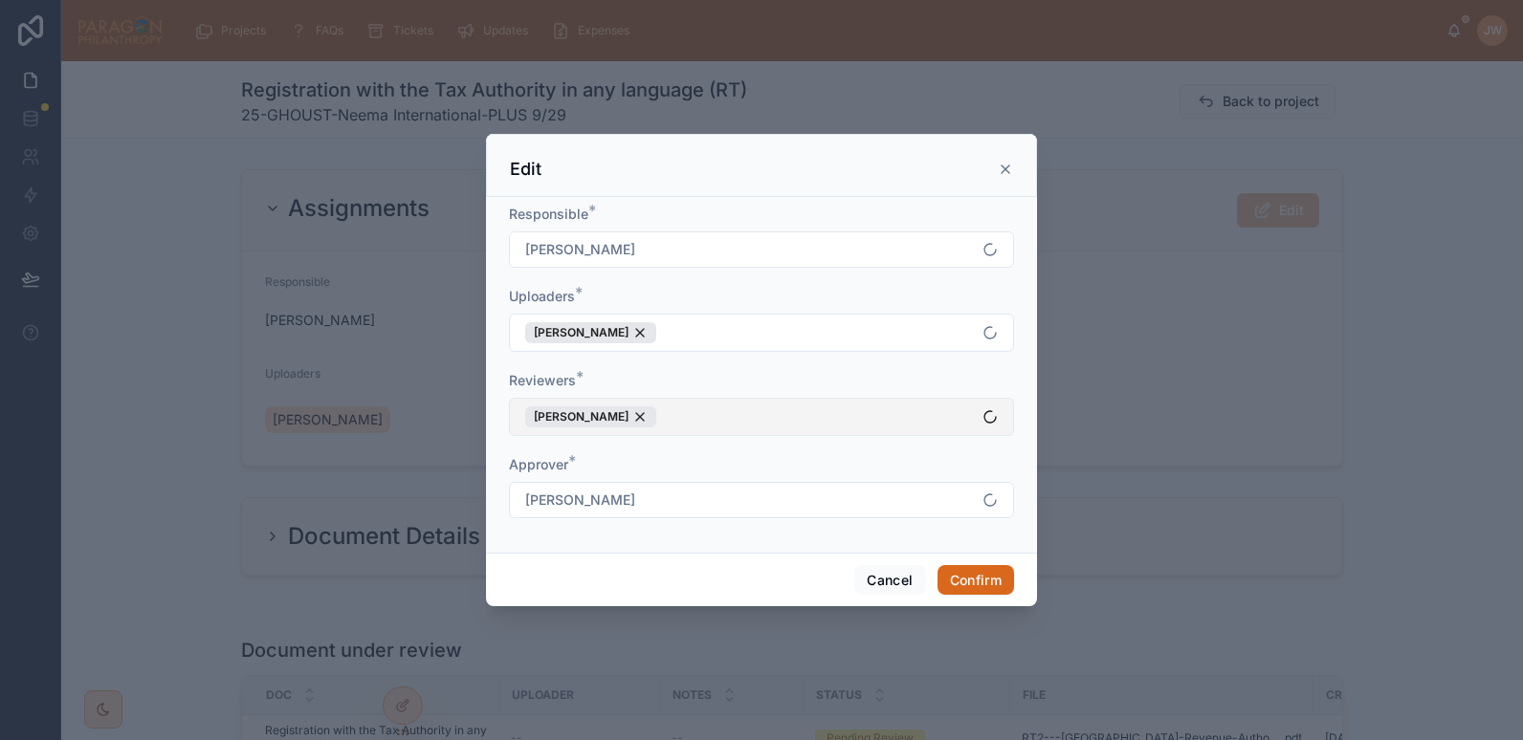
click at [732, 429] on button "[PERSON_NAME]" at bounding box center [761, 417] width 505 height 38
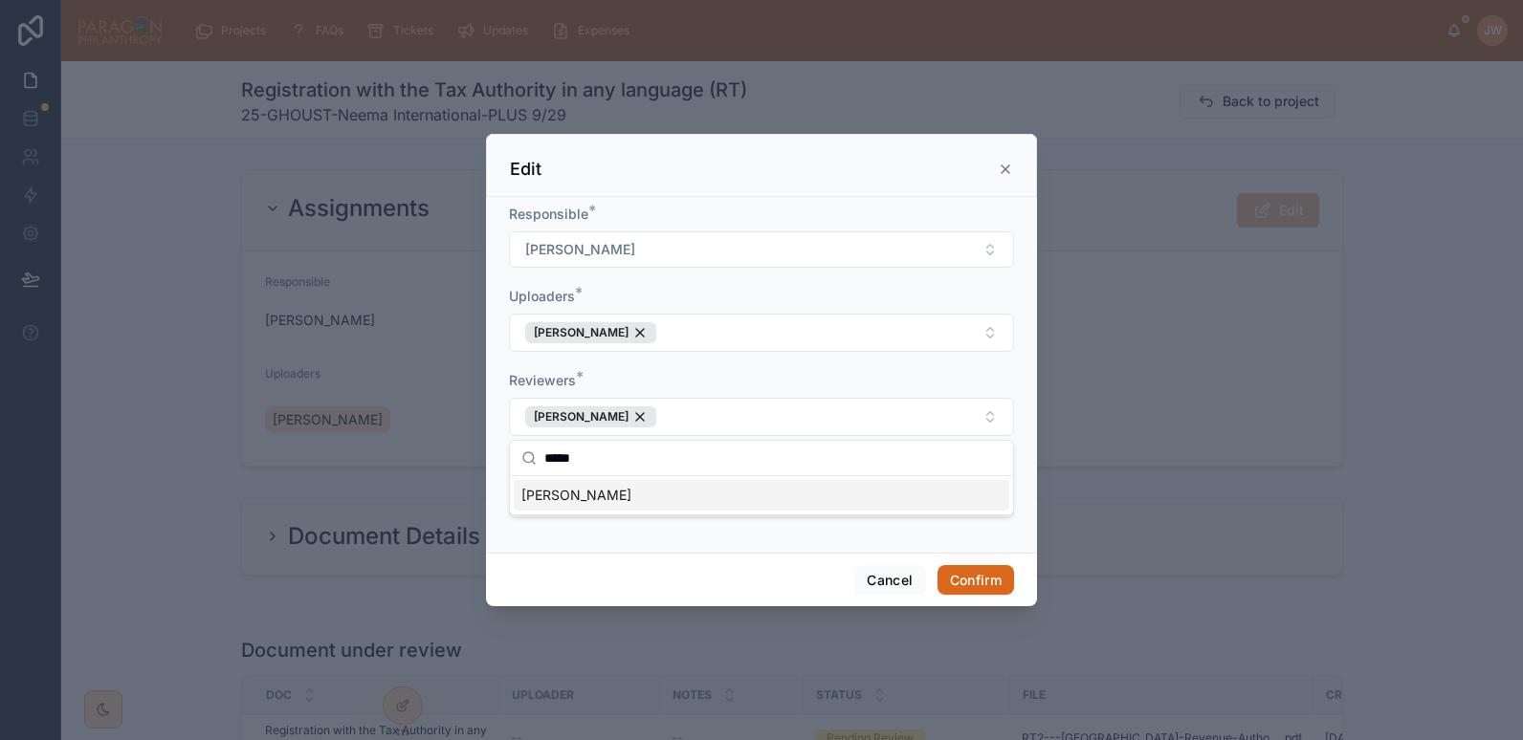
type input "*****"
click at [556, 500] on span "[PERSON_NAME]" at bounding box center [576, 495] width 110 height 19
click at [969, 578] on button "Confirm" at bounding box center [975, 580] width 77 height 31
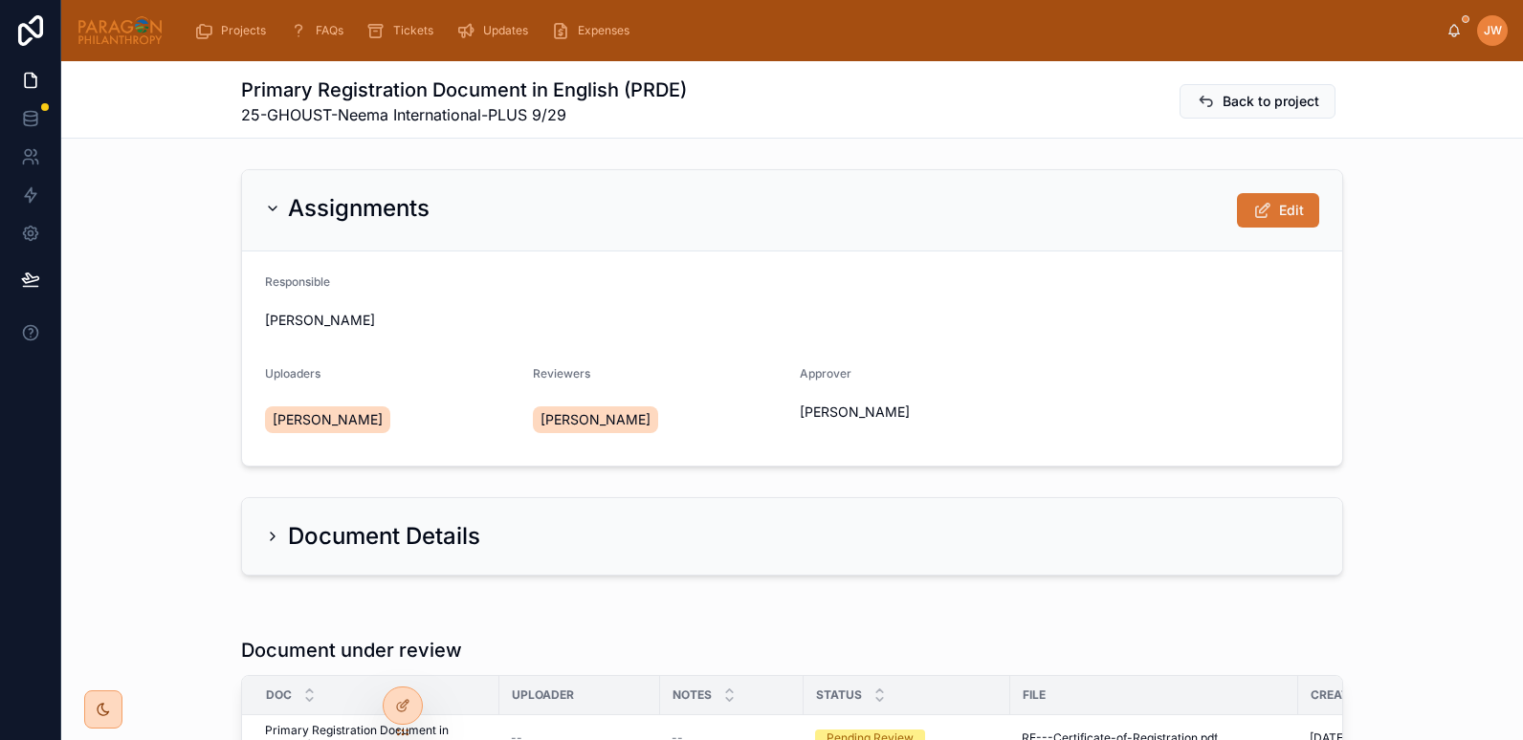
click at [1281, 216] on span "Edit" at bounding box center [1291, 210] width 25 height 19
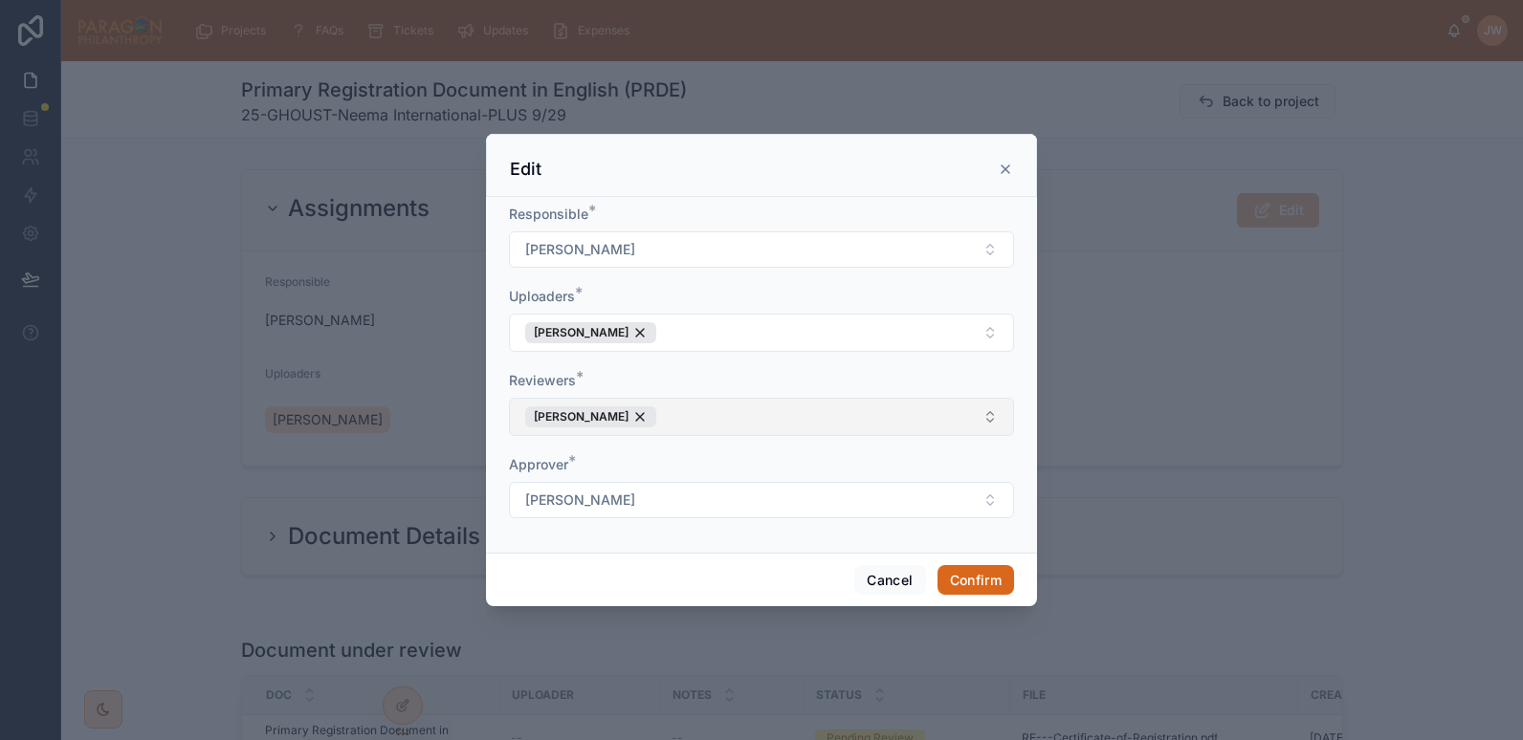
click at [691, 418] on button "[PERSON_NAME]" at bounding box center [761, 417] width 505 height 38
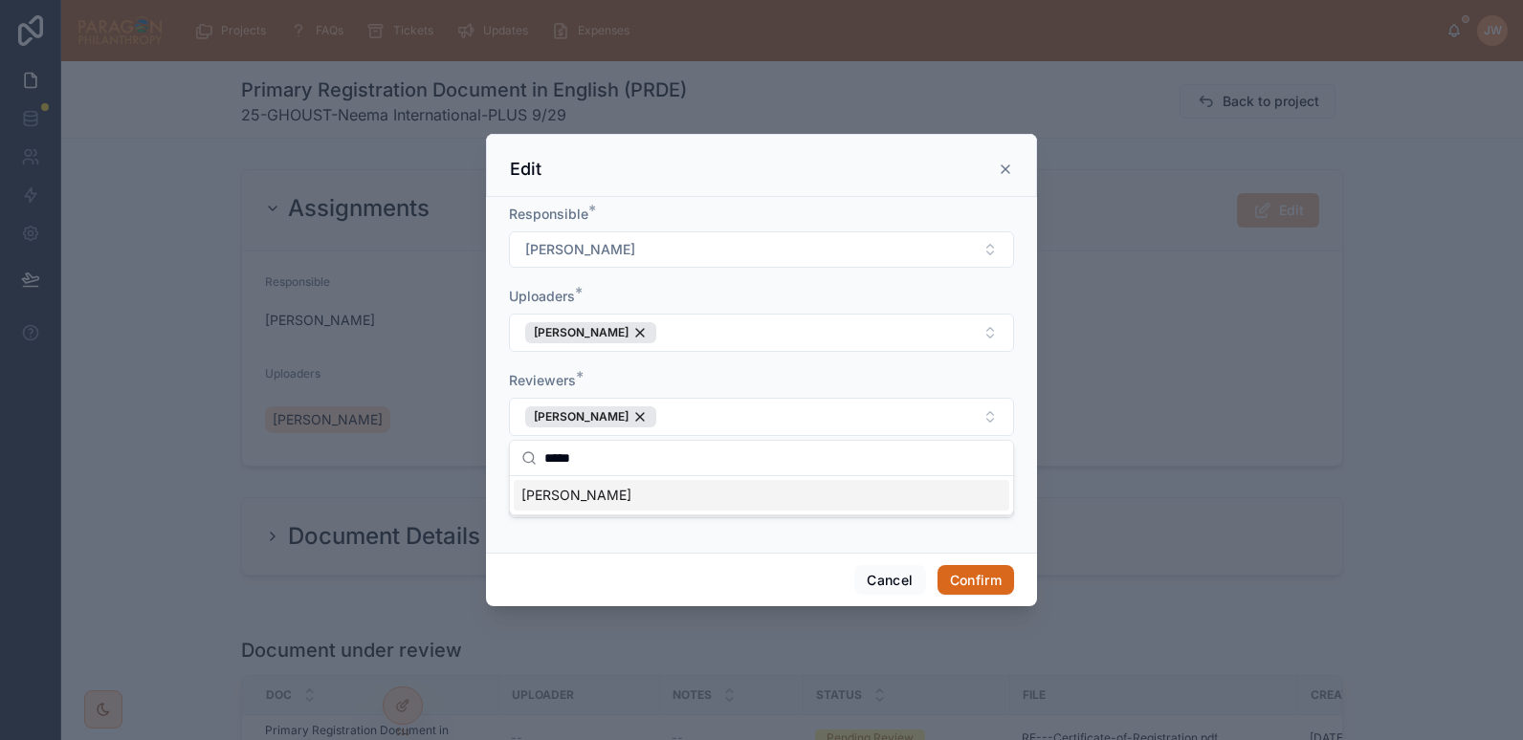
type input "*****"
click at [617, 495] on div "[PERSON_NAME]" at bounding box center [761, 495] width 495 height 31
click at [971, 584] on button "Confirm" at bounding box center [975, 580] width 77 height 31
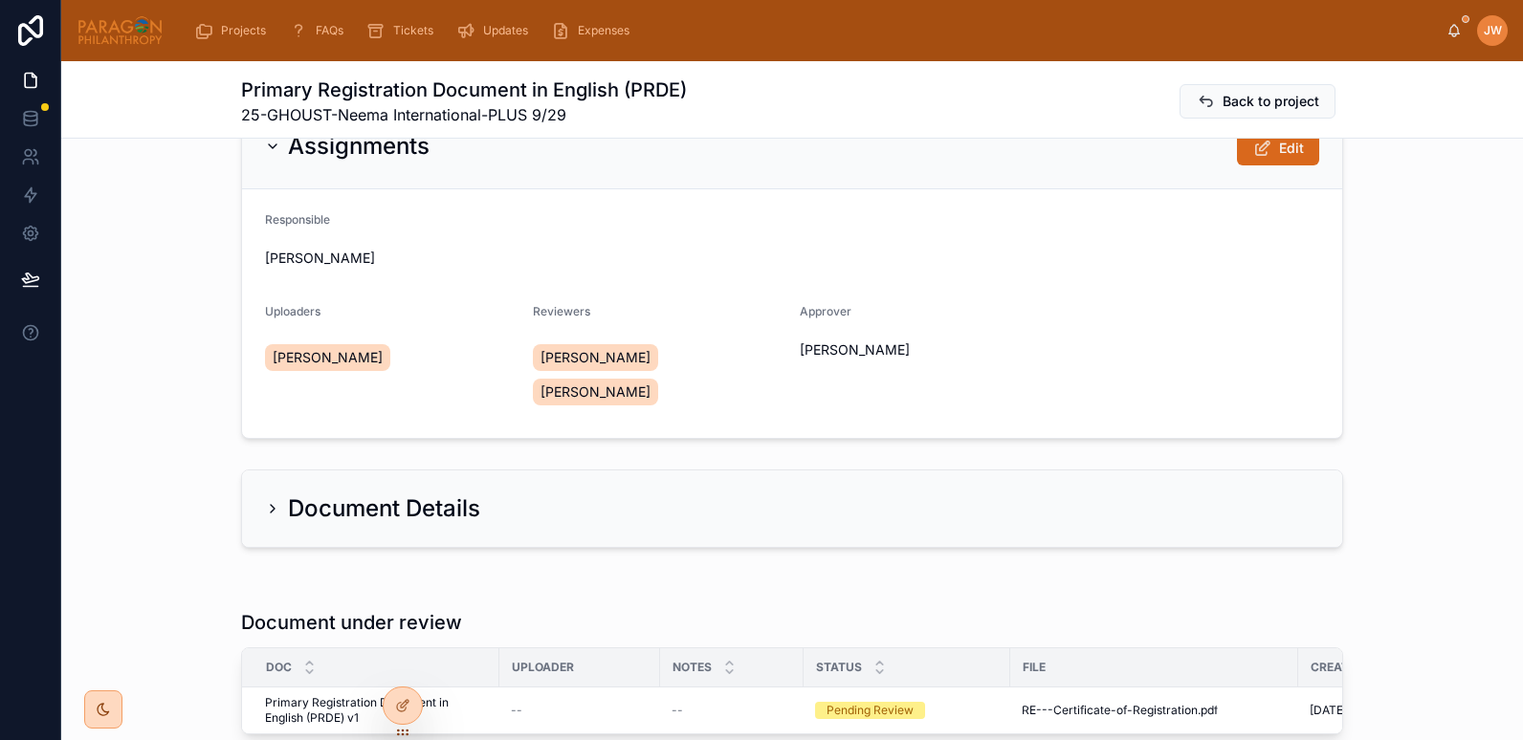
scroll to position [61, 0]
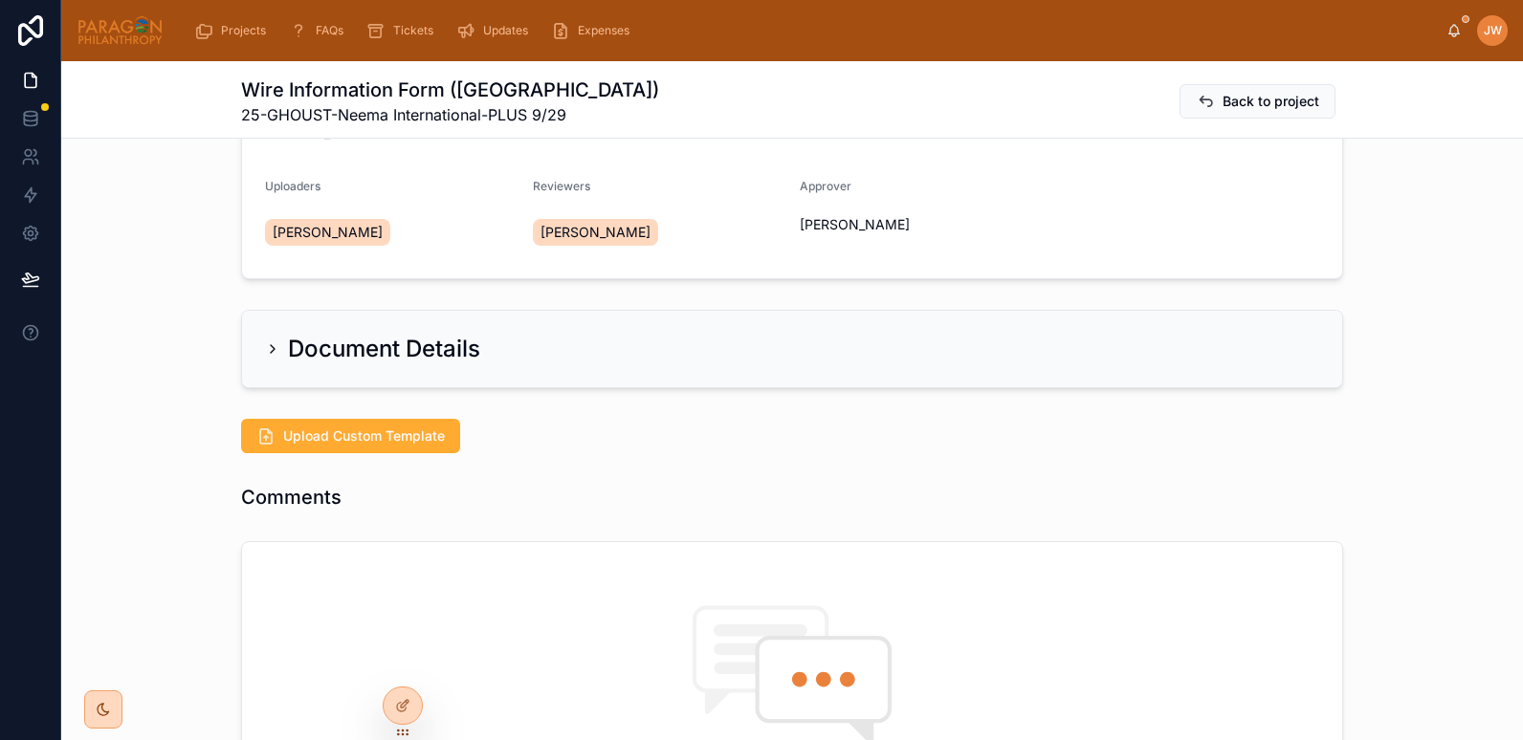
scroll to position [185, 0]
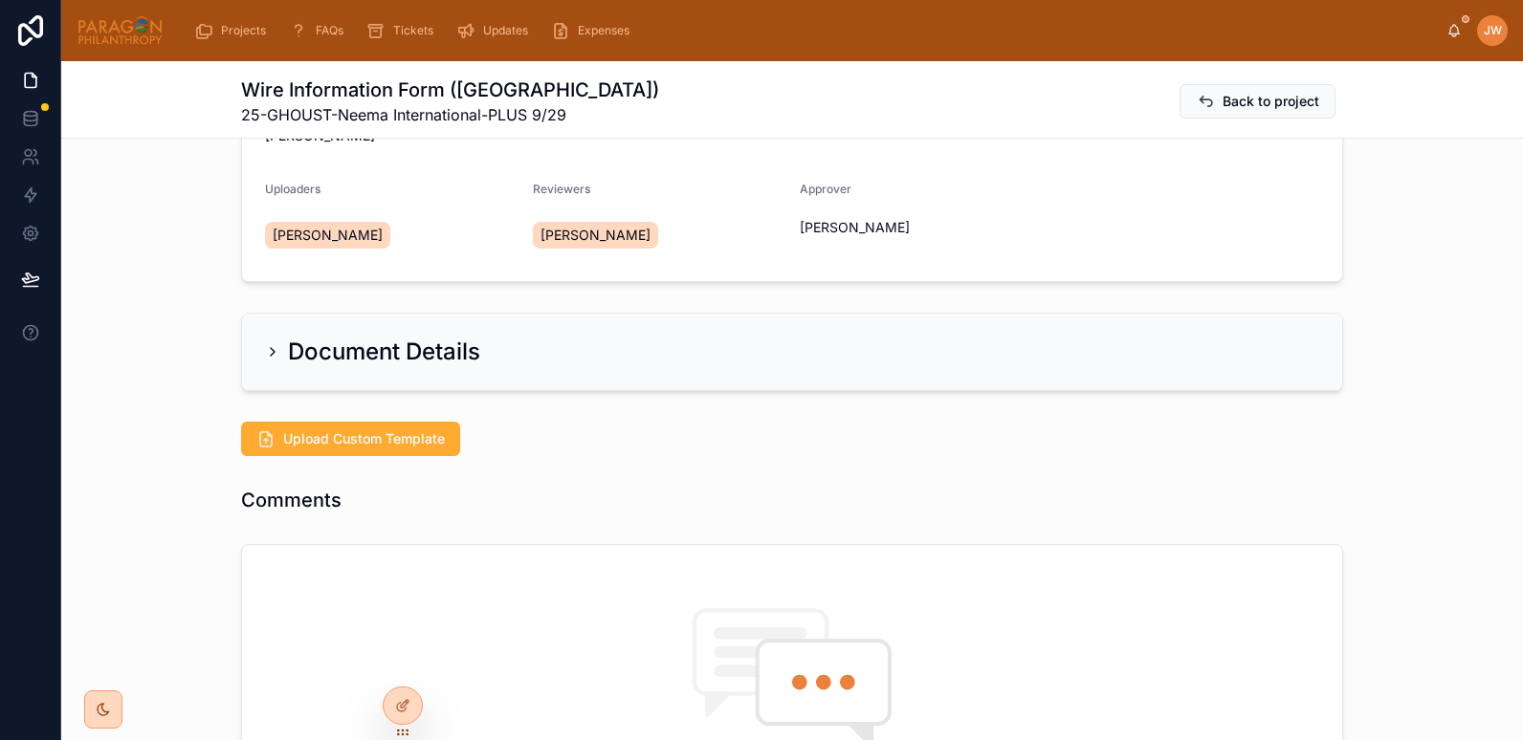
click at [546, 497] on div "Comments" at bounding box center [792, 500] width 1102 height 27
click at [355, 444] on span "Upload Custom Template" at bounding box center [364, 438] width 162 height 19
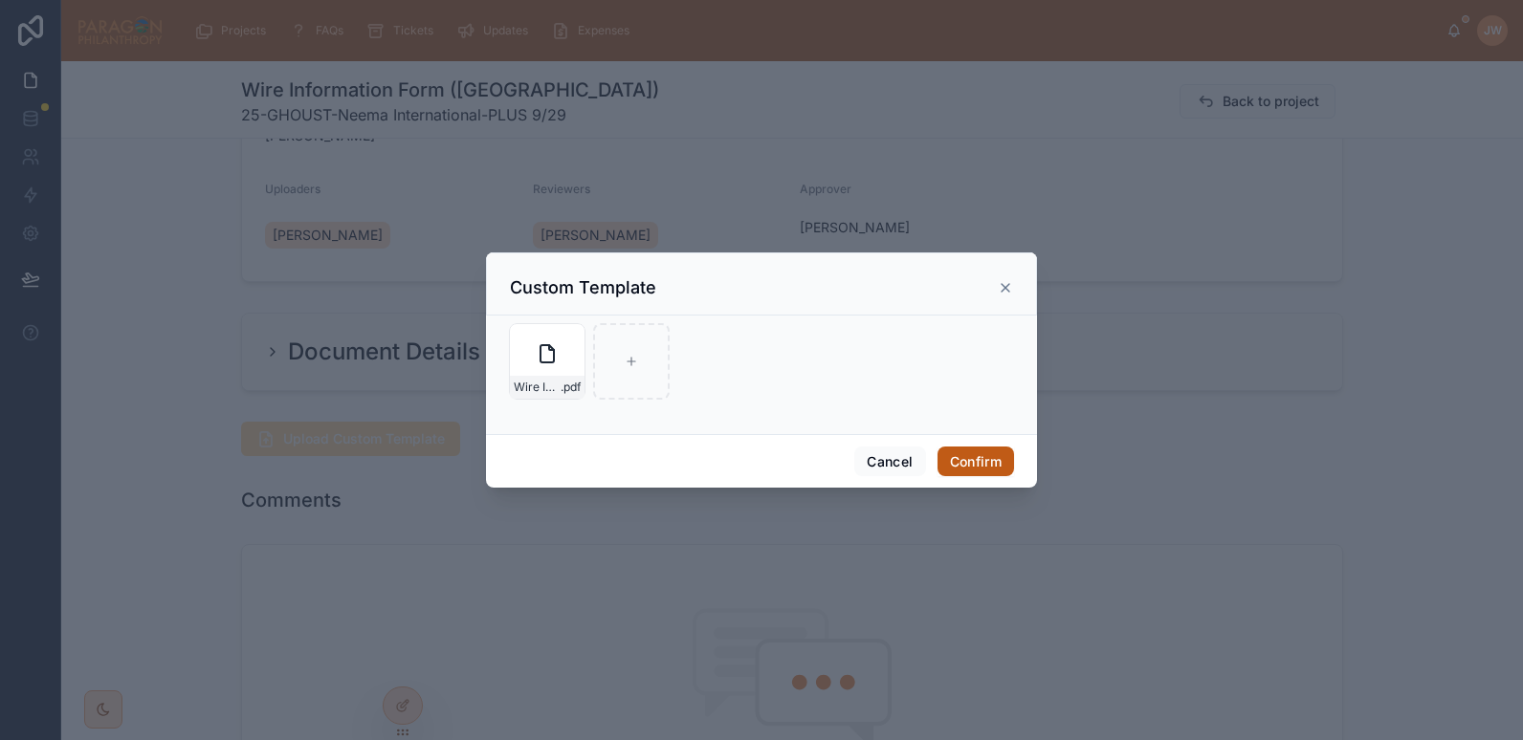
click at [976, 458] on button "Confirm" at bounding box center [975, 462] width 77 height 31
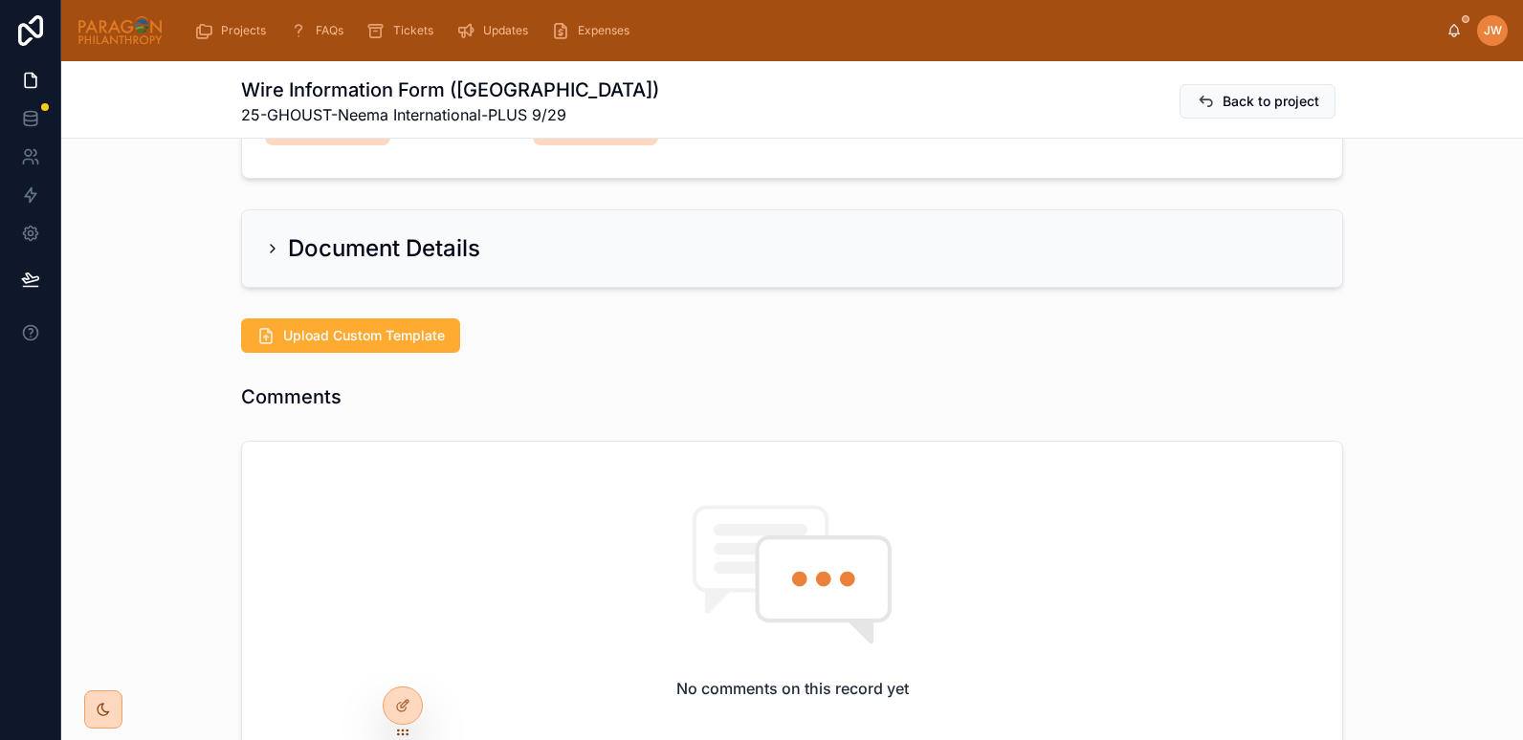
scroll to position [0, 0]
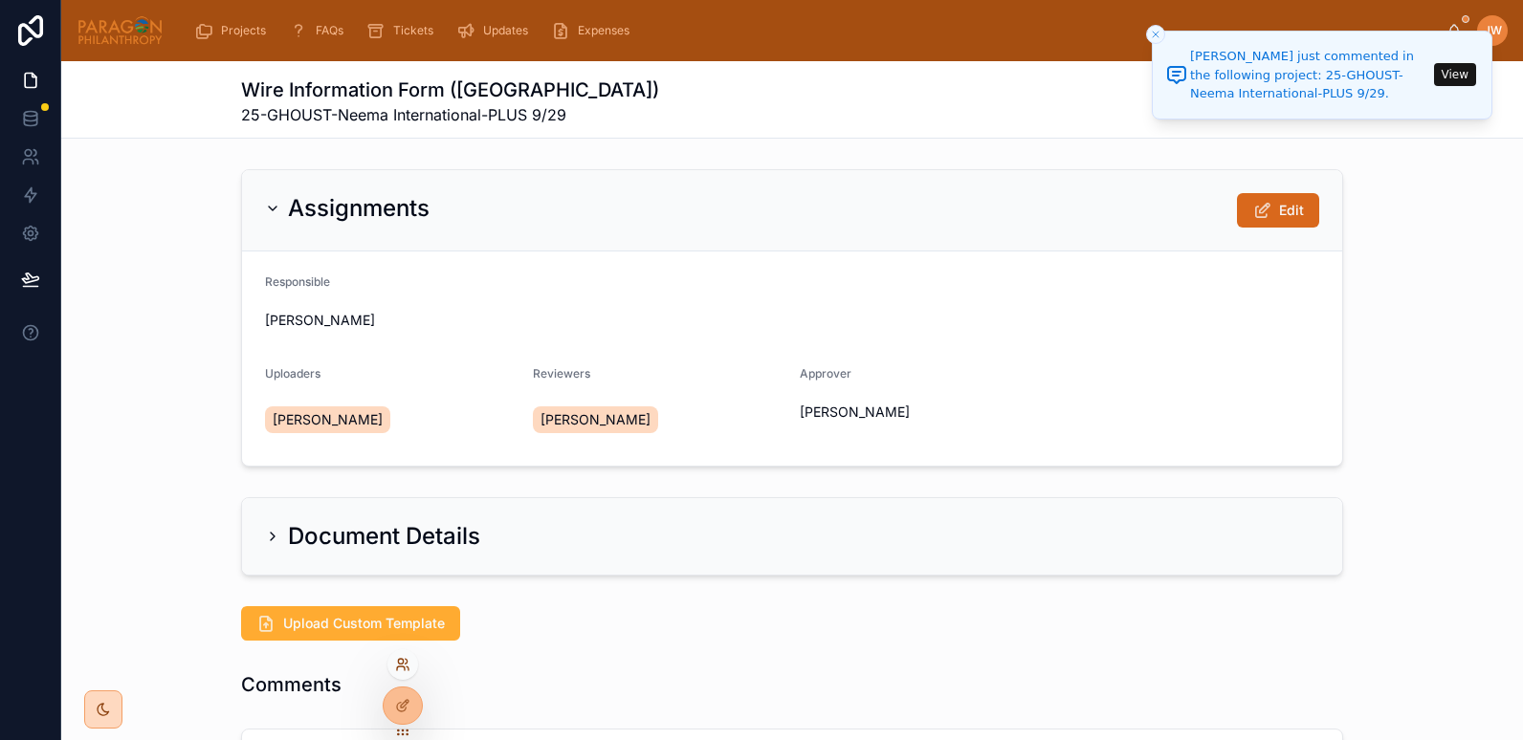
click at [404, 668] on icon at bounding box center [401, 669] width 8 height 4
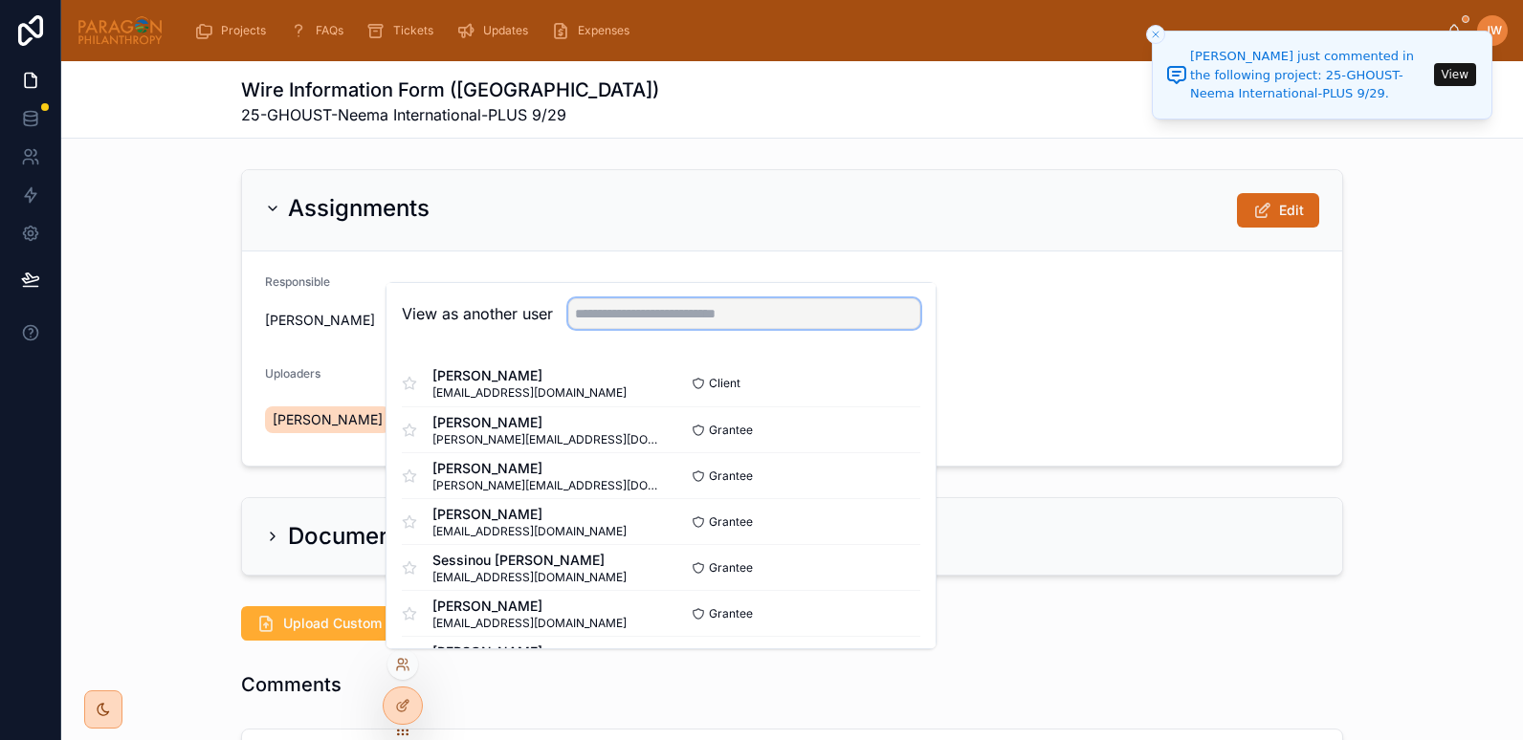
click at [696, 320] on input "text" at bounding box center [744, 313] width 352 height 31
type input "*******"
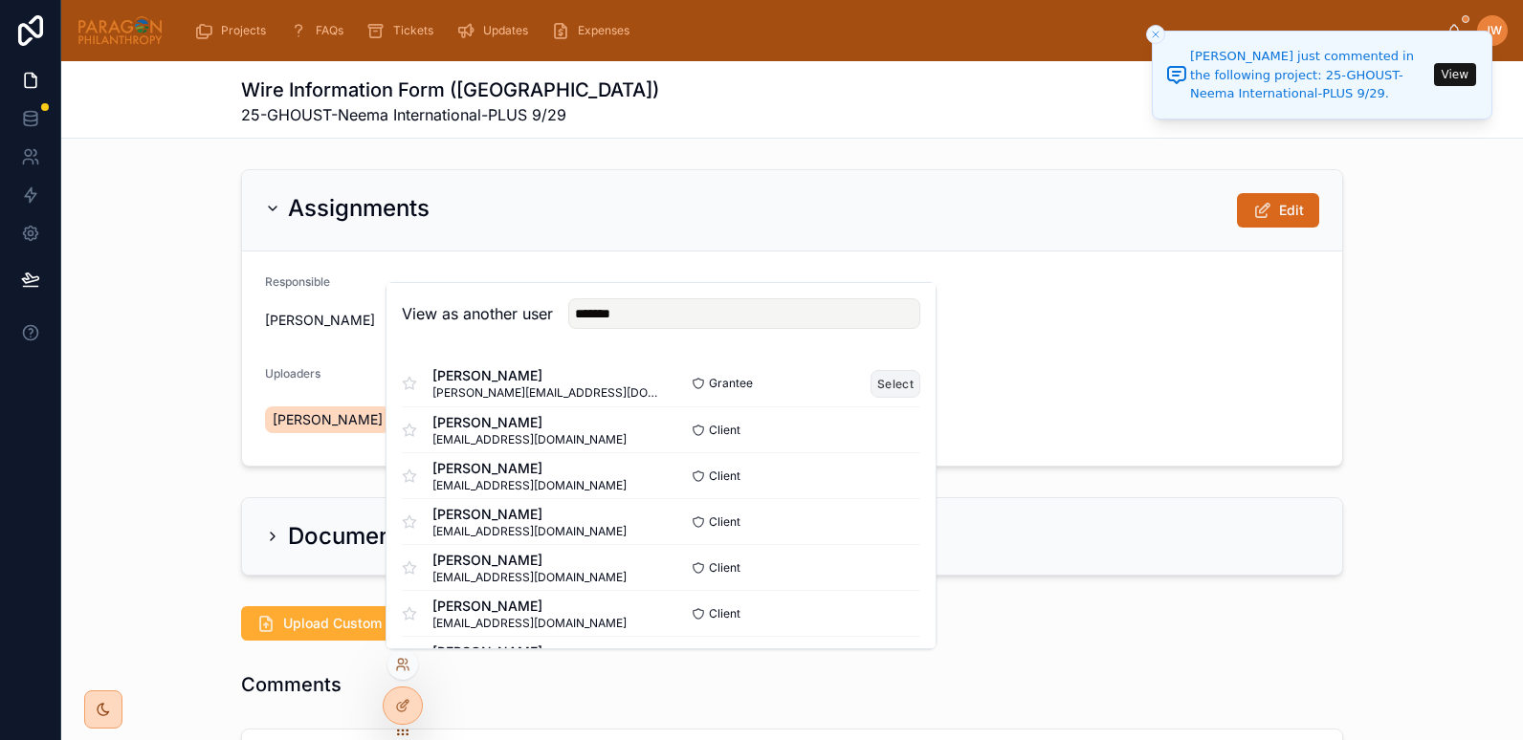
click at [870, 389] on button "Select" at bounding box center [895, 384] width 50 height 28
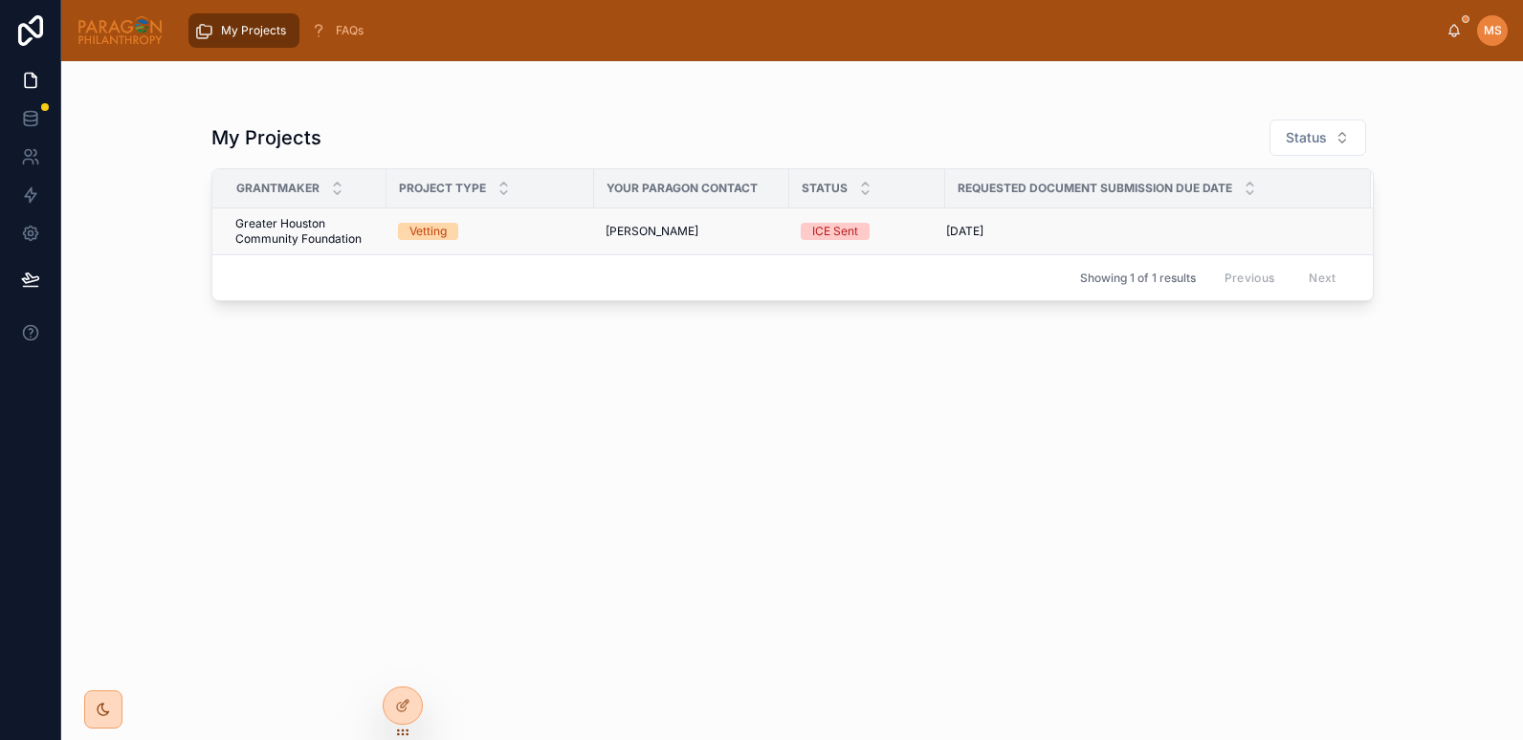
click at [553, 239] on div "Vetting" at bounding box center [490, 231] width 185 height 17
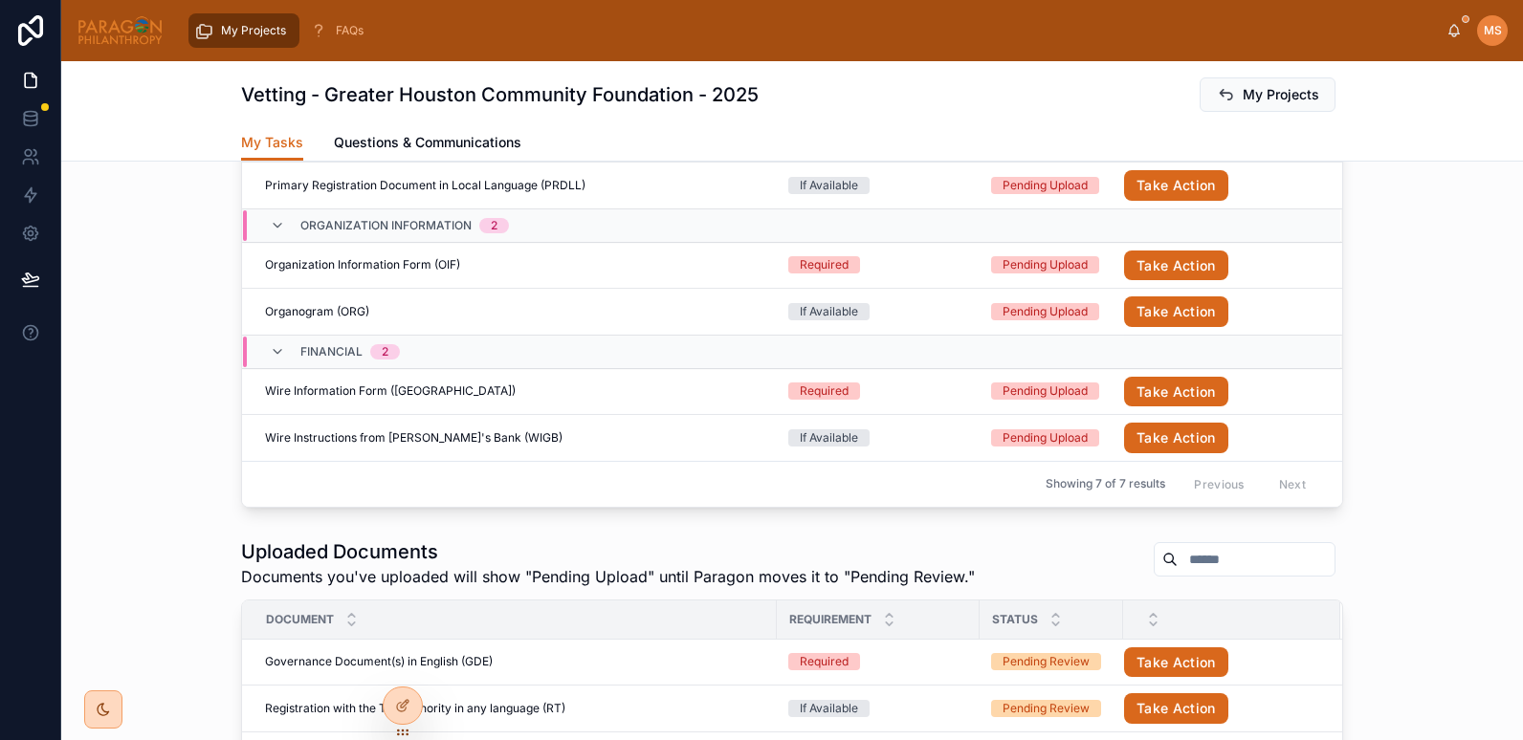
scroll to position [610, 0]
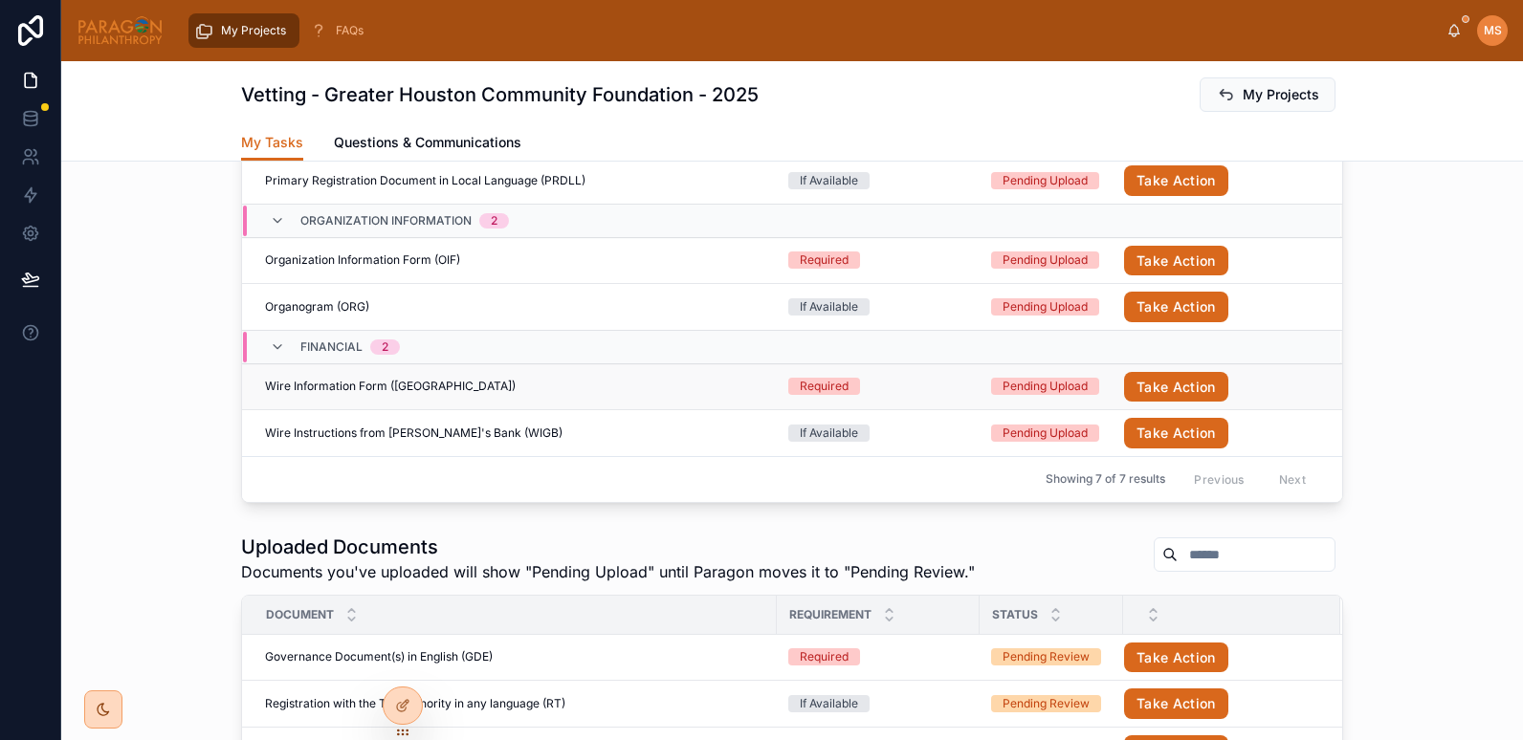
click at [463, 392] on div "Wire Information Form (WI) Wire Information Form (WI)" at bounding box center [515, 386] width 500 height 15
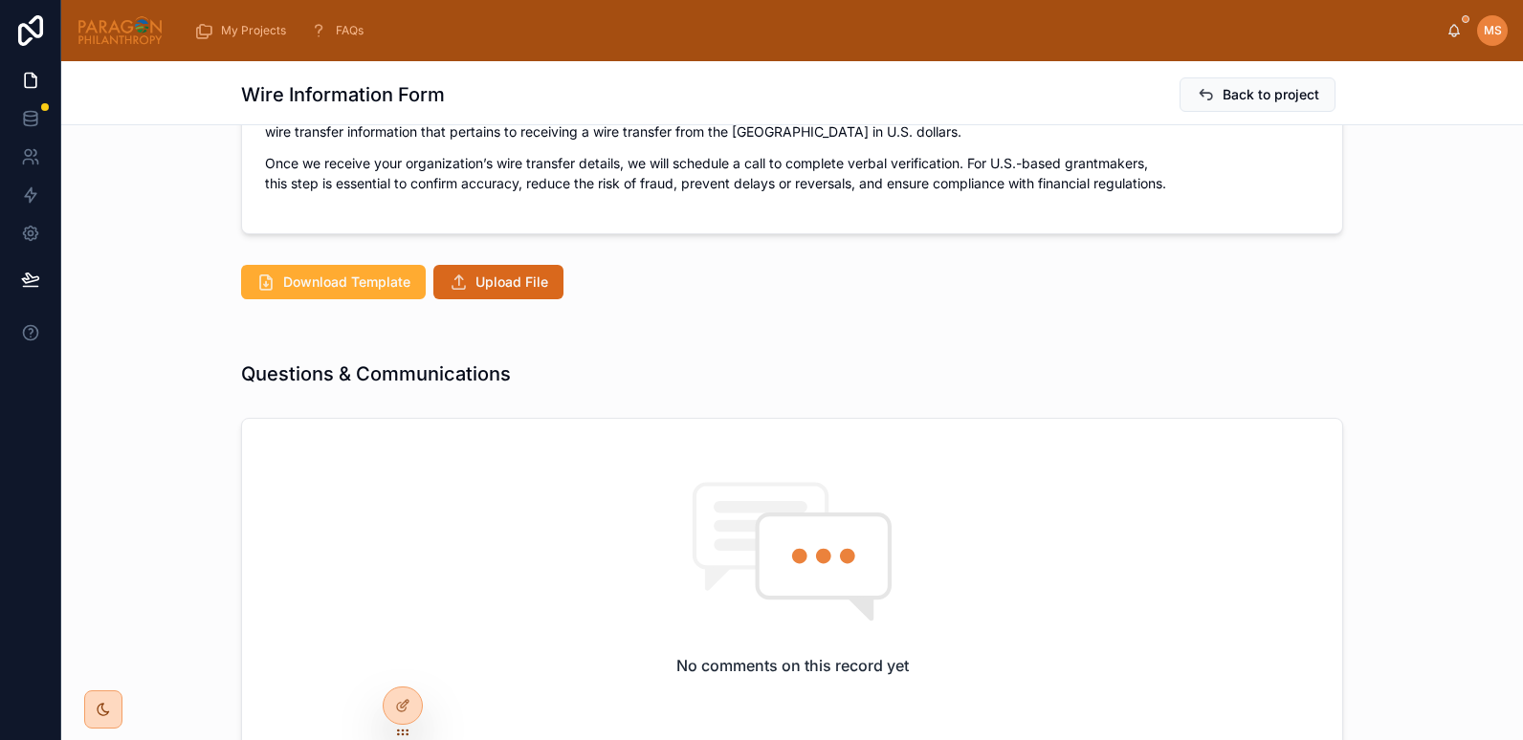
scroll to position [496, 0]
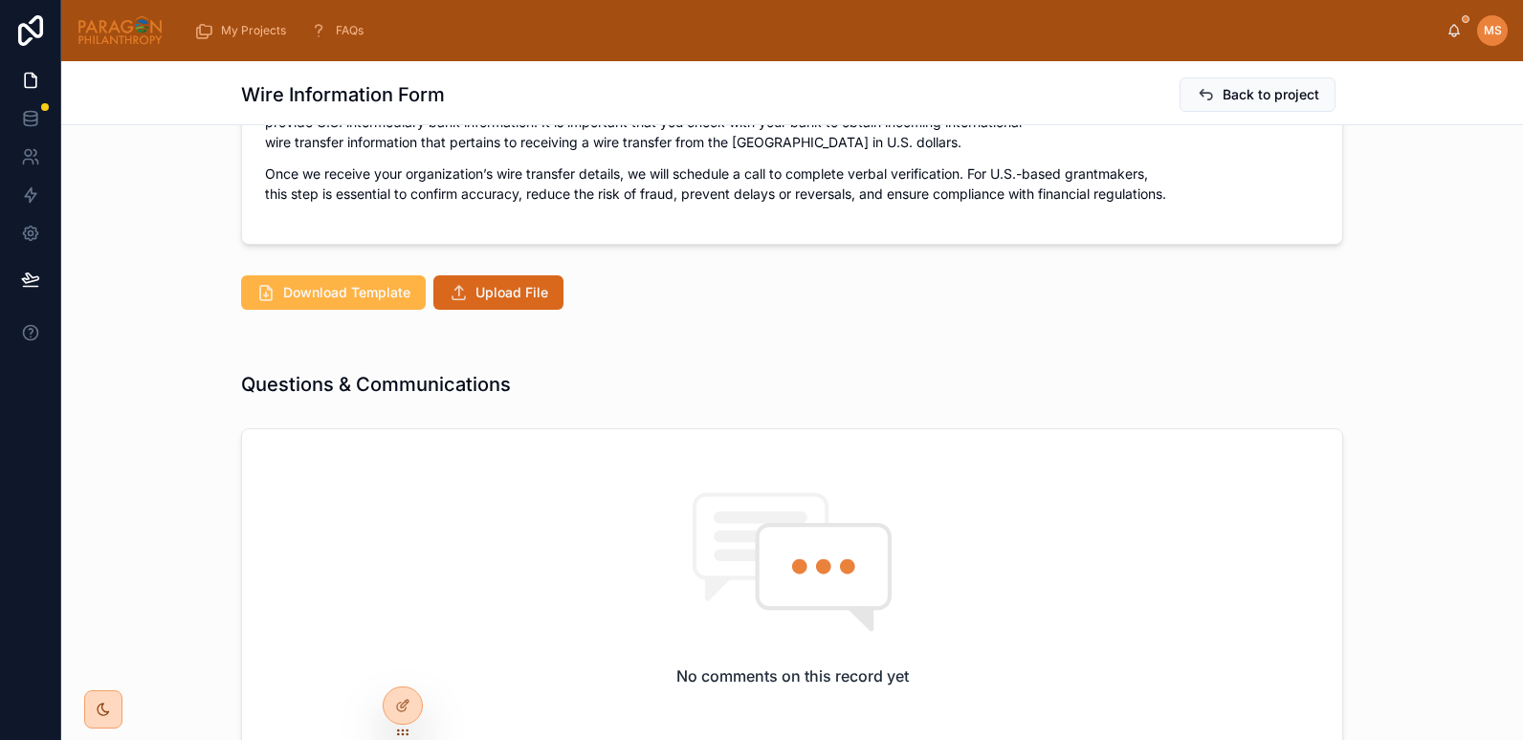
click at [344, 283] on span "Download Template" at bounding box center [346, 292] width 127 height 19
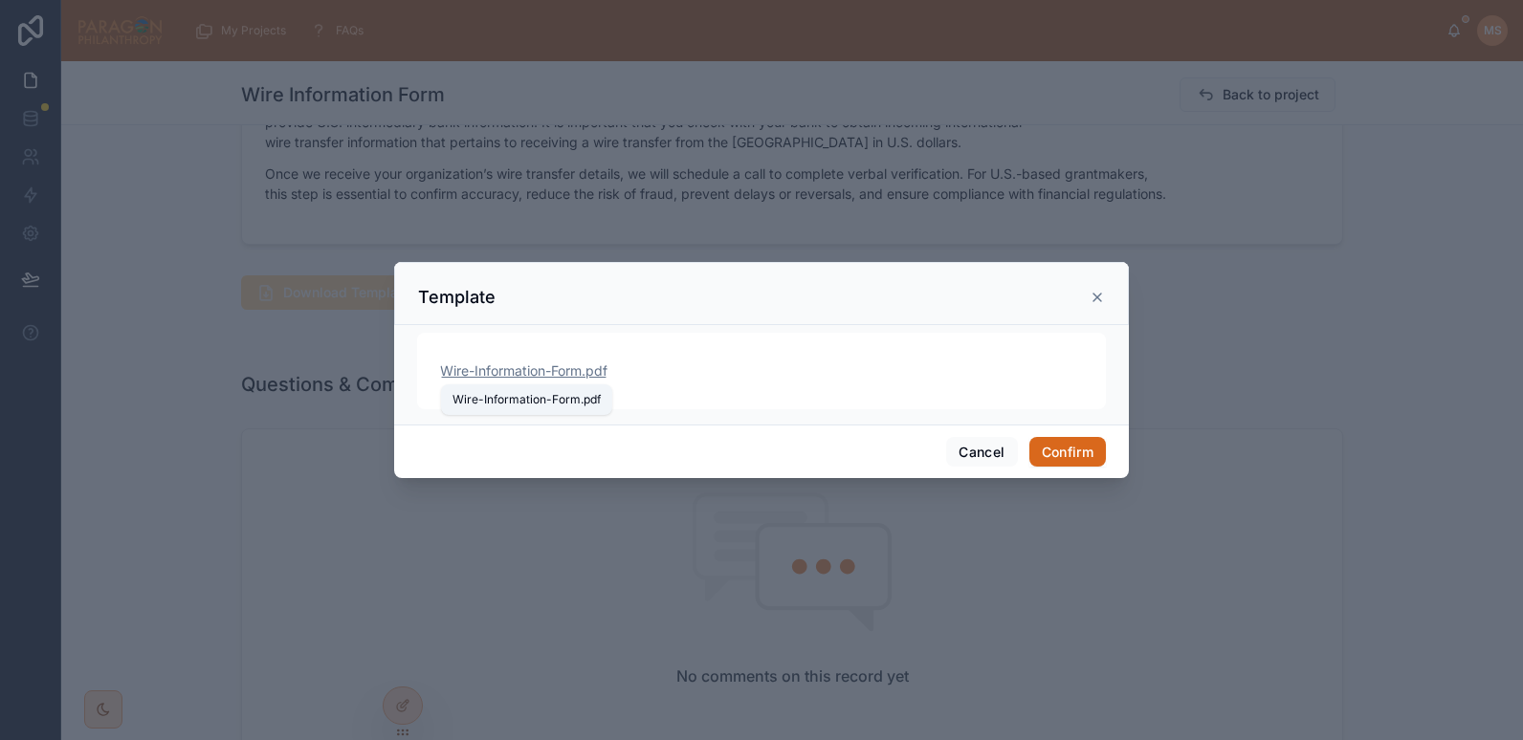
click at [552, 364] on span "Wire-Information-Form" at bounding box center [511, 371] width 142 height 19
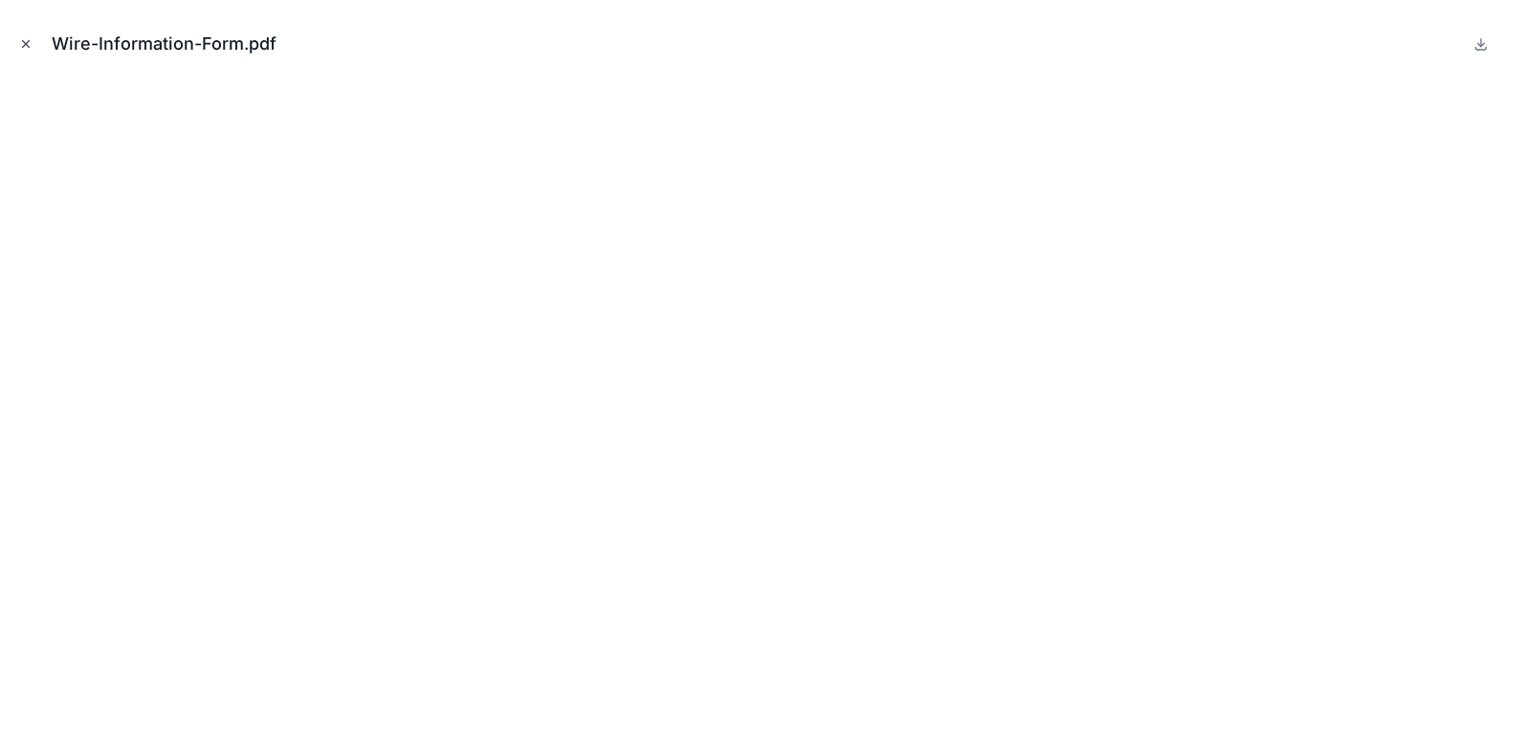
click at [19, 40] on icon "Close modal" at bounding box center [25, 43] width 13 height 13
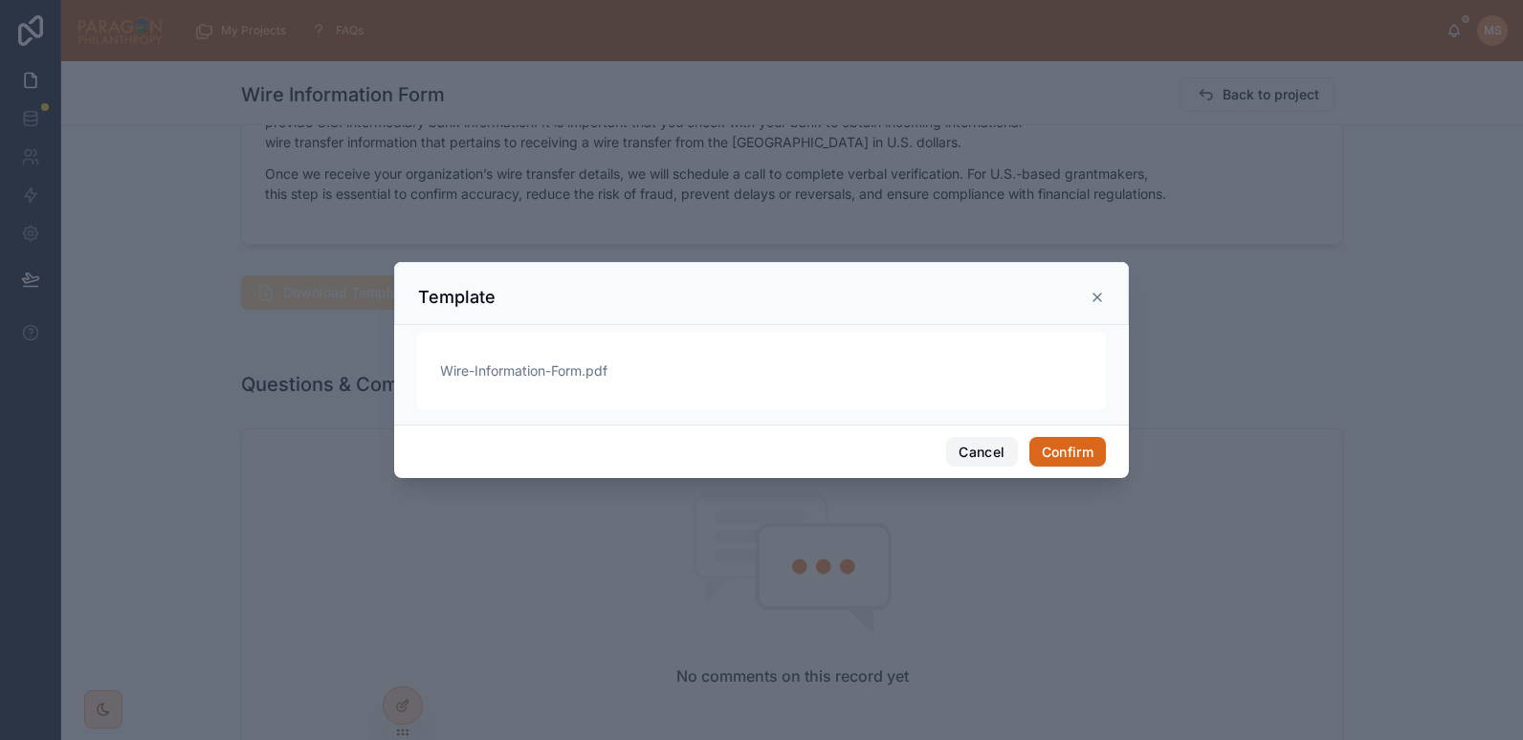
click at [998, 442] on button "Cancel" at bounding box center [981, 452] width 71 height 31
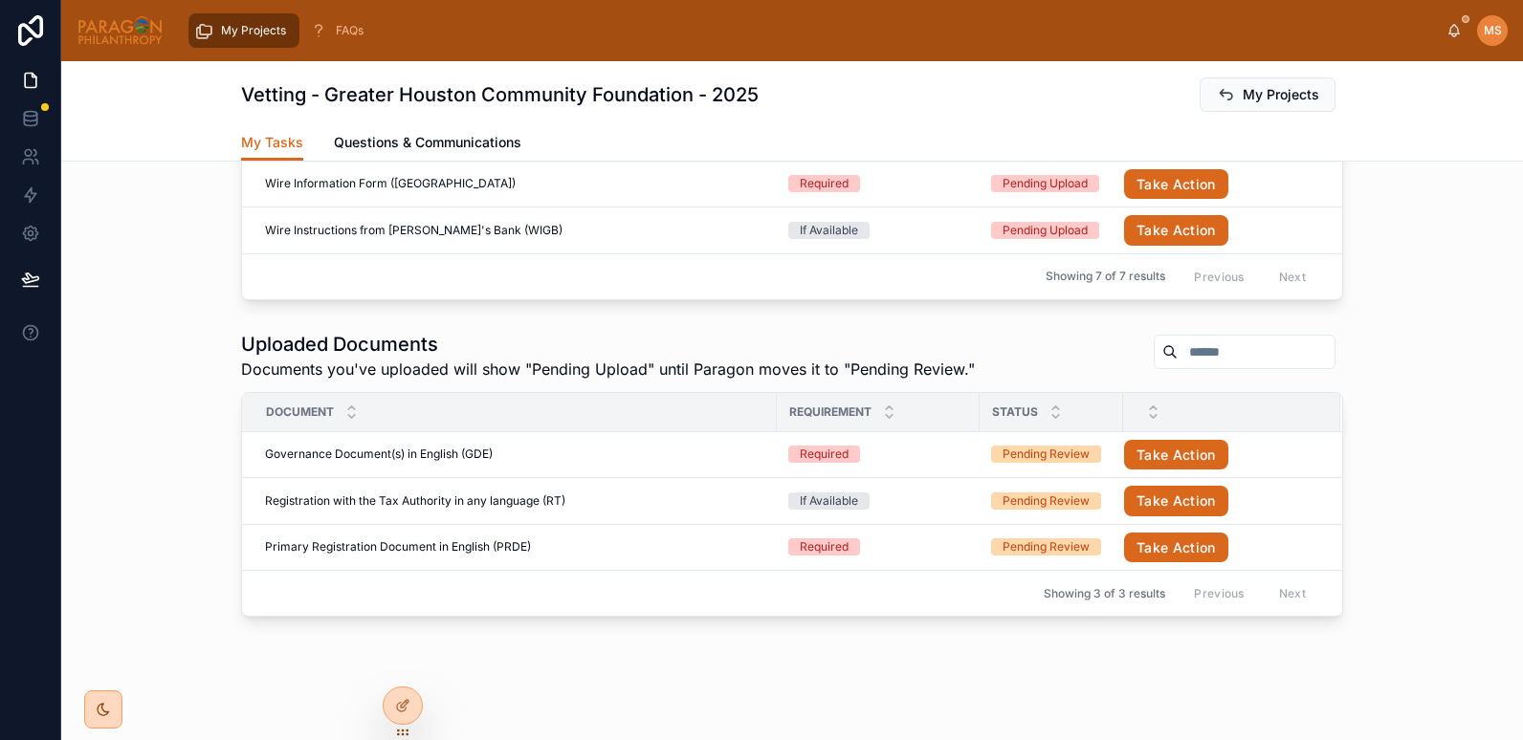
scroll to position [820, 0]
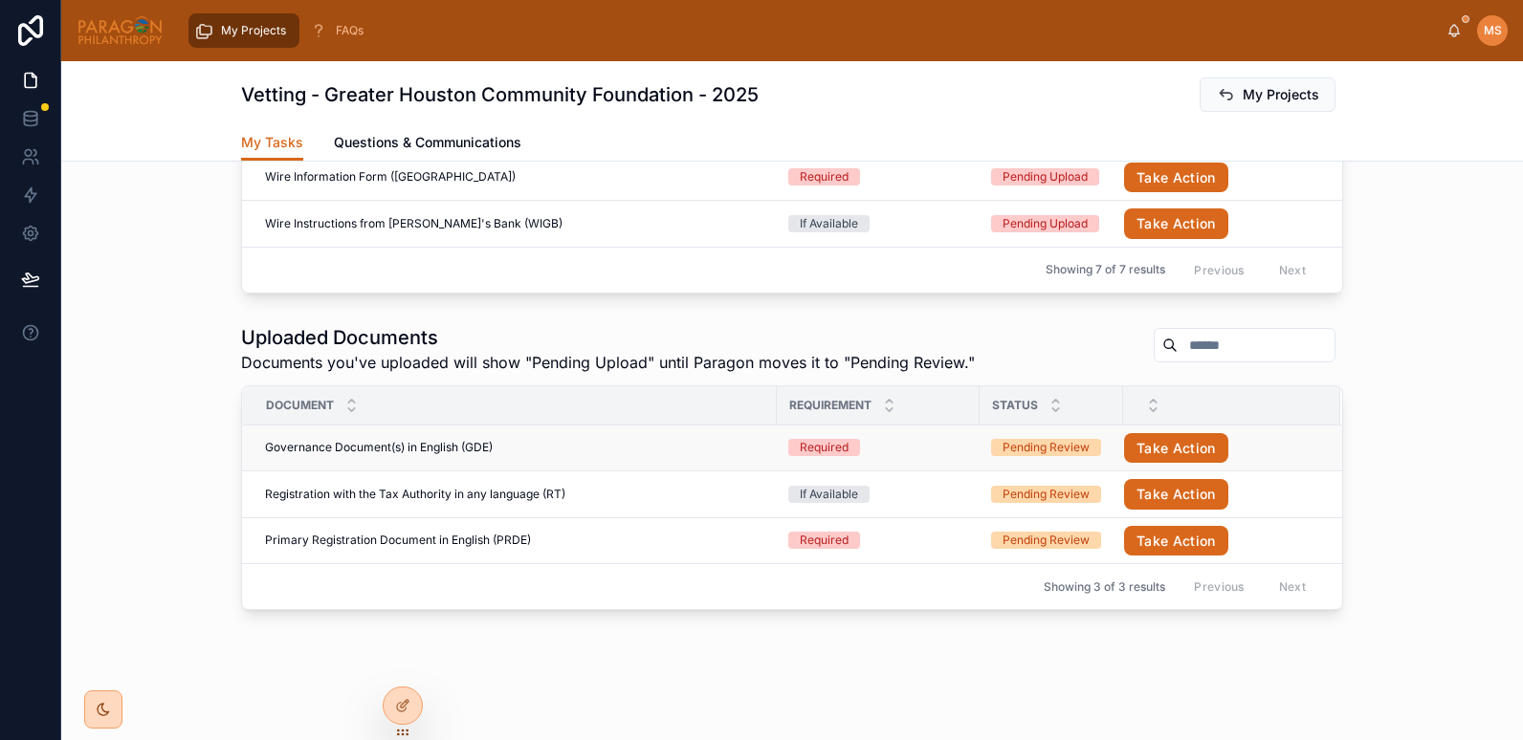
click at [600, 451] on div "Governance Document(s) in English (GDE) Governance Document(s) in English (GDE)" at bounding box center [515, 447] width 500 height 15
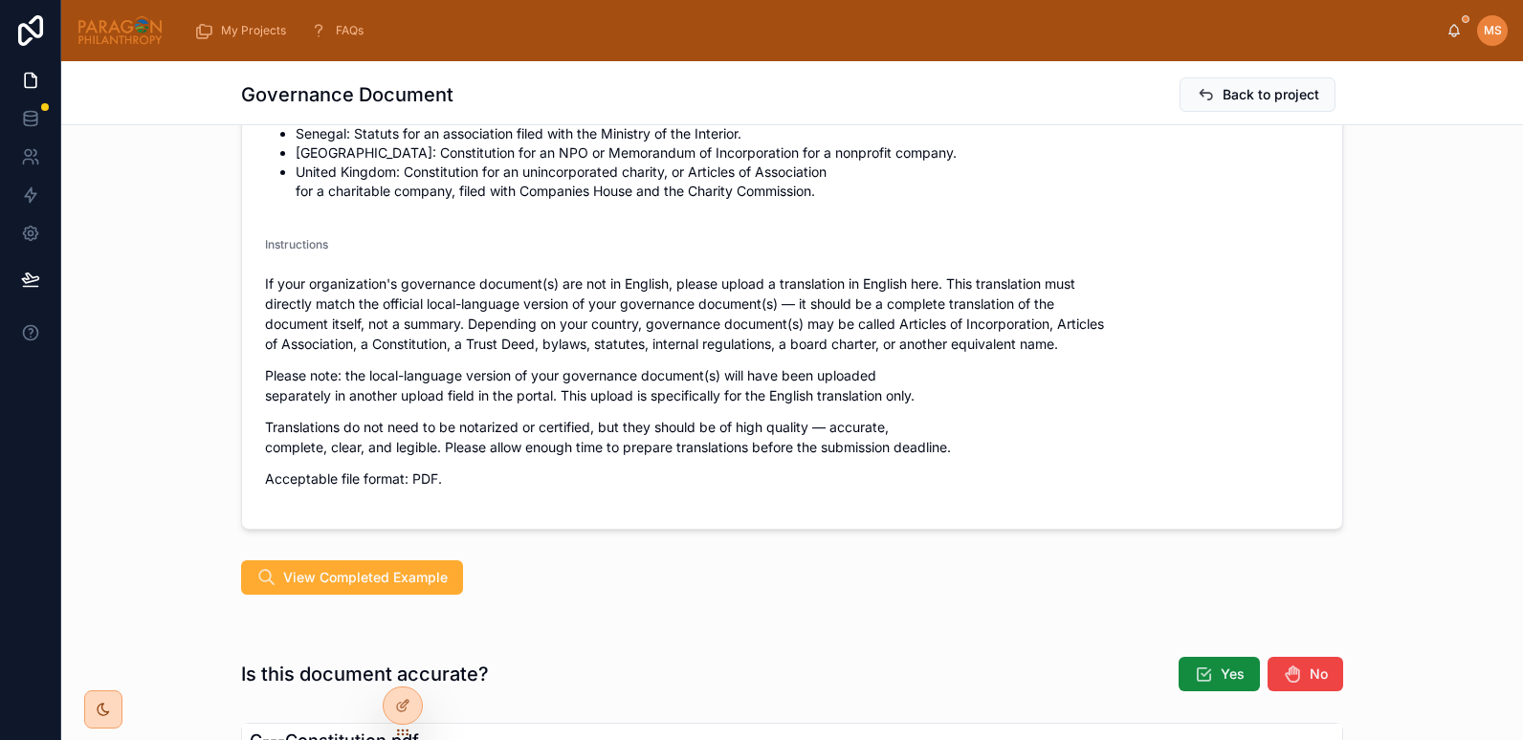
scroll to position [365, 0]
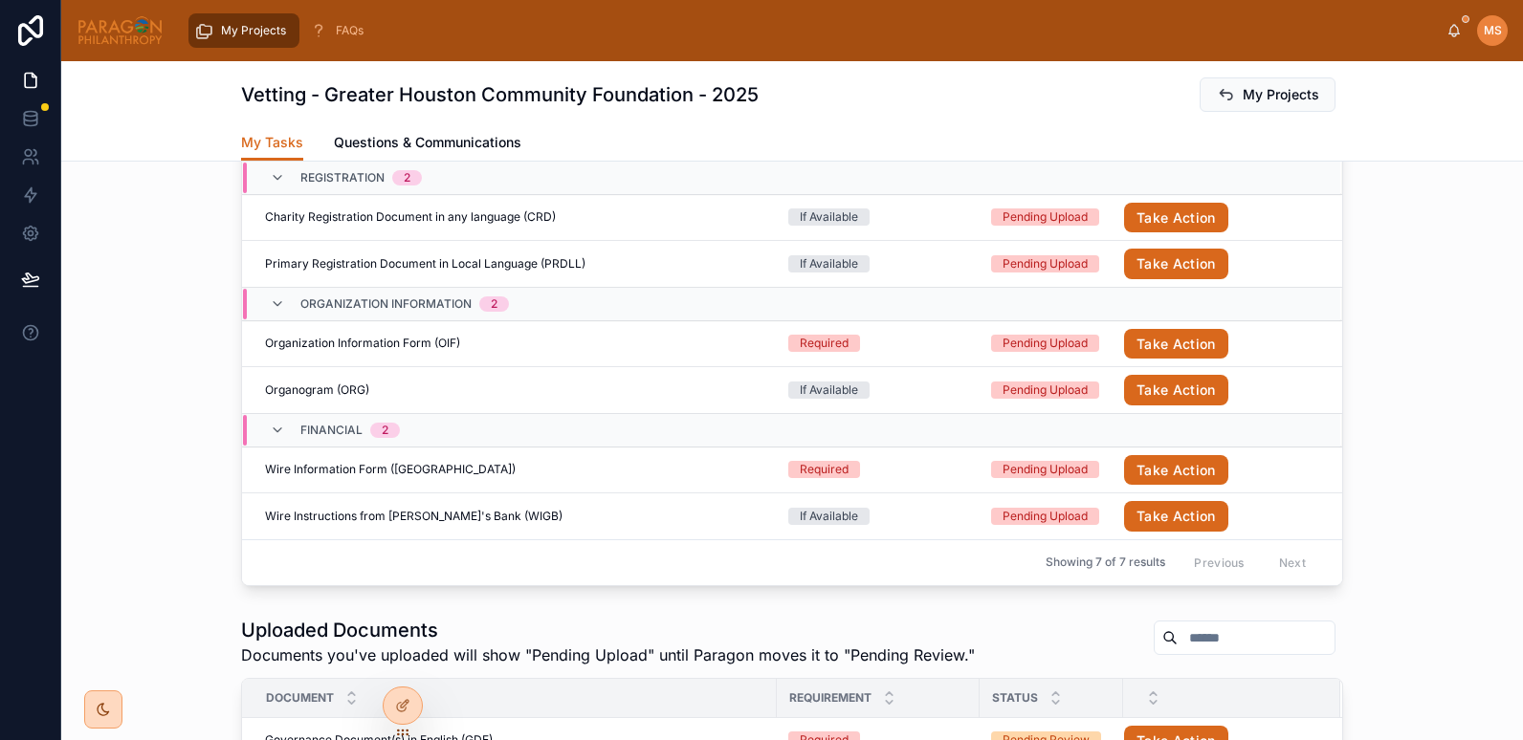
scroll to position [523, 0]
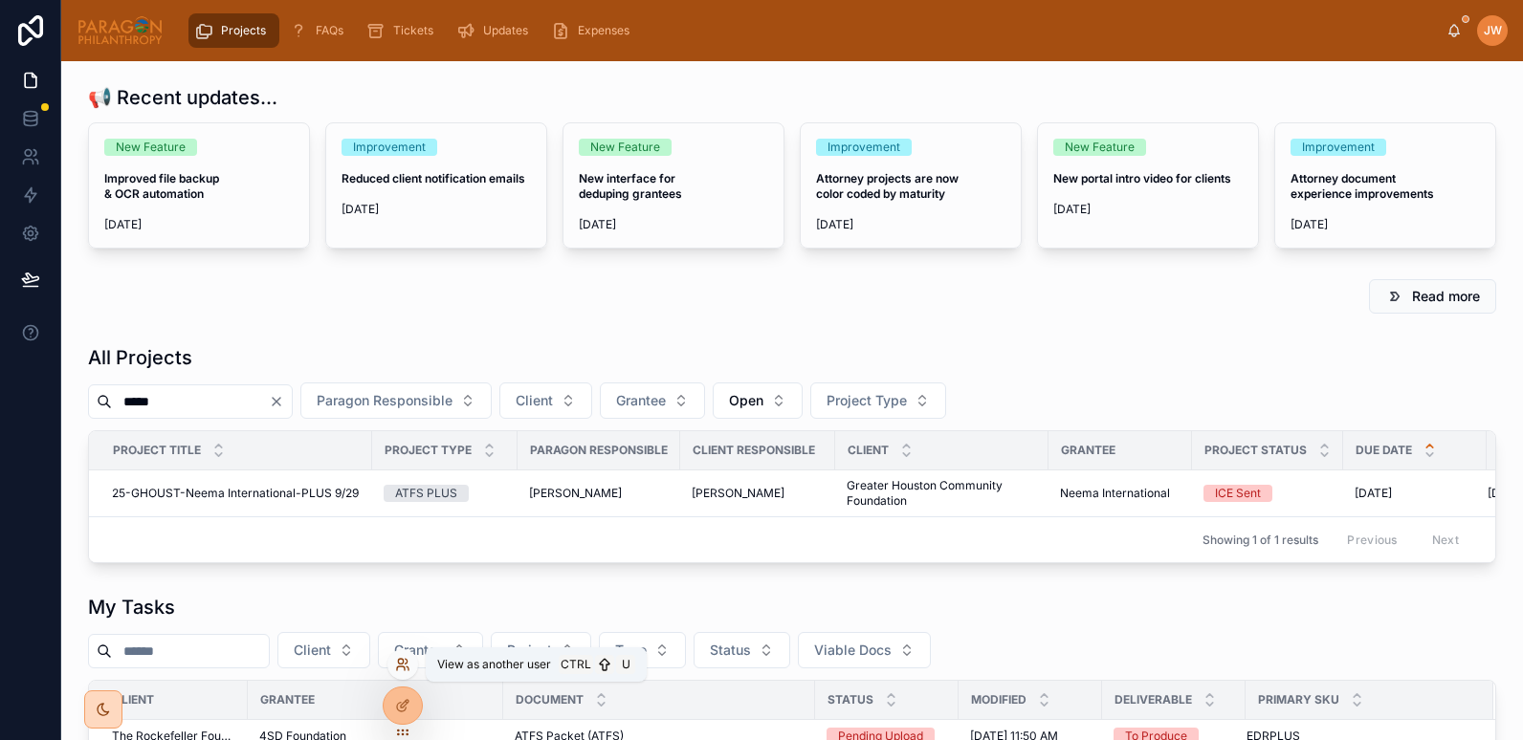
click at [399, 666] on icon at bounding box center [402, 664] width 15 height 15
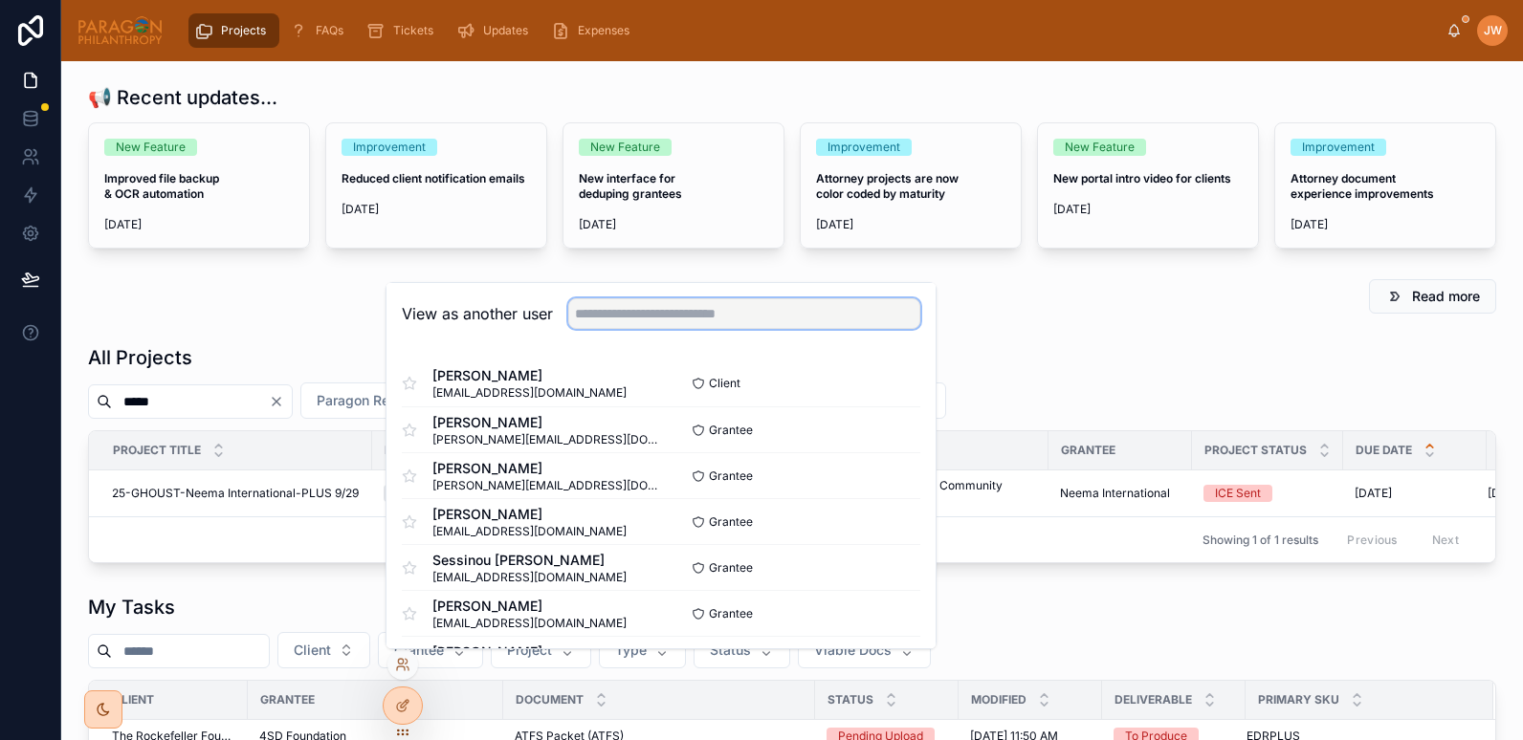
click at [597, 318] on input "text" at bounding box center [744, 313] width 352 height 31
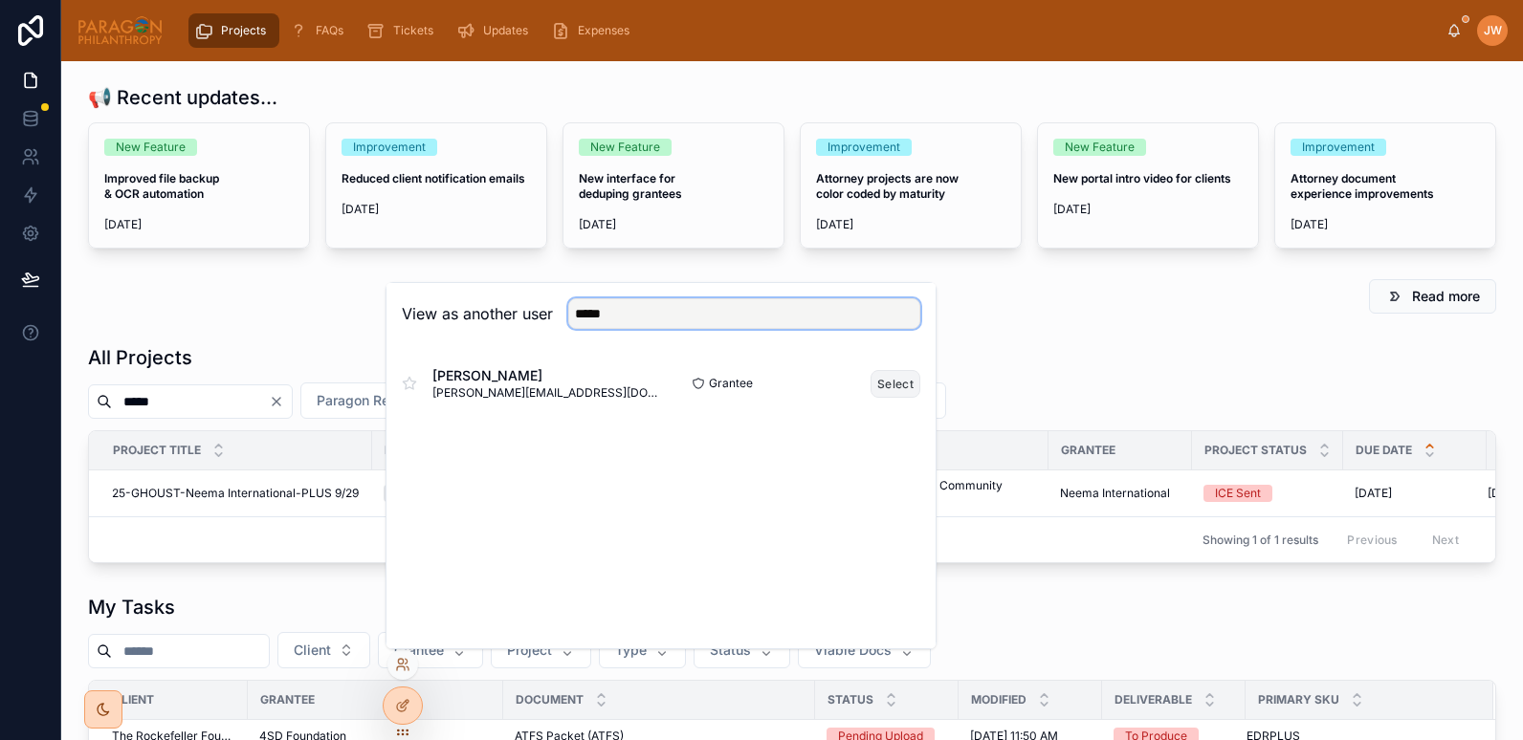
type input "*****"
click at [898, 389] on button "Select" at bounding box center [895, 384] width 50 height 28
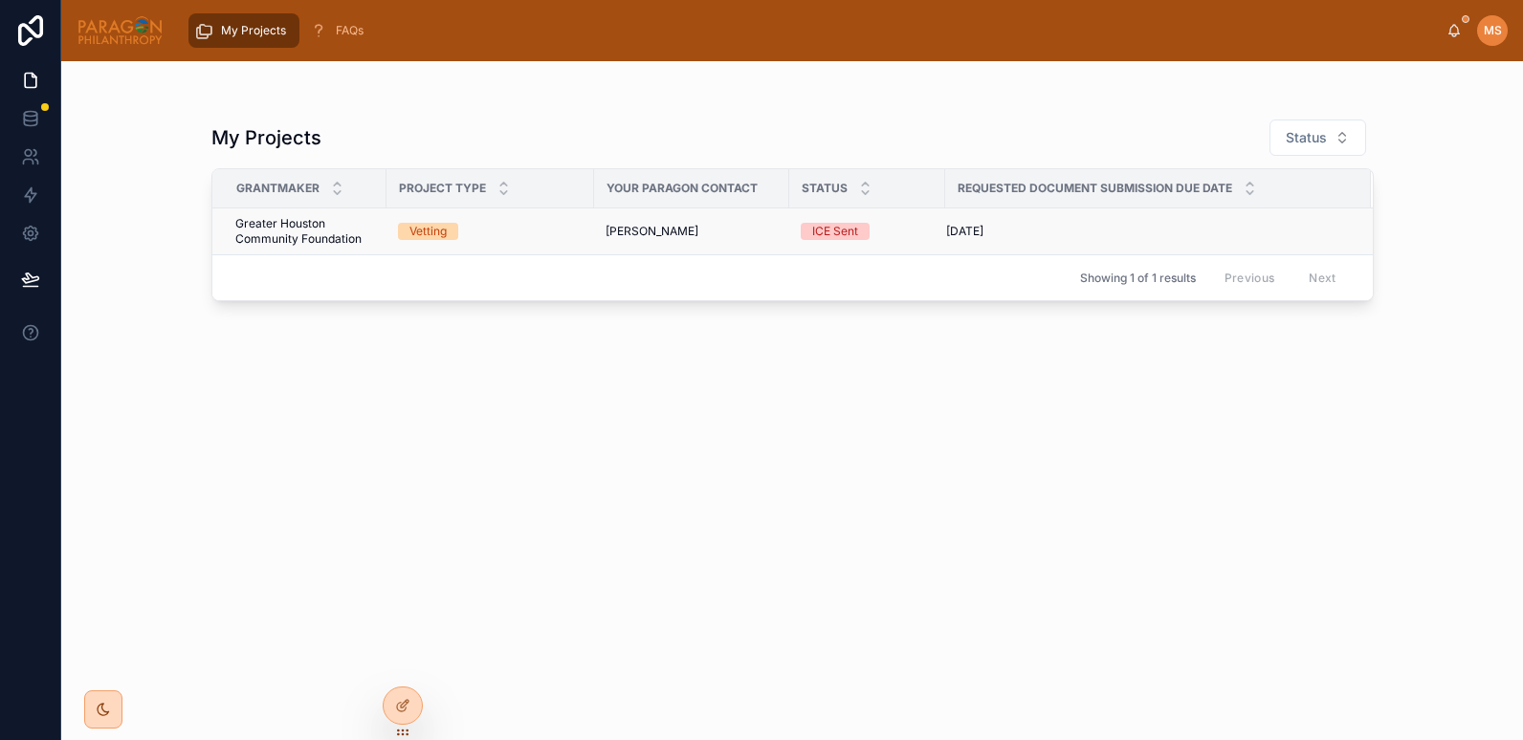
click at [498, 228] on div "Vetting" at bounding box center [490, 231] width 185 height 17
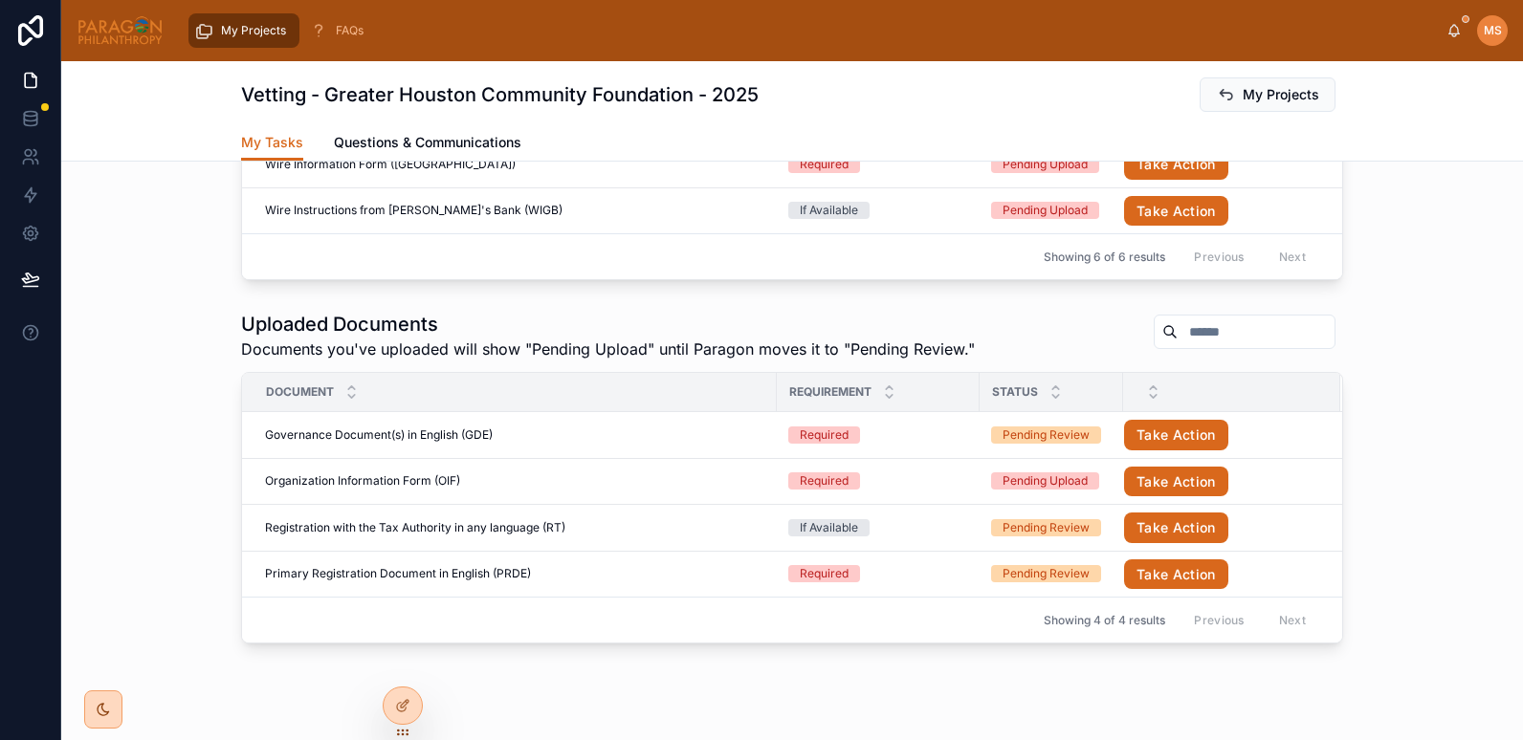
scroll to position [791, 0]
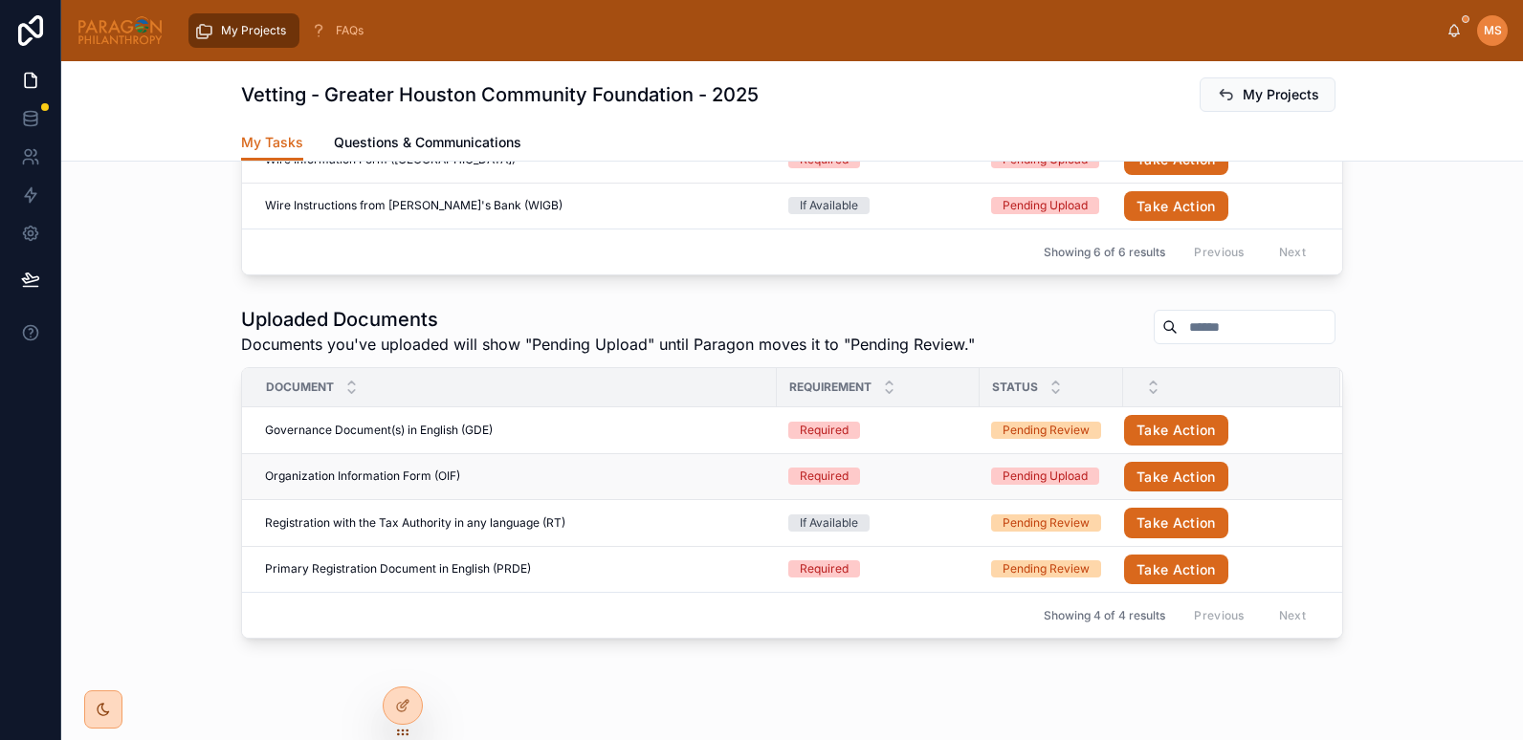
click at [504, 476] on div "Organization Information Form (OIF) Organization Information Form (OIF)" at bounding box center [515, 476] width 500 height 15
